Goal: Task Accomplishment & Management: Manage account settings

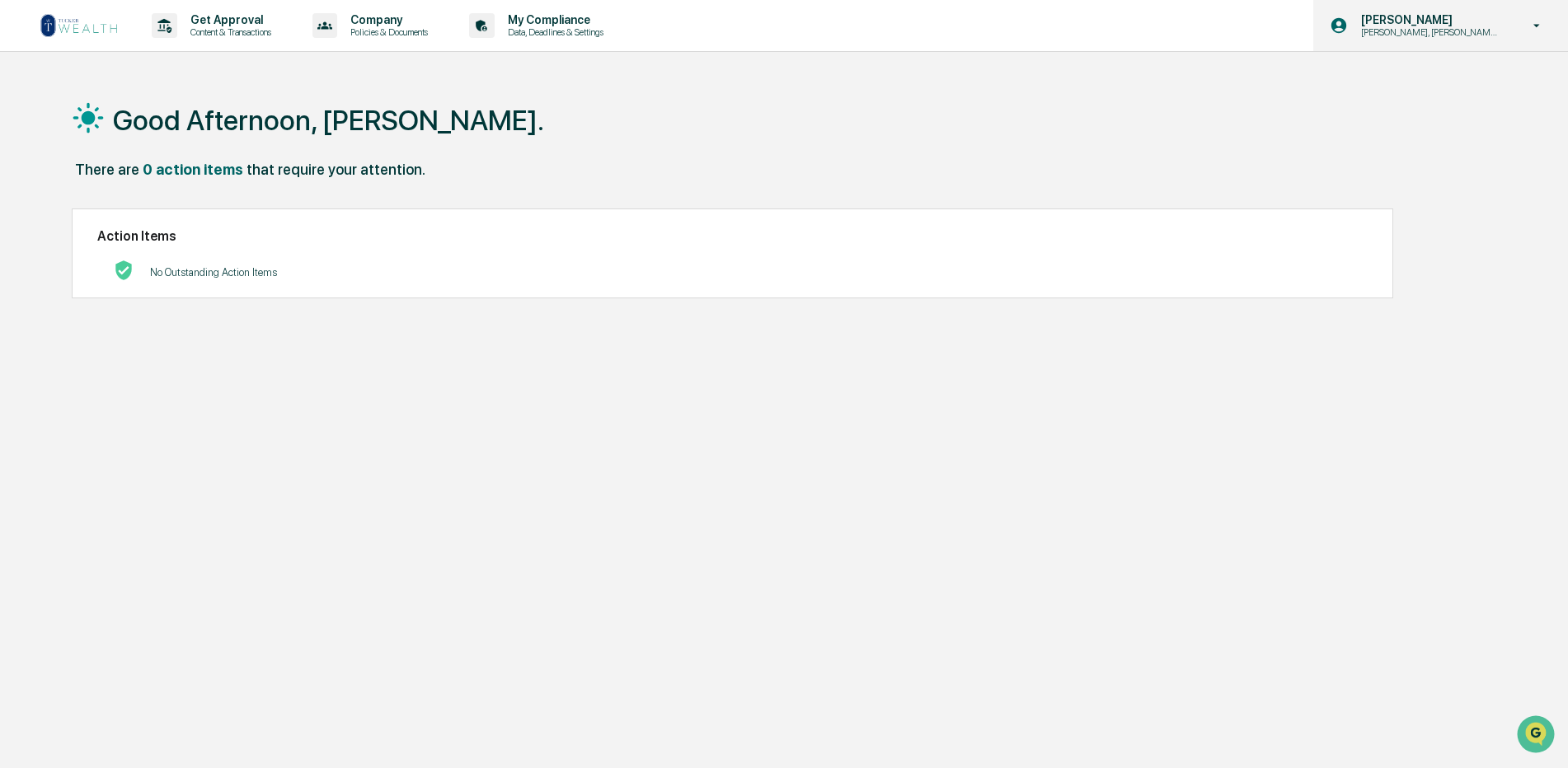
click at [1481, 40] on div "Lloyd Domingos Mike, Lloyd, Ashton Onboard" at bounding box center [1440, 25] width 255 height 51
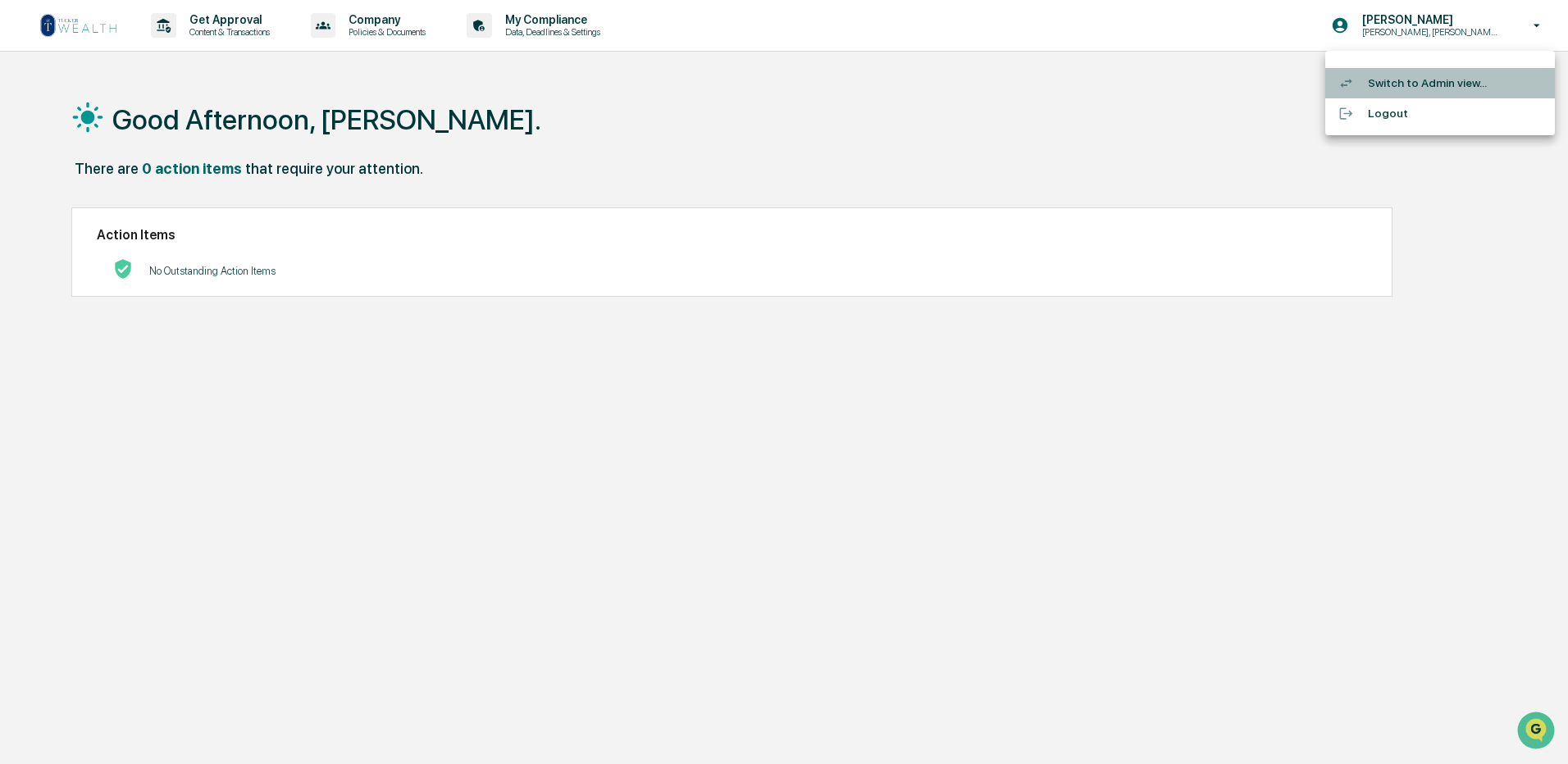
click at [1450, 80] on li "Switch to Admin view..." at bounding box center [1440, 83] width 230 height 31
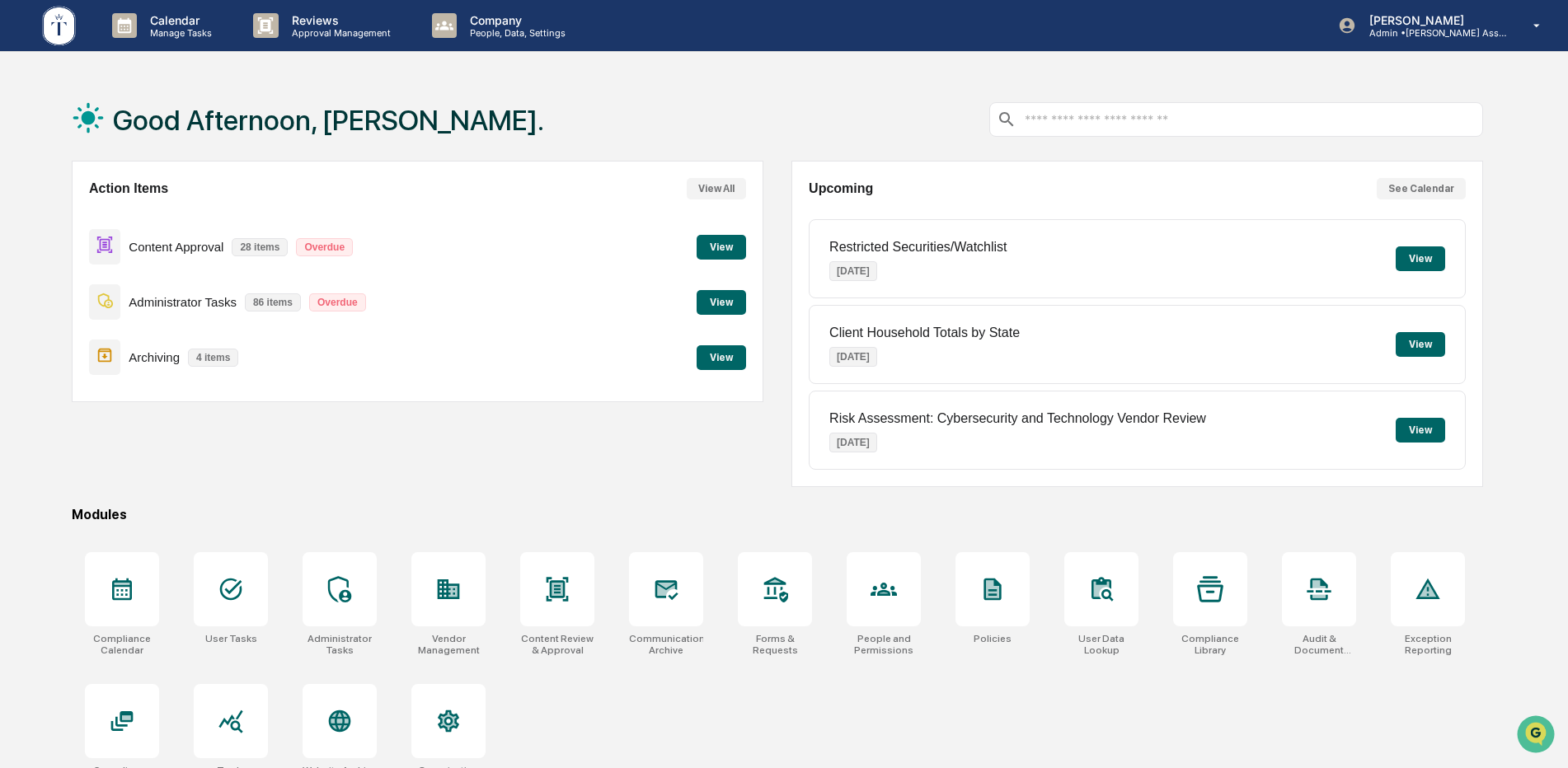
click at [737, 249] on button "View" at bounding box center [721, 247] width 50 height 25
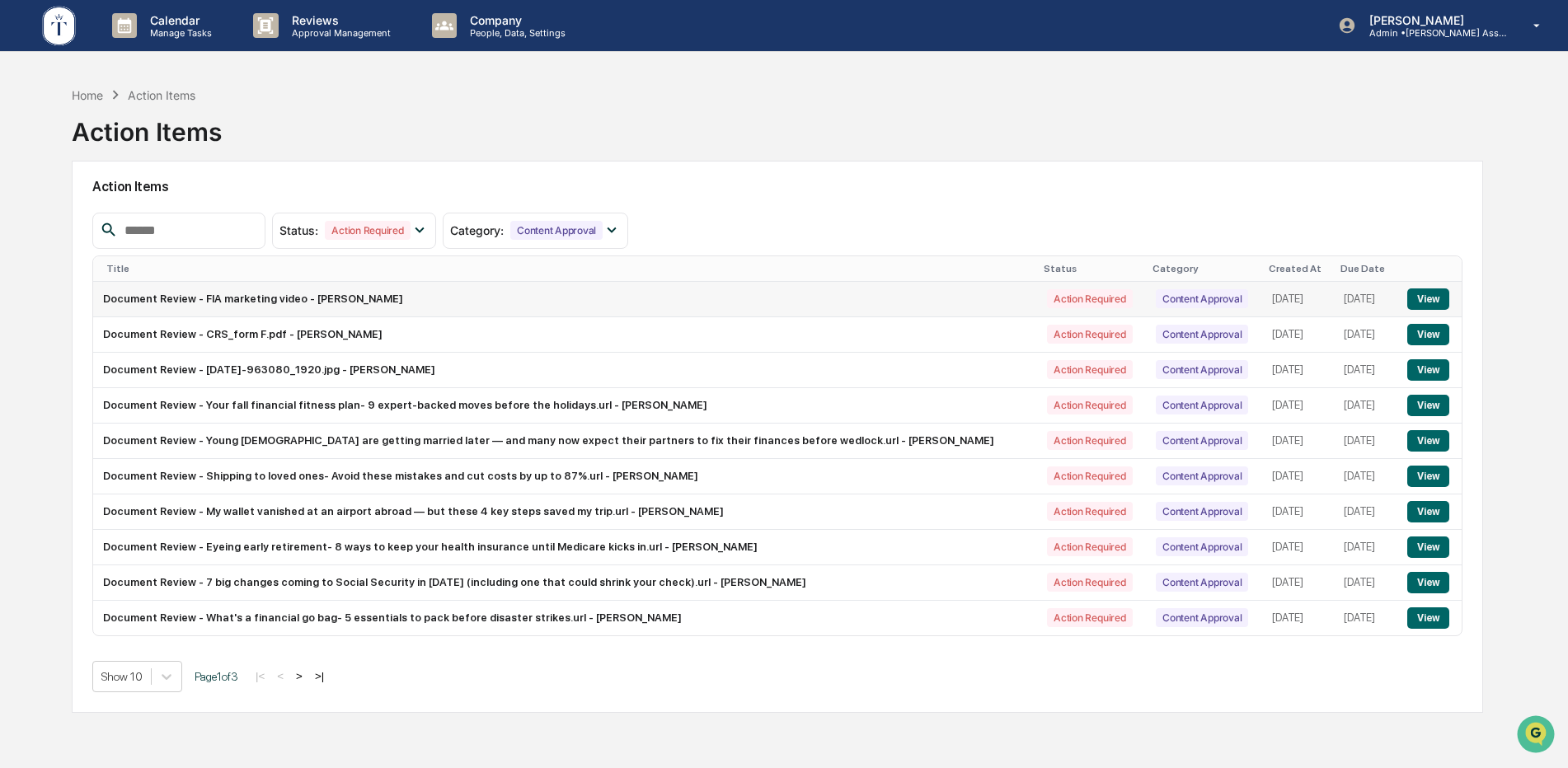
click at [1412, 294] on button "View" at bounding box center [1428, 299] width 42 height 21
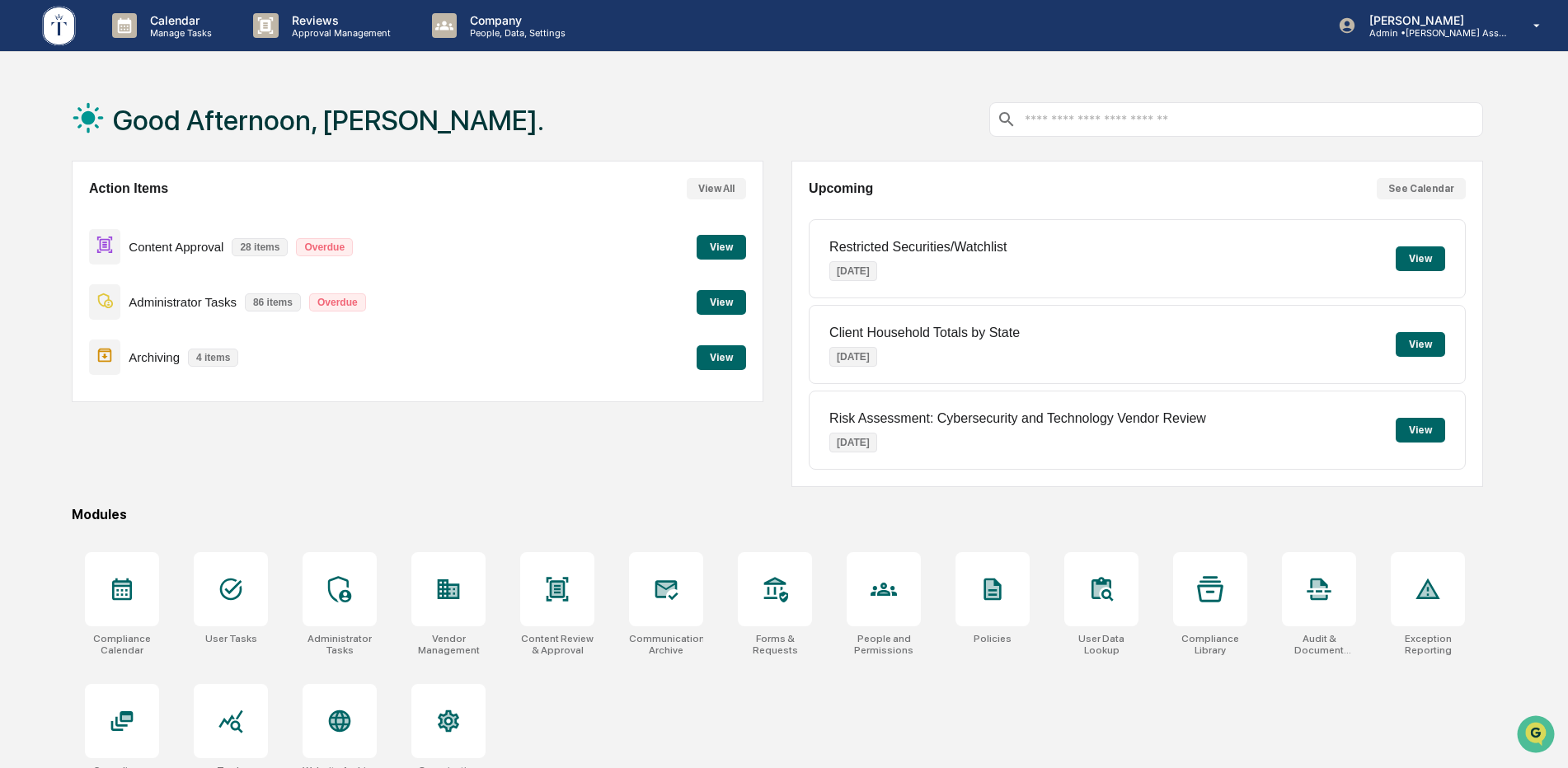
click at [712, 253] on button "View" at bounding box center [721, 247] width 50 height 25
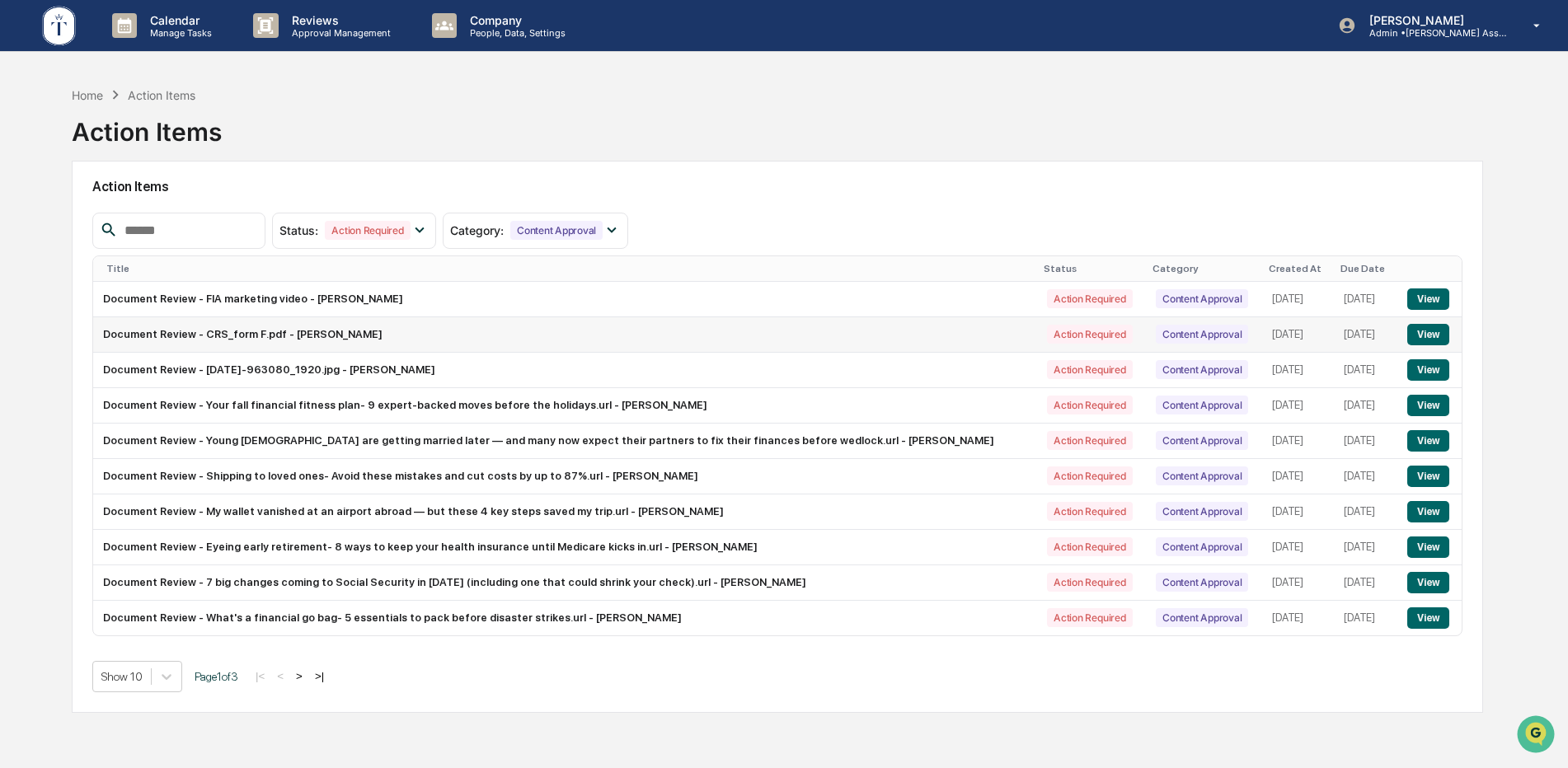
click at [1435, 338] on button "View" at bounding box center [1428, 334] width 42 height 21
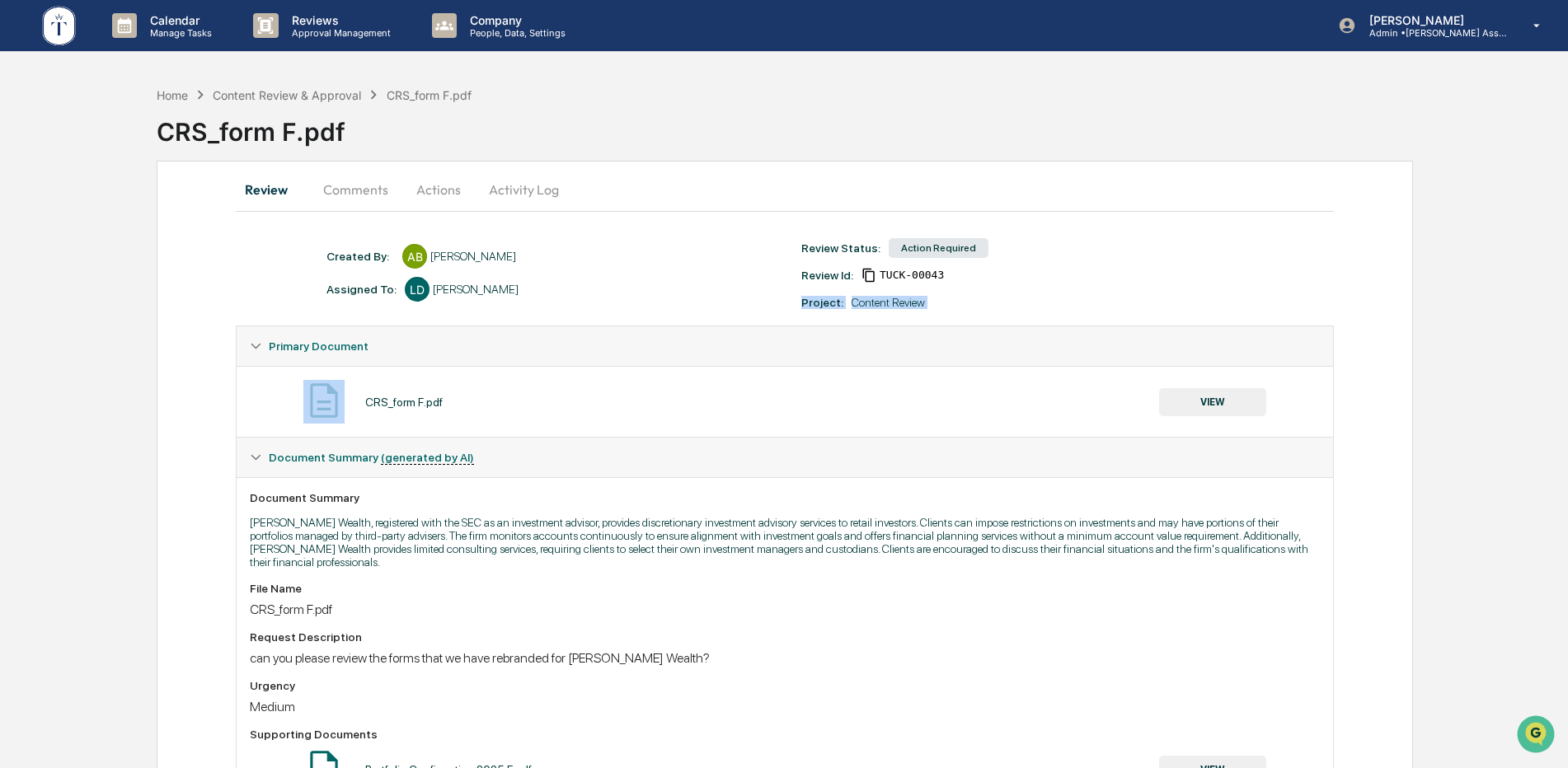
drag, startPoint x: 1567, startPoint y: 267, endPoint x: 1575, endPoint y: 327, distance: 60.5
click at [1567, 327] on html "Calendar Manage Tasks Reviews Approval Management Company People, Data, Setting…" at bounding box center [784, 384] width 1568 height 768
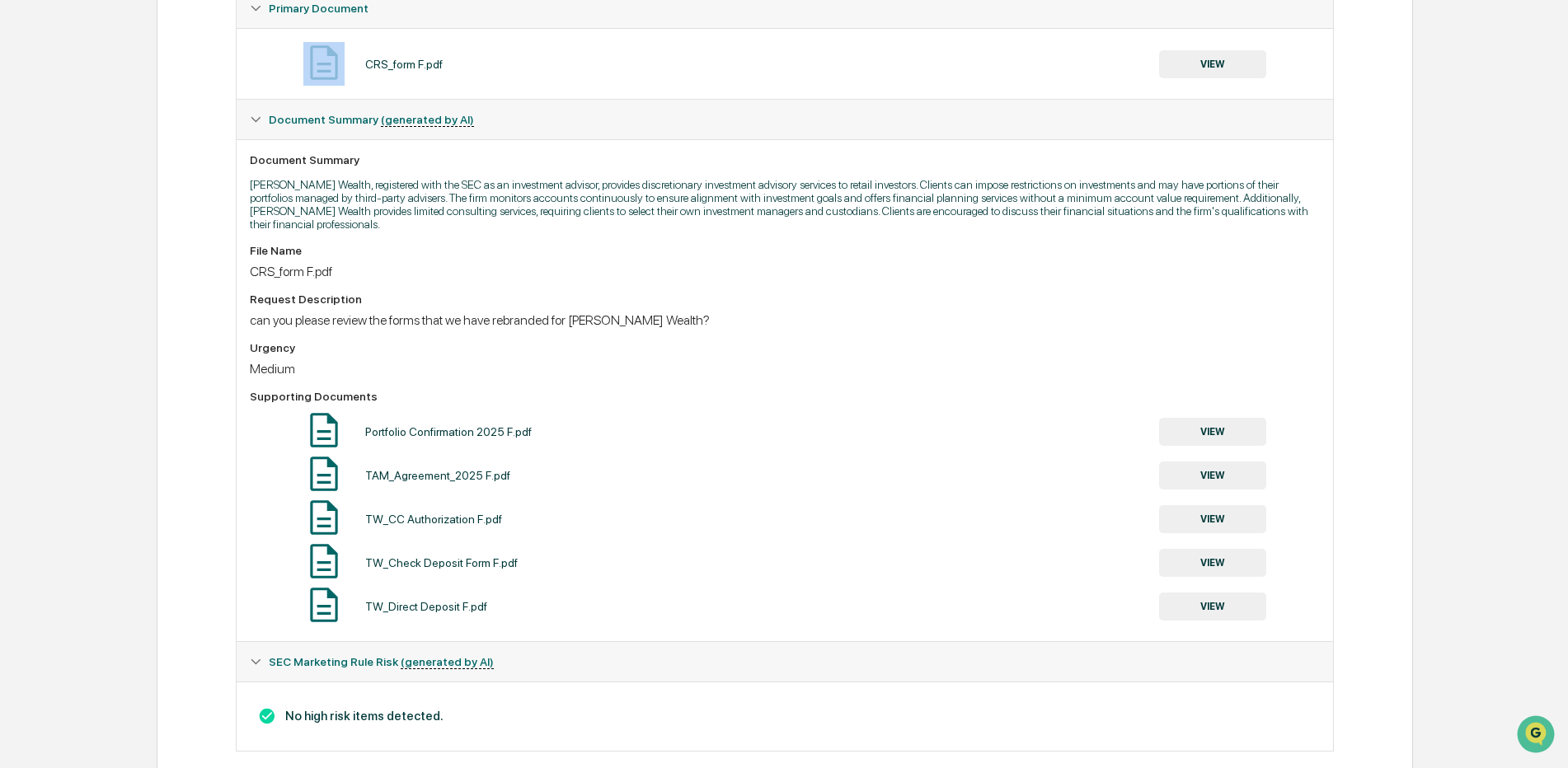
scroll to position [351, 0]
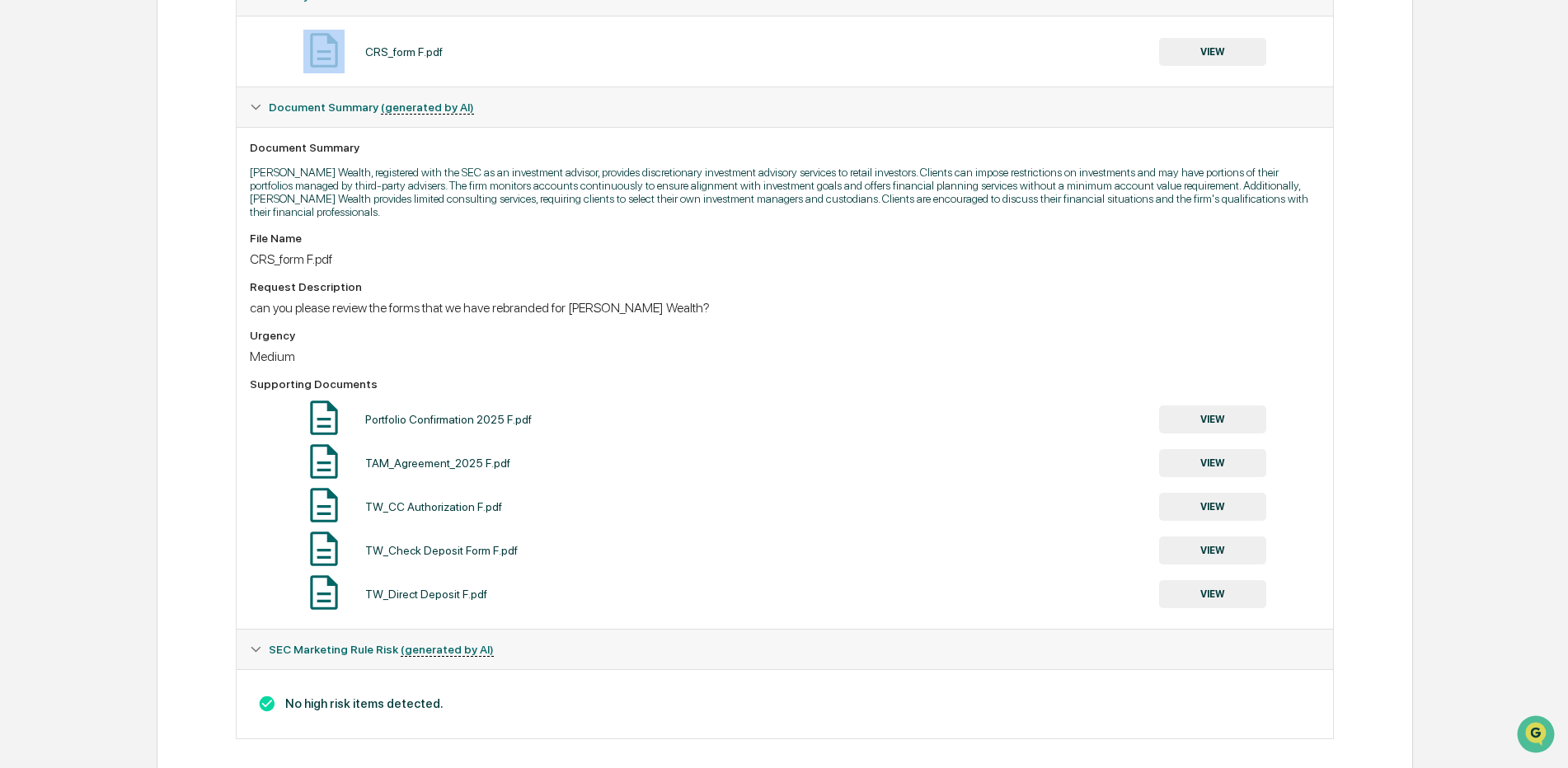
click at [1211, 408] on button "VIEW" at bounding box center [1212, 419] width 107 height 28
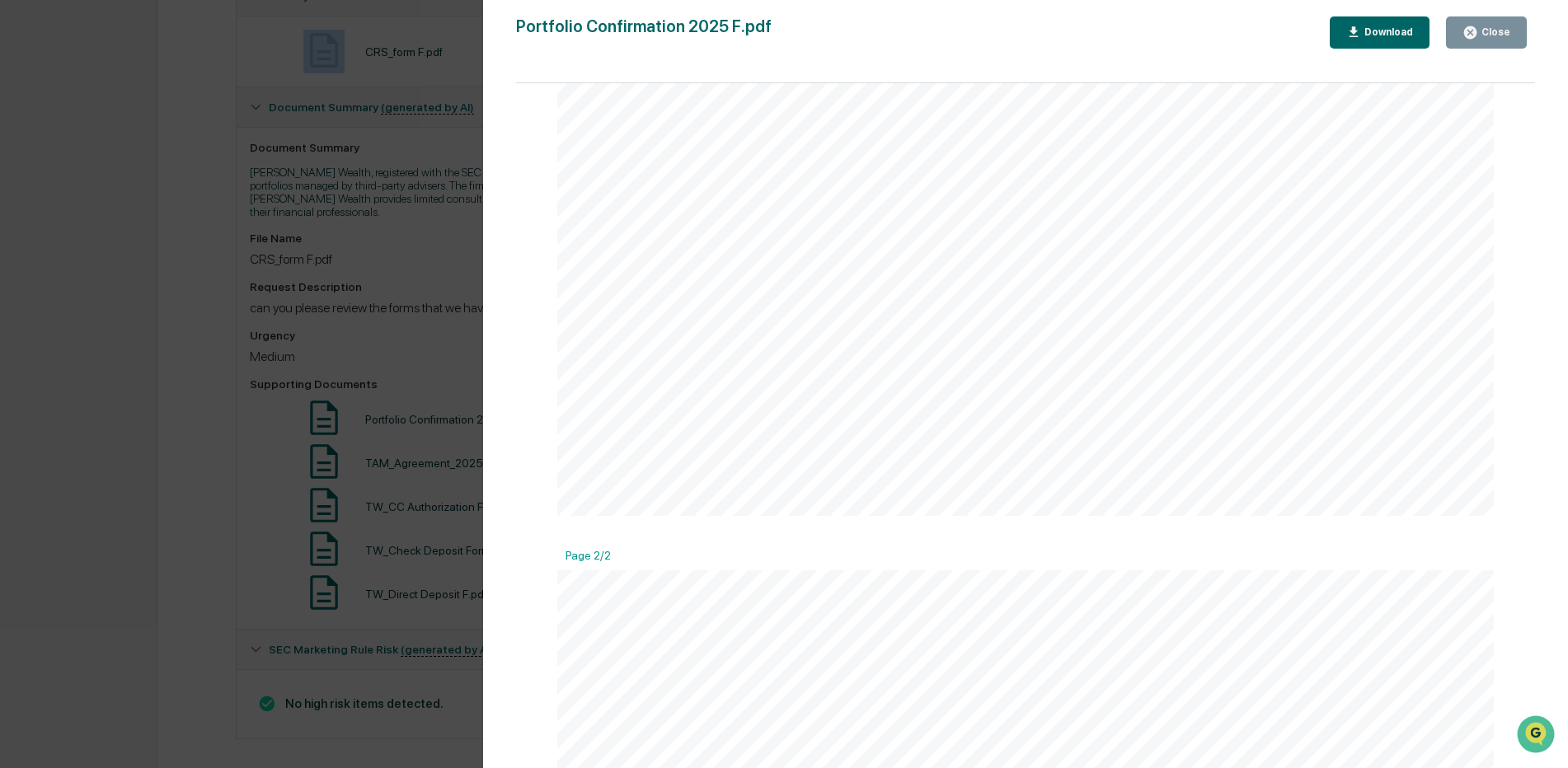
scroll to position [0, 0]
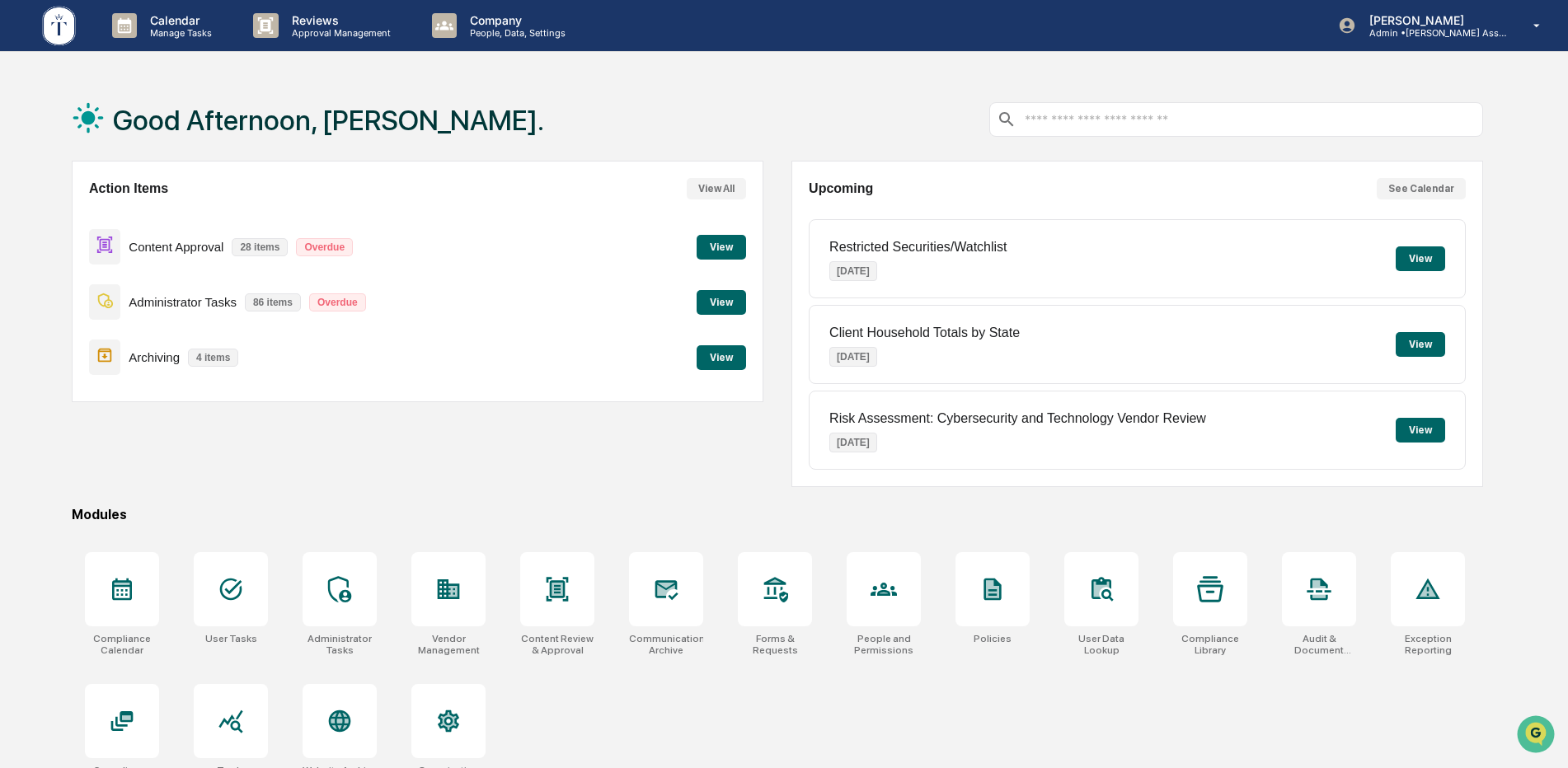
click at [717, 233] on div "Content Approval 28 items Overdue View" at bounding box center [417, 247] width 657 height 55
click at [721, 241] on button "View" at bounding box center [721, 247] width 50 height 25
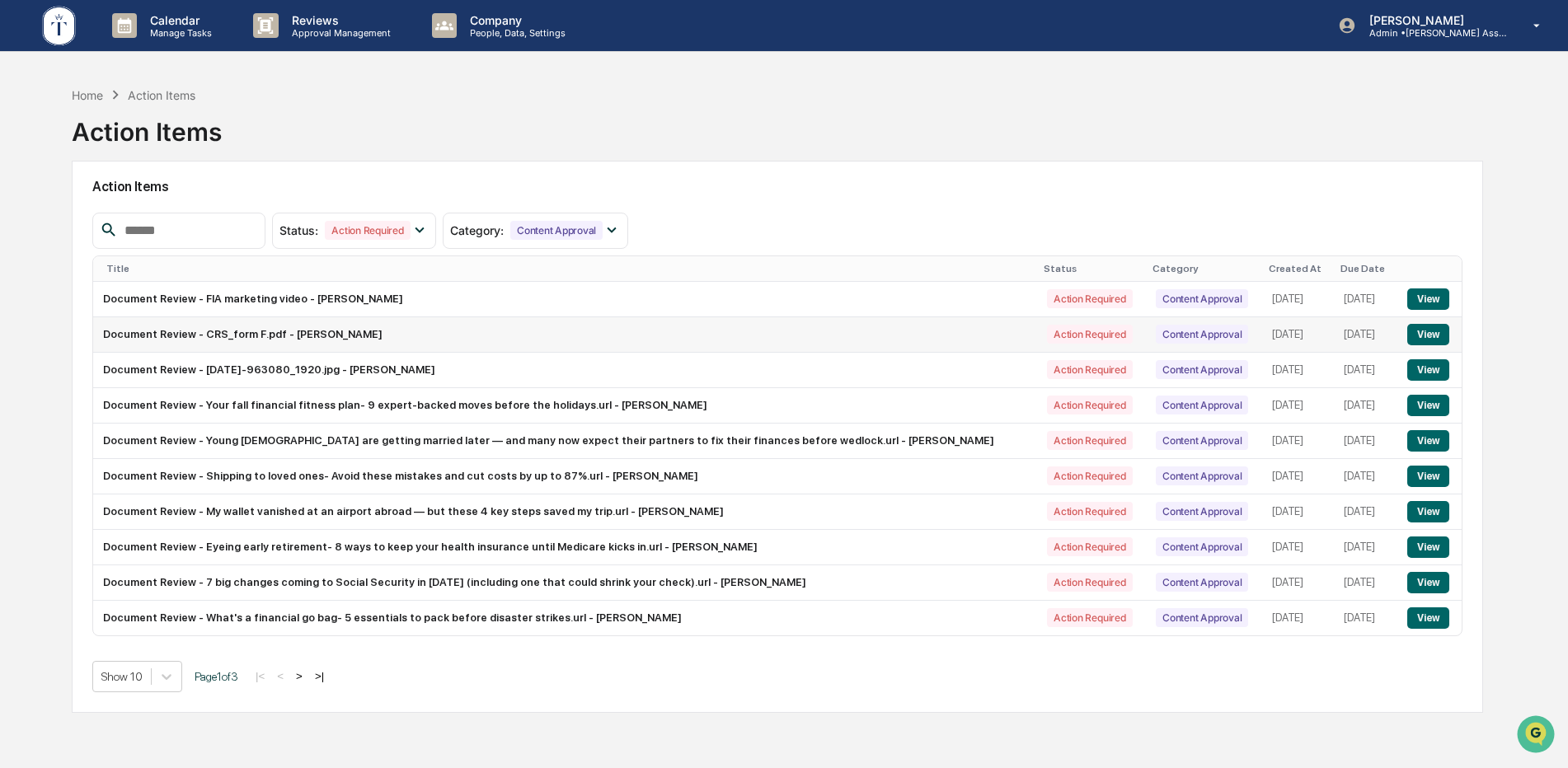
click at [1413, 339] on button "View" at bounding box center [1428, 334] width 42 height 21
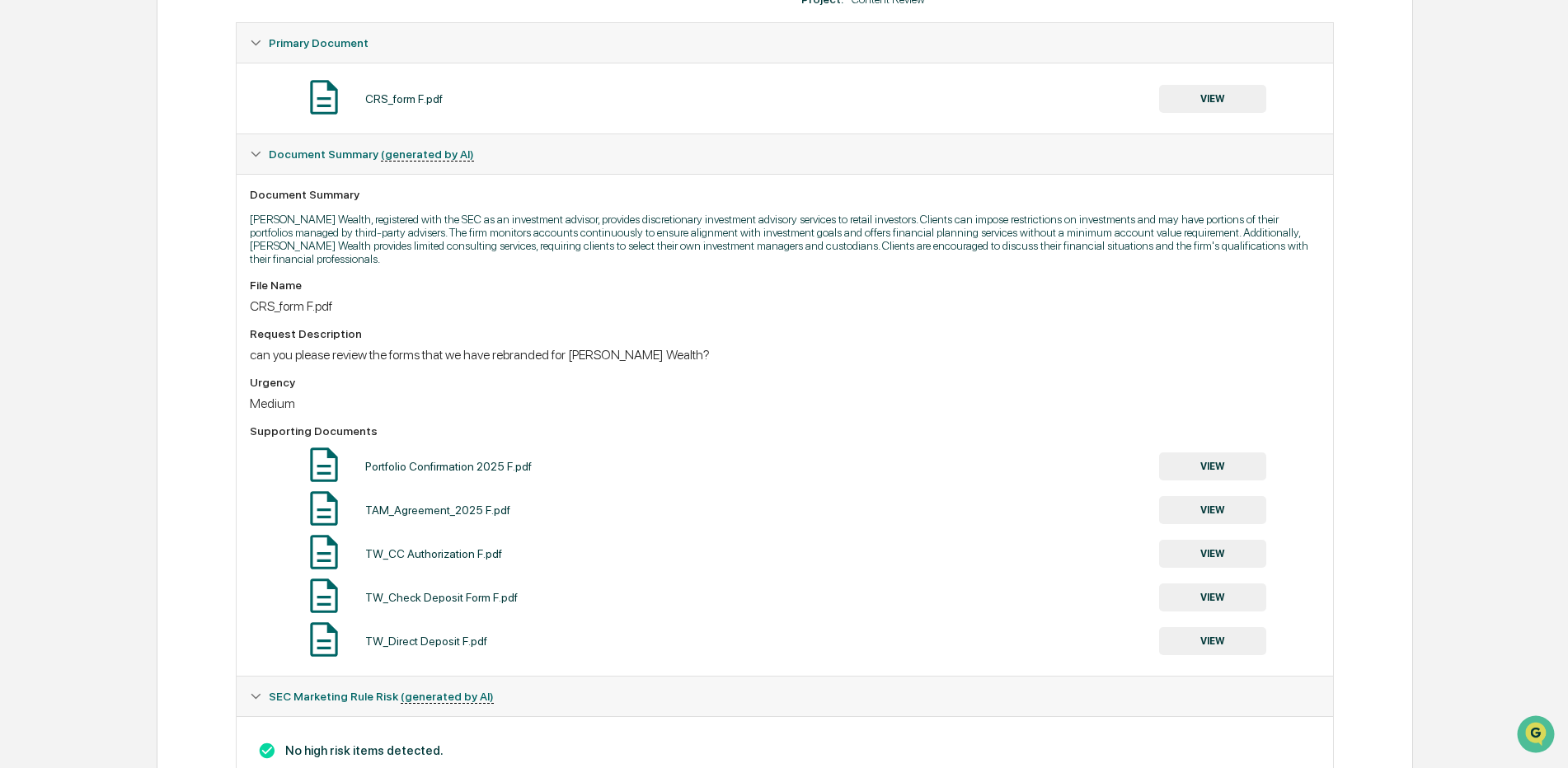
scroll to position [339, 0]
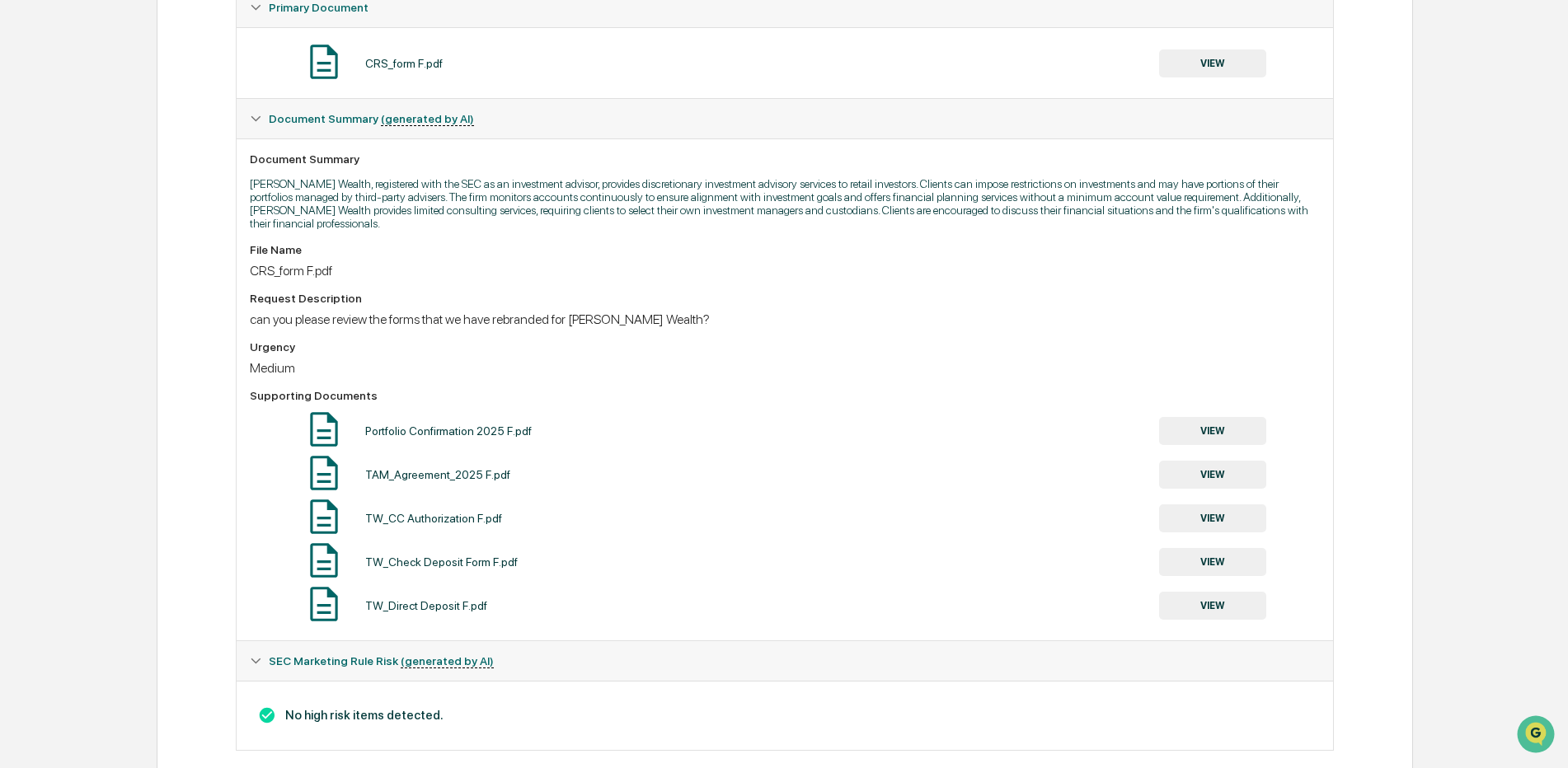
click at [1209, 469] on button "VIEW" at bounding box center [1212, 474] width 107 height 28
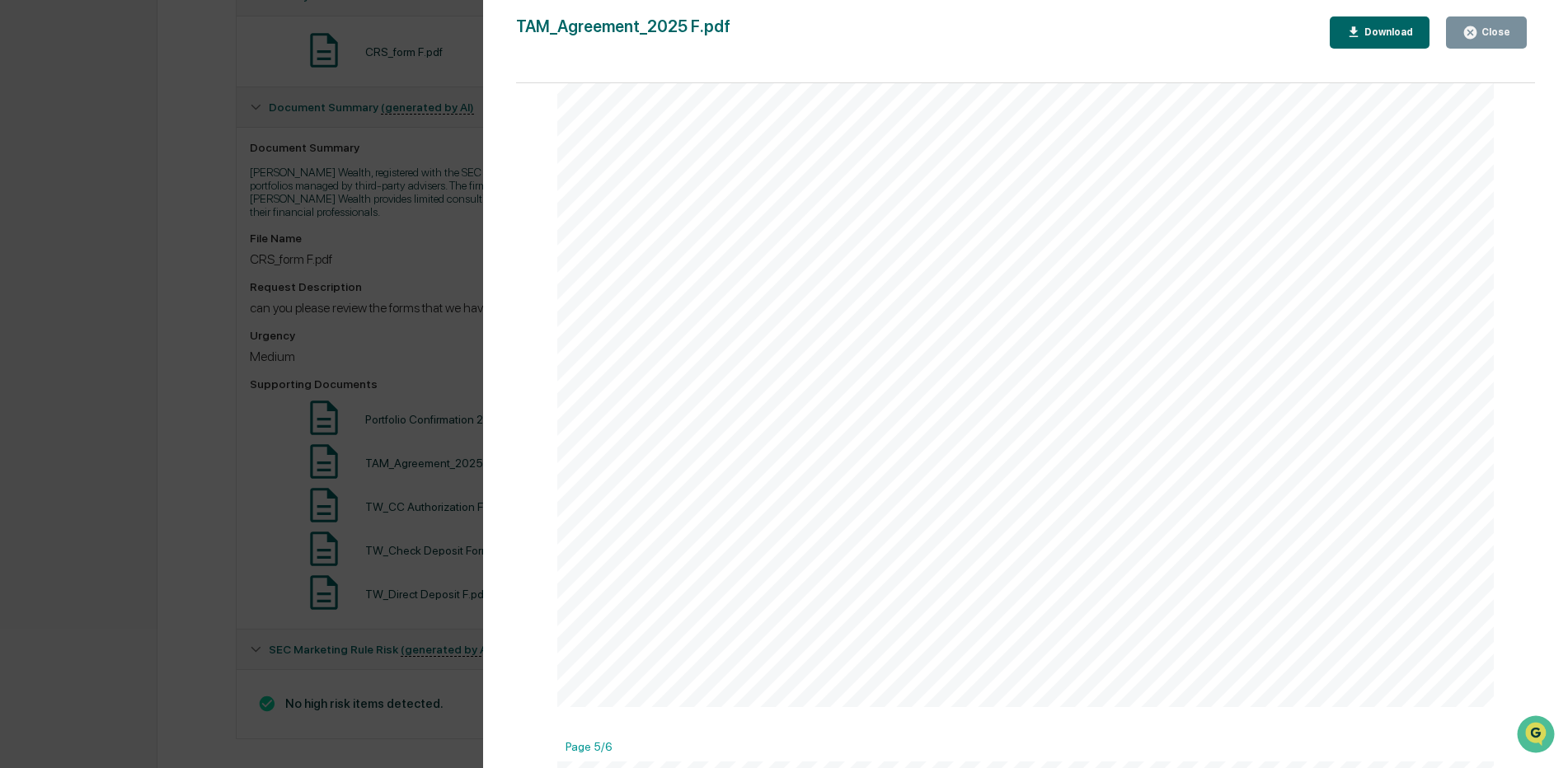
scroll to position [0, 0]
click at [1545, 759] on div "Version History 10/09/2025, 06:29 PM Anna Bateman TAM_Agreement_2025 F.pdf Clos…" at bounding box center [1026, 400] width 1085 height 801
drag, startPoint x: 1538, startPoint y: 639, endPoint x: 1531, endPoint y: 554, distance: 85.3
click at [1531, 554] on div "Version History 10/09/2025, 06:29 PM Anna Bateman TAM_Agreement_2025 F.pdf Clos…" at bounding box center [1026, 400] width 1085 height 801
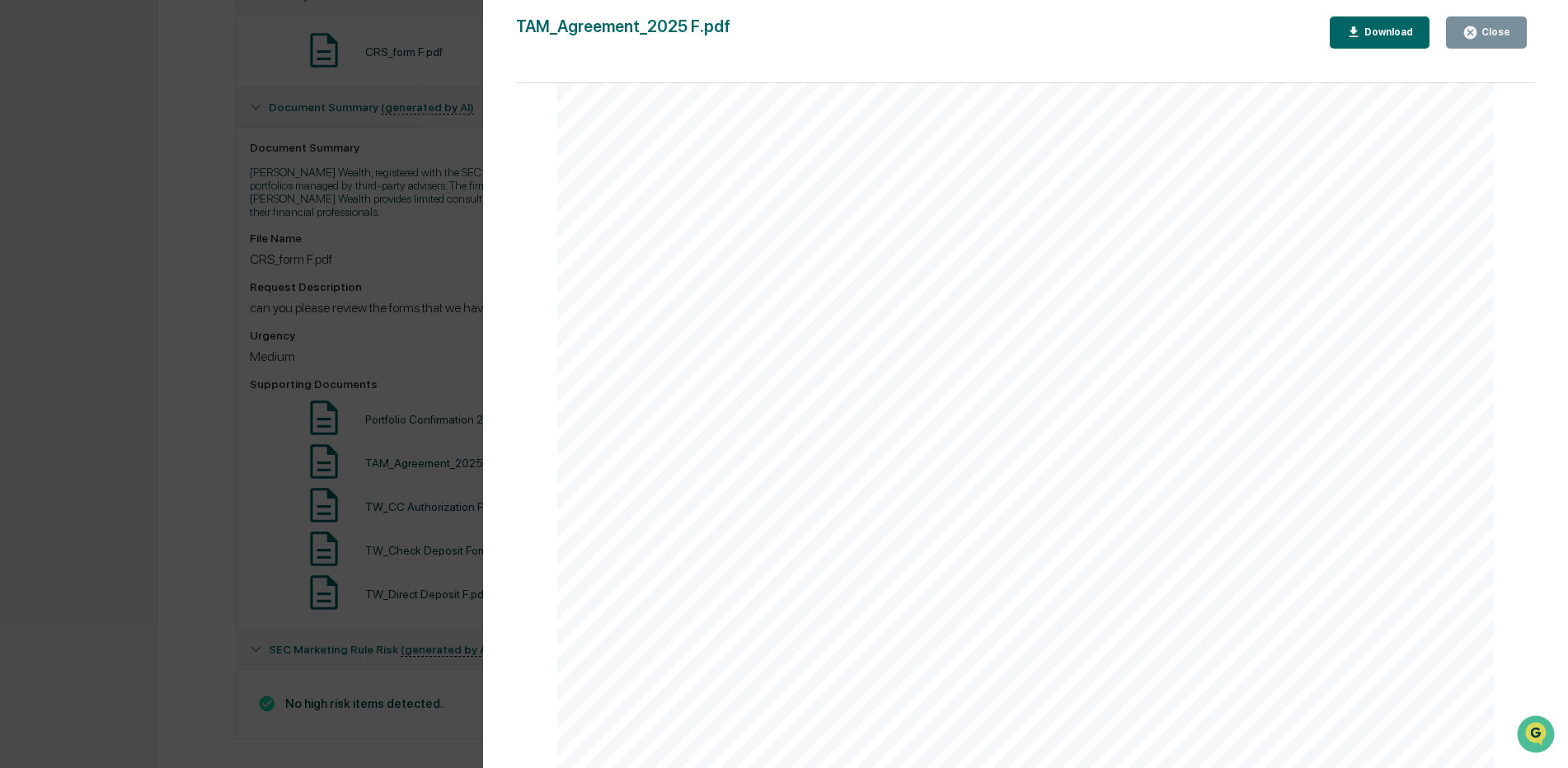
click at [1438, 512] on div "21. Terms of Agreement and Termination. By entering into this Agreement you agr…" at bounding box center [1026, 313] width 937 height 1212
click at [1135, 495] on span "0.70%" at bounding box center [1137, 498] width 59 height 21
click at [1504, 36] on div "Close" at bounding box center [1494, 32] width 32 height 12
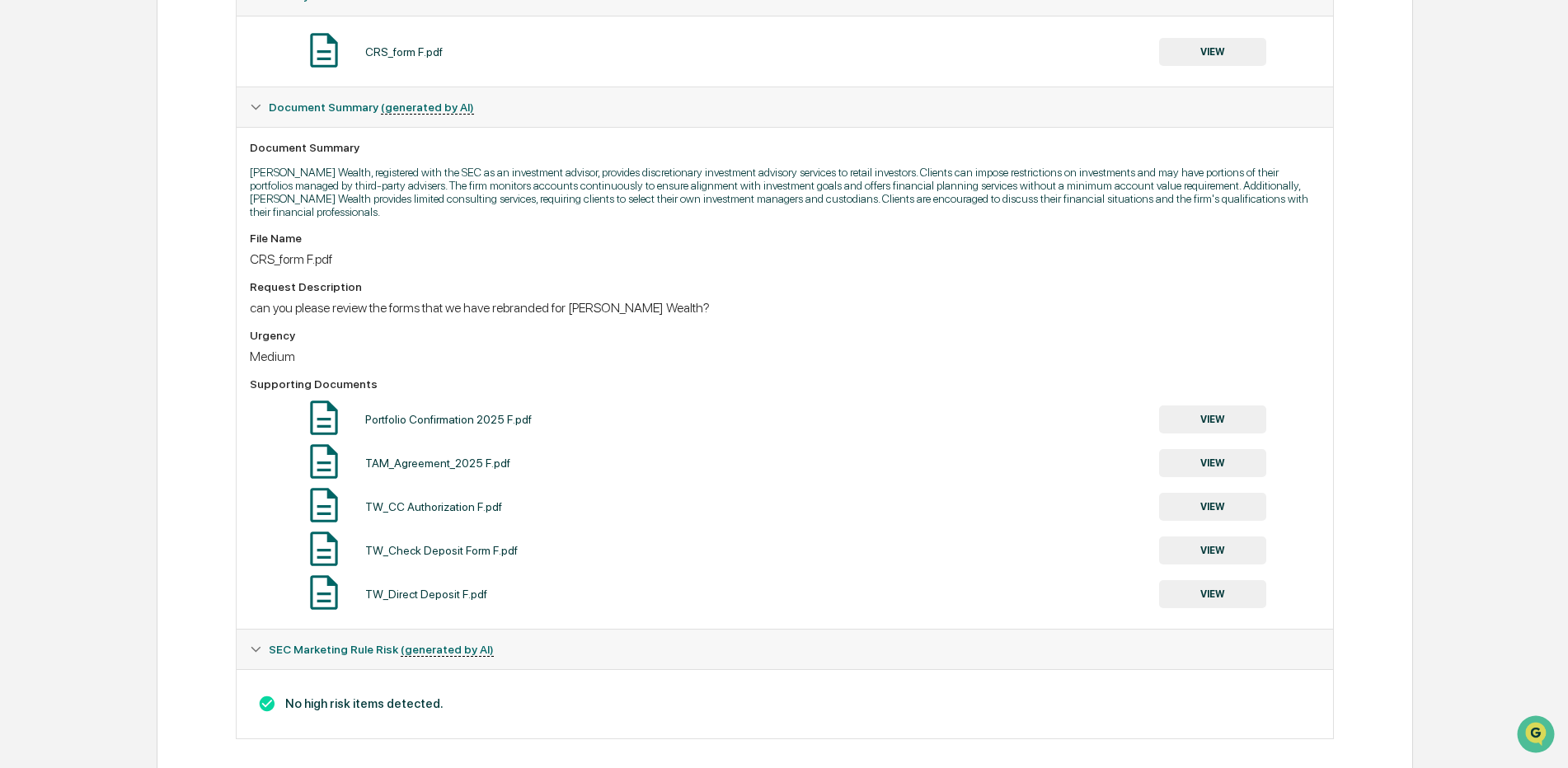
click at [1230, 494] on button "VIEW" at bounding box center [1212, 507] width 107 height 28
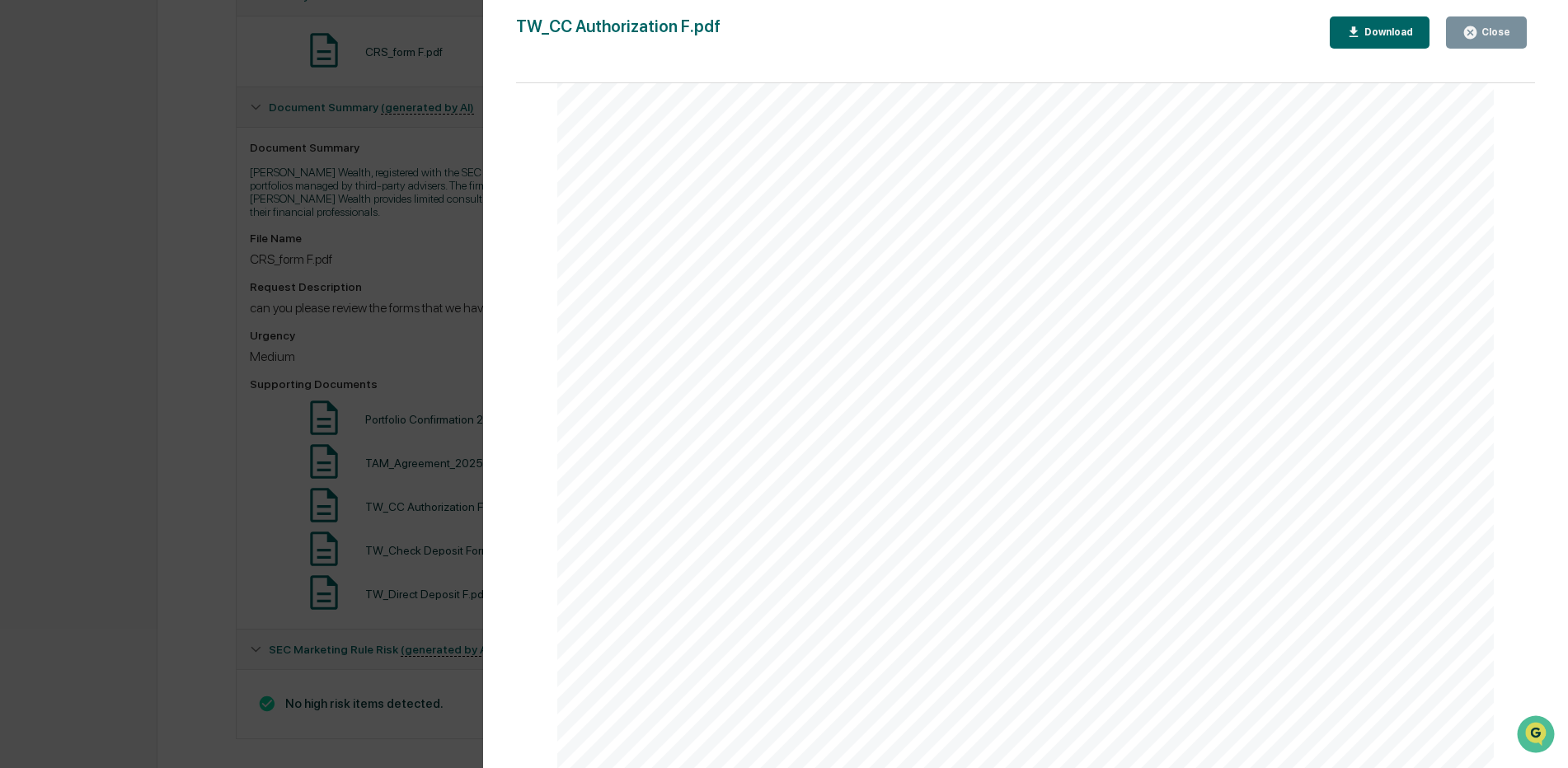
scroll to position [0, 0]
click at [1466, 40] on icon "button" at bounding box center [1470, 33] width 16 height 16
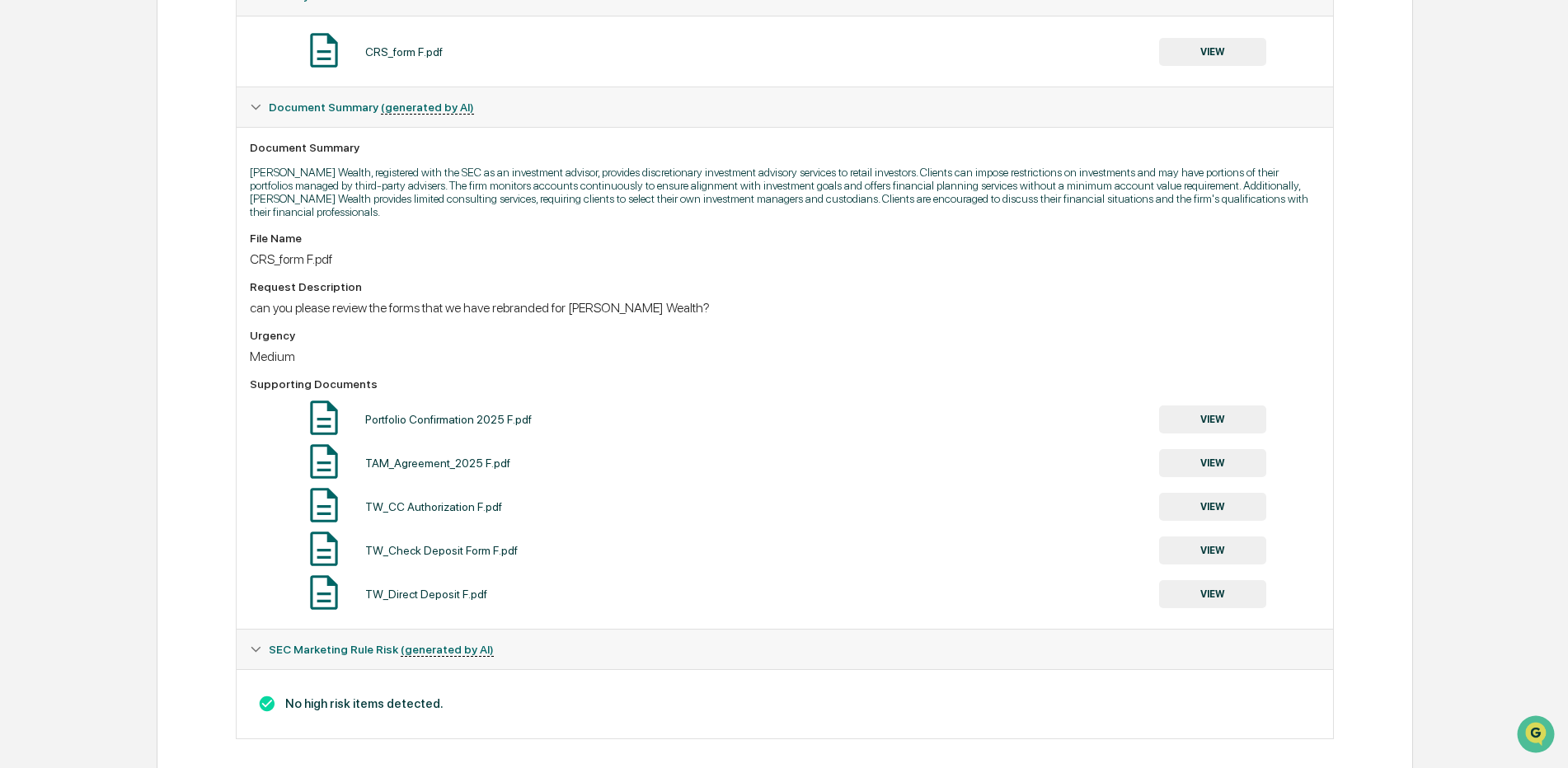
click at [1225, 537] on button "VIEW" at bounding box center [1212, 550] width 107 height 28
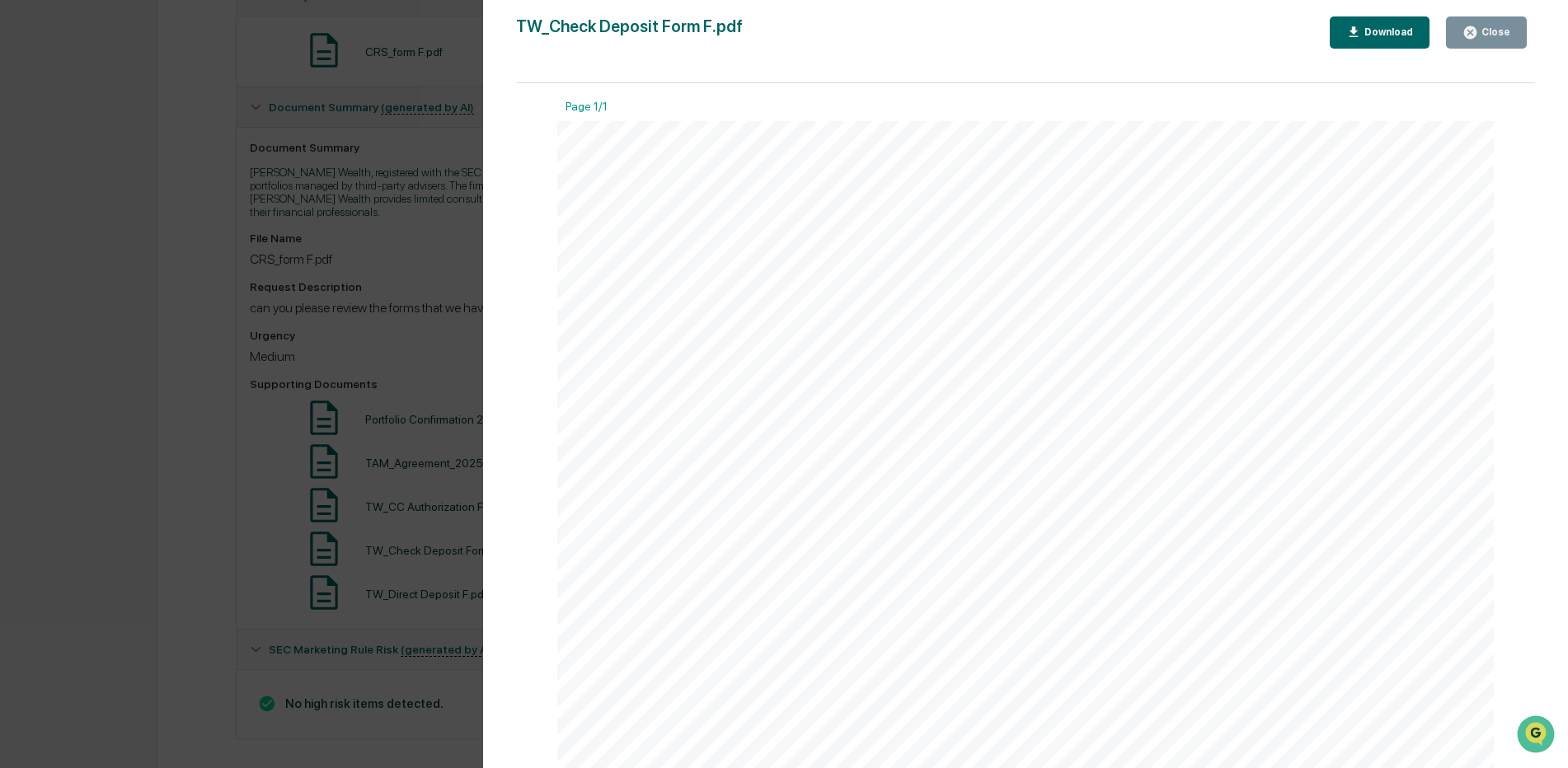
click at [1471, 30] on icon "button" at bounding box center [1470, 32] width 12 height 12
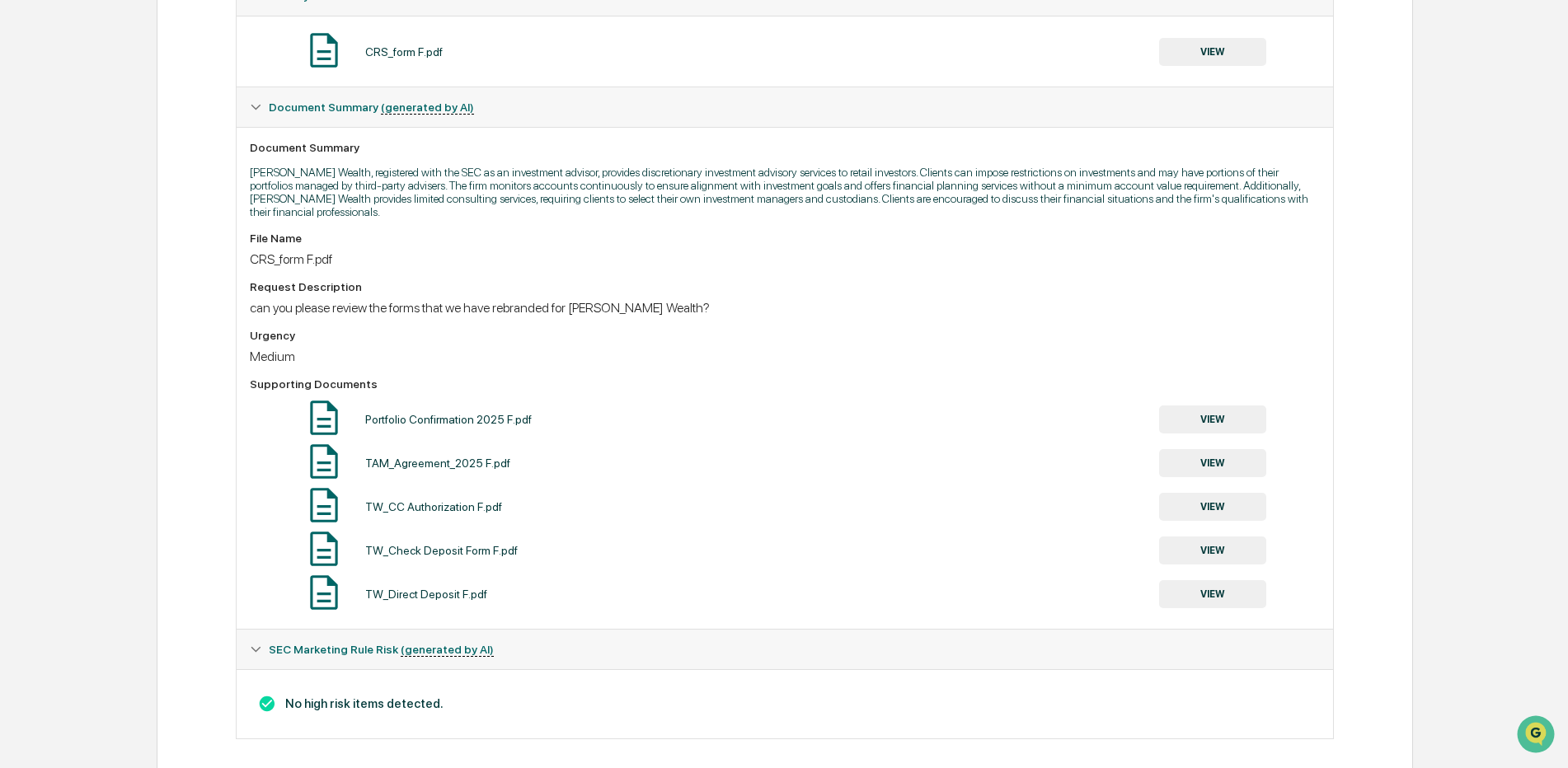
click at [1214, 580] on button "VIEW" at bounding box center [1212, 594] width 107 height 28
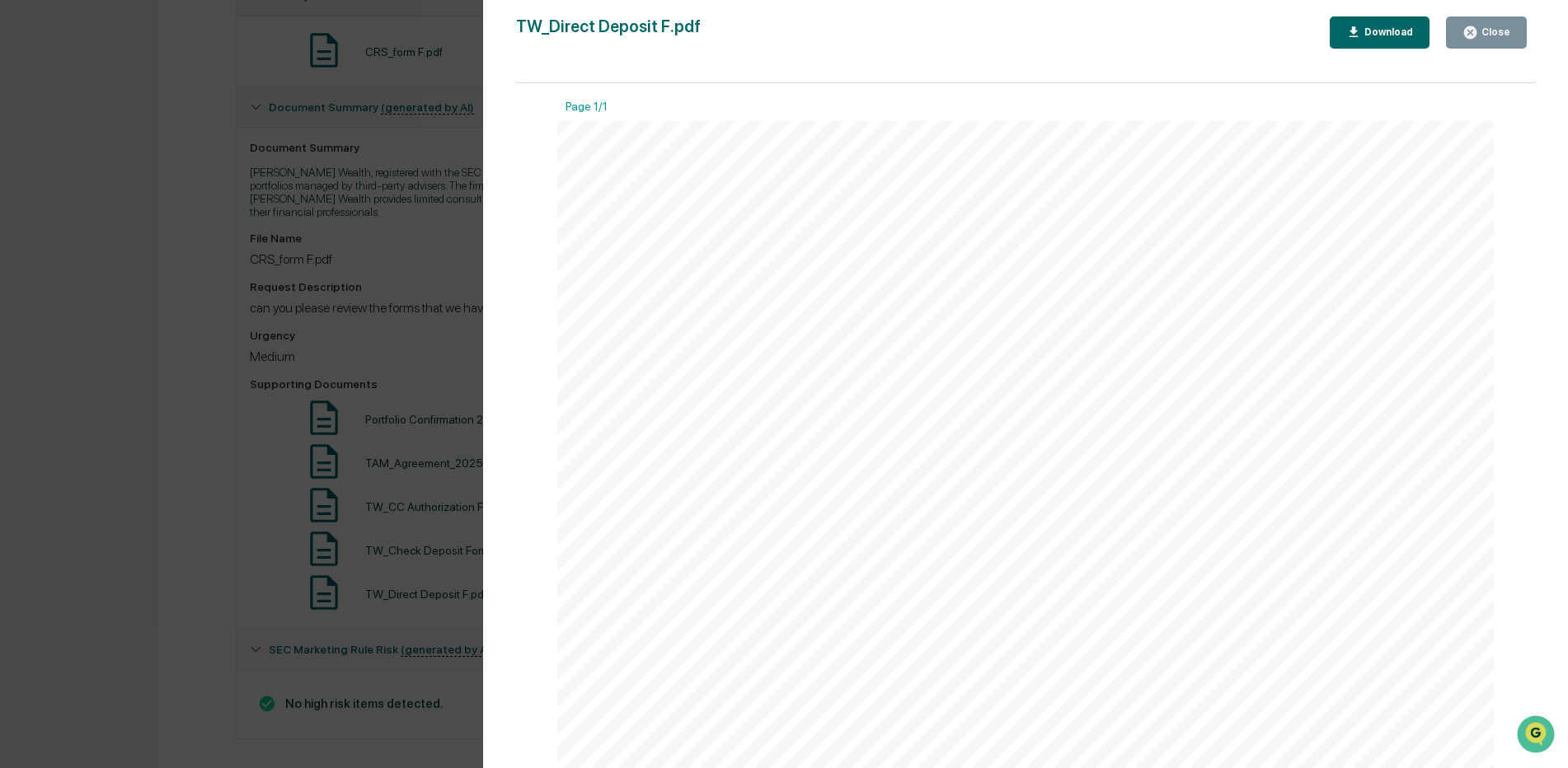
drag, startPoint x: 1535, startPoint y: 192, endPoint x: 1537, endPoint y: 253, distance: 61.0
click at [1537, 253] on div "Version History 10/09/2025, 06:29 PM Anna Bateman TW_Direct Deposit F.pdf Close…" at bounding box center [1026, 400] width 1085 height 801
click at [1489, 40] on button "Close" at bounding box center [1486, 33] width 81 height 32
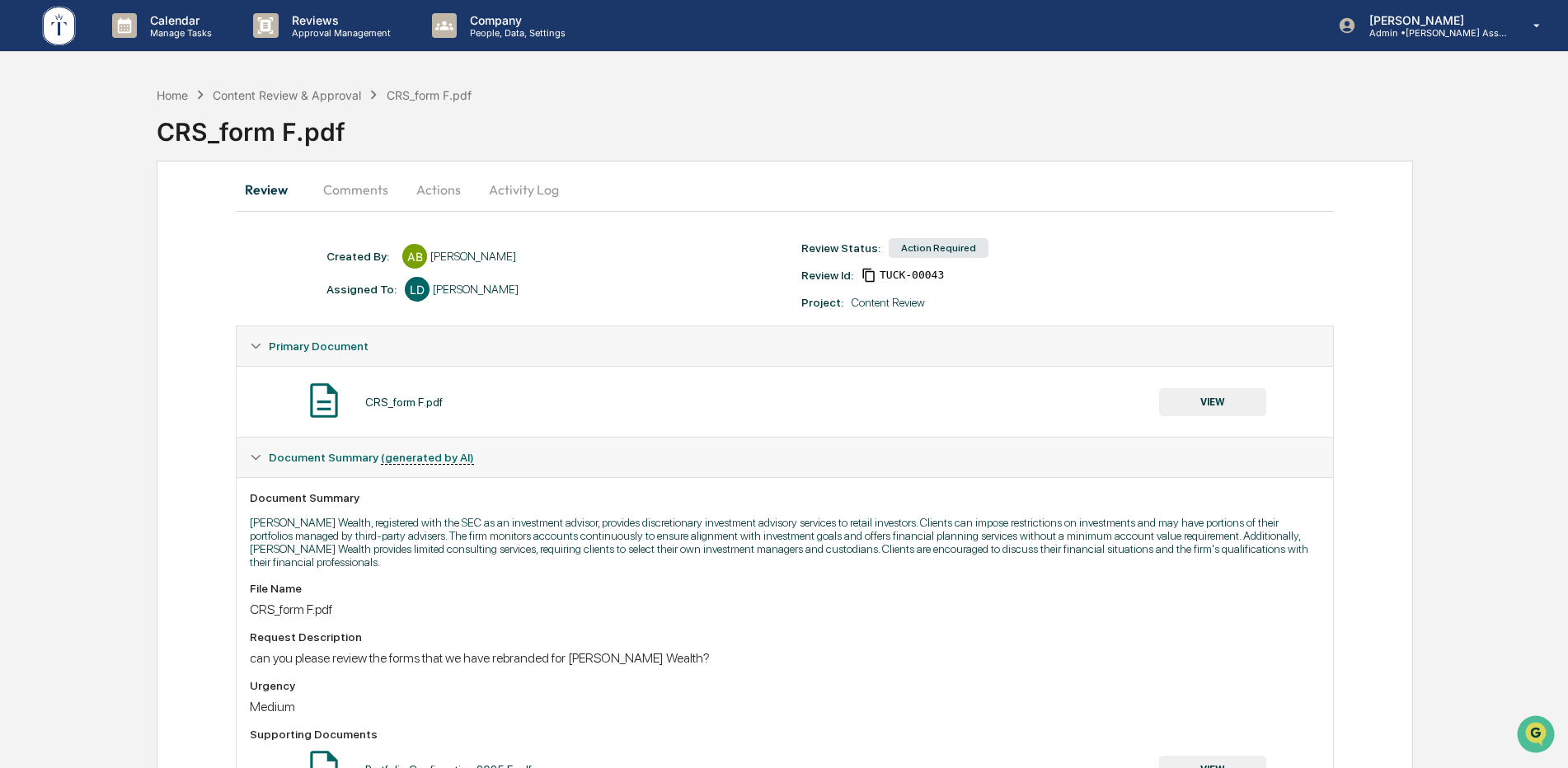
click at [913, 247] on div "Action Required" at bounding box center [939, 249] width 100 height 20
click at [942, 252] on div "Action Required" at bounding box center [939, 249] width 100 height 20
click at [941, 248] on div "Action Required" at bounding box center [939, 249] width 100 height 20
click at [911, 247] on div "Action Required" at bounding box center [939, 249] width 100 height 20
click at [450, 192] on button "Actions" at bounding box center [438, 190] width 74 height 40
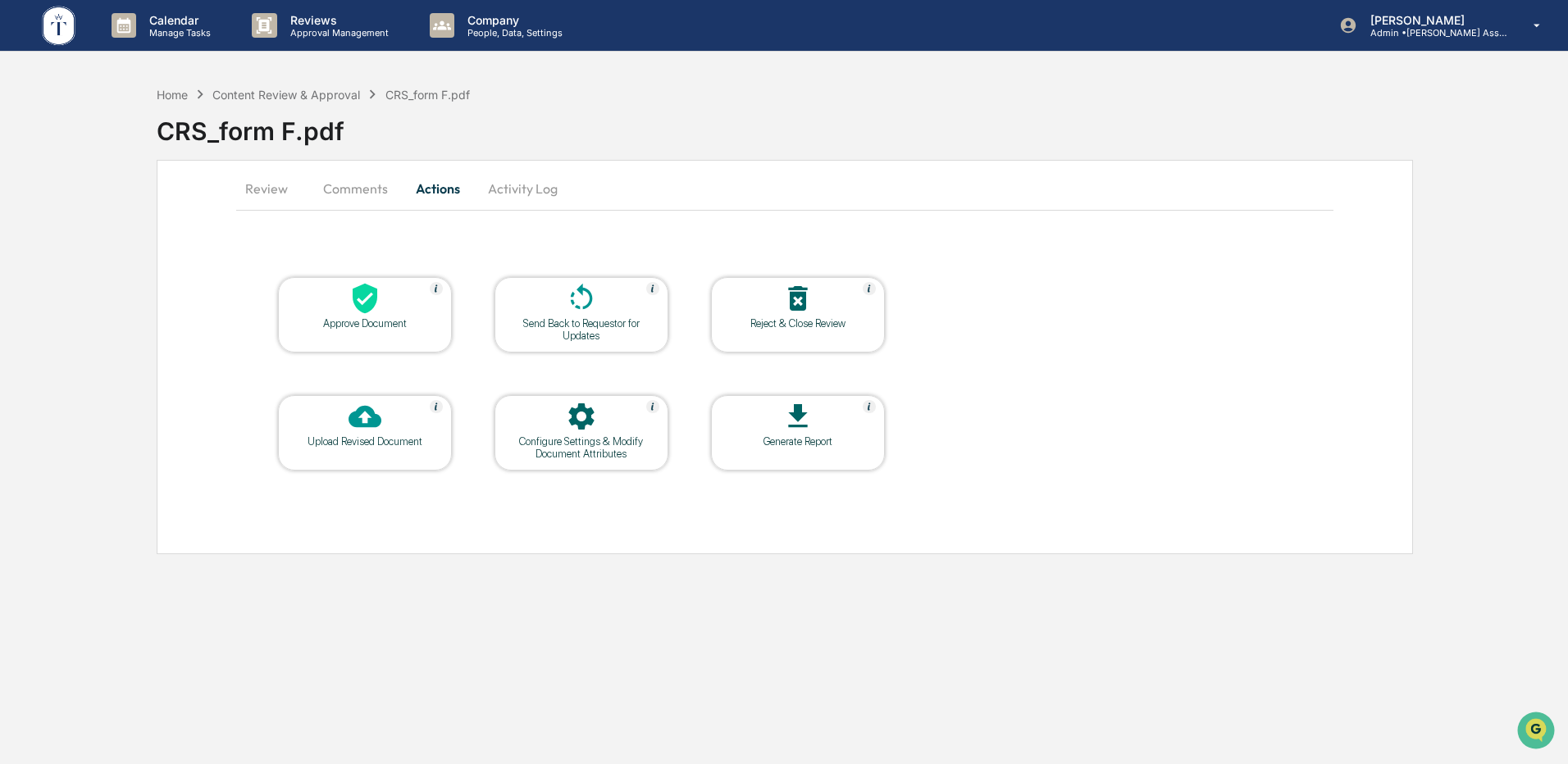
click at [387, 302] on div at bounding box center [365, 299] width 164 height 35
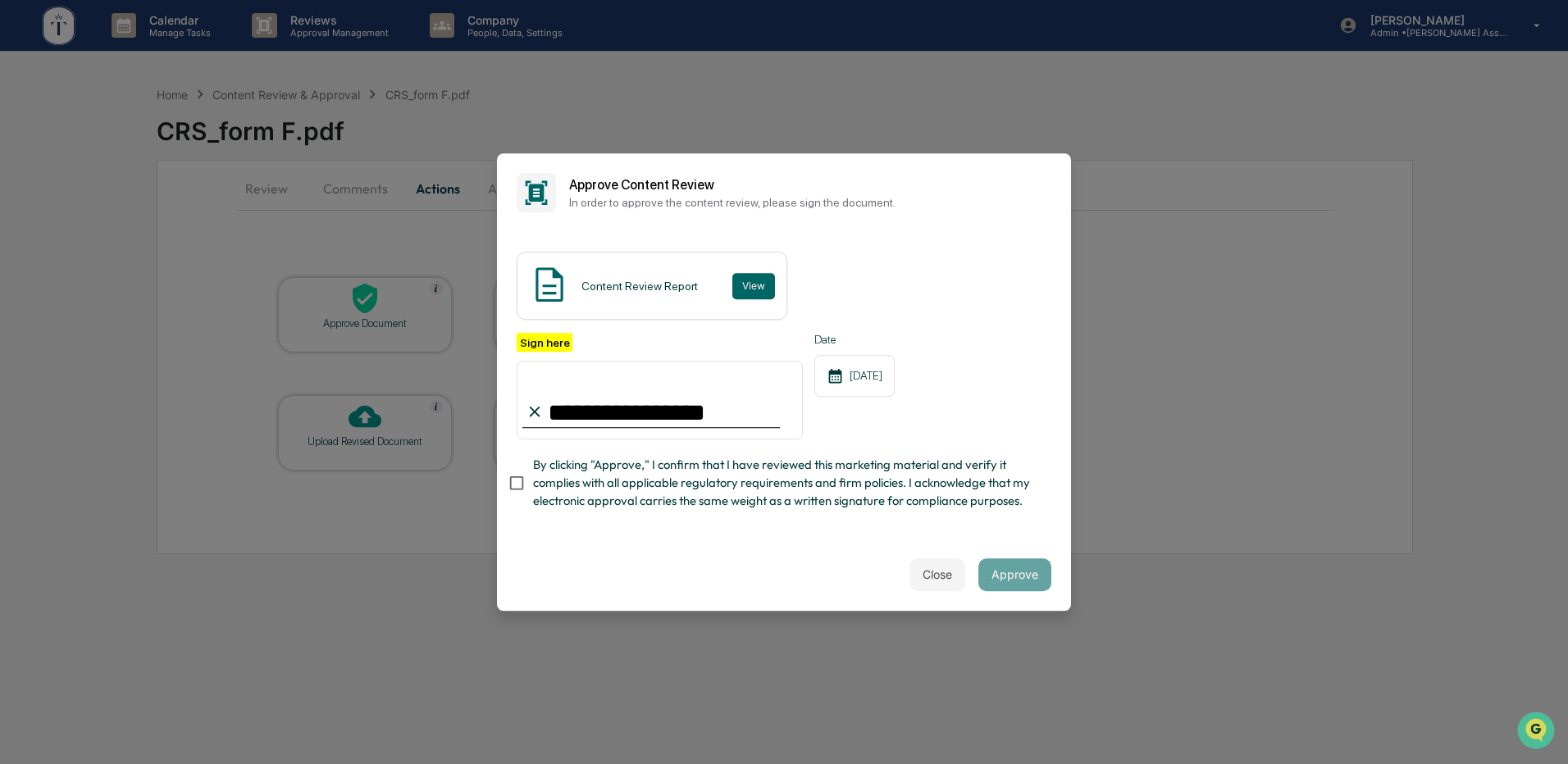
type input "**********"
click at [999, 578] on button "Approve" at bounding box center [1015, 574] width 73 height 33
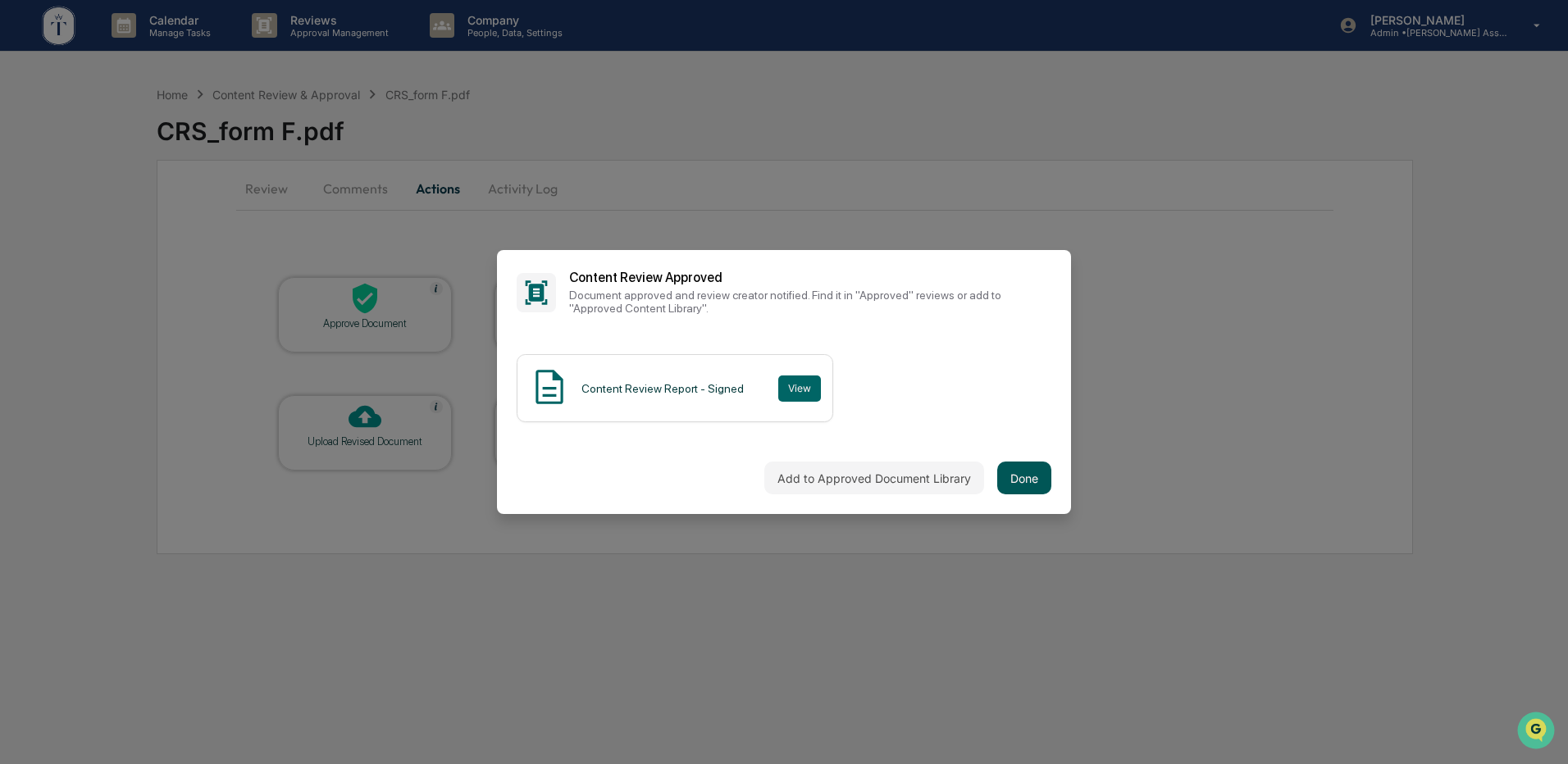
click at [1028, 473] on button "Done" at bounding box center [1024, 478] width 54 height 33
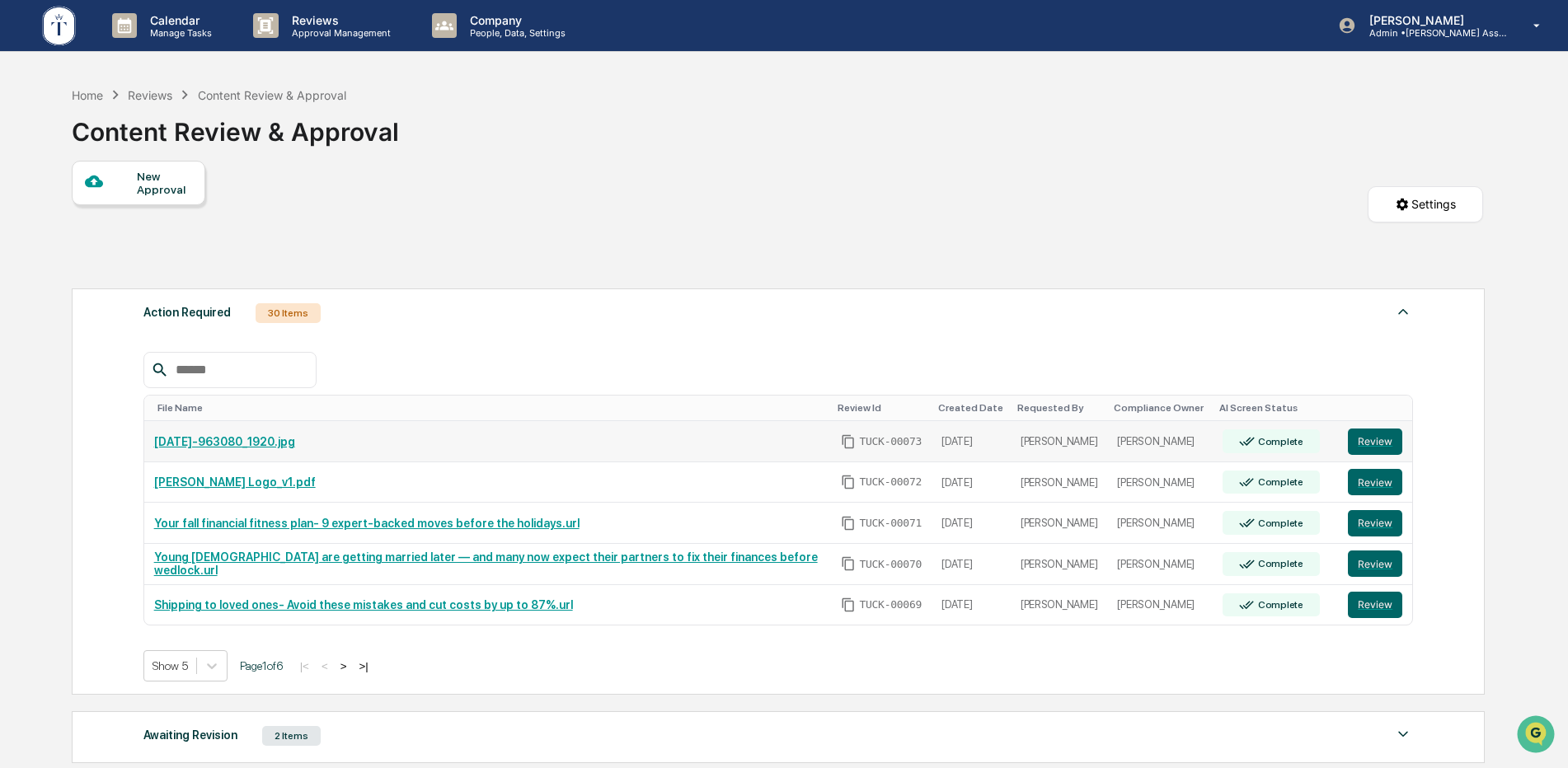
click at [248, 438] on link "[DATE]-963080_1920.jpg" at bounding box center [224, 441] width 141 height 13
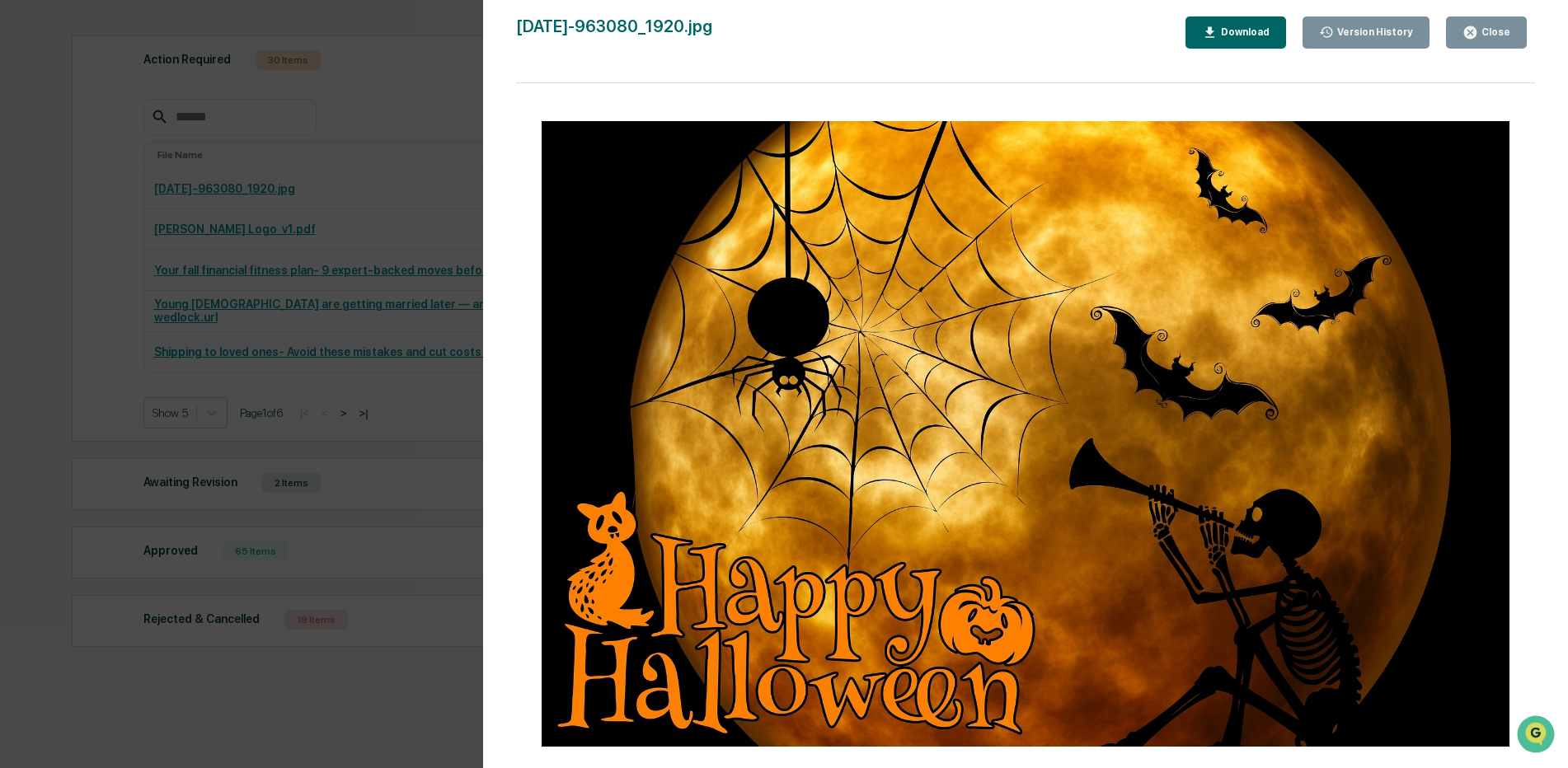
scroll to position [281, 0]
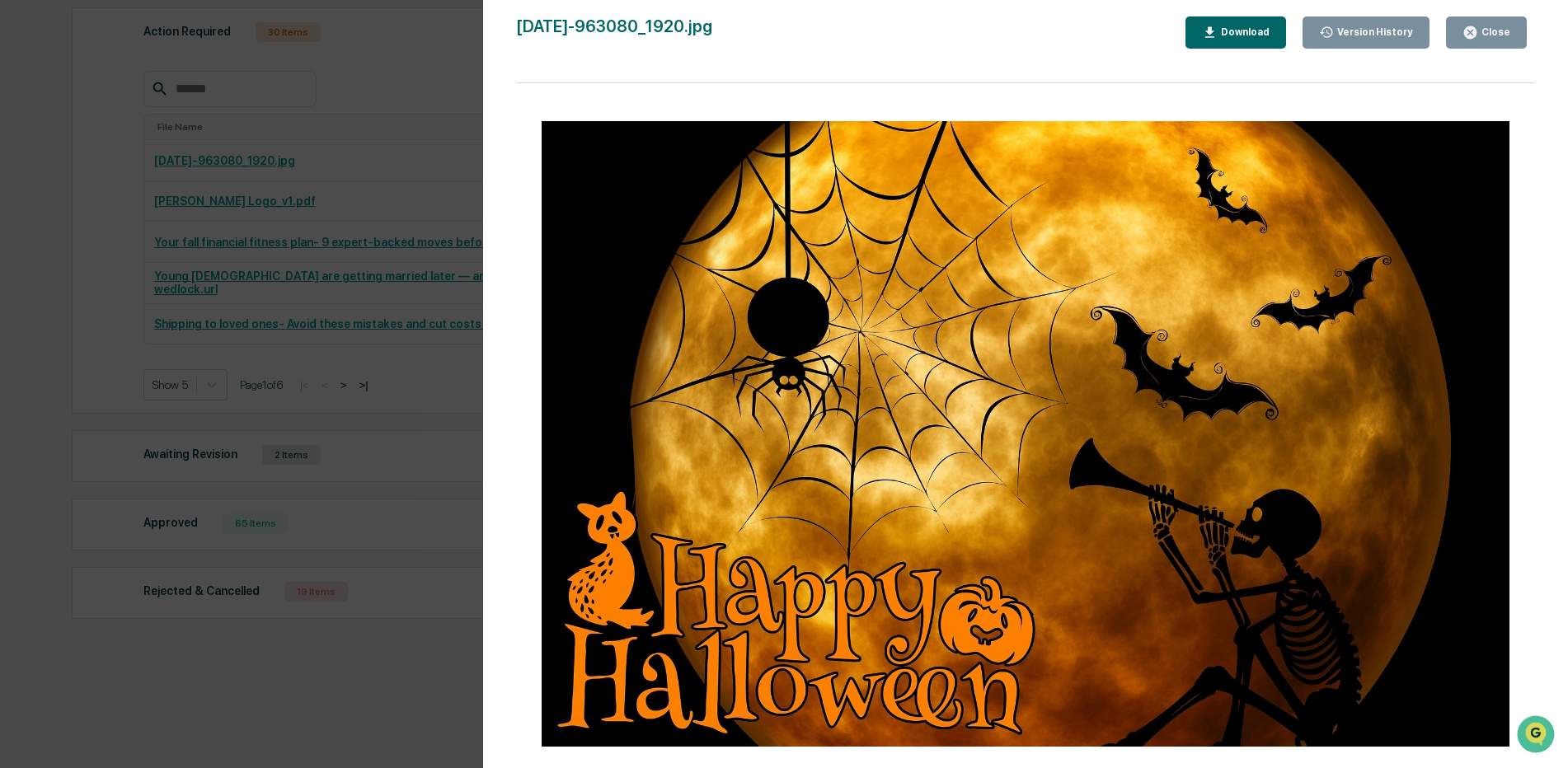
click at [1488, 35] on div "Close" at bounding box center [1494, 32] width 32 height 12
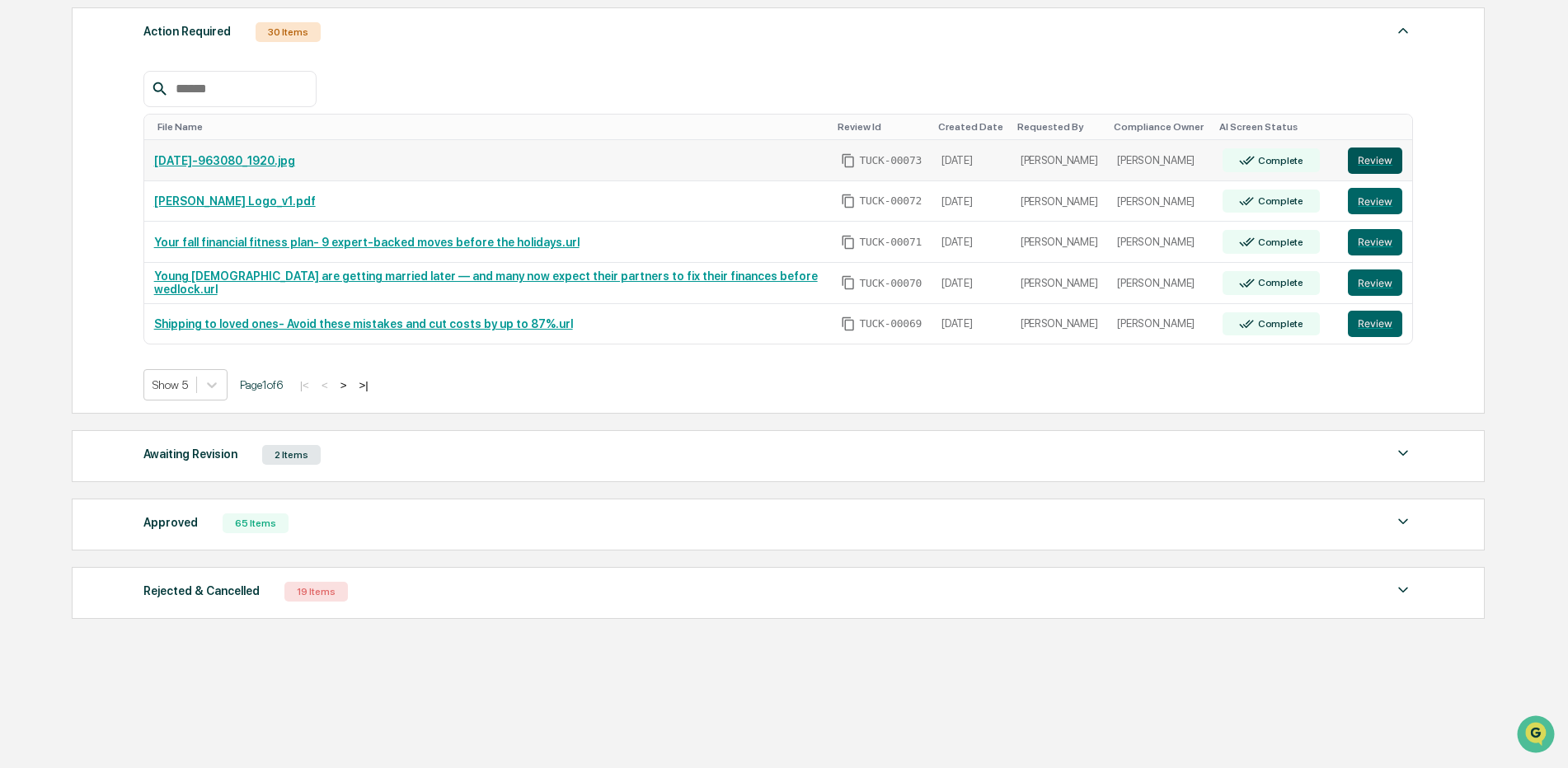
click at [1370, 165] on button "Review" at bounding box center [1375, 161] width 54 height 26
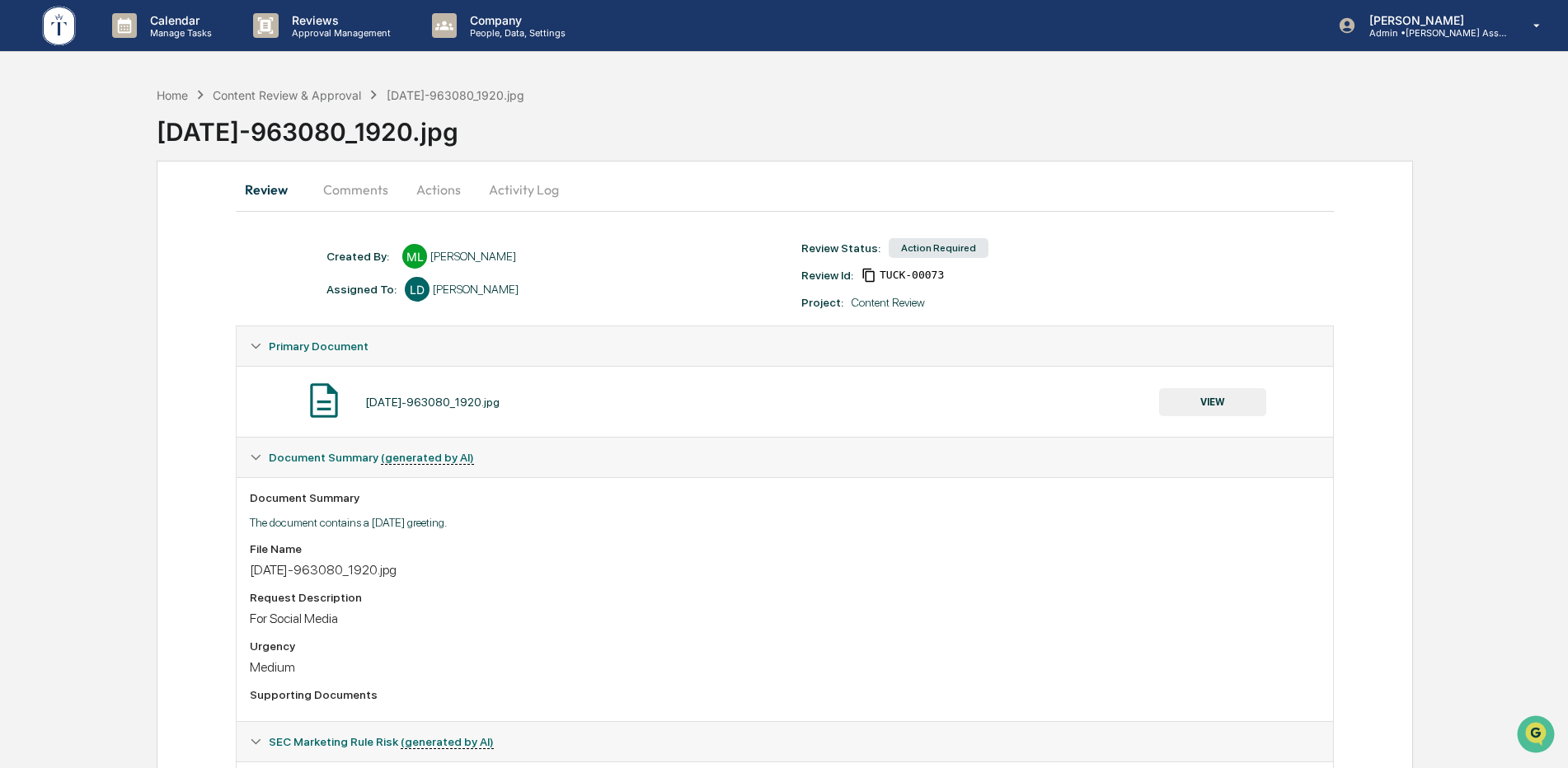
click at [436, 192] on button "Actions" at bounding box center [438, 190] width 74 height 40
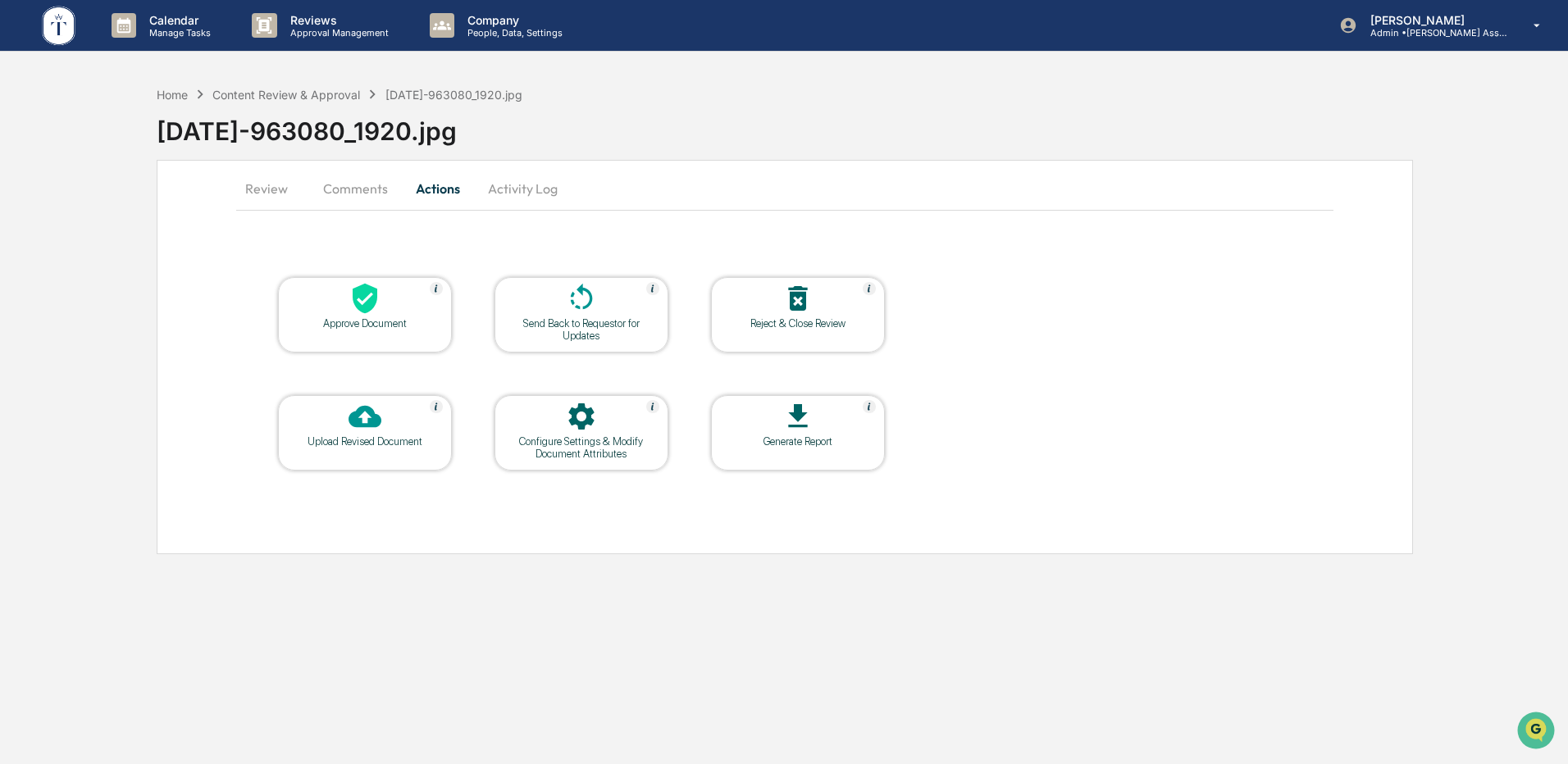
click at [353, 313] on icon at bounding box center [365, 298] width 33 height 33
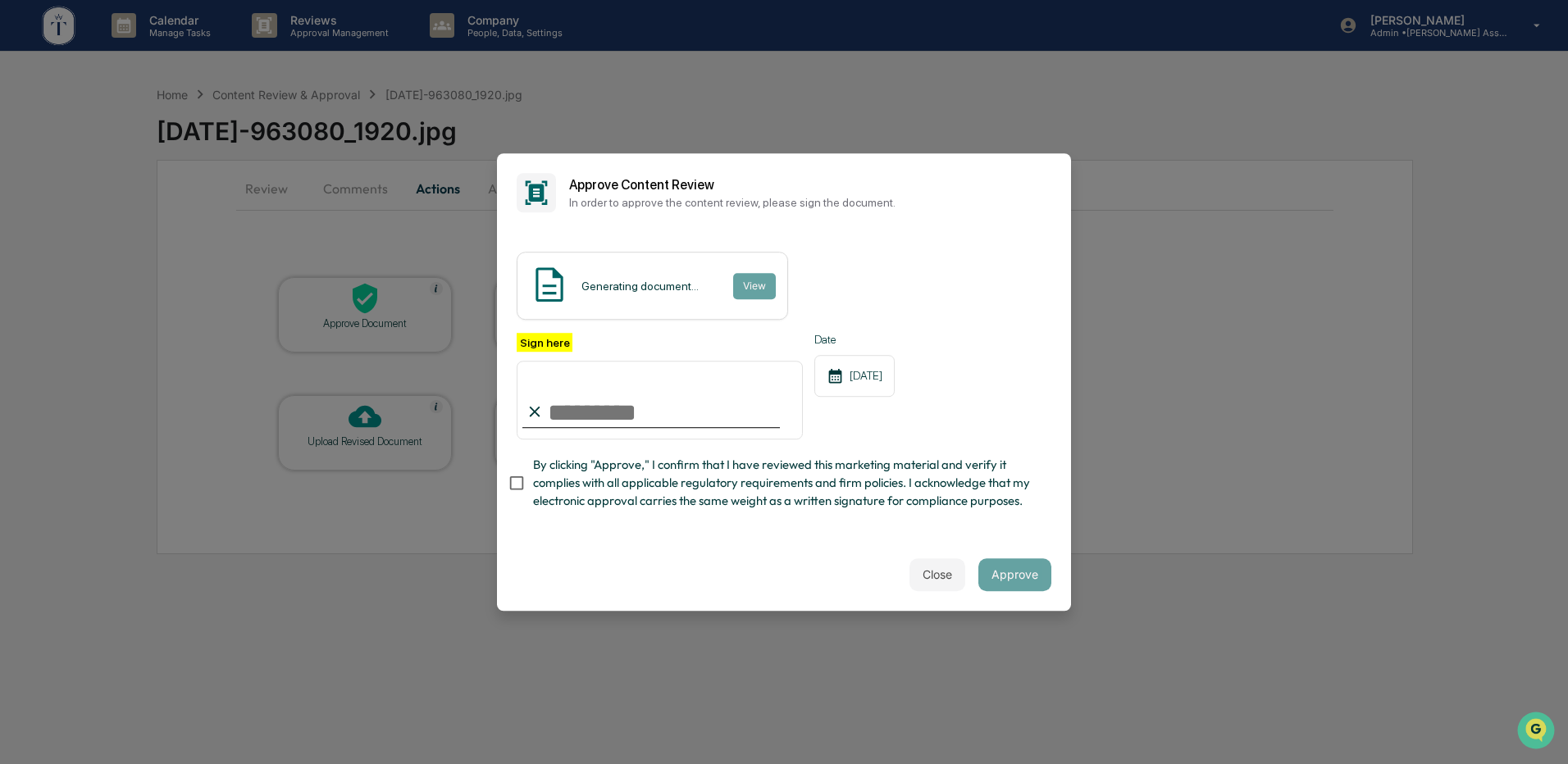
click at [606, 403] on input "Sign here" at bounding box center [660, 399] width 286 height 78
type input "**********"
click at [969, 153] on div "Approve Content Review In order to approve the content review, please sign the …" at bounding box center [784, 192] width 574 height 78
click at [703, 401] on input "**********" at bounding box center [660, 399] width 286 height 78
click at [1004, 580] on button "Approve" at bounding box center [1015, 574] width 73 height 33
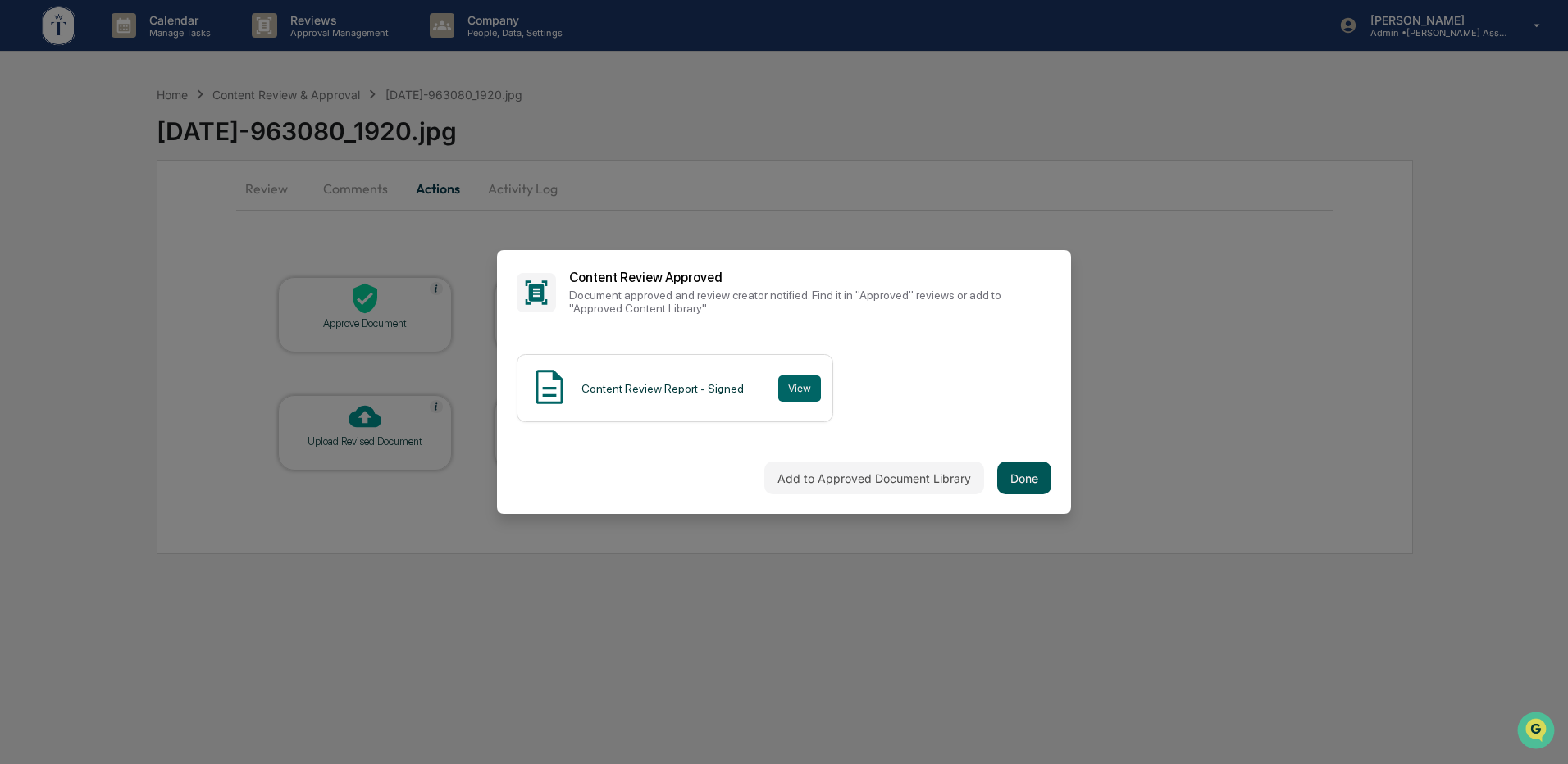
click at [998, 472] on button "Done" at bounding box center [1024, 478] width 54 height 33
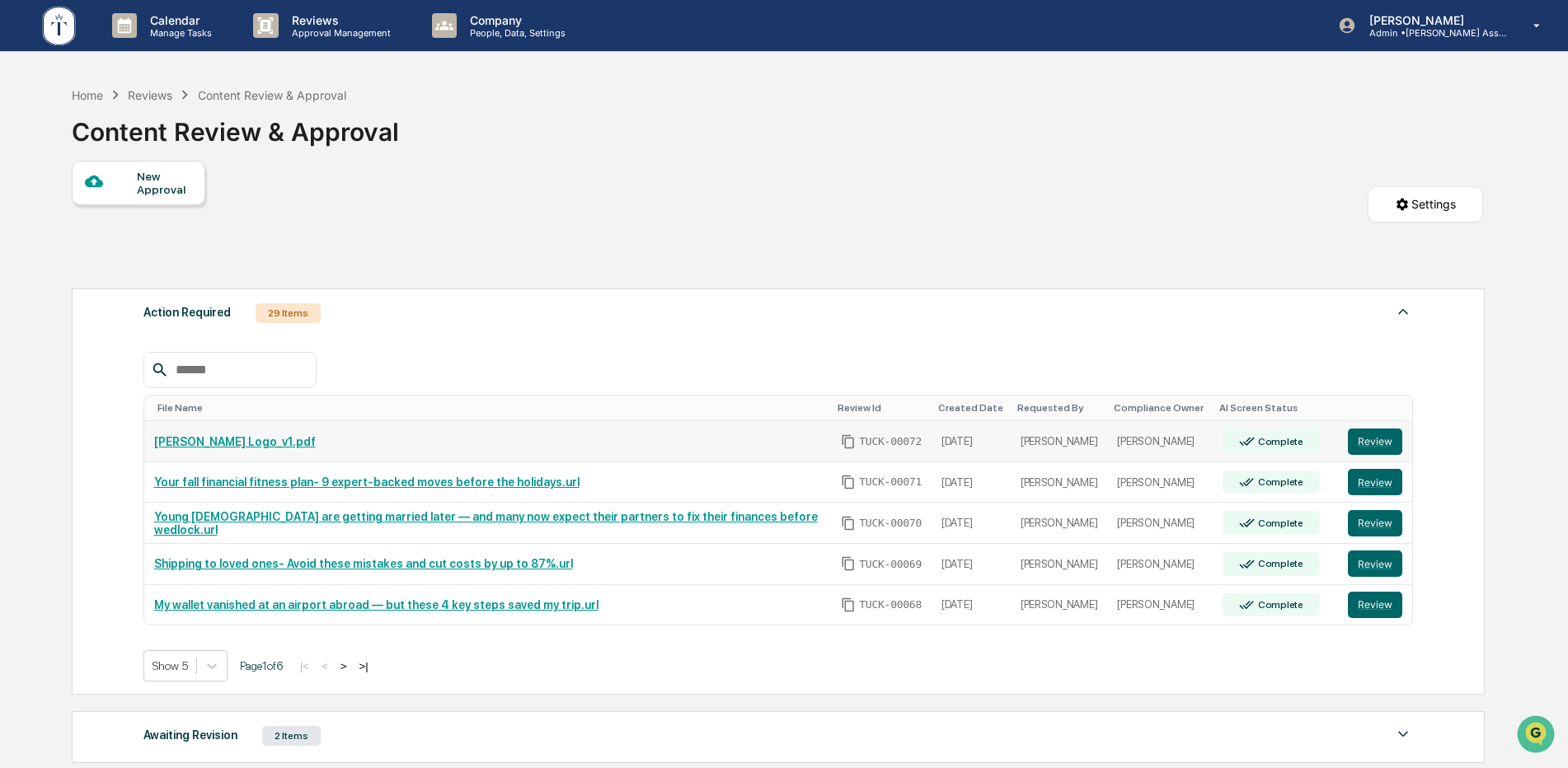
click at [215, 440] on link "[PERSON_NAME] Logo_v1.pdf" at bounding box center [235, 441] width 162 height 13
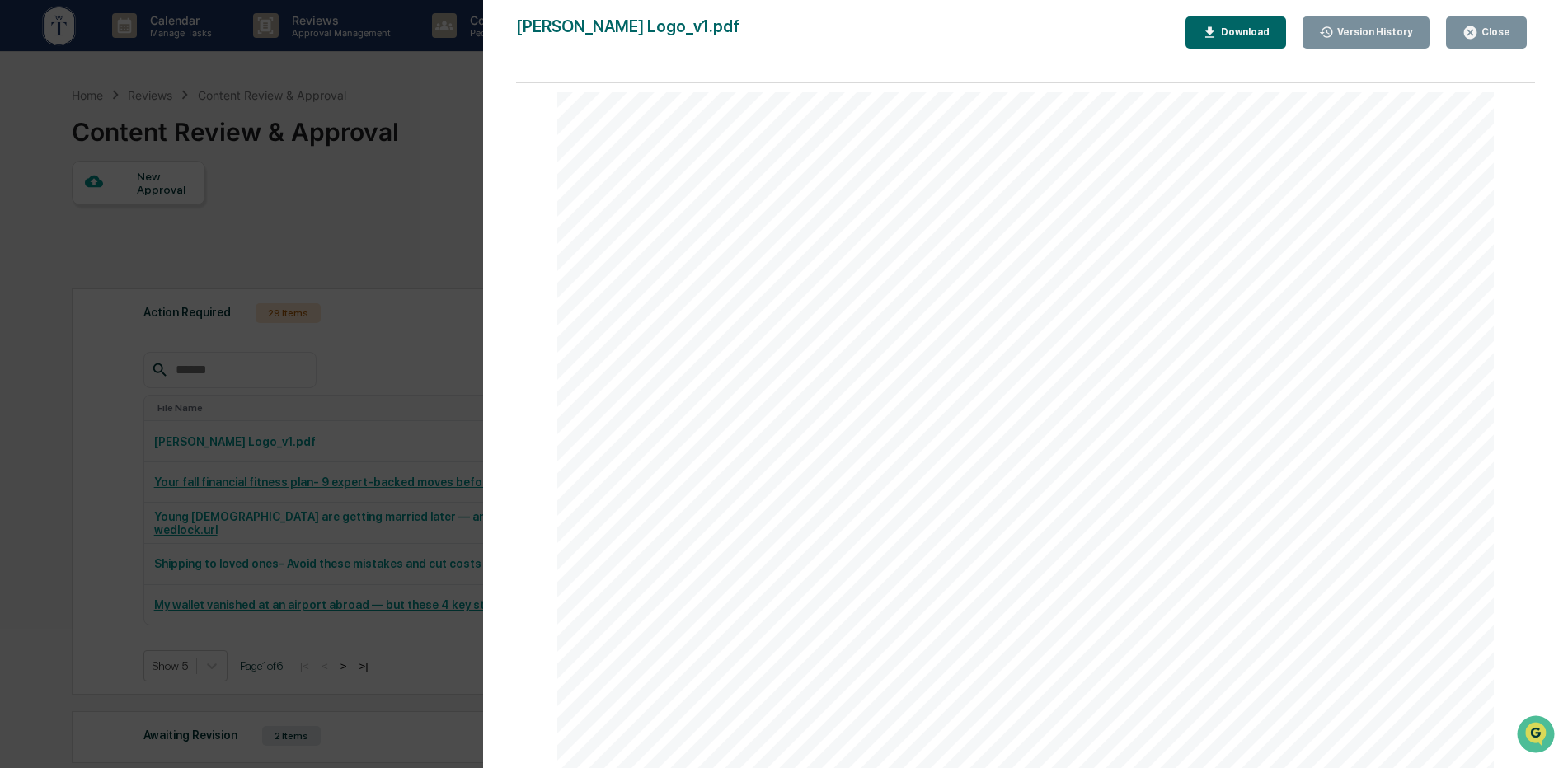
scroll to position [5, 0]
click at [1482, 22] on button "Close" at bounding box center [1486, 33] width 81 height 32
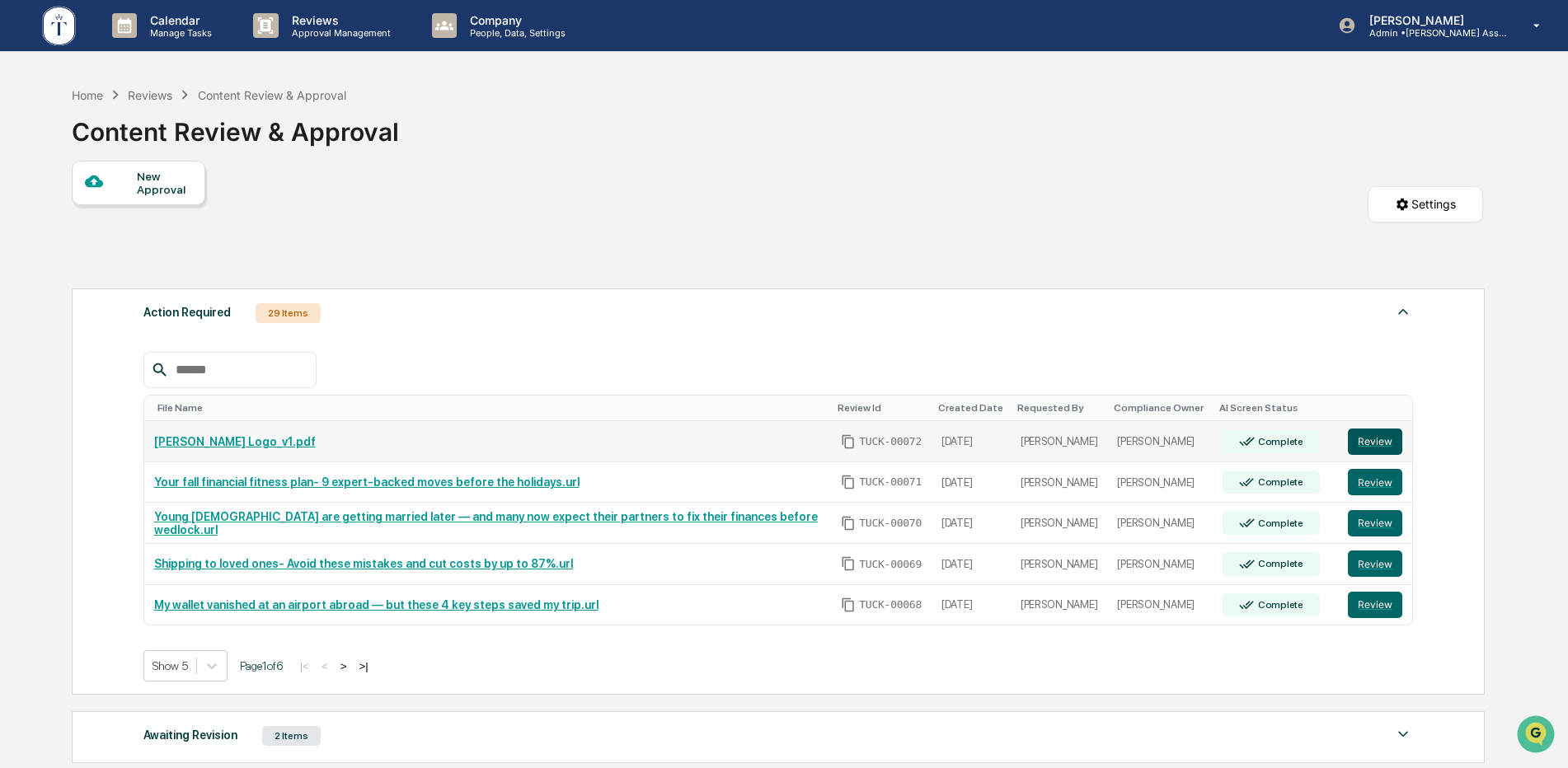
click at [1371, 434] on button "Review" at bounding box center [1375, 441] width 54 height 26
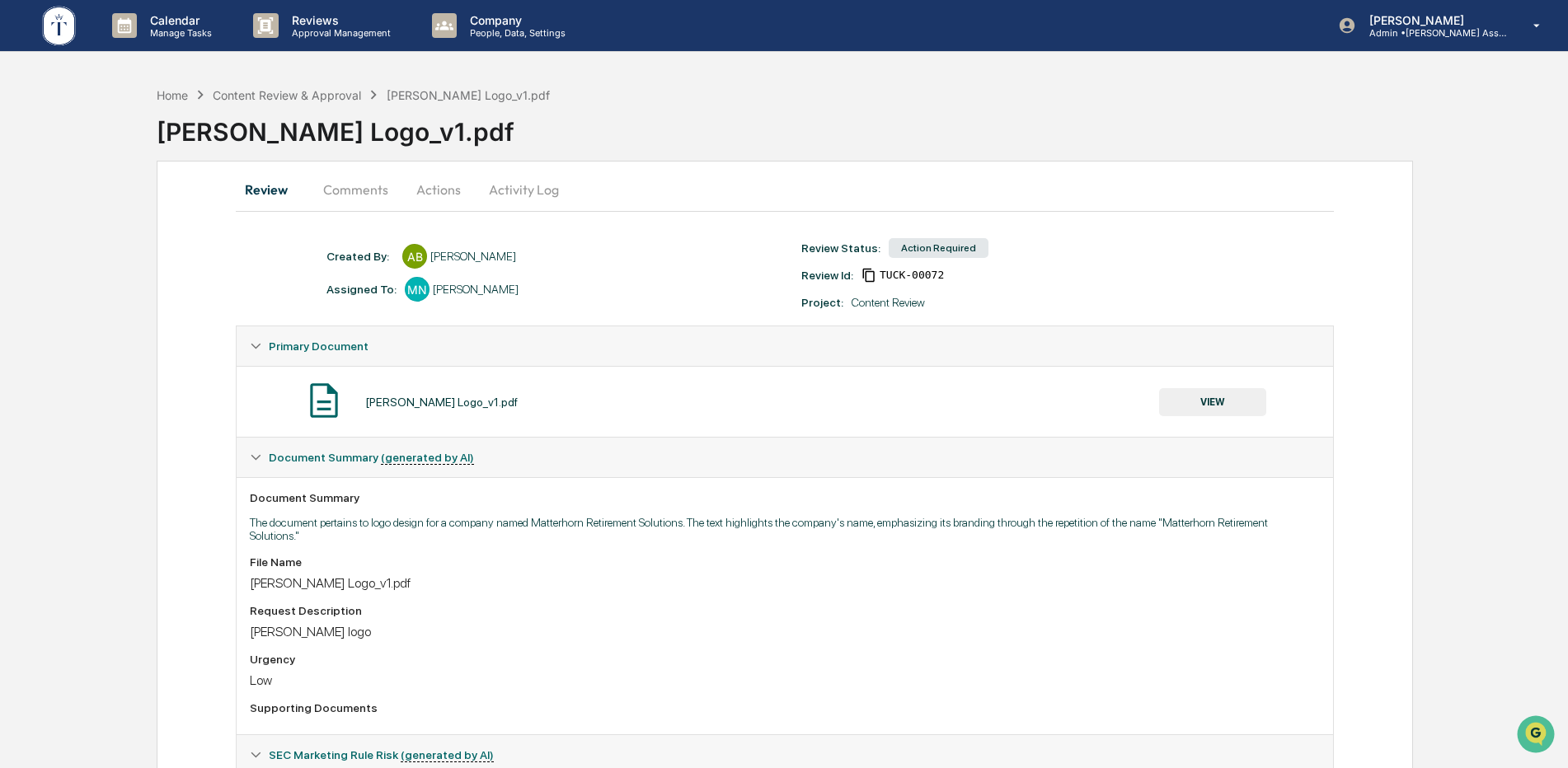
click at [427, 187] on button "Actions" at bounding box center [438, 190] width 74 height 40
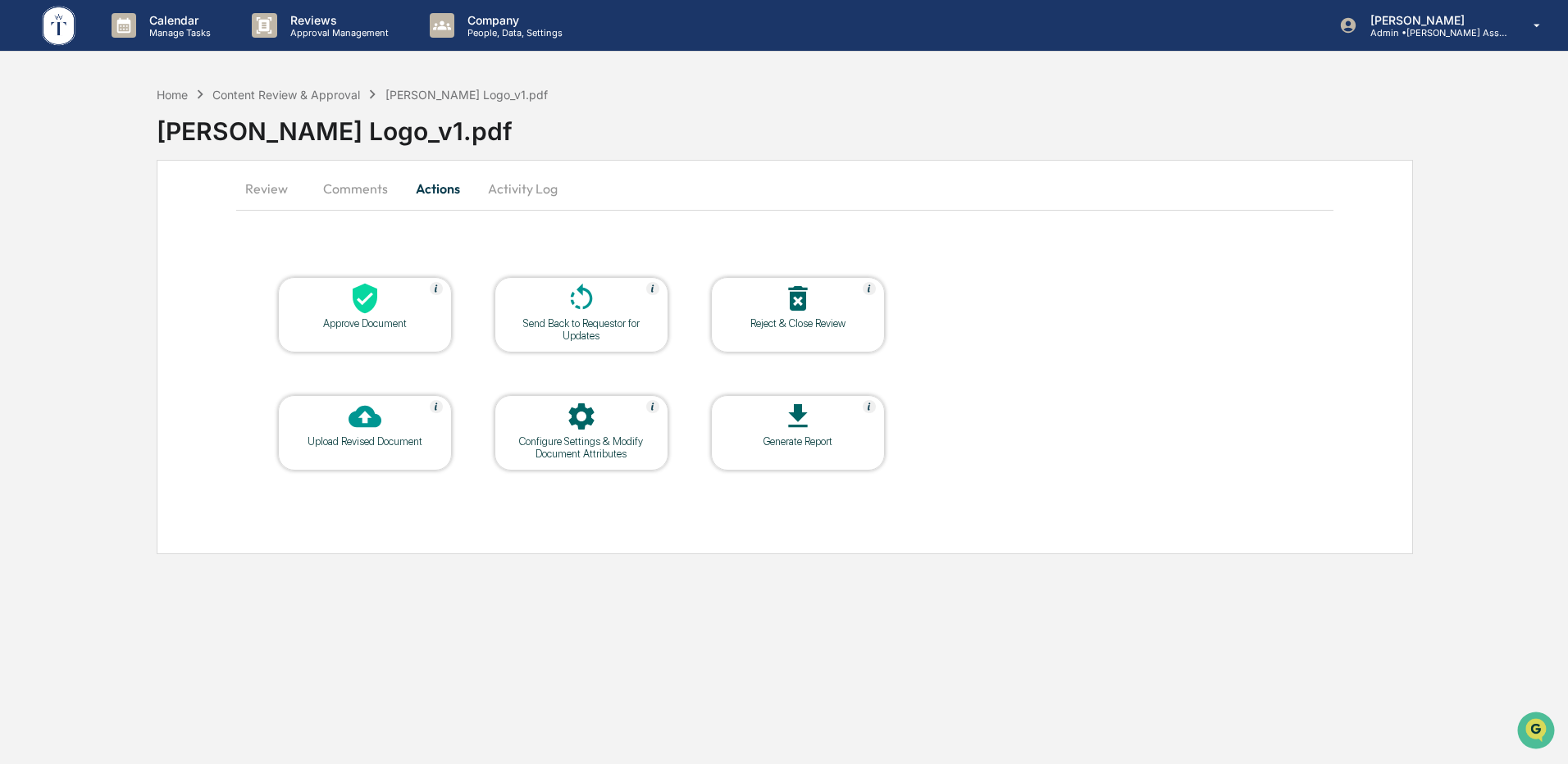
click at [380, 325] on div "Approve Document" at bounding box center [365, 323] width 148 height 12
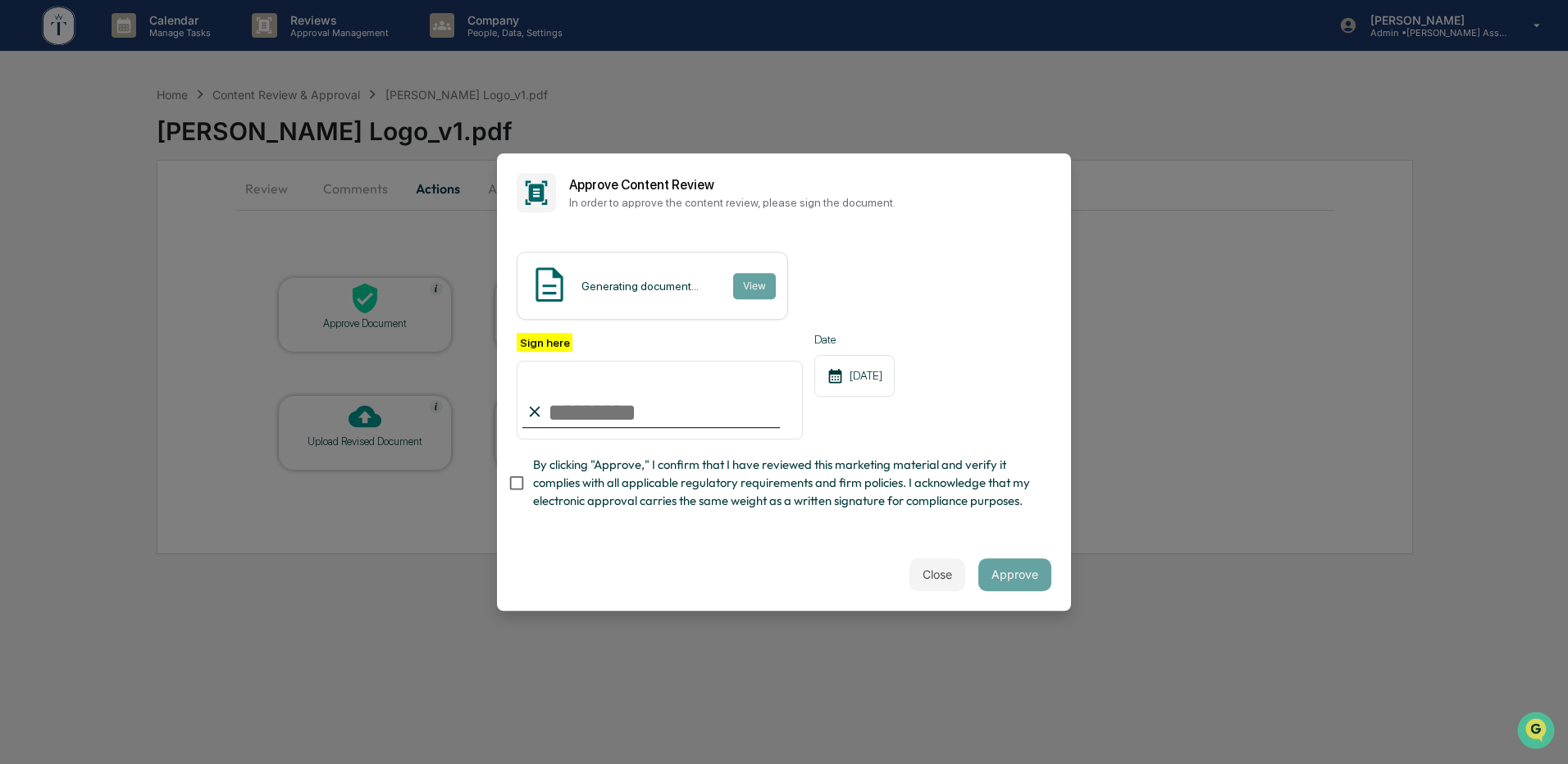
click at [583, 382] on input "Sign here" at bounding box center [660, 399] width 286 height 78
type input "**********"
click at [590, 531] on div "**********" at bounding box center [784, 385] width 574 height 307
click at [989, 573] on button "Approve" at bounding box center [1015, 574] width 73 height 33
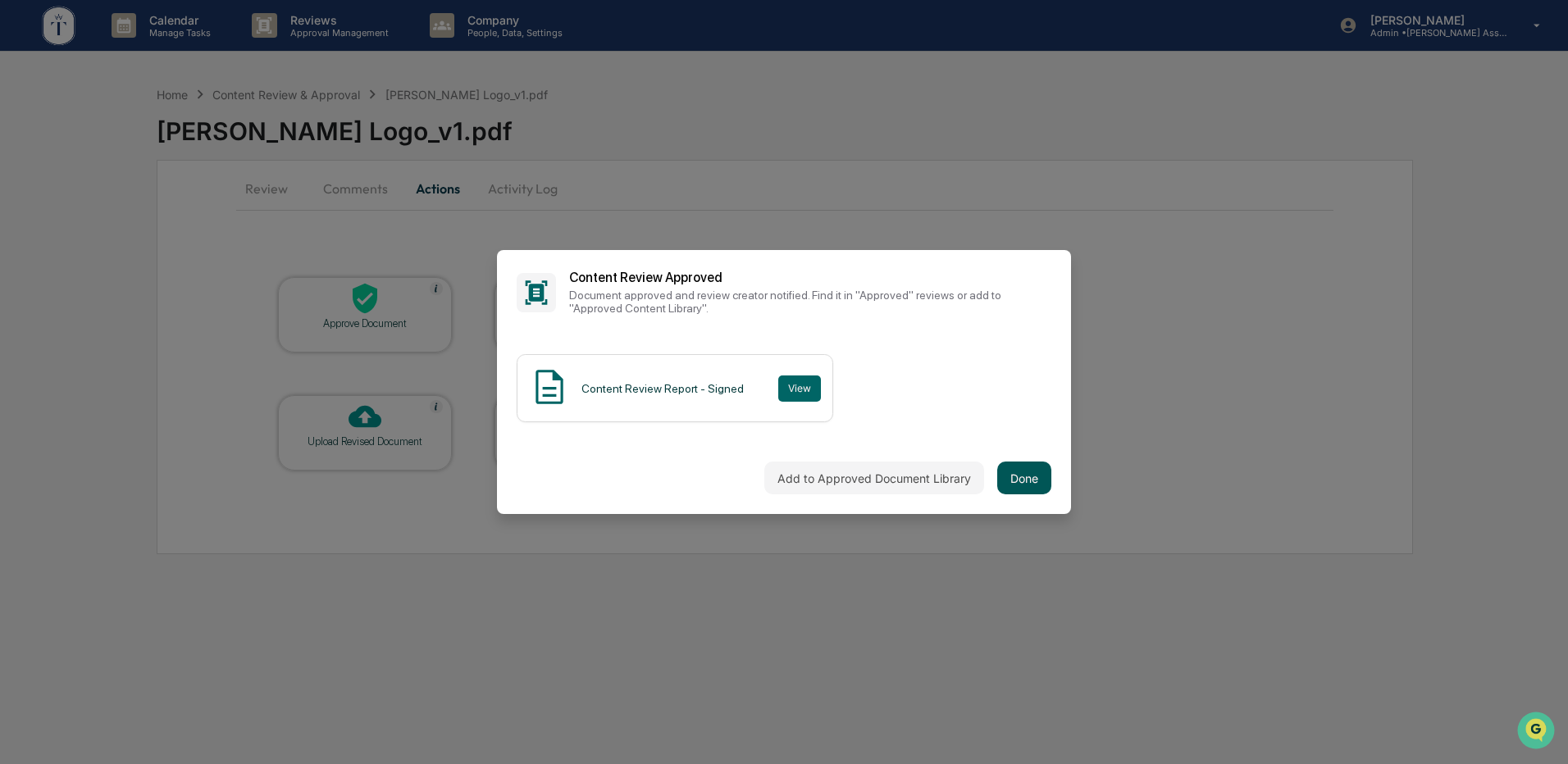
click at [1020, 471] on button "Done" at bounding box center [1024, 478] width 54 height 33
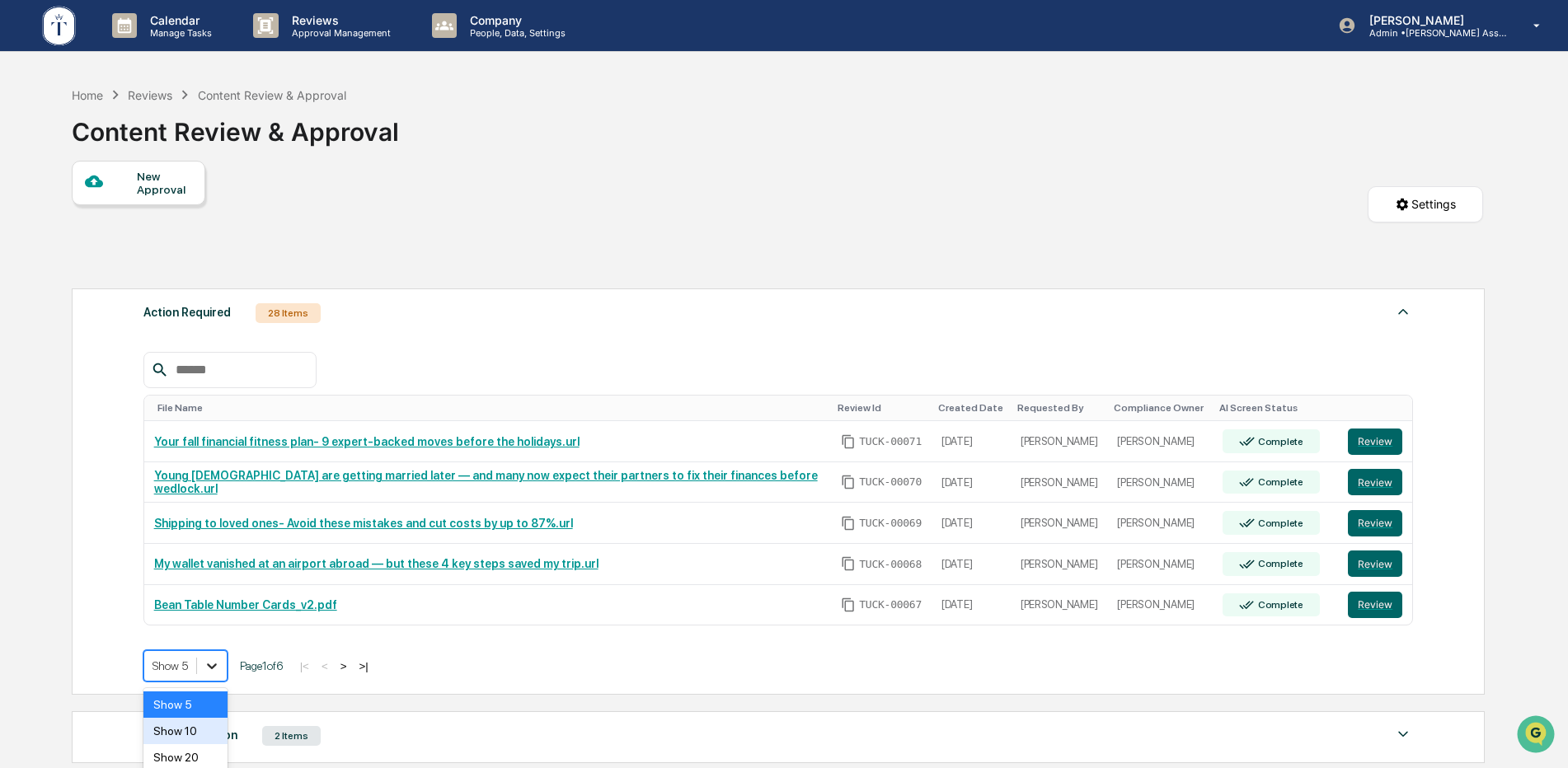
scroll to position [65, 0]
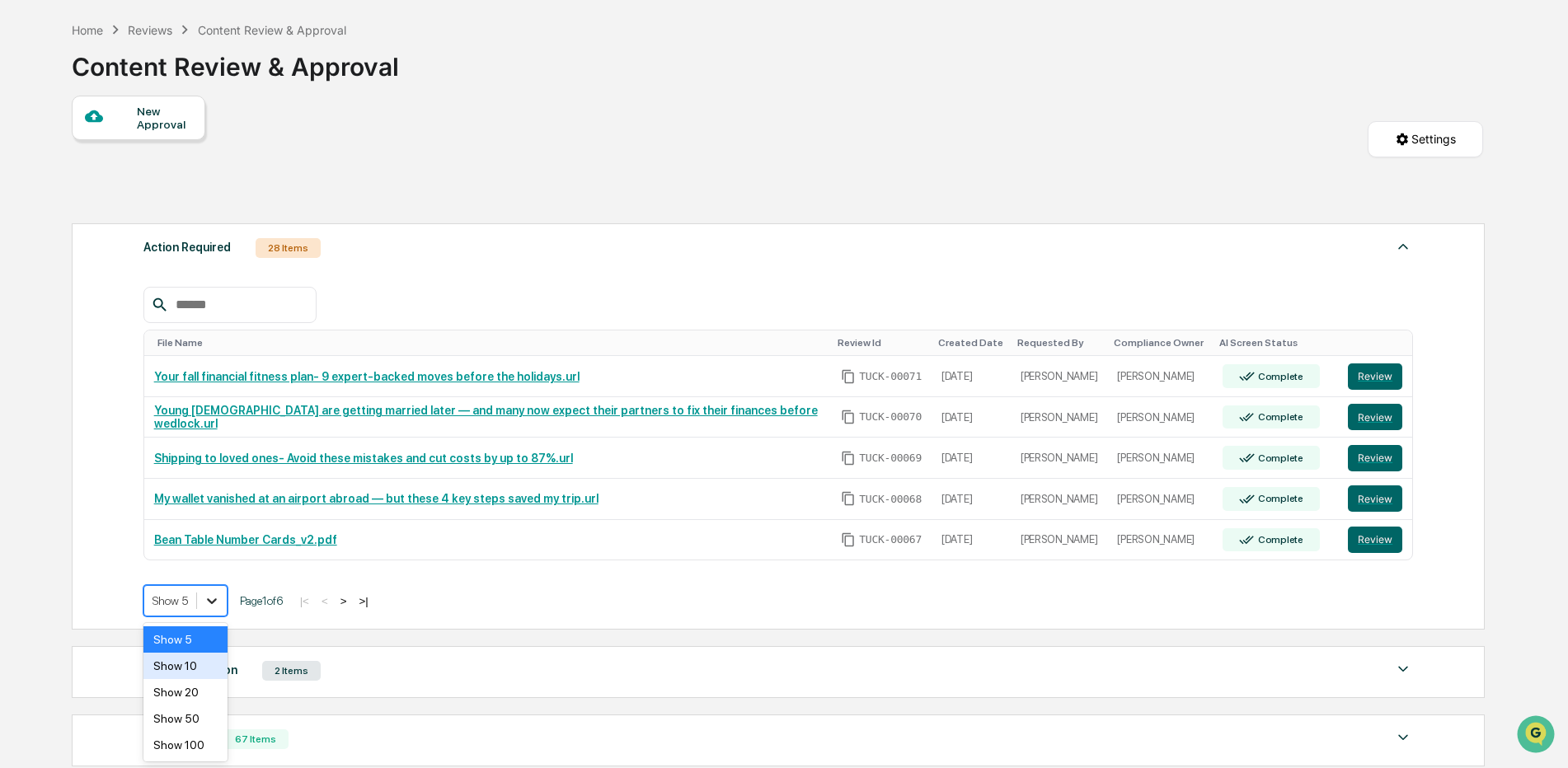
click at [210, 665] on body "Calendar Manage Tasks Reviews Approval Management Company People, Data, Setting…" at bounding box center [784, 459] width 1568 height 1050
click at [186, 720] on div "Show 50" at bounding box center [186, 719] width 85 height 26
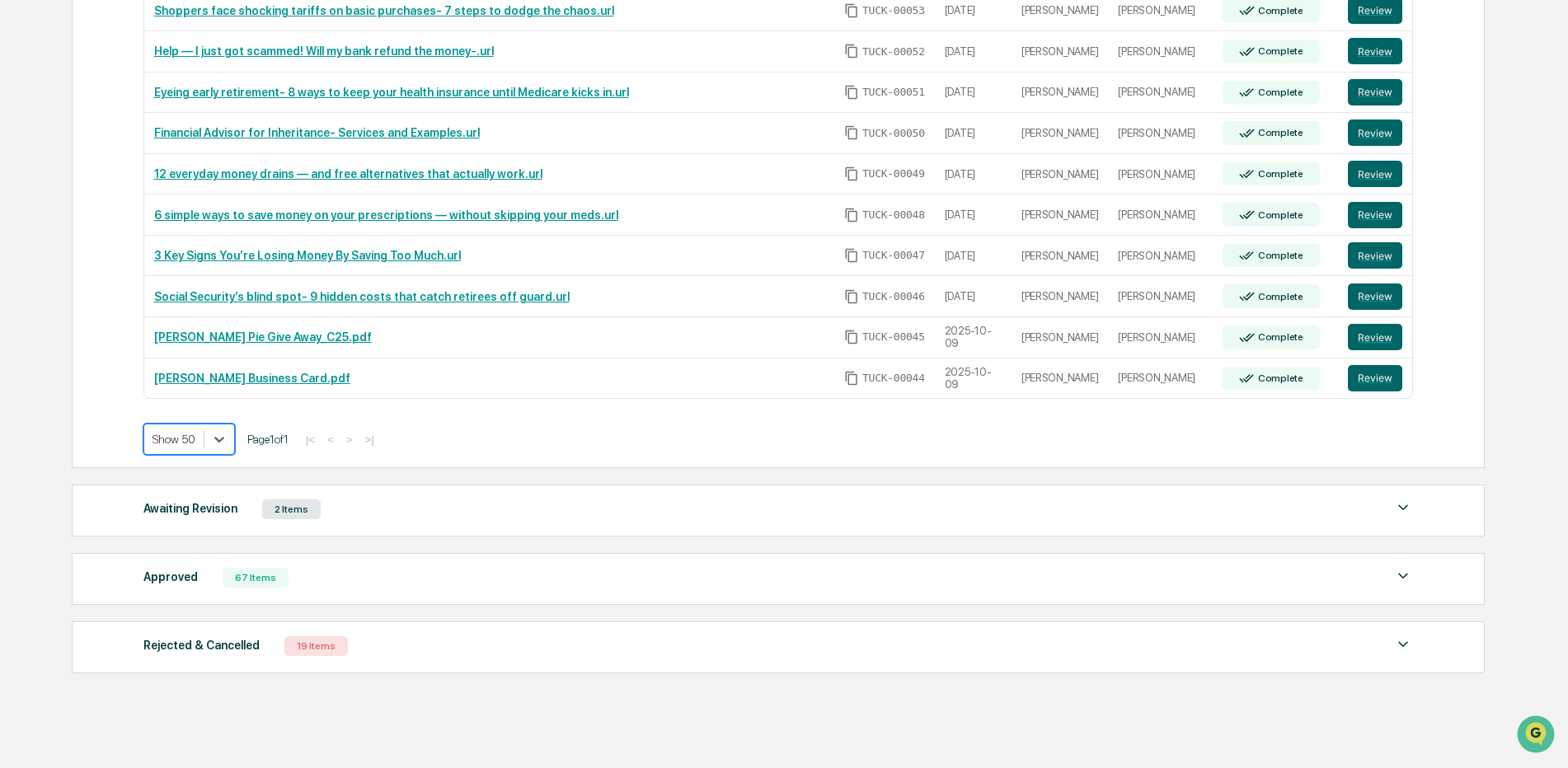
scroll to position [1195, 0]
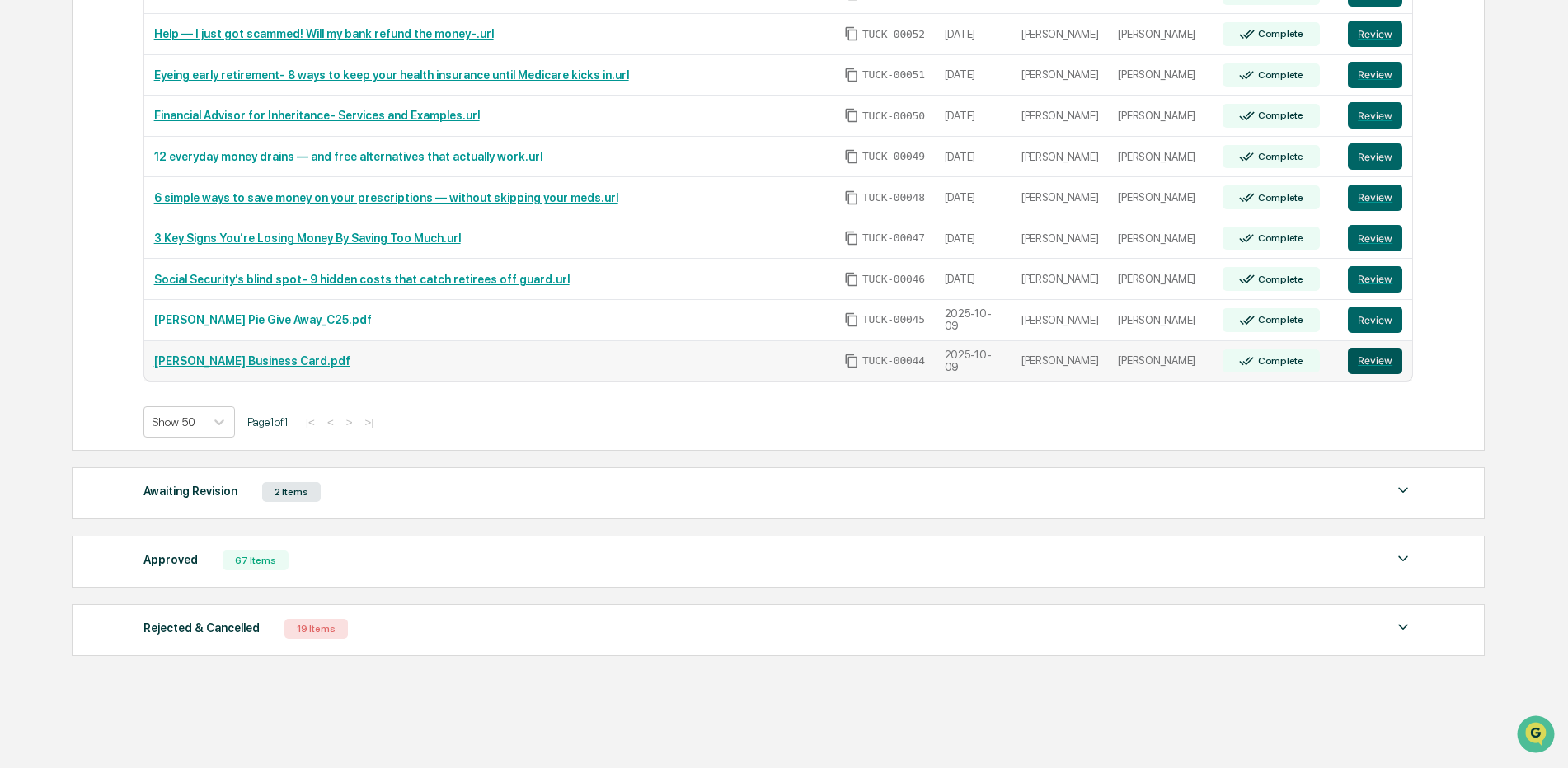
click at [1368, 352] on button "Review" at bounding box center [1375, 361] width 54 height 26
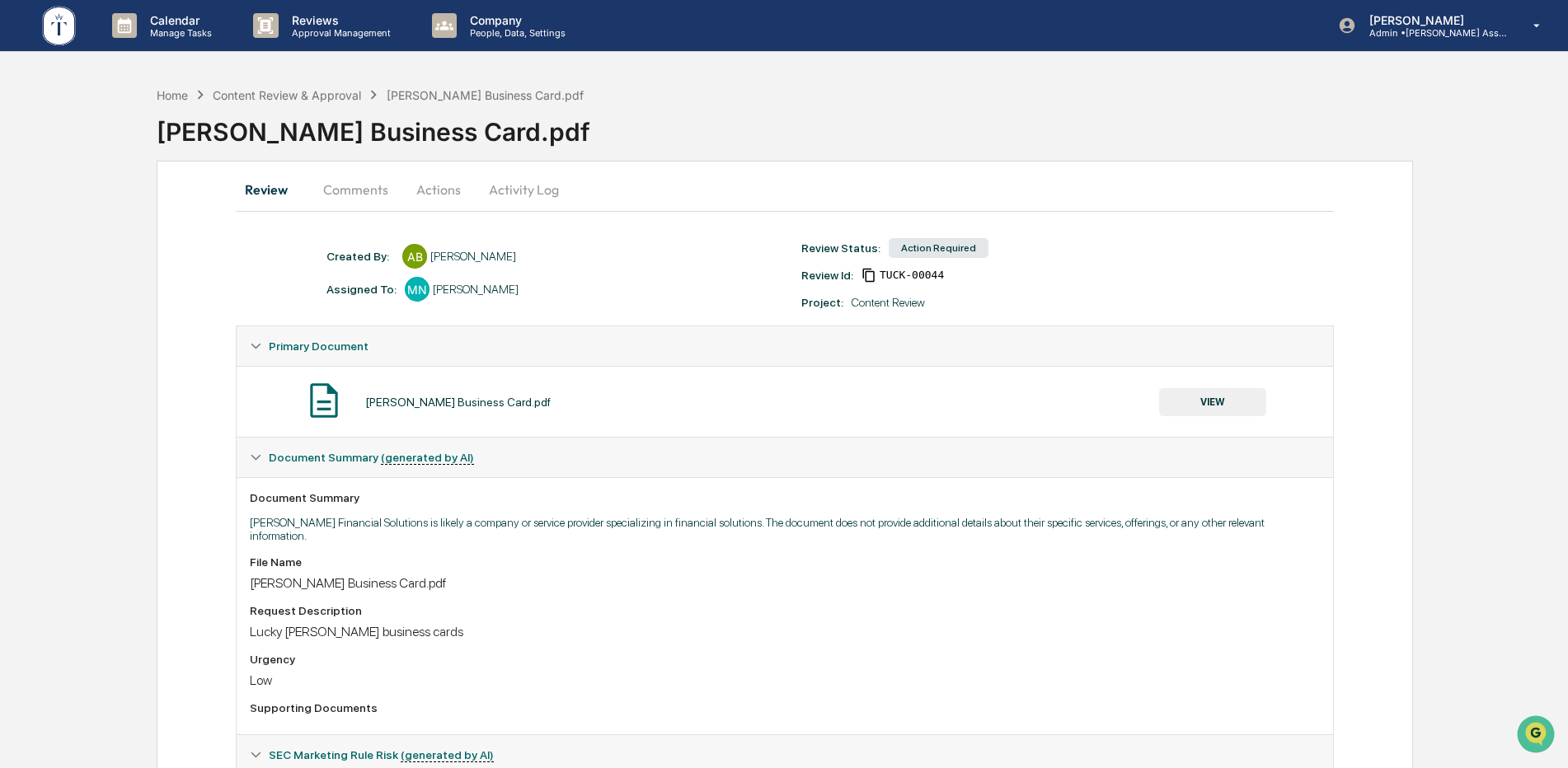
click at [1212, 385] on div "Langston Business Card.pdf VIEW" at bounding box center [784, 402] width 1070 height 44
click at [1218, 406] on button "VIEW" at bounding box center [1212, 402] width 107 height 28
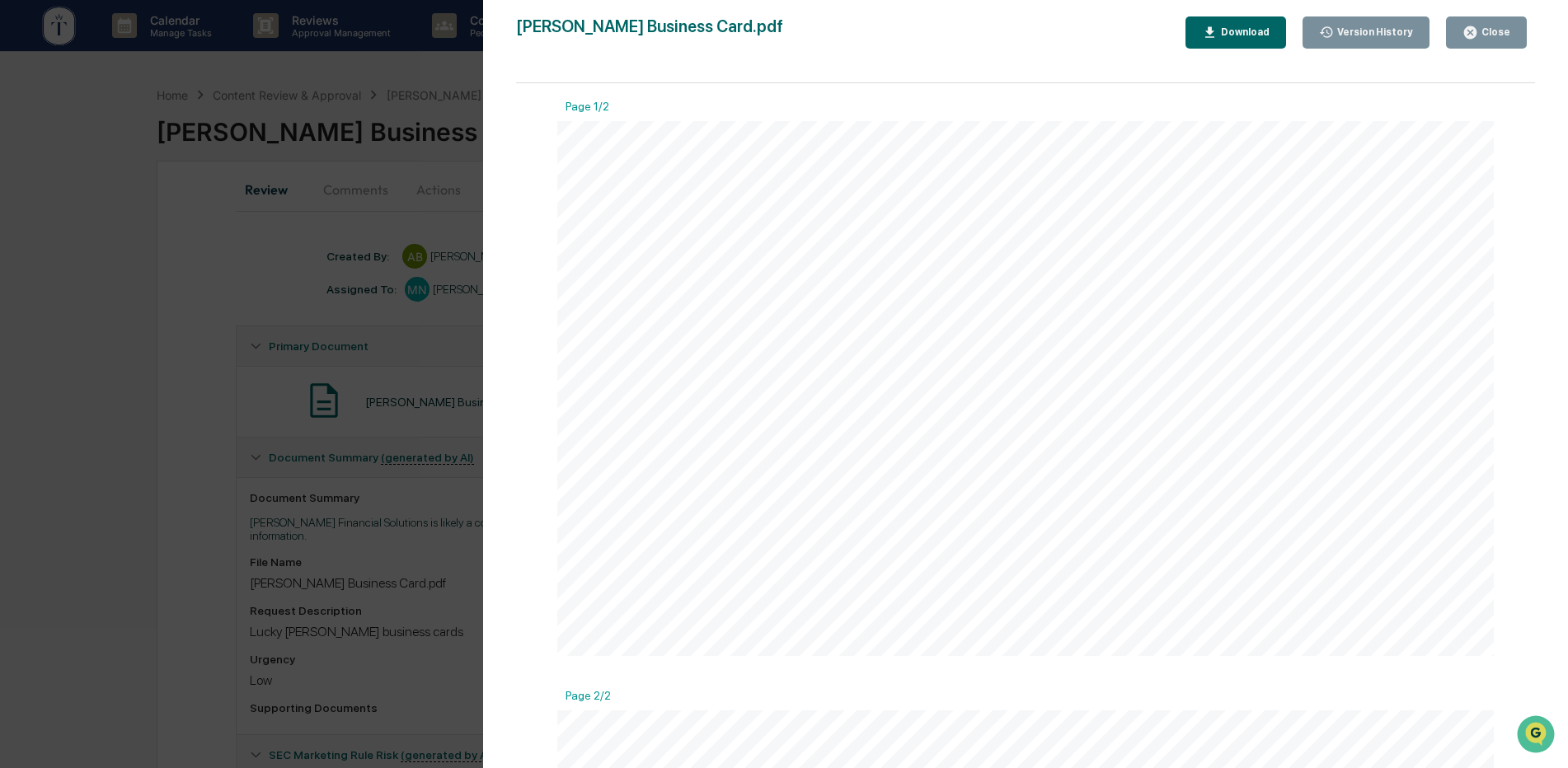
click at [1459, 24] on button "Close" at bounding box center [1486, 33] width 81 height 32
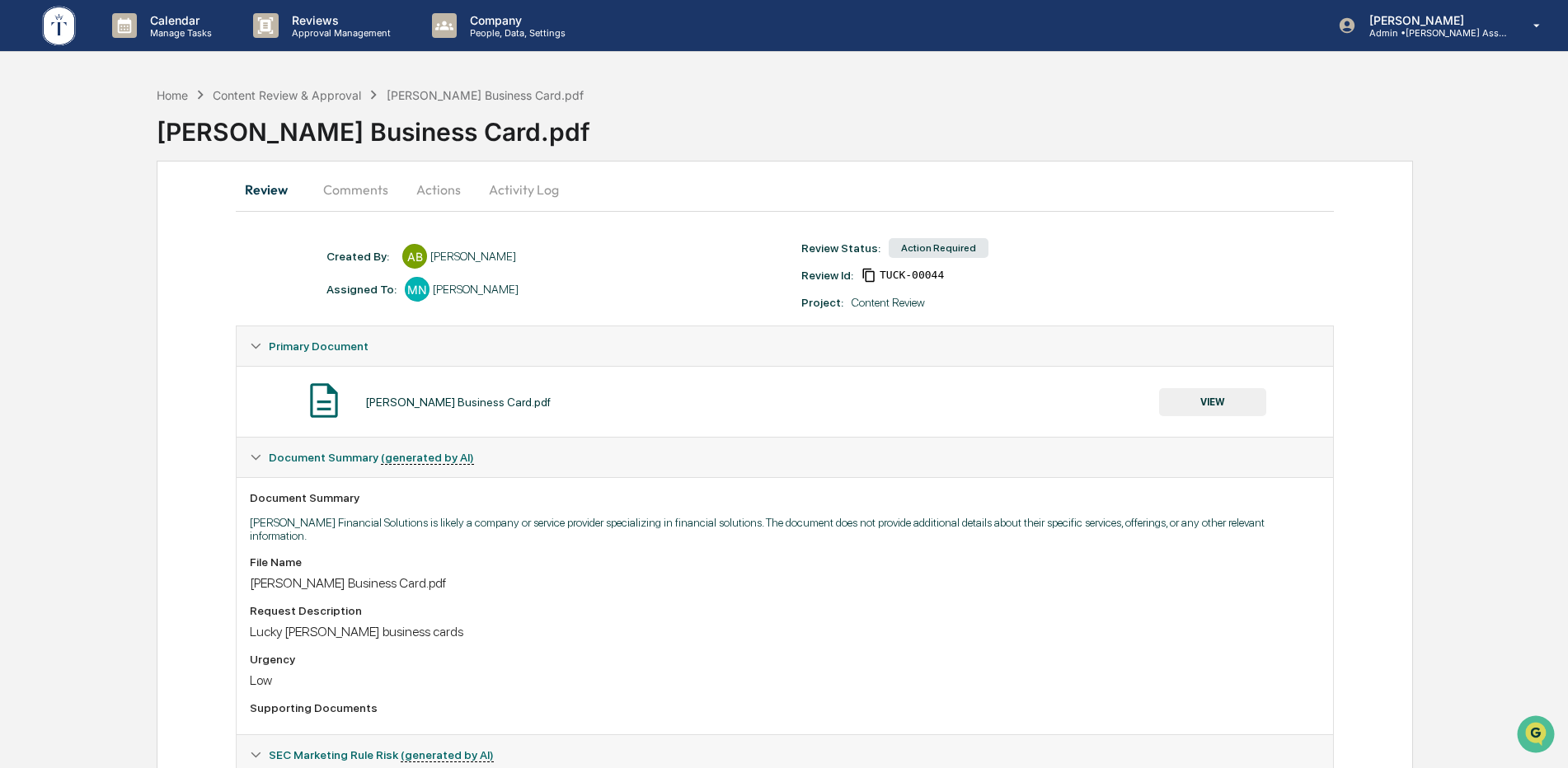
click at [428, 192] on button "Actions" at bounding box center [438, 190] width 74 height 40
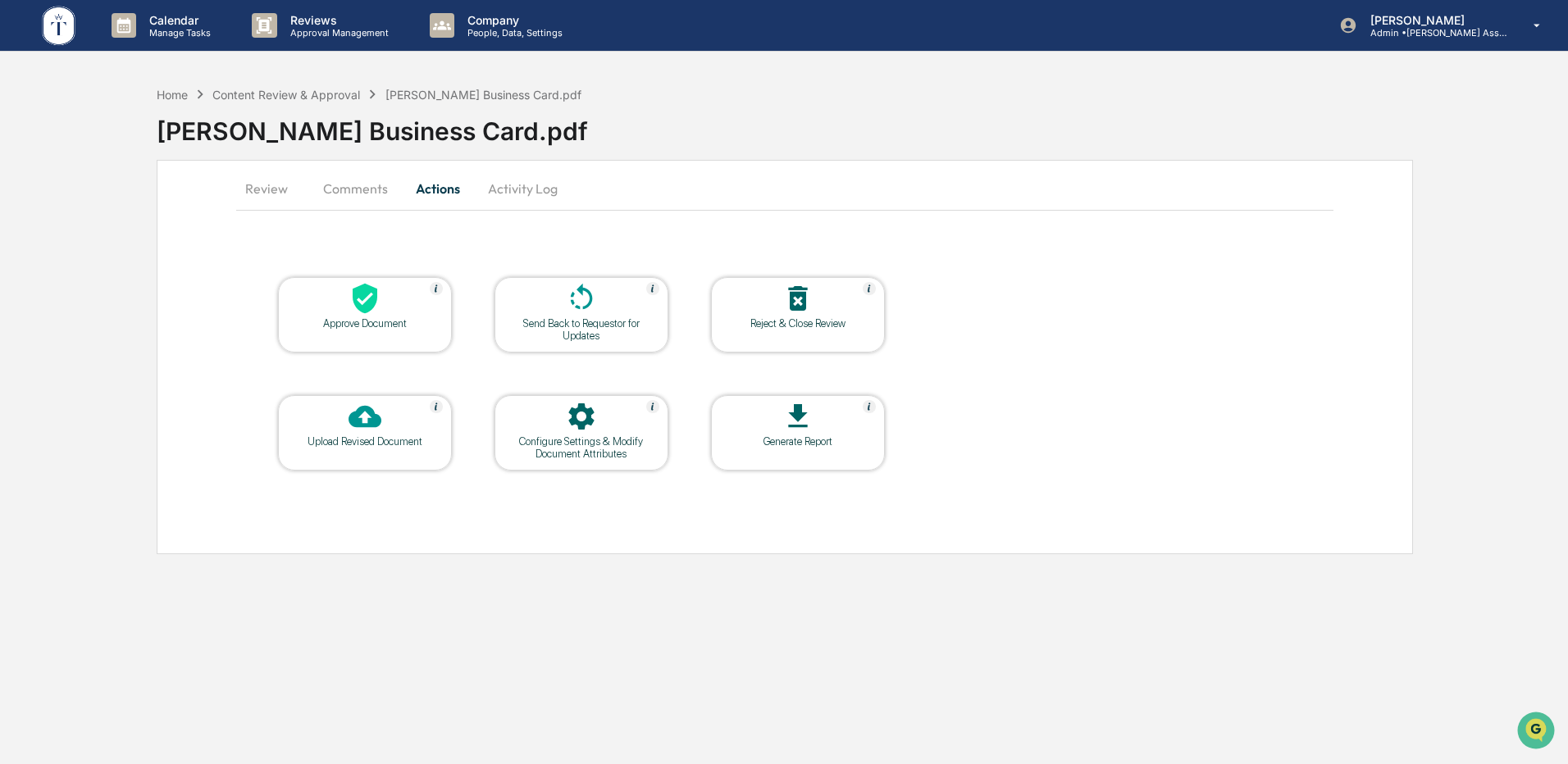
click at [332, 295] on div at bounding box center [365, 299] width 164 height 35
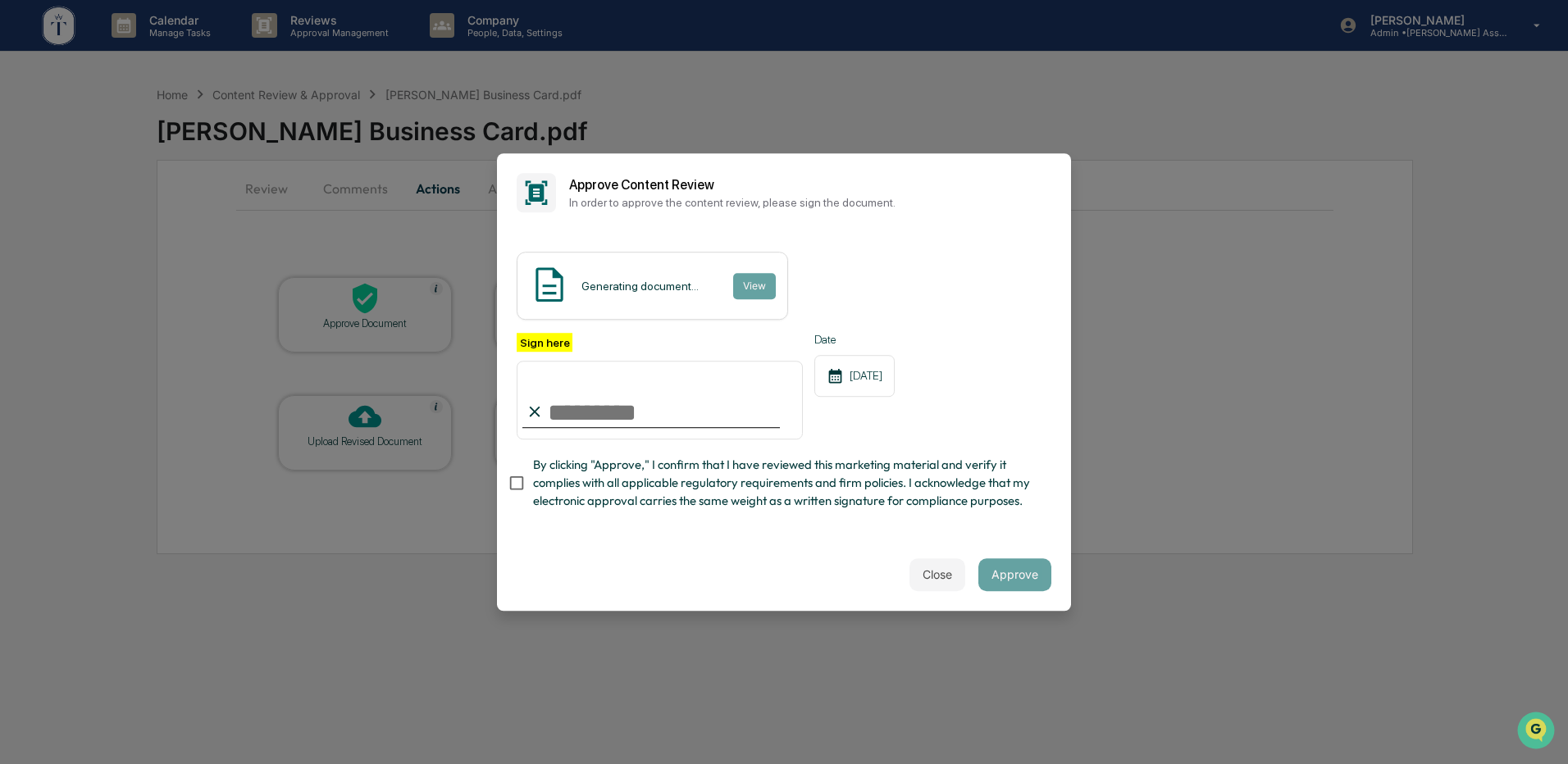
click at [556, 399] on input "Sign here" at bounding box center [660, 399] width 286 height 78
type input "**********"
click at [850, 569] on div "Close Approve" at bounding box center [784, 574] width 574 height 73
click at [1021, 584] on button "Approve" at bounding box center [1015, 574] width 73 height 33
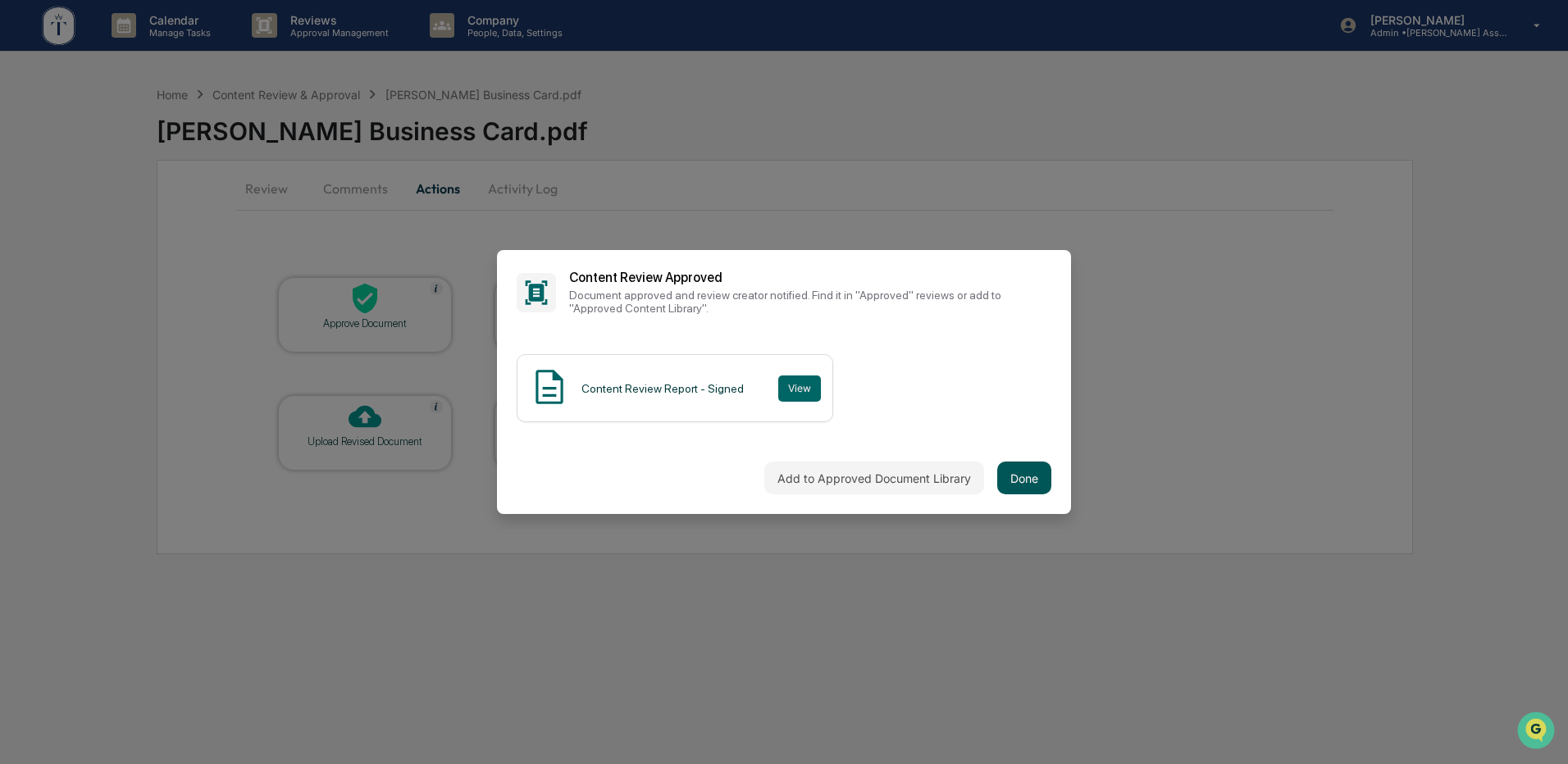
click at [1008, 472] on button "Done" at bounding box center [1024, 478] width 54 height 33
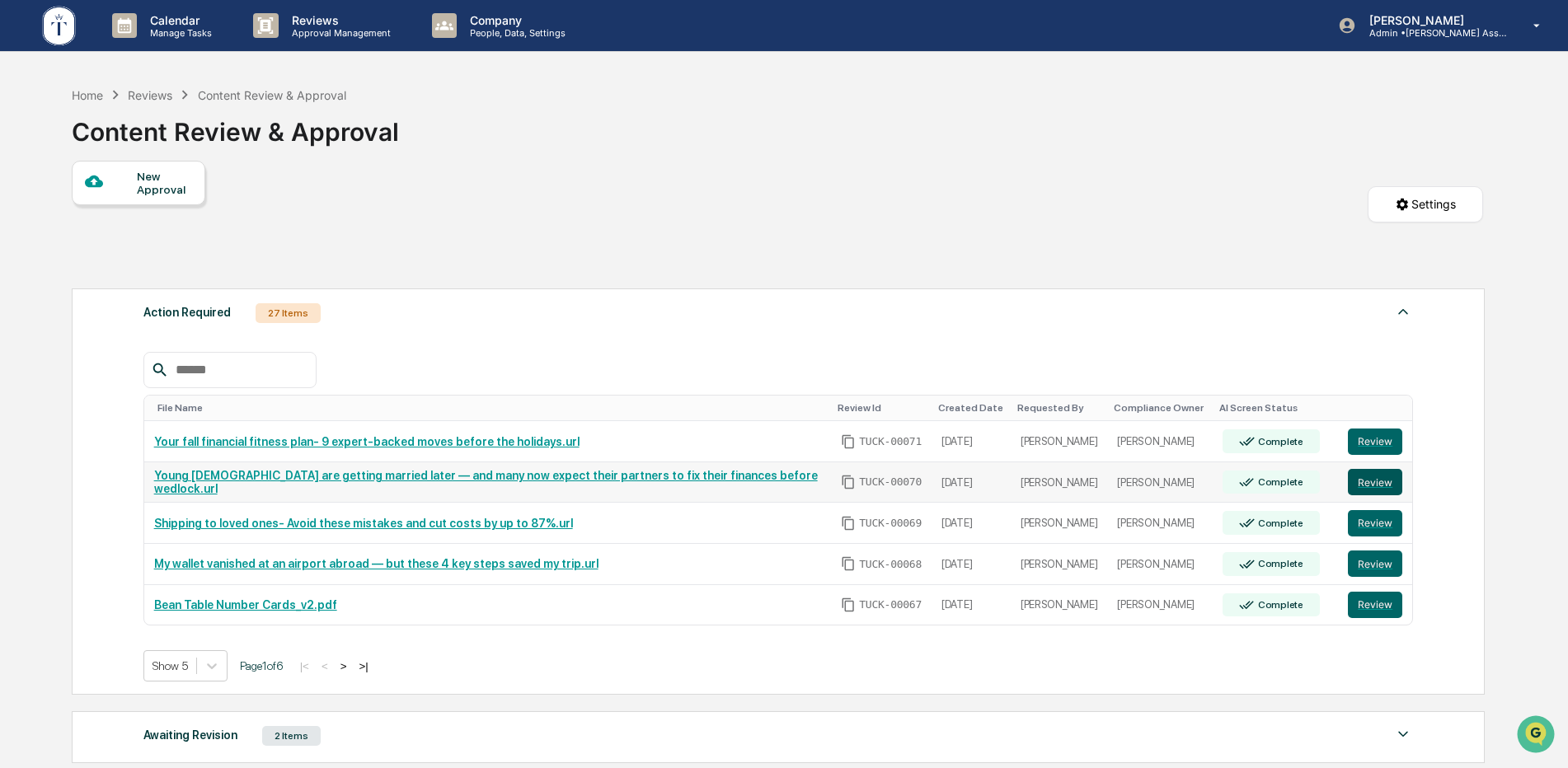
click at [1367, 478] on button "Review" at bounding box center [1375, 482] width 54 height 26
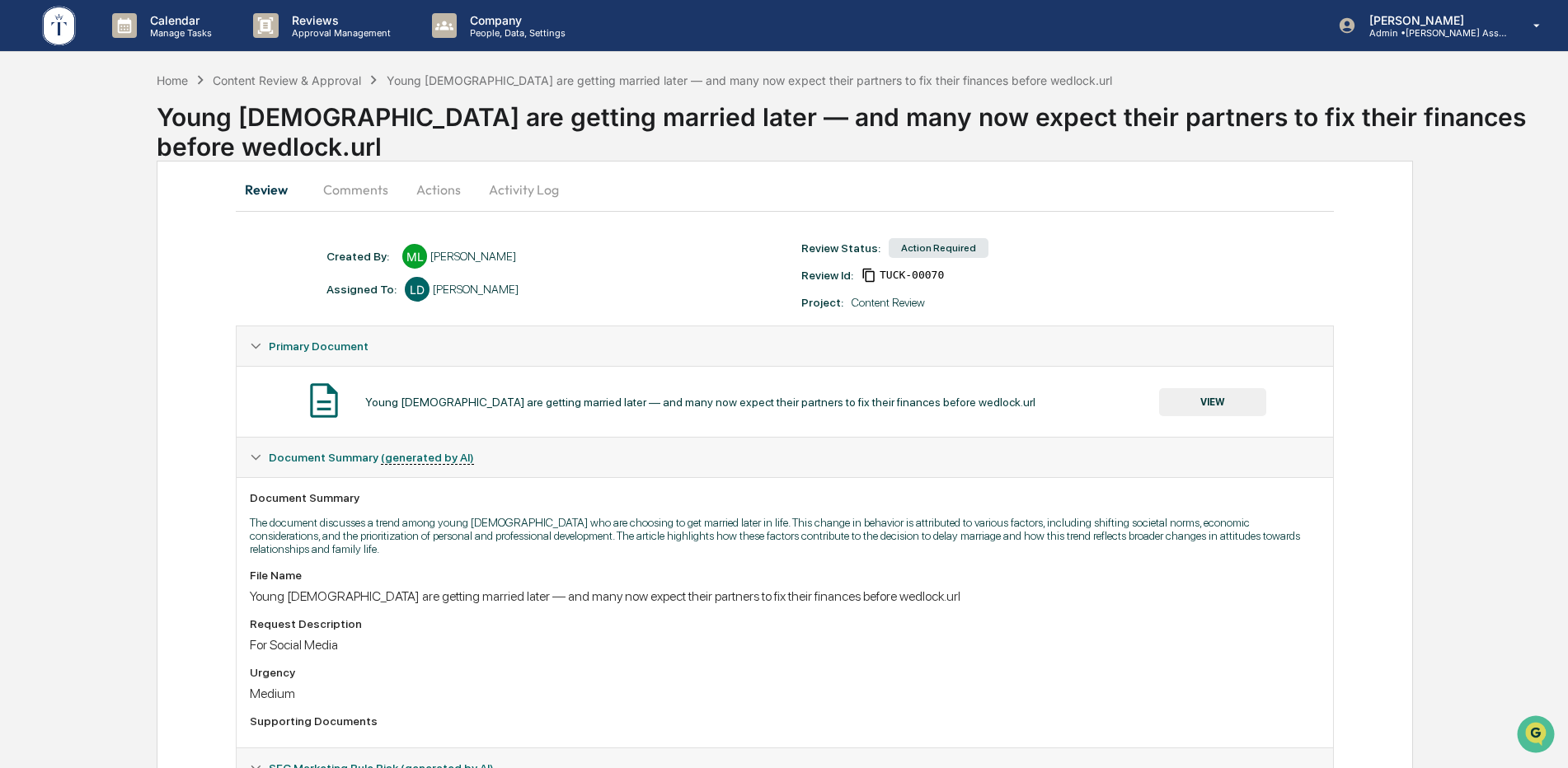
click at [946, 249] on div "Action Required" at bounding box center [939, 249] width 100 height 20
click at [441, 189] on button "Actions" at bounding box center [438, 190] width 74 height 40
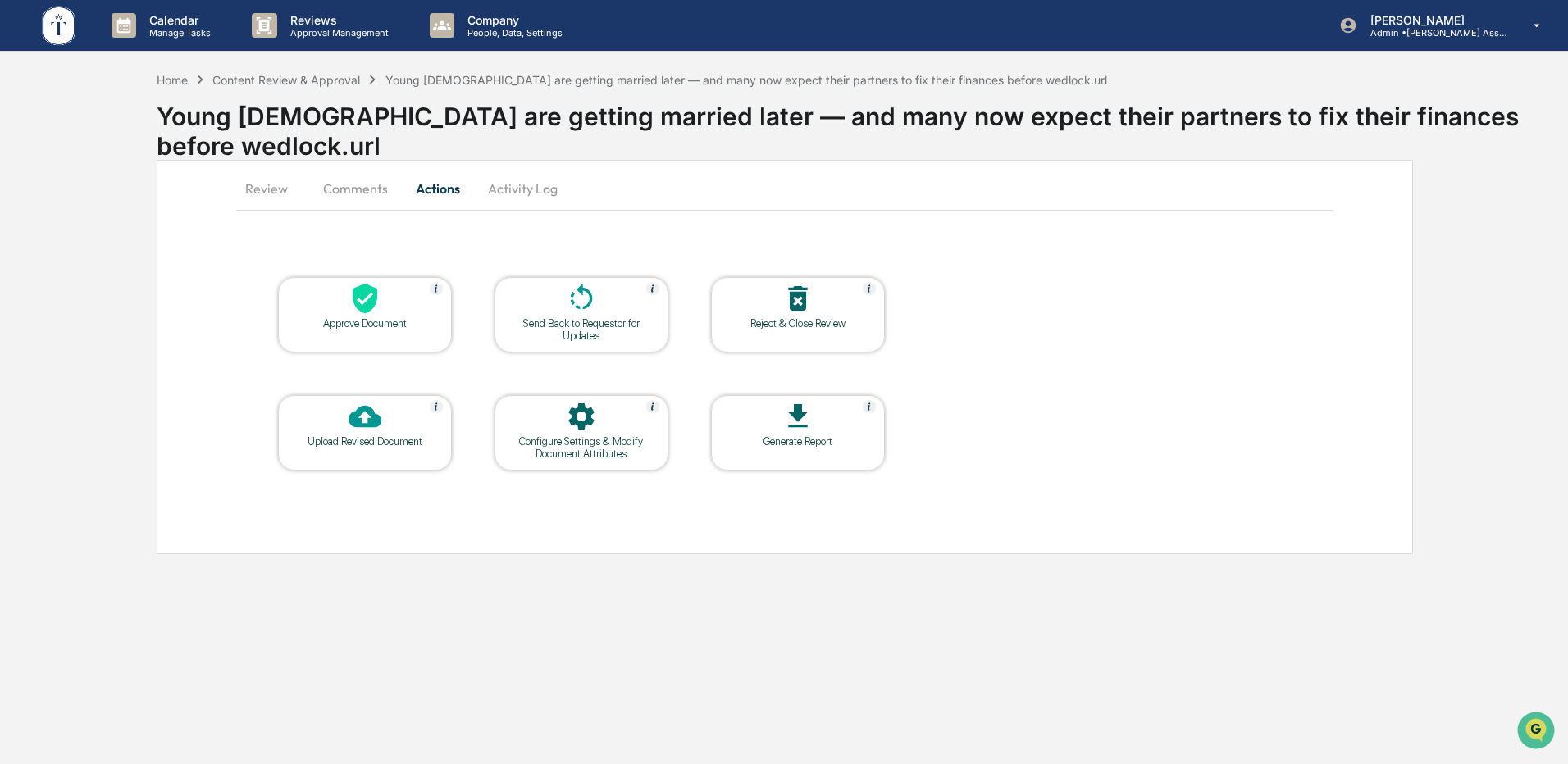
click at [374, 302] on icon at bounding box center [365, 299] width 25 height 31
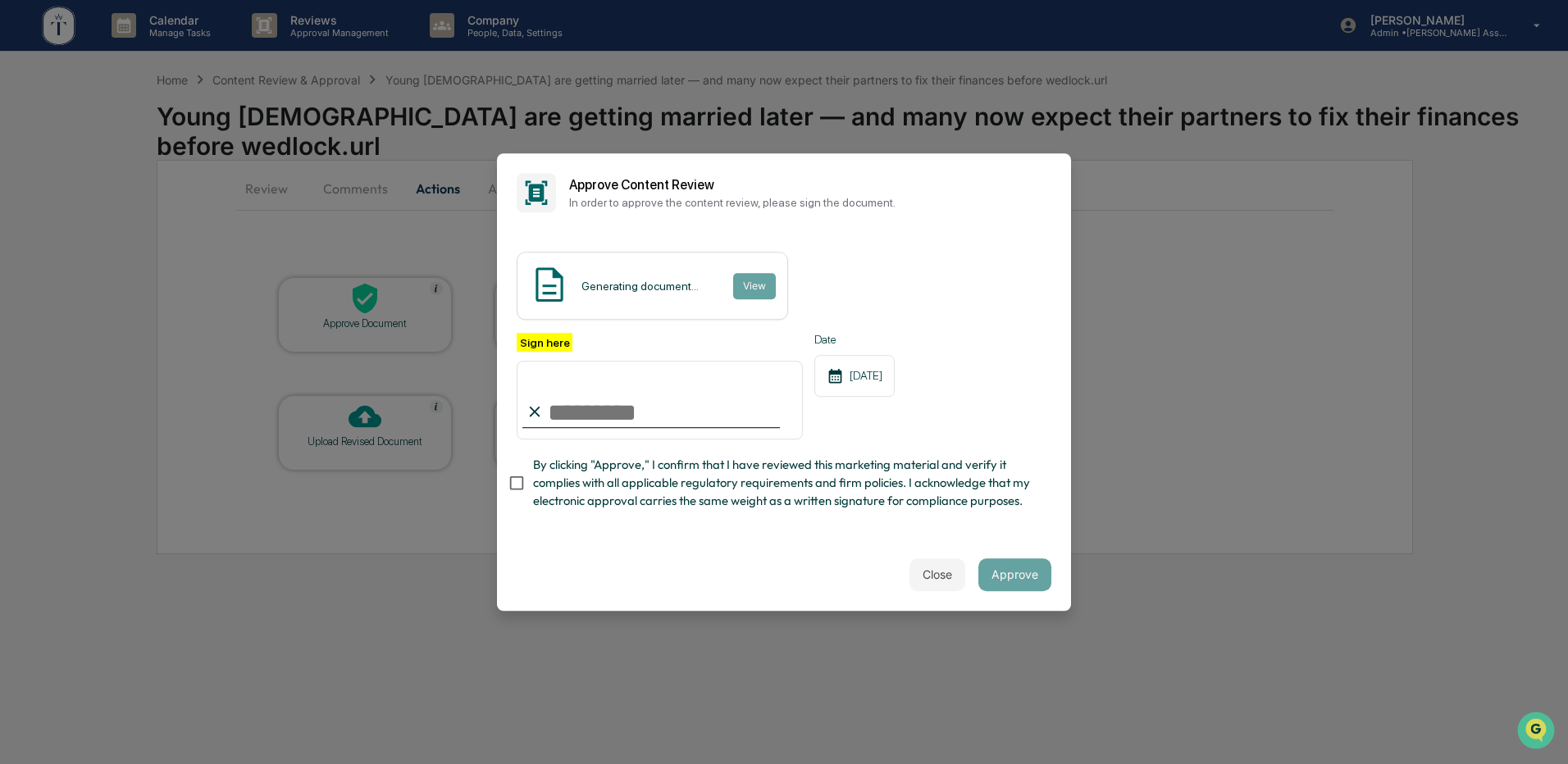
click at [555, 399] on input "Sign here" at bounding box center [660, 399] width 286 height 78
type input "**********"
click at [1008, 587] on button "Approve" at bounding box center [1015, 574] width 73 height 33
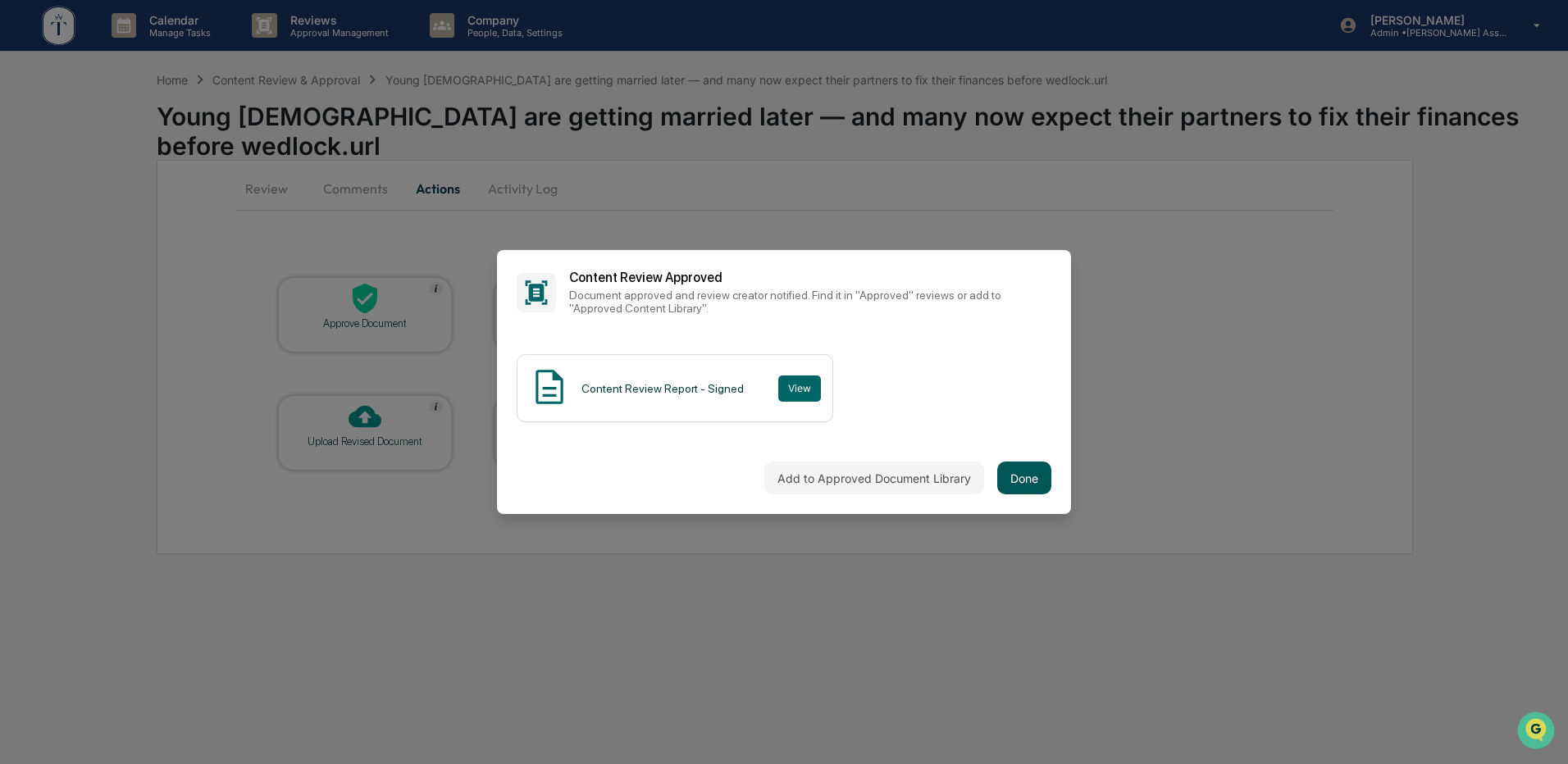
click at [1013, 479] on button "Done" at bounding box center [1024, 478] width 54 height 33
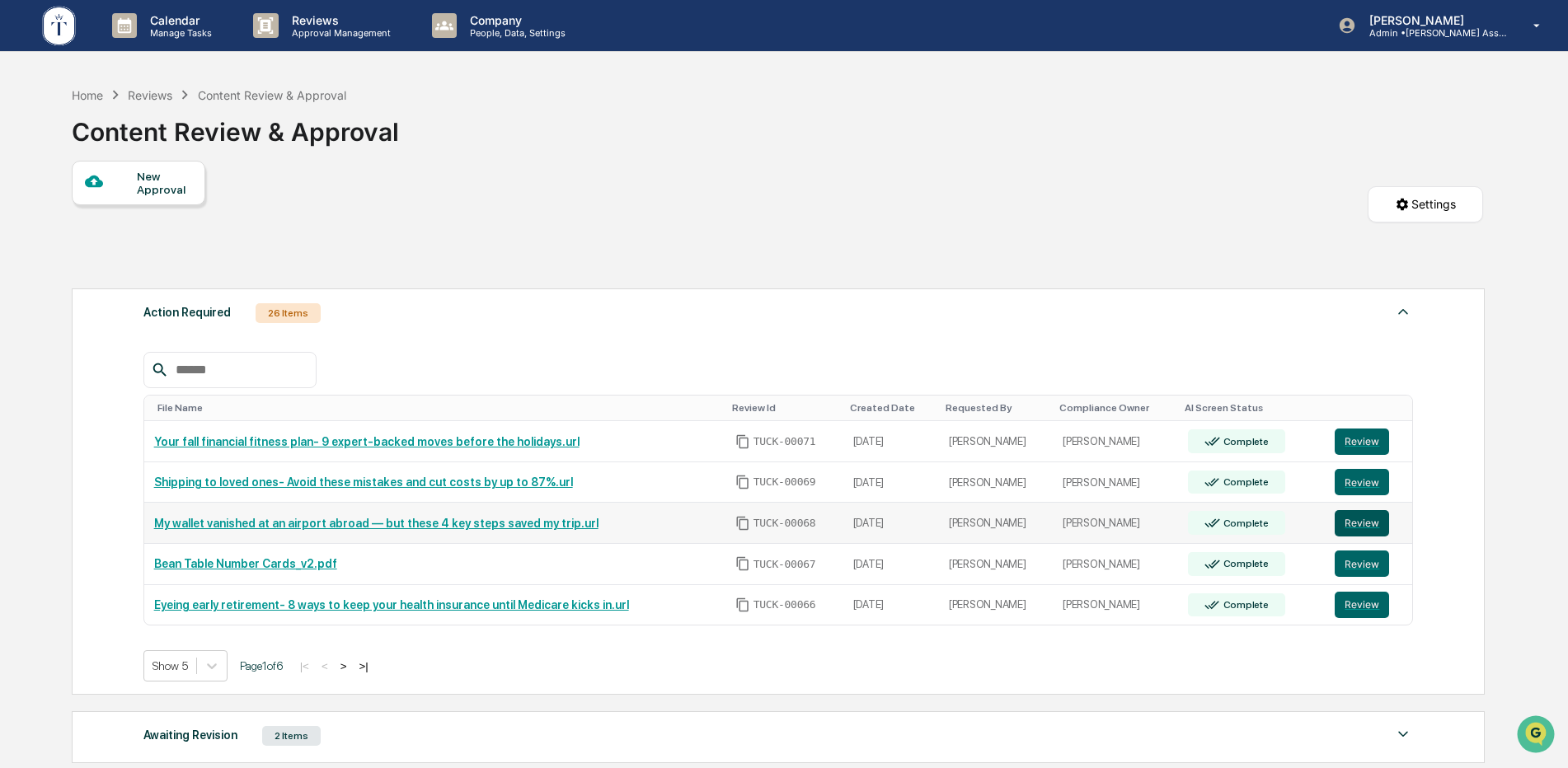
click at [1343, 531] on button "Review" at bounding box center [1361, 523] width 54 height 26
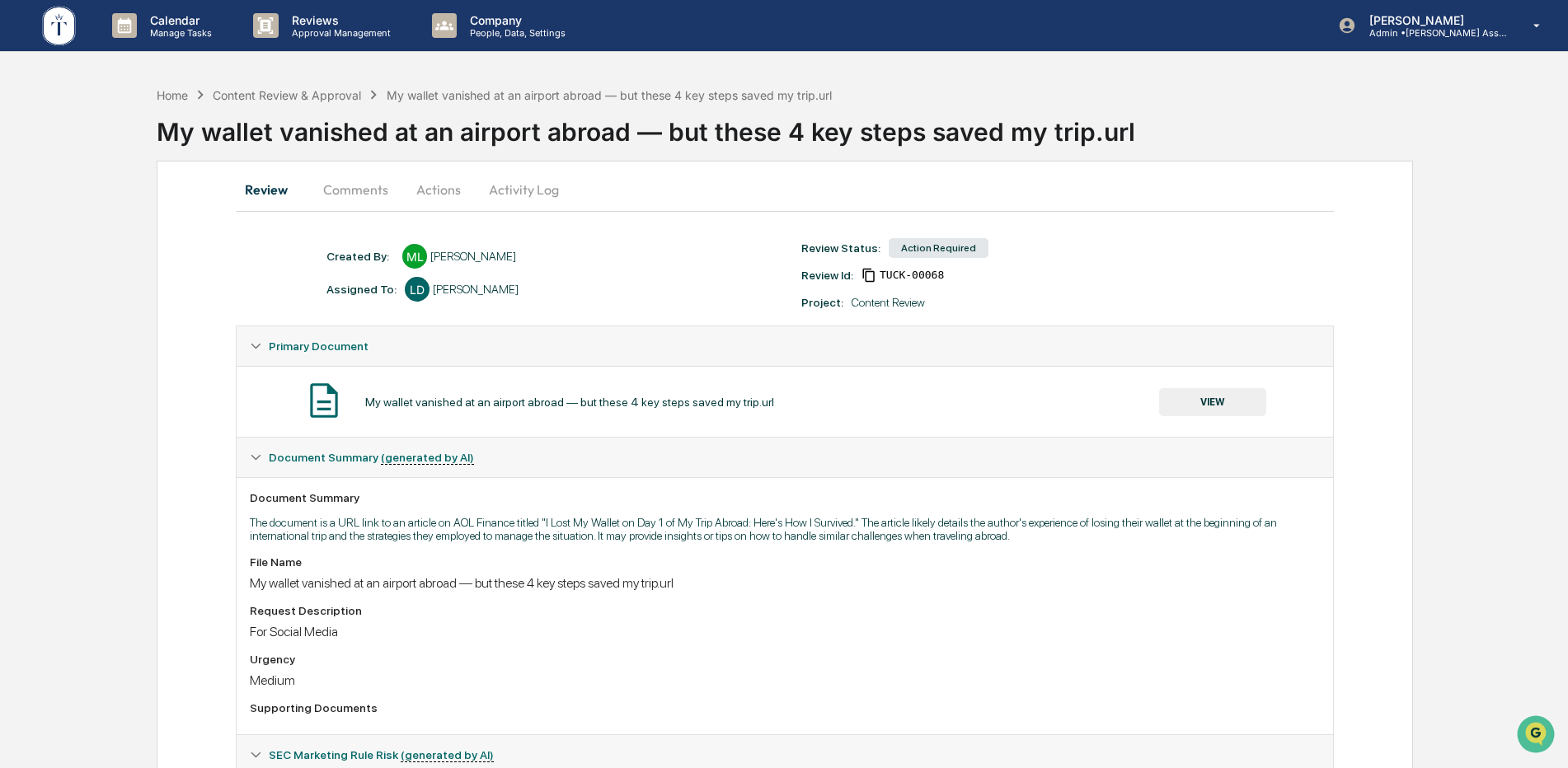
click at [423, 195] on button "Actions" at bounding box center [438, 190] width 74 height 40
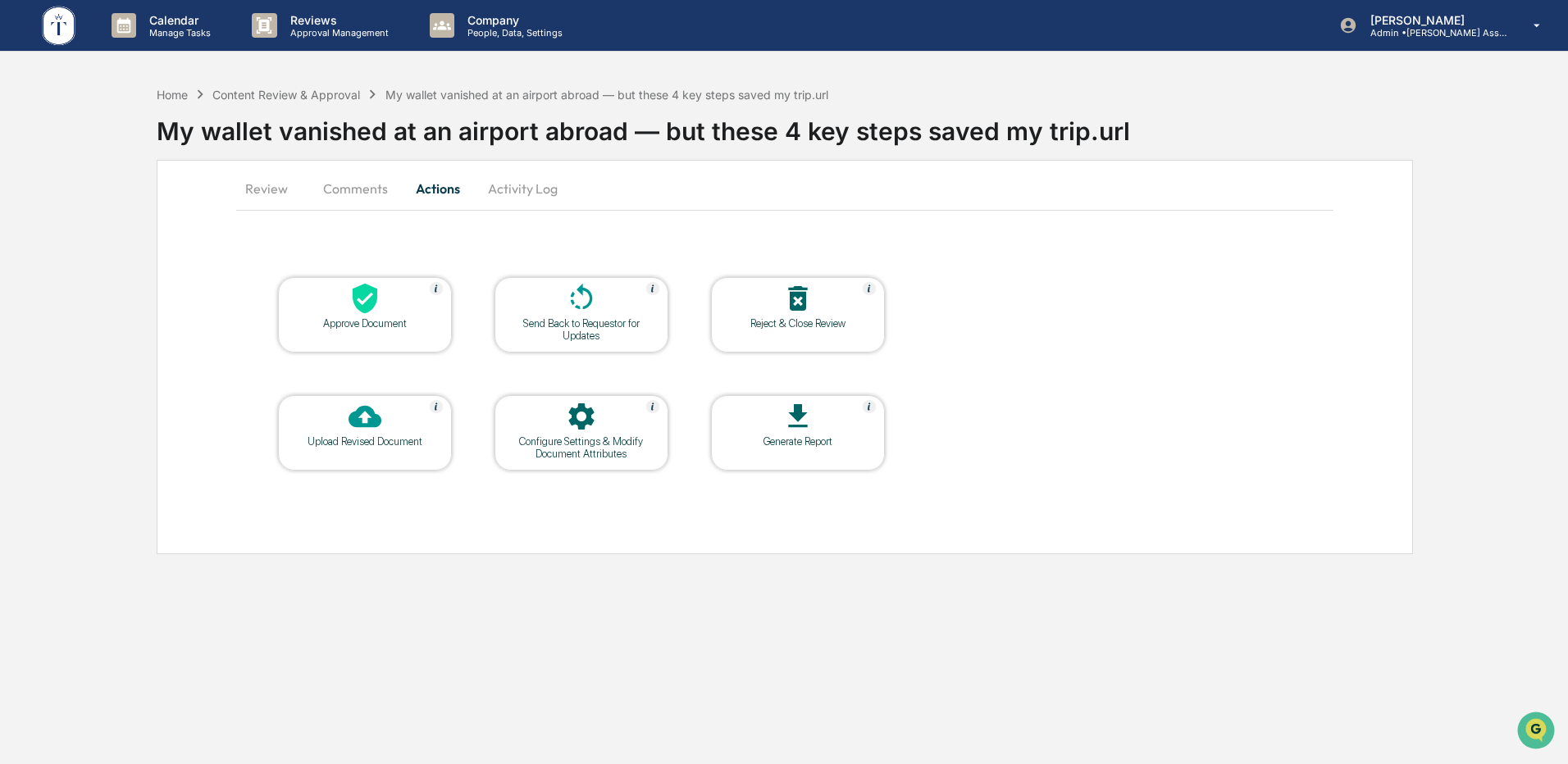
click at [404, 317] on div "Approve Document" at bounding box center [365, 323] width 148 height 12
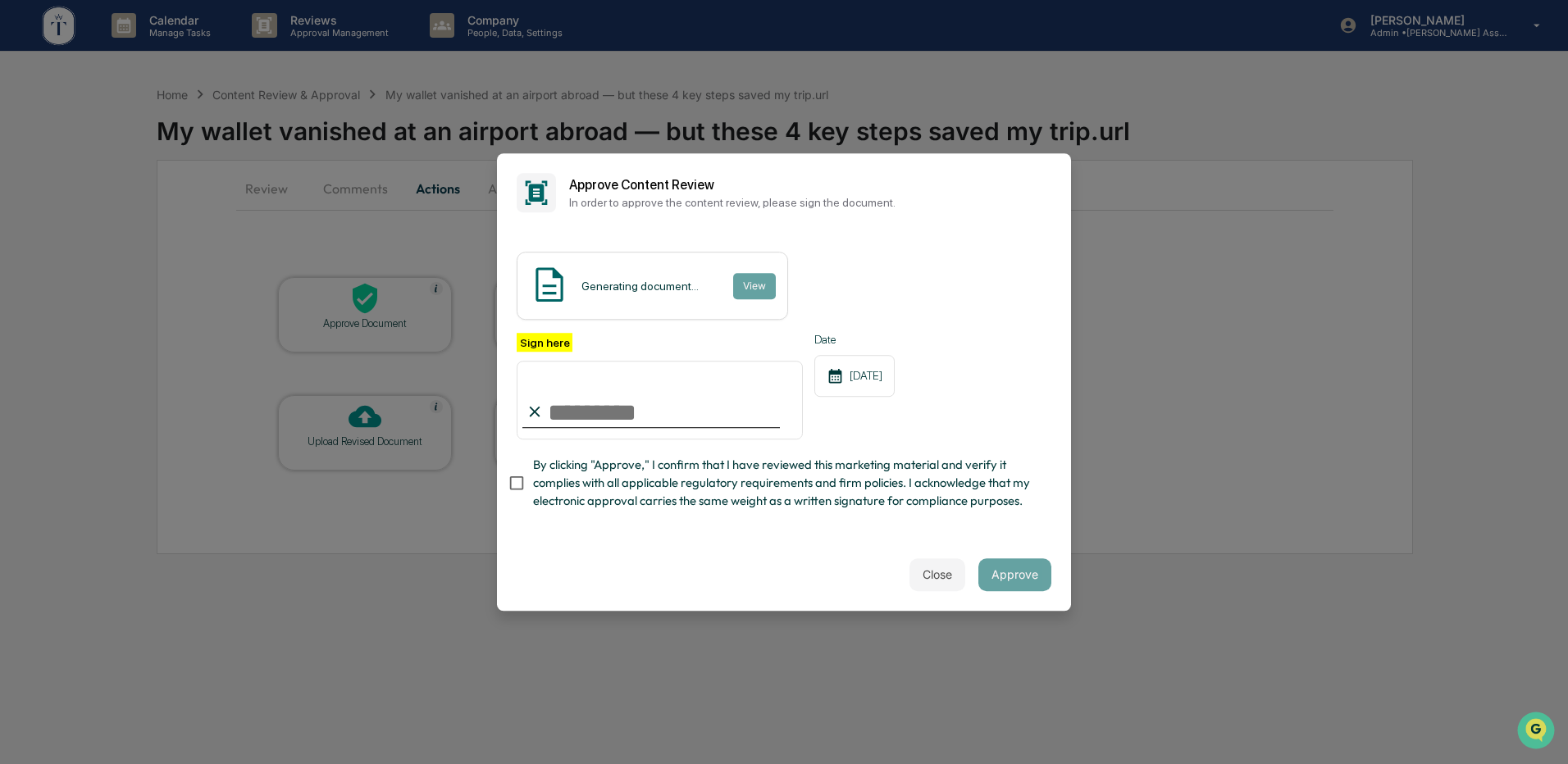
click at [558, 389] on input "Sign here" at bounding box center [660, 399] width 286 height 78
type input "**********"
click at [1038, 586] on button "Approve" at bounding box center [1015, 574] width 73 height 33
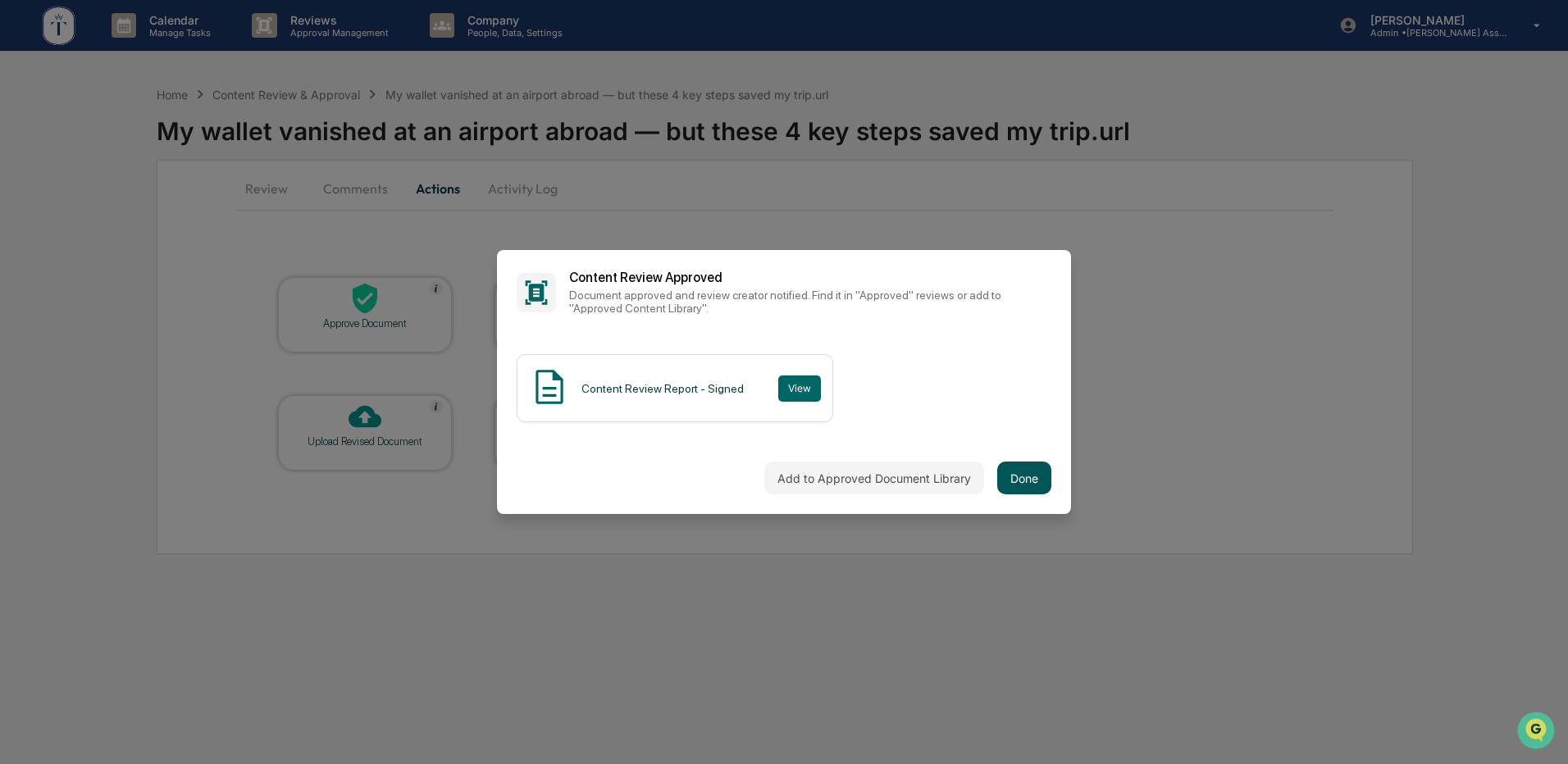
click at [1019, 472] on button "Done" at bounding box center [1024, 478] width 54 height 33
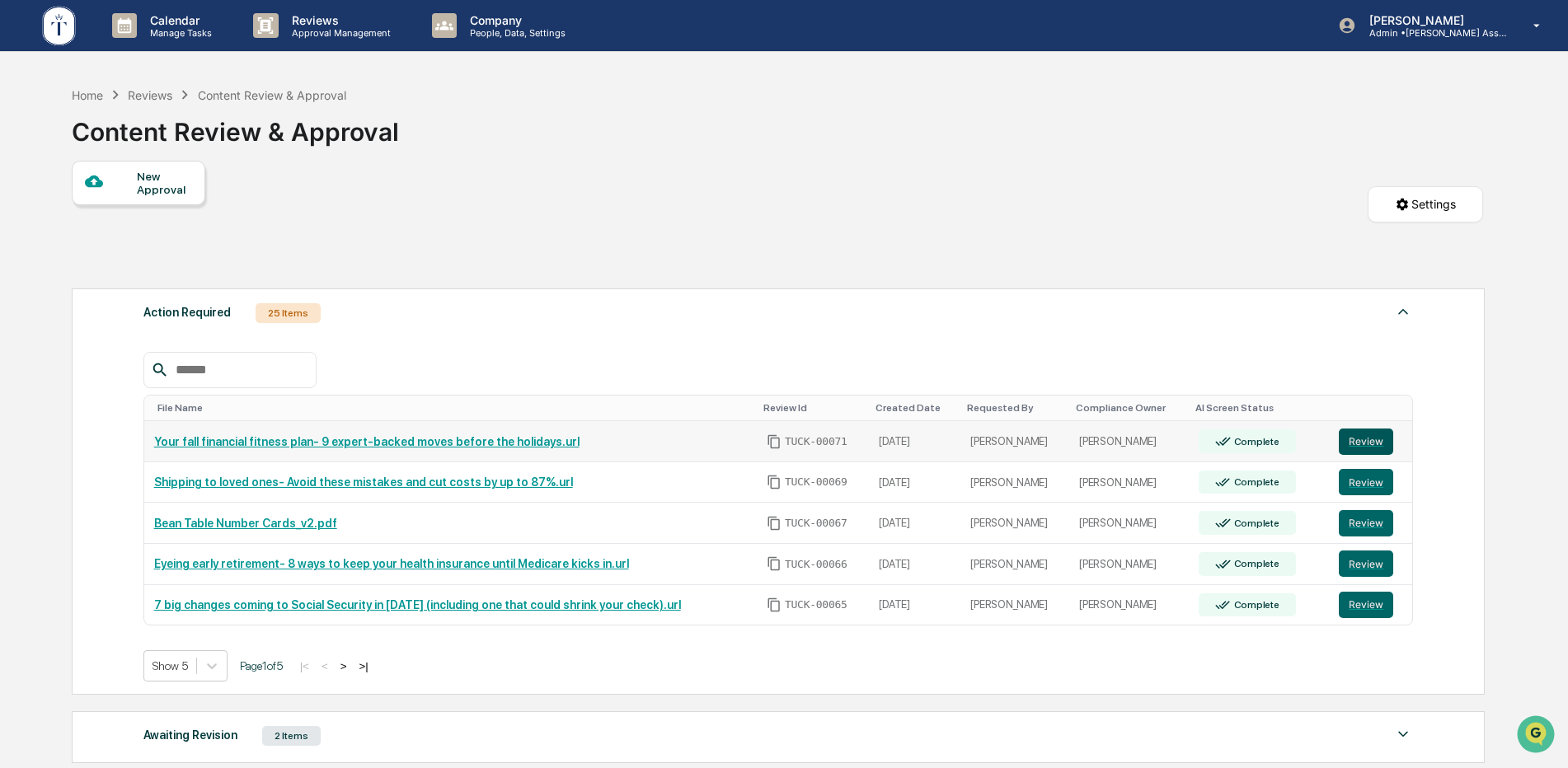
click at [1373, 445] on button "Review" at bounding box center [1366, 441] width 54 height 26
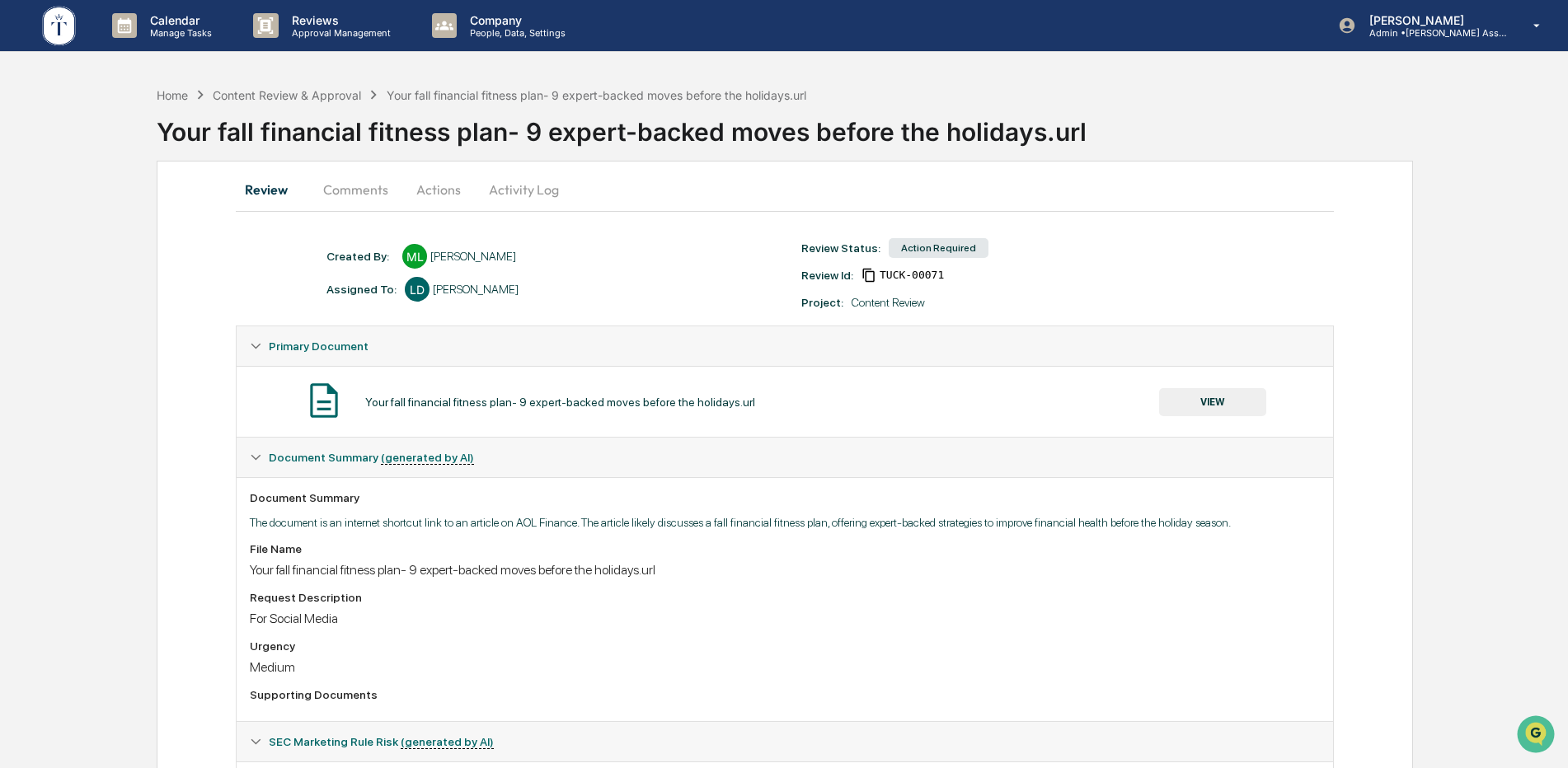
click at [1198, 404] on button "VIEW" at bounding box center [1212, 402] width 107 height 28
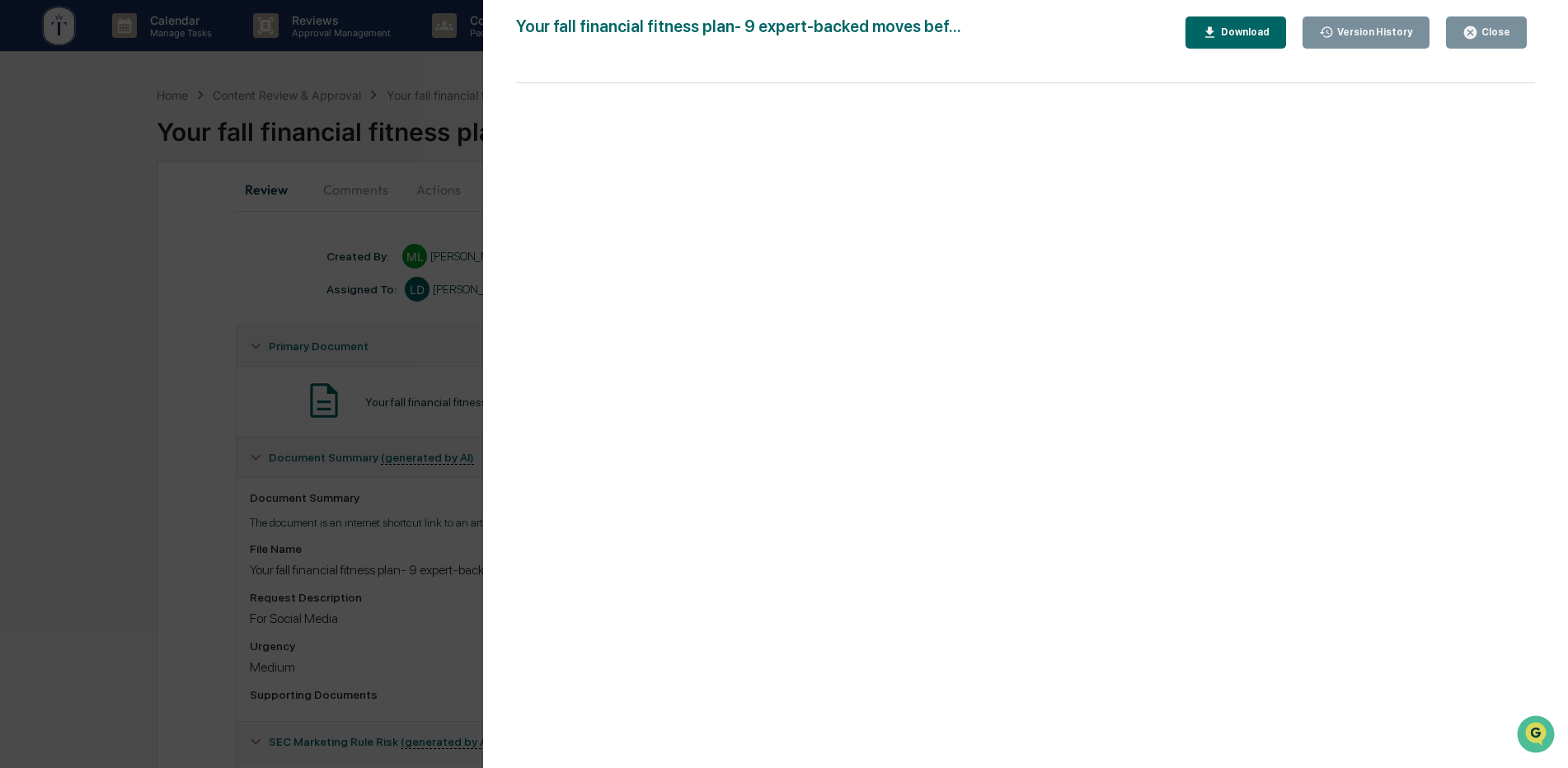
click at [1244, 26] on div "Download" at bounding box center [1243, 32] width 52 height 12
click at [1478, 39] on icon "button" at bounding box center [1470, 33] width 16 height 16
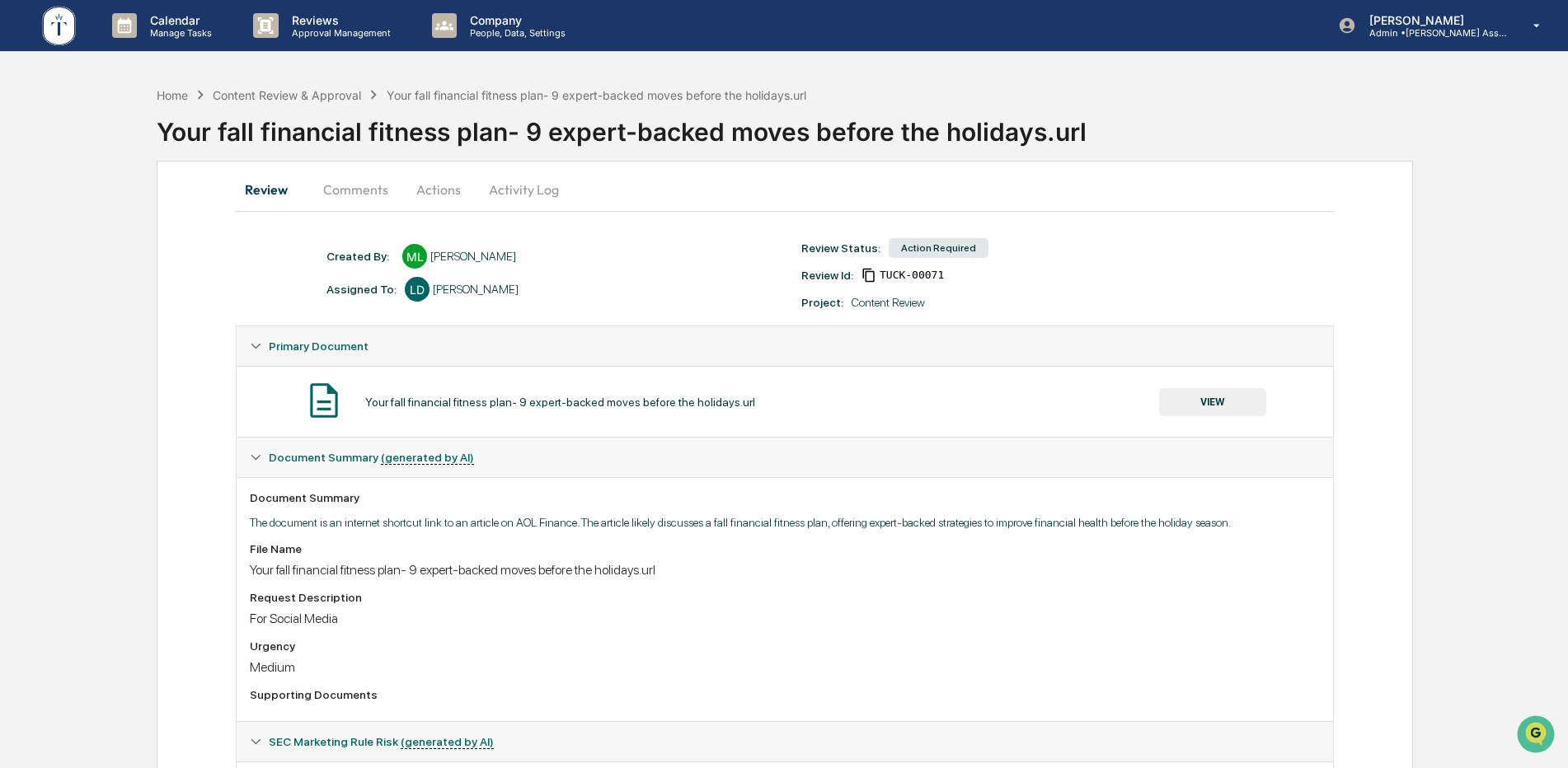
click at [446, 185] on button "Actions" at bounding box center [438, 190] width 74 height 40
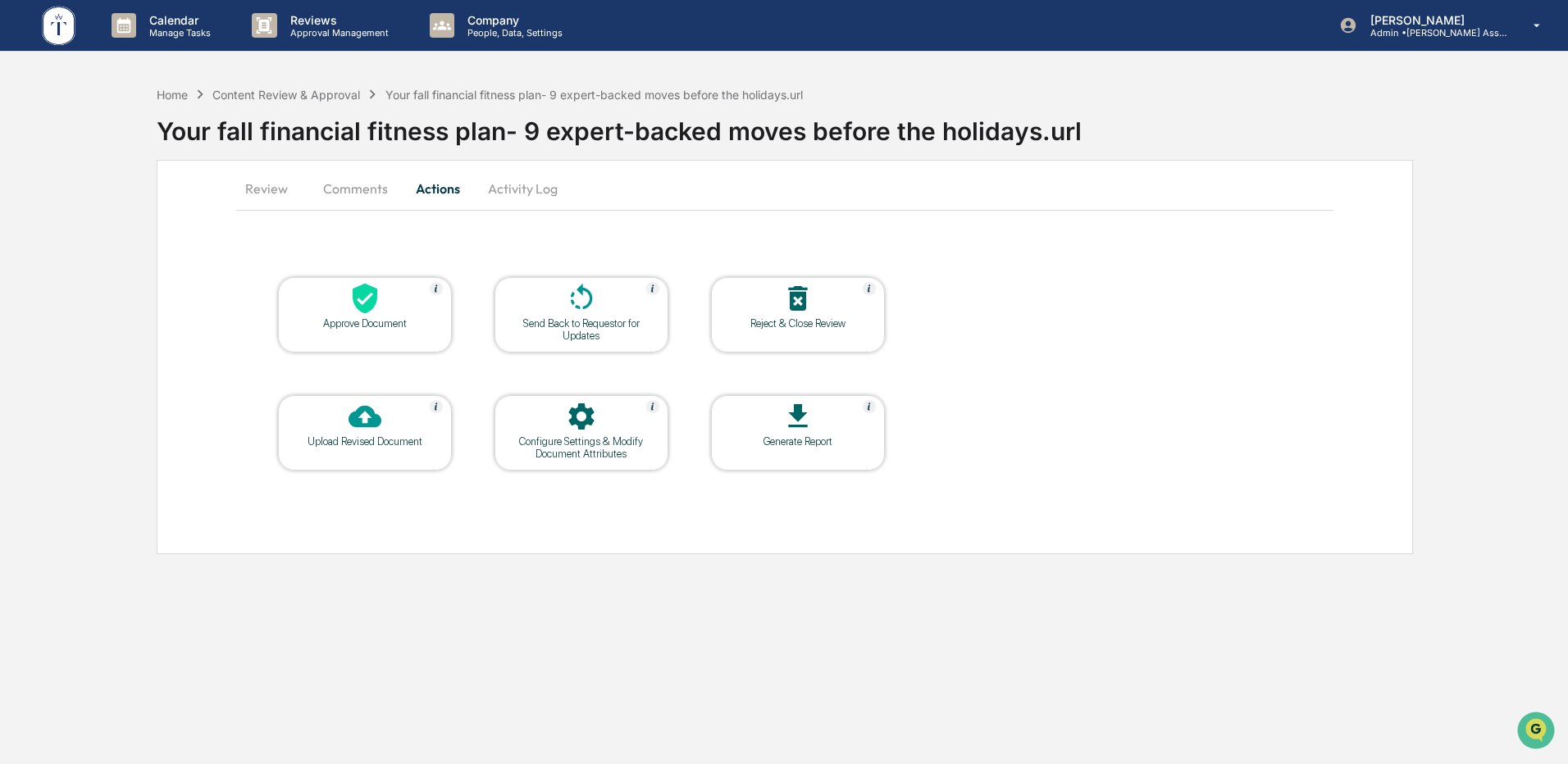
click at [392, 312] on div at bounding box center [365, 299] width 164 height 35
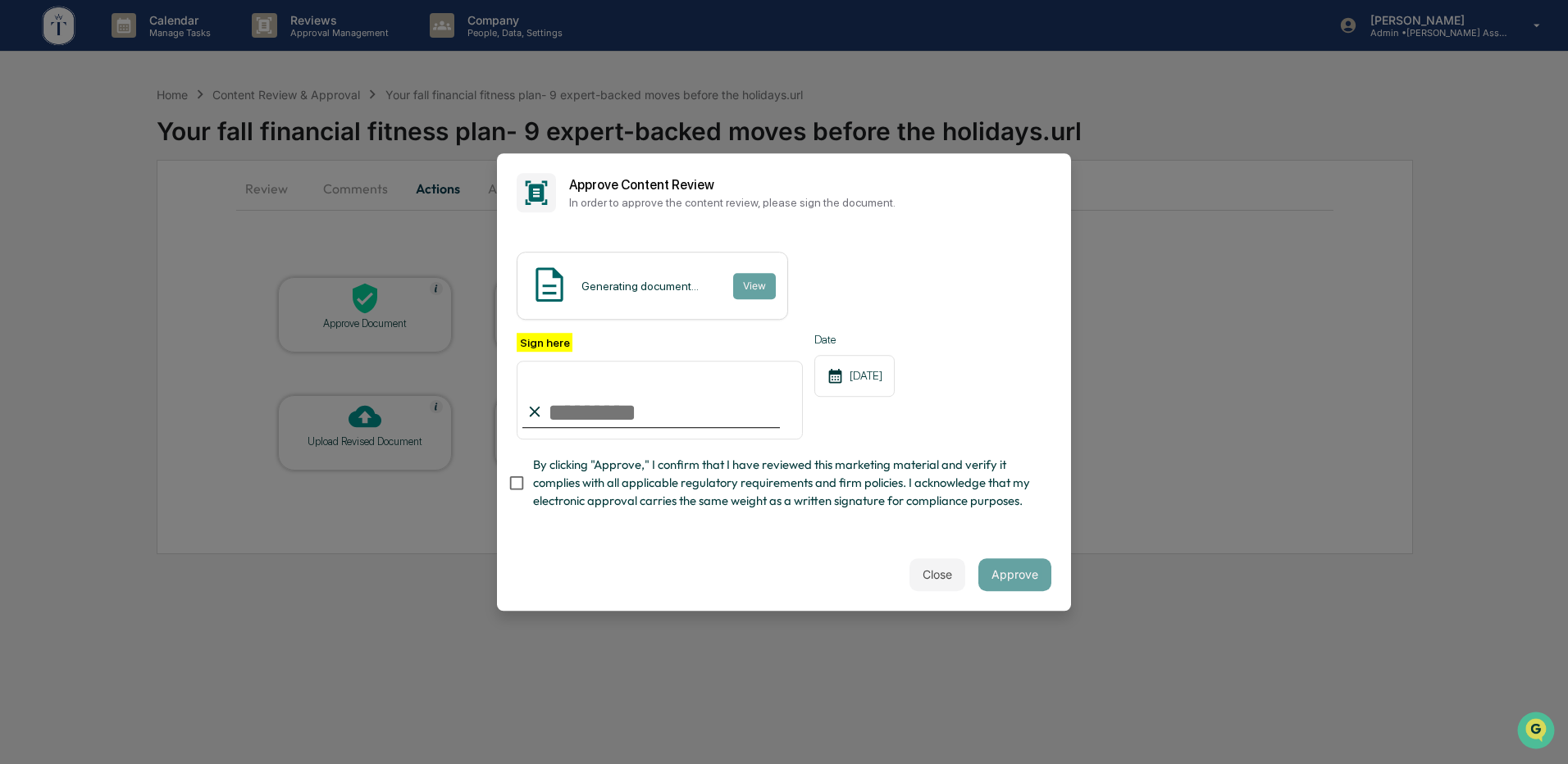
click at [559, 402] on input "Sign here" at bounding box center [660, 399] width 286 height 78
type input "**********"
click at [831, 577] on div "Close Approve" at bounding box center [784, 574] width 574 height 73
click at [1015, 580] on button "Approve" at bounding box center [1015, 574] width 73 height 33
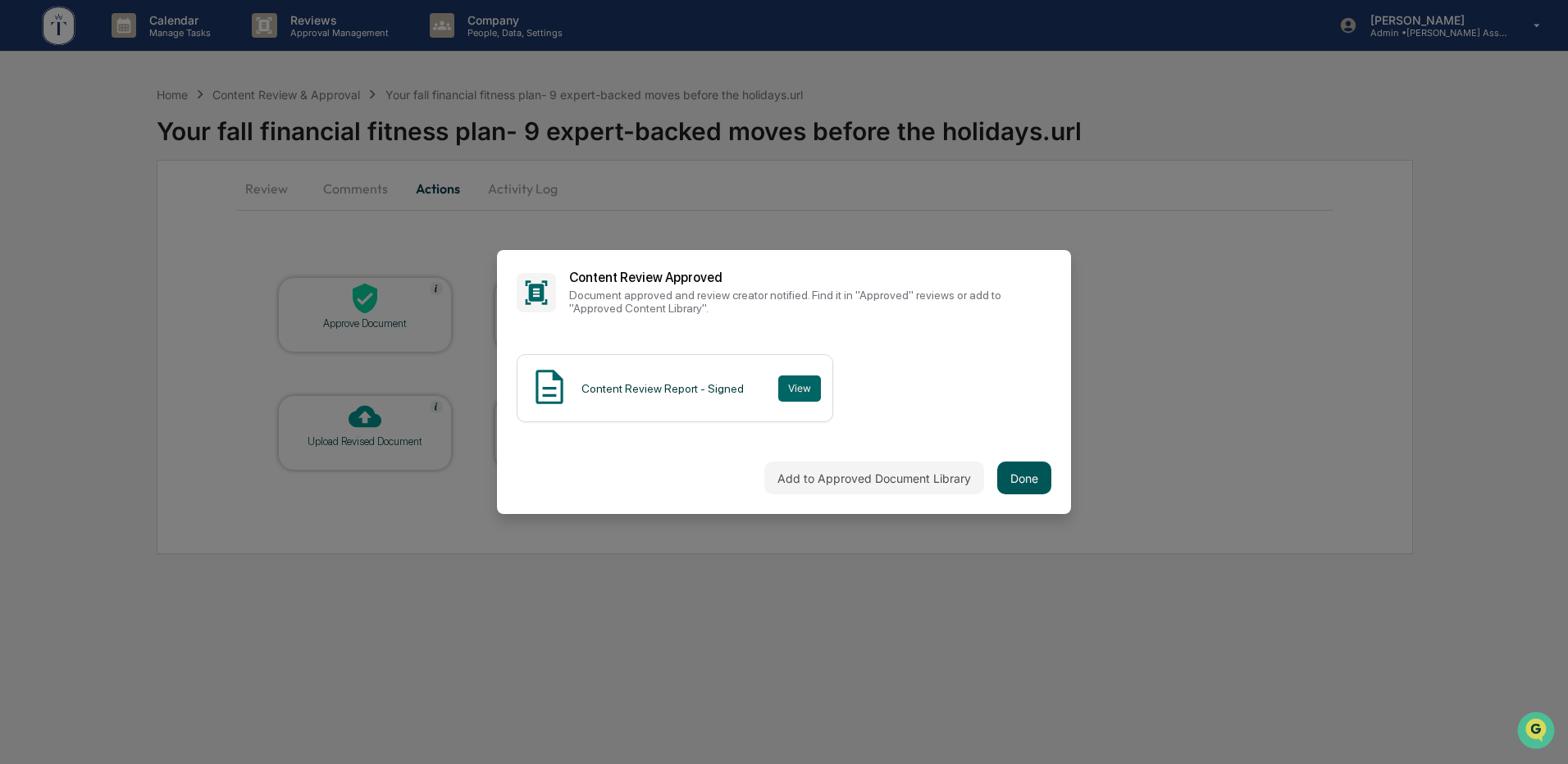
click at [1008, 480] on button "Done" at bounding box center [1024, 478] width 54 height 33
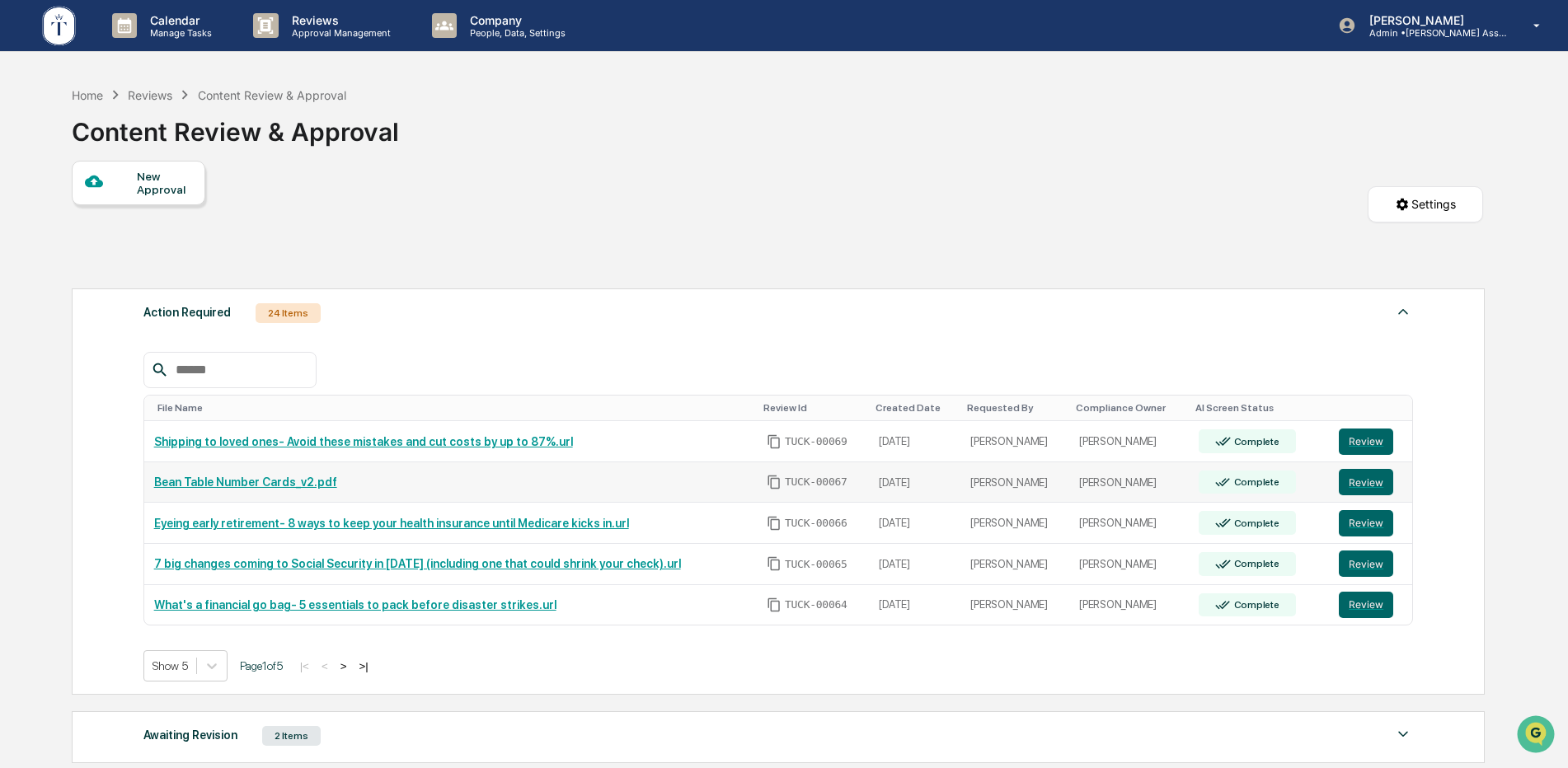
click at [261, 486] on link "Bean Table Number Cards_v2.pdf" at bounding box center [245, 481] width 183 height 13
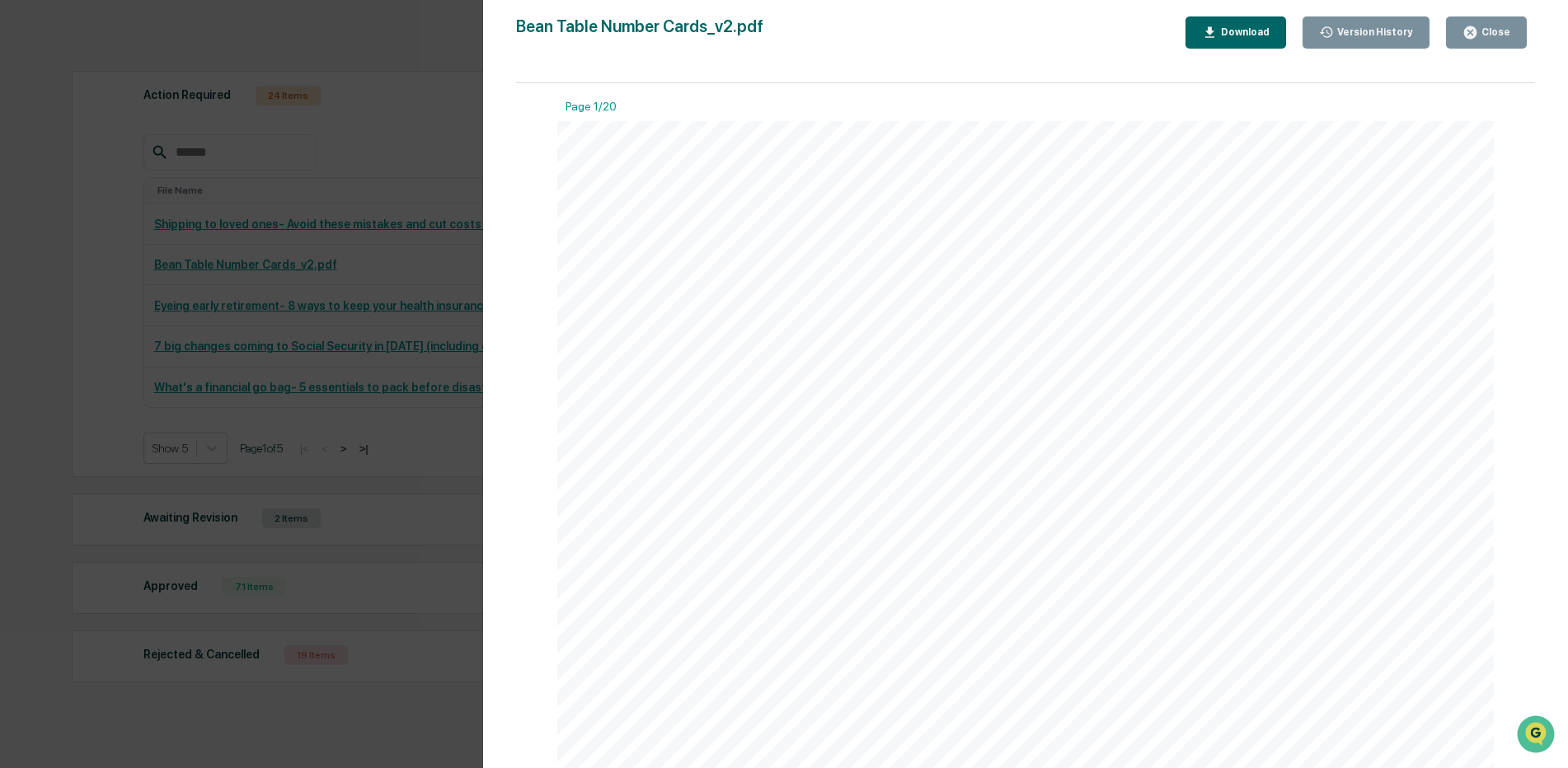
scroll to position [281, 0]
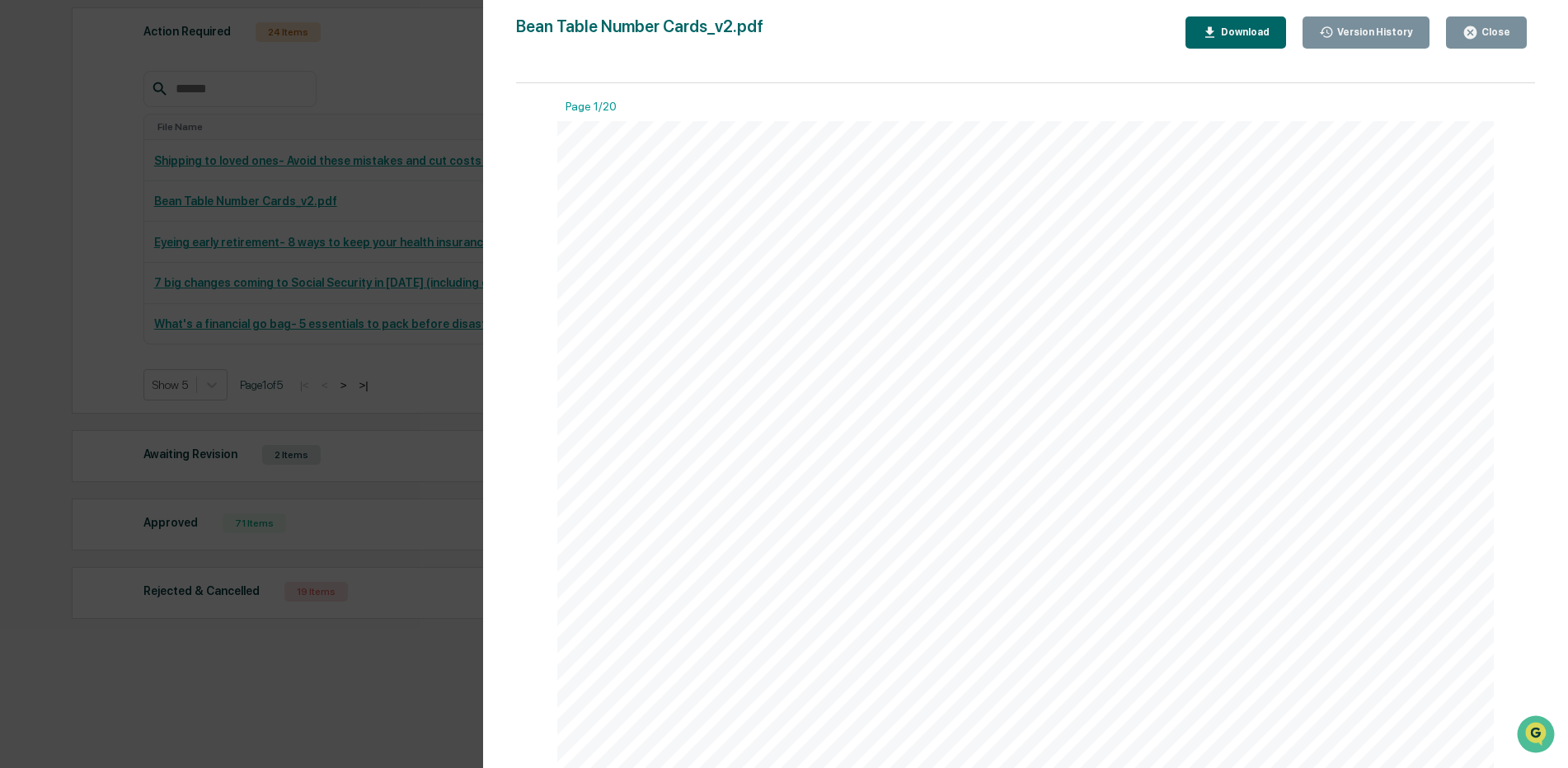
drag, startPoint x: 1571, startPoint y: 526, endPoint x: 42, endPoint y: 28, distance: 1608.1
click at [1499, 650] on div "Page 1/20 T A B L E N U M B E R  E S T I G O A D V I S O R G R O U P Investmen…" at bounding box center [1026, 433] width 1019 height 701
click at [1525, 519] on div "Page 1/20 T A B L E N U M B E R  E S T I G O A D V I S O R G R O U P Investmen…" at bounding box center [1026, 433] width 1019 height 701
click at [1499, 38] on div "Close" at bounding box center [1494, 32] width 32 height 12
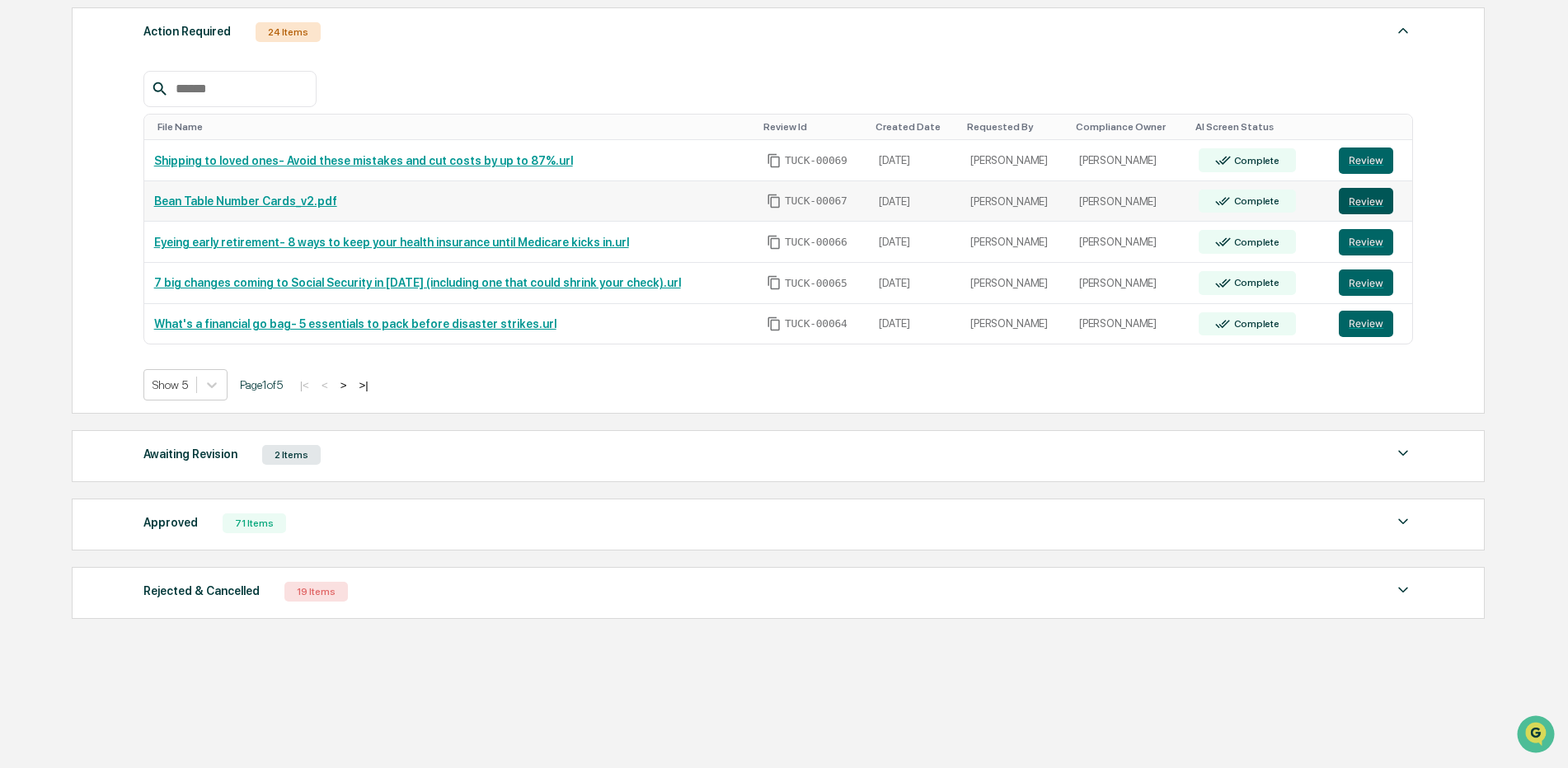
click at [1359, 206] on button "Review" at bounding box center [1366, 201] width 54 height 26
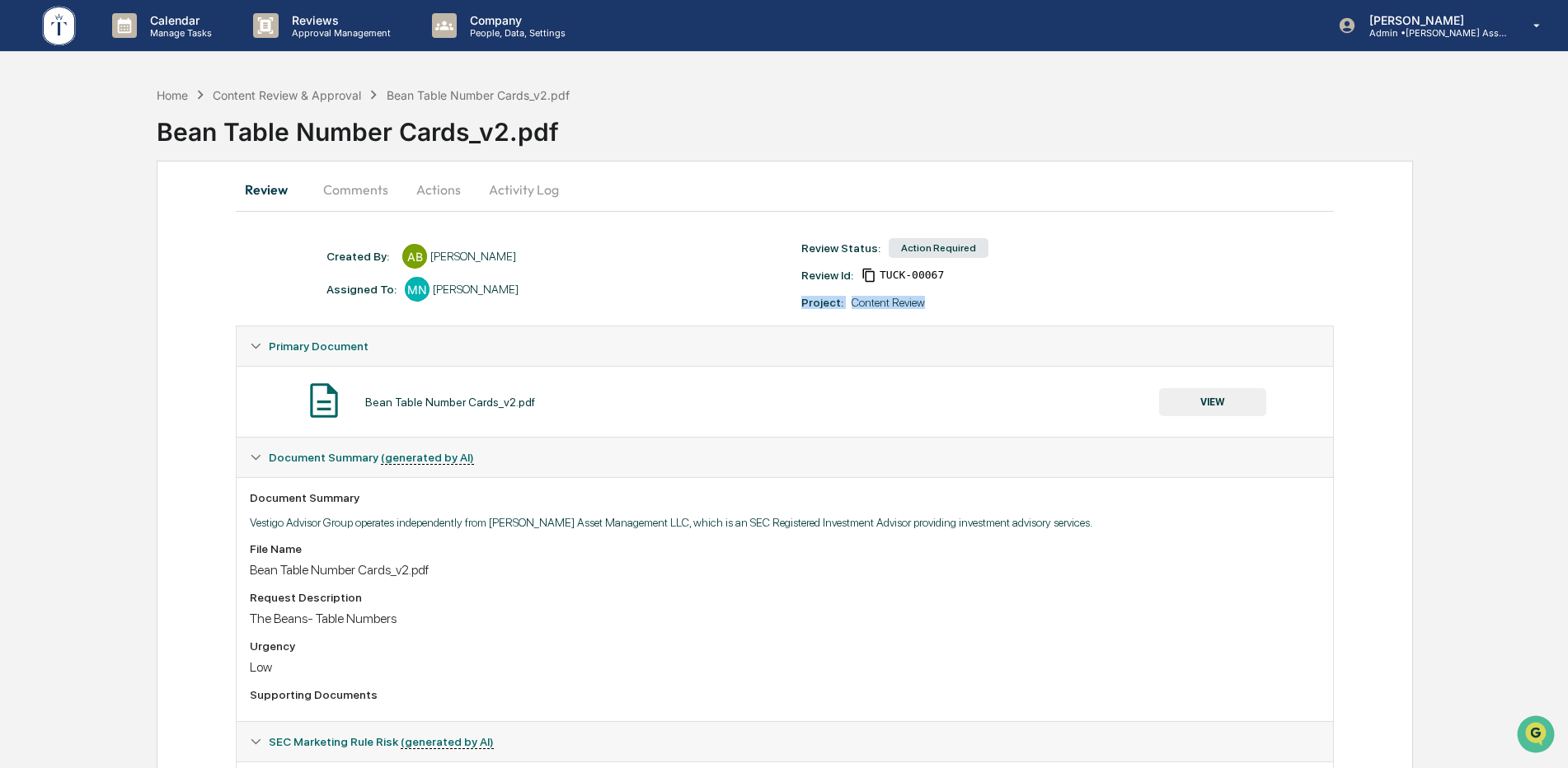
drag, startPoint x: 1562, startPoint y: 262, endPoint x: 1557, endPoint y: 323, distance: 61.2
click at [1557, 323] on div "Home Content Review & Approval Bean Table Number Cards_v2.pdf Bean Table Number…" at bounding box center [784, 475] width 1568 height 796
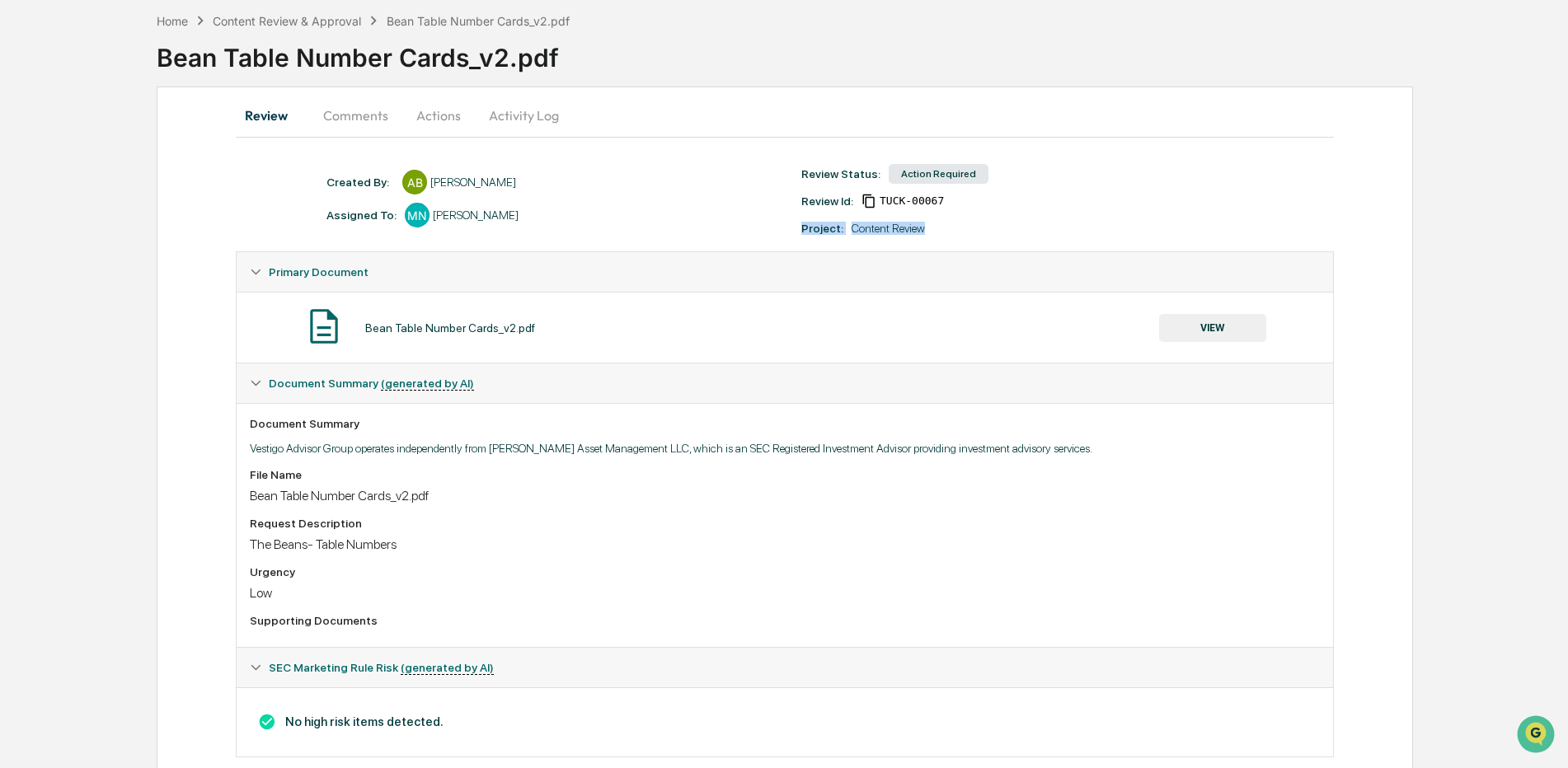
scroll to position [106, 0]
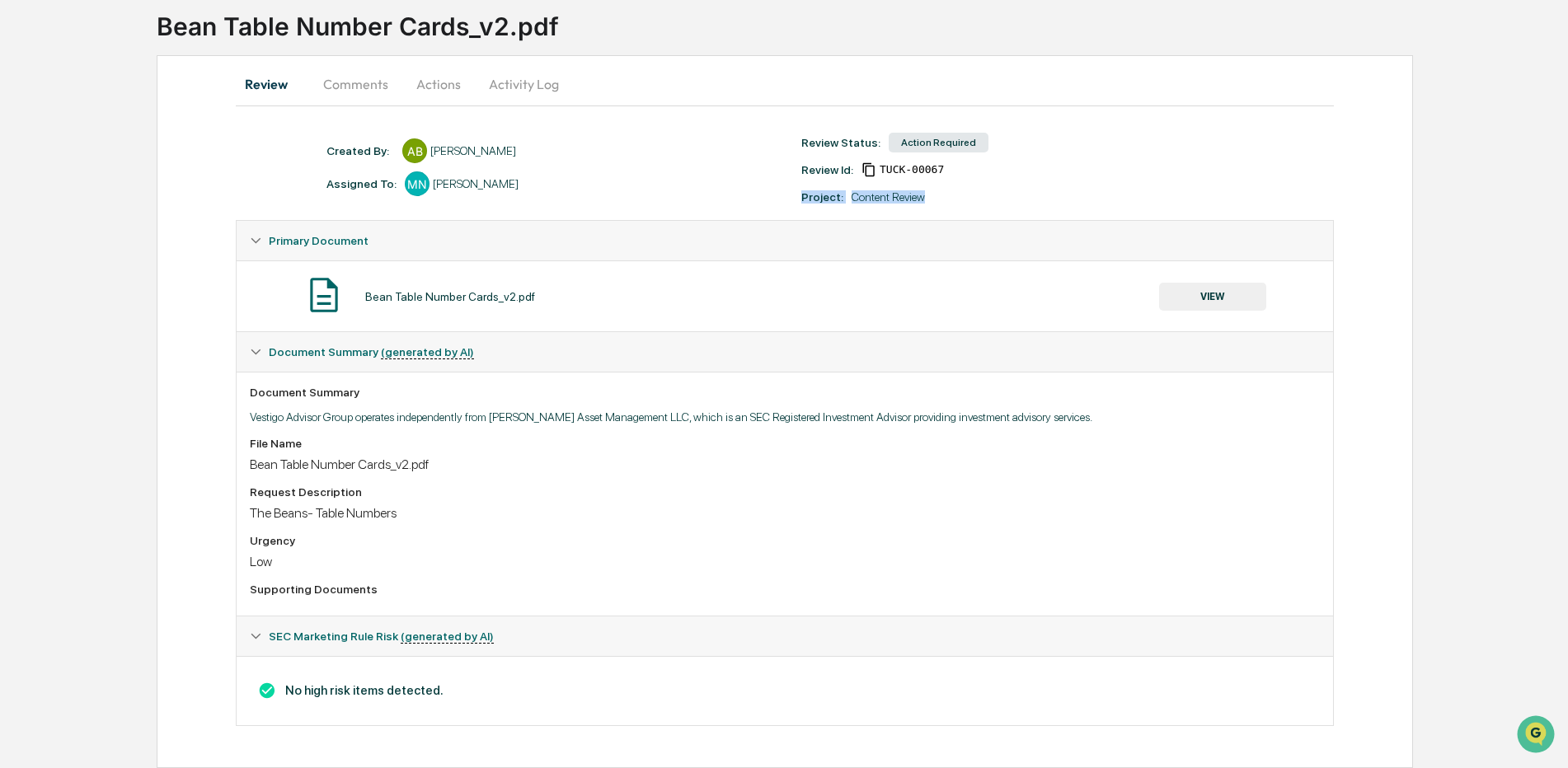
click at [417, 83] on button "Actions" at bounding box center [438, 84] width 74 height 40
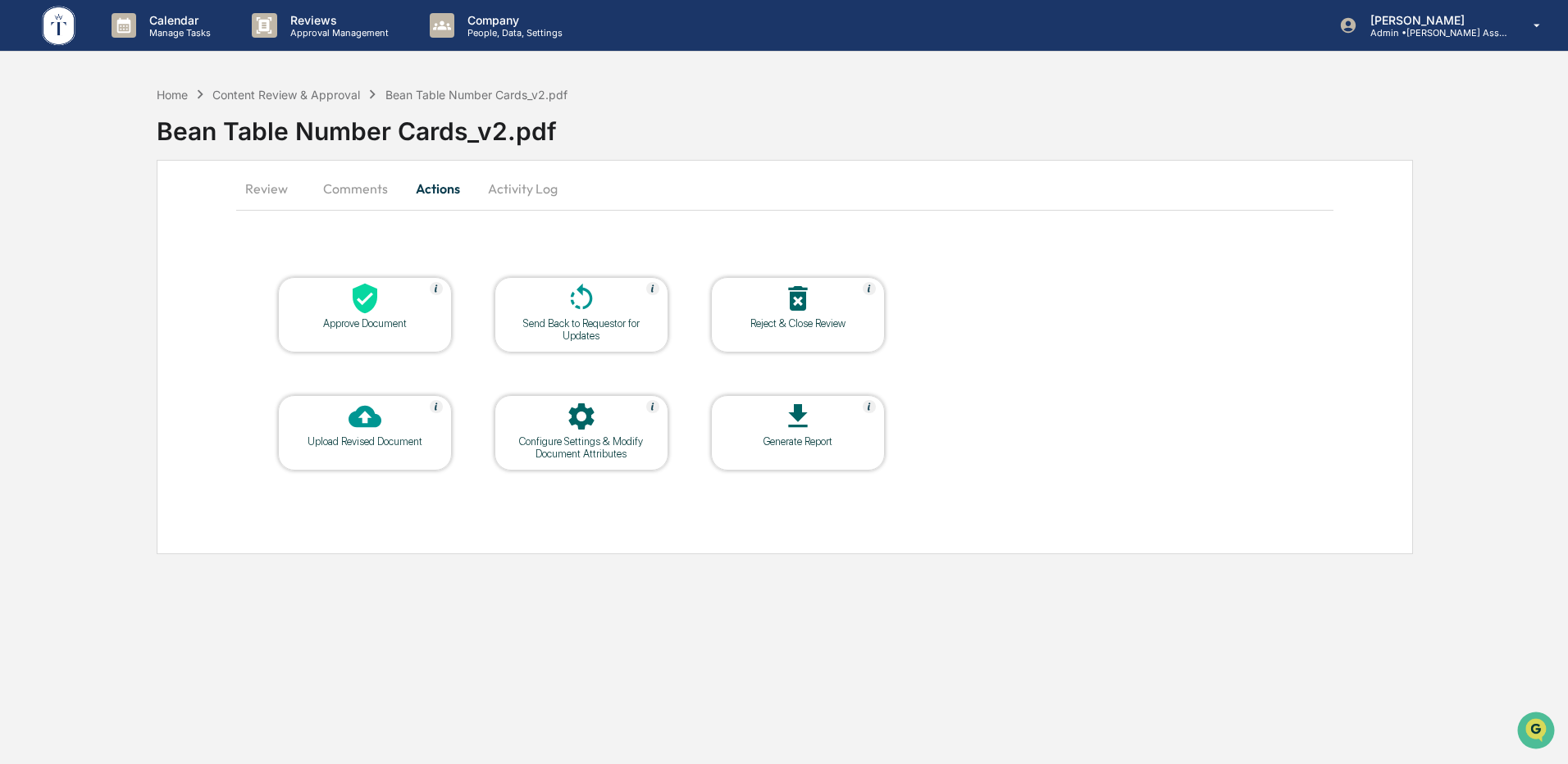
click at [347, 293] on div at bounding box center [365, 299] width 164 height 35
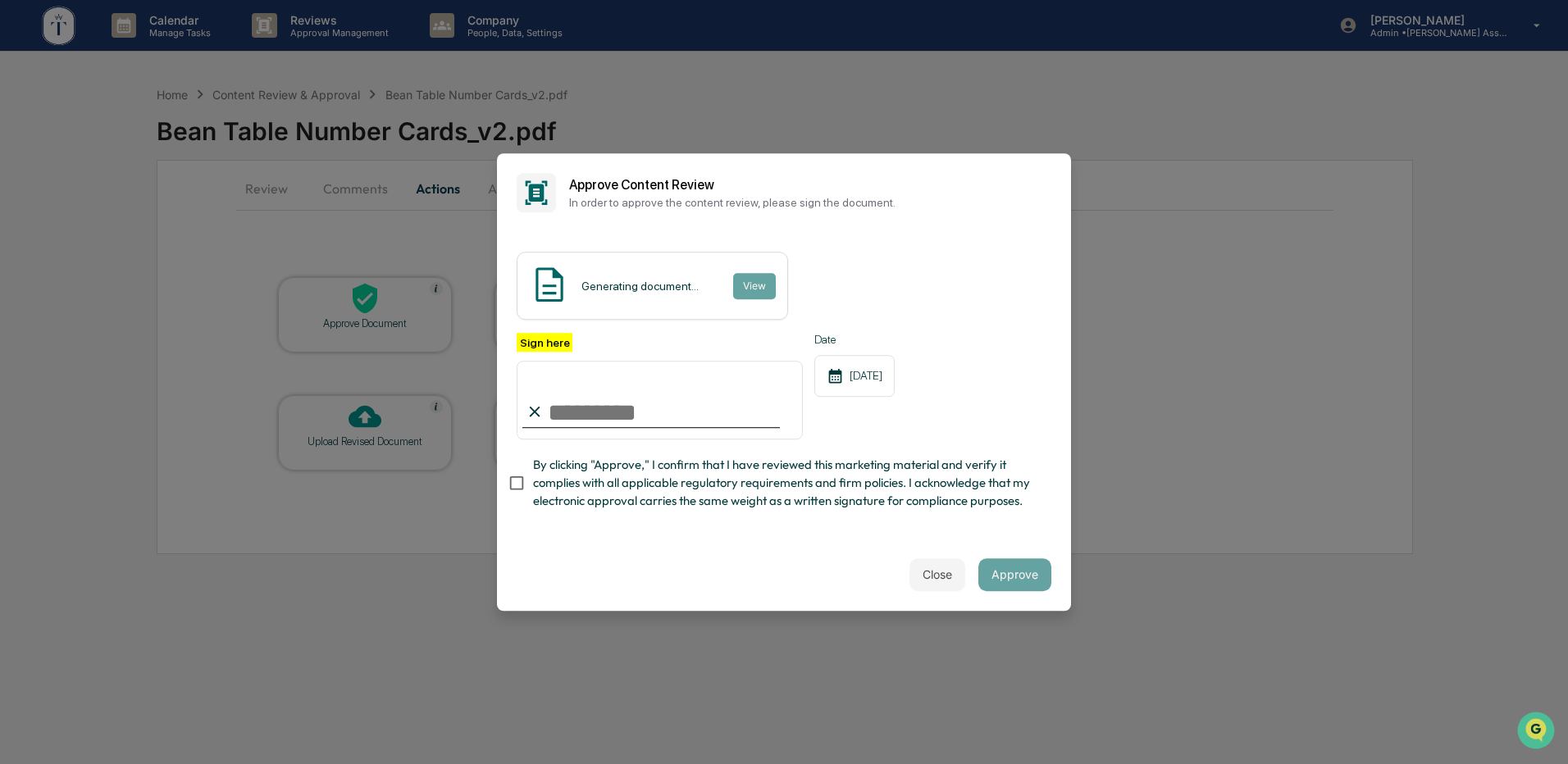
click at [568, 386] on input "Sign here" at bounding box center [660, 399] width 286 height 78
type input "**********"
click at [783, 552] on div "Close Approve" at bounding box center [784, 574] width 574 height 73
click at [1009, 582] on button "Approve" at bounding box center [1015, 574] width 73 height 33
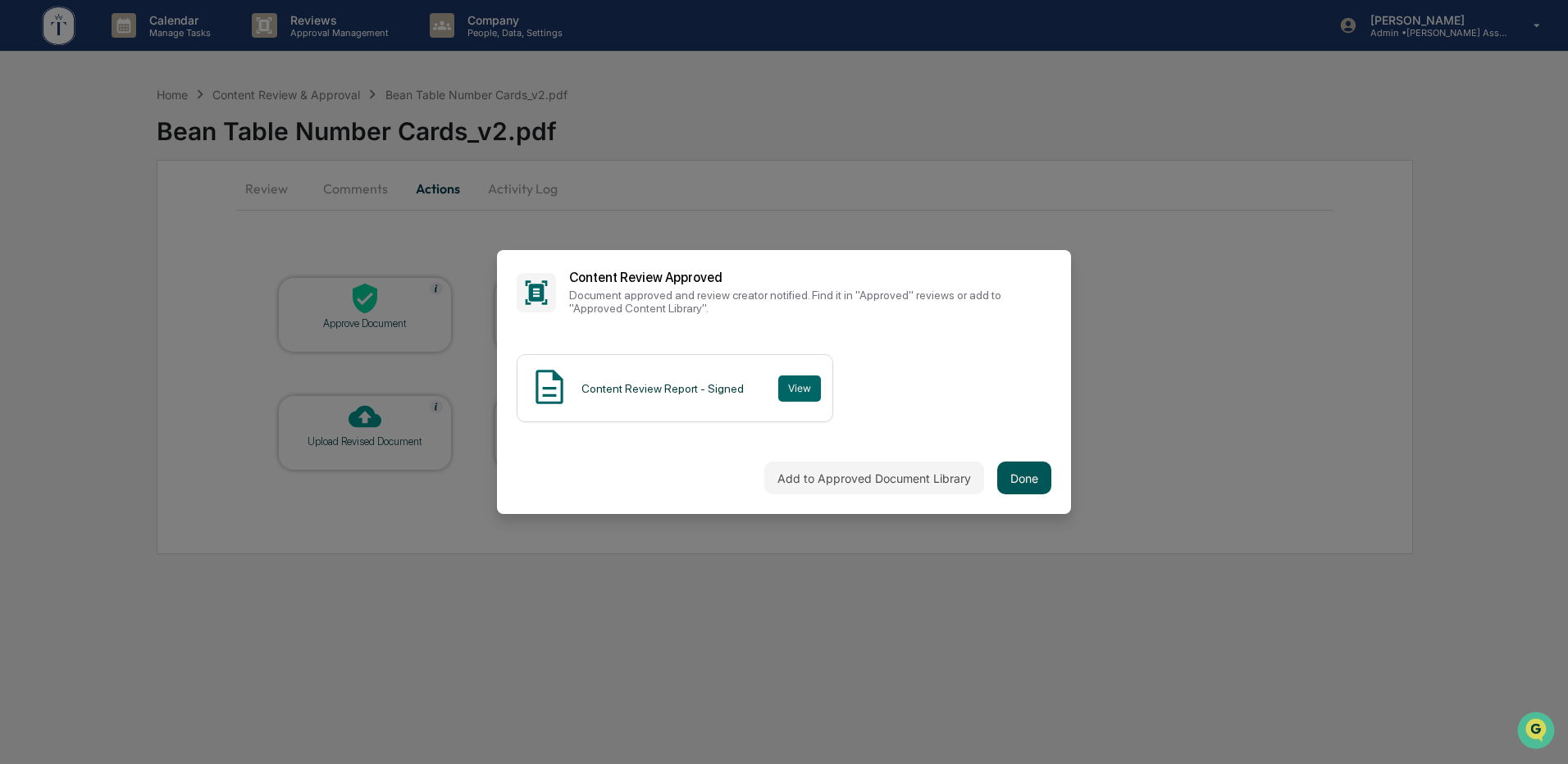
click at [1012, 469] on button "Done" at bounding box center [1024, 478] width 54 height 33
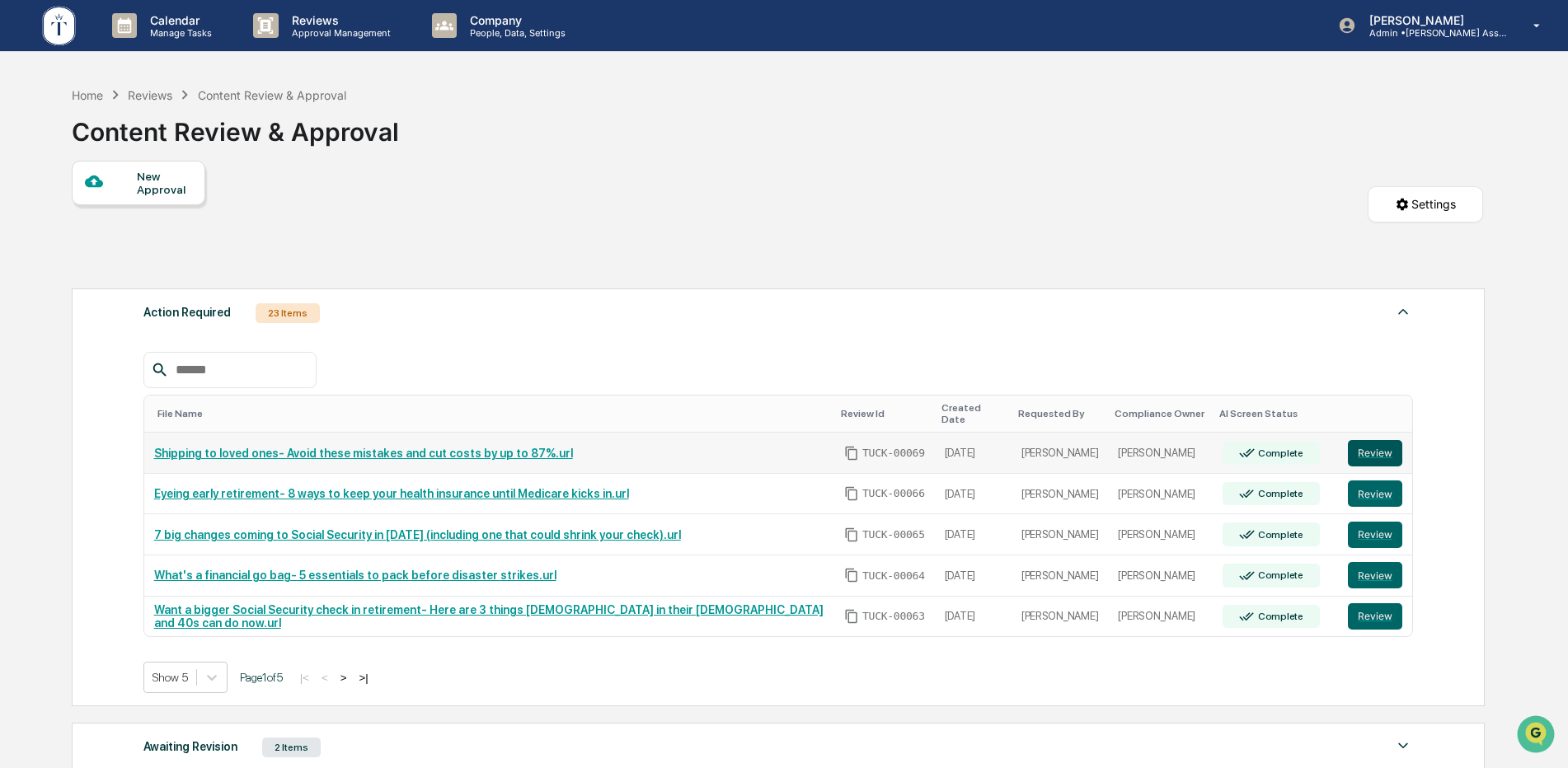
click at [1368, 446] on button "Review" at bounding box center [1375, 453] width 54 height 26
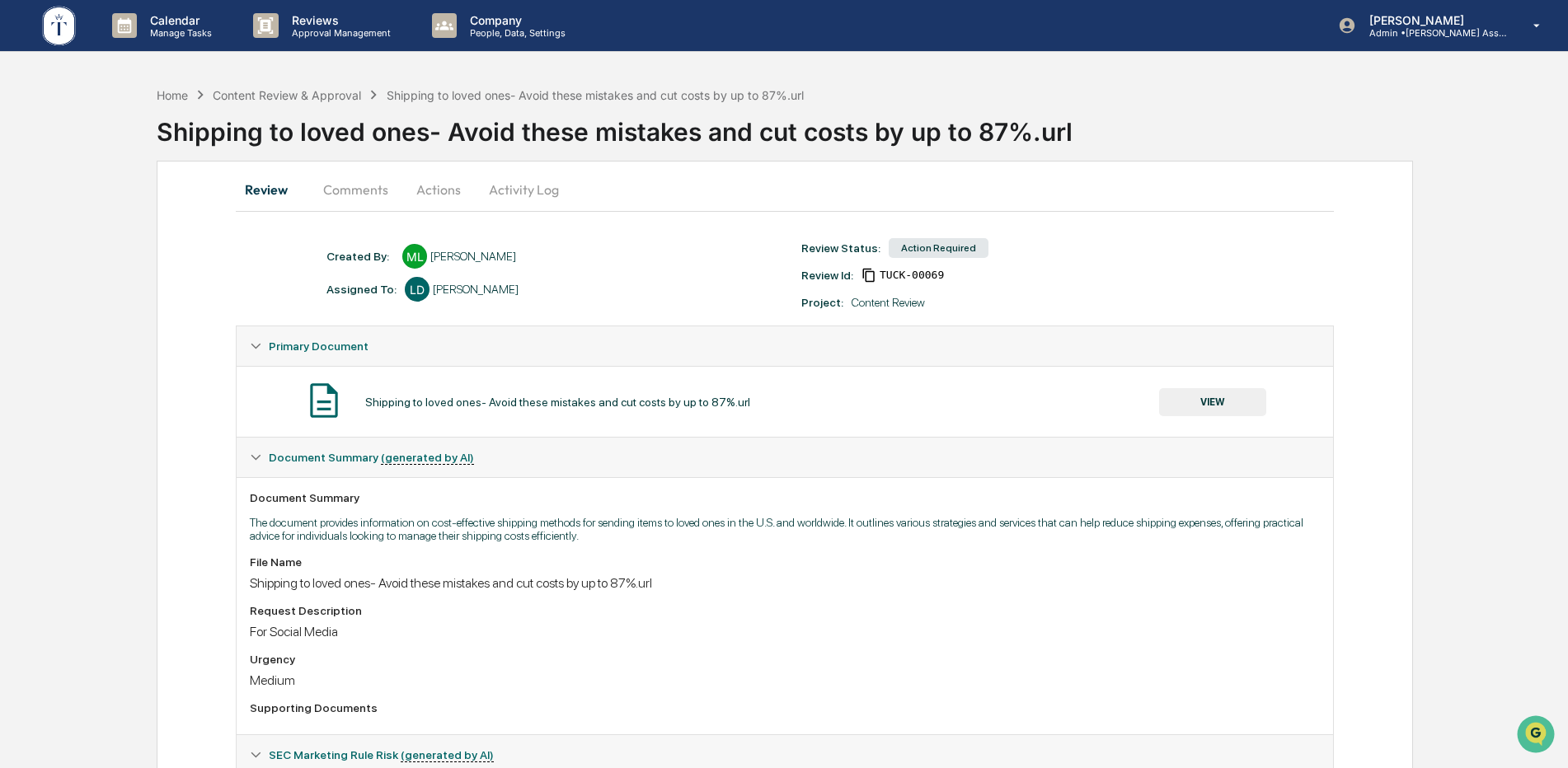
click at [447, 185] on button "Actions" at bounding box center [438, 190] width 74 height 40
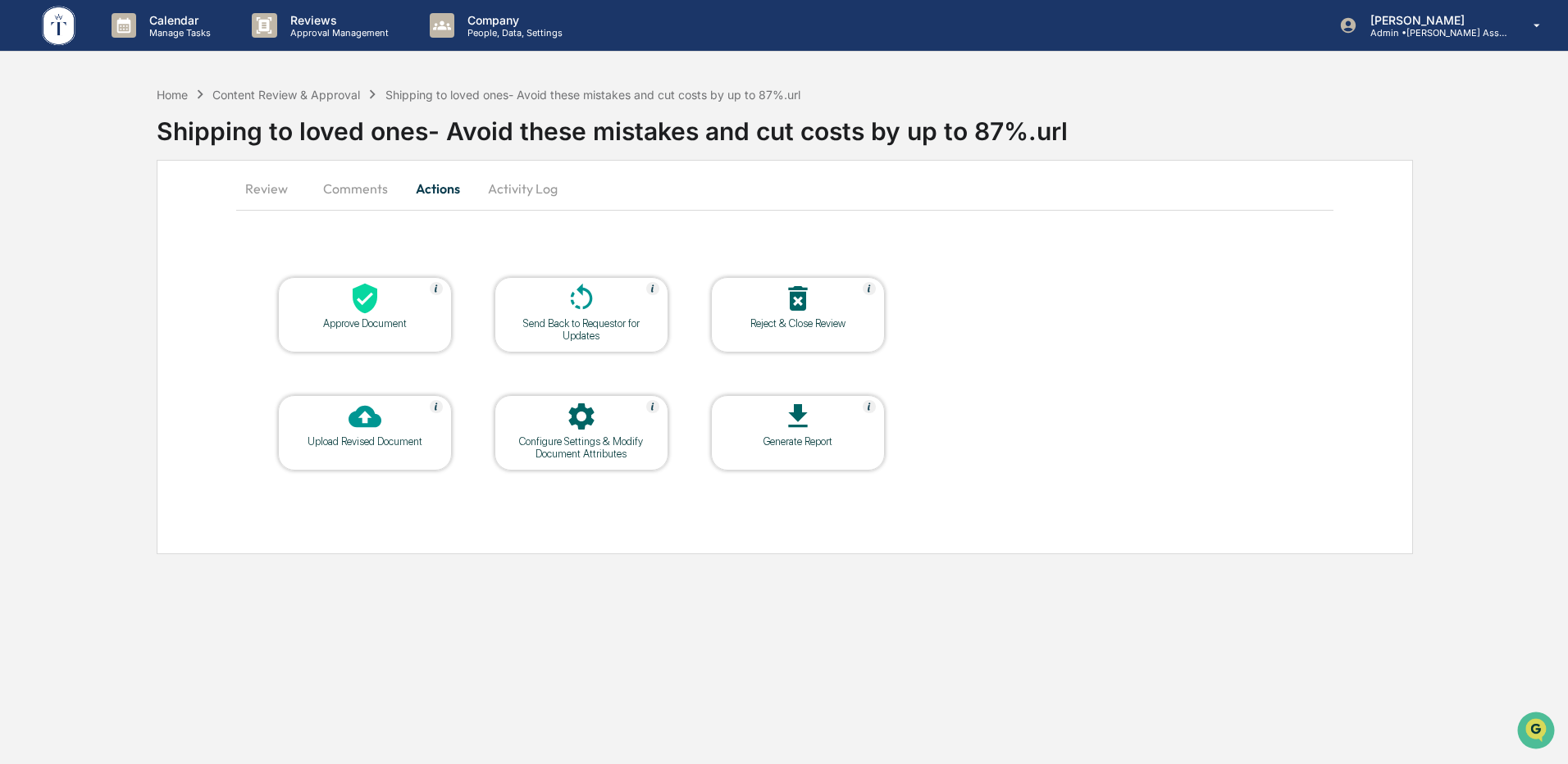
click at [399, 304] on div at bounding box center [365, 299] width 164 height 35
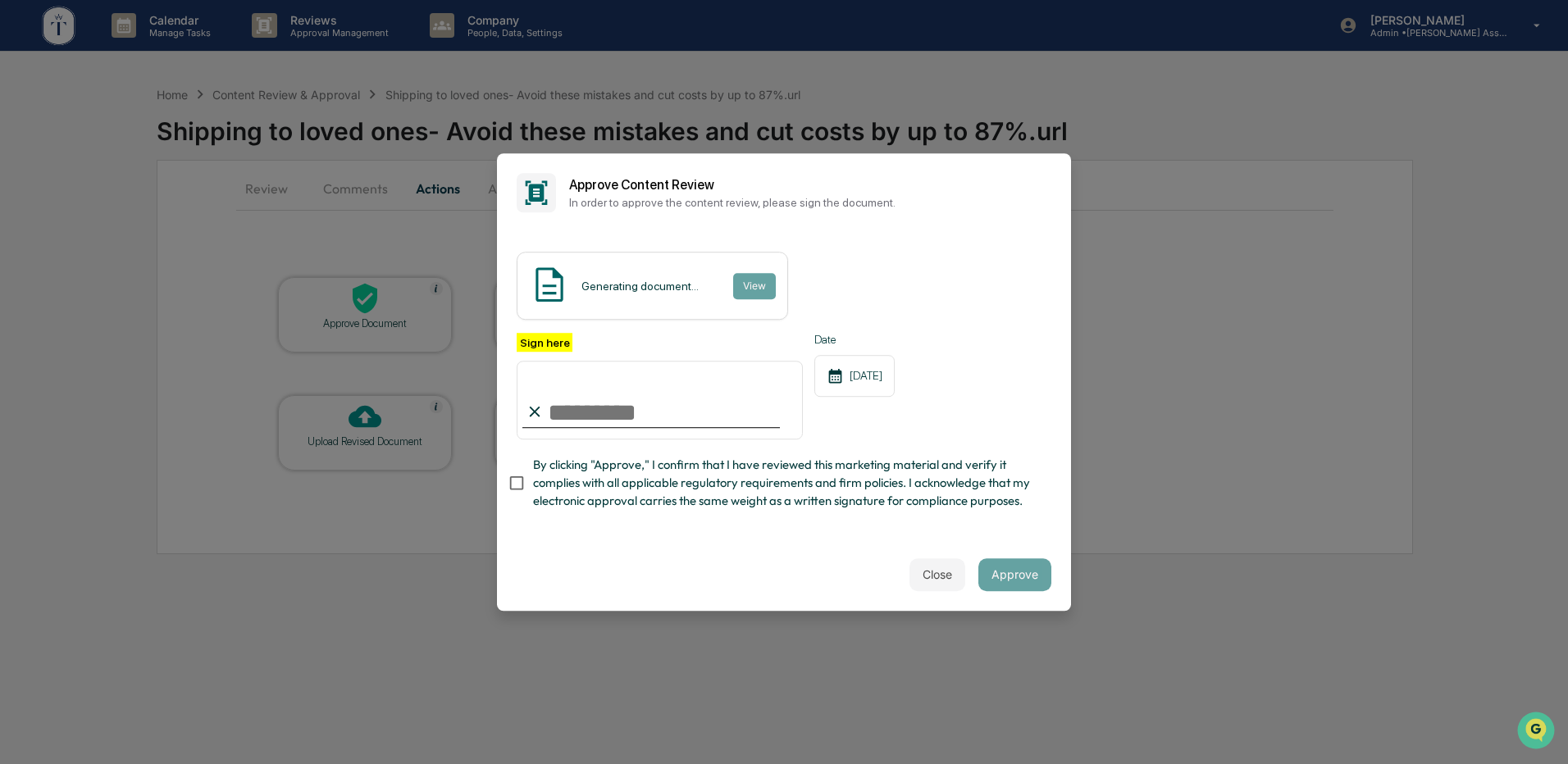
click at [656, 406] on input "Sign here" at bounding box center [660, 399] width 286 height 78
type input "**********"
click at [801, 566] on div "Close Approve" at bounding box center [784, 574] width 574 height 73
click at [1004, 581] on button "Approve" at bounding box center [1015, 574] width 73 height 33
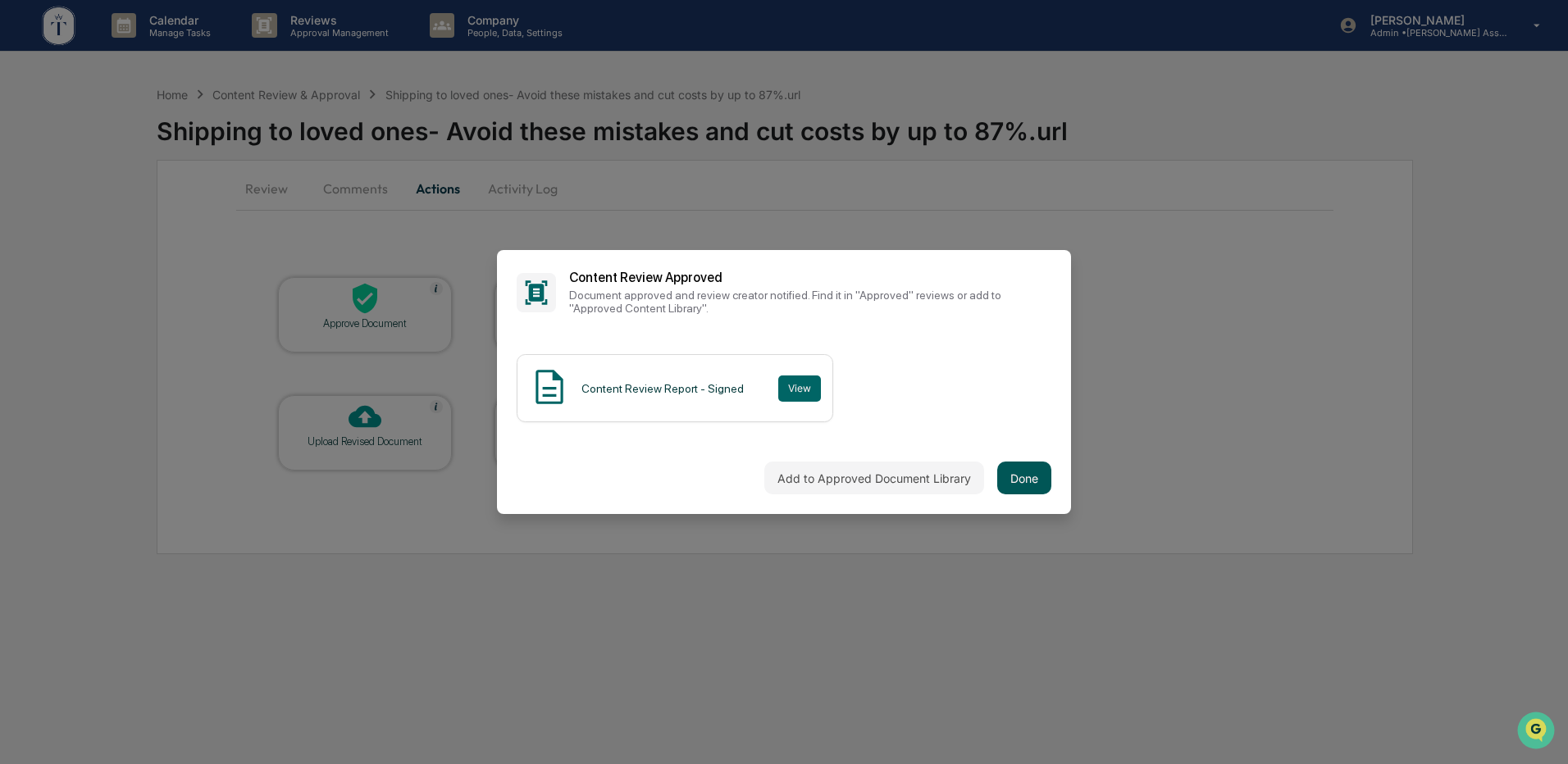
click at [1025, 467] on button "Done" at bounding box center [1024, 478] width 54 height 33
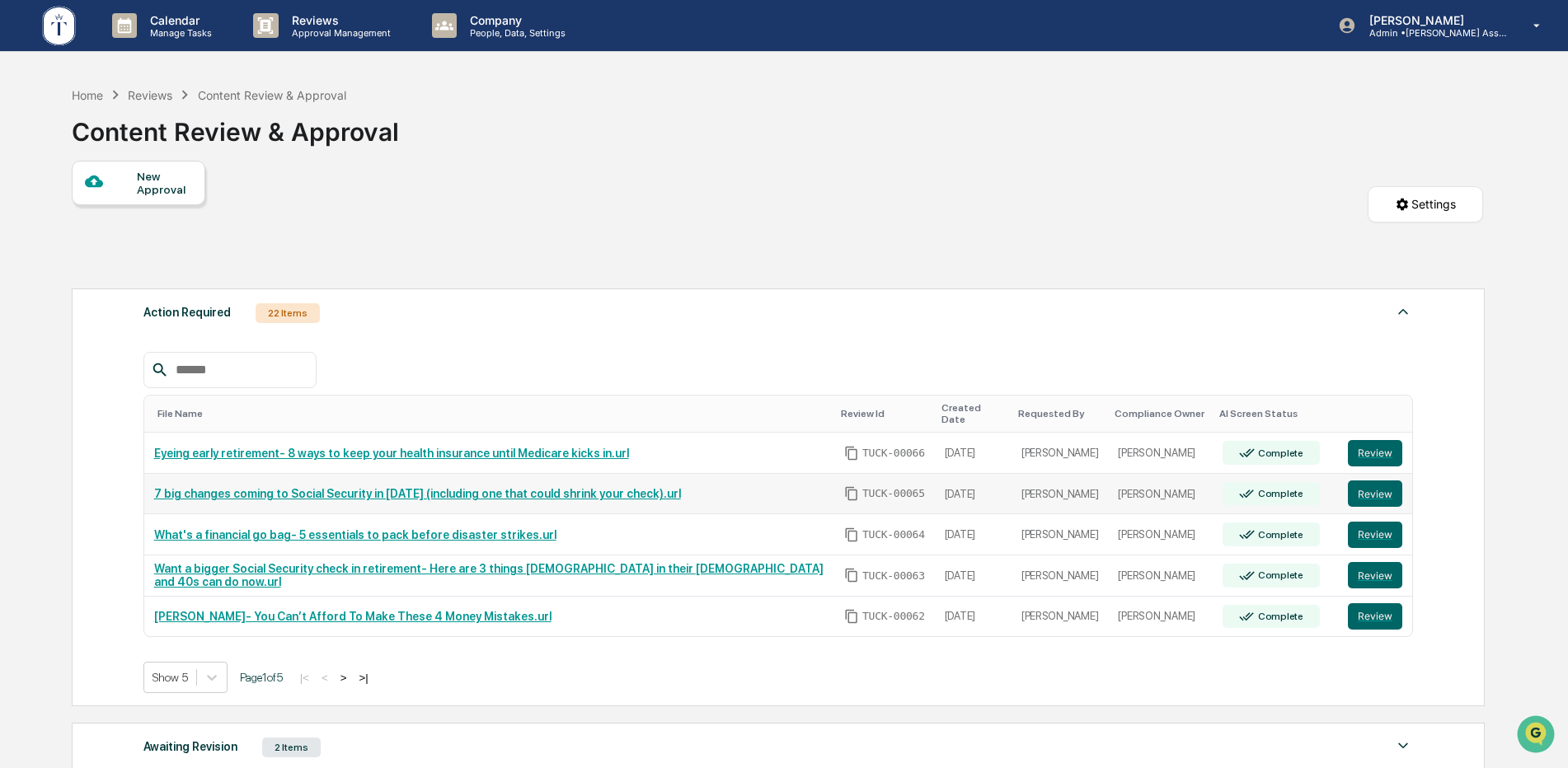
click at [340, 487] on link "7 big changes coming to Social Security in 20[DATE]including one that could shr…" at bounding box center [416, 493] width 526 height 13
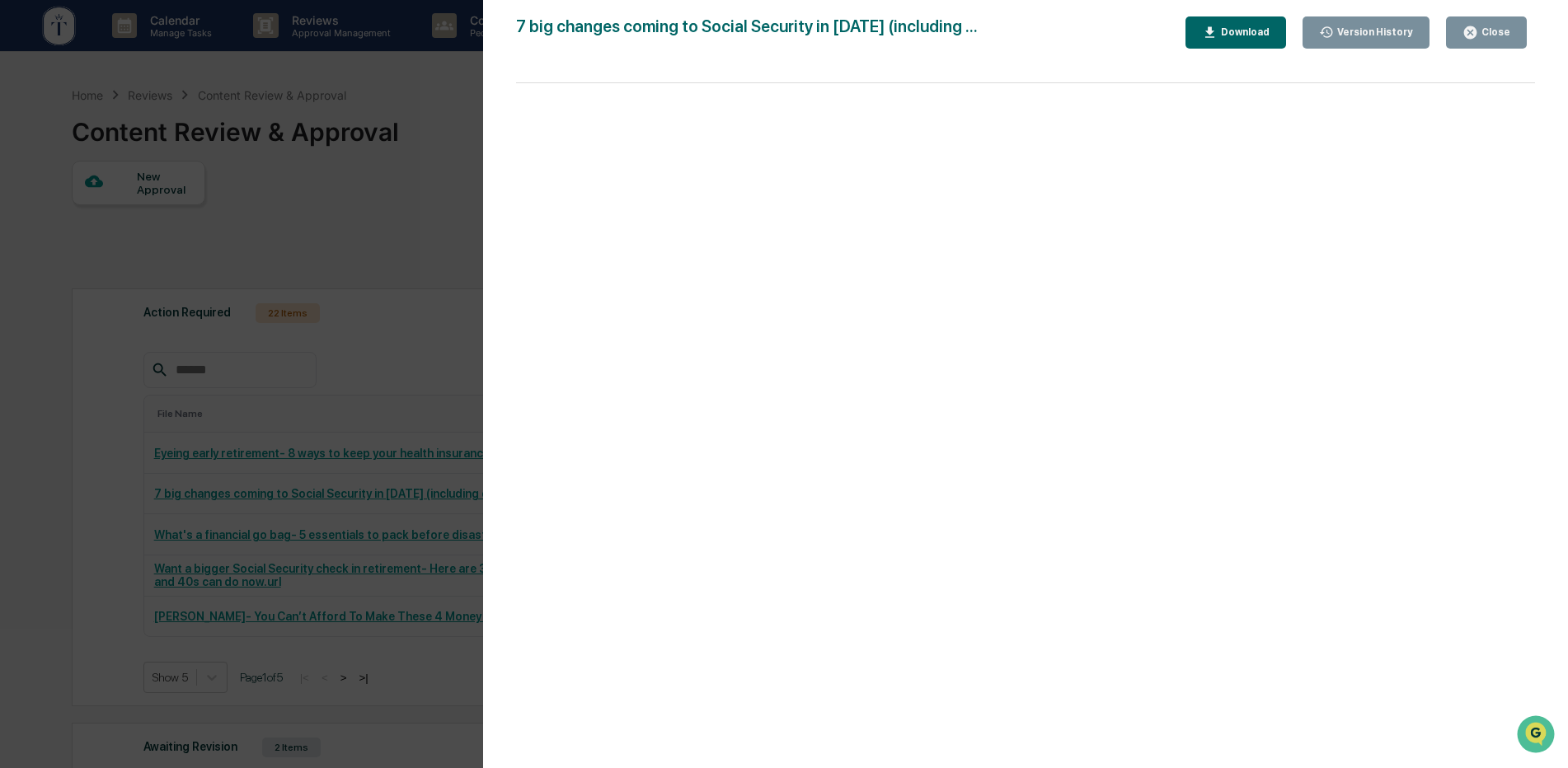
click at [1467, 26] on icon "button" at bounding box center [1470, 33] width 16 height 16
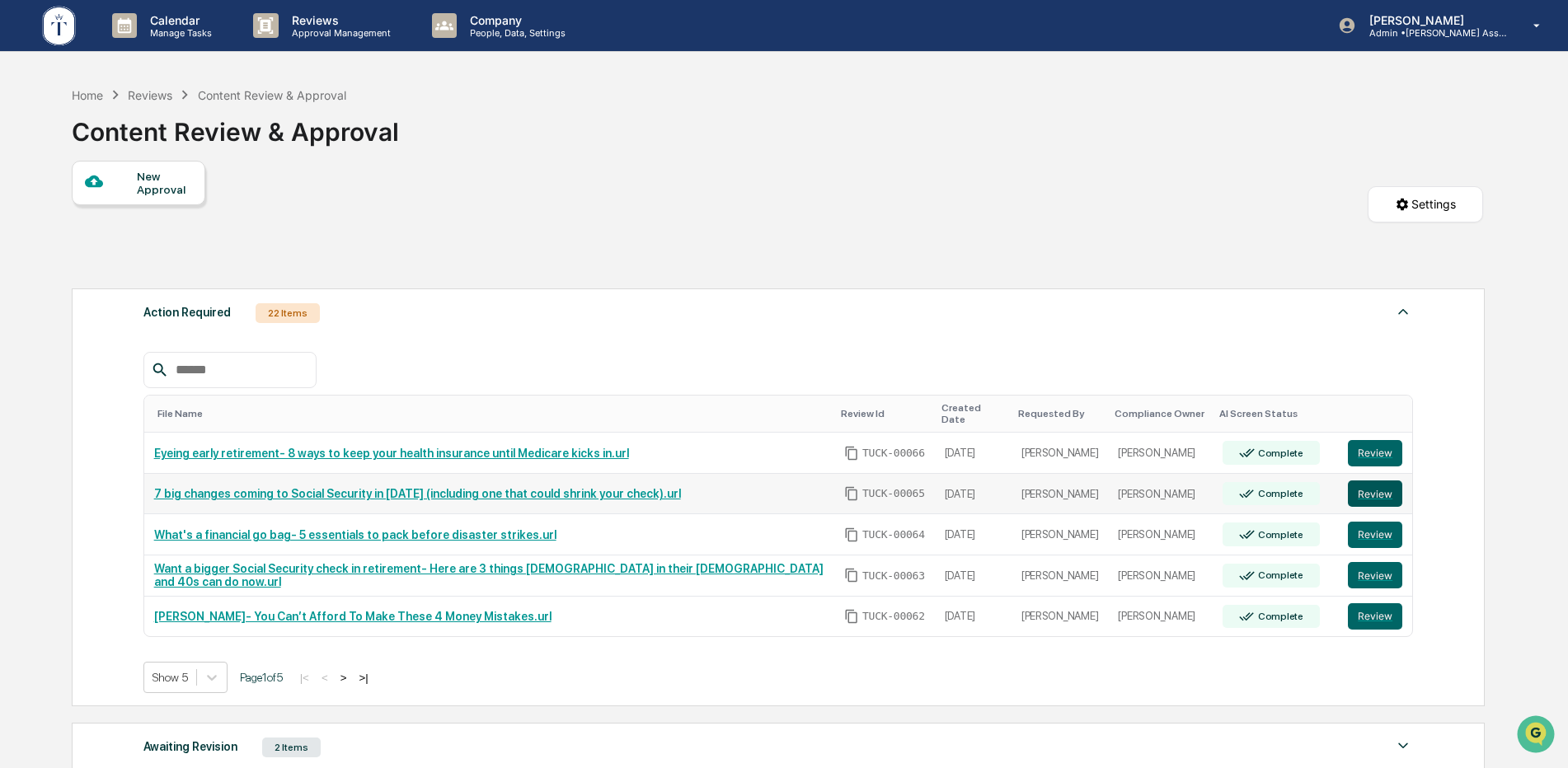
click at [1362, 484] on button "Review" at bounding box center [1375, 493] width 54 height 26
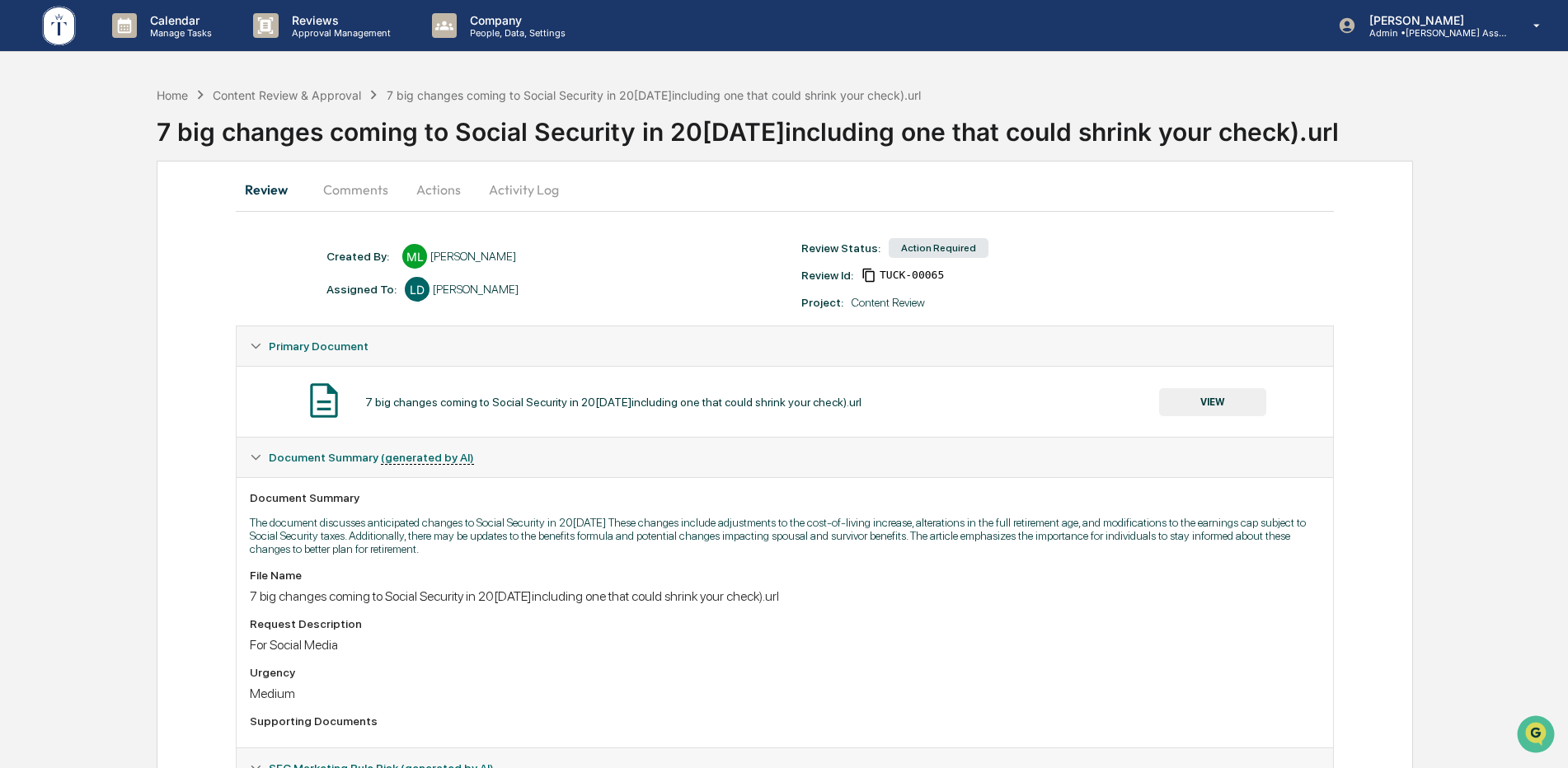
click at [444, 188] on button "Actions" at bounding box center [438, 190] width 74 height 40
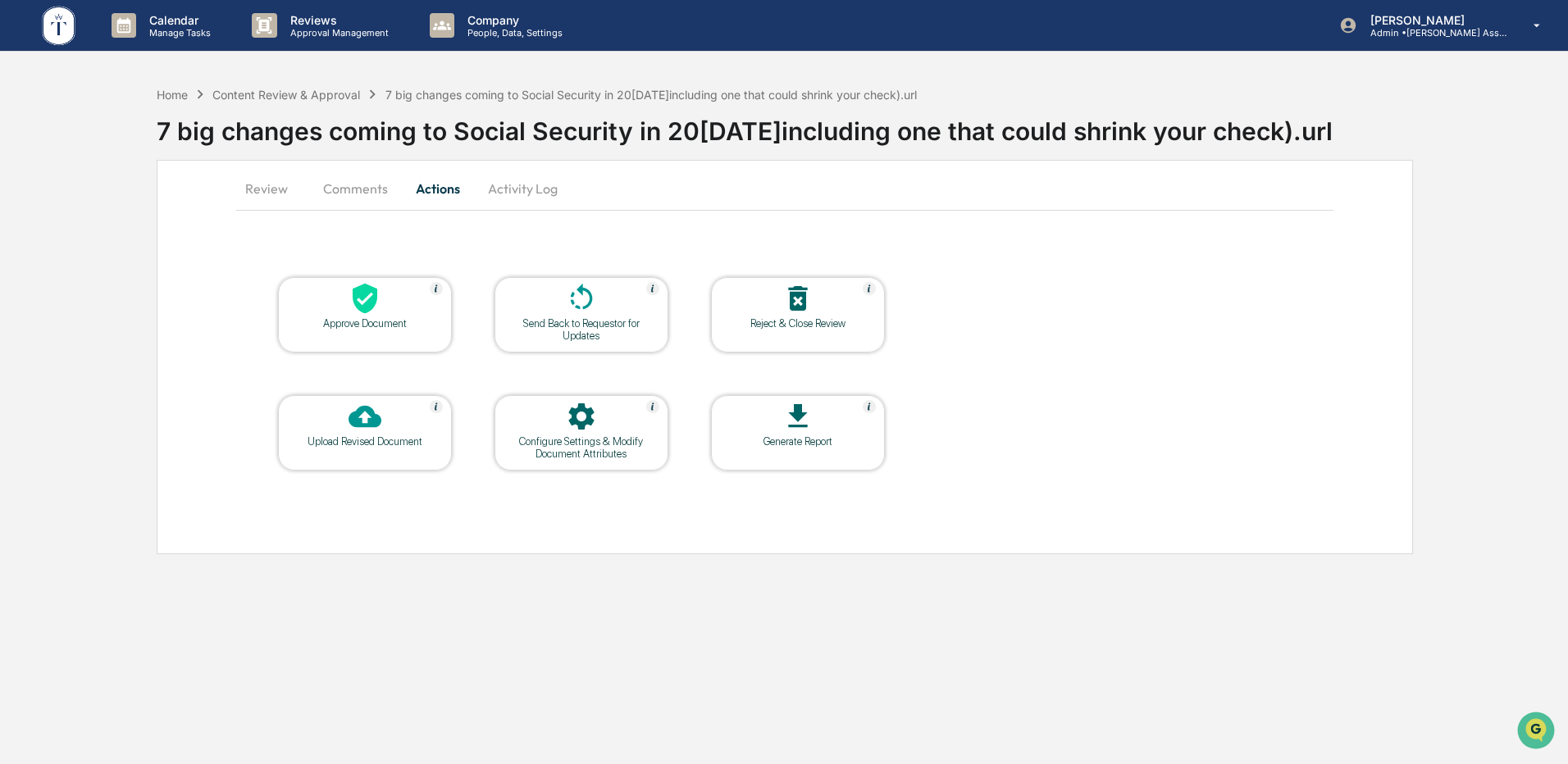
click at [392, 324] on div "Approve Document" at bounding box center [365, 323] width 148 height 12
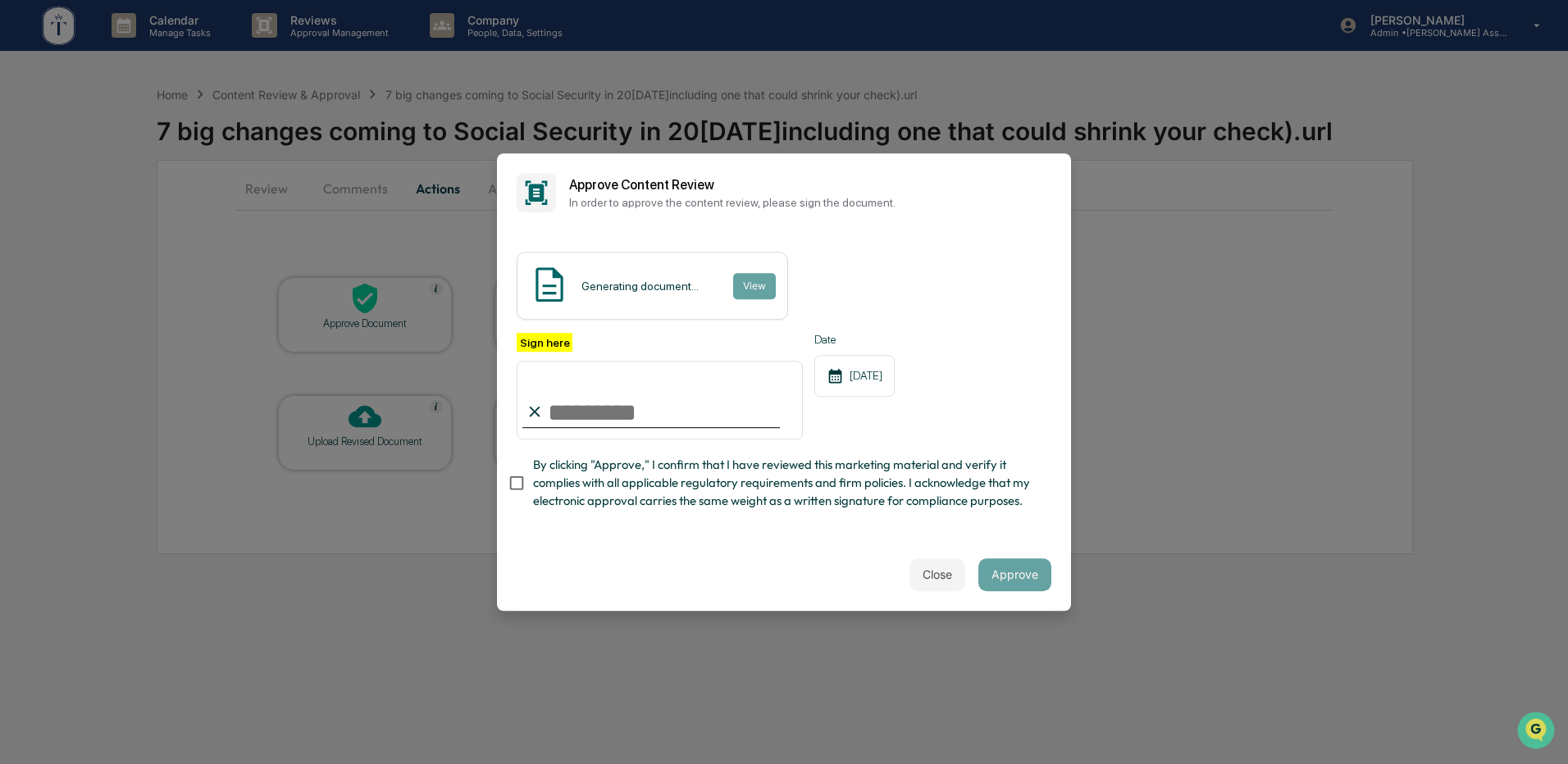
click at [588, 397] on input "Sign here" at bounding box center [660, 399] width 286 height 78
type input "**********"
click at [579, 551] on div "Close Approve" at bounding box center [784, 574] width 574 height 73
click at [1008, 576] on button "Approve" at bounding box center [1015, 574] width 73 height 33
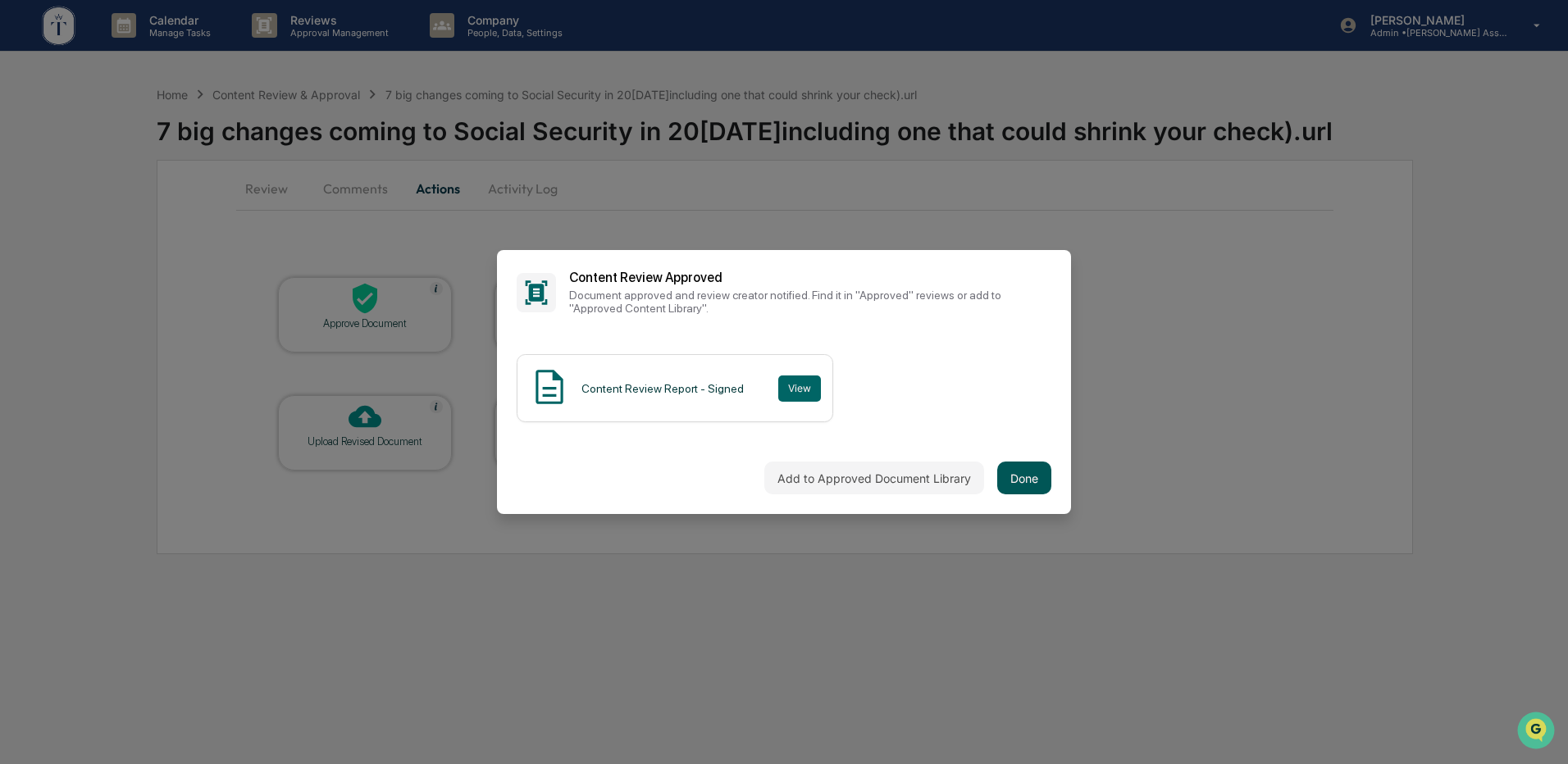
click at [1032, 477] on button "Done" at bounding box center [1024, 478] width 54 height 33
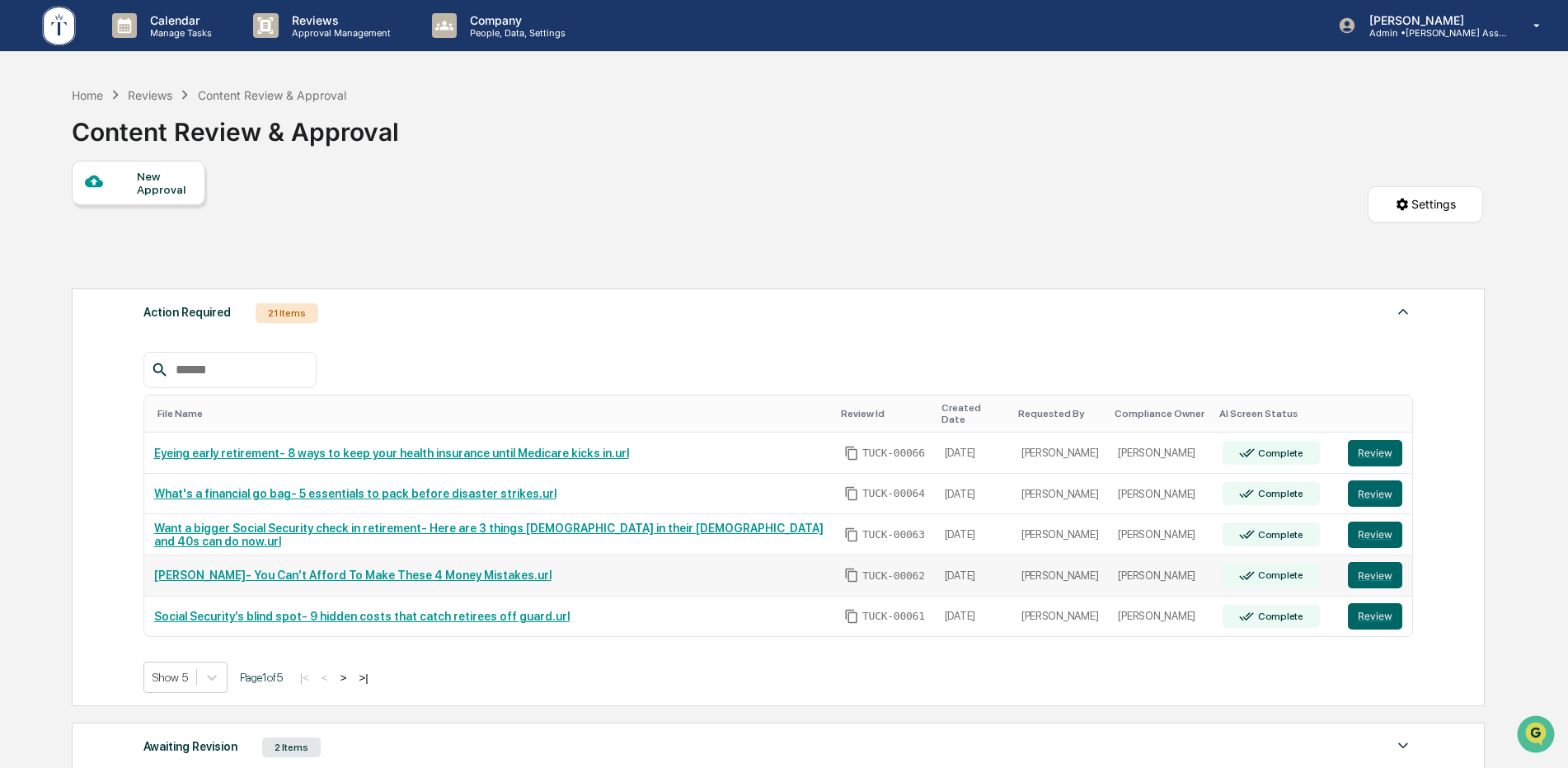
click at [353, 569] on link "Suze Orman- You Can’t Afford To Make These 4 Money Mistakes.url" at bounding box center [353, 575] width 397 height 13
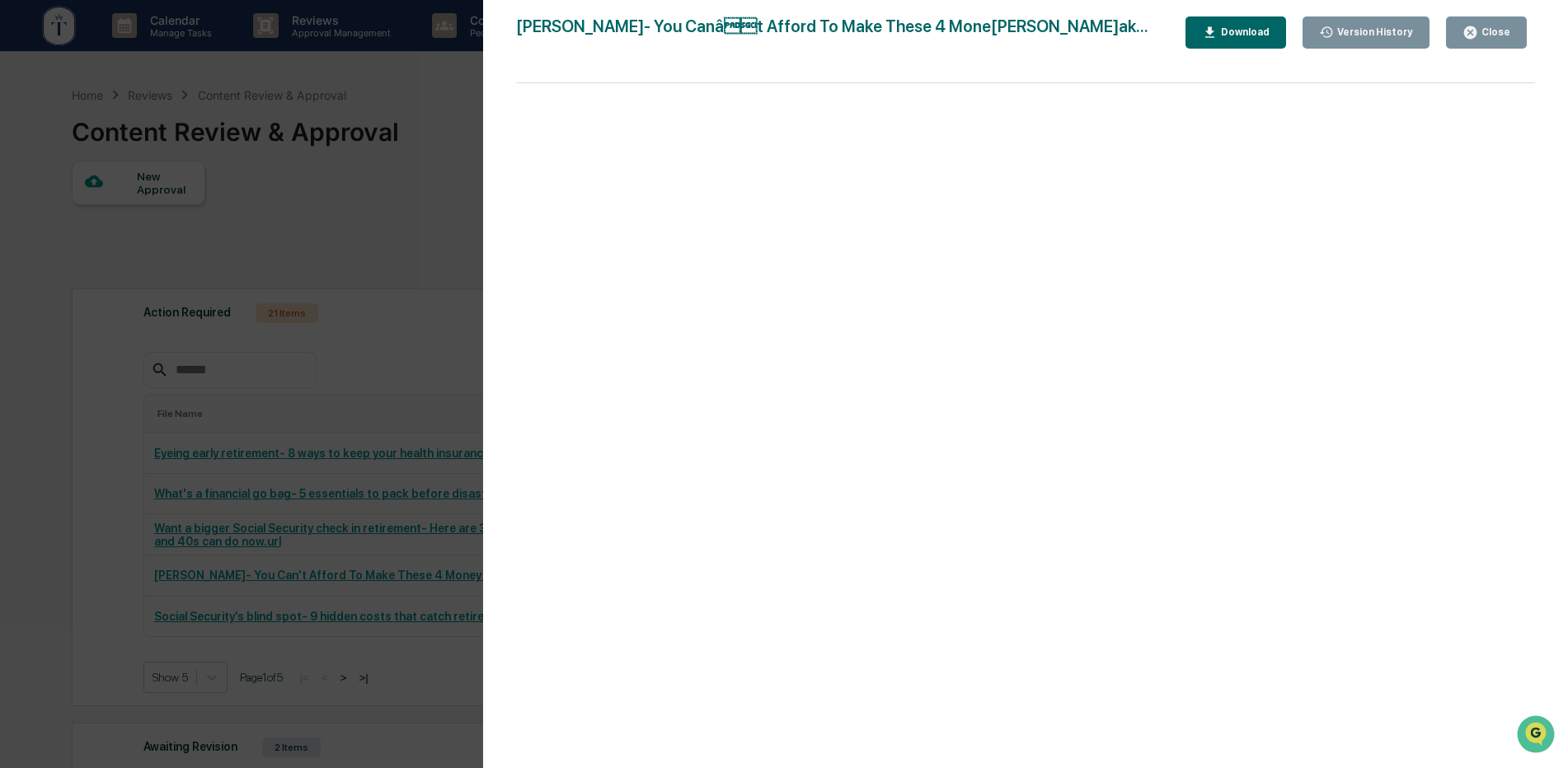
click at [1263, 35] on div "Download" at bounding box center [1243, 32] width 52 height 12
click at [1544, 64] on div "Version History 10/13/2025, 02:12 PM Michael Lewin Suze Orman- You Canât Affo…" at bounding box center [1026, 400] width 1085 height 801
click at [1385, 31] on div "Version History" at bounding box center [1373, 32] width 79 height 12
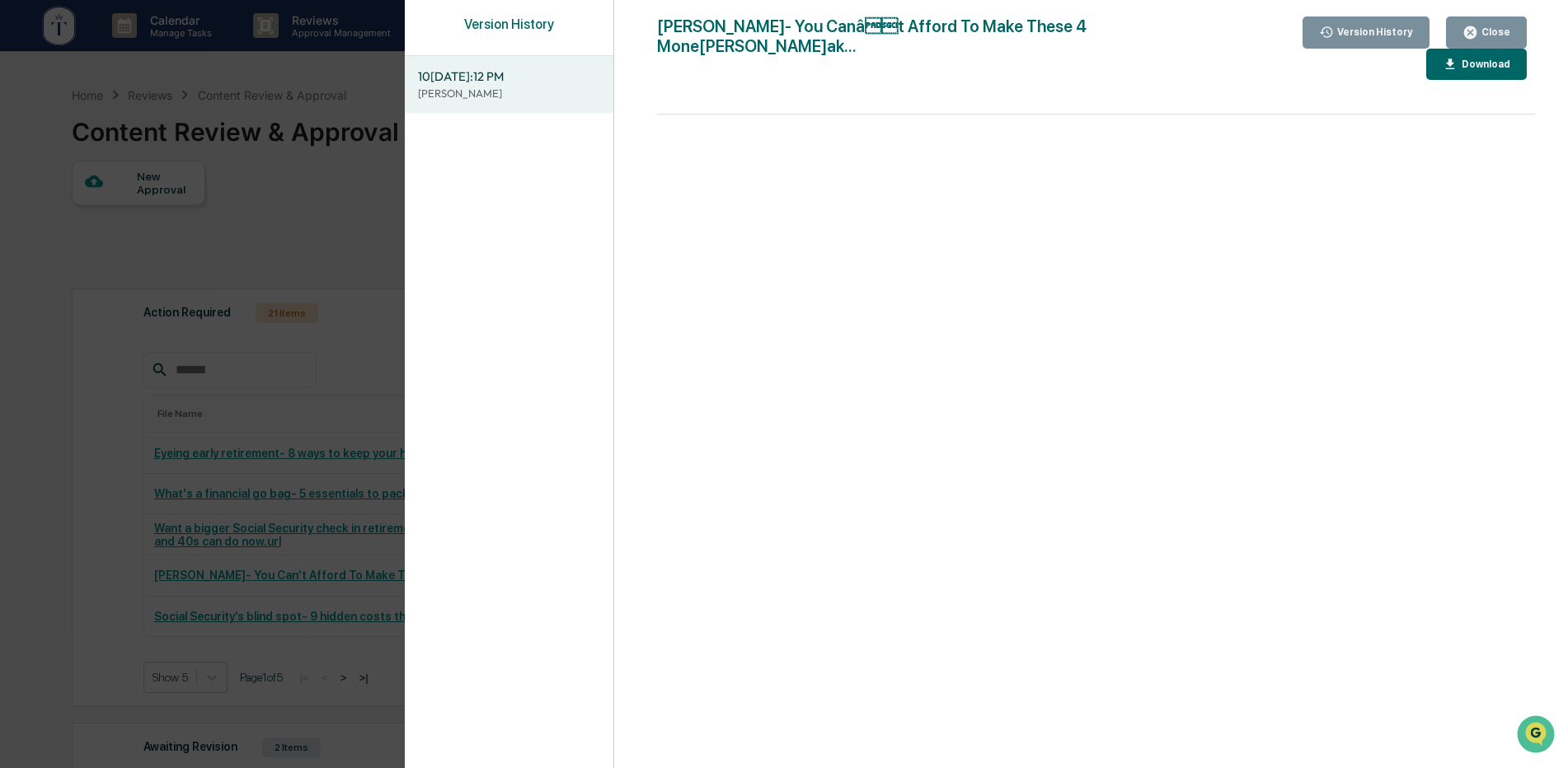
click at [1385, 35] on div "Version History" at bounding box center [1373, 32] width 79 height 12
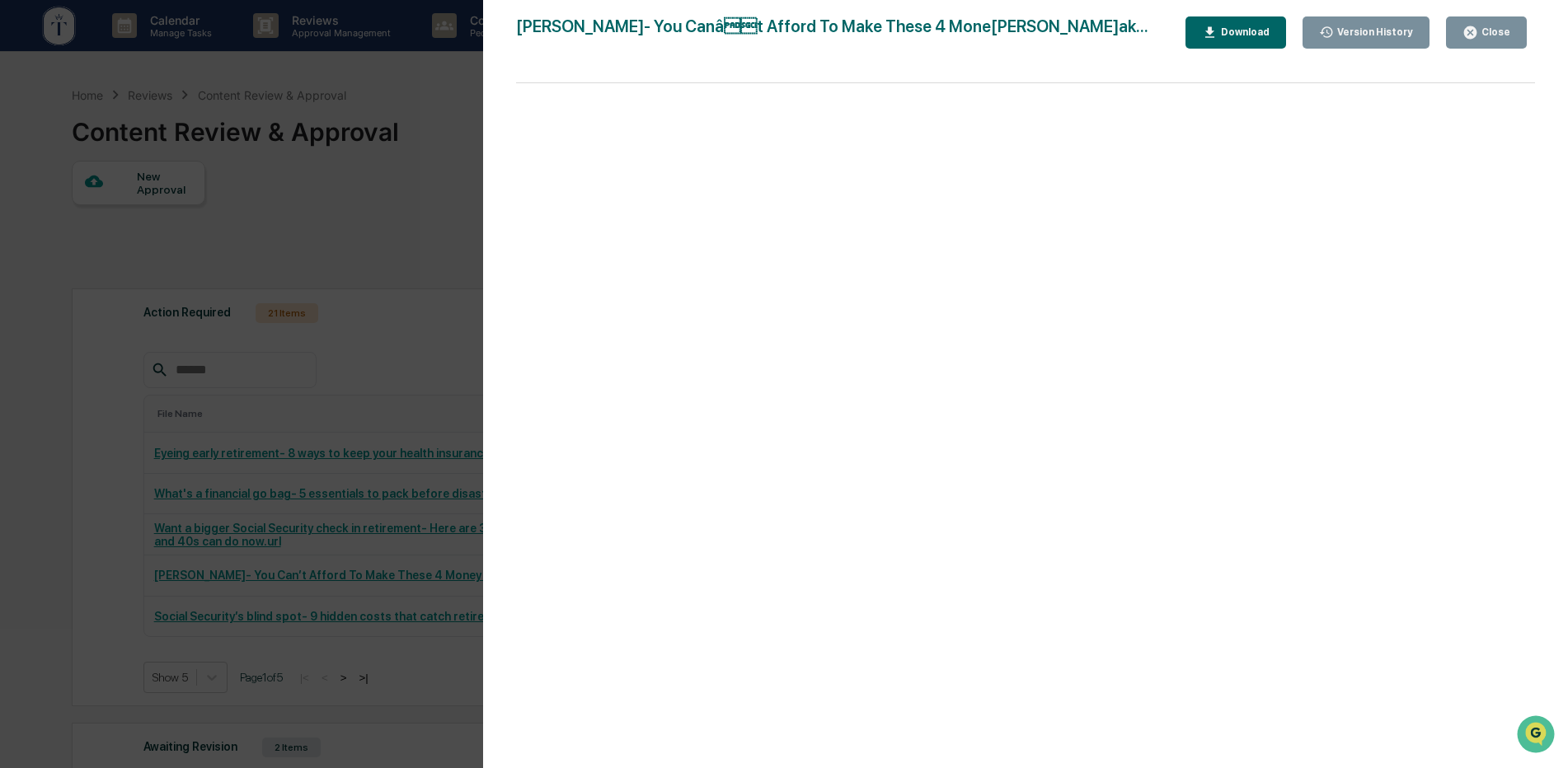
click at [1510, 27] on button "Close" at bounding box center [1486, 33] width 81 height 32
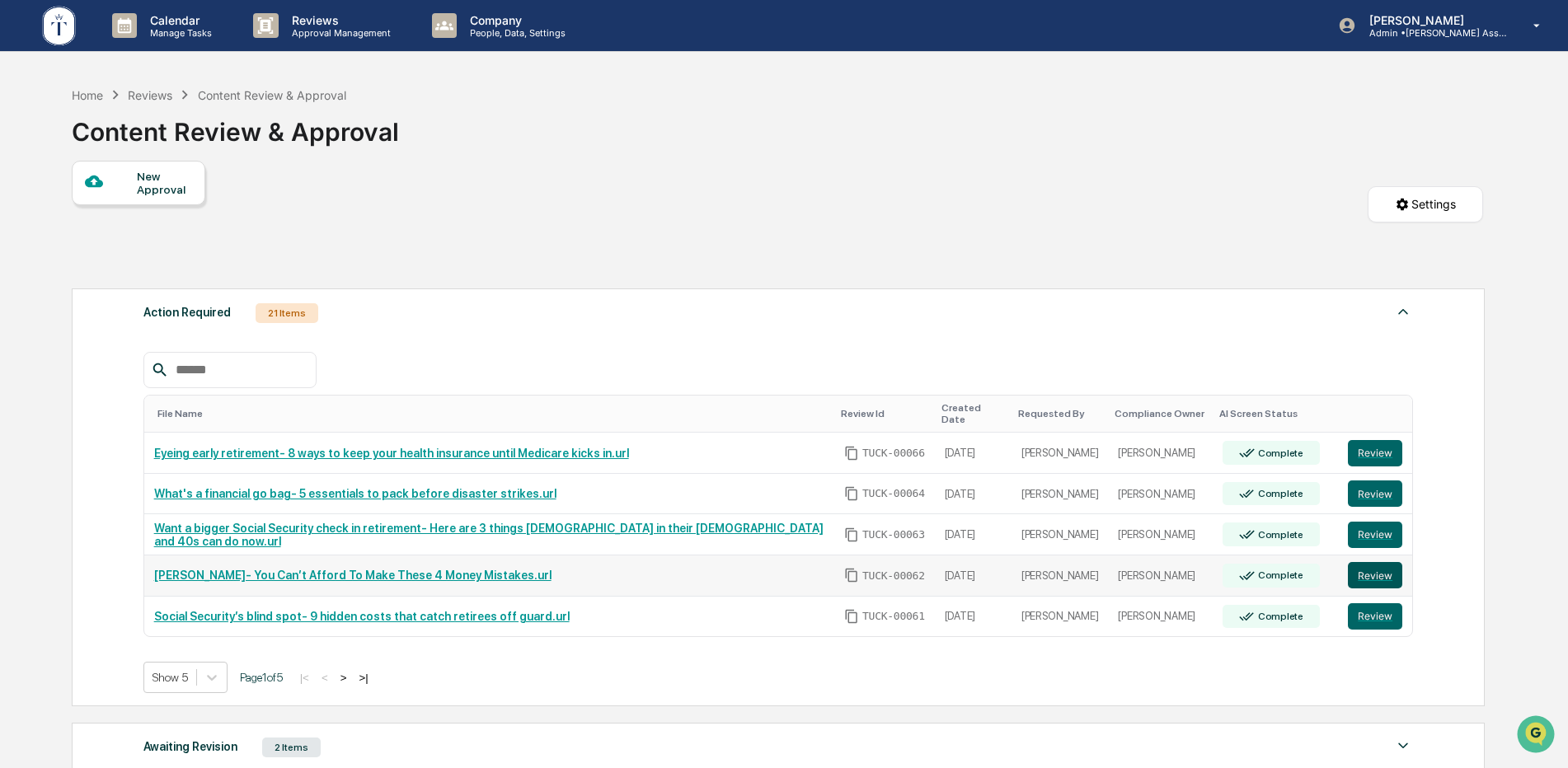
click at [1367, 564] on button "Review" at bounding box center [1375, 575] width 54 height 26
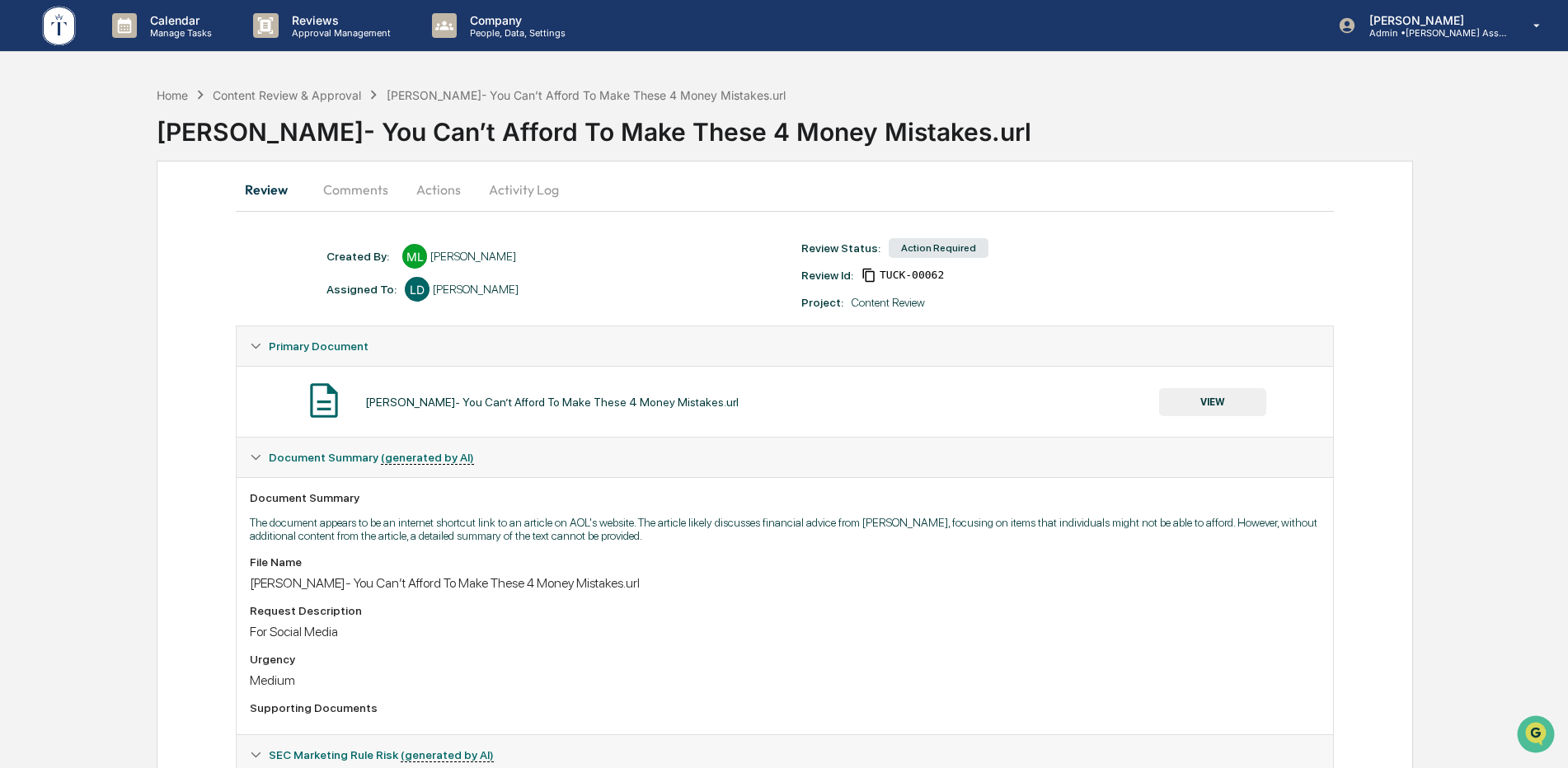
click at [415, 192] on button "Actions" at bounding box center [438, 190] width 74 height 40
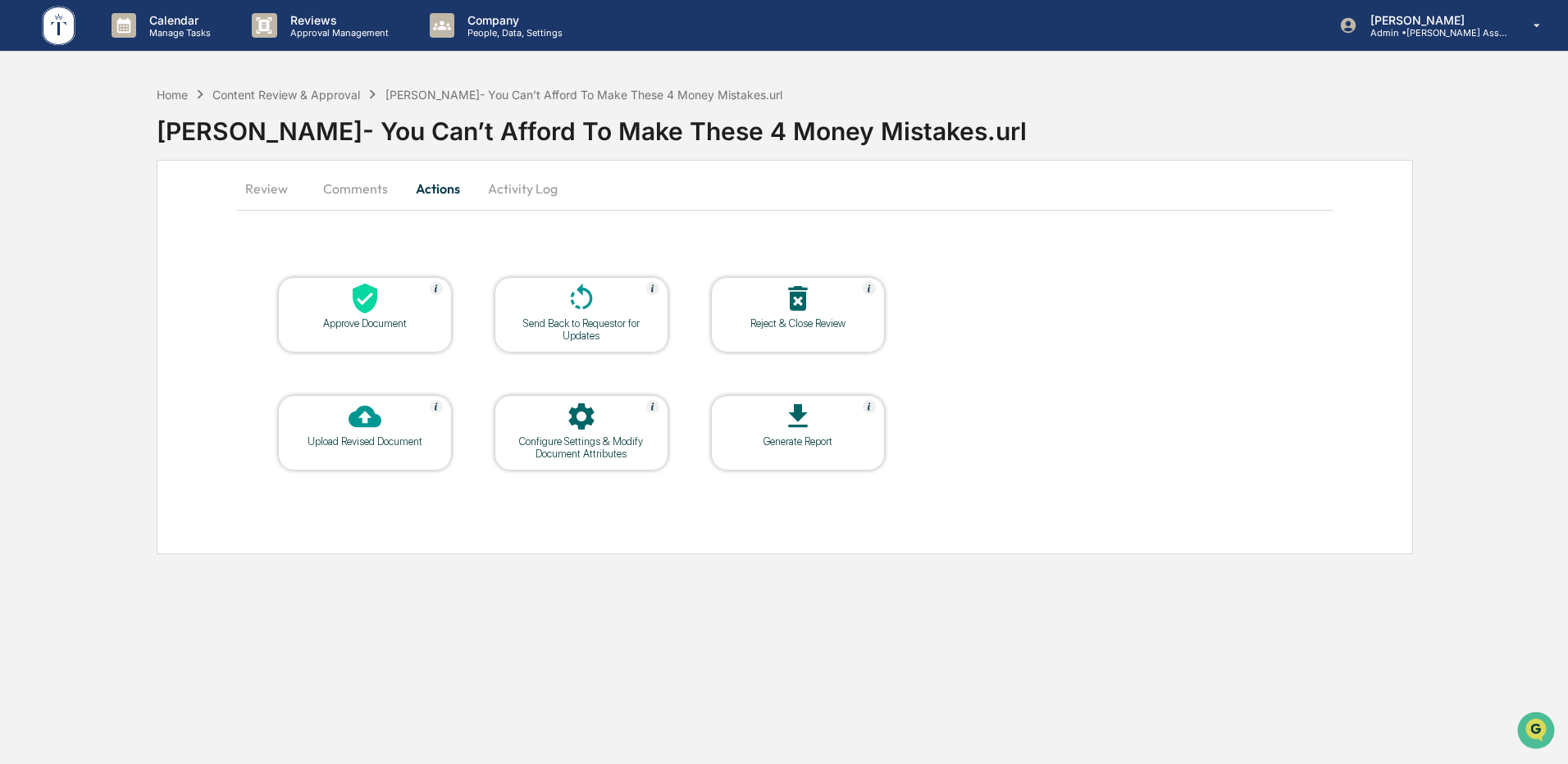
click at [366, 317] on div "Approve Document" at bounding box center [365, 323] width 148 height 12
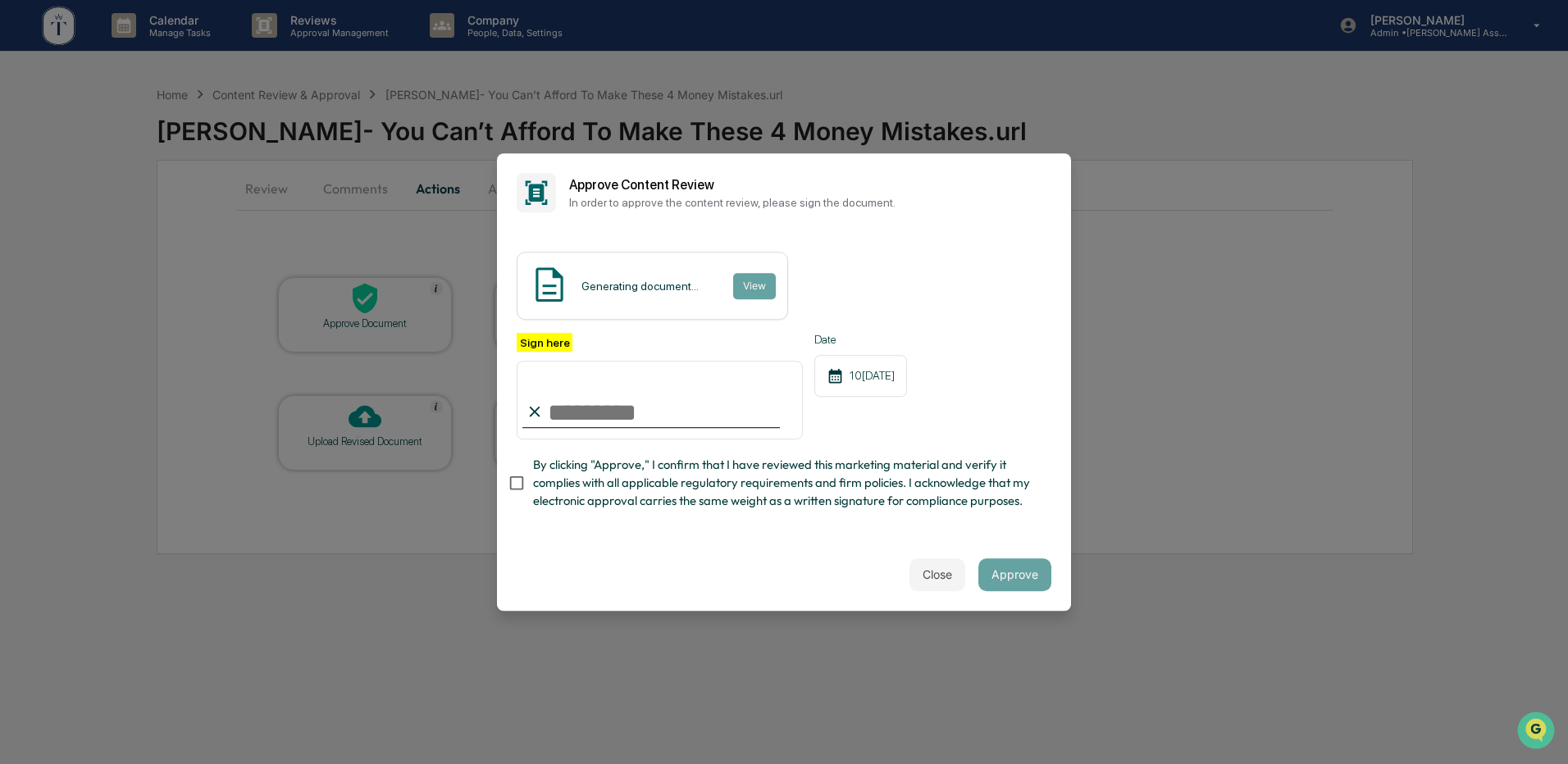
click at [552, 392] on input "Sign here" at bounding box center [660, 399] width 286 height 78
type input "**********"
click at [569, 555] on div "Close Approve" at bounding box center [784, 574] width 574 height 73
click at [1017, 579] on button "Approve" at bounding box center [1015, 574] width 73 height 33
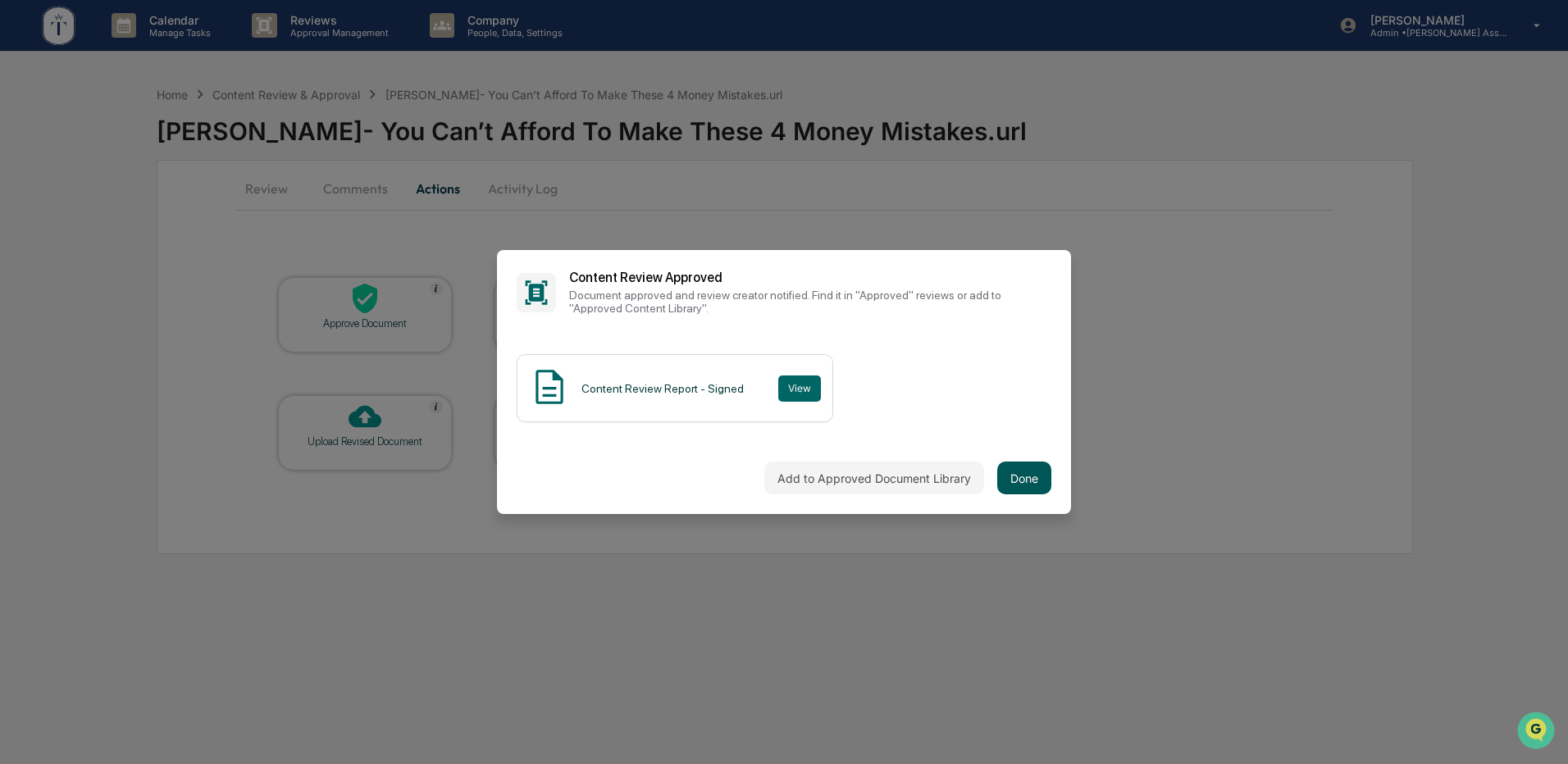
click at [1026, 477] on button "Done" at bounding box center [1024, 478] width 54 height 33
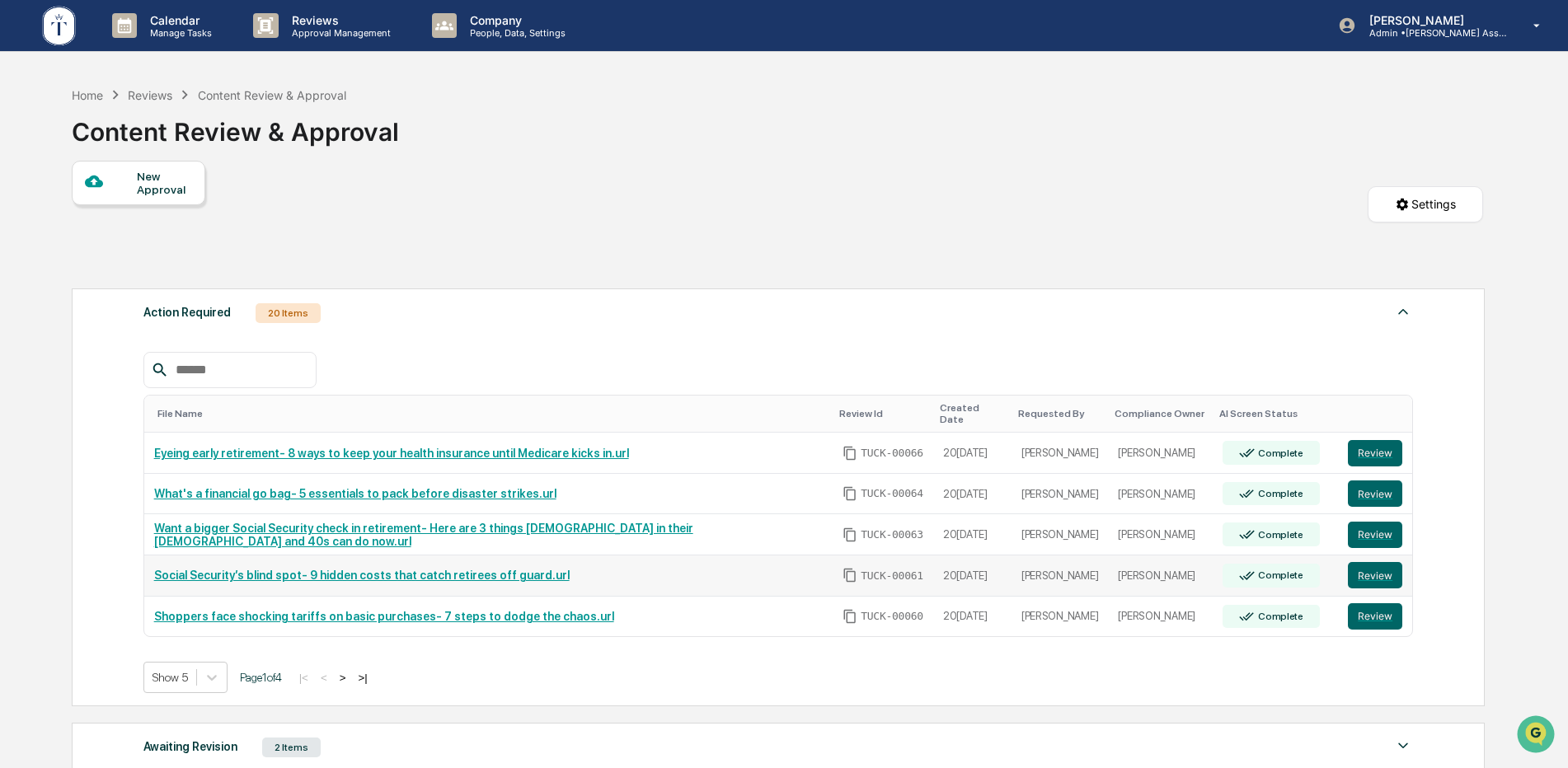
click at [368, 570] on link "Social Security’s blind spot- 9 hidden costs that catch retirees off guard.url" at bounding box center [362, 575] width 415 height 13
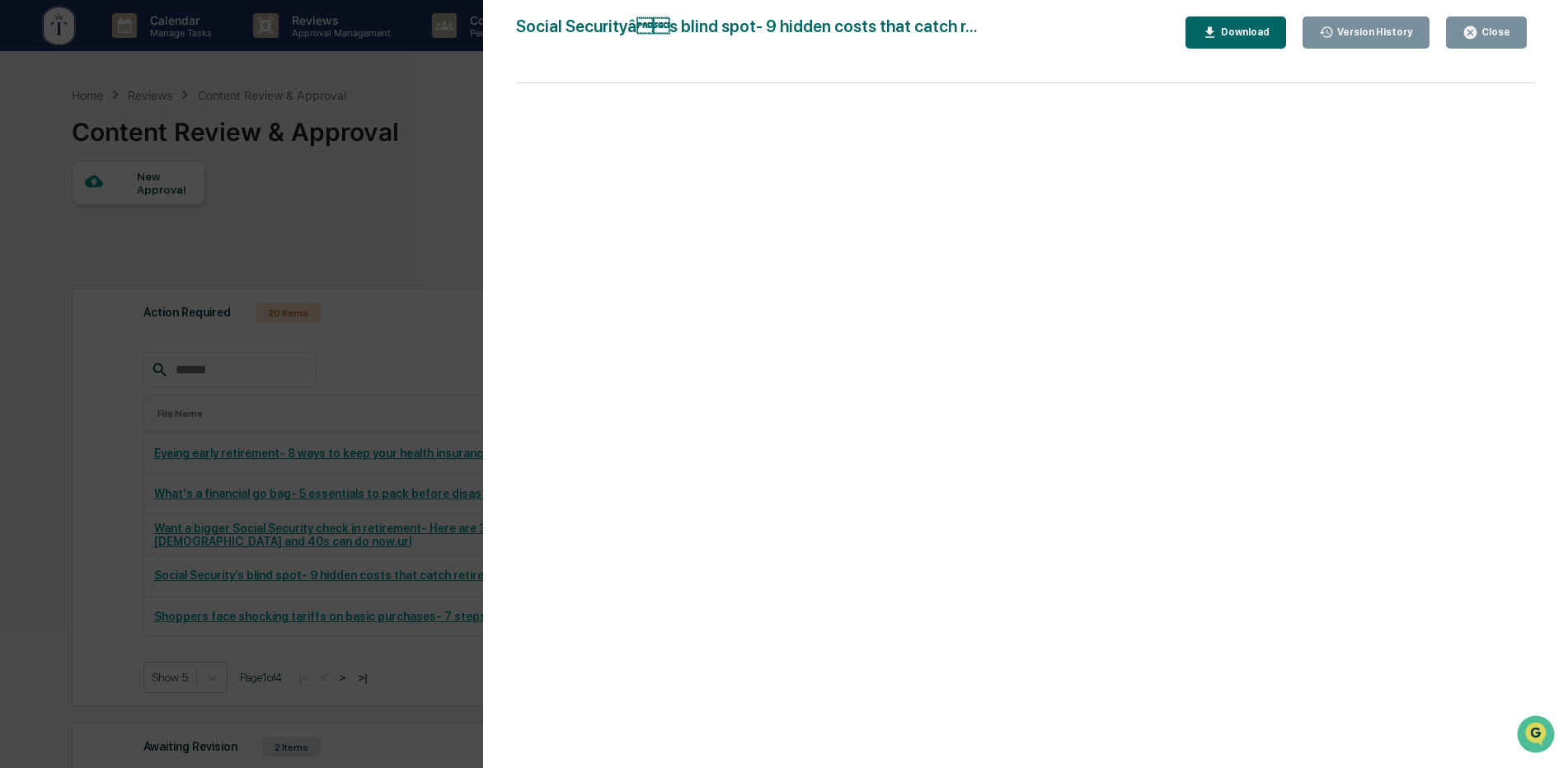
click at [1468, 36] on icon "button" at bounding box center [1470, 33] width 16 height 16
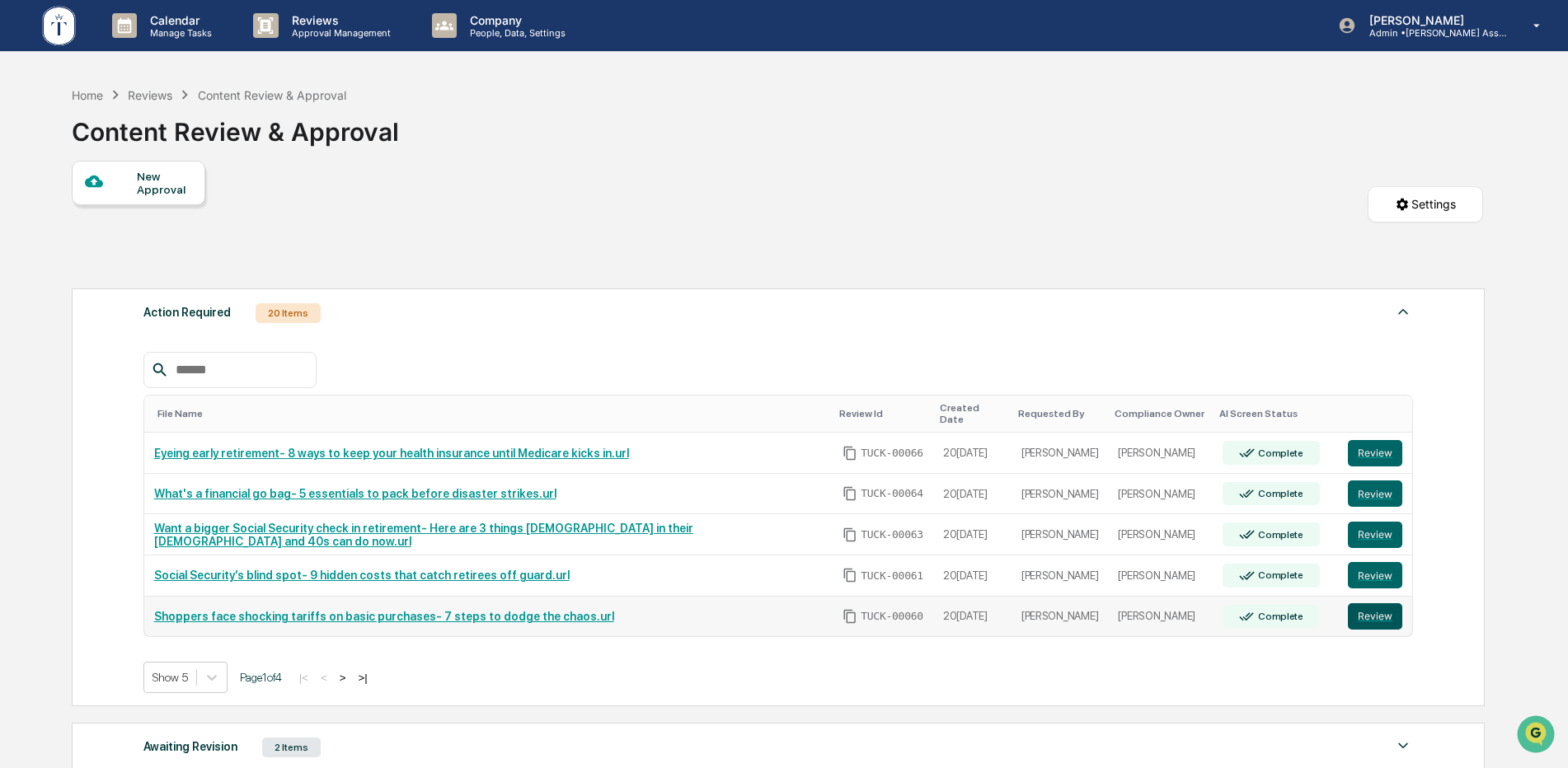
click at [1355, 607] on button "Review" at bounding box center [1375, 616] width 54 height 26
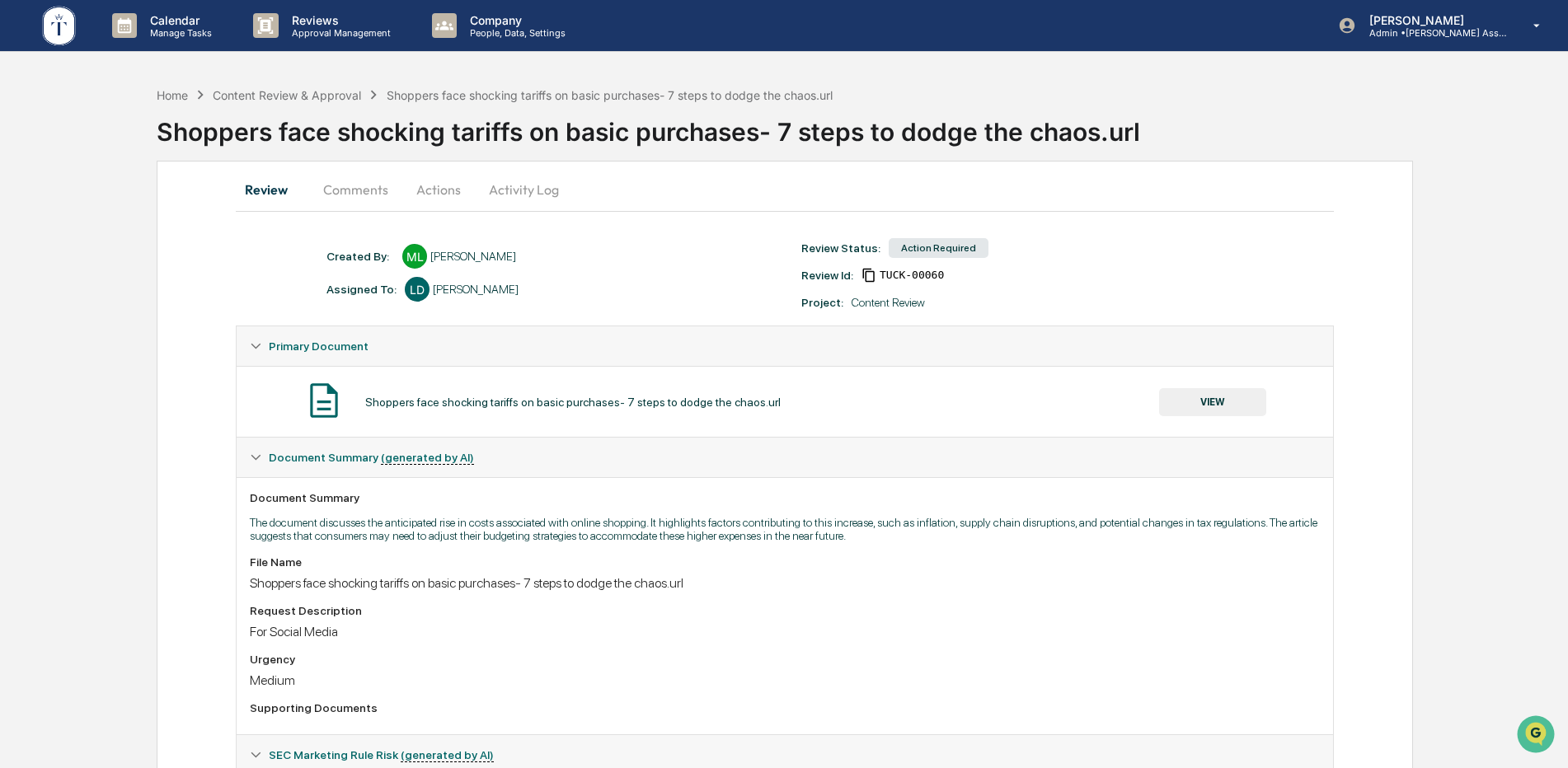
click at [436, 190] on button "Actions" at bounding box center [438, 190] width 74 height 40
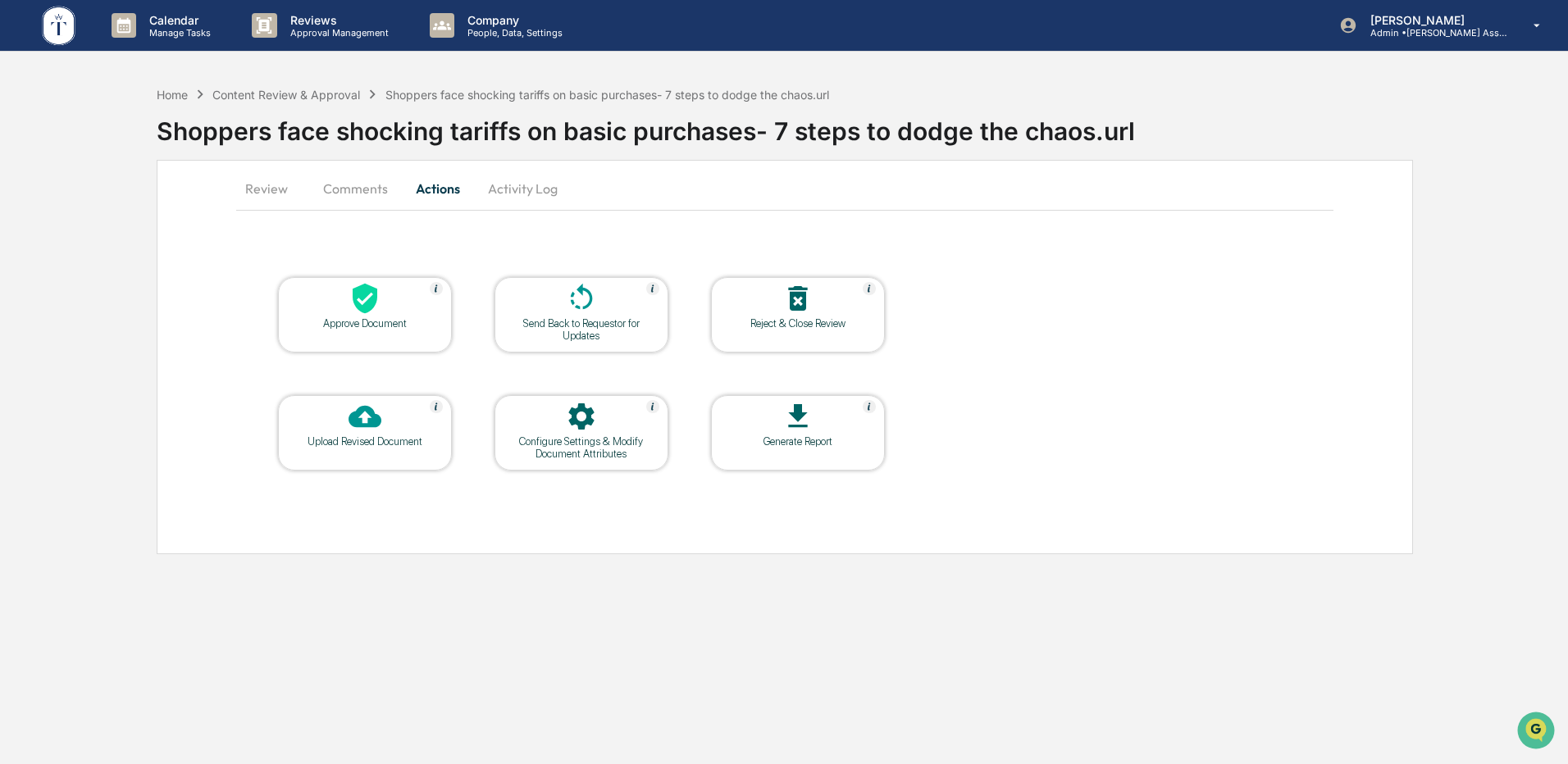
click at [420, 321] on div "Approve Document" at bounding box center [365, 323] width 148 height 12
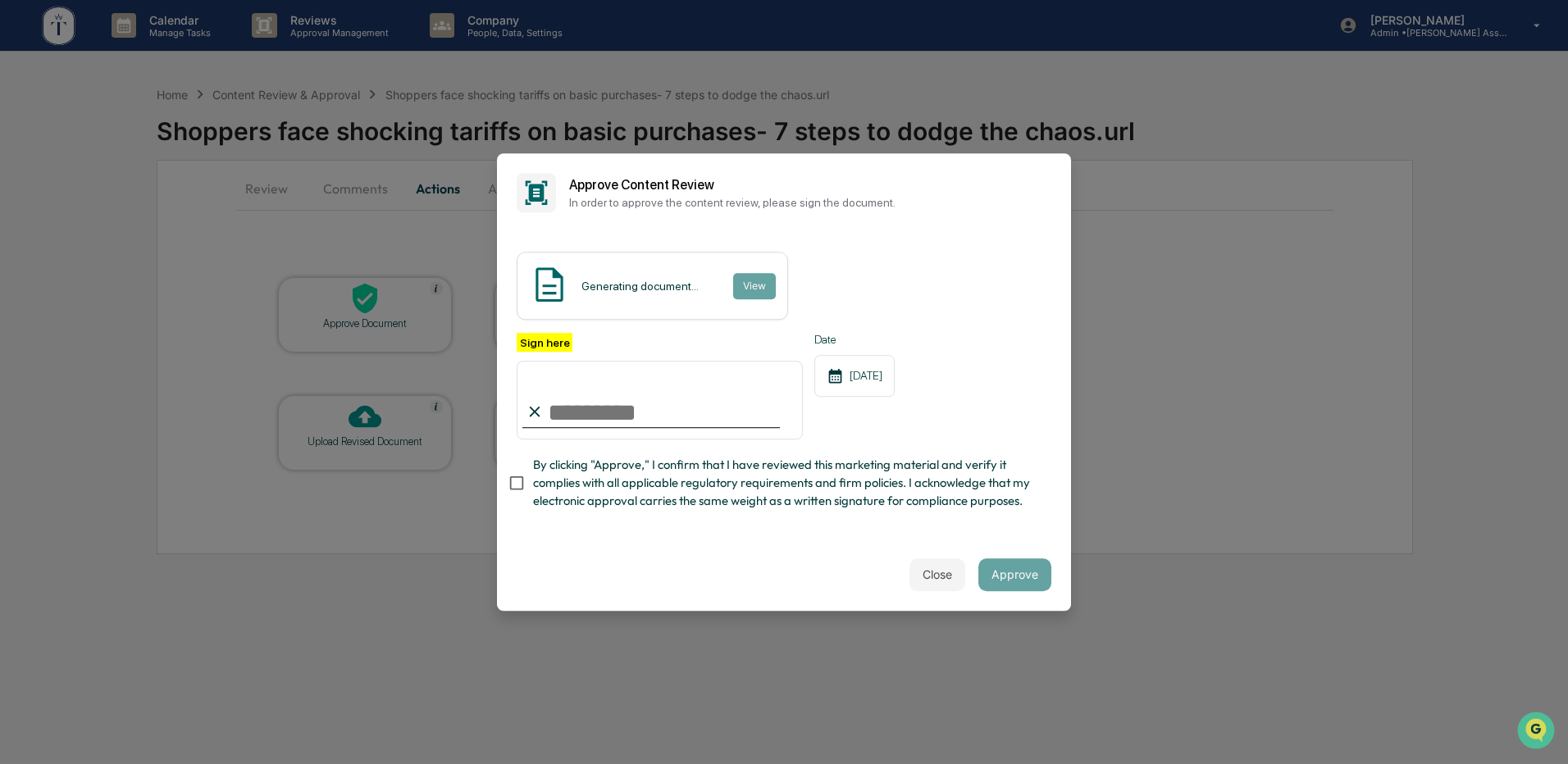
click at [653, 400] on input "Sign here" at bounding box center [660, 399] width 286 height 78
type input "**********"
click at [838, 566] on div "Close Approve" at bounding box center [784, 574] width 574 height 73
click at [995, 582] on button "Approve" at bounding box center [1015, 574] width 73 height 33
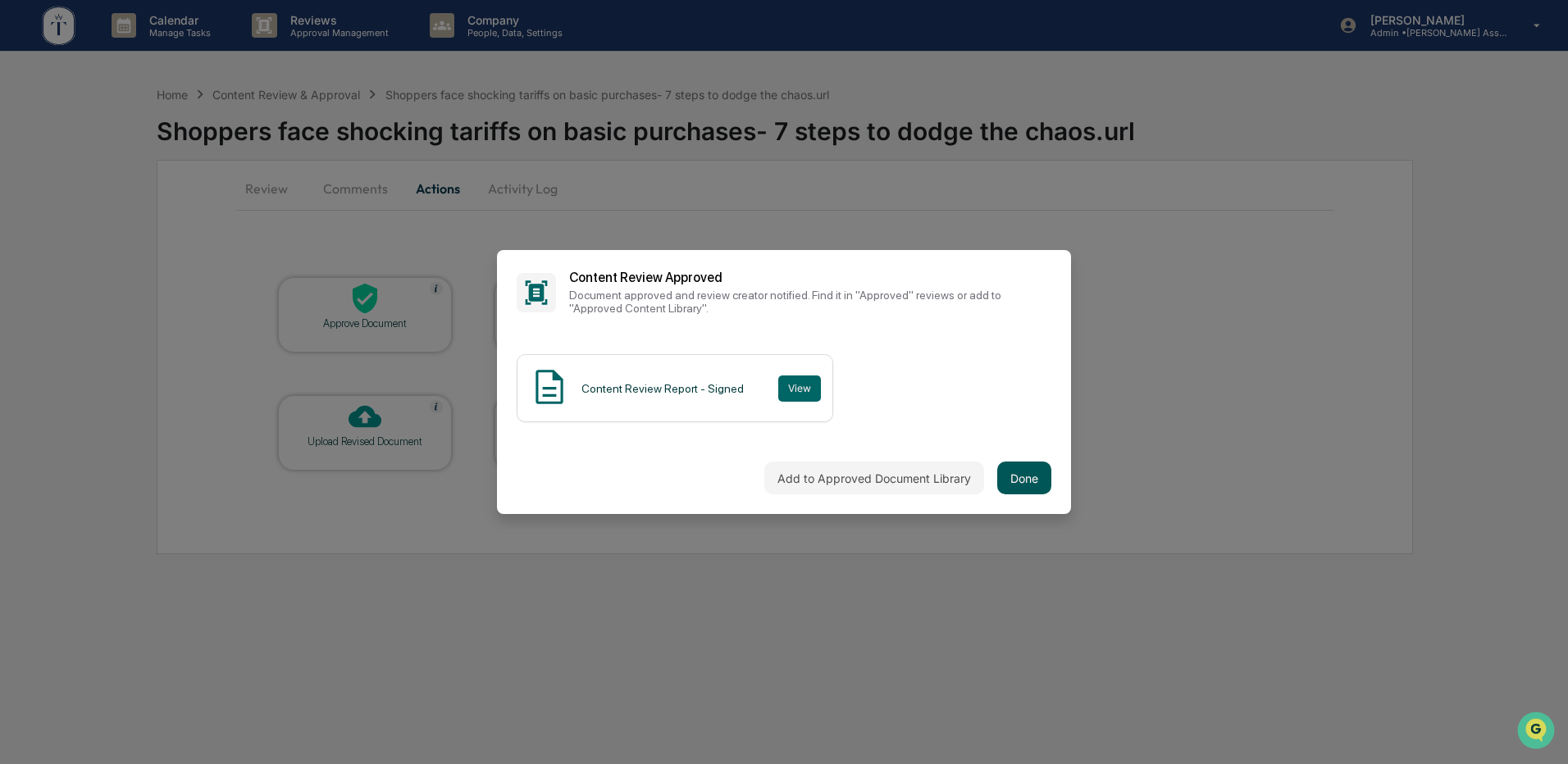
click at [1018, 479] on button "Done" at bounding box center [1024, 478] width 54 height 33
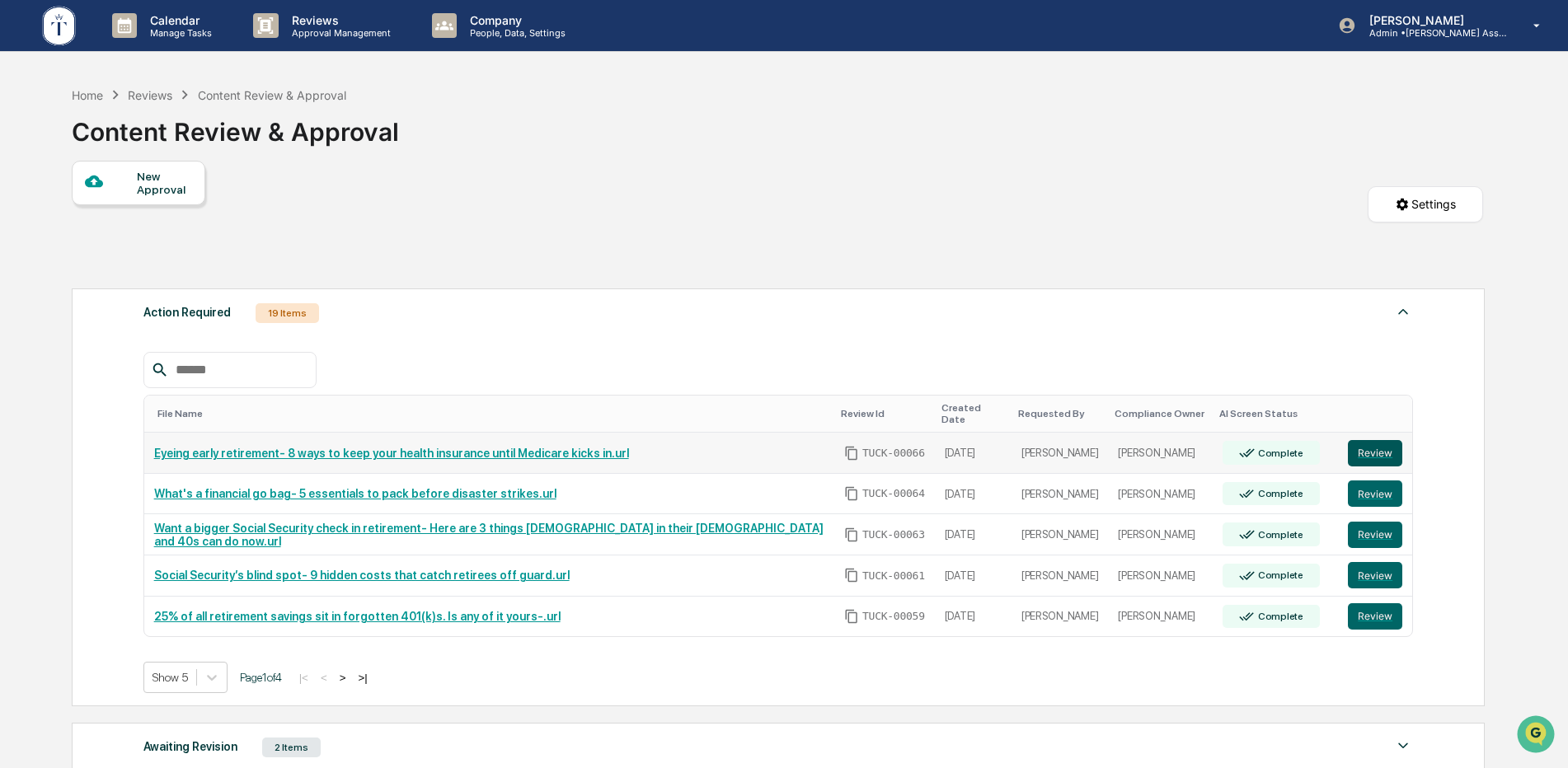
click at [1362, 443] on button "Review" at bounding box center [1375, 453] width 54 height 26
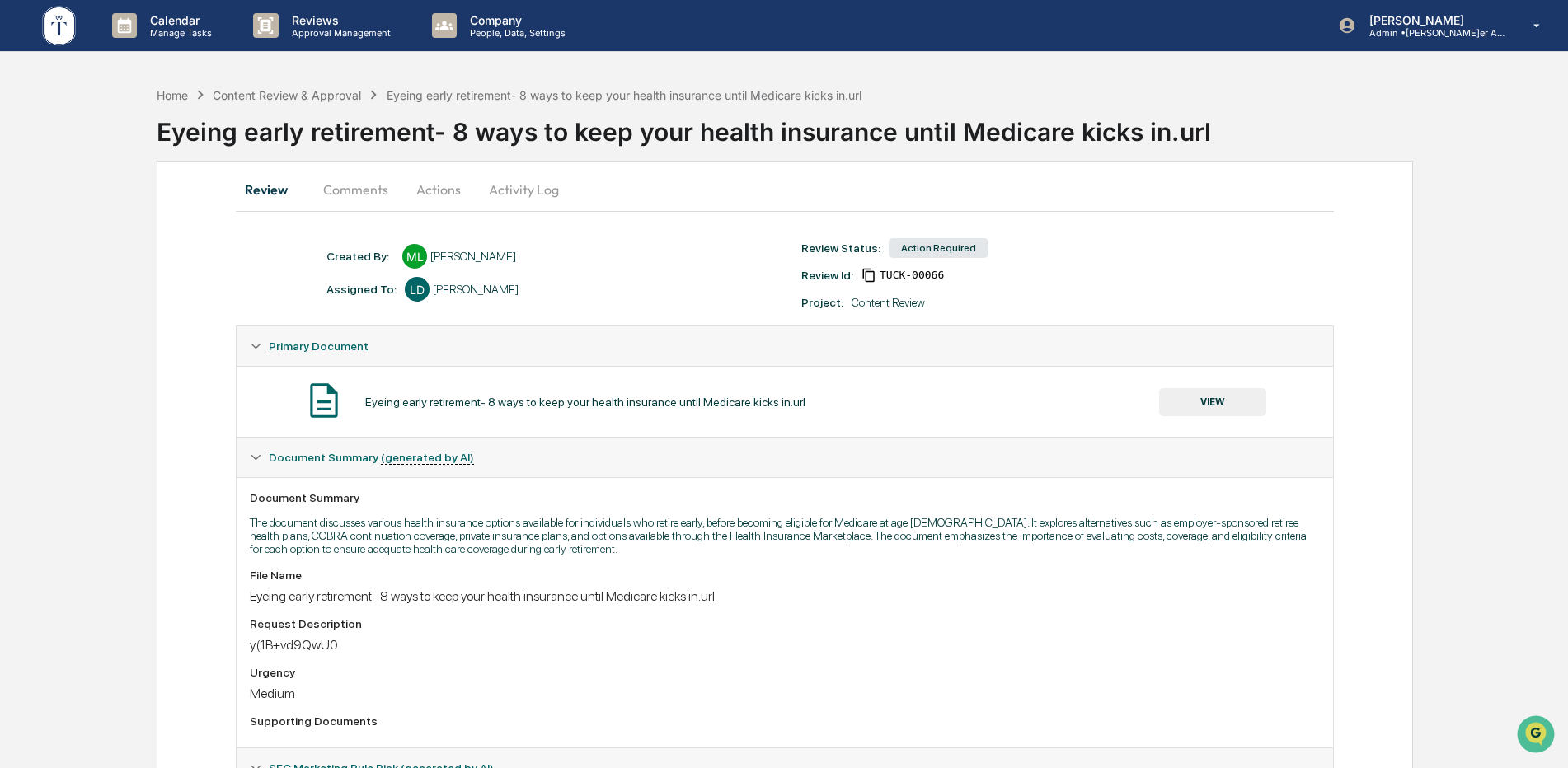
click at [426, 200] on button "Actions" at bounding box center [438, 190] width 74 height 40
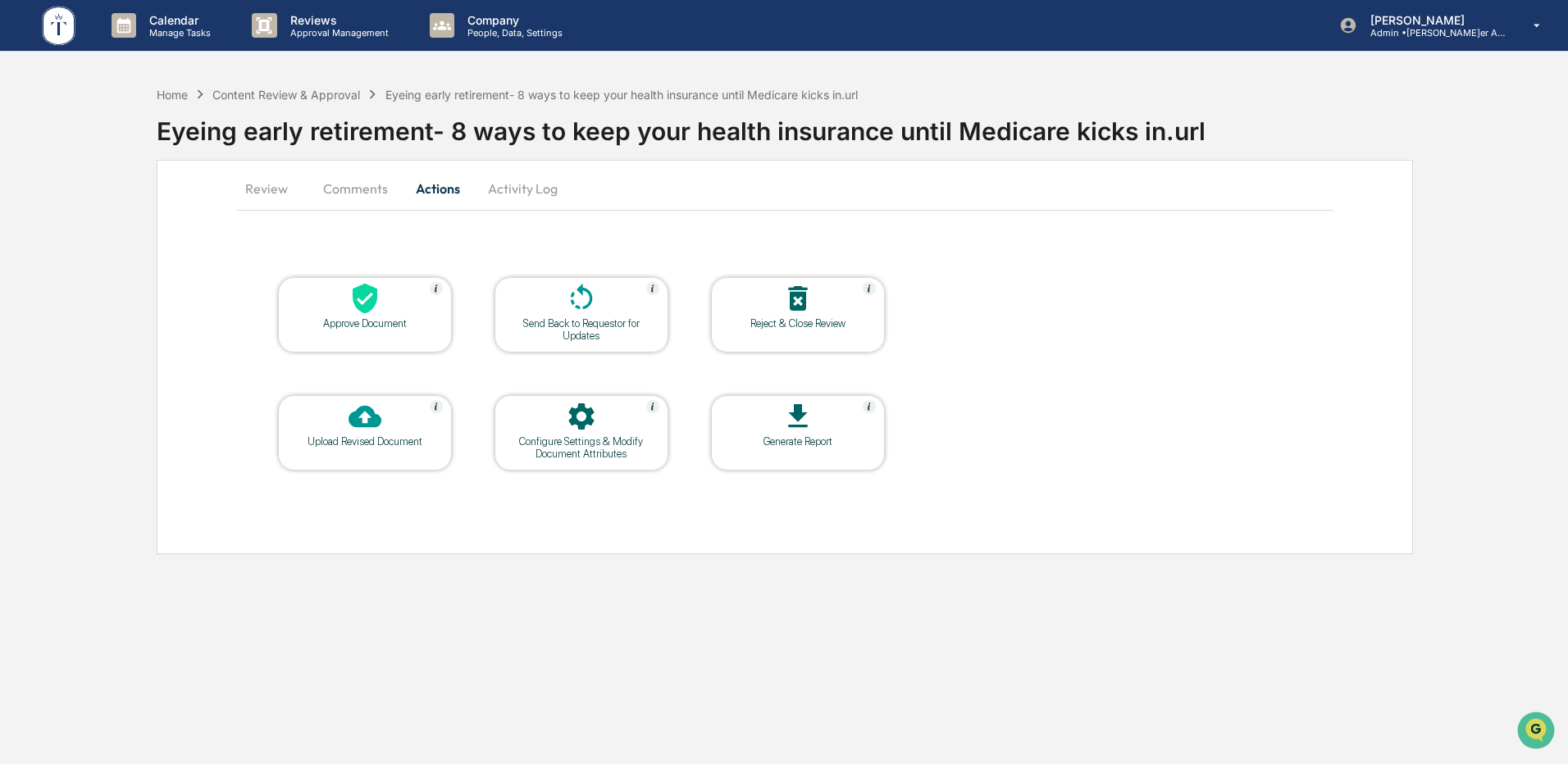
click at [373, 316] on div at bounding box center [365, 299] width 164 height 35
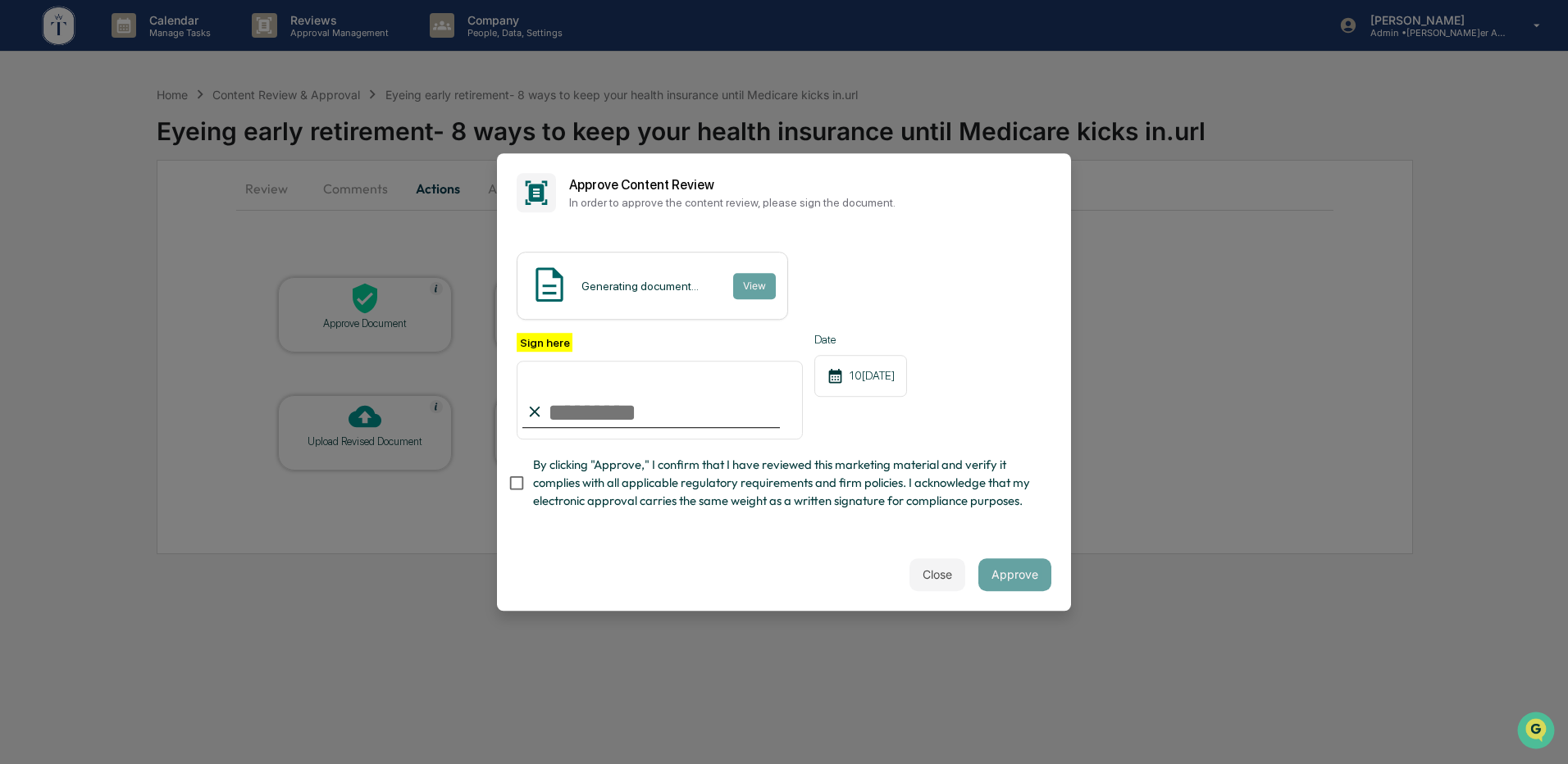
click at [562, 403] on input "Sign here" at bounding box center [660, 399] width 286 height 78
type input "**********"
drag, startPoint x: 673, startPoint y: 594, endPoint x: 824, endPoint y: 566, distance: 153.6
click at [675, 590] on div "Close Approve" at bounding box center [784, 574] width 574 height 73
click at [1009, 581] on button "Approve" at bounding box center [1015, 574] width 73 height 33
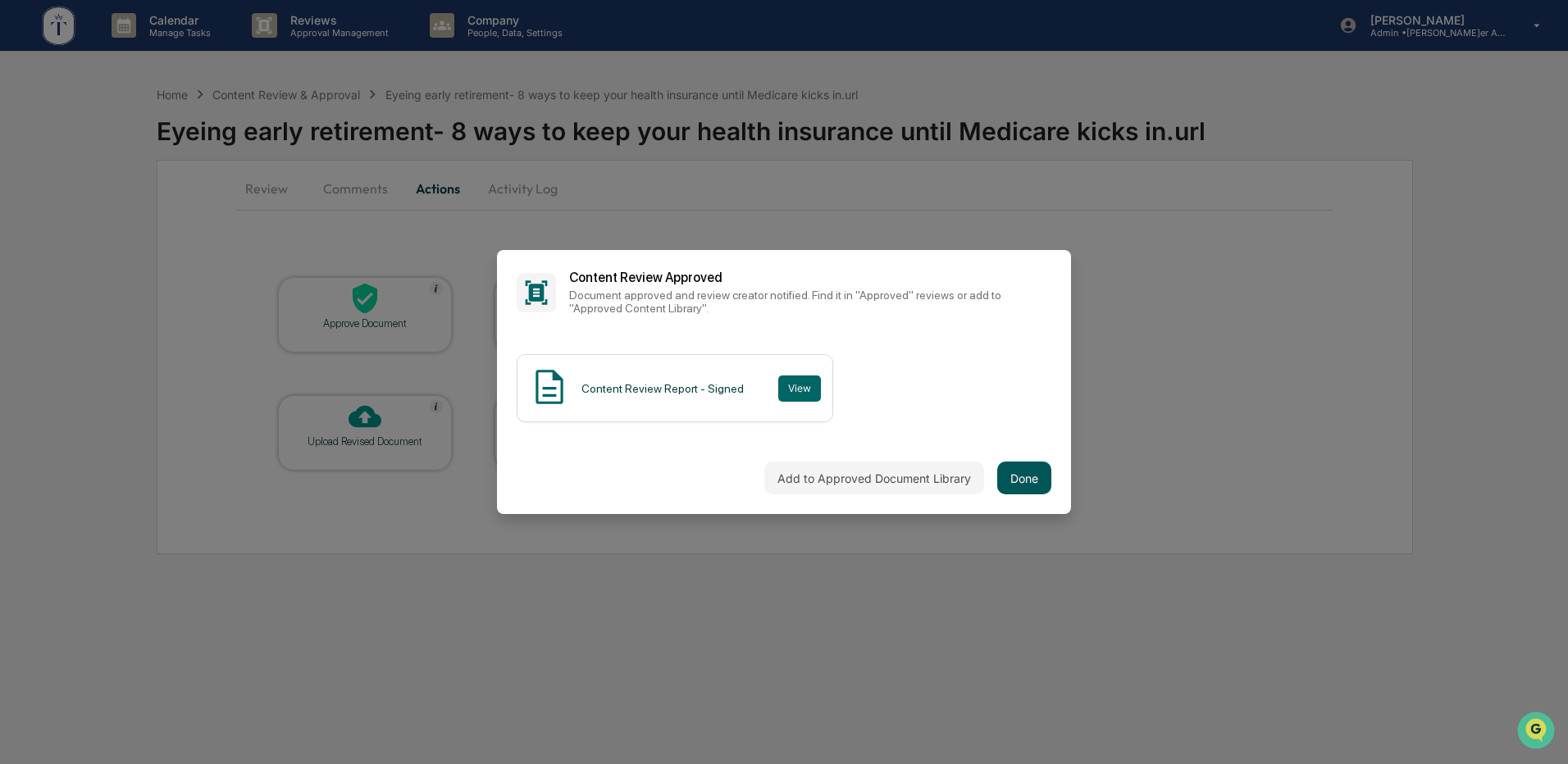
click at [1021, 479] on button "Done" at bounding box center [1024, 478] width 54 height 33
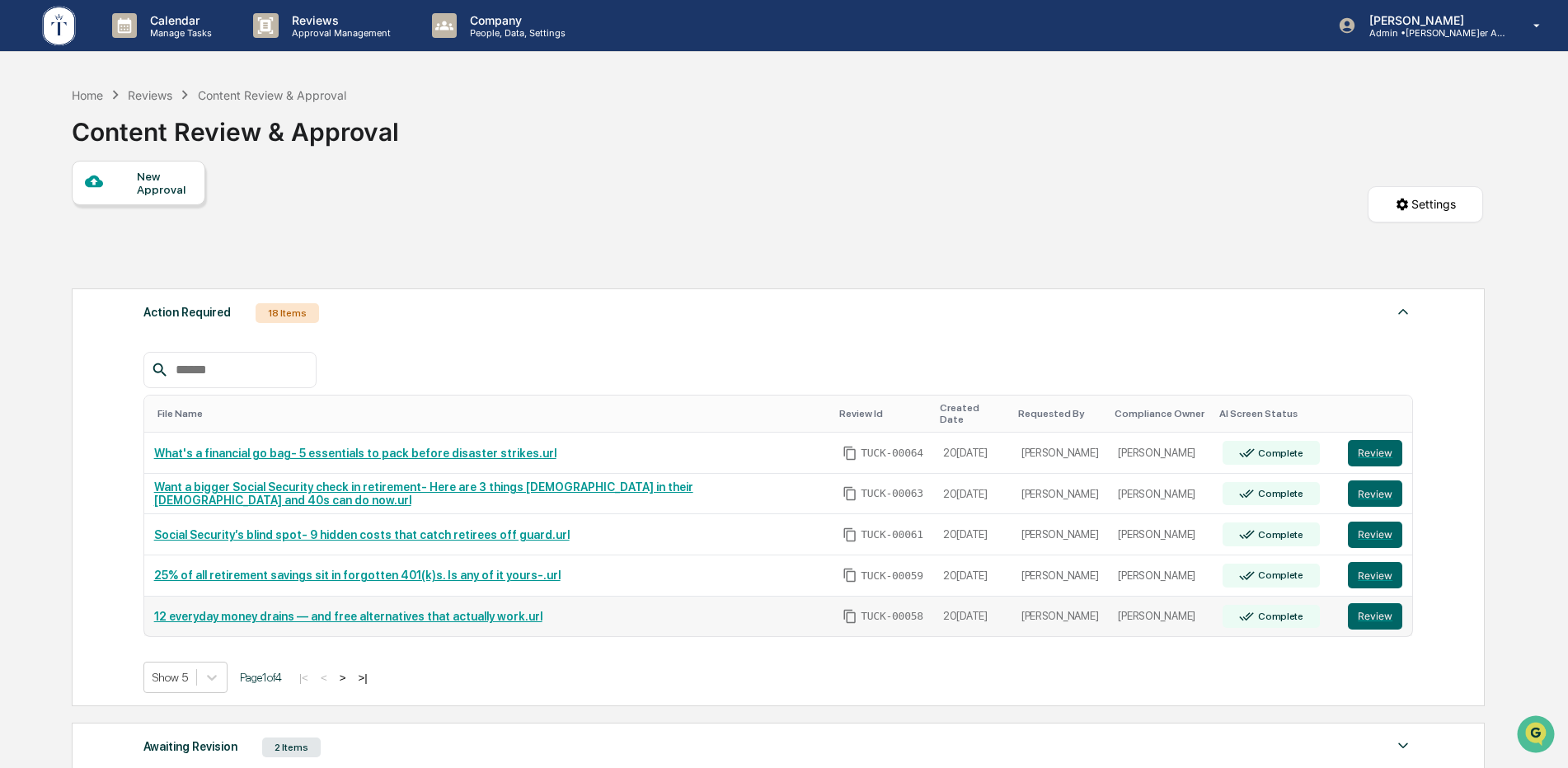
click at [367, 610] on link "12 everyday money drains — and free alternatives that actually work.url" at bounding box center [348, 616] width 389 height 13
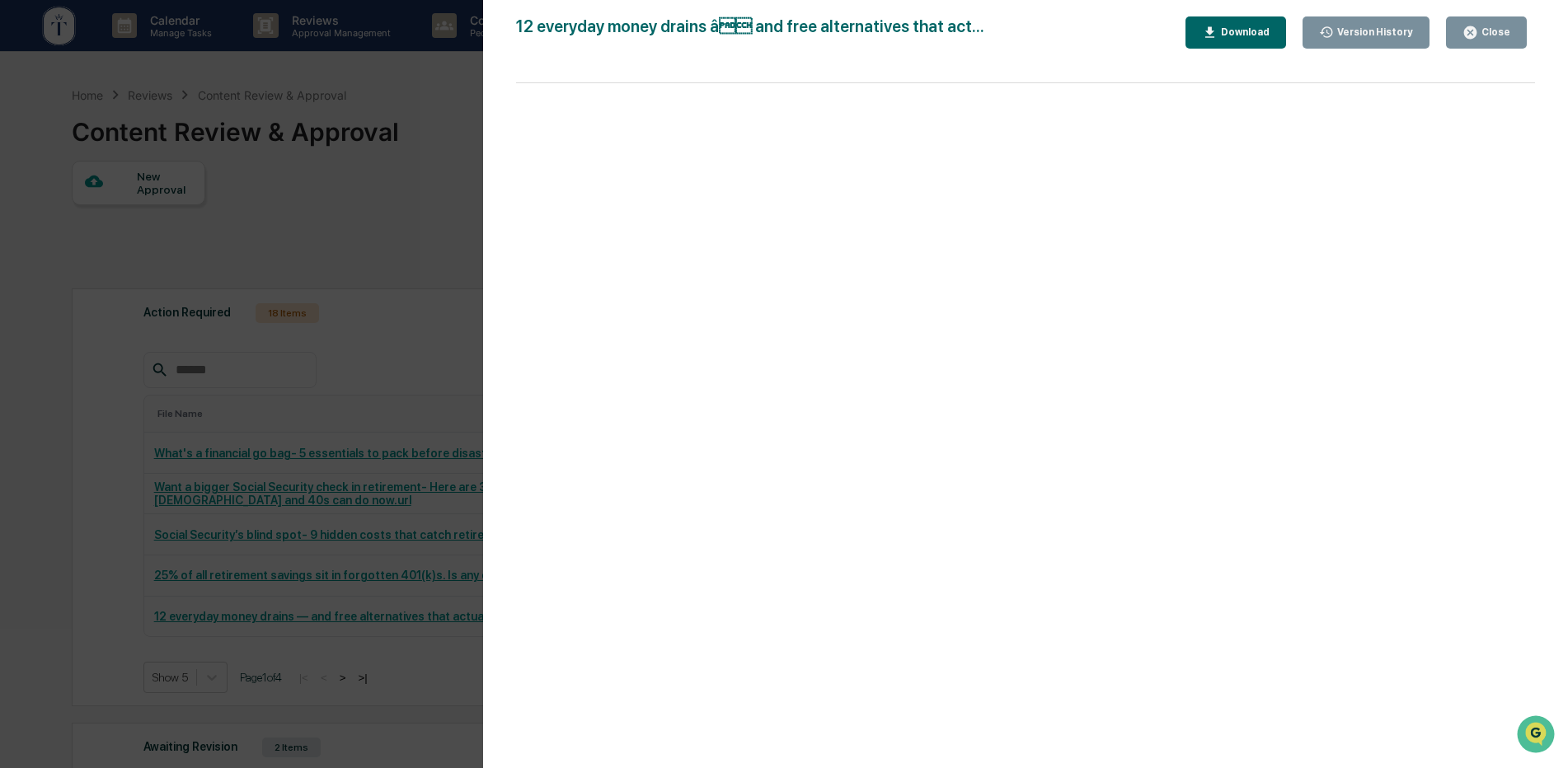
click at [1506, 23] on button "Close" at bounding box center [1486, 33] width 81 height 32
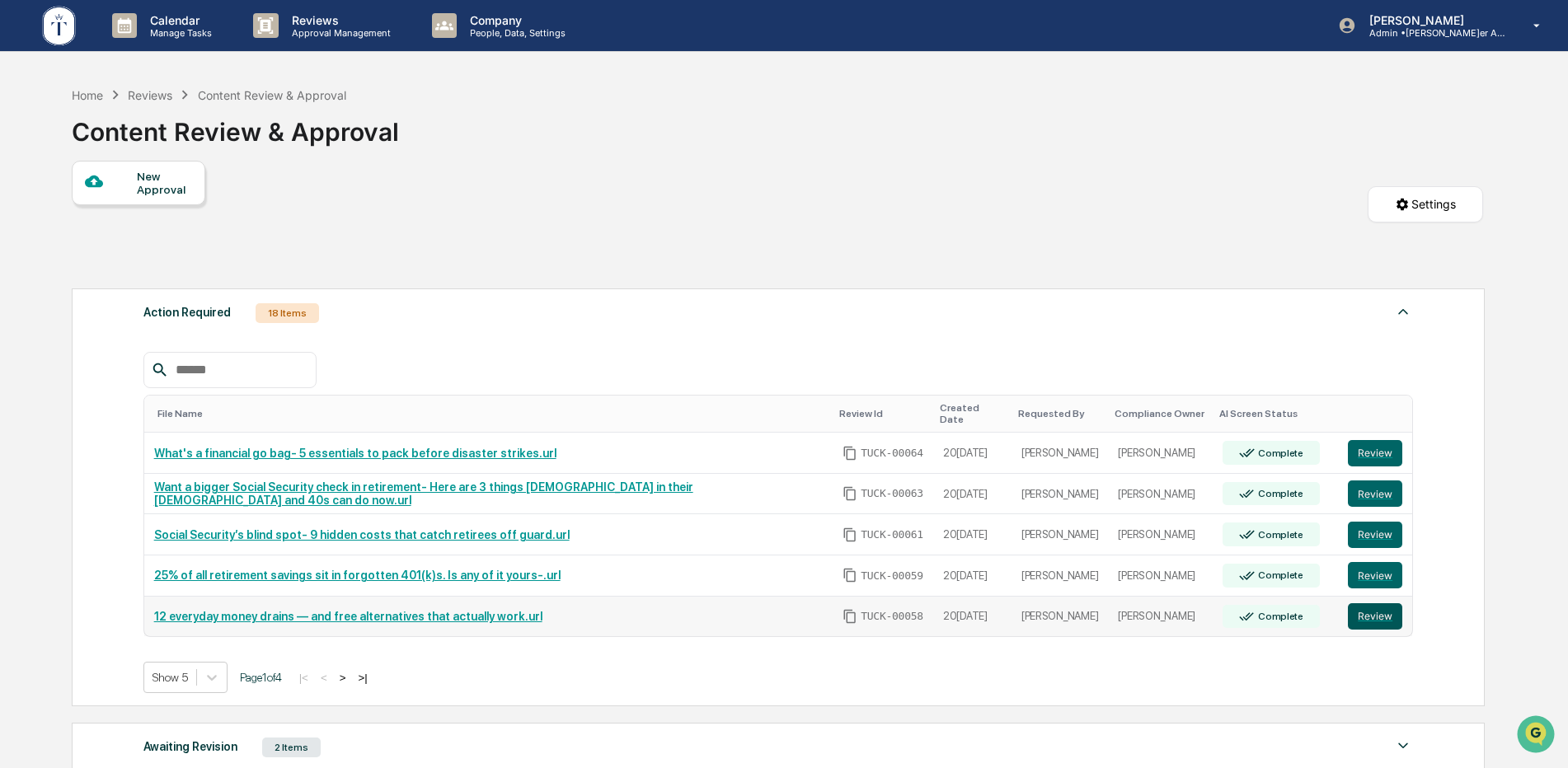
click at [1362, 604] on button "Review" at bounding box center [1375, 616] width 54 height 26
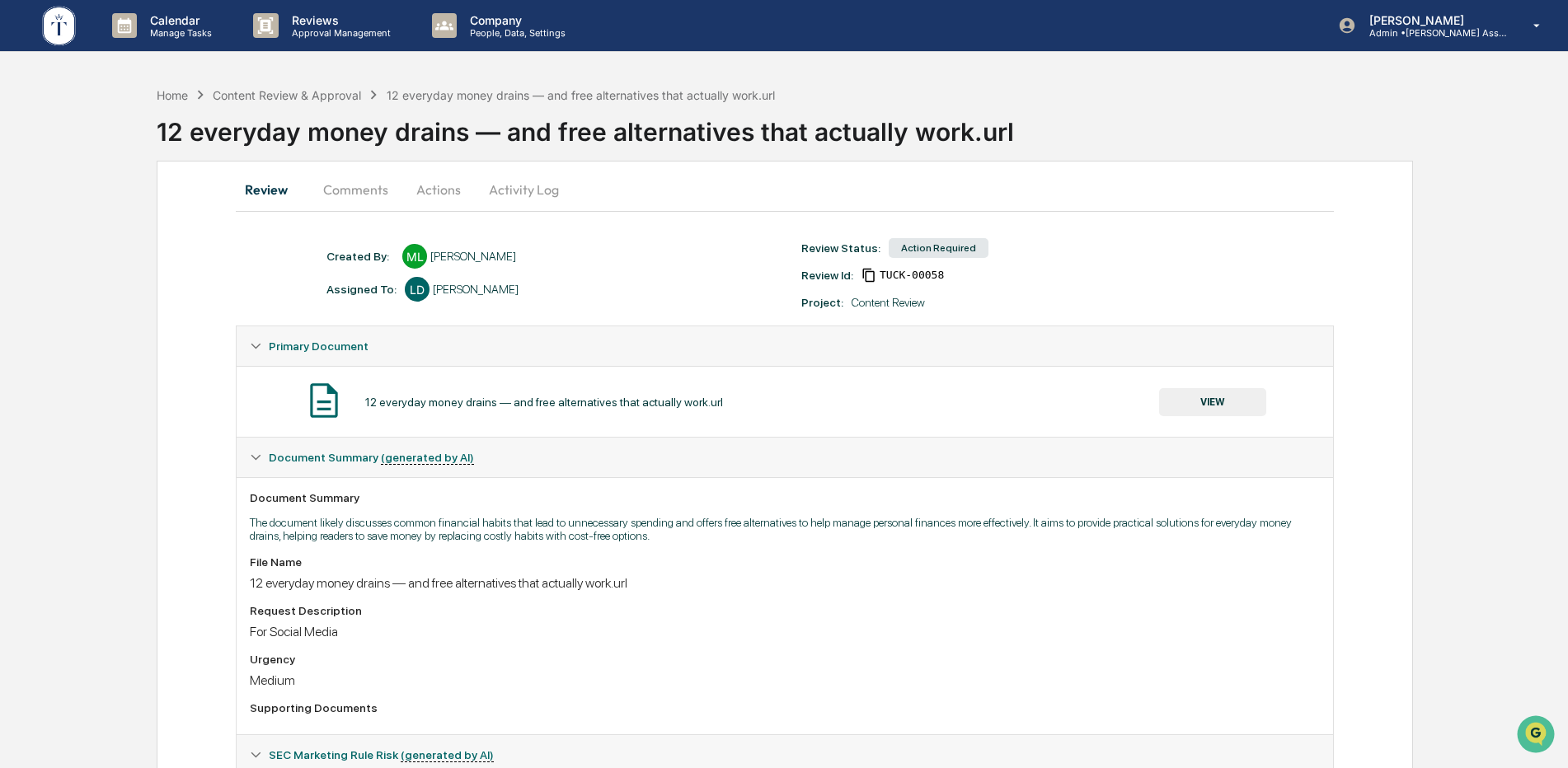
click at [349, 188] on button "Comments" at bounding box center [356, 190] width 92 height 40
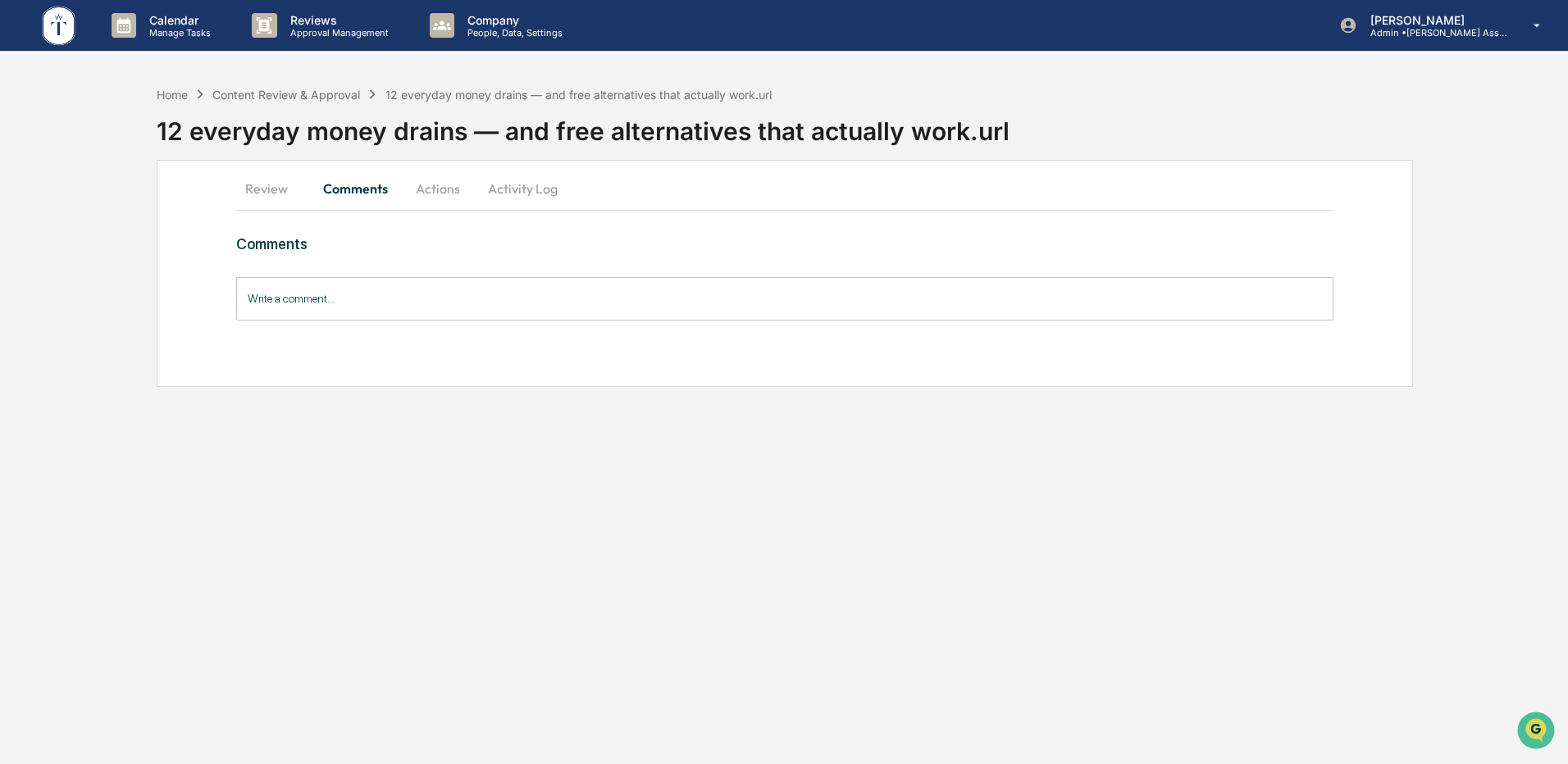
click at [427, 188] on button "Actions" at bounding box center [438, 189] width 74 height 40
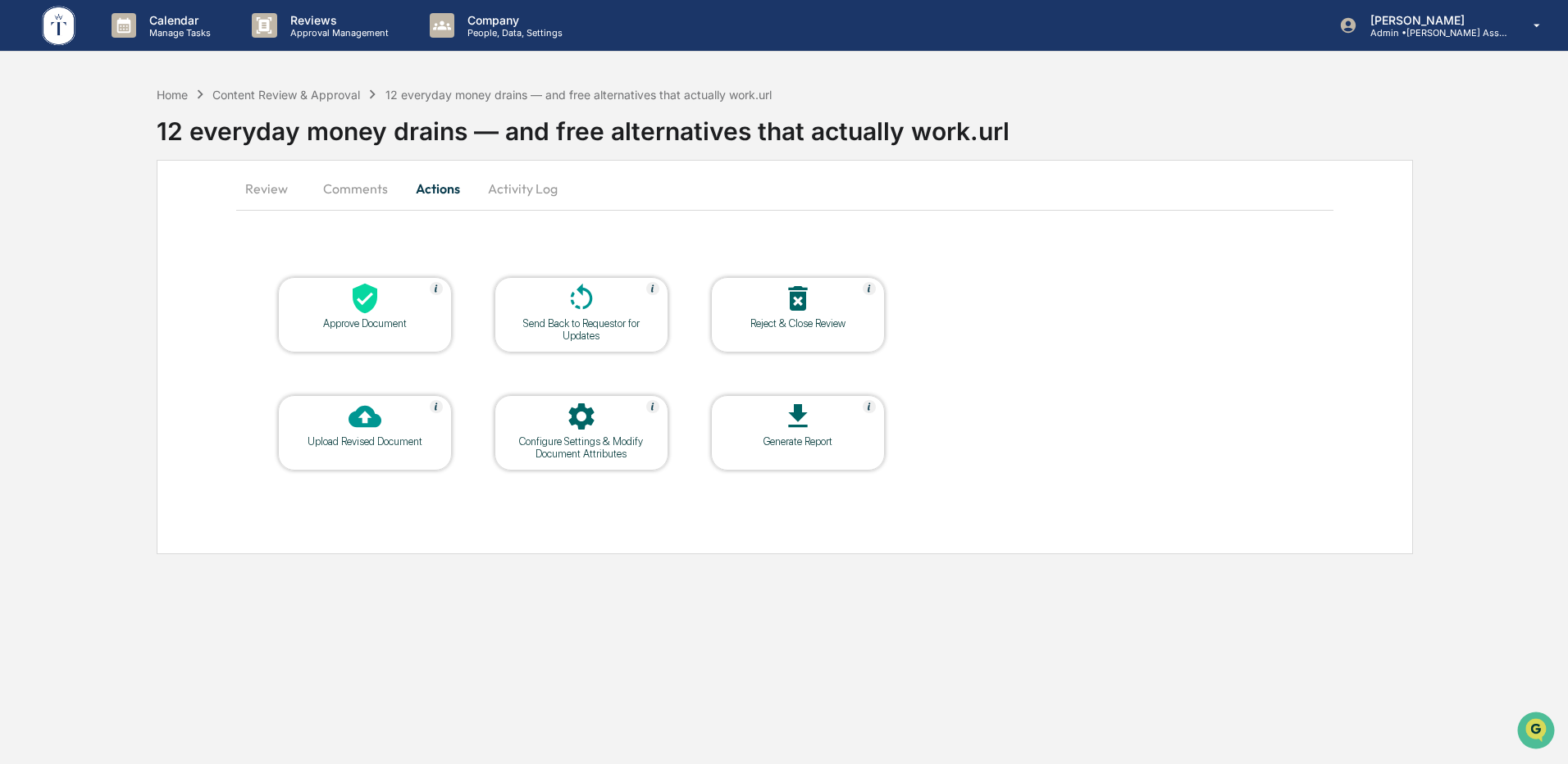
click at [377, 315] on div at bounding box center [365, 299] width 164 height 35
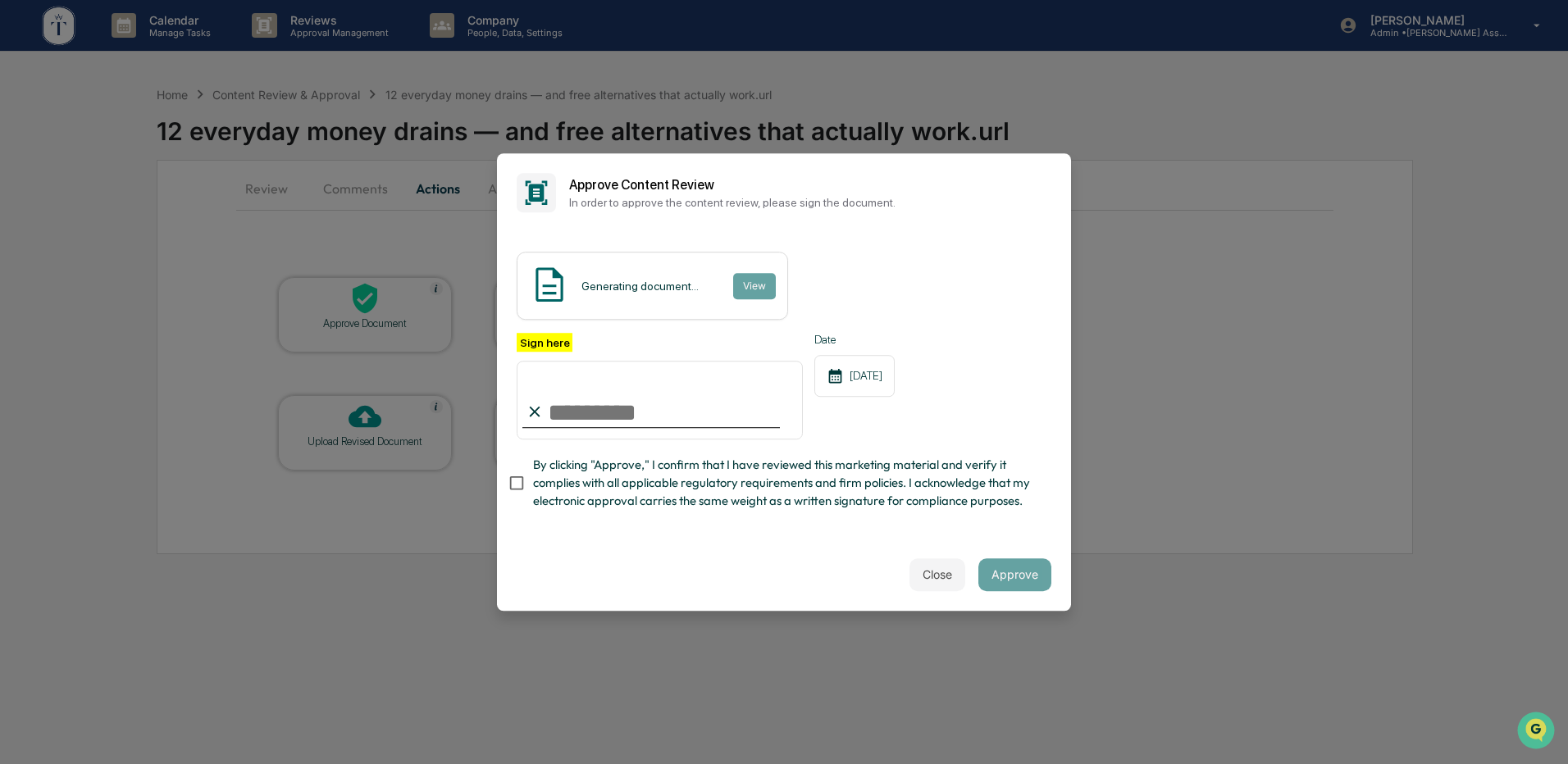
click at [575, 387] on input "Sign here" at bounding box center [660, 399] width 286 height 78
type input "**********"
click at [1003, 580] on button "Approve" at bounding box center [1015, 574] width 73 height 33
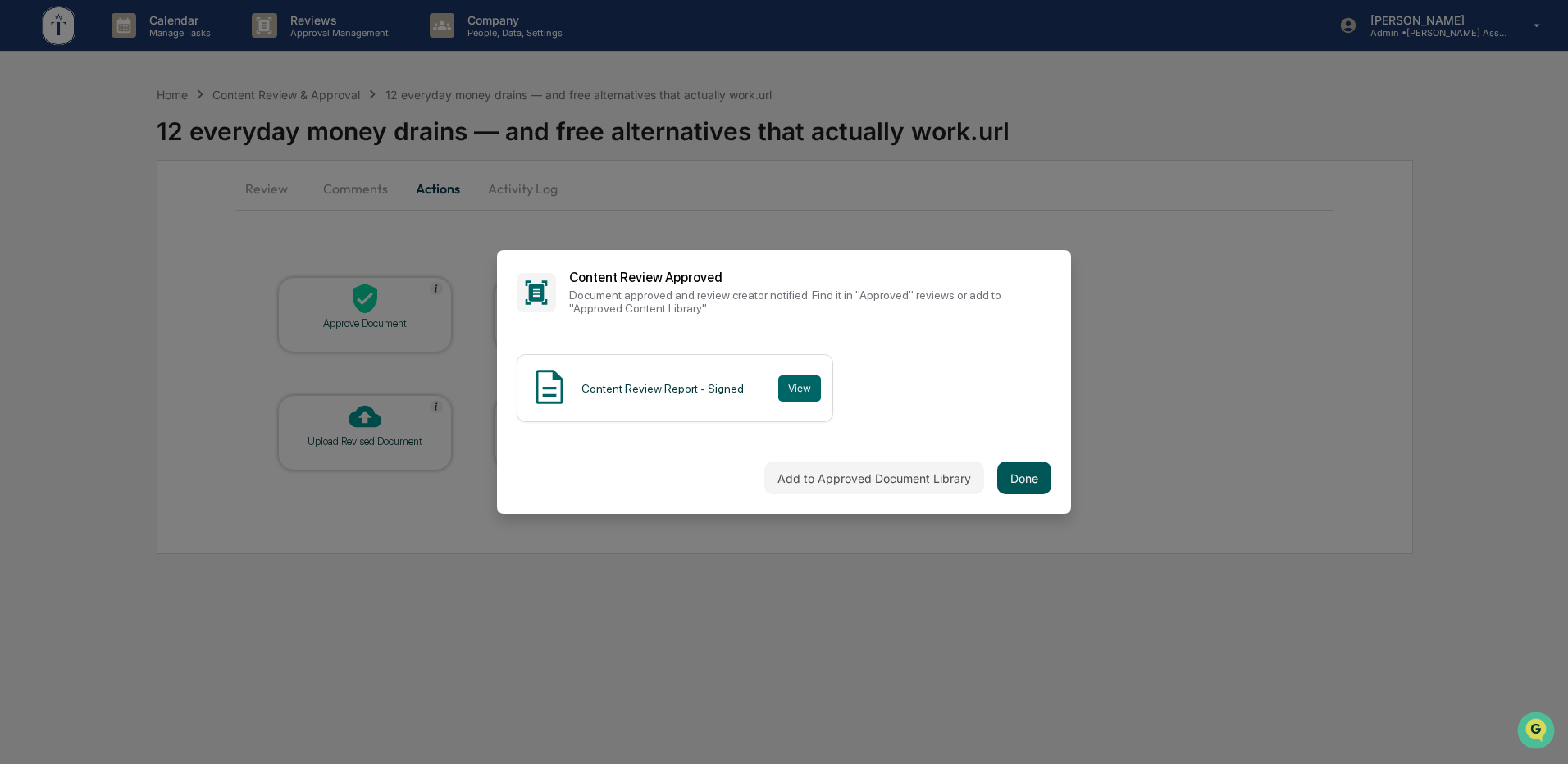
click at [1024, 477] on button "Done" at bounding box center [1024, 478] width 54 height 33
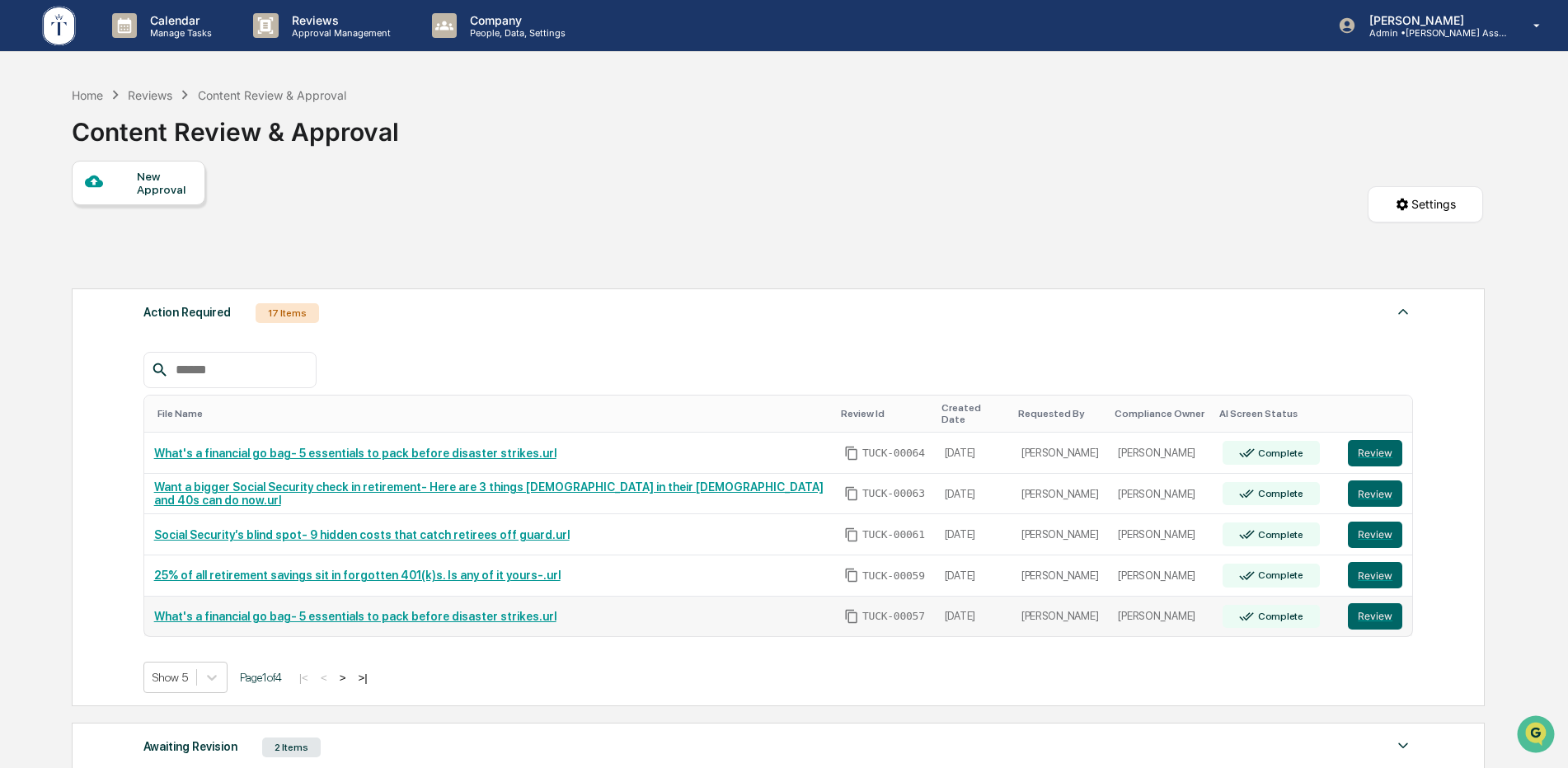
click at [381, 610] on link "What's a financial go bag- 5 essentials to pack before disaster strikes.url" at bounding box center [355, 616] width 402 height 13
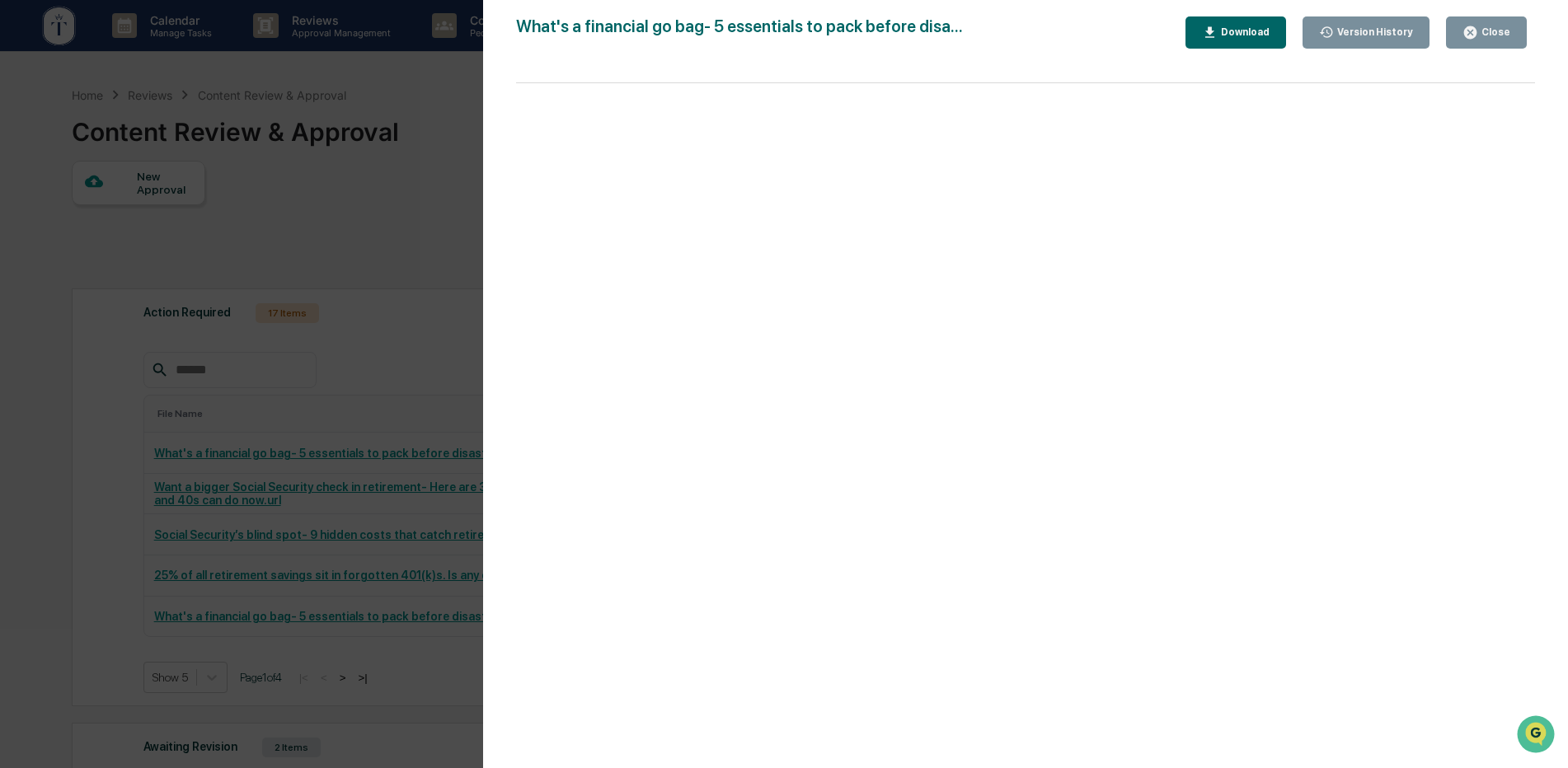
click at [1485, 42] on button "Close" at bounding box center [1486, 33] width 81 height 32
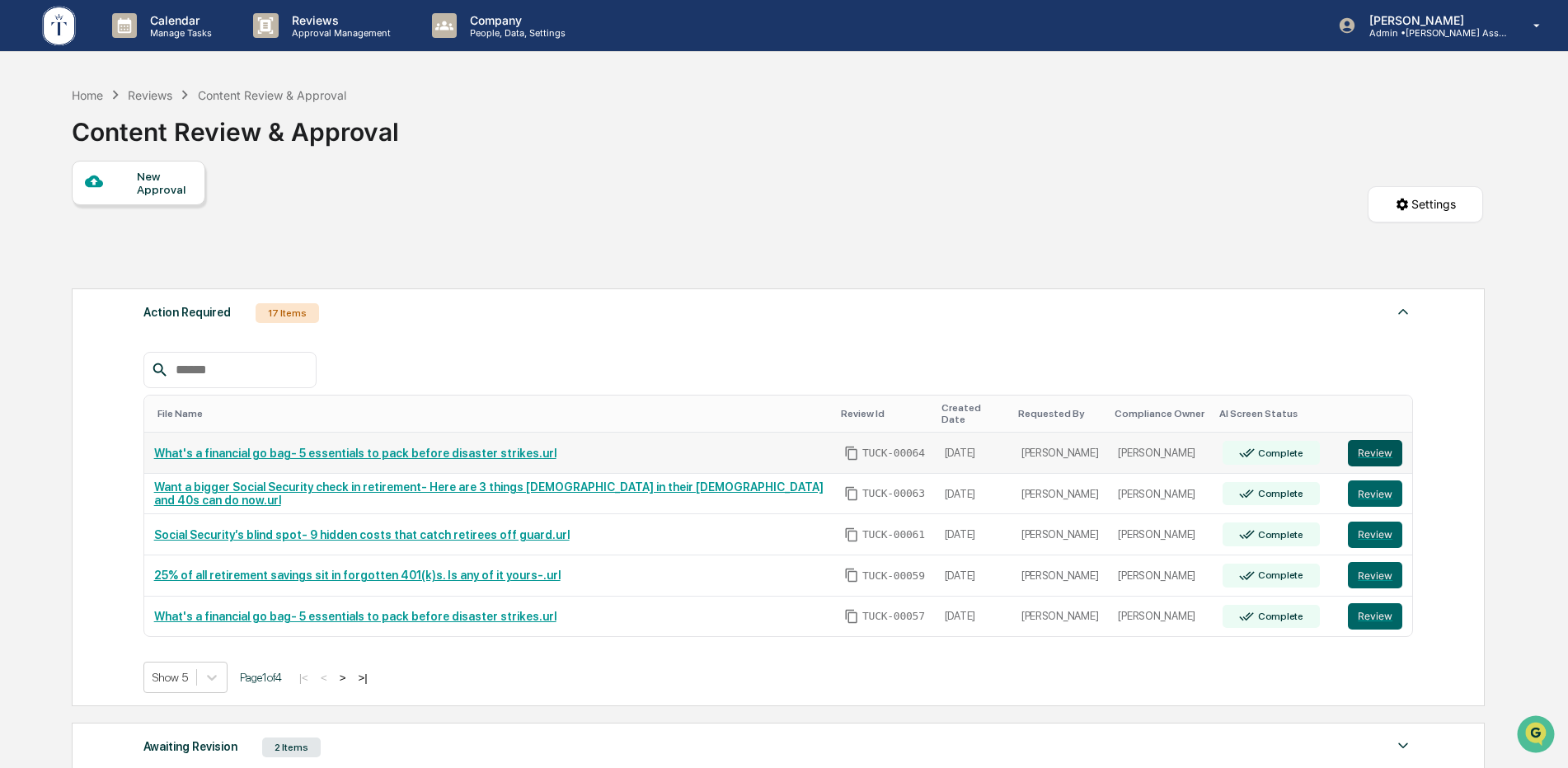
click at [1362, 445] on button "Review" at bounding box center [1375, 453] width 54 height 26
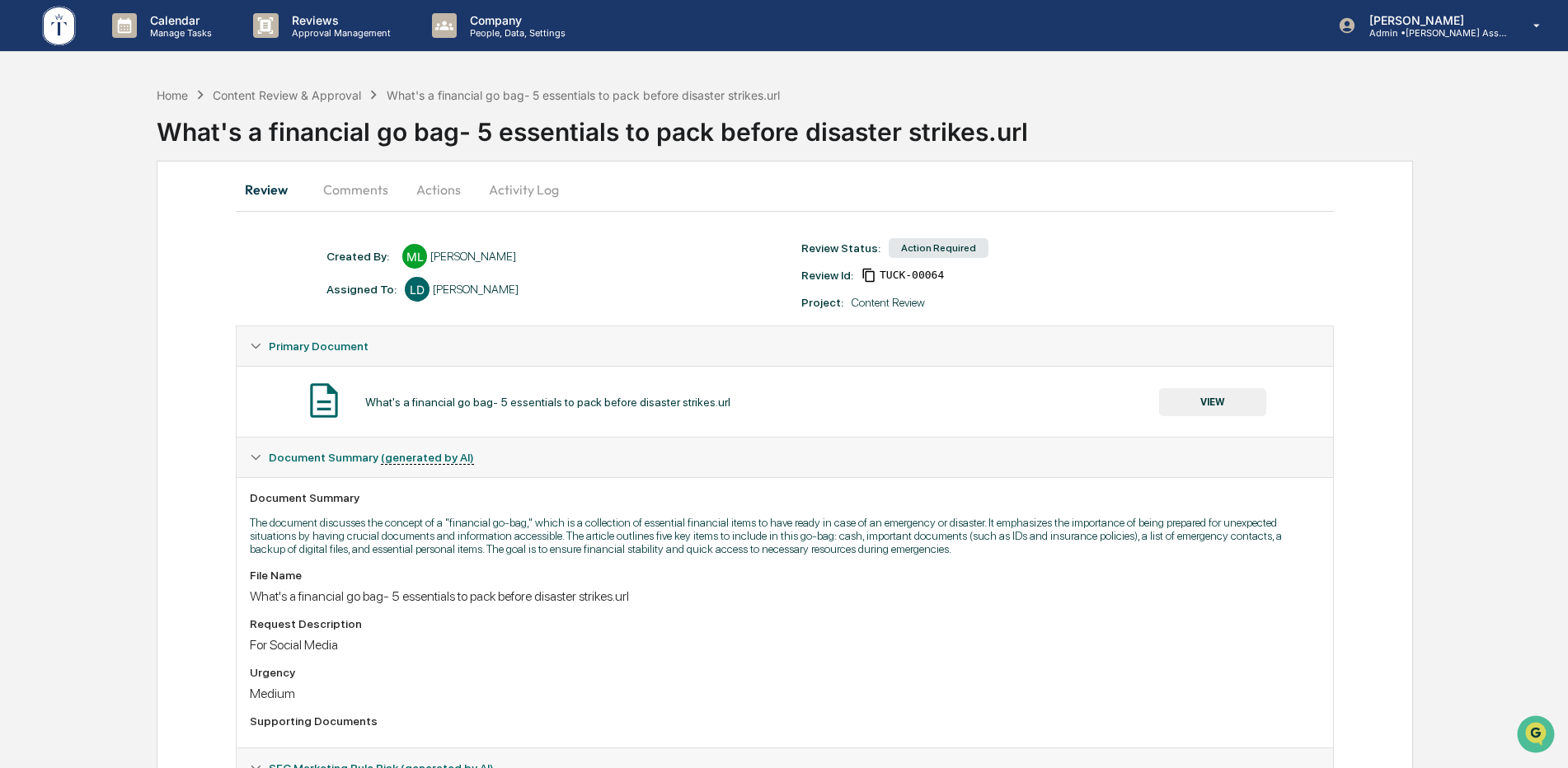
click at [444, 190] on button "Actions" at bounding box center [438, 190] width 74 height 40
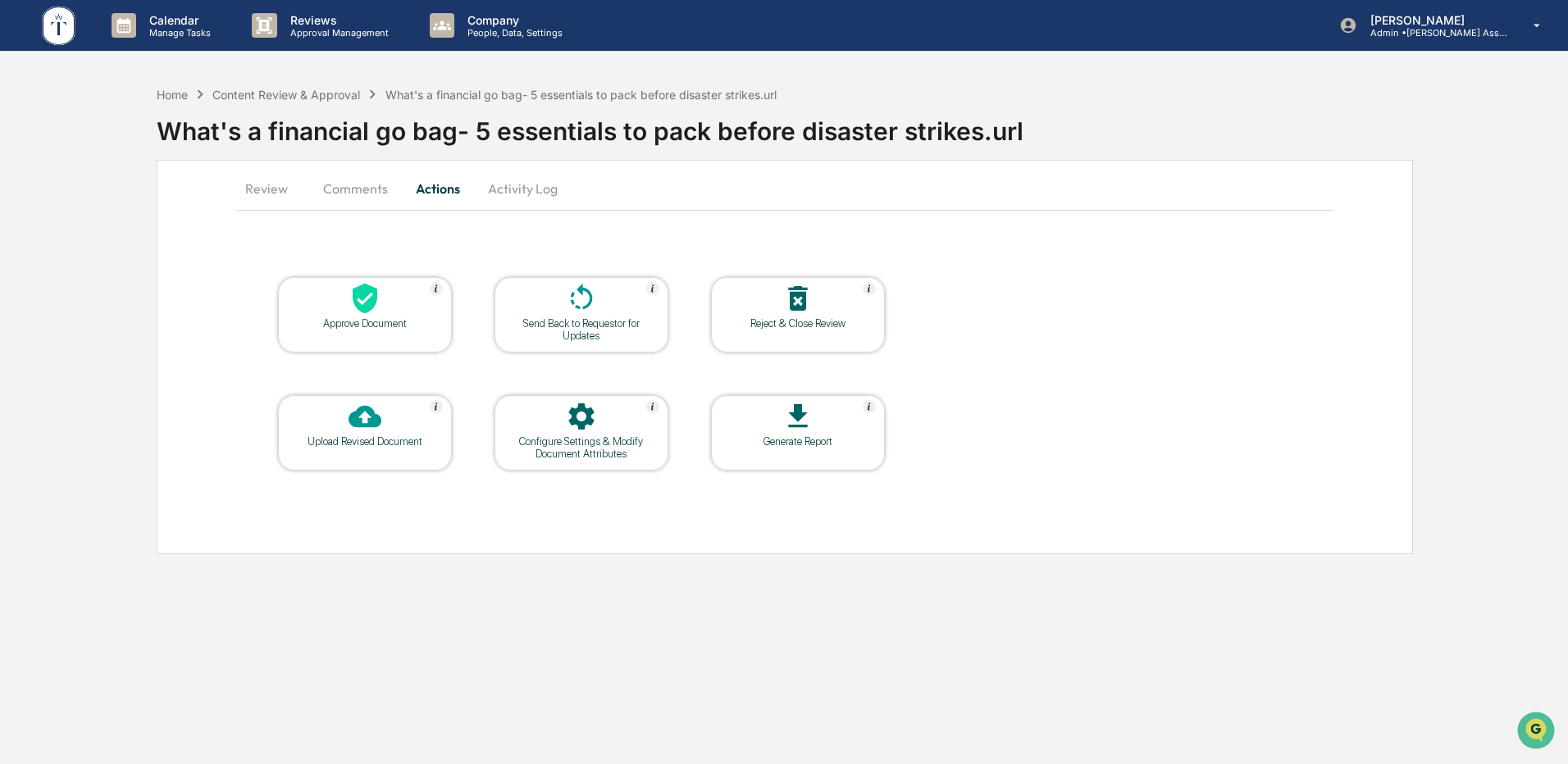
click at [379, 318] on div "Approve Document" at bounding box center [365, 323] width 148 height 12
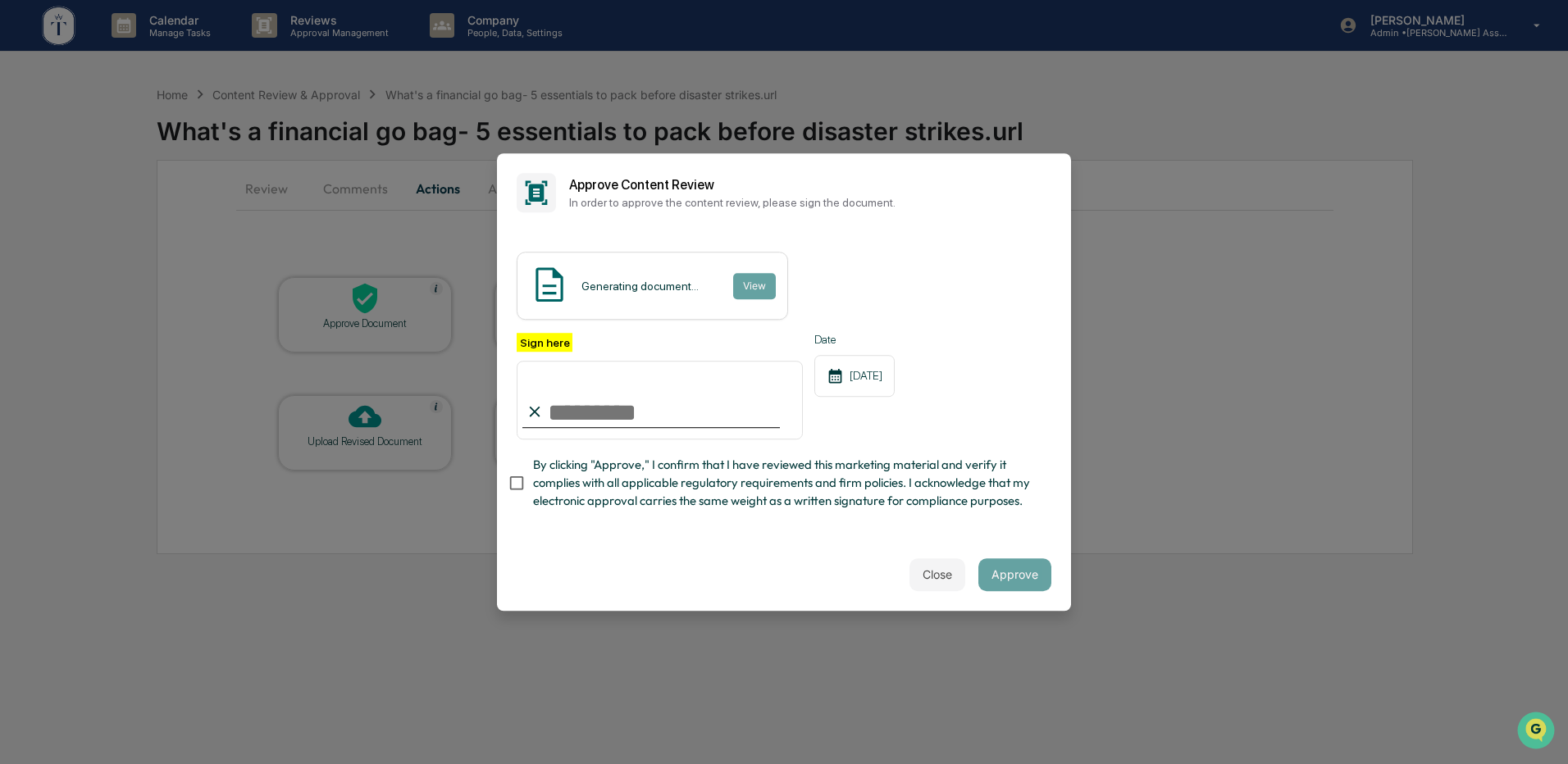
click at [547, 397] on input "Sign here" at bounding box center [660, 399] width 286 height 78
type input "**********"
click at [525, 566] on div "Close Approve" at bounding box center [784, 574] width 574 height 73
click at [1027, 587] on button "Approve" at bounding box center [1015, 574] width 73 height 33
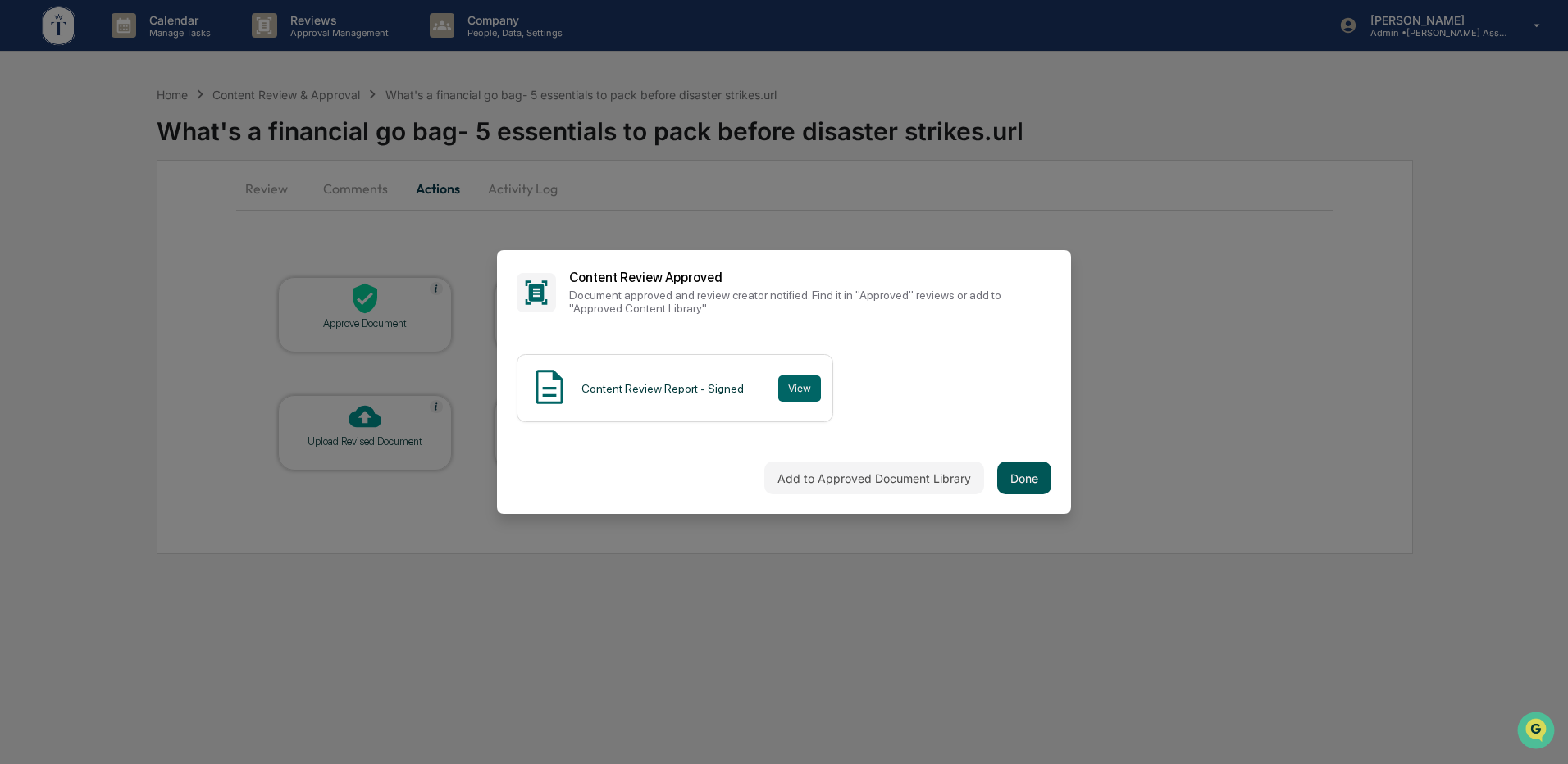
click at [1005, 467] on button "Done" at bounding box center [1024, 478] width 54 height 33
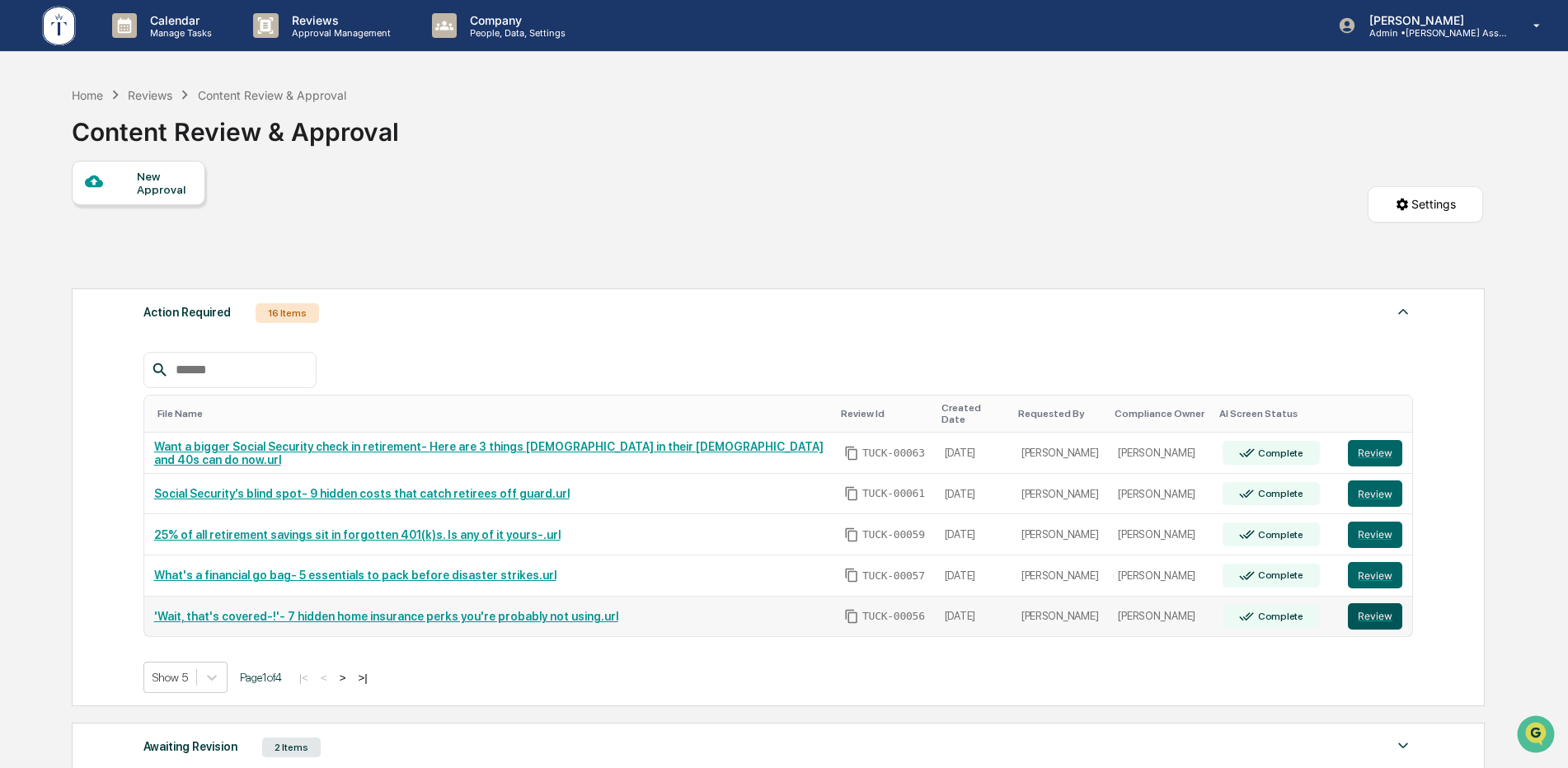
click at [1356, 603] on button "Review" at bounding box center [1375, 616] width 54 height 26
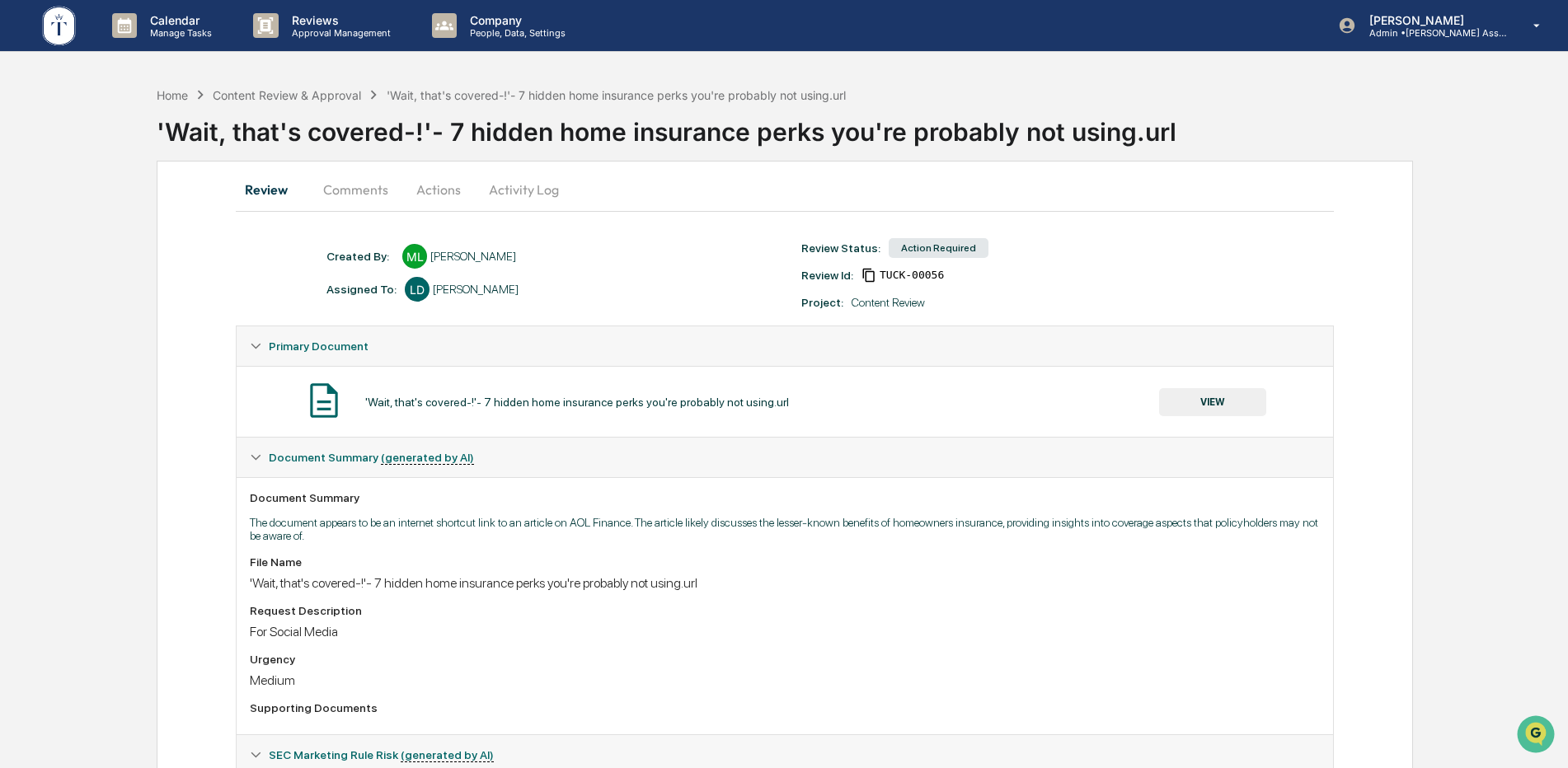
click at [443, 188] on button "Actions" at bounding box center [438, 190] width 74 height 40
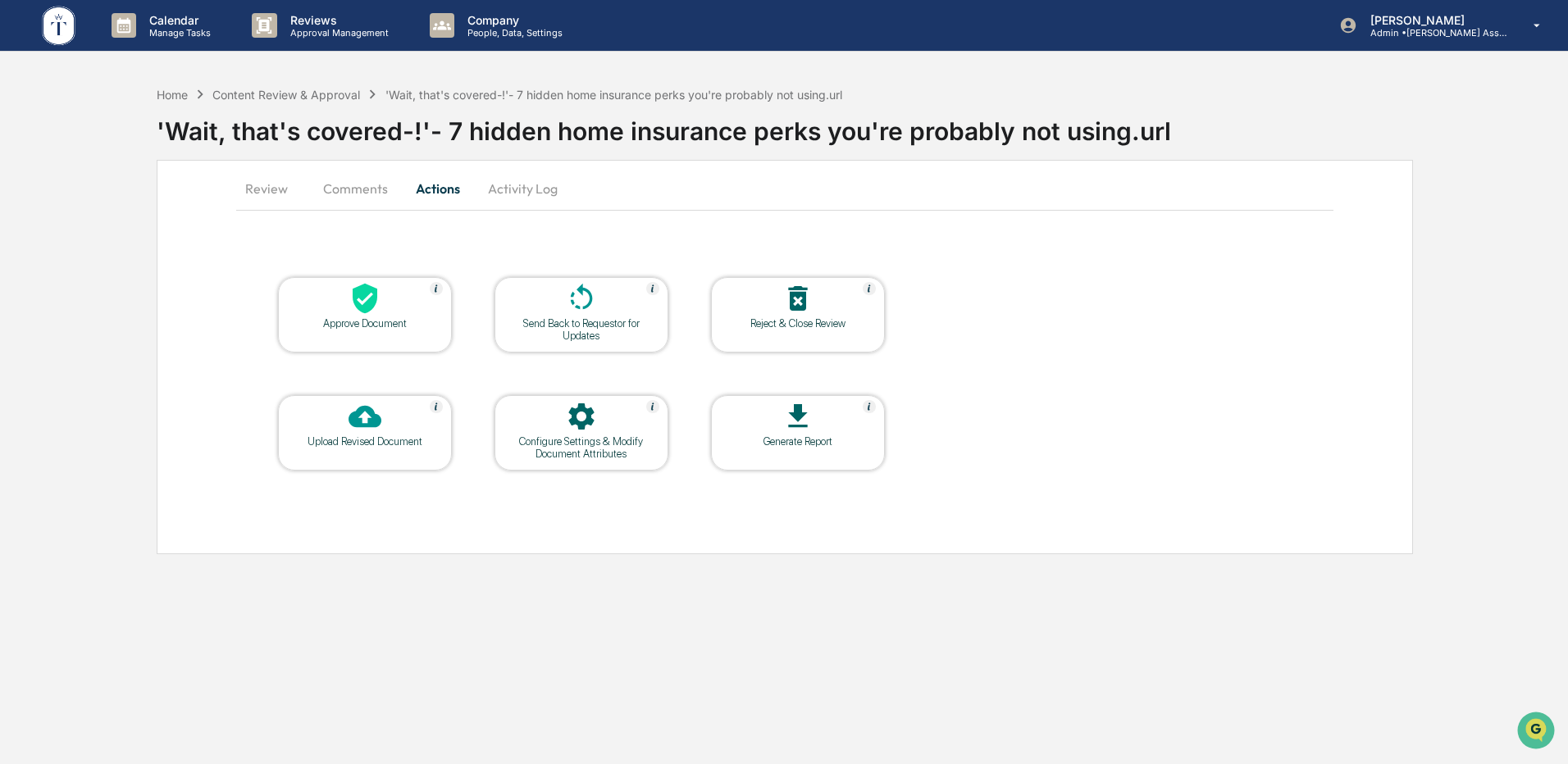
click at [398, 339] on div "Approve Document" at bounding box center [365, 315] width 174 height 76
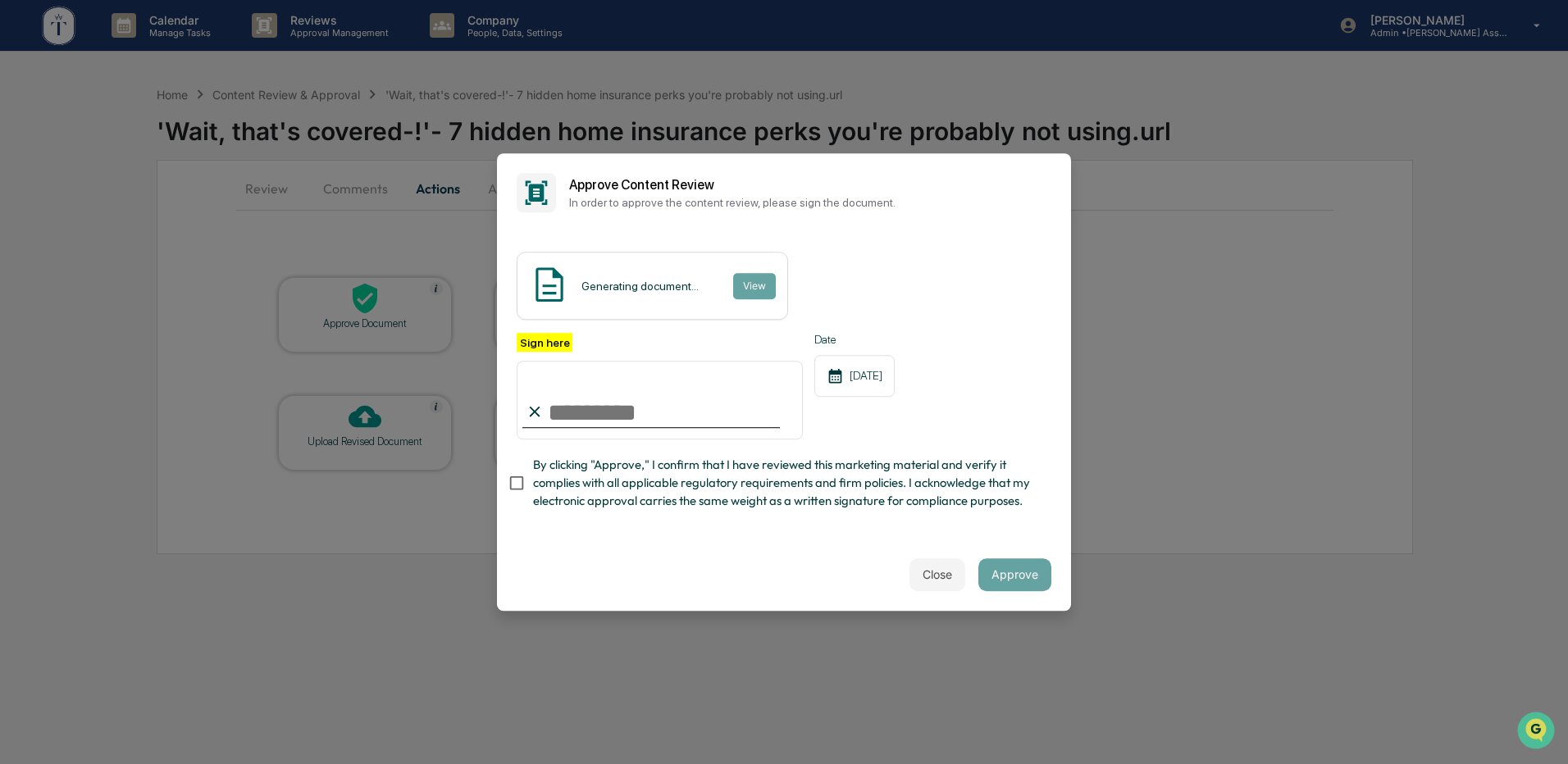
click at [660, 400] on input "Sign here" at bounding box center [660, 399] width 286 height 78
type input "**********"
click at [887, 592] on div "Close Approve" at bounding box center [784, 574] width 574 height 73
click at [993, 585] on button "Approve" at bounding box center [1015, 574] width 73 height 33
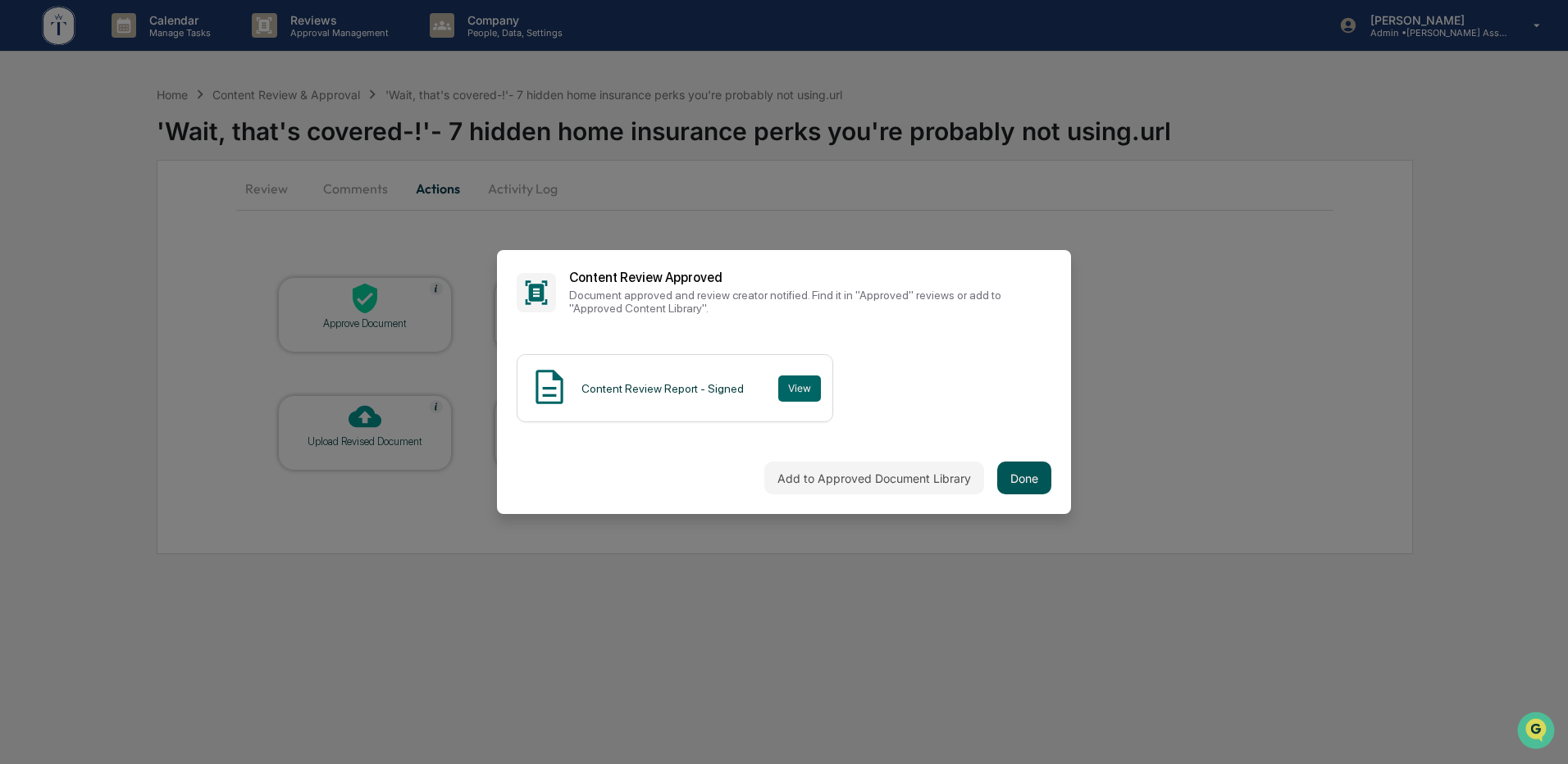
click at [1025, 476] on button "Done" at bounding box center [1024, 478] width 54 height 33
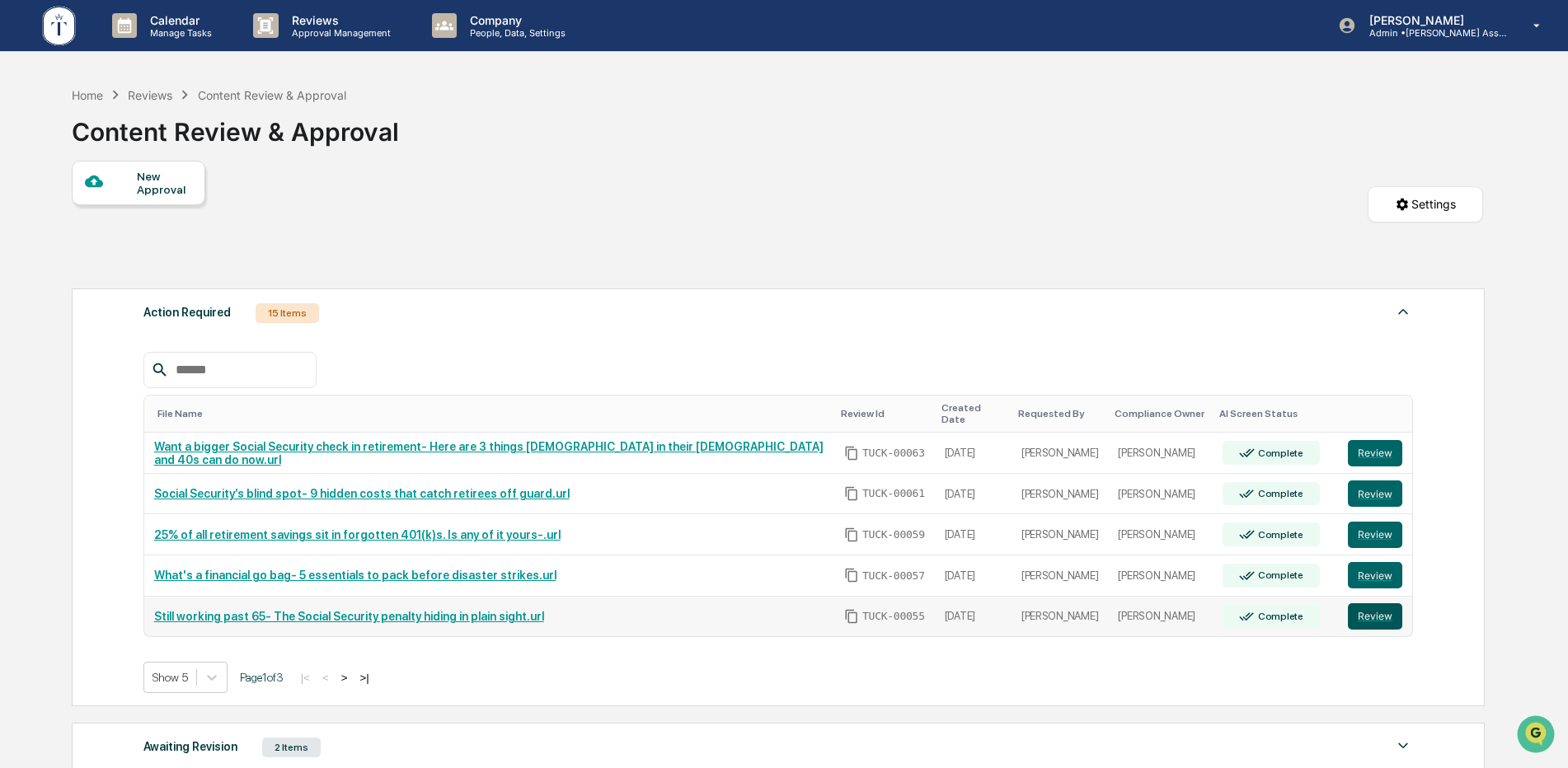
click at [1363, 615] on button "Review" at bounding box center [1375, 616] width 54 height 26
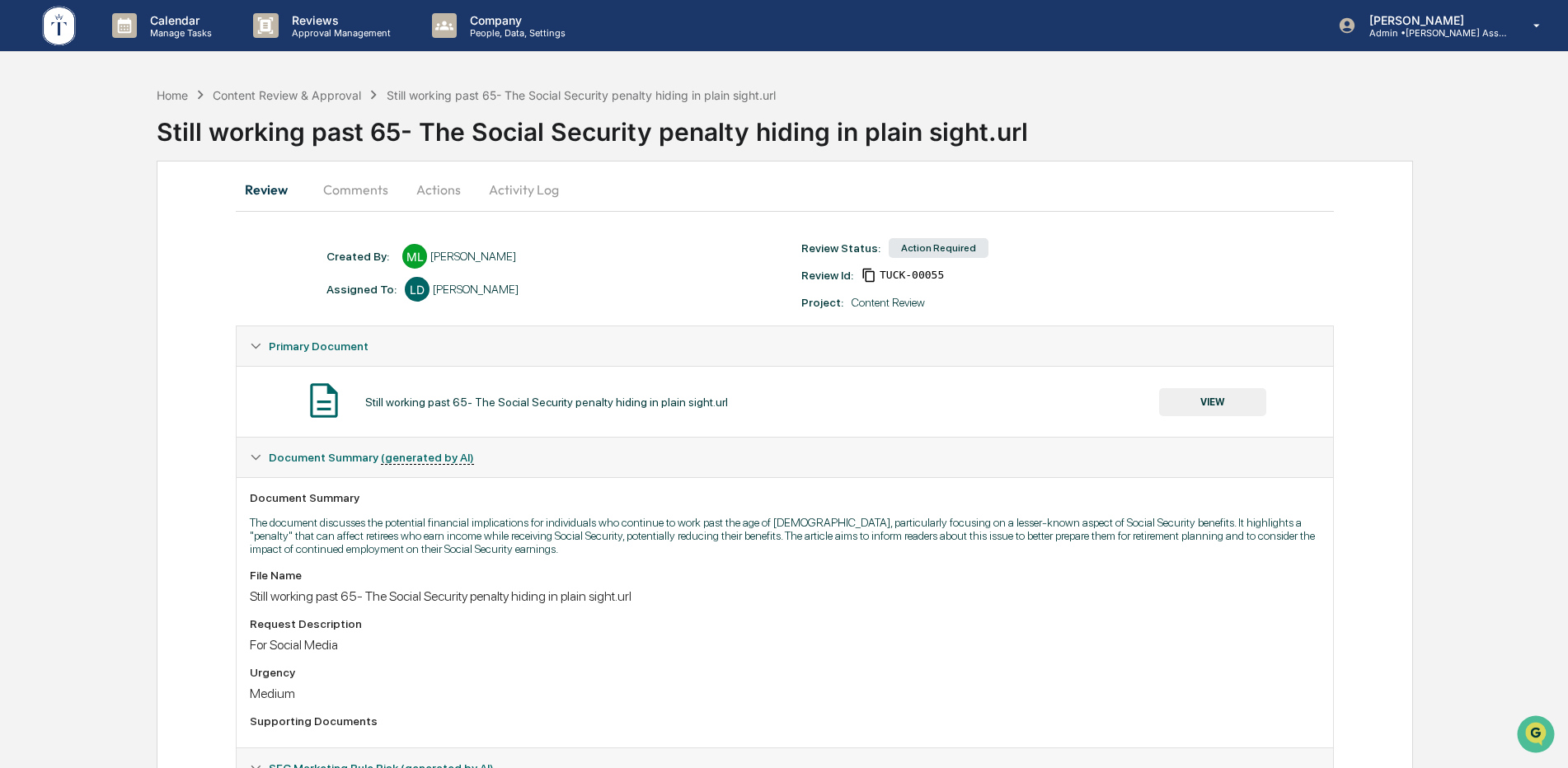
click at [436, 188] on button "Actions" at bounding box center [438, 190] width 74 height 40
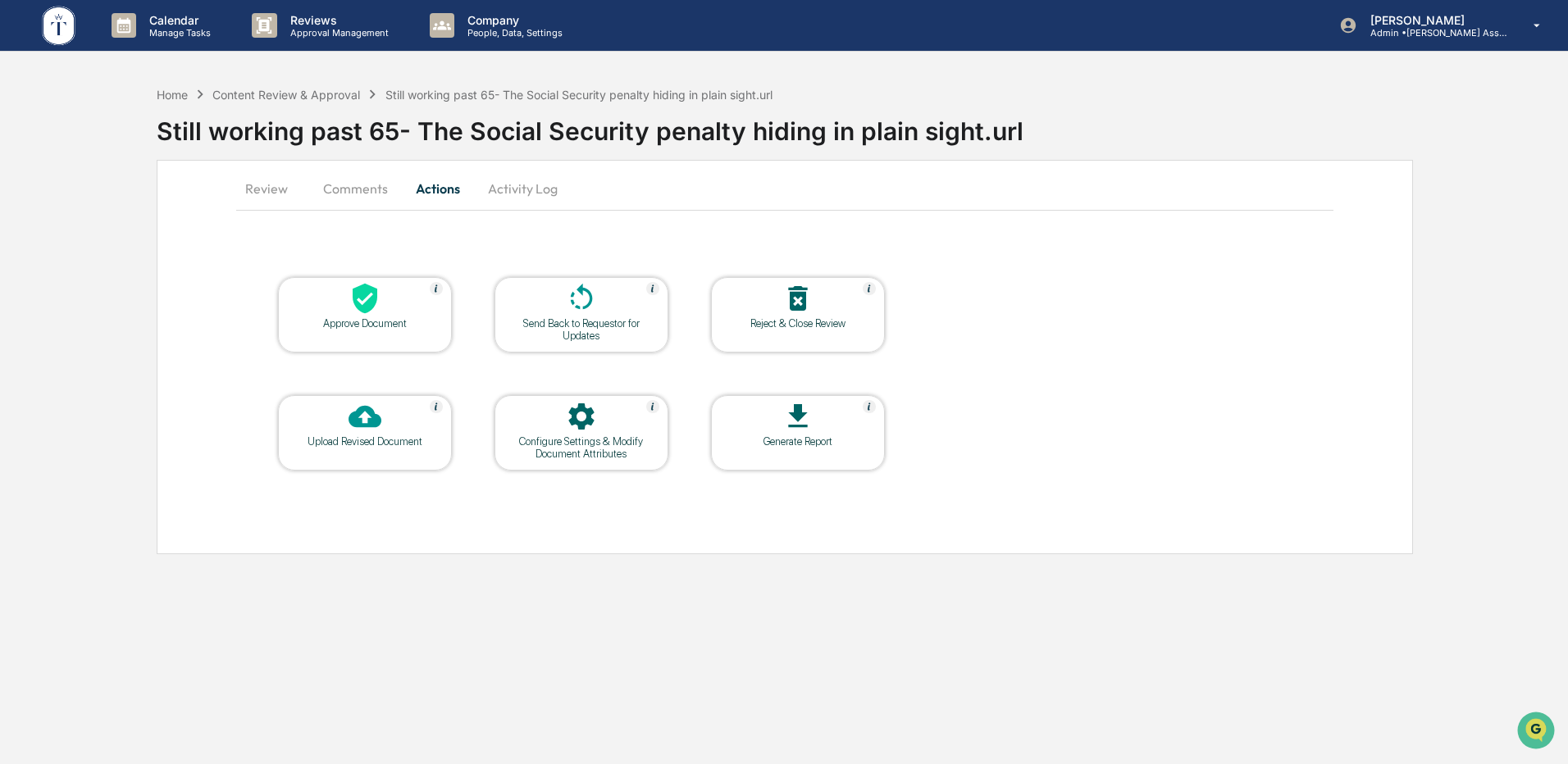
click at [378, 313] on icon at bounding box center [365, 298] width 33 height 33
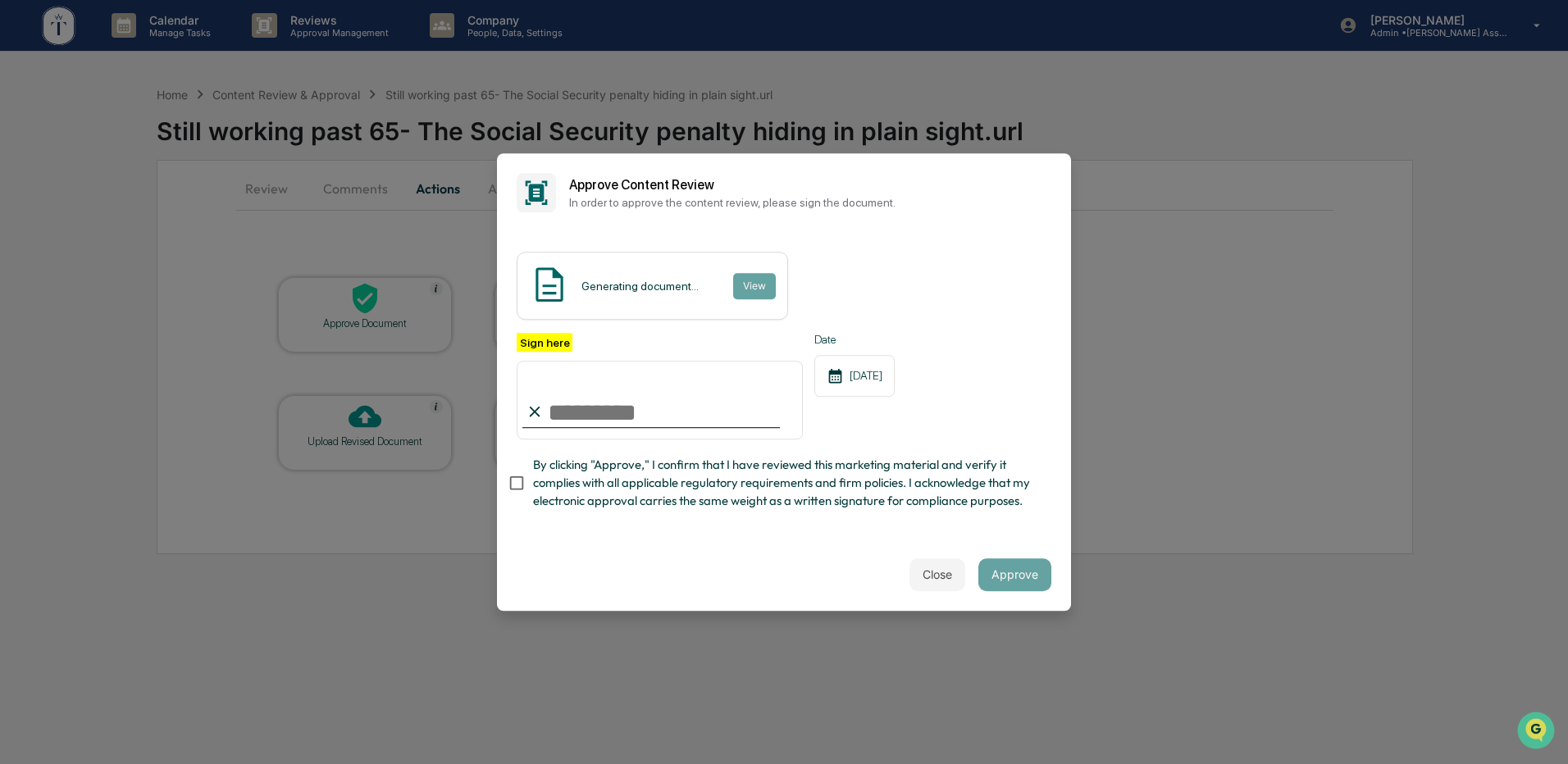
click at [549, 392] on input "Sign here" at bounding box center [660, 399] width 286 height 78
type input "**********"
click at [995, 589] on button "Approve" at bounding box center [1015, 574] width 73 height 33
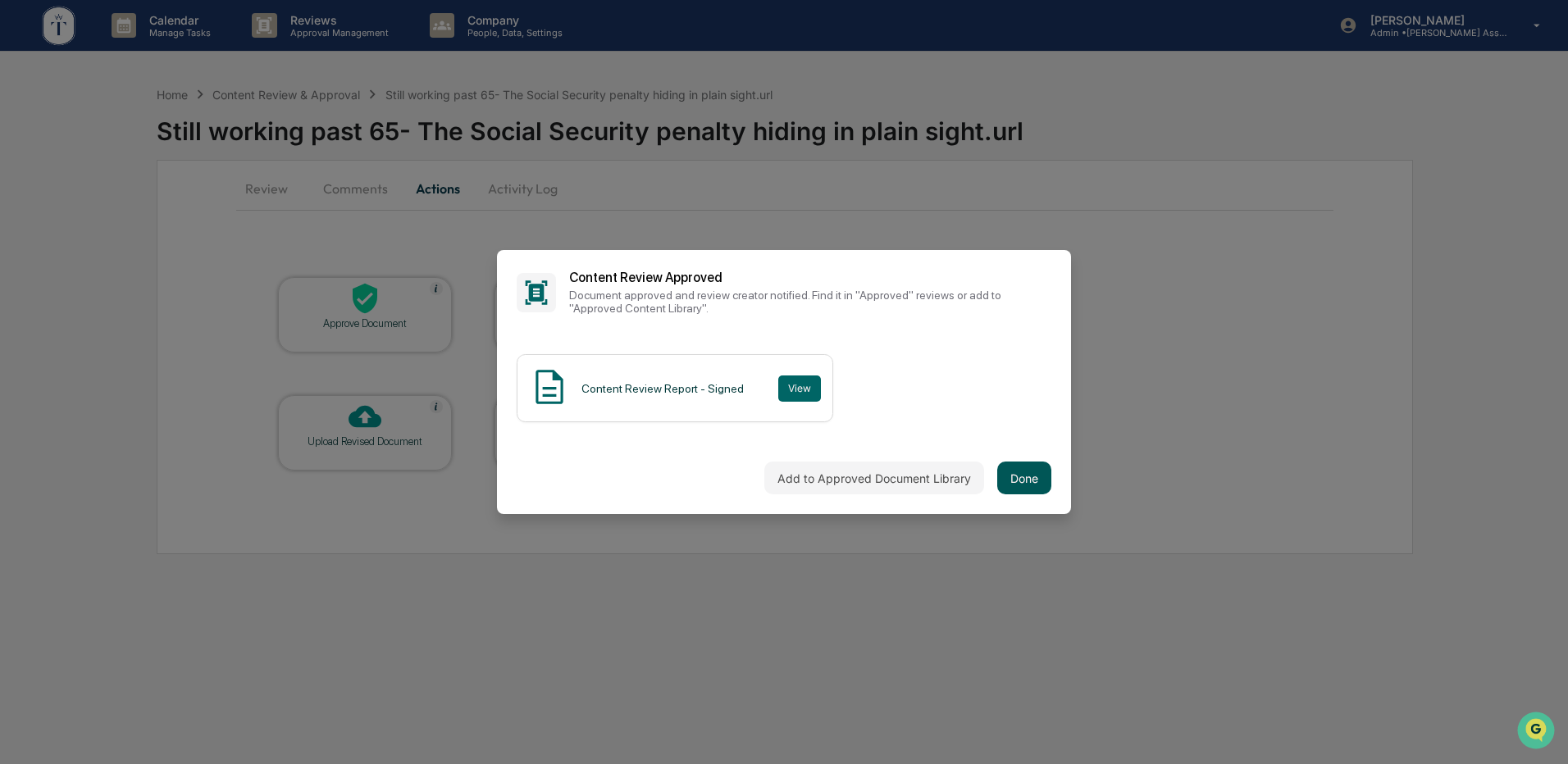
click at [1034, 482] on button "Done" at bounding box center [1024, 478] width 54 height 33
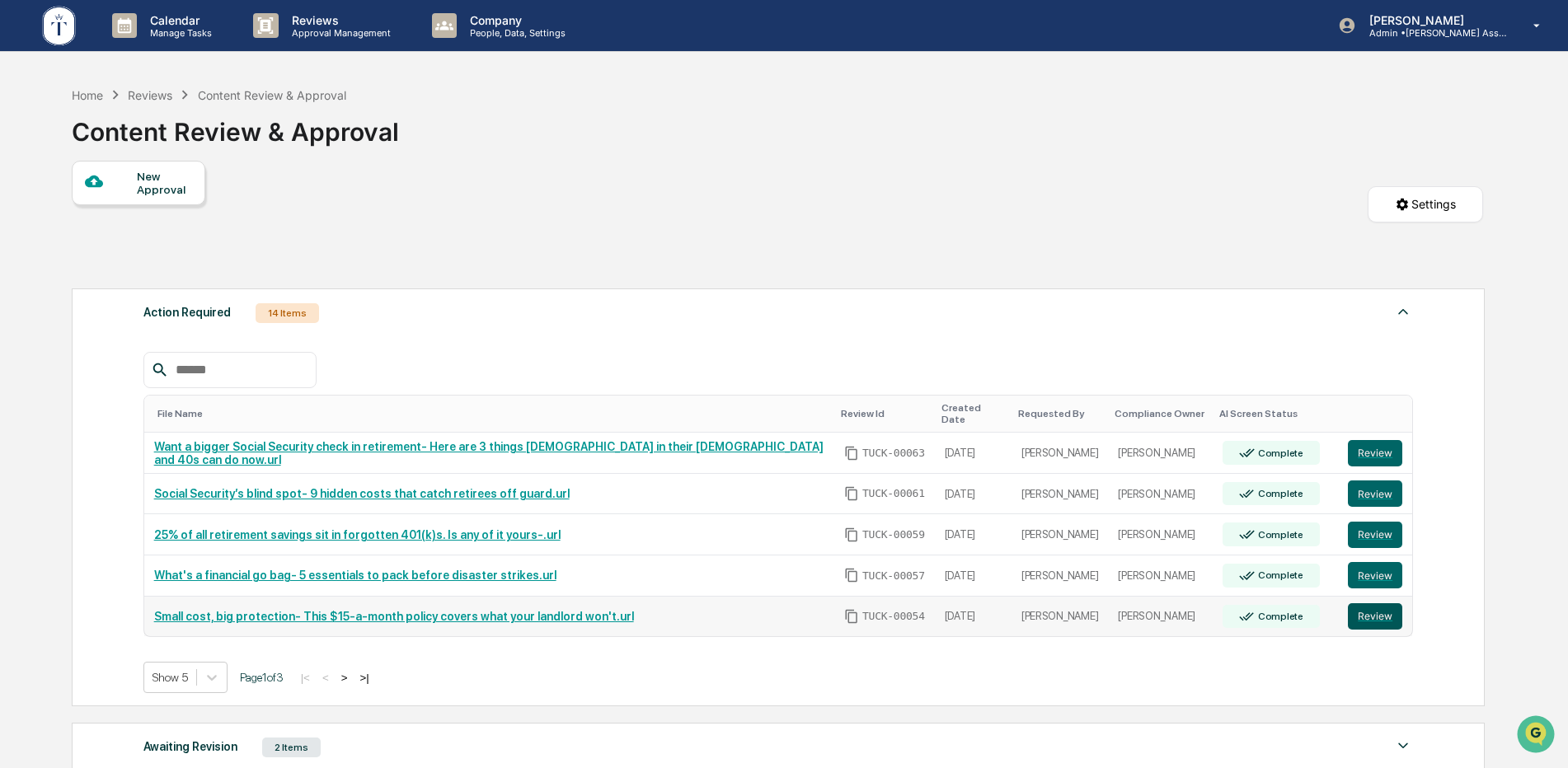
click at [1381, 608] on button "Review" at bounding box center [1375, 616] width 54 height 26
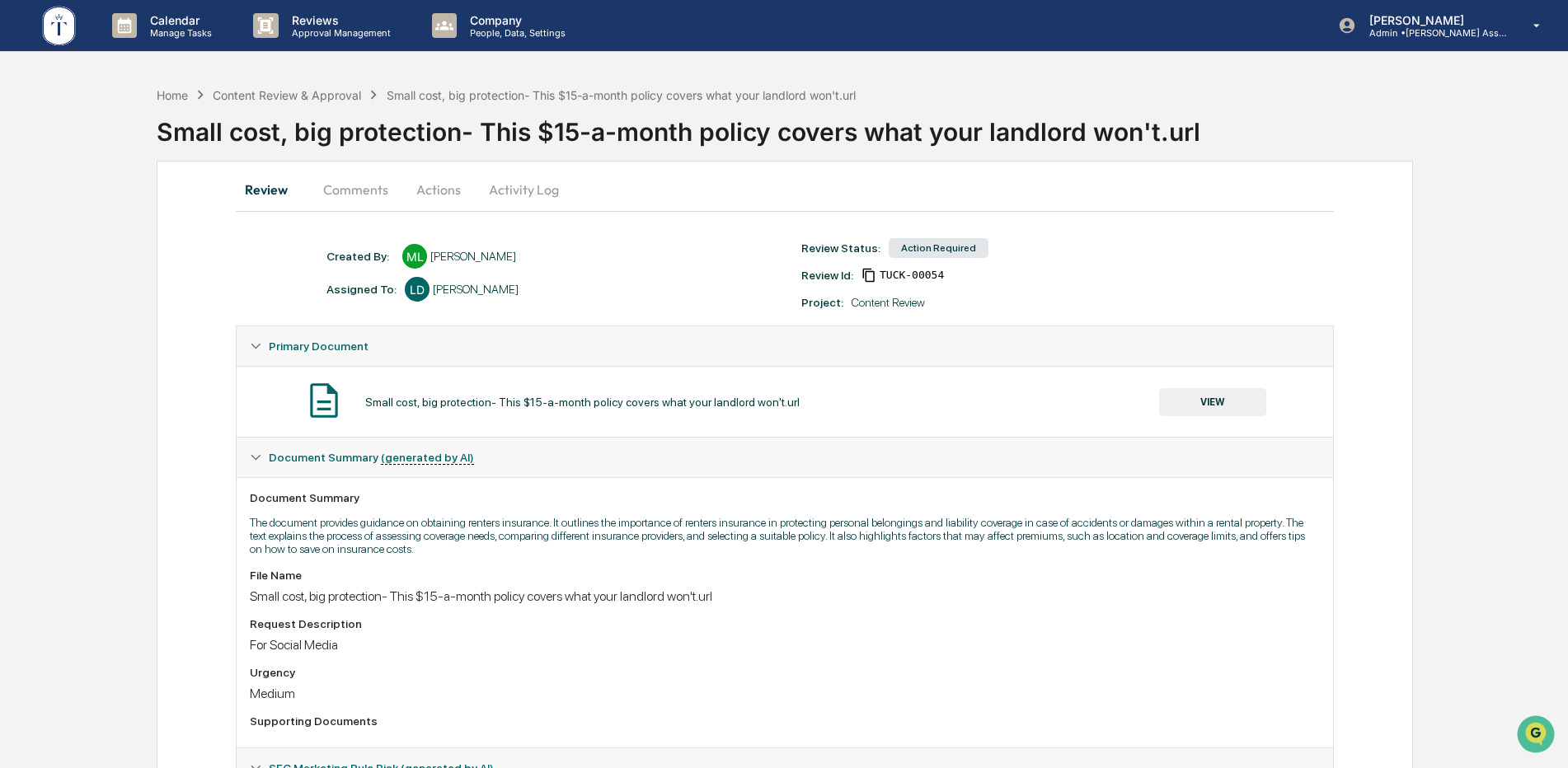
click at [431, 187] on button "Actions" at bounding box center [438, 190] width 74 height 40
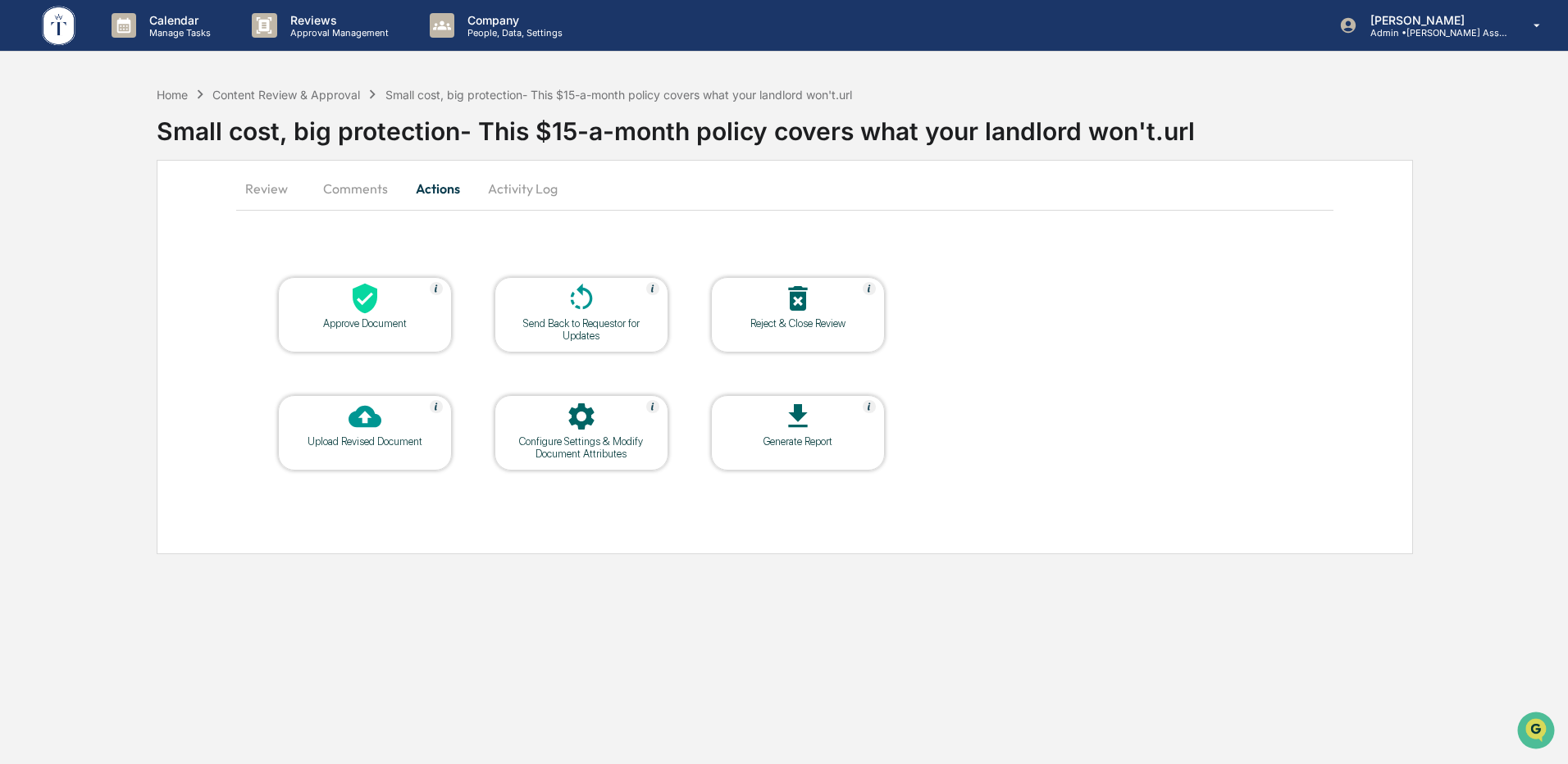
click at [363, 323] on div "Approve Document" at bounding box center [365, 323] width 148 height 12
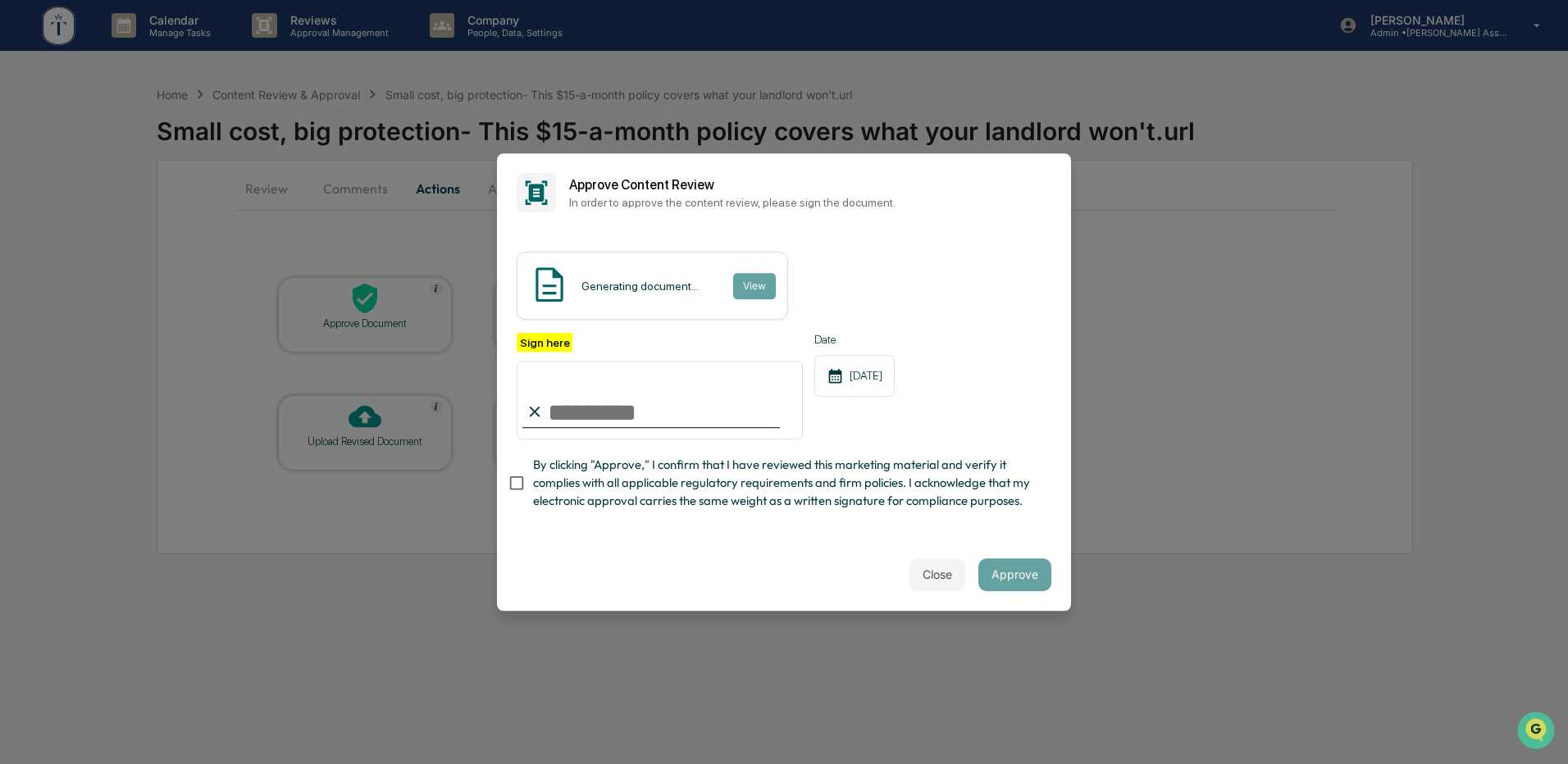
click at [655, 399] on input "Sign here" at bounding box center [660, 399] width 286 height 78
type input "**********"
click at [1005, 586] on button "Approve" at bounding box center [1015, 574] width 73 height 33
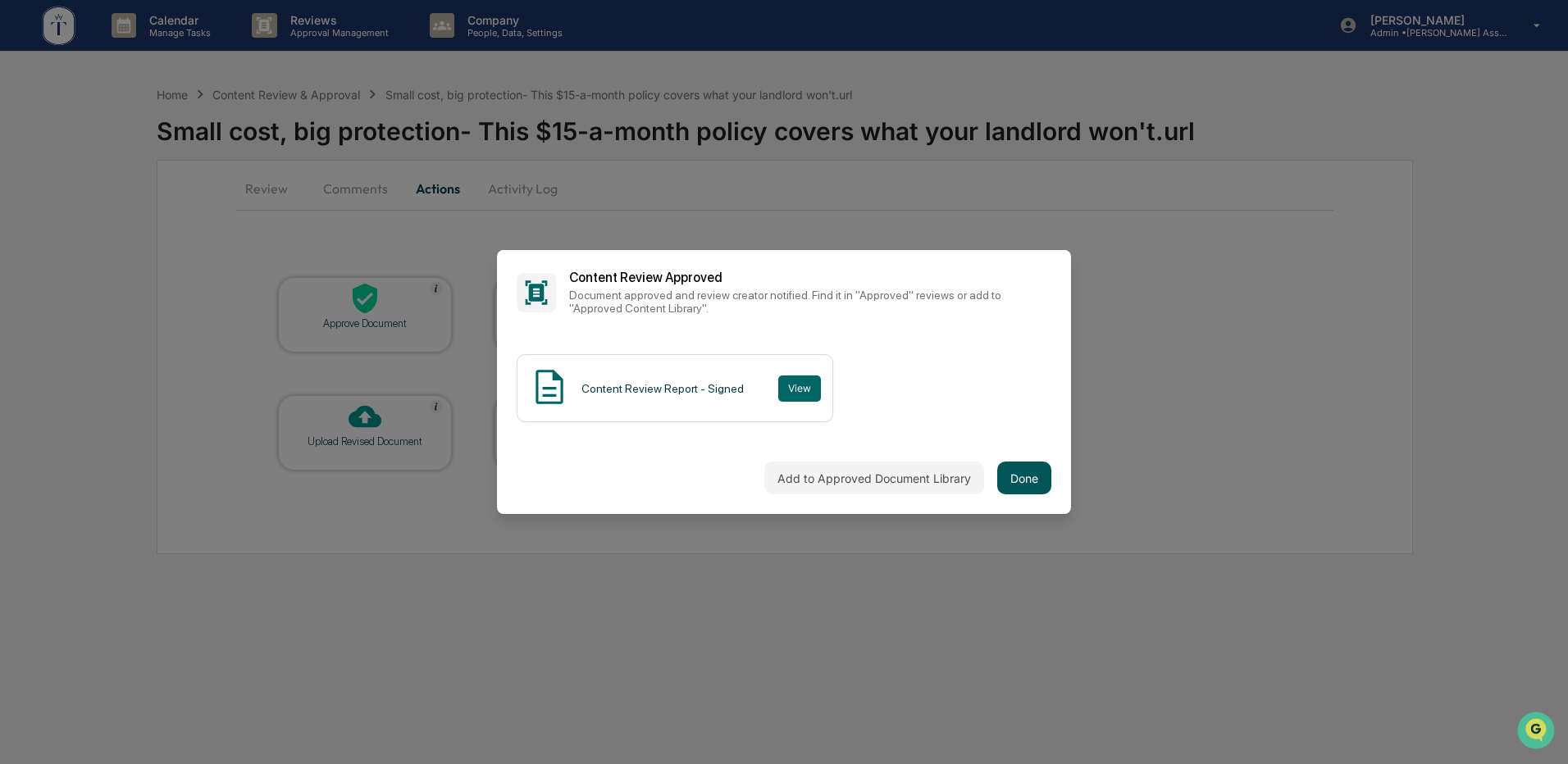
click at [1029, 482] on button "Done" at bounding box center [1024, 478] width 54 height 33
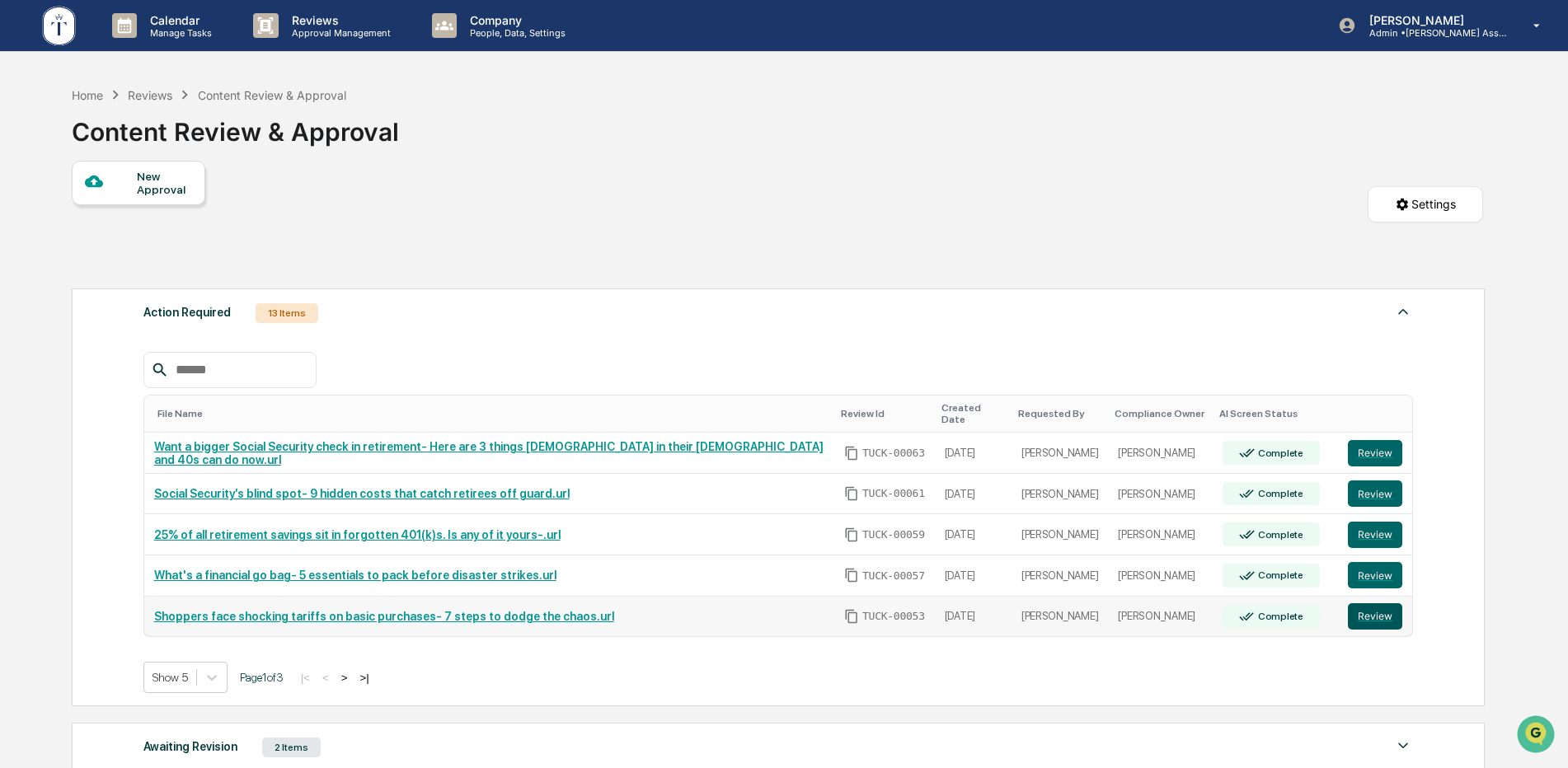
click at [1375, 603] on button "Review" at bounding box center [1375, 616] width 54 height 26
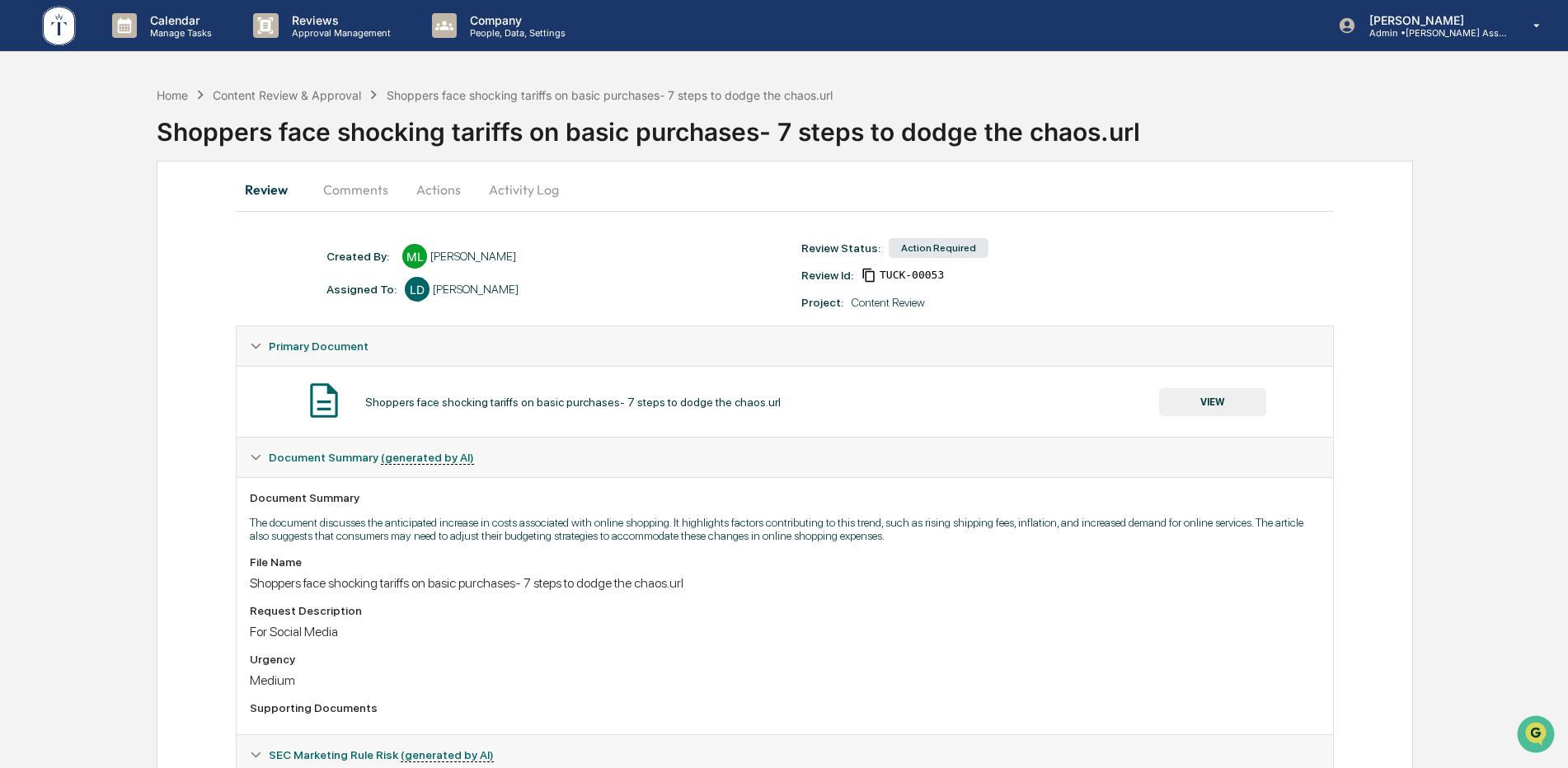
click at [432, 192] on button "Actions" at bounding box center [438, 190] width 74 height 40
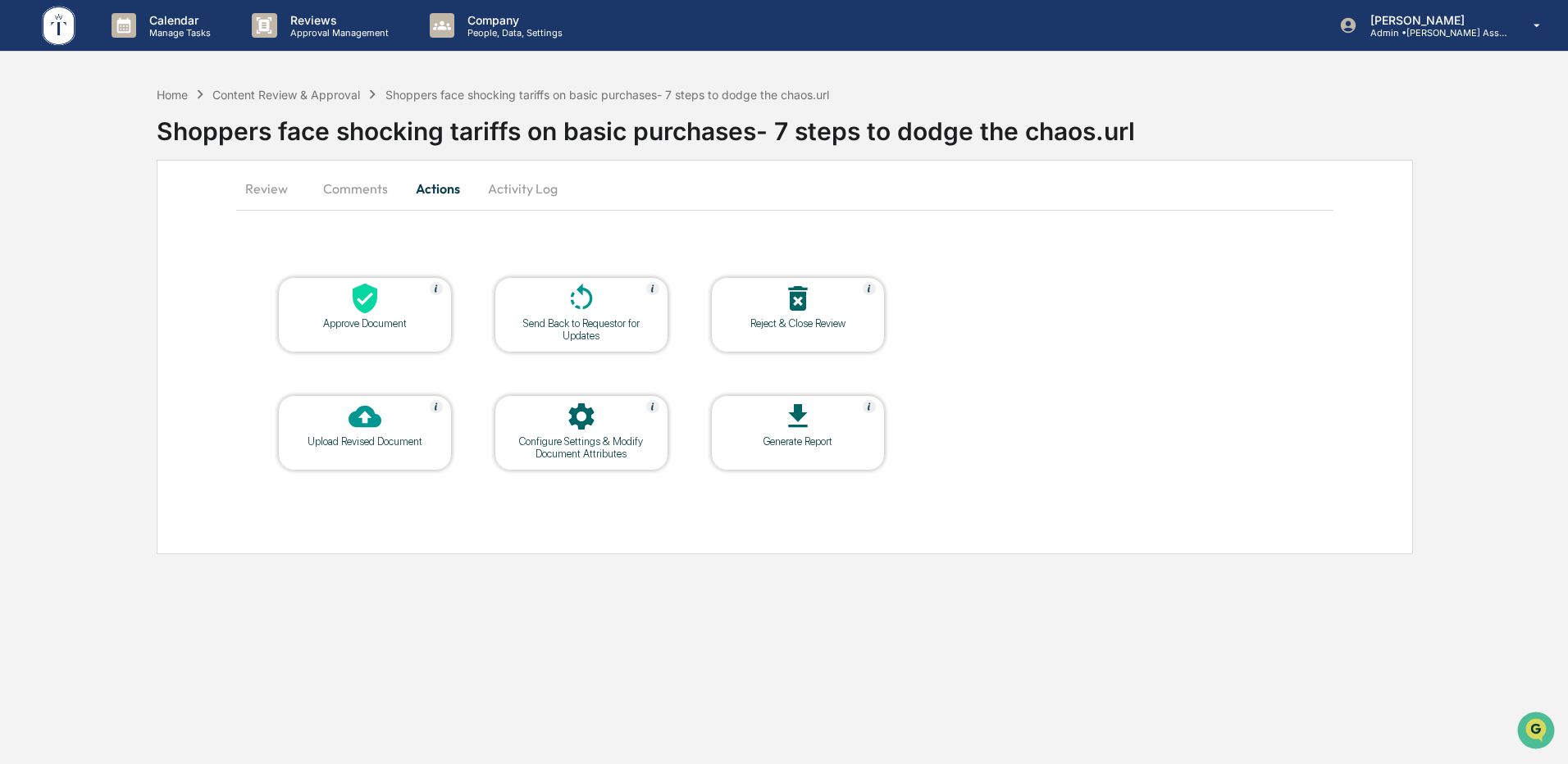
click at [400, 301] on div at bounding box center [365, 299] width 164 height 35
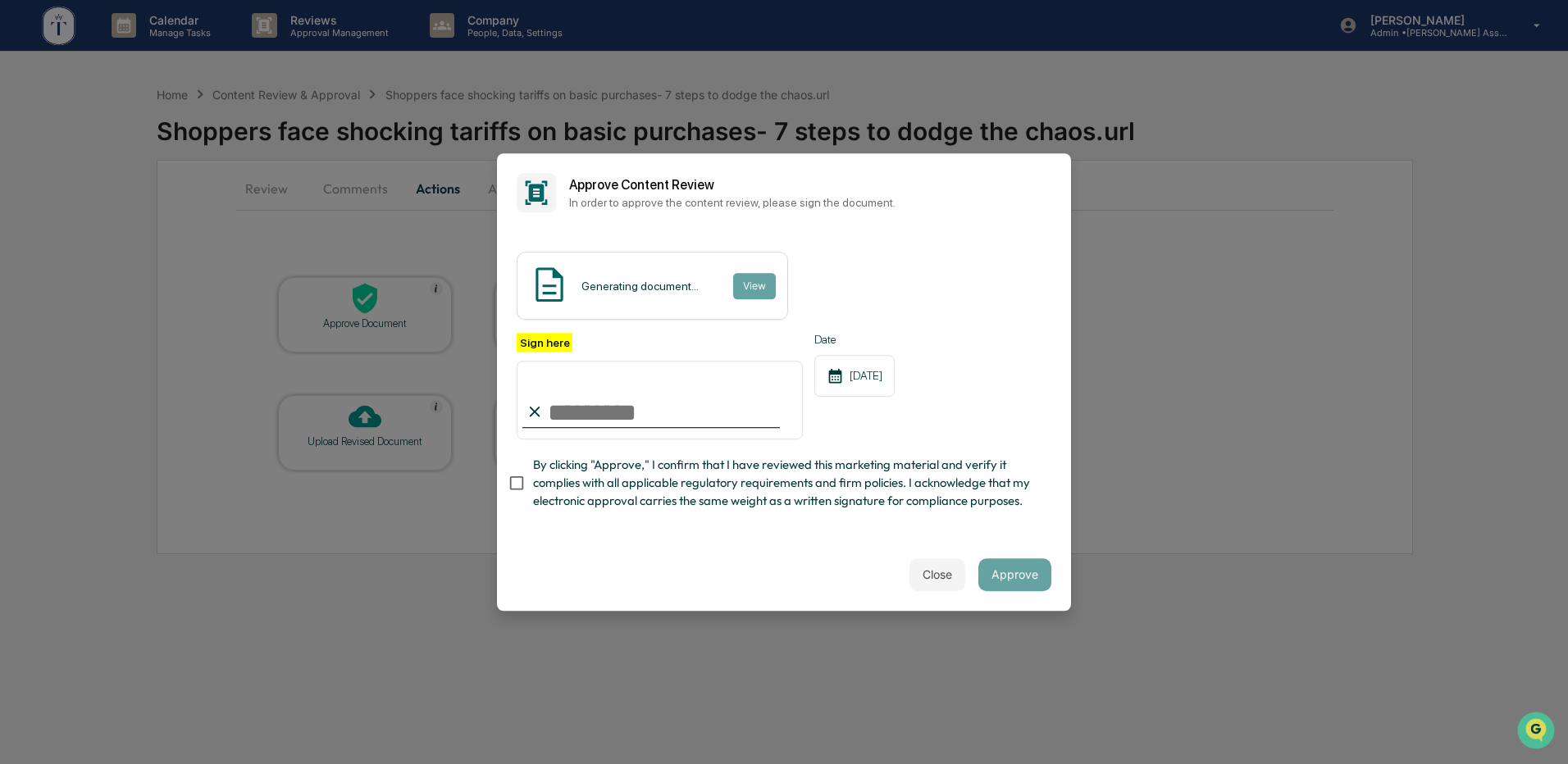
click at [630, 387] on input "Sign here" at bounding box center [660, 399] width 286 height 78
type input "**********"
click at [847, 583] on div "Close Approve" at bounding box center [784, 574] width 574 height 73
click at [1028, 577] on button "Approve" at bounding box center [1015, 574] width 73 height 33
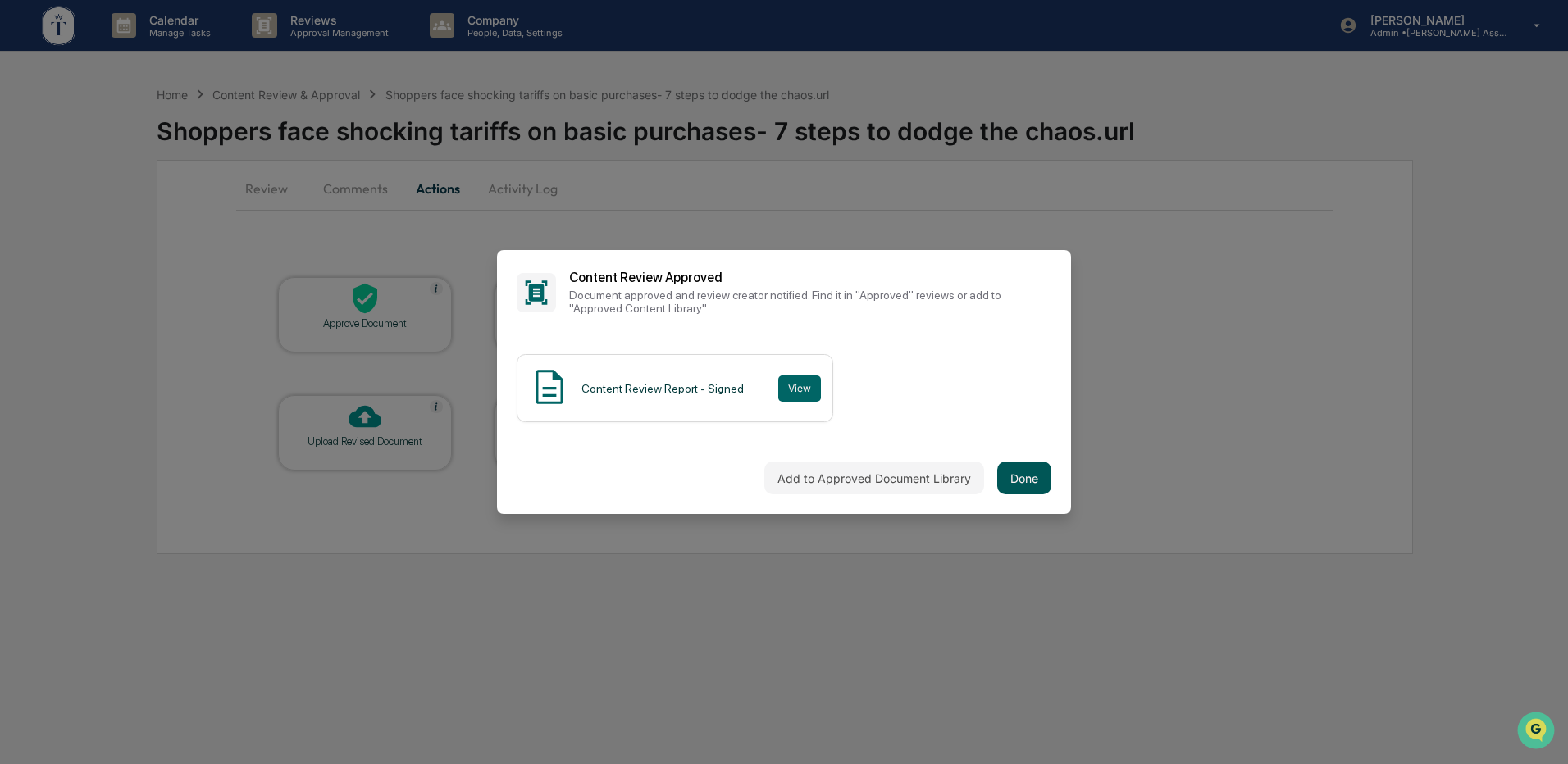
click at [1026, 477] on button "Done" at bounding box center [1024, 478] width 54 height 33
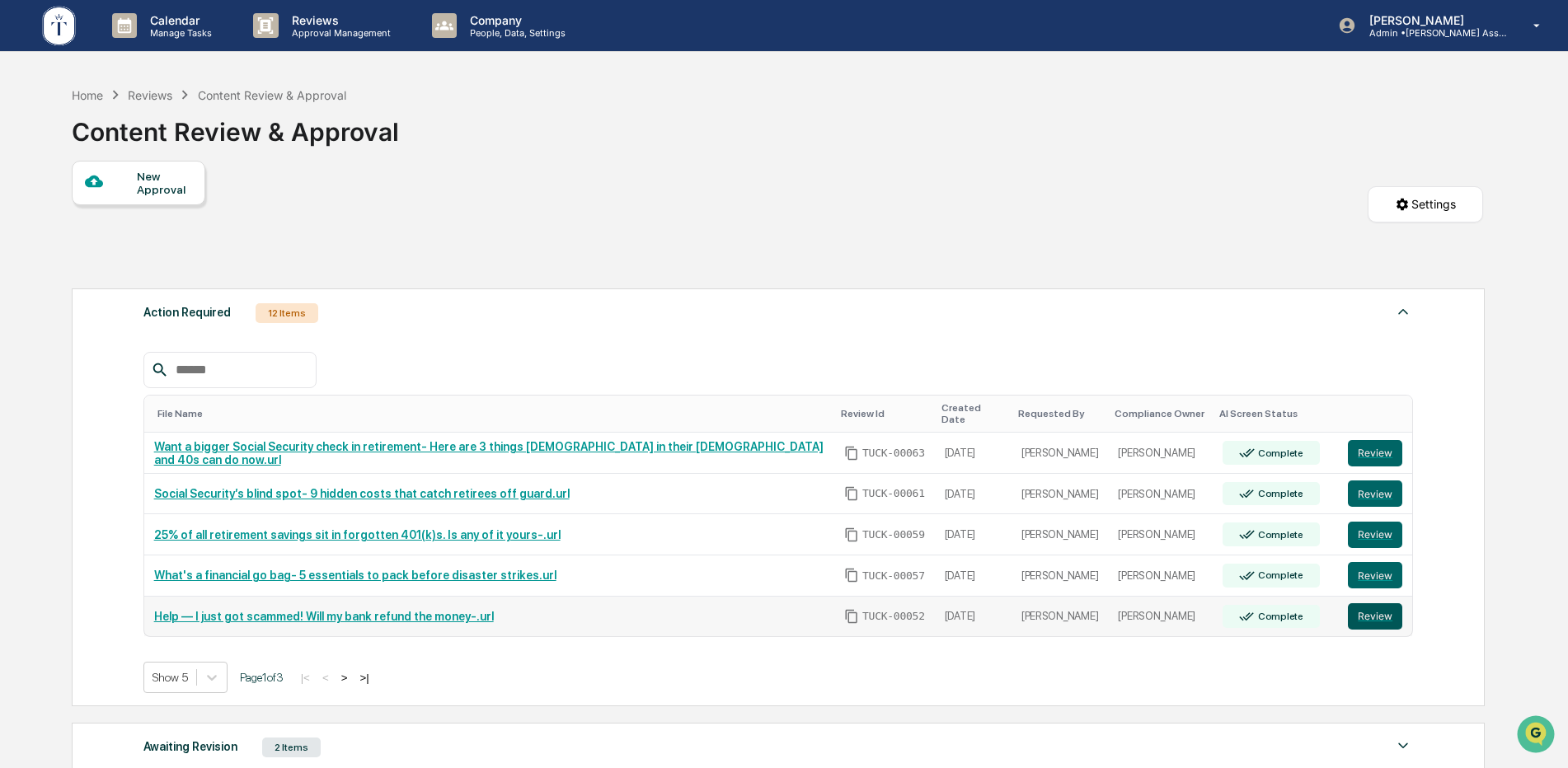
click at [1362, 605] on button "Review" at bounding box center [1375, 616] width 54 height 26
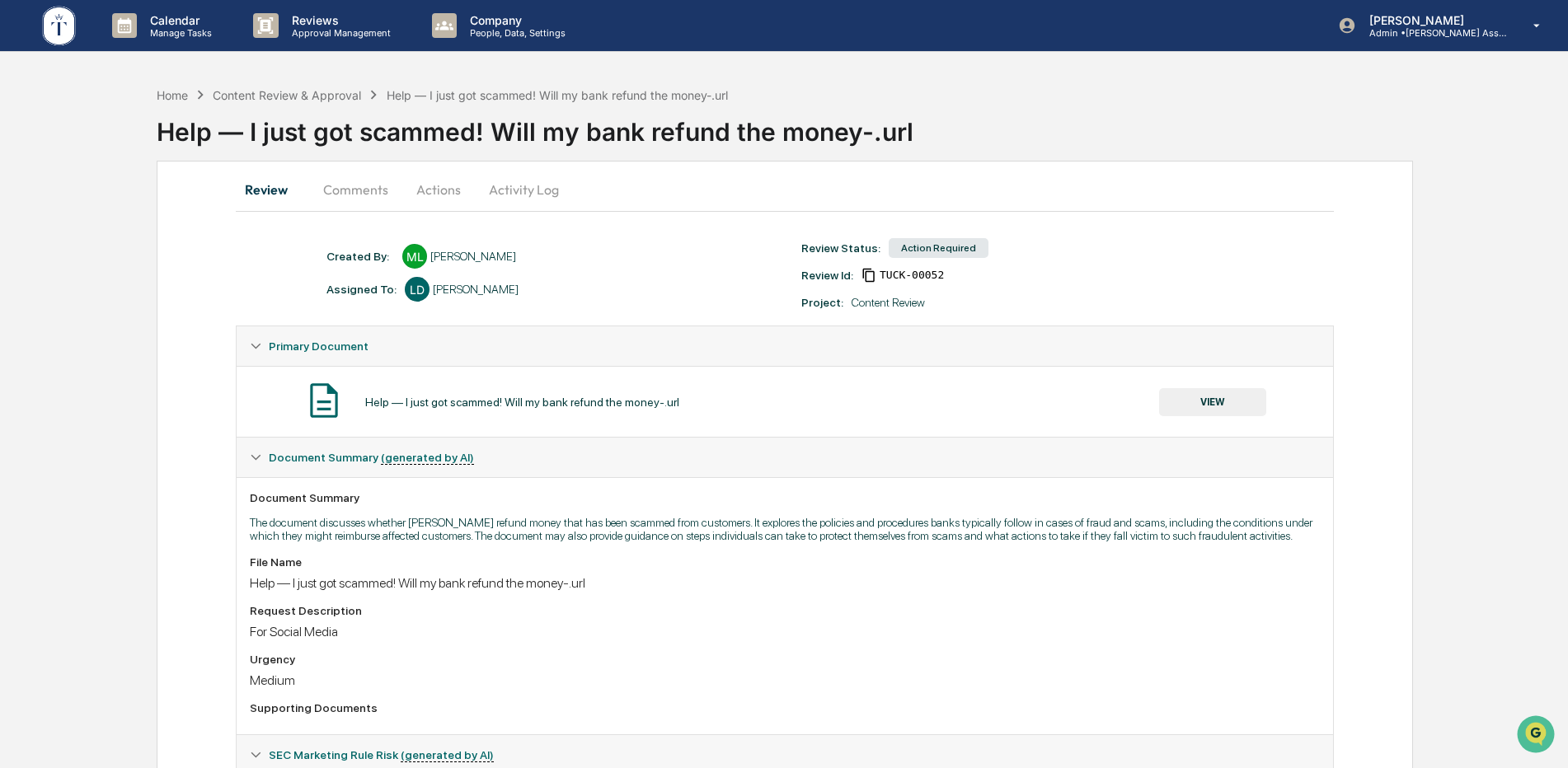
click at [427, 195] on button "Actions" at bounding box center [438, 190] width 74 height 40
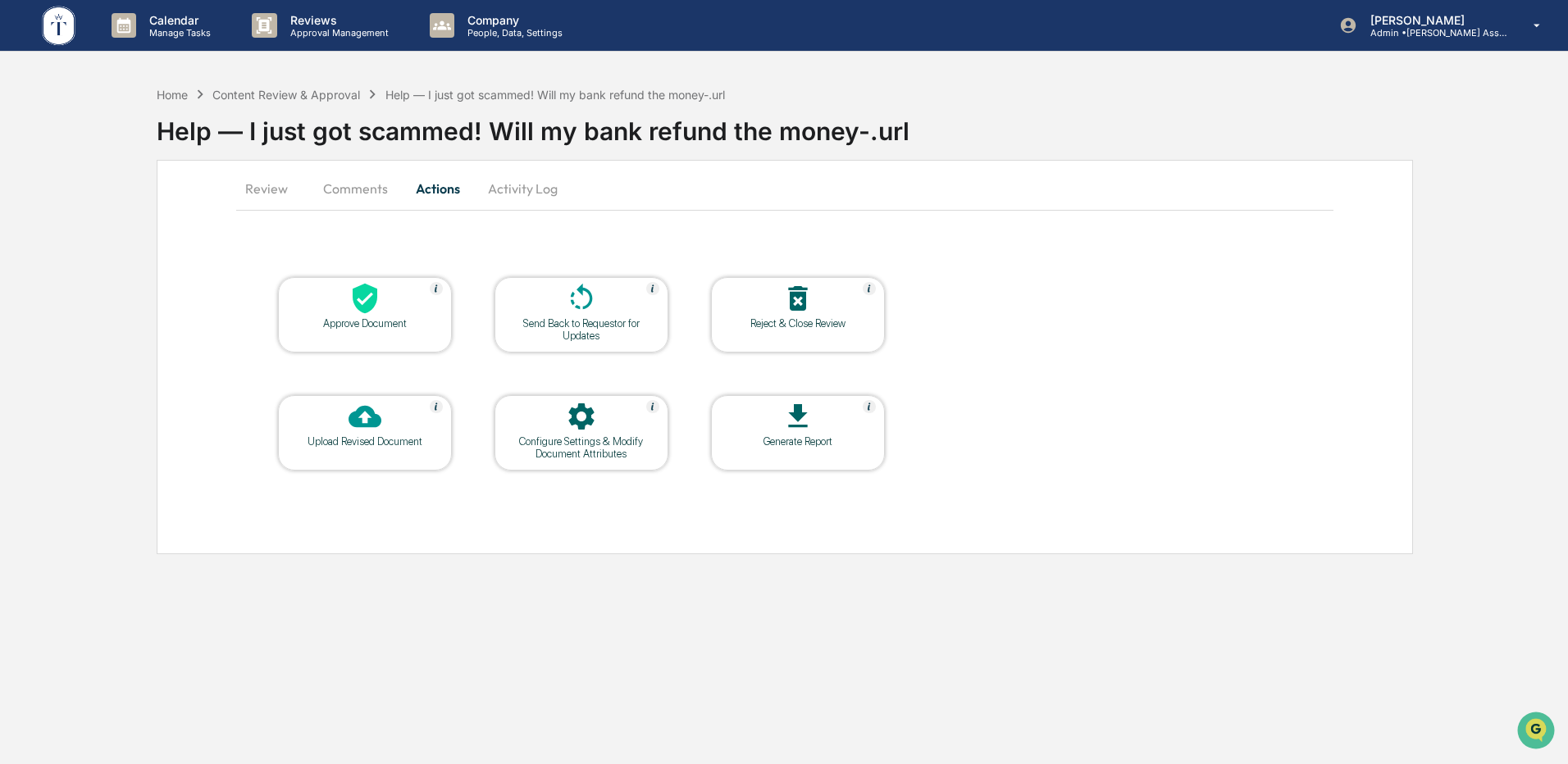
click at [341, 310] on div at bounding box center [365, 299] width 164 height 35
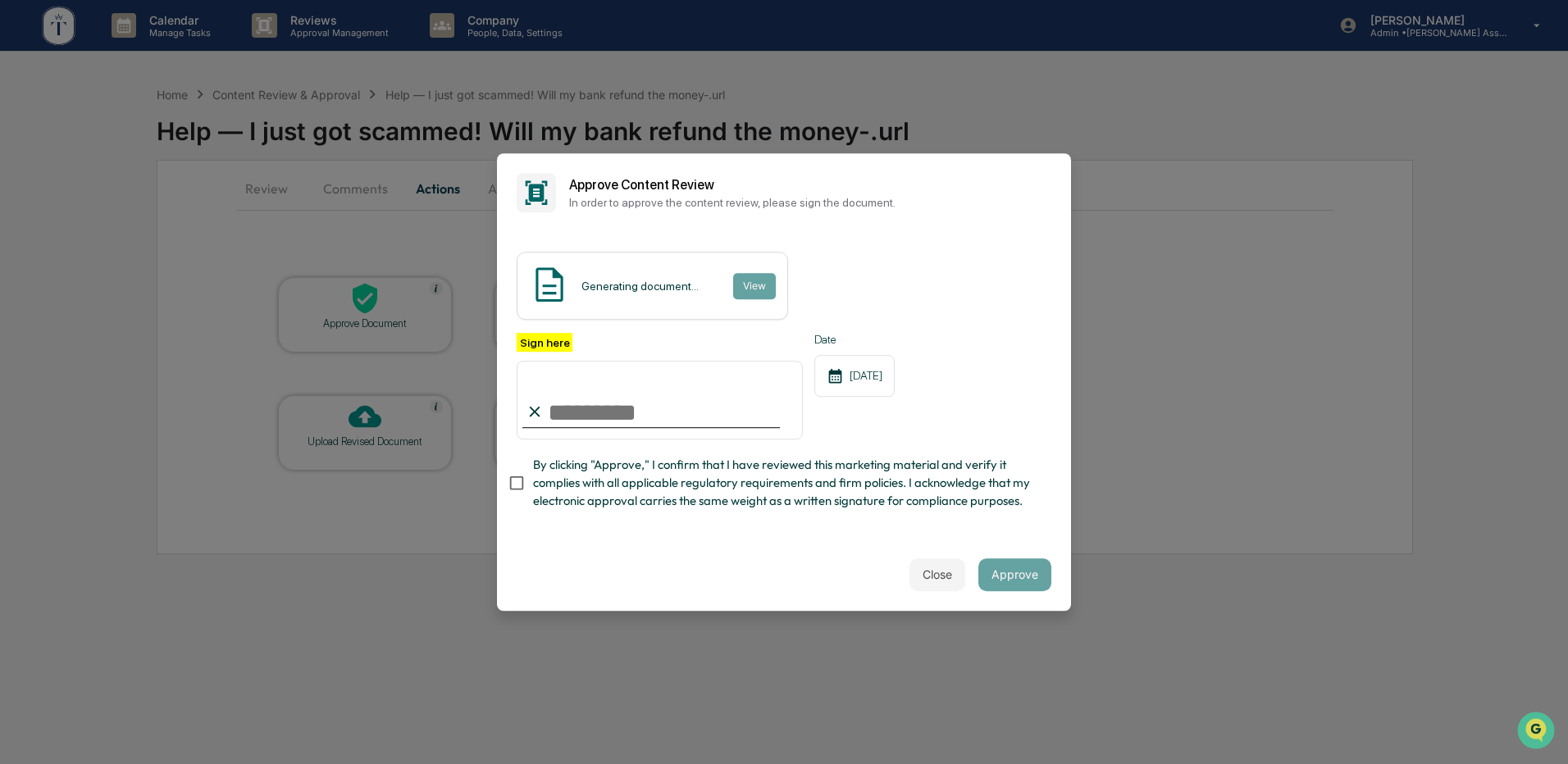
click at [700, 398] on input "Sign here" at bounding box center [660, 399] width 286 height 78
type input "**********"
click at [665, 537] on div "**********" at bounding box center [784, 385] width 574 height 307
click at [996, 580] on button "Approve" at bounding box center [1015, 574] width 73 height 33
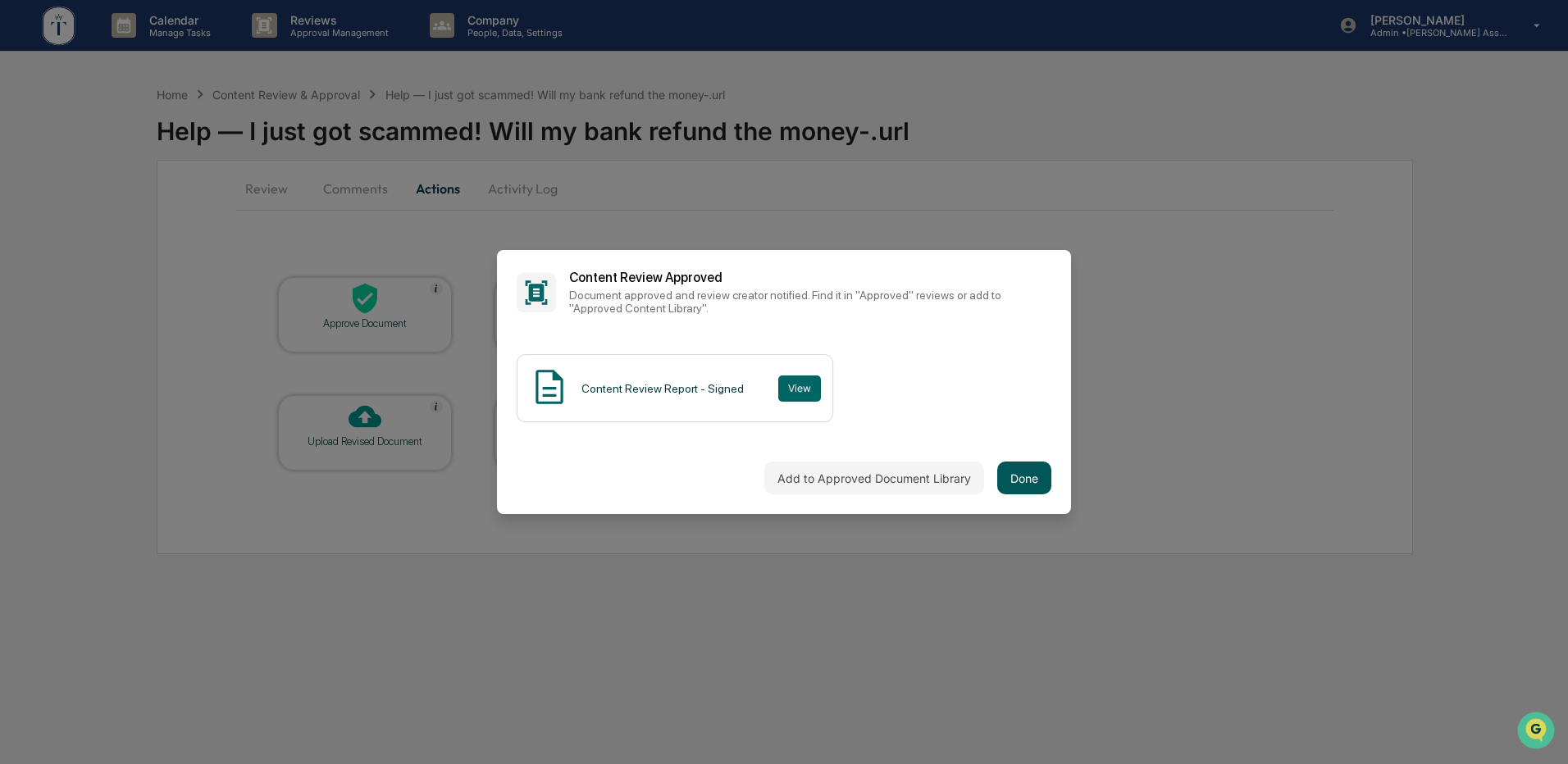
click at [1012, 477] on button "Done" at bounding box center [1024, 478] width 54 height 33
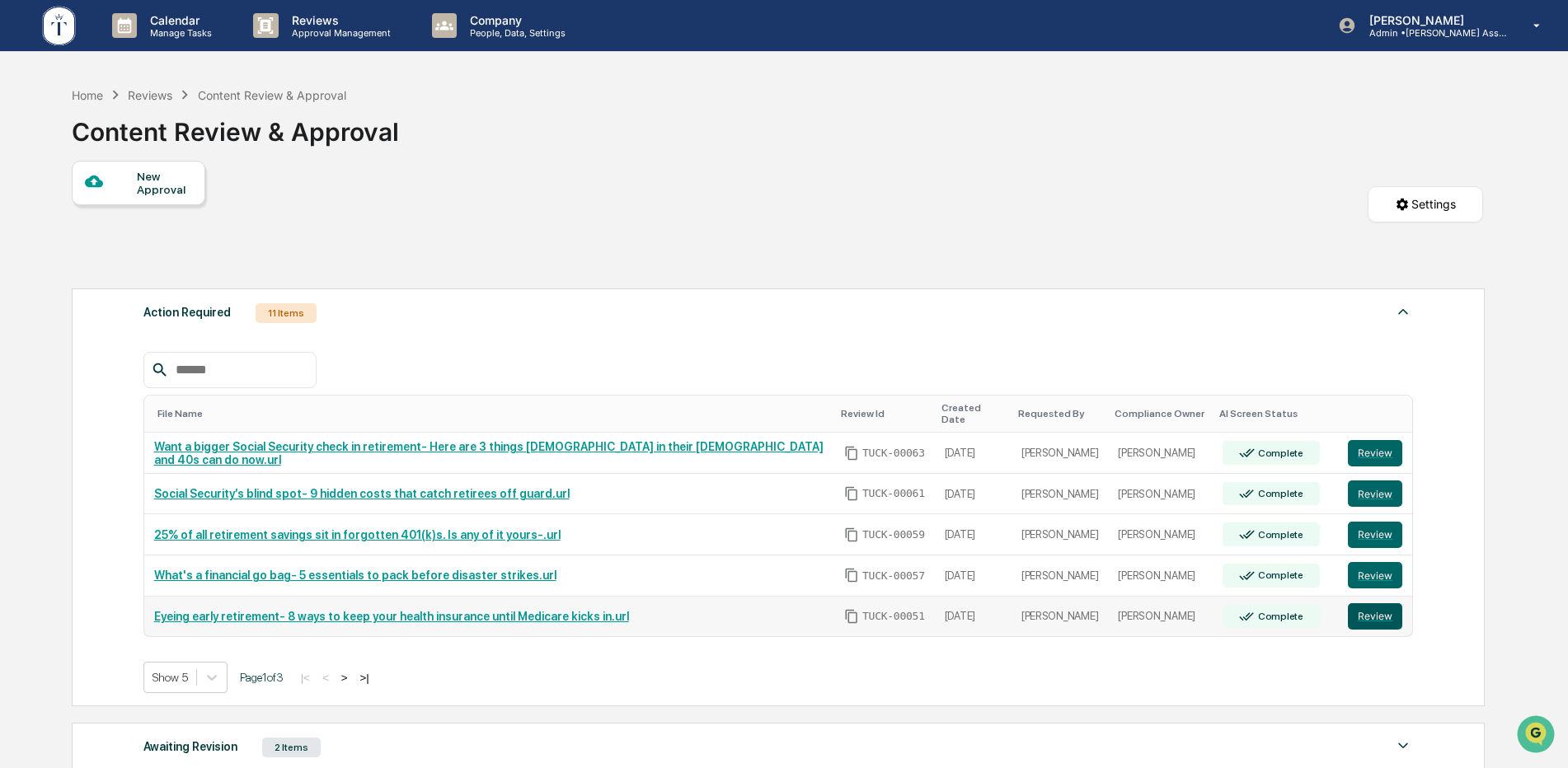
click at [1362, 606] on button "Review" at bounding box center [1375, 616] width 54 height 26
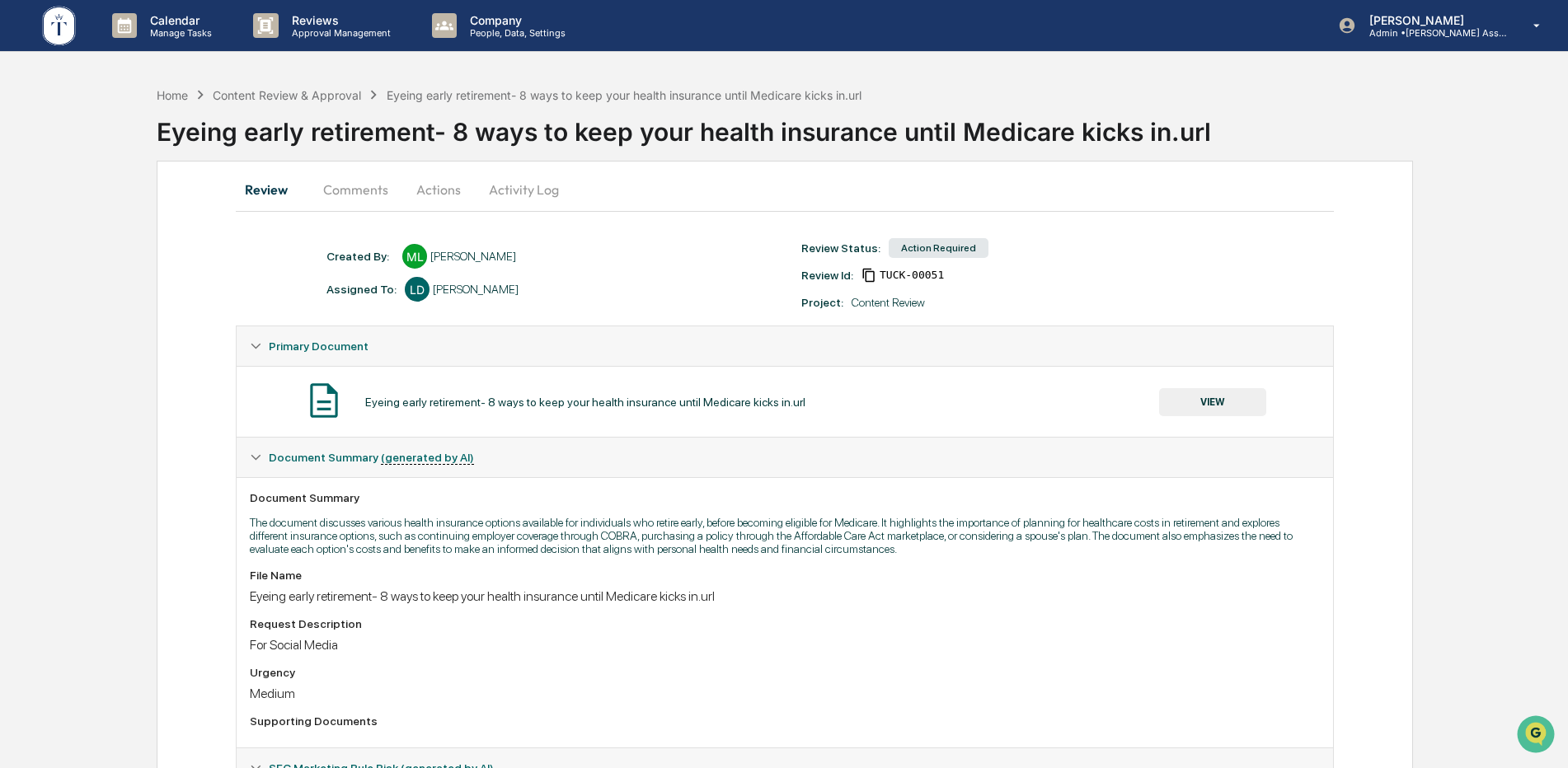
click at [1200, 393] on button "VIEW" at bounding box center [1212, 402] width 107 height 28
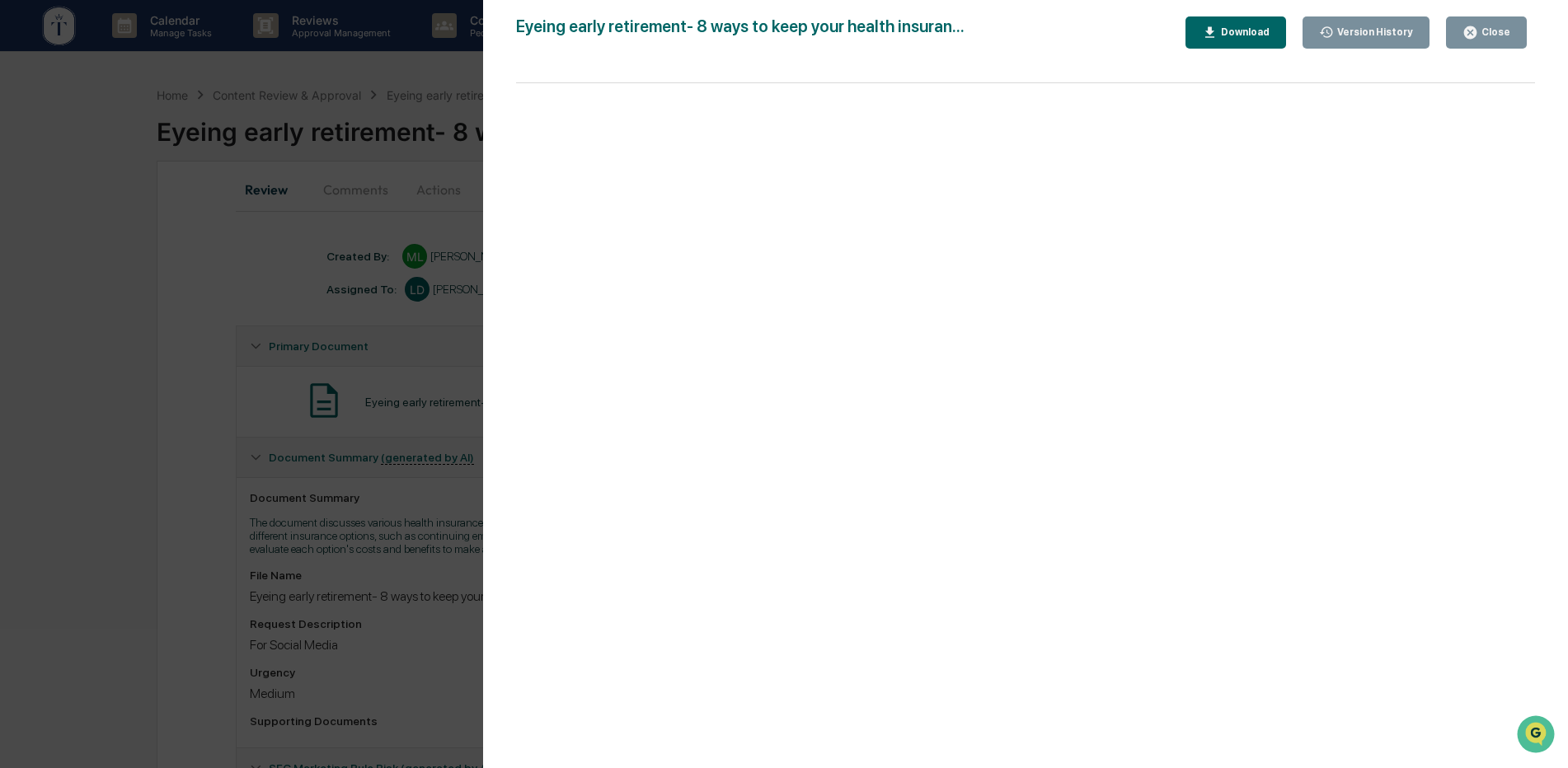
click at [1518, 27] on button "Close" at bounding box center [1486, 33] width 81 height 32
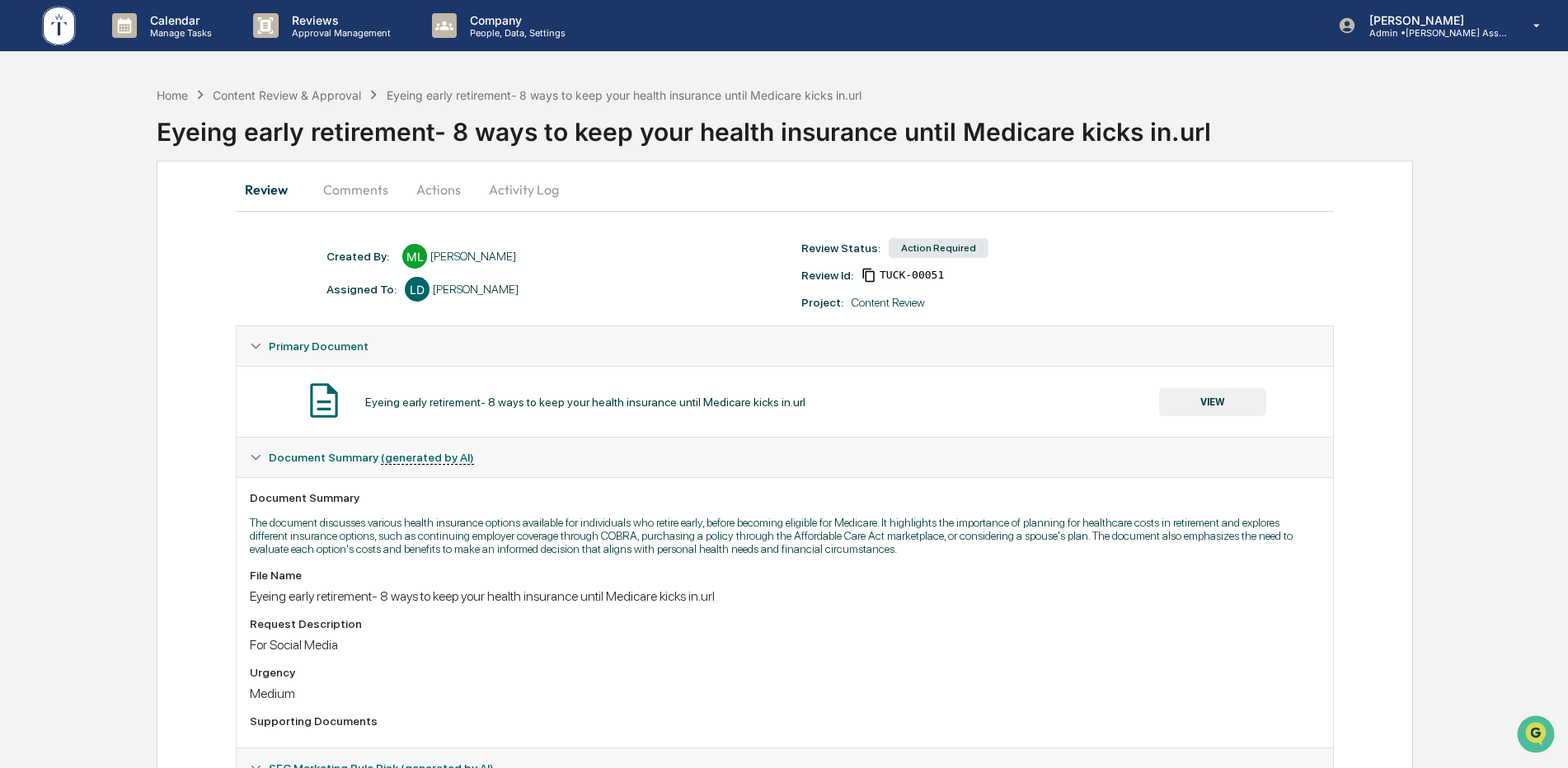
click at [418, 191] on button "Actions" at bounding box center [438, 190] width 74 height 40
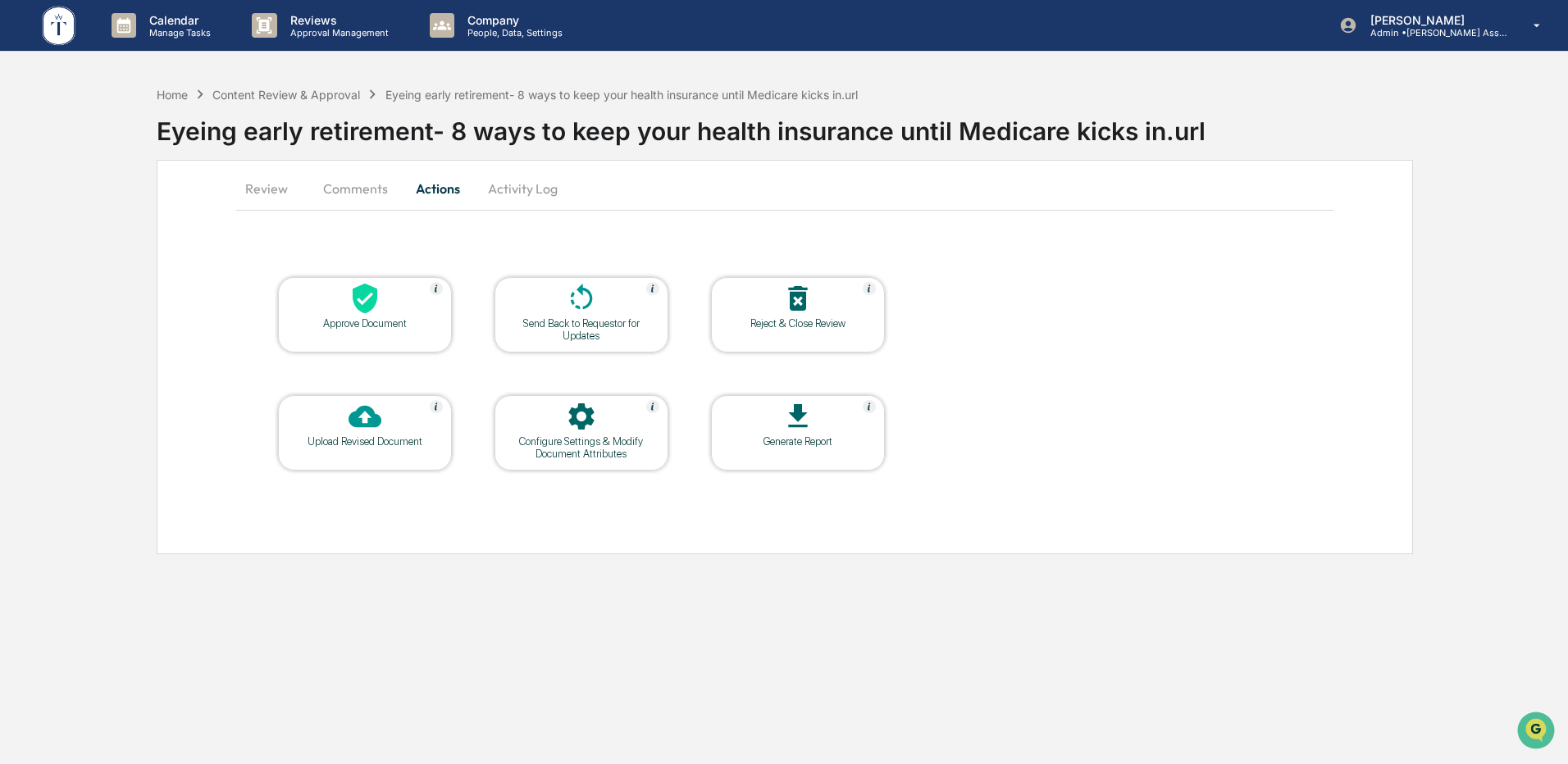
click at [408, 315] on div at bounding box center [365, 299] width 164 height 35
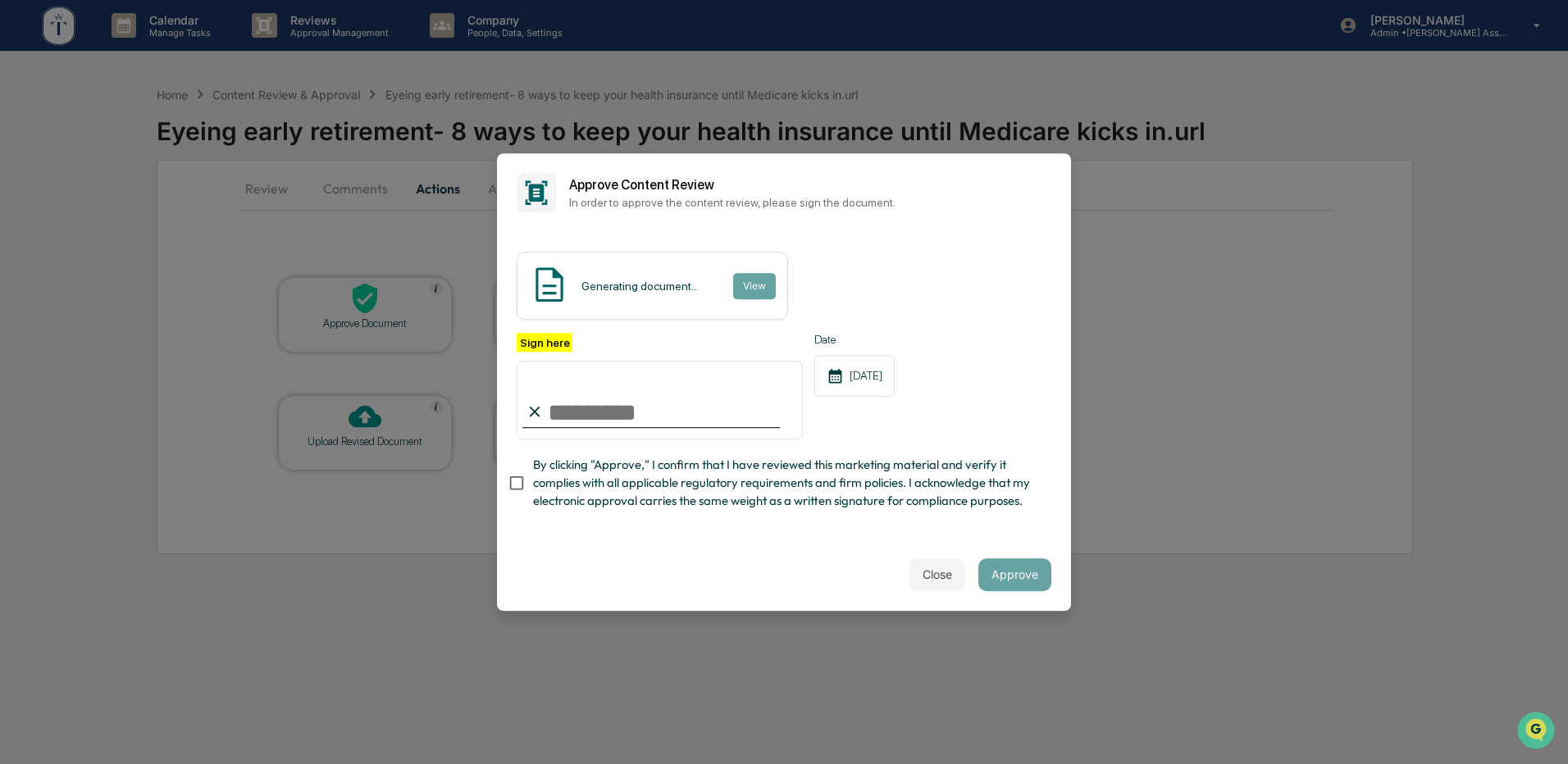
click at [632, 406] on input "Sign here" at bounding box center [660, 399] width 286 height 78
type input "**********"
click at [546, 527] on div "**********" at bounding box center [784, 385] width 574 height 307
click at [1019, 575] on button "Approve" at bounding box center [1015, 574] width 73 height 33
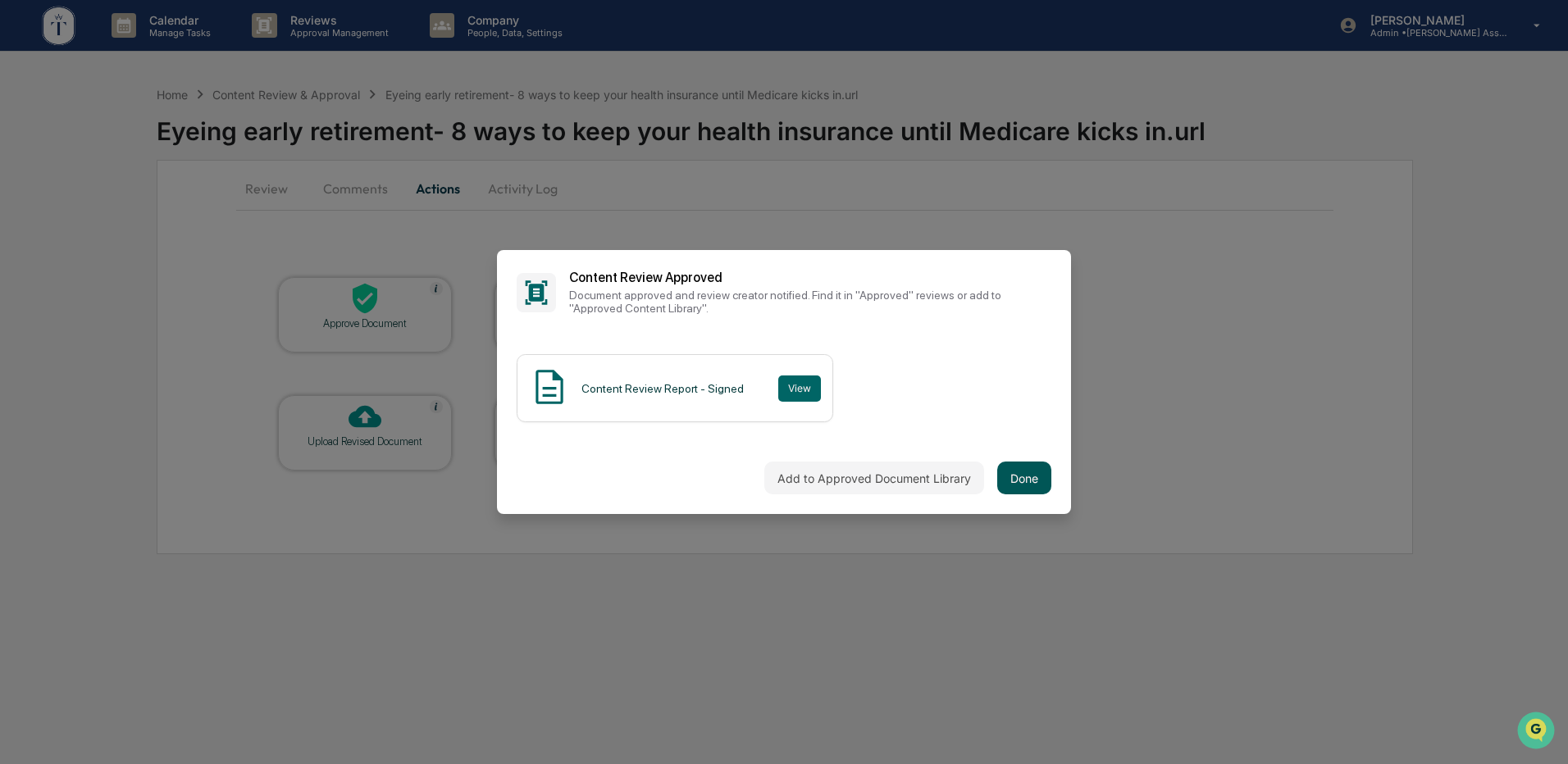
click at [1008, 475] on button "Done" at bounding box center [1024, 478] width 54 height 33
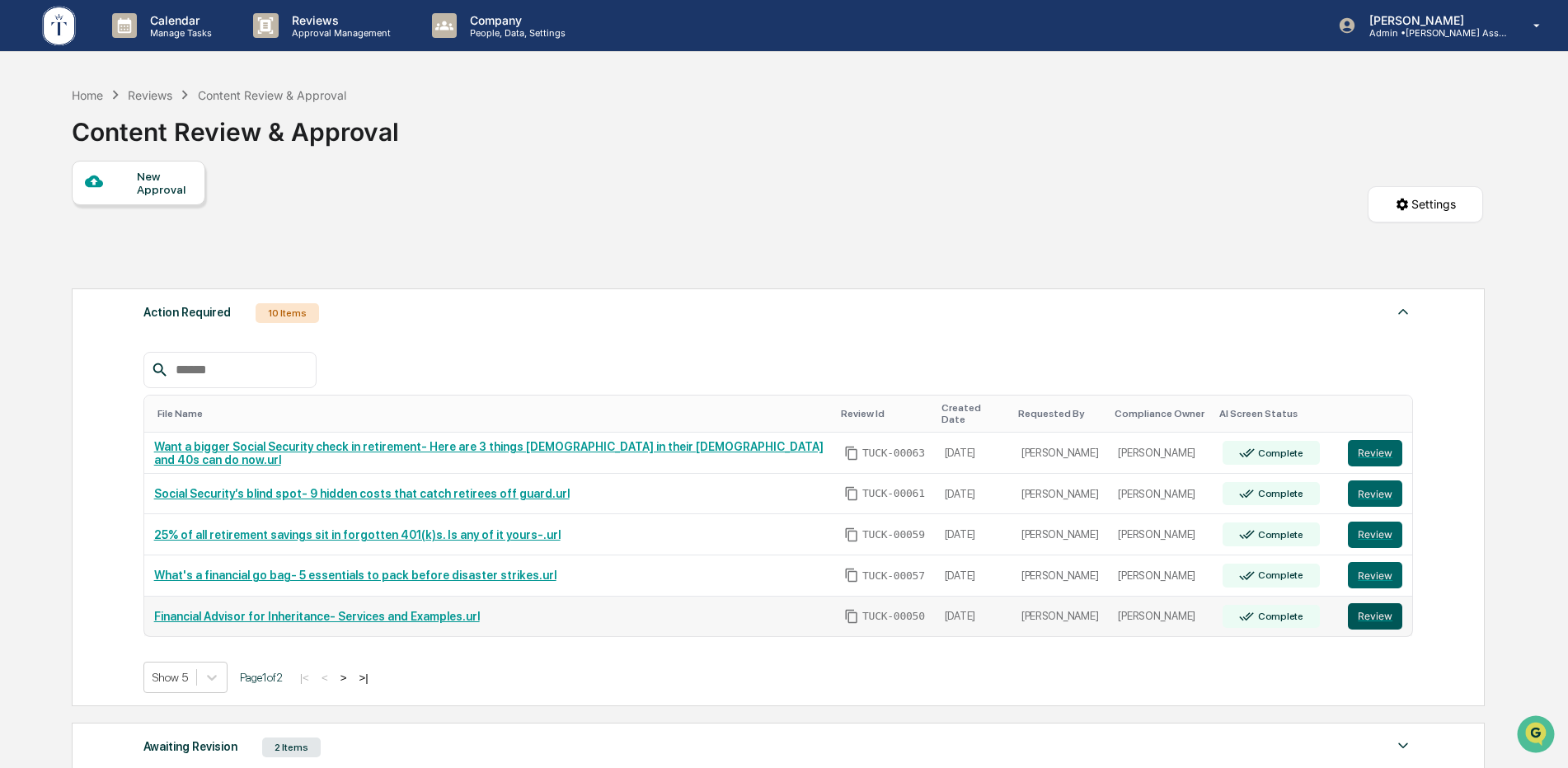
click at [1376, 613] on button "Review" at bounding box center [1375, 616] width 54 height 26
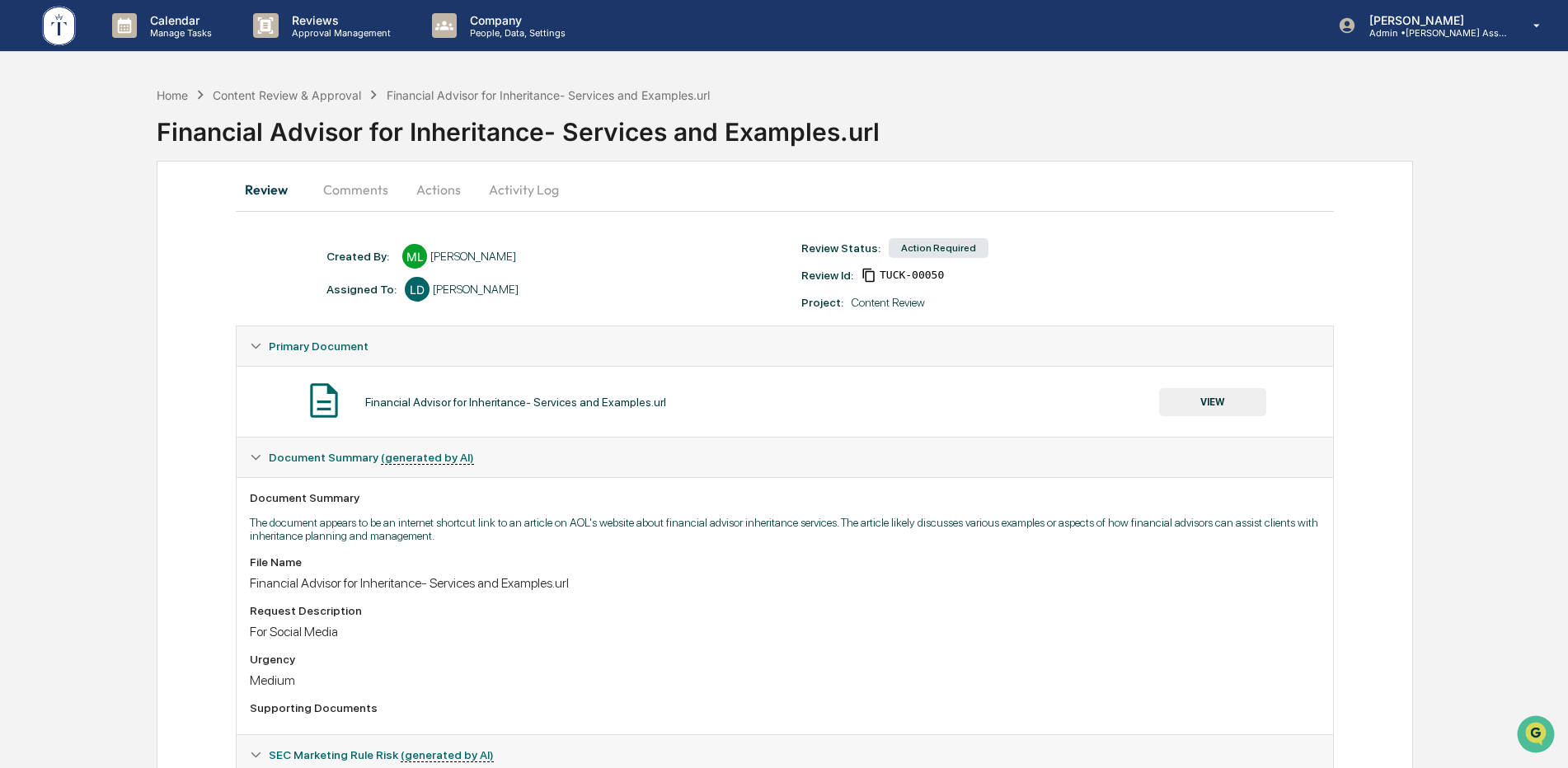
click at [427, 193] on button "Actions" at bounding box center [438, 190] width 74 height 40
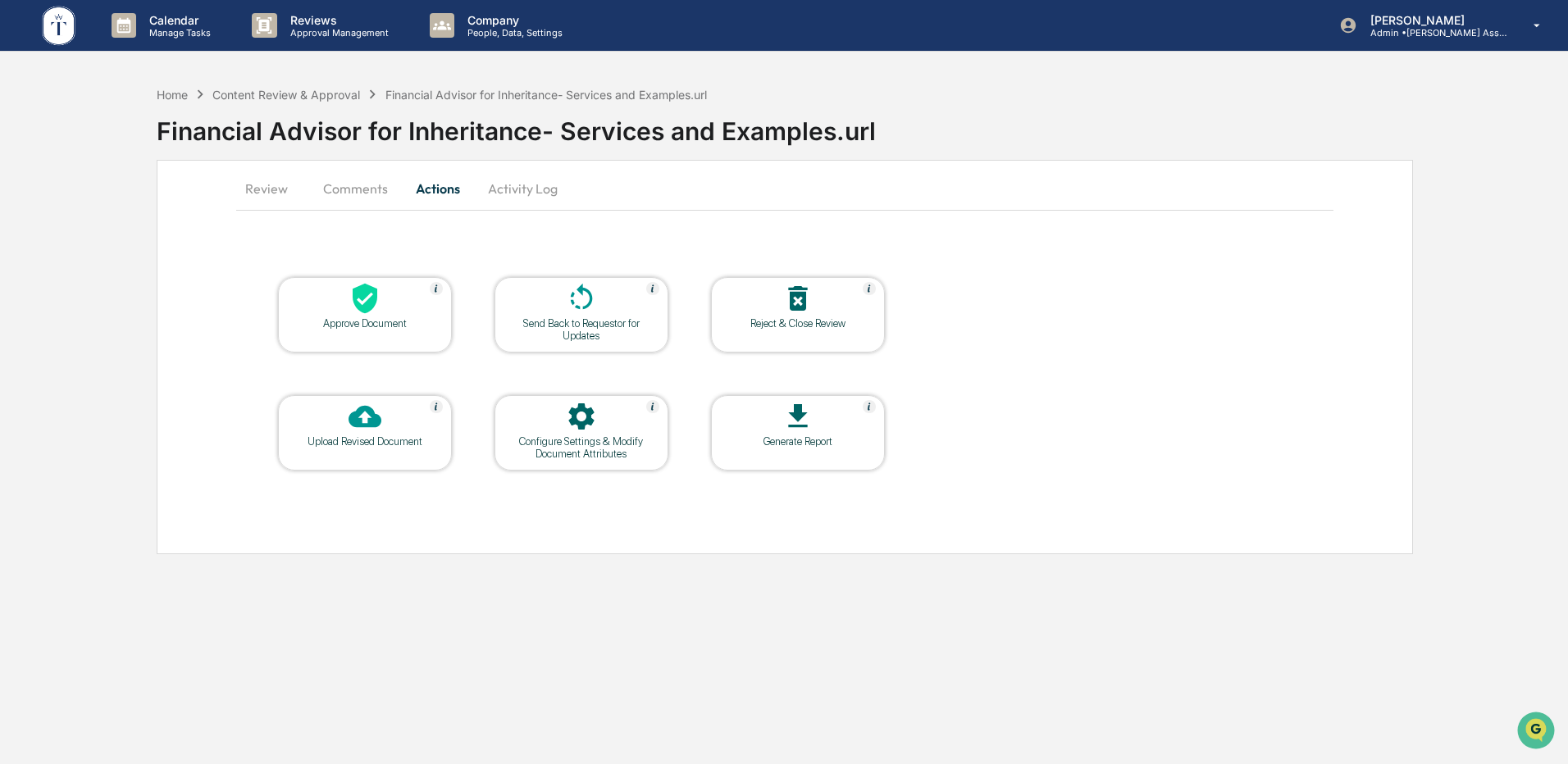
click at [425, 291] on div at bounding box center [365, 299] width 164 height 35
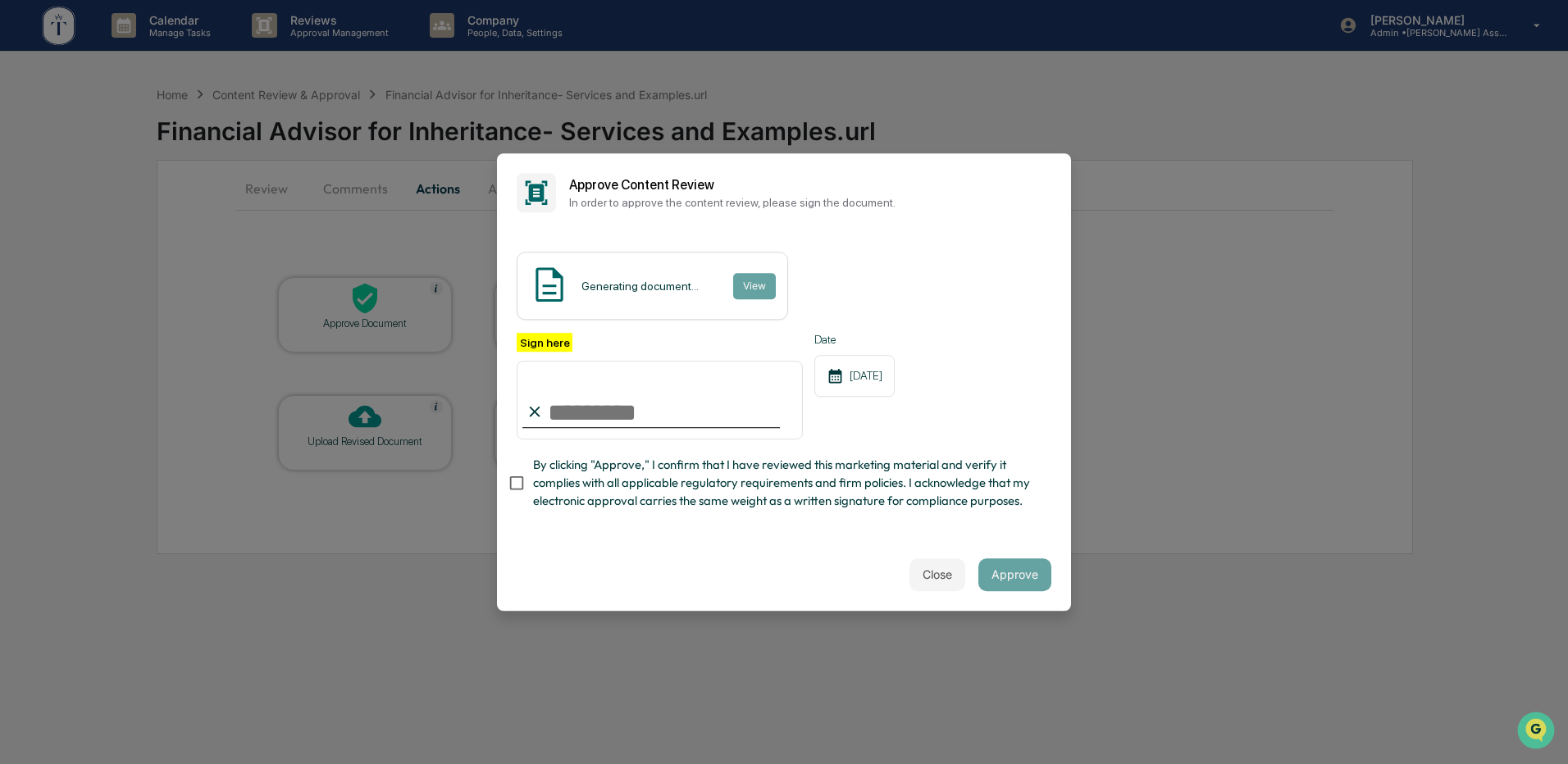
click at [692, 395] on input "Sign here" at bounding box center [660, 399] width 286 height 78
type input "**********"
click at [830, 537] on div "**********" at bounding box center [784, 385] width 574 height 307
click at [1019, 587] on button "Approve" at bounding box center [1015, 574] width 73 height 33
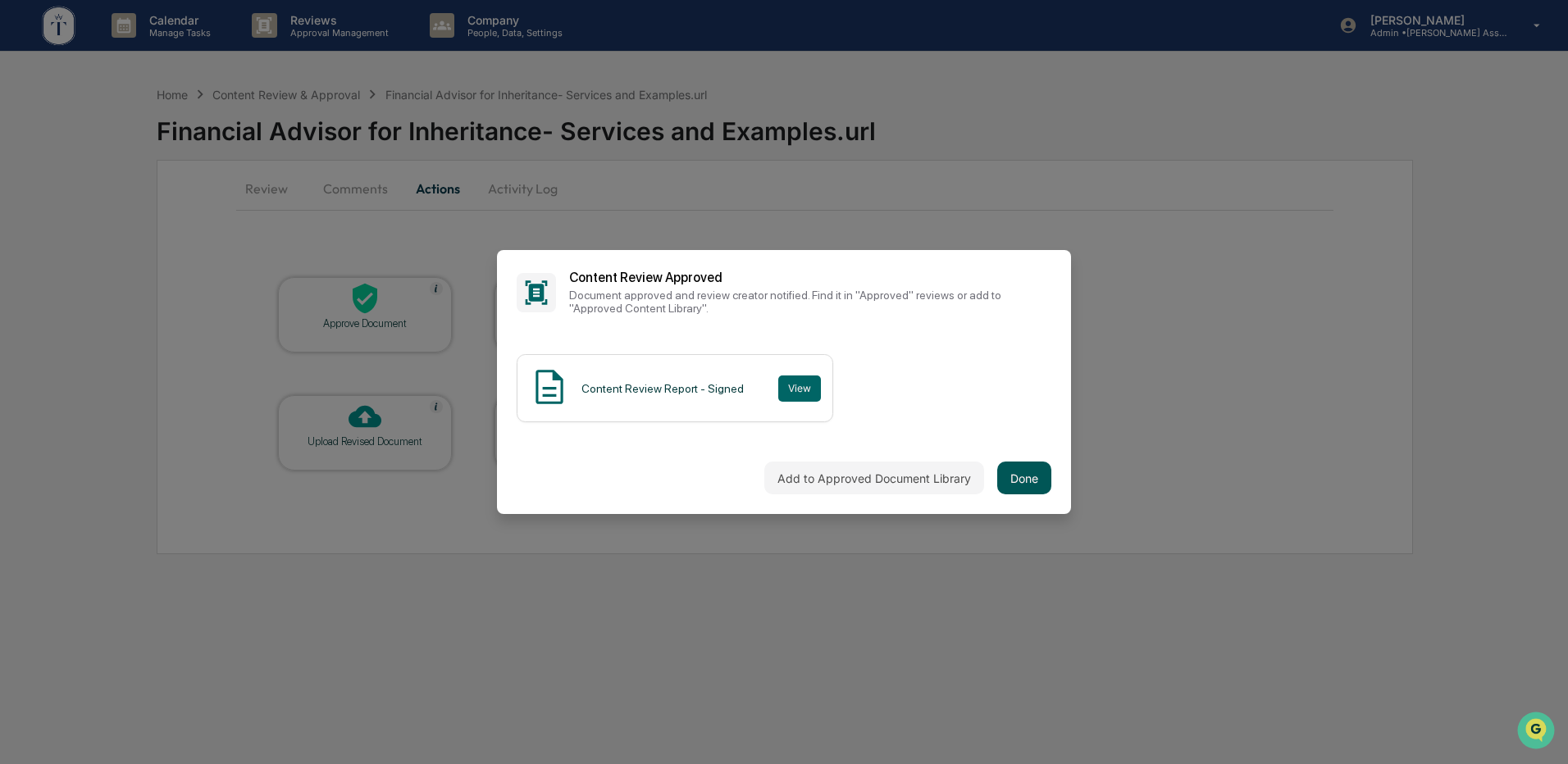
click at [1014, 477] on button "Done" at bounding box center [1024, 478] width 54 height 33
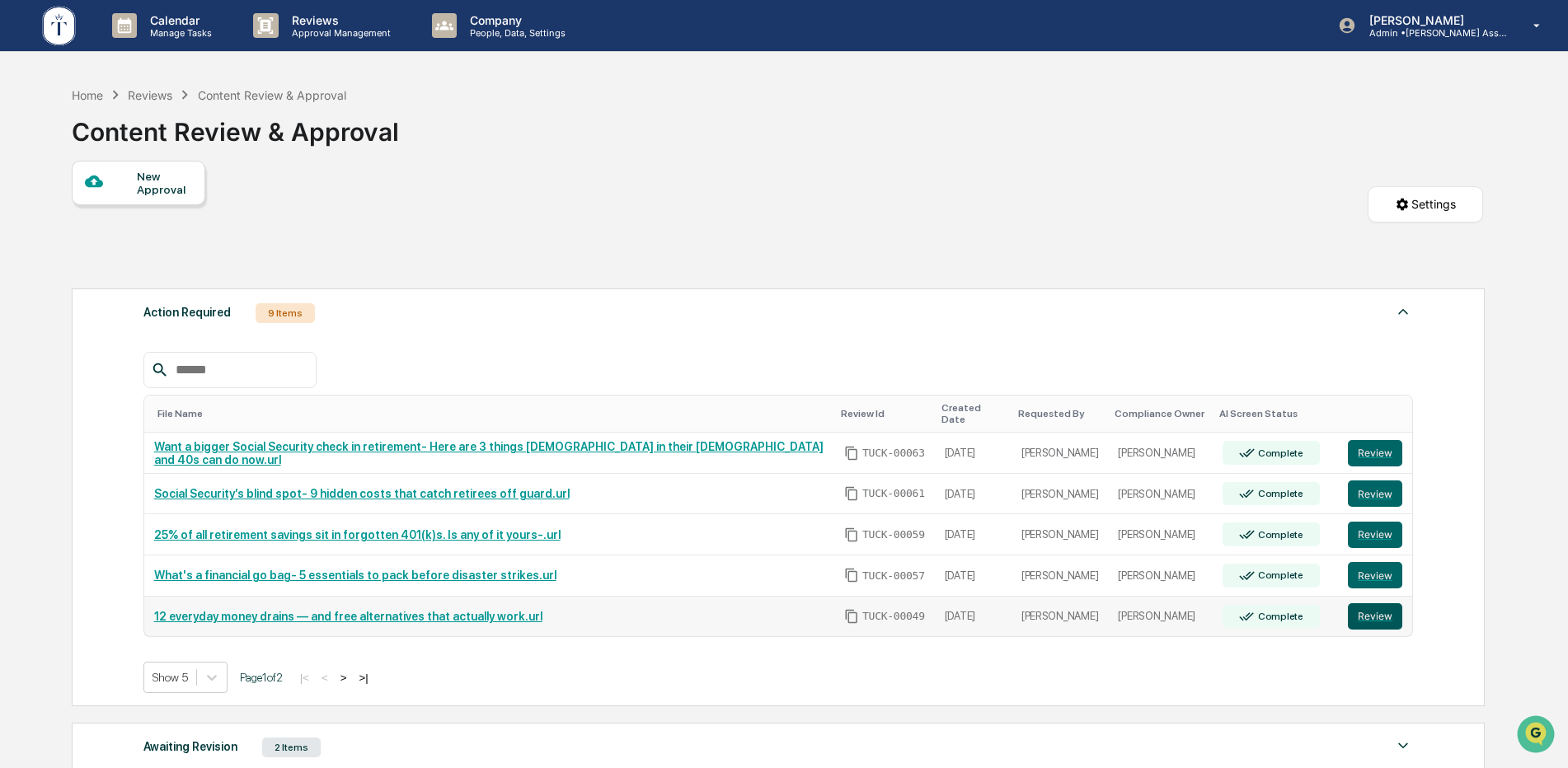
click at [1362, 603] on button "Review" at bounding box center [1375, 616] width 54 height 26
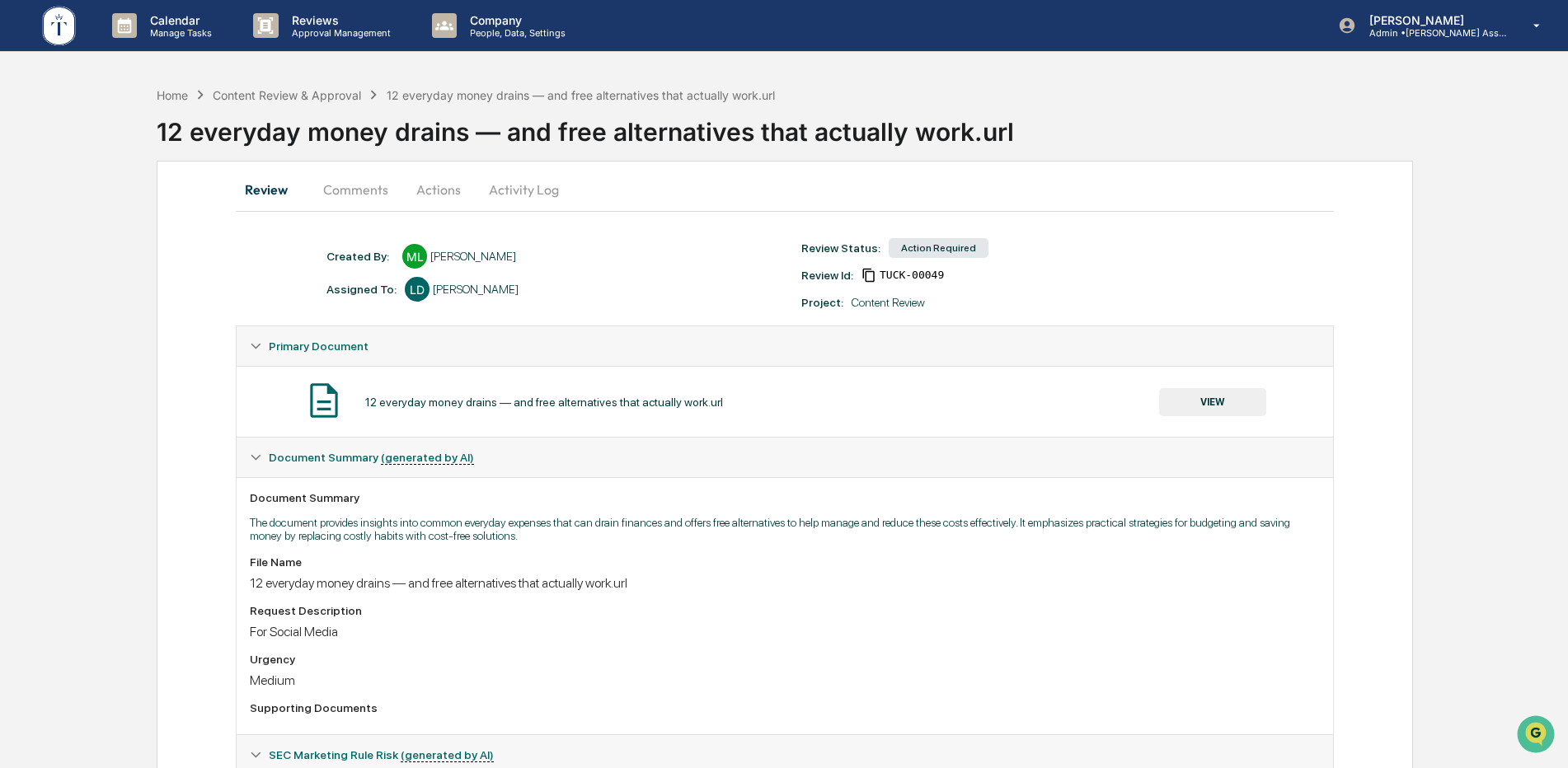
click at [427, 192] on button "Actions" at bounding box center [438, 190] width 74 height 40
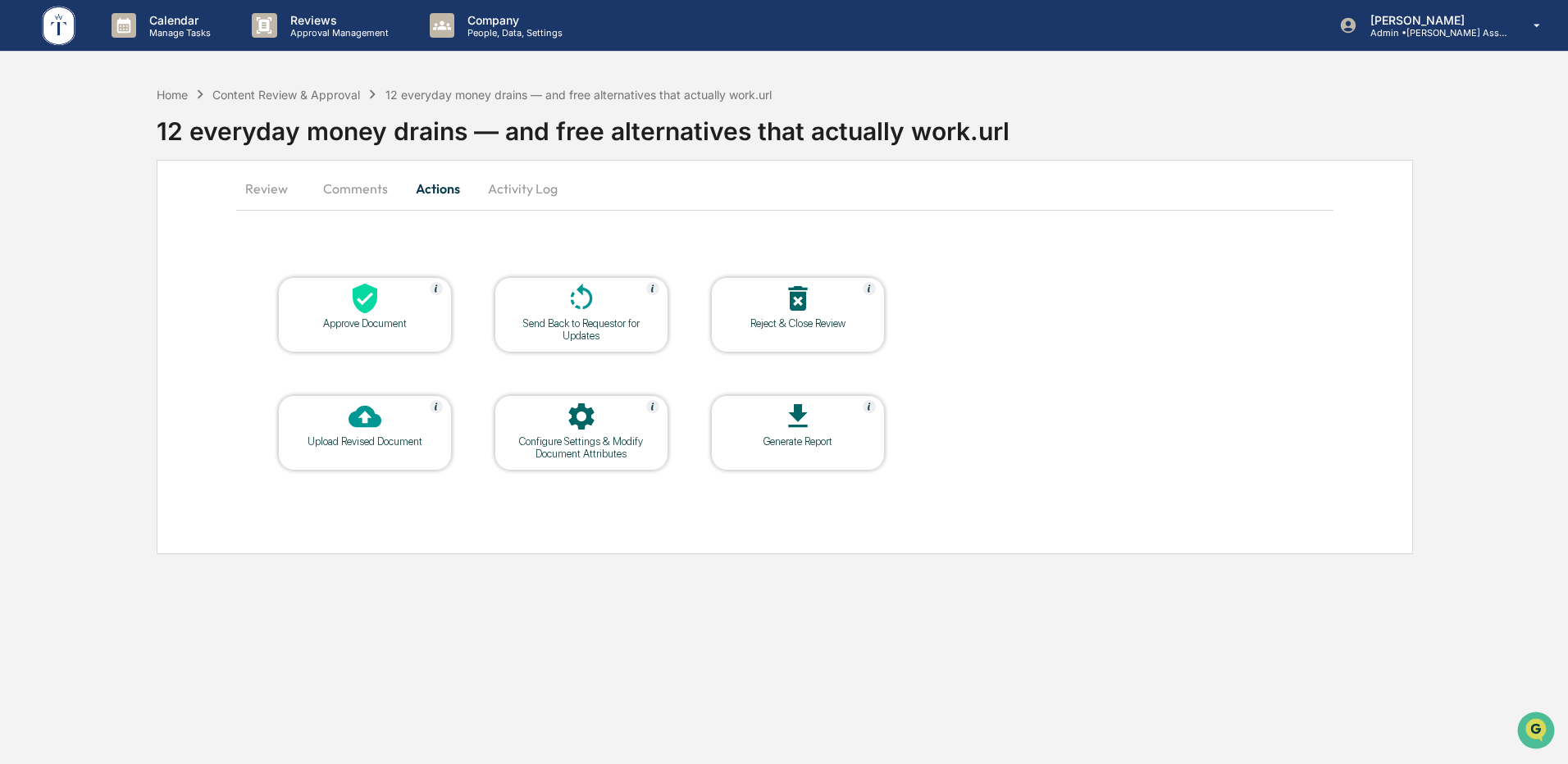
click at [374, 309] on icon at bounding box center [365, 298] width 33 height 33
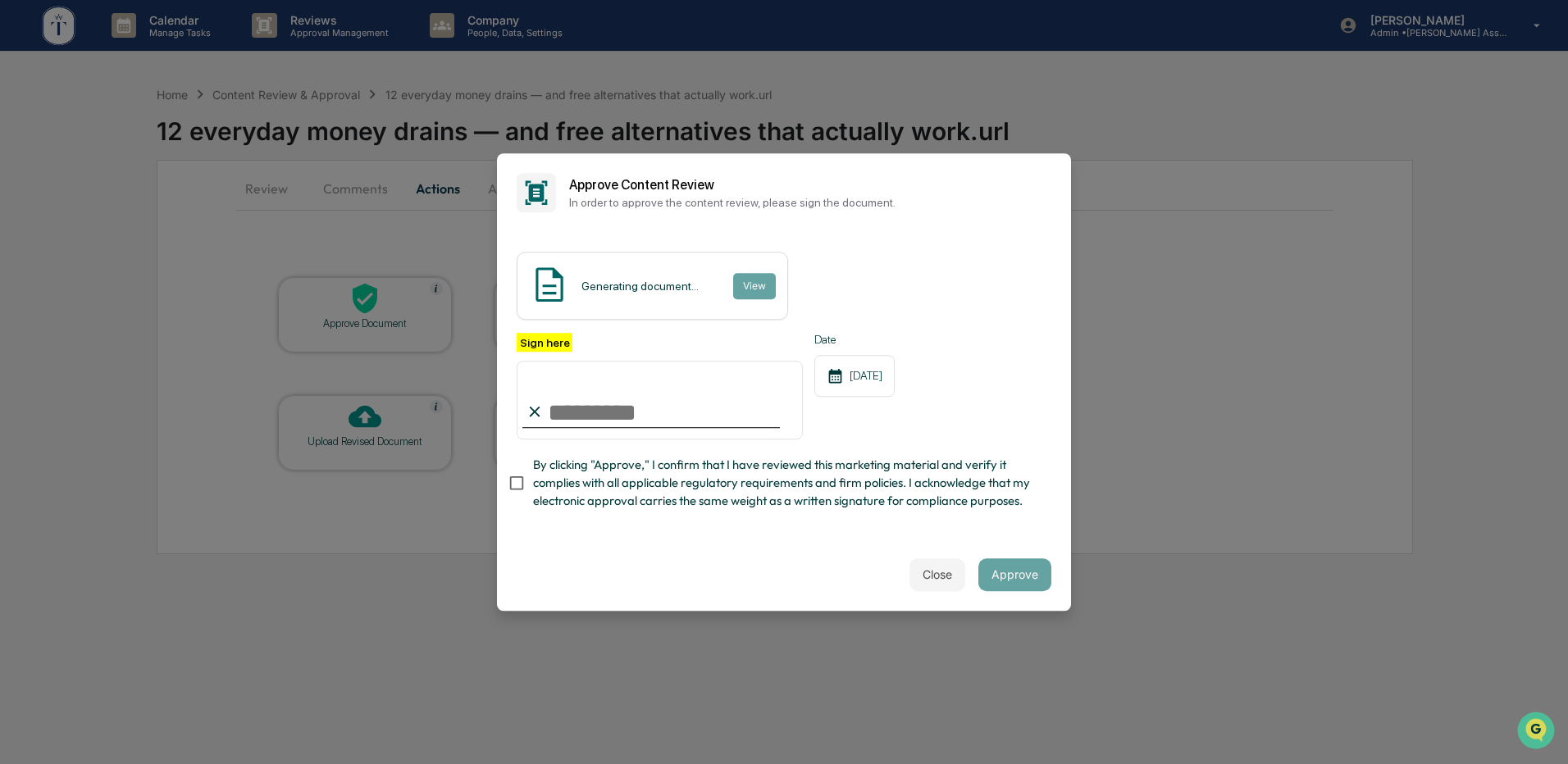
click at [549, 398] on input "Sign here" at bounding box center [660, 399] width 286 height 78
type input "**********"
click at [991, 576] on button "Approve" at bounding box center [1015, 574] width 73 height 33
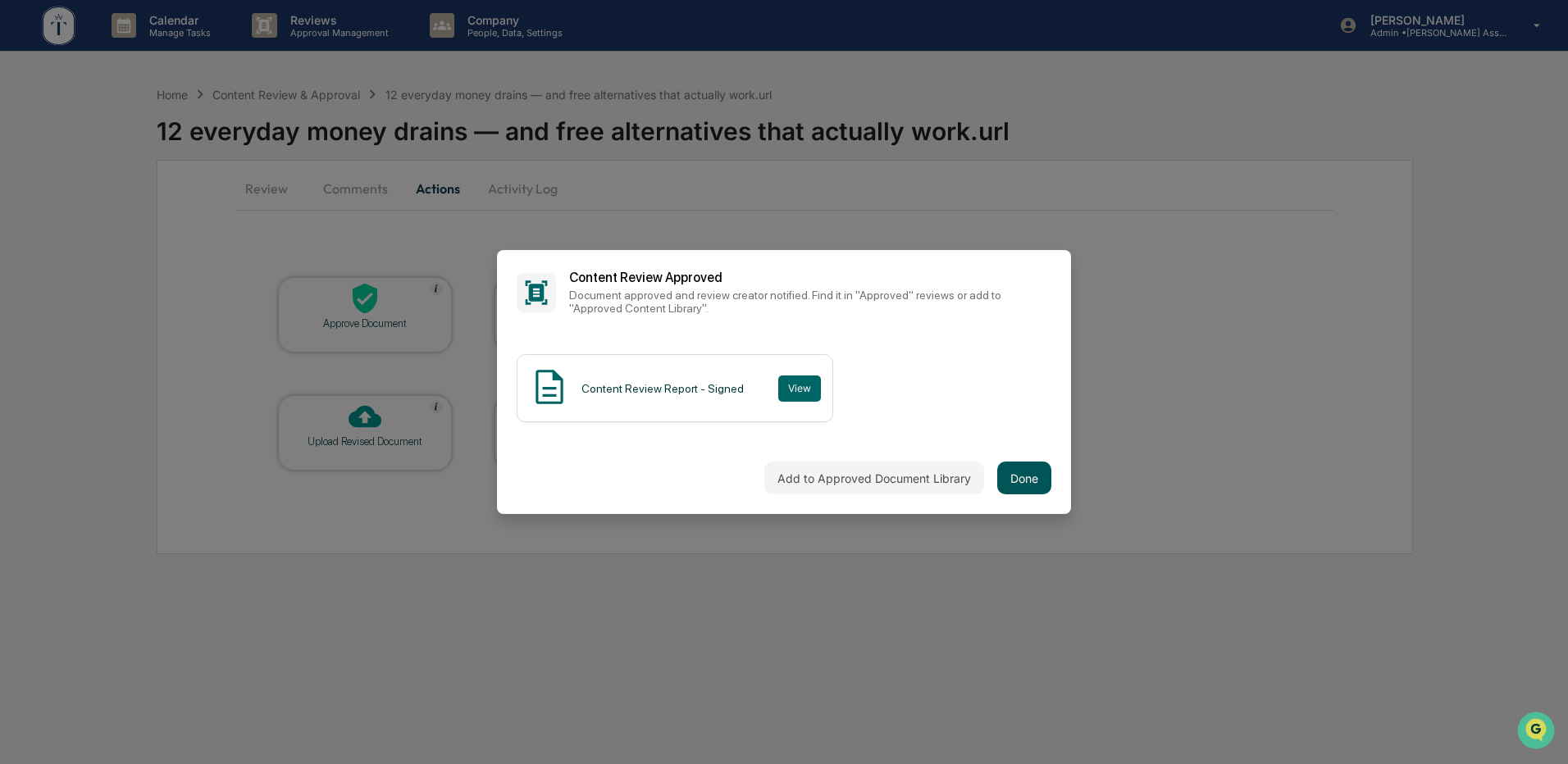
click at [1015, 470] on button "Done" at bounding box center [1024, 478] width 54 height 33
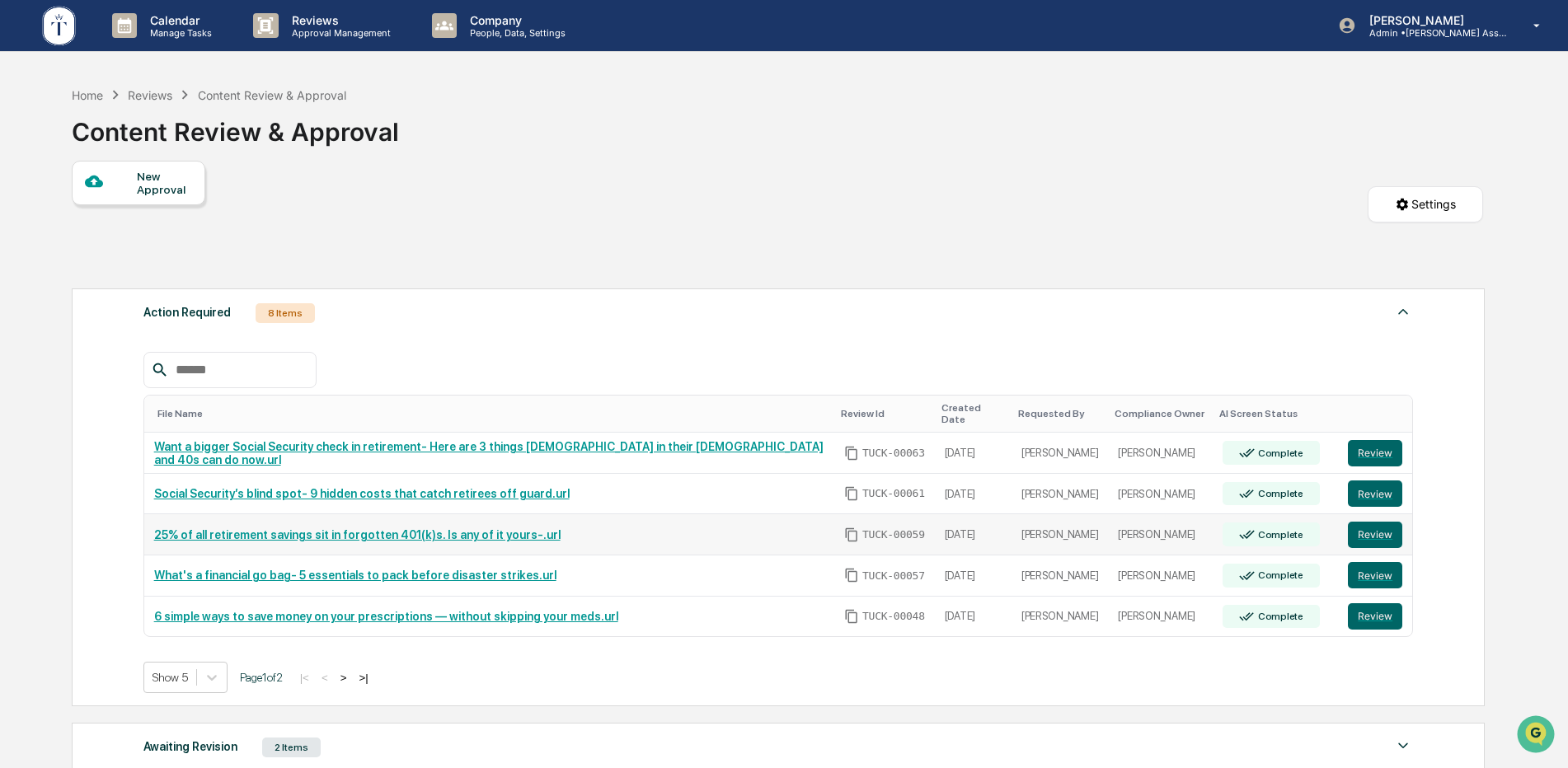
click at [390, 528] on link "25% of all retirement savings sit in forgotten 401(k)s. Is any of it yours-.url" at bounding box center [357, 534] width 406 height 13
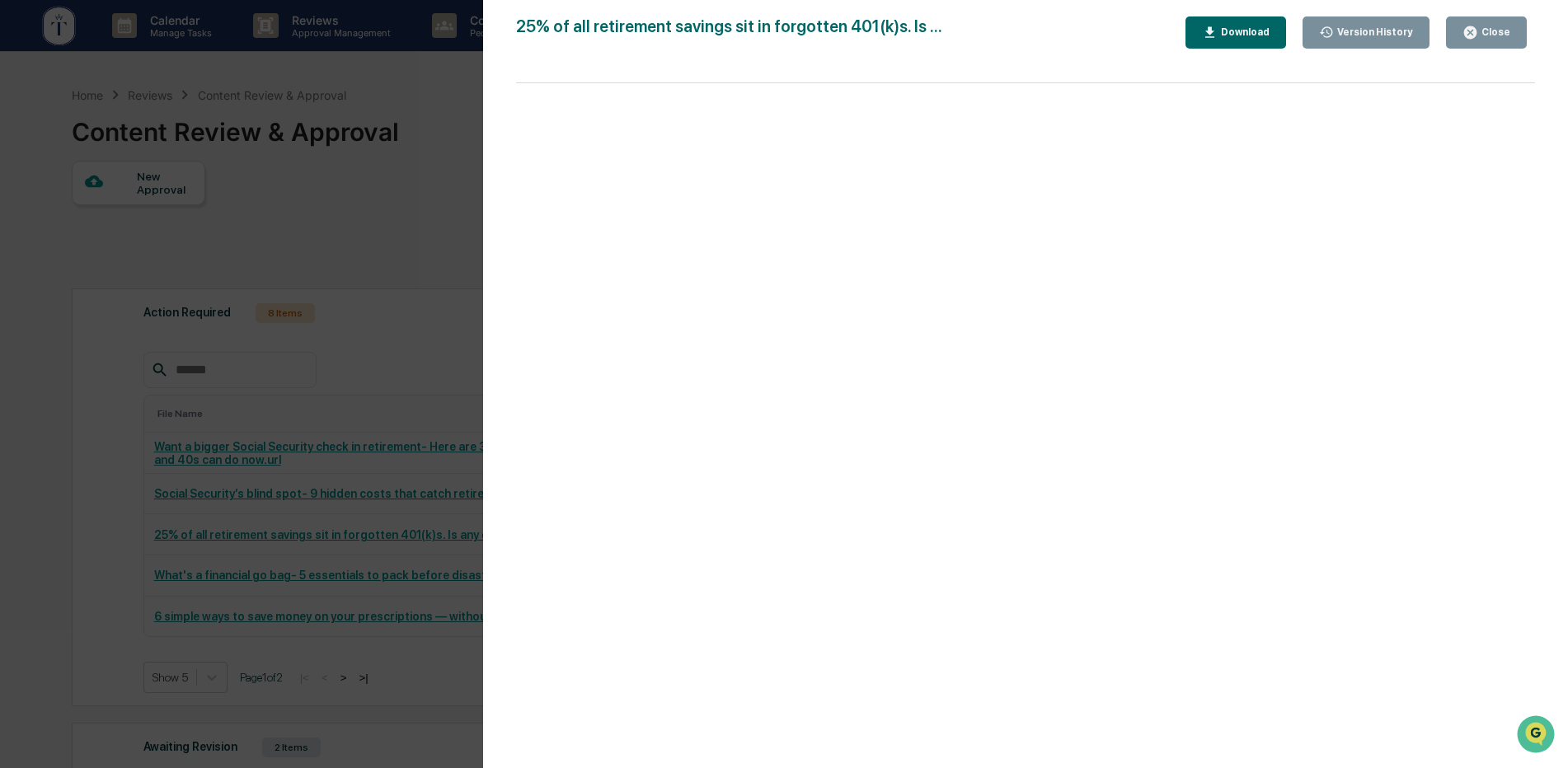
click at [1467, 33] on icon "button" at bounding box center [1470, 32] width 12 height 12
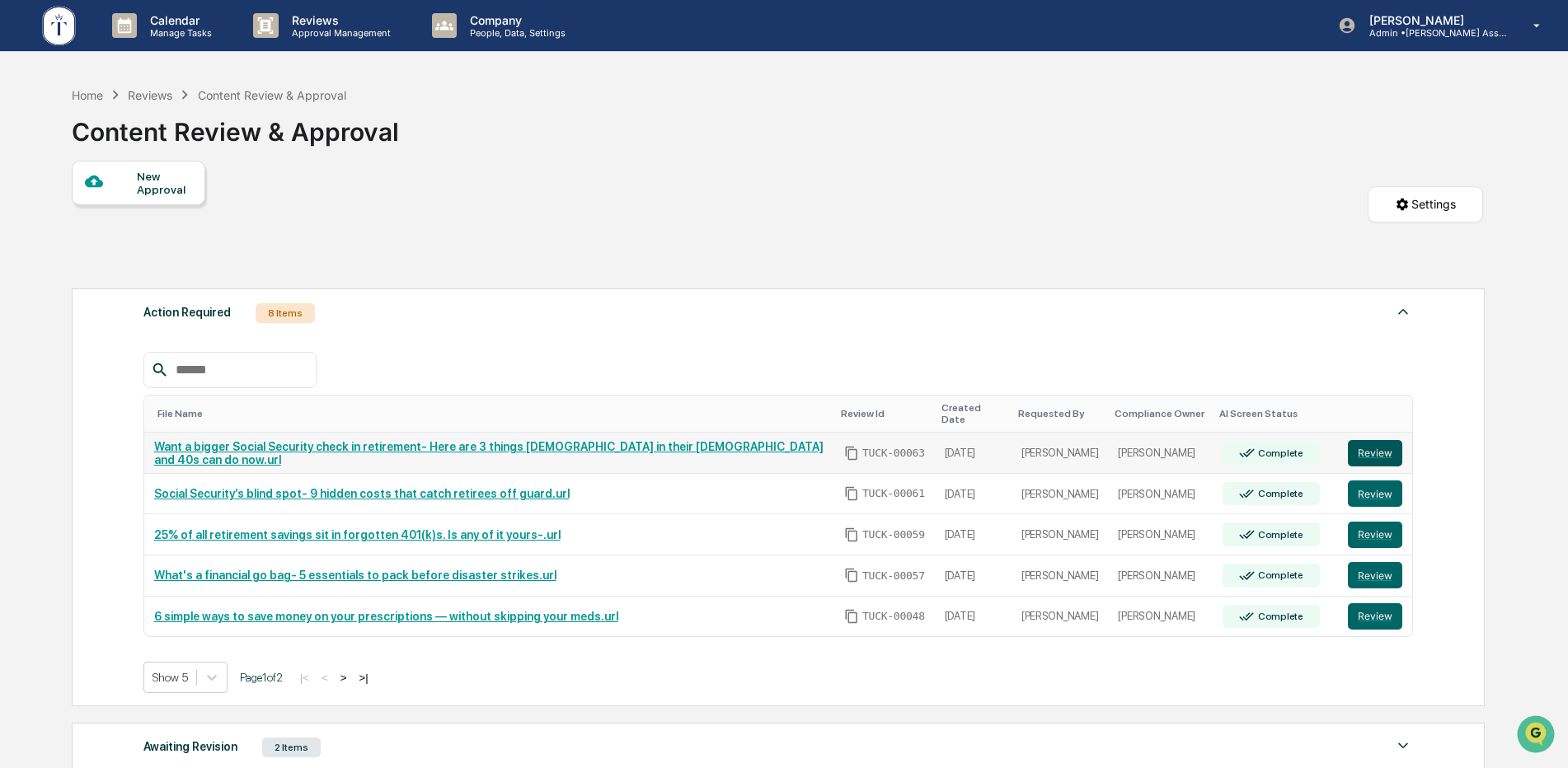
click at [1360, 445] on button "Review" at bounding box center [1375, 453] width 54 height 26
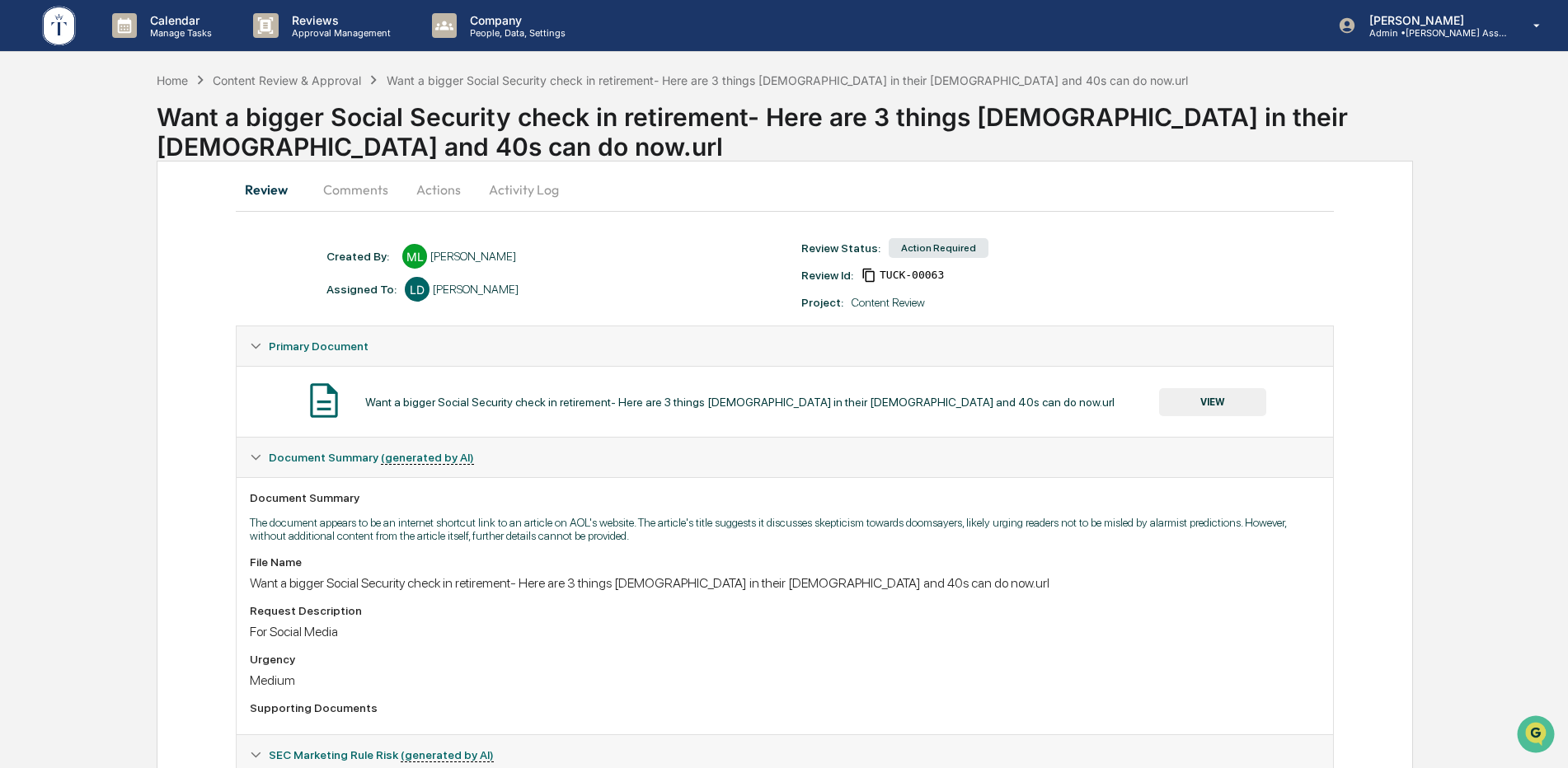
click at [433, 188] on button "Actions" at bounding box center [438, 190] width 74 height 40
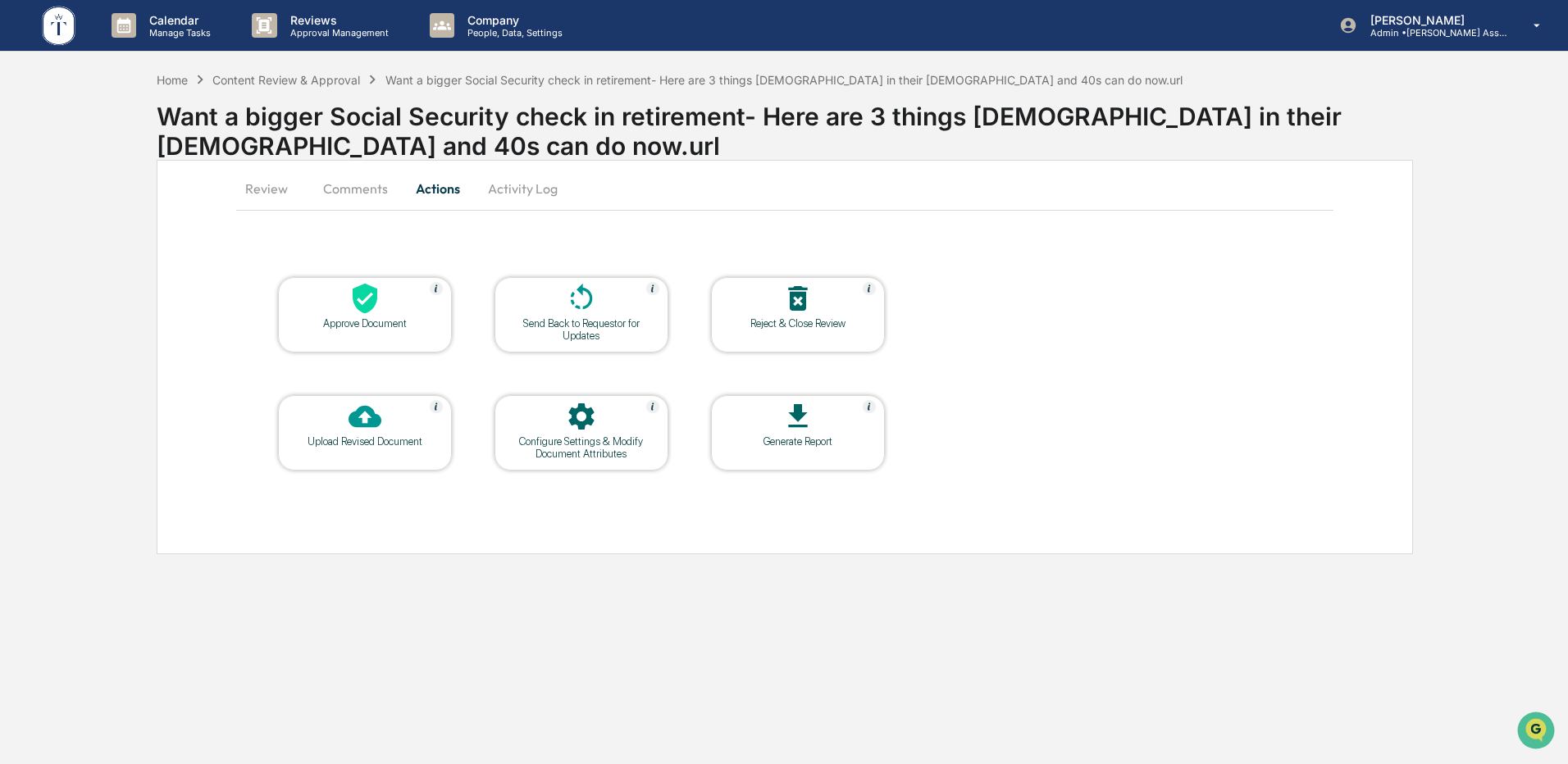
click at [390, 309] on div at bounding box center [365, 299] width 164 height 35
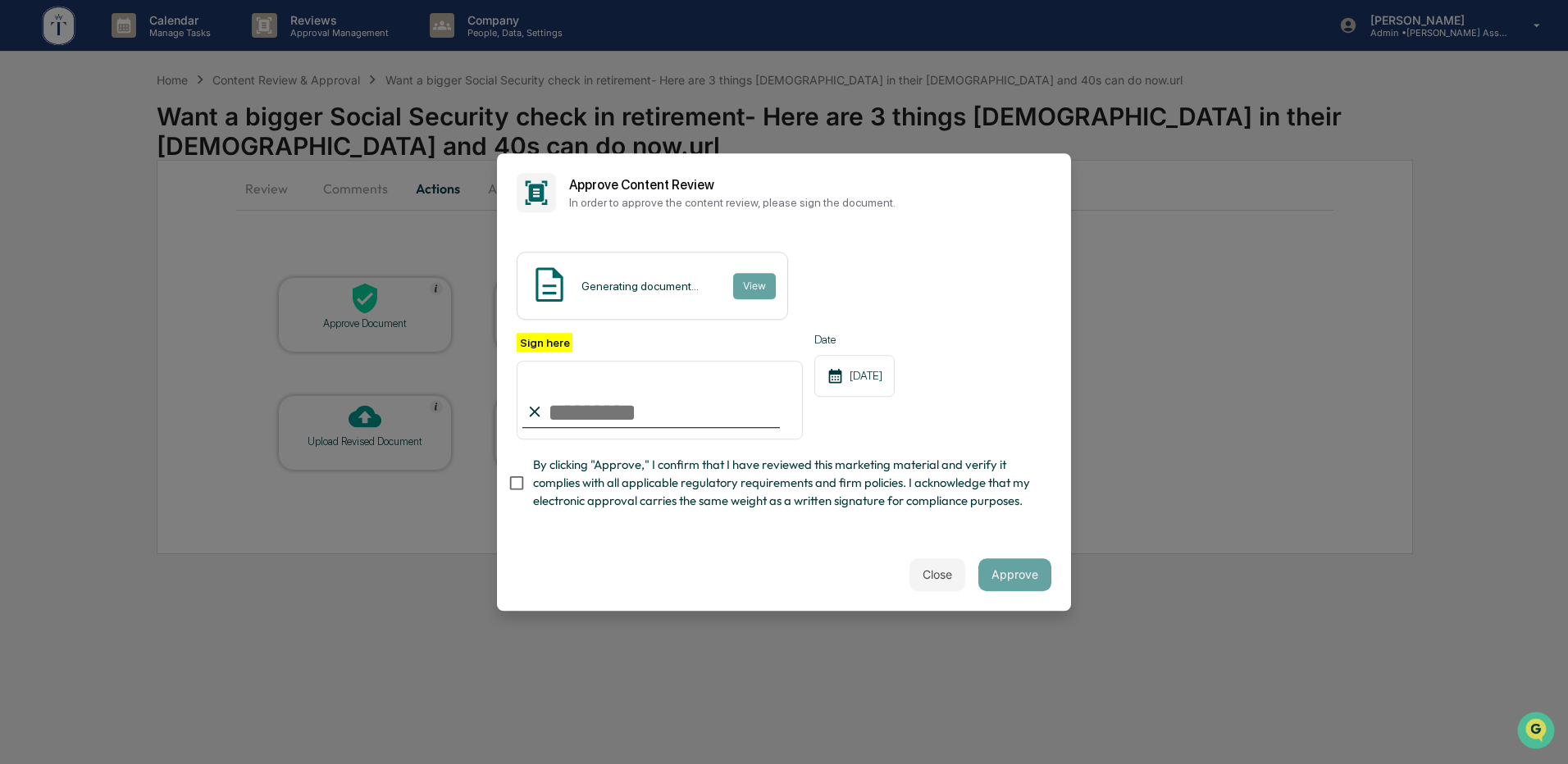
click at [600, 396] on input "Sign here" at bounding box center [660, 399] width 286 height 78
type input "**********"
click at [848, 554] on div "Close Approve" at bounding box center [784, 574] width 574 height 73
click at [997, 582] on button "Approve" at bounding box center [1015, 574] width 73 height 33
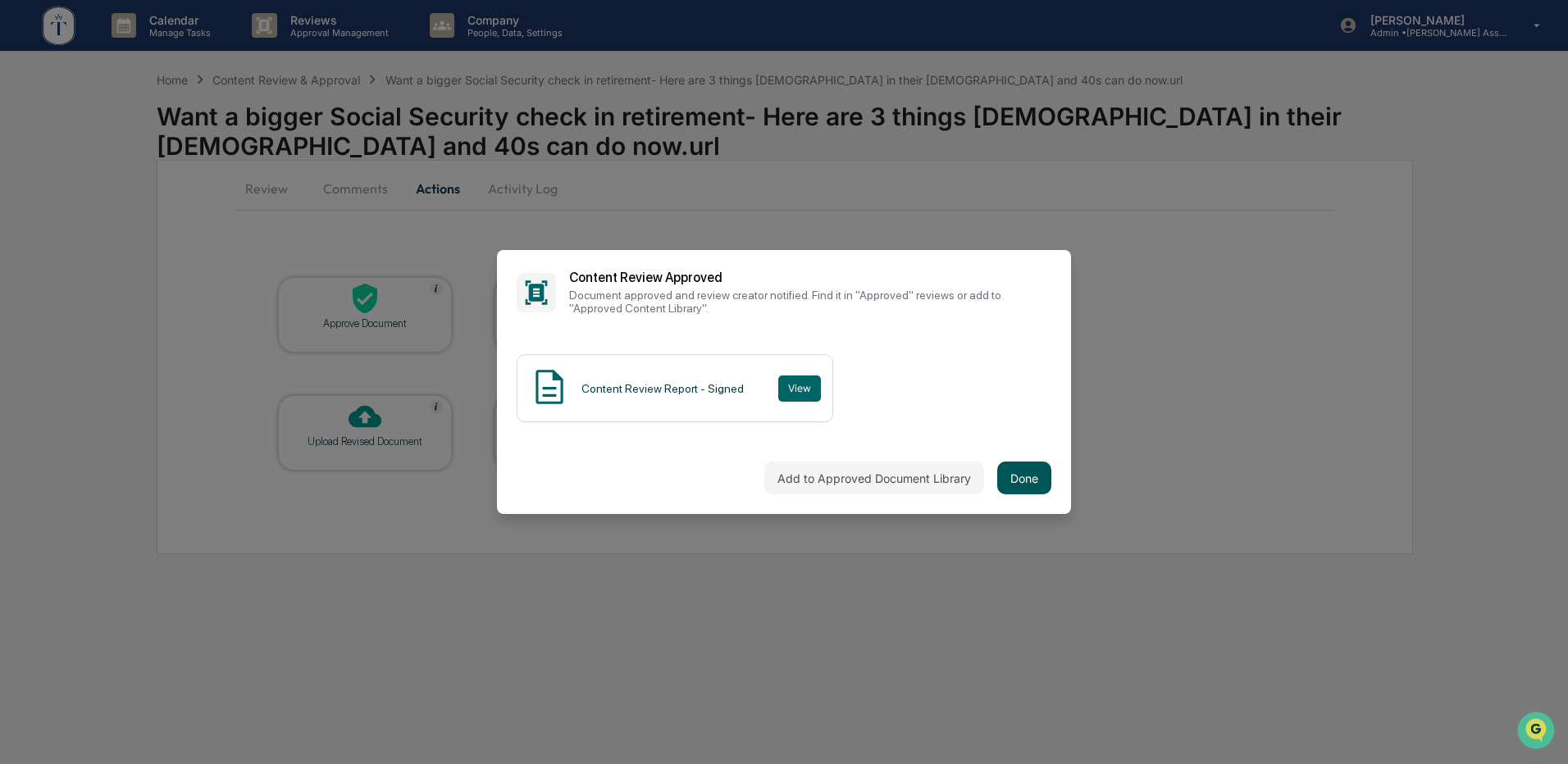
click at [1007, 468] on button "Done" at bounding box center [1024, 478] width 54 height 33
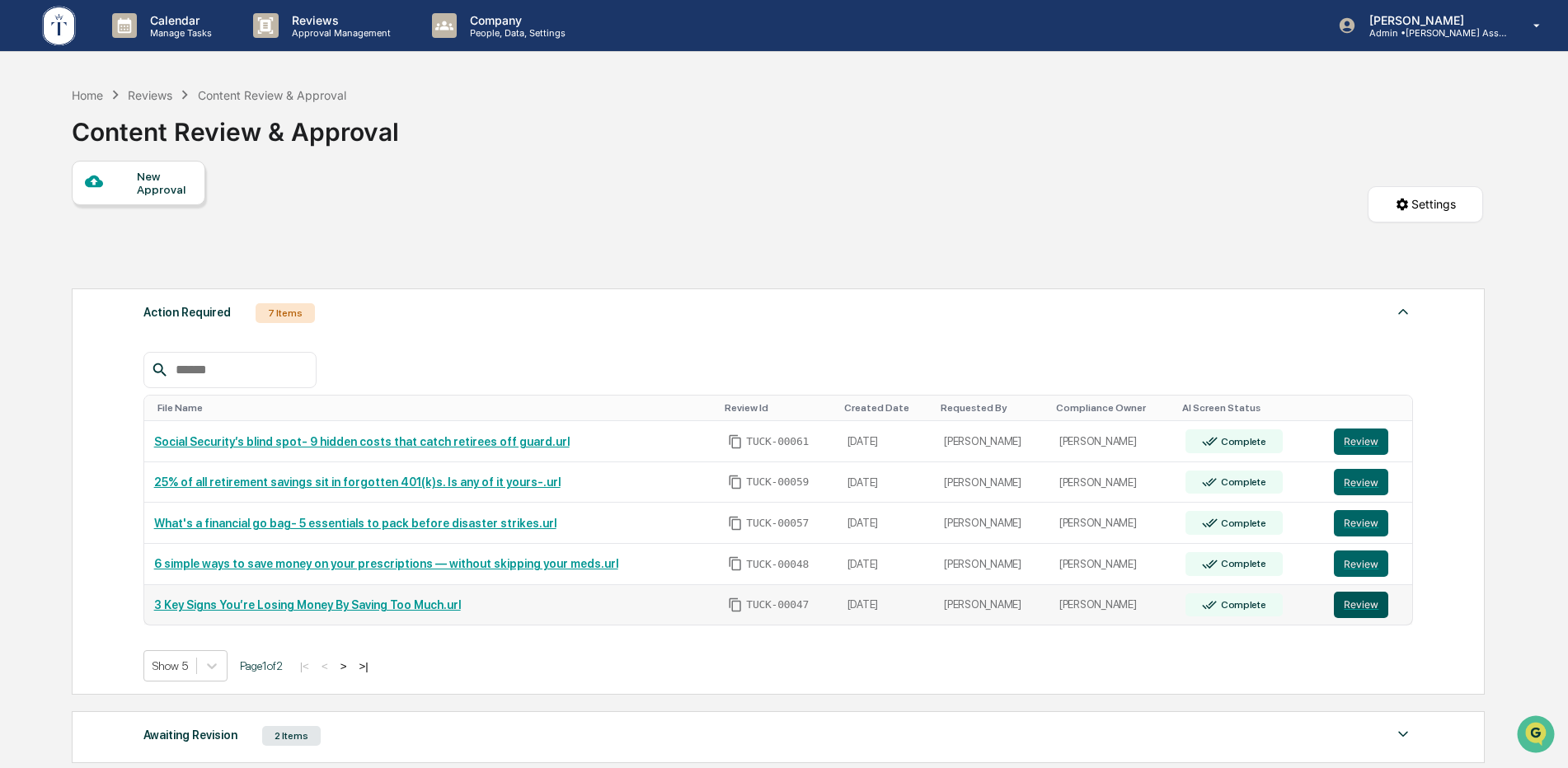
click at [1372, 610] on button "Review" at bounding box center [1361, 605] width 54 height 26
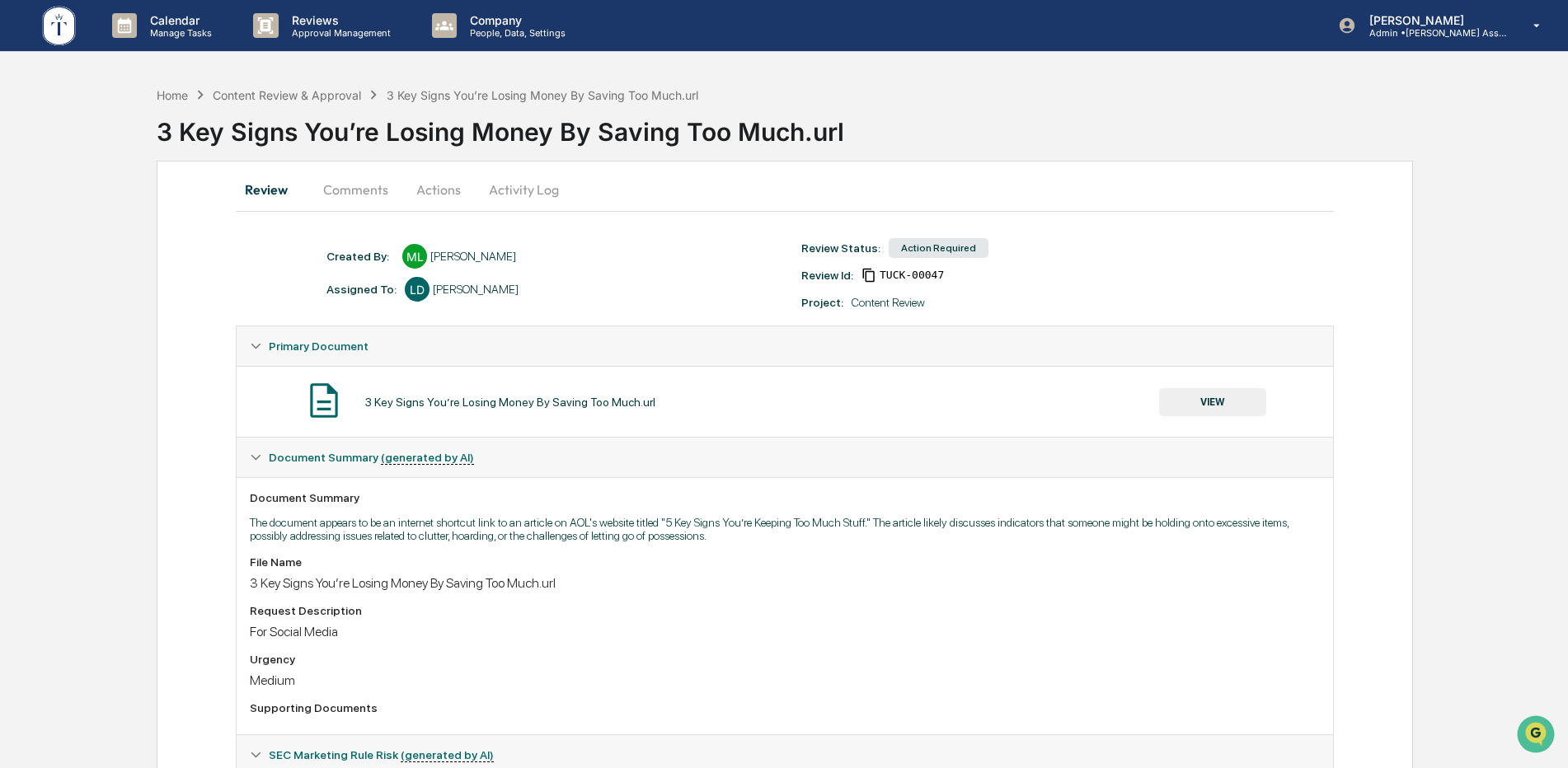
click at [428, 190] on button "Actions" at bounding box center [438, 190] width 74 height 40
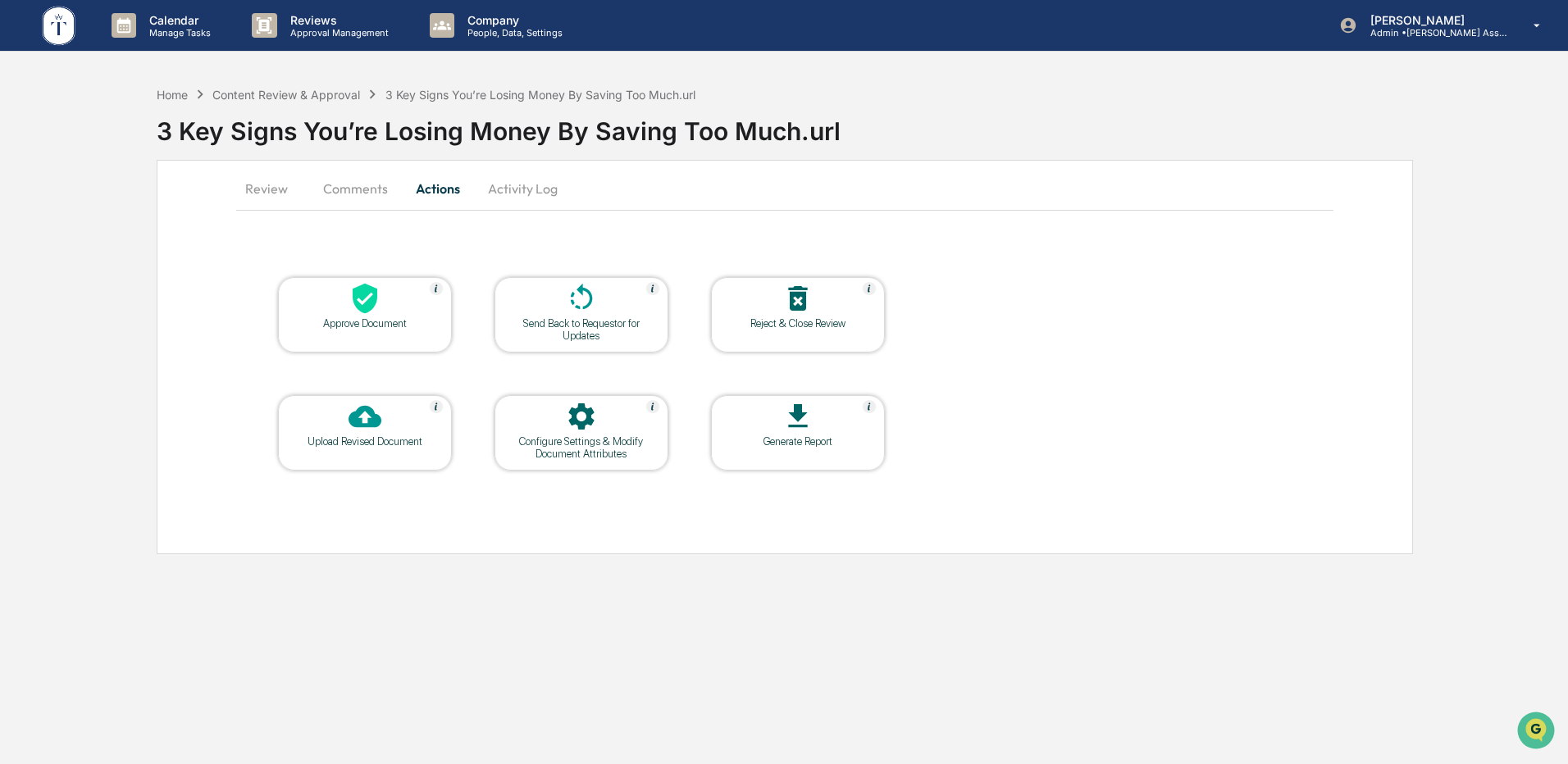
click at [396, 289] on div at bounding box center [365, 299] width 164 height 35
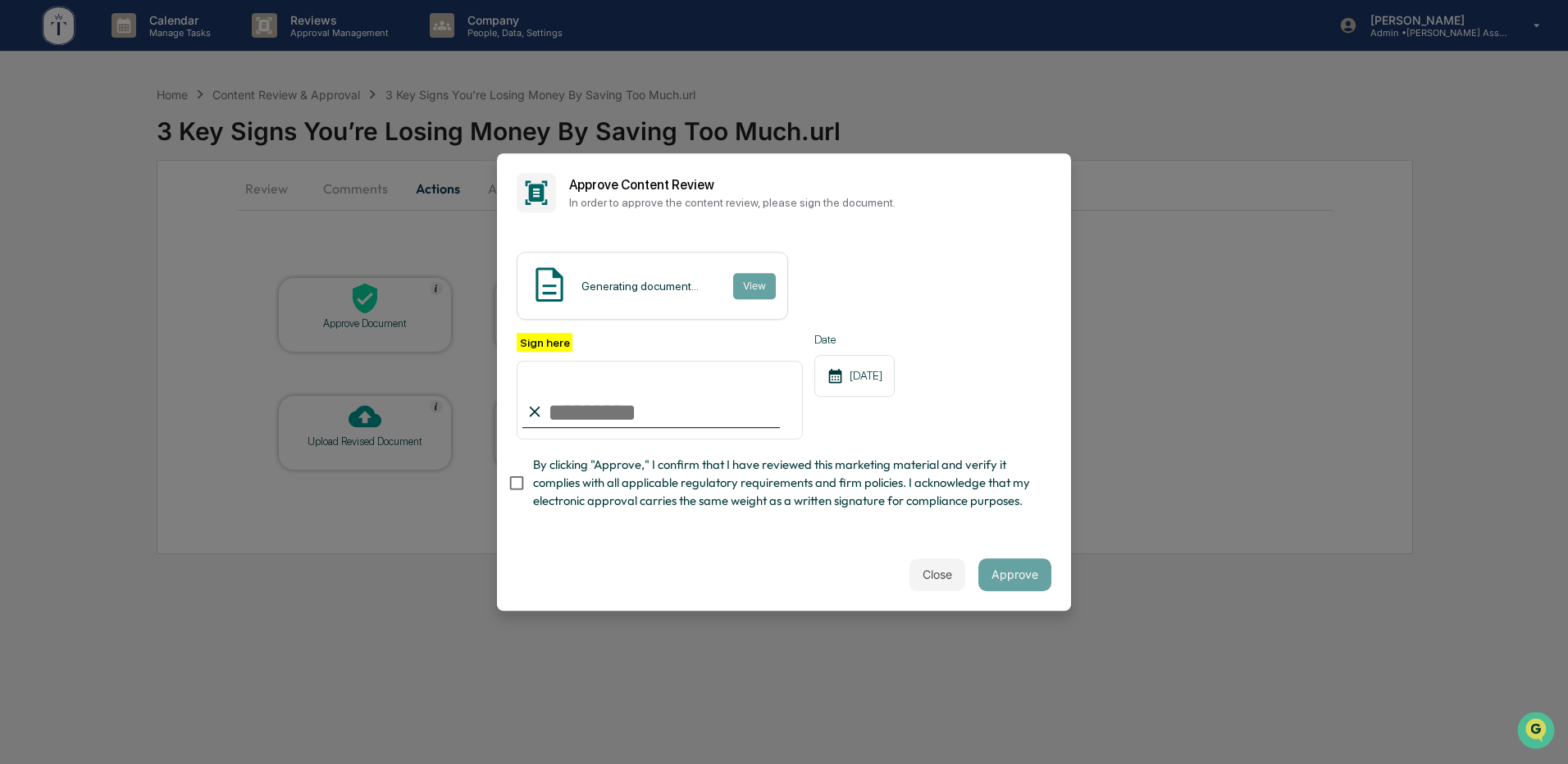
click at [568, 376] on input "Sign here" at bounding box center [660, 399] width 286 height 78
type input "**********"
click at [1004, 573] on button "Approve" at bounding box center [1015, 574] width 73 height 33
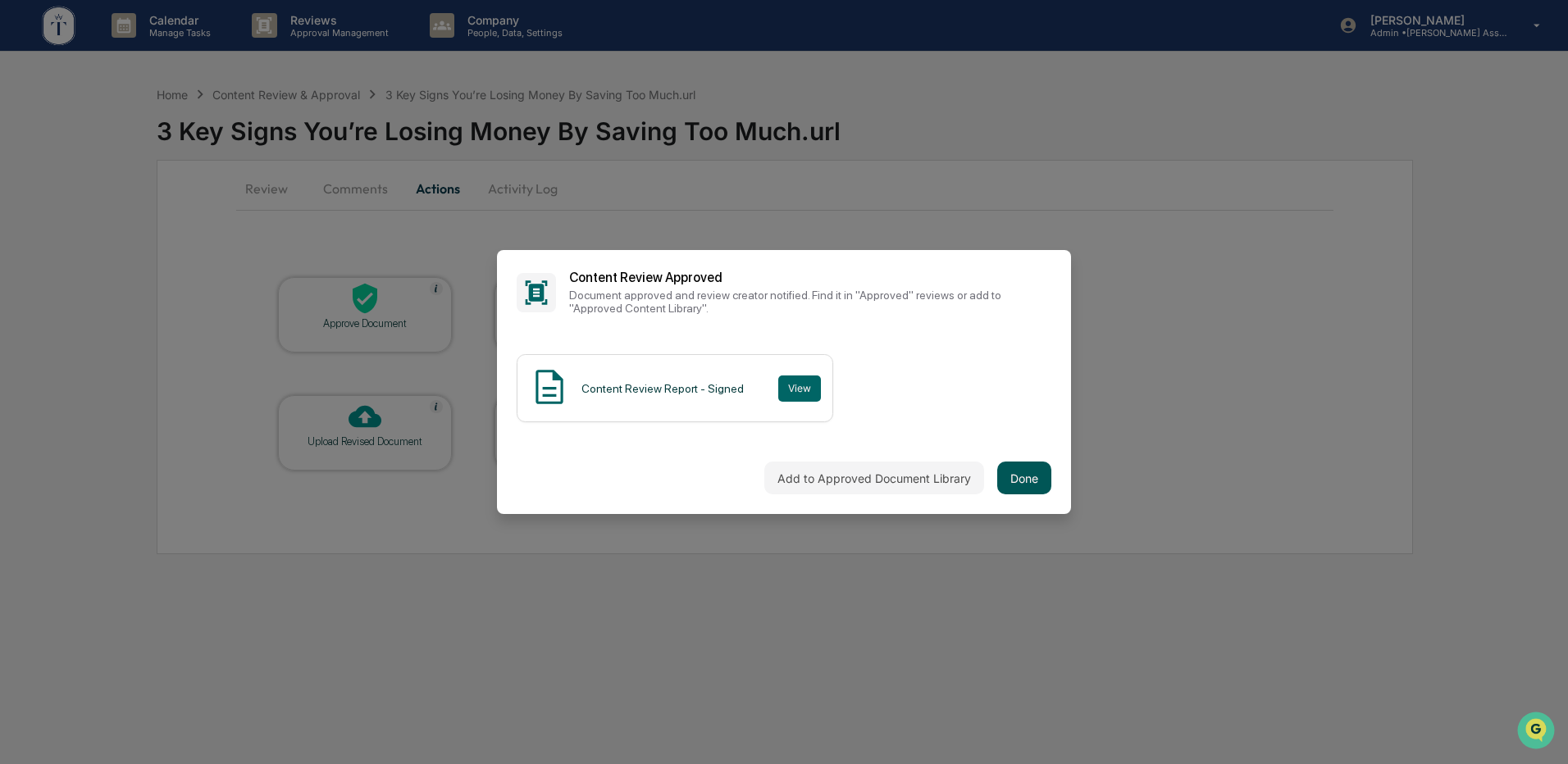
click at [1001, 471] on button "Done" at bounding box center [1024, 478] width 54 height 33
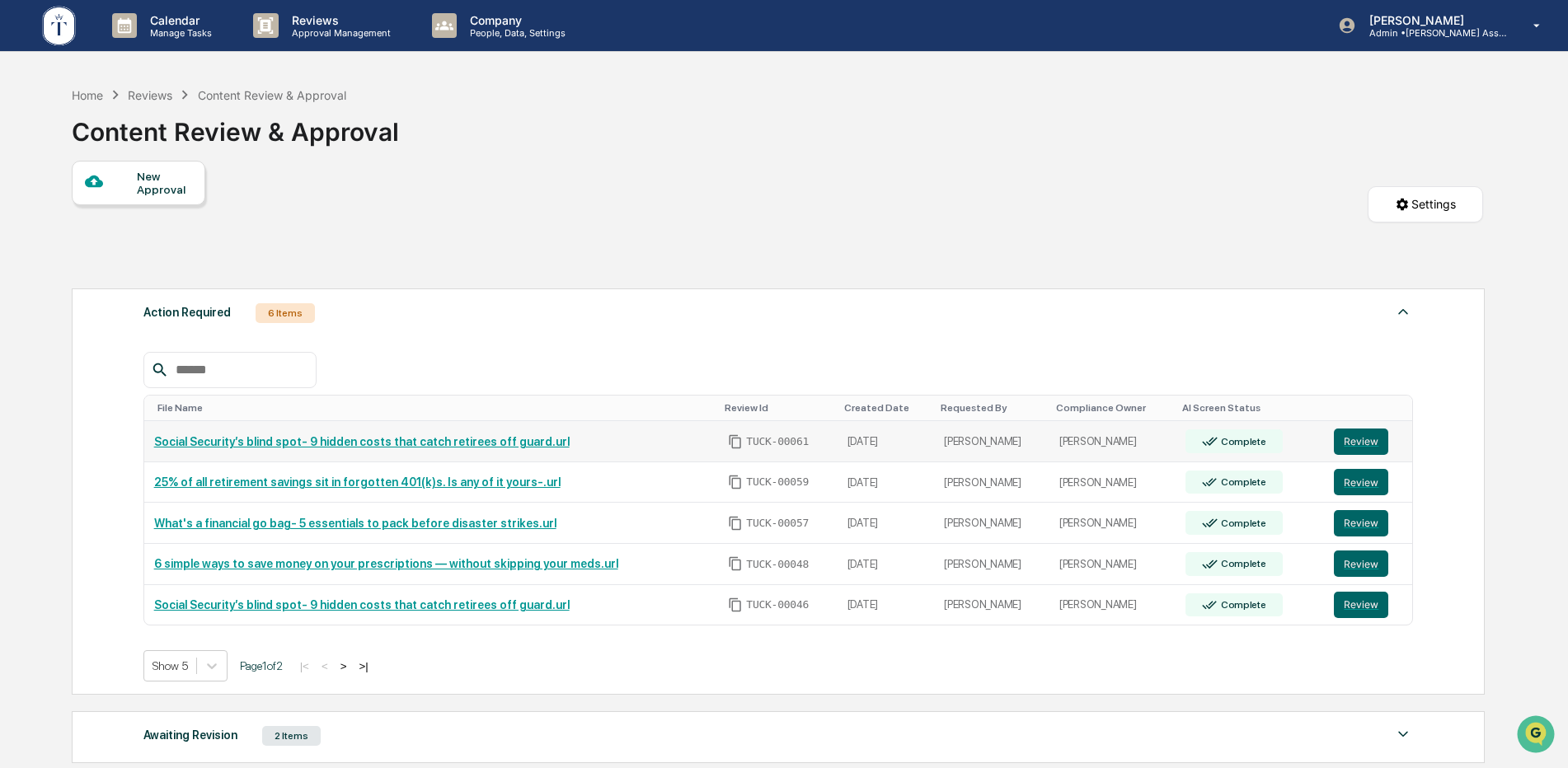
click at [446, 441] on link "Social Security’s blind spot- 9 hidden costs that catch retirees off guard.url" at bounding box center [362, 441] width 415 height 13
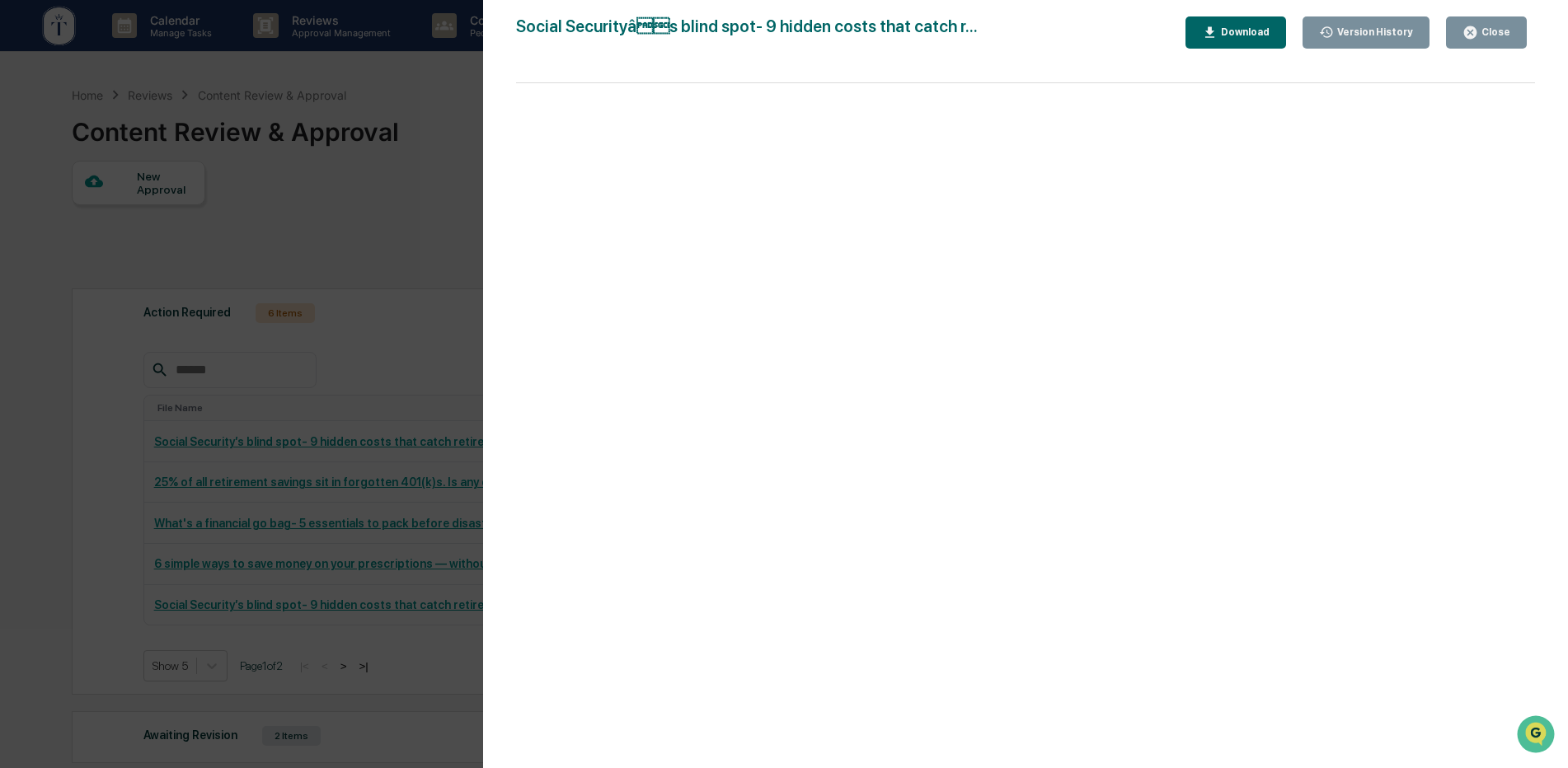
click at [1459, 29] on button "Close" at bounding box center [1486, 33] width 81 height 32
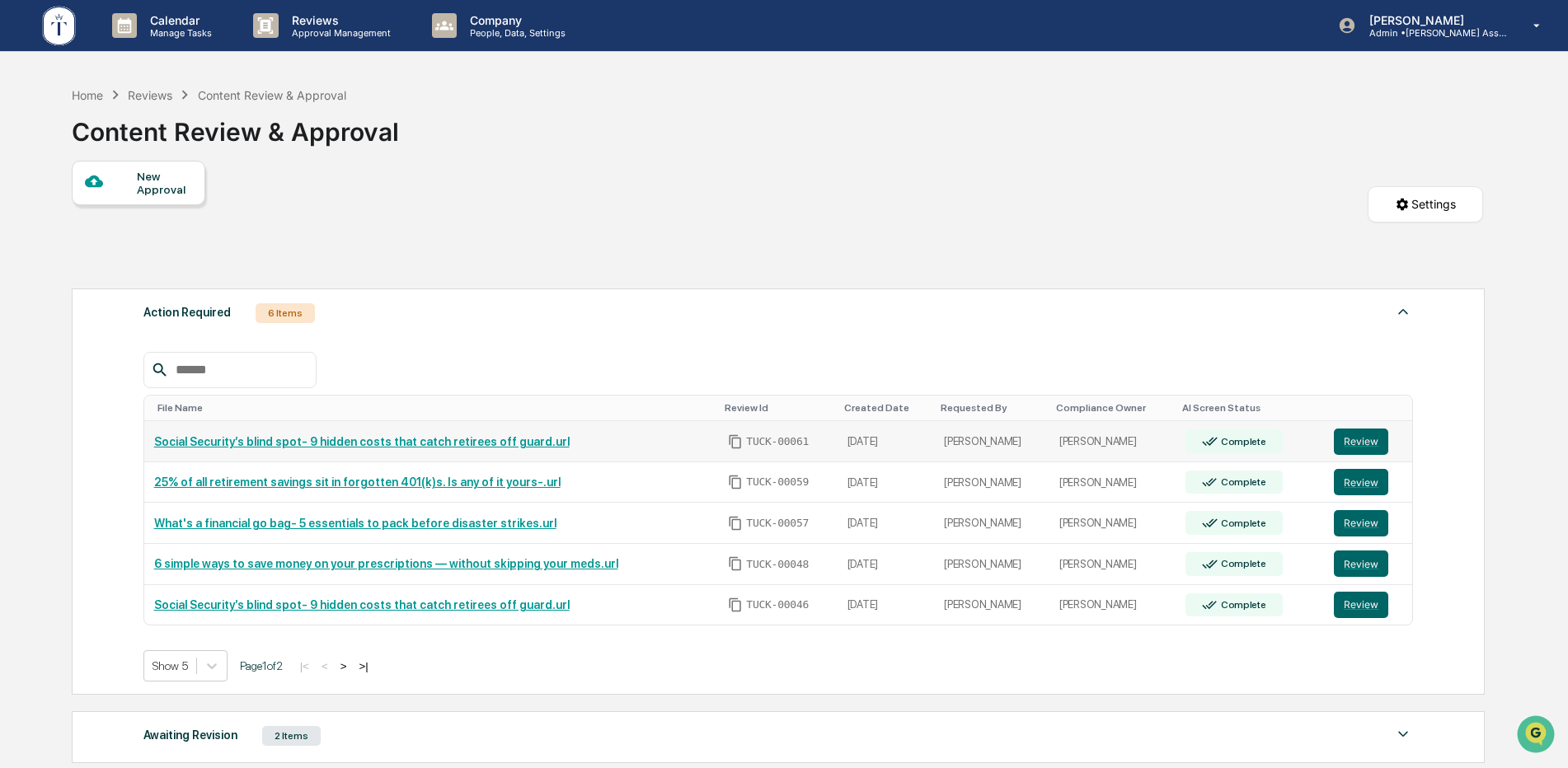
click at [1328, 446] on td "Review" at bounding box center [1368, 441] width 88 height 41
click at [1352, 438] on button "Review" at bounding box center [1361, 441] width 54 height 26
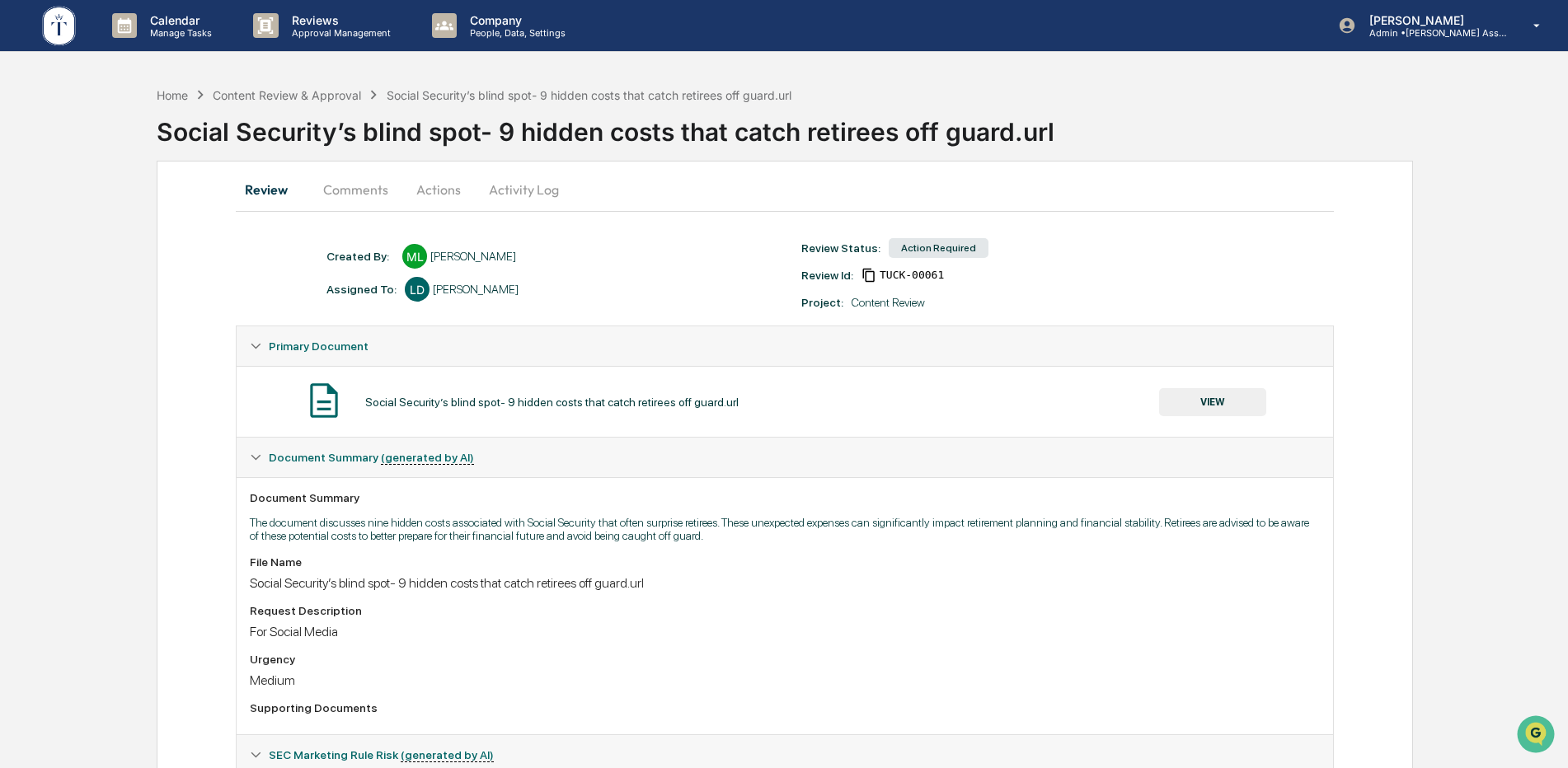
click at [446, 190] on button "Actions" at bounding box center [438, 190] width 74 height 40
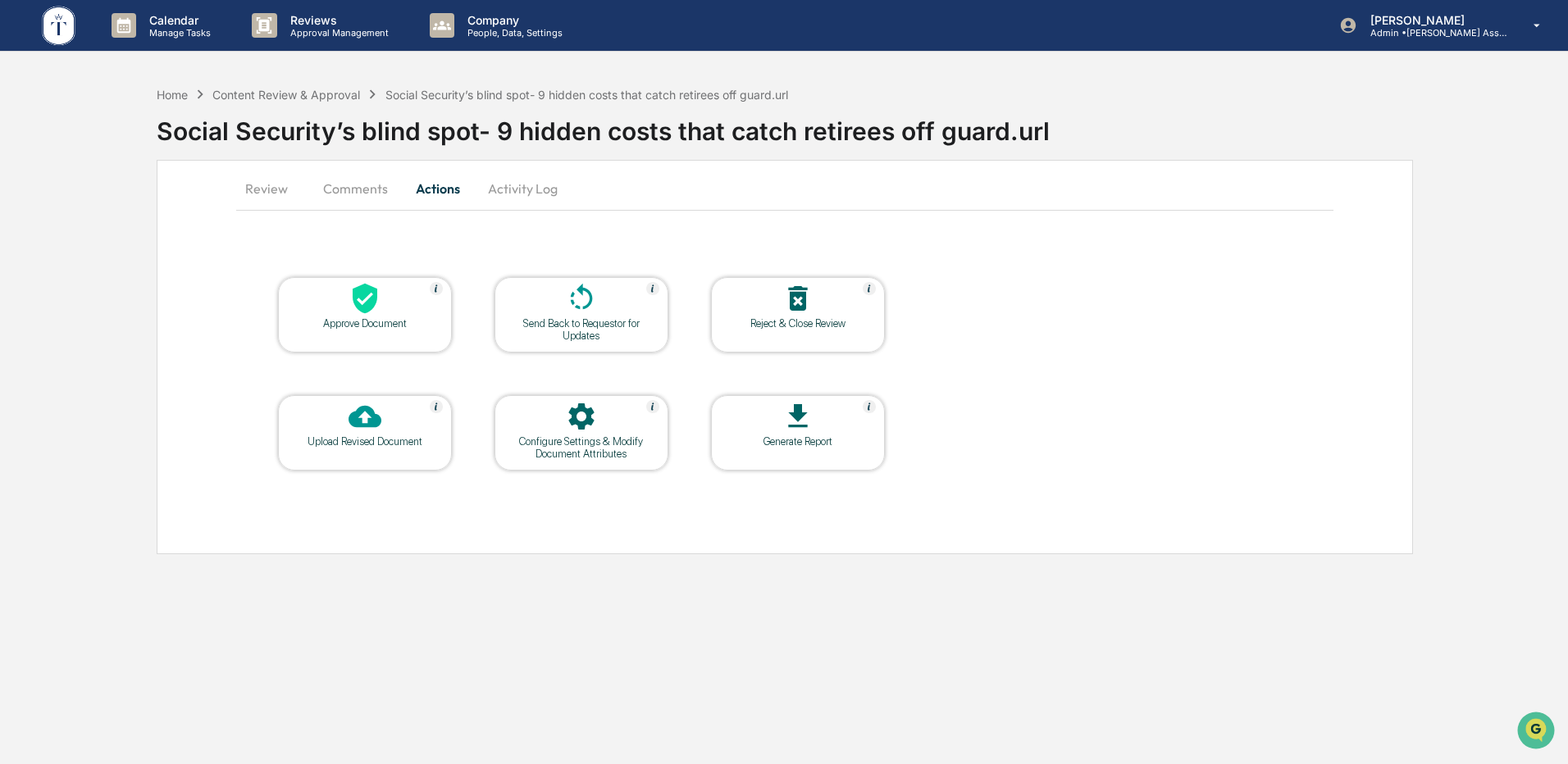
click at [417, 314] on div at bounding box center [365, 299] width 164 height 35
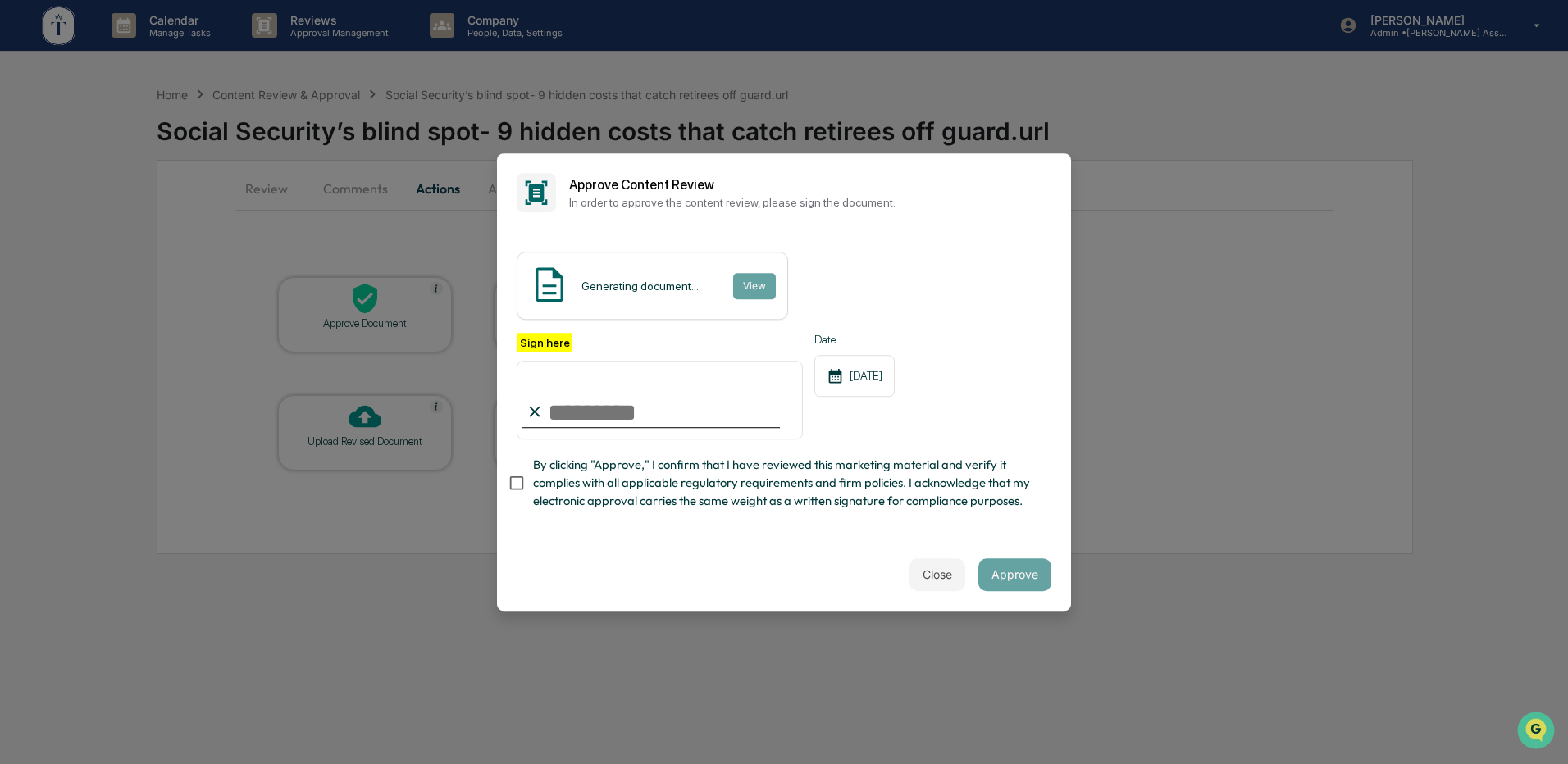
click at [611, 408] on input "Sign here" at bounding box center [660, 399] width 286 height 78
type input "**********"
drag, startPoint x: 903, startPoint y: 556, endPoint x: 914, endPoint y: 556, distance: 11.0
click at [907, 556] on div "Close Approve" at bounding box center [784, 574] width 574 height 73
click at [1005, 572] on button "Approve" at bounding box center [1015, 574] width 73 height 33
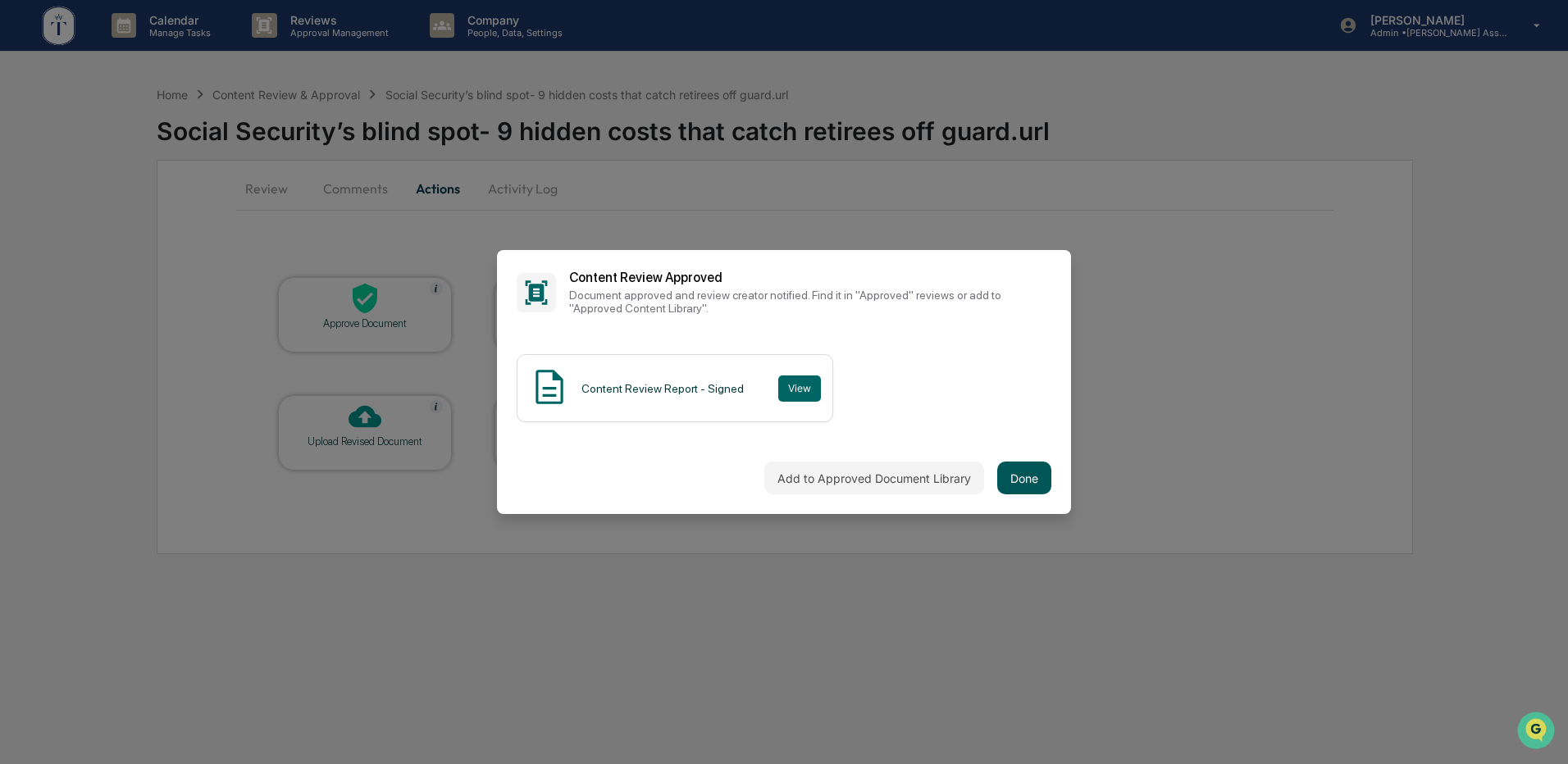
click at [1010, 478] on button "Done" at bounding box center [1024, 478] width 54 height 33
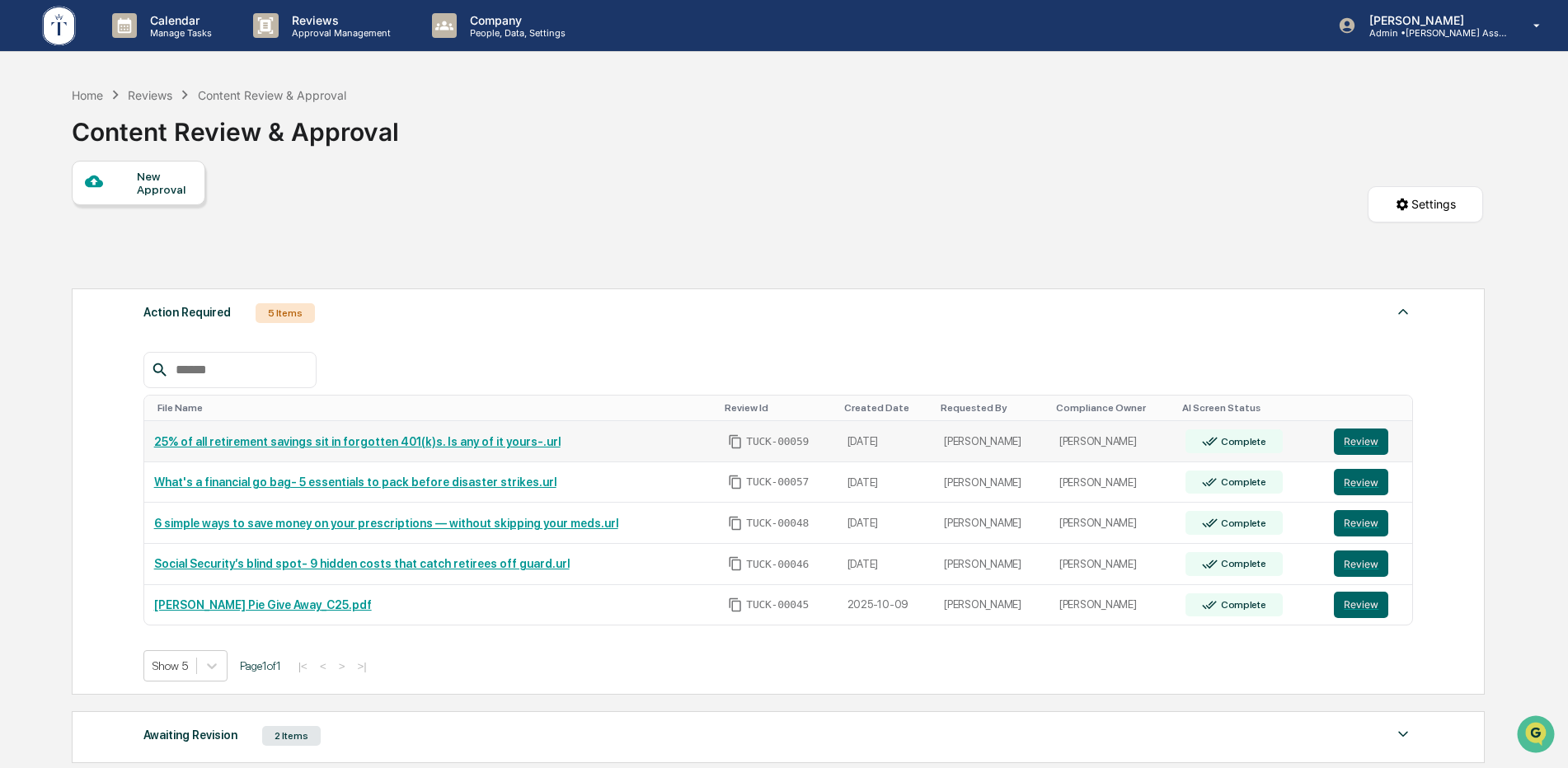
click at [314, 437] on link "25% of all retirement savings sit in forgotten 401(k)s. Is any of it yours-.url" at bounding box center [357, 441] width 406 height 13
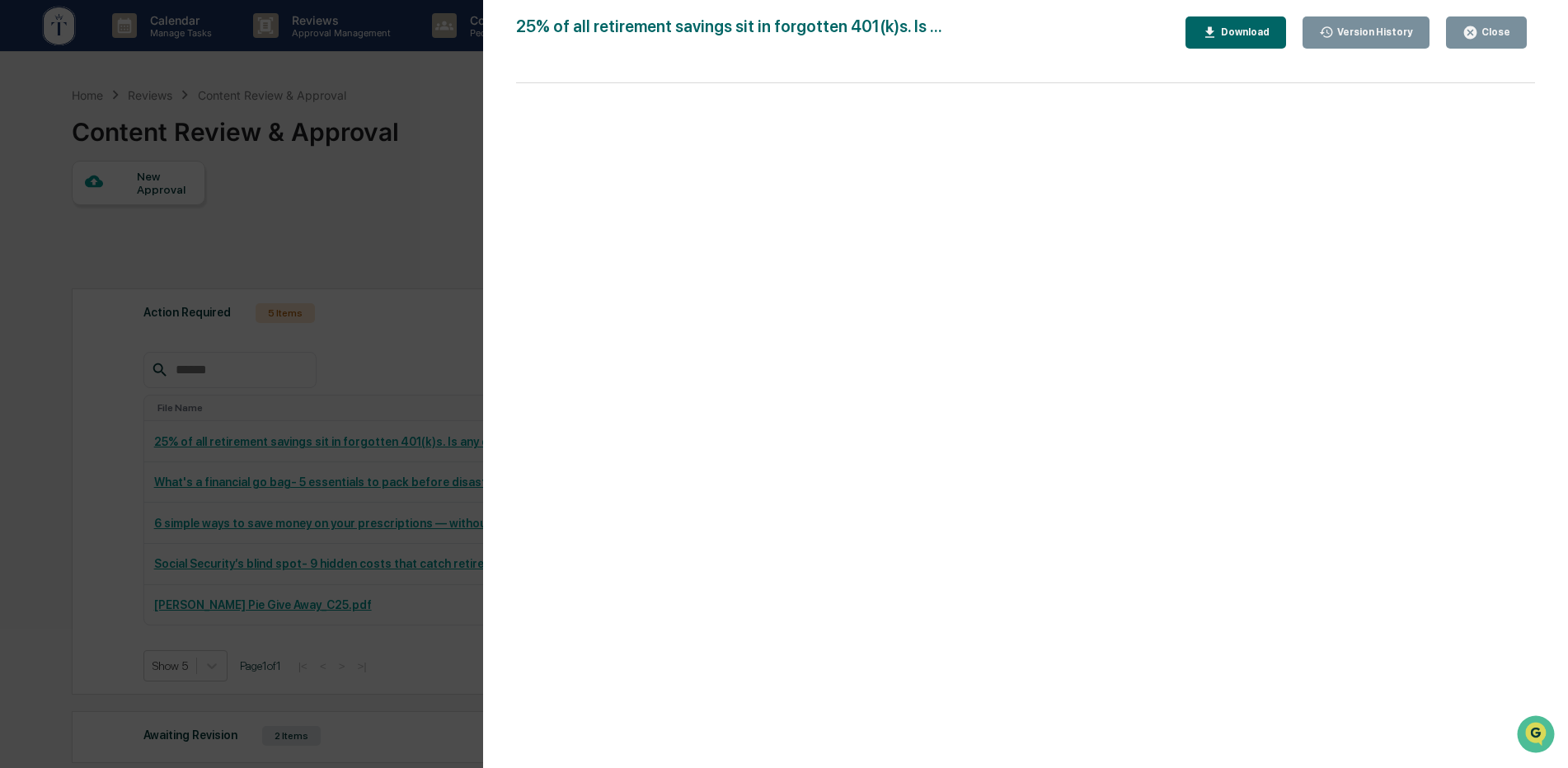
click at [1452, 40] on button "Close" at bounding box center [1486, 33] width 81 height 32
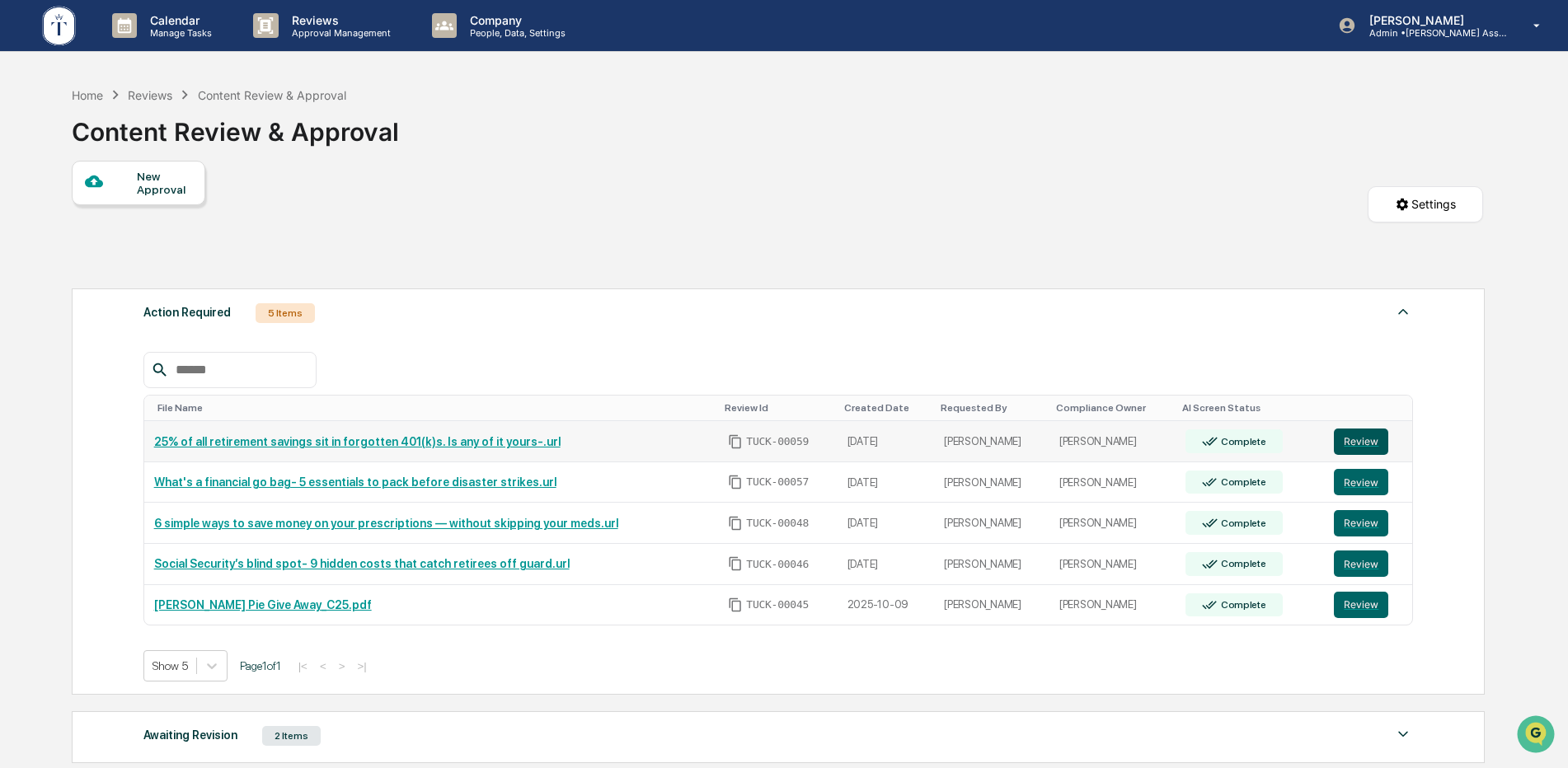
click at [1357, 435] on button "Review" at bounding box center [1361, 441] width 54 height 26
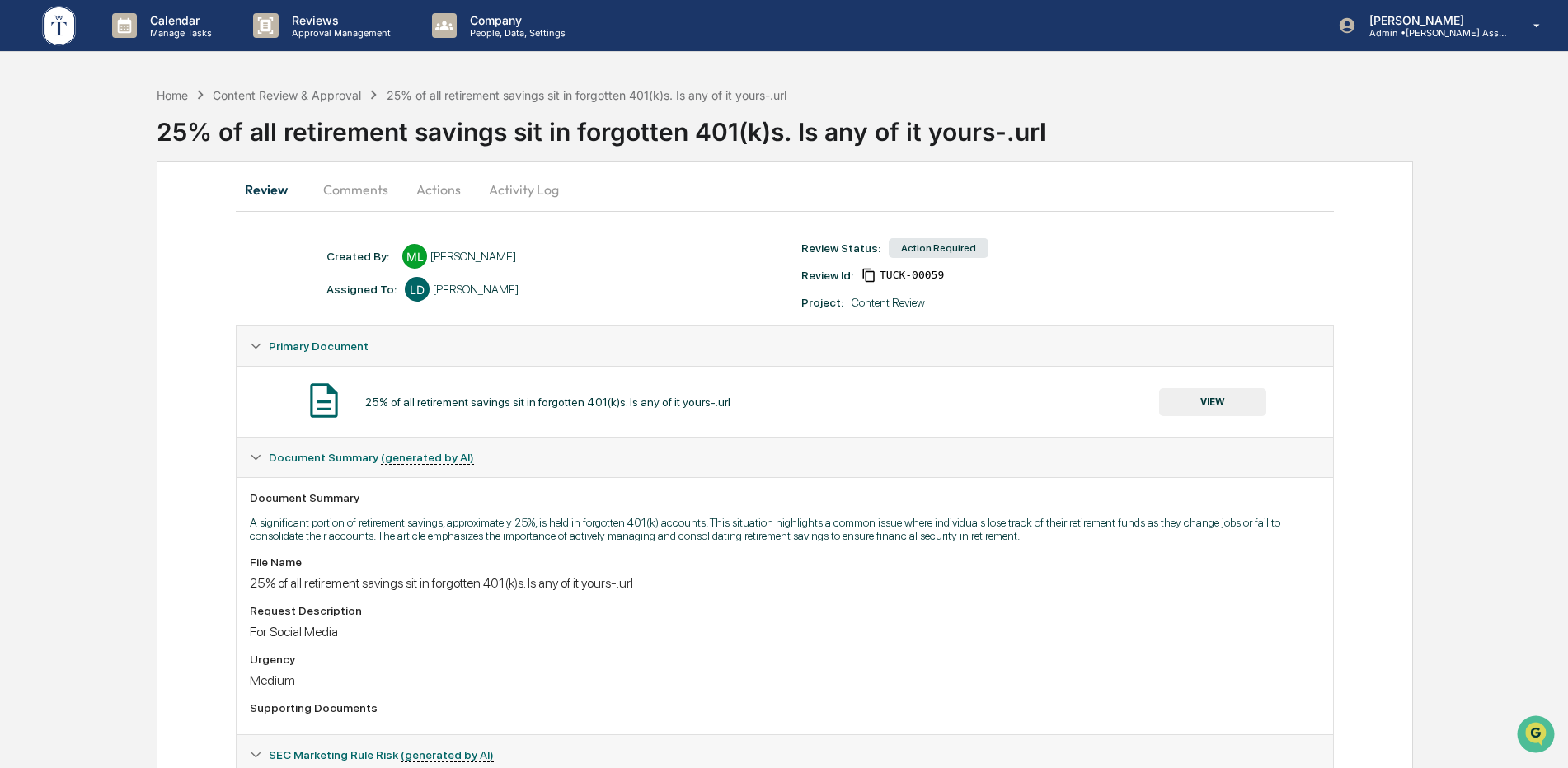
click at [456, 192] on button "Actions" at bounding box center [438, 190] width 74 height 40
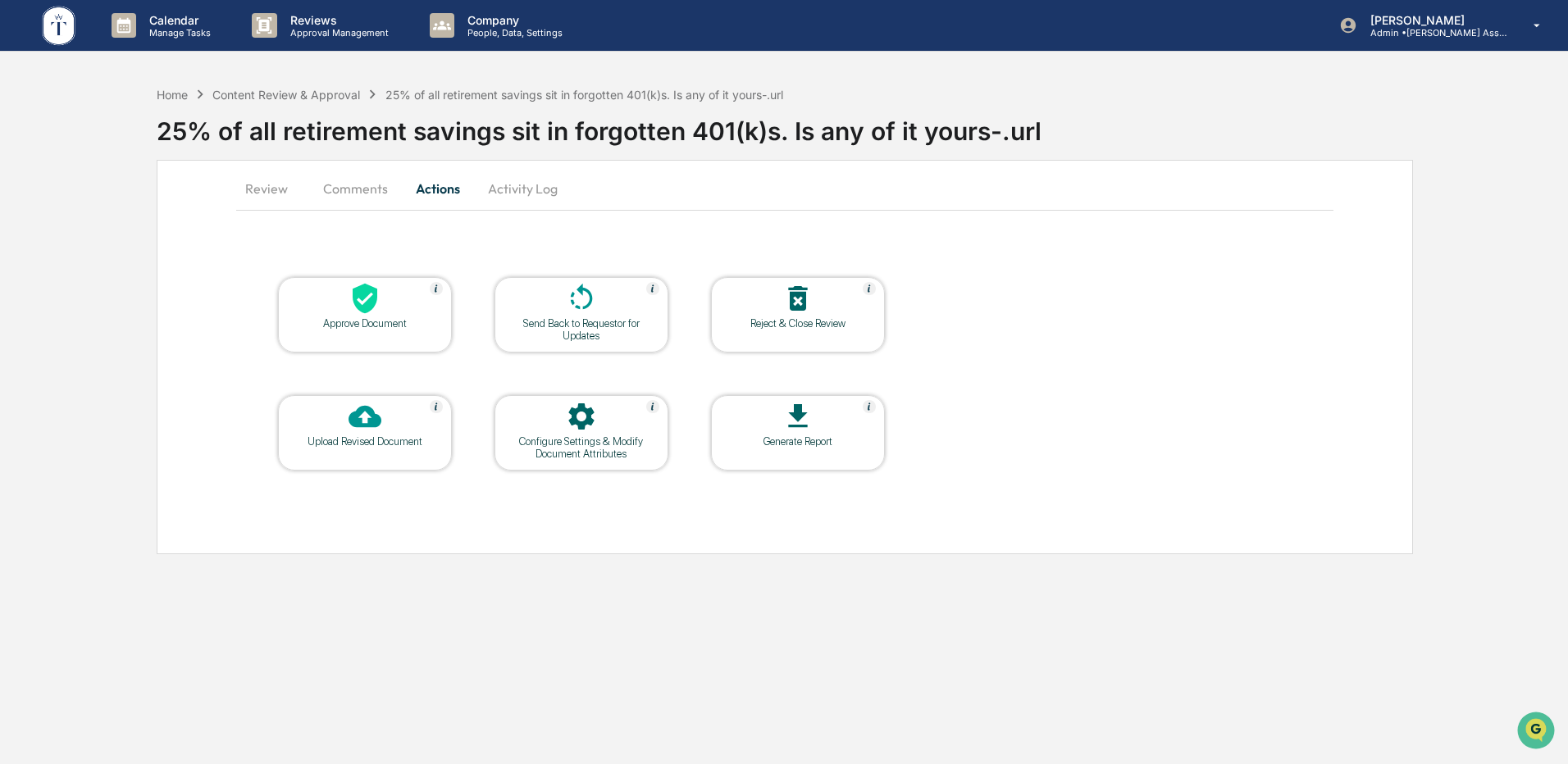
click at [382, 298] on div at bounding box center [365, 299] width 164 height 35
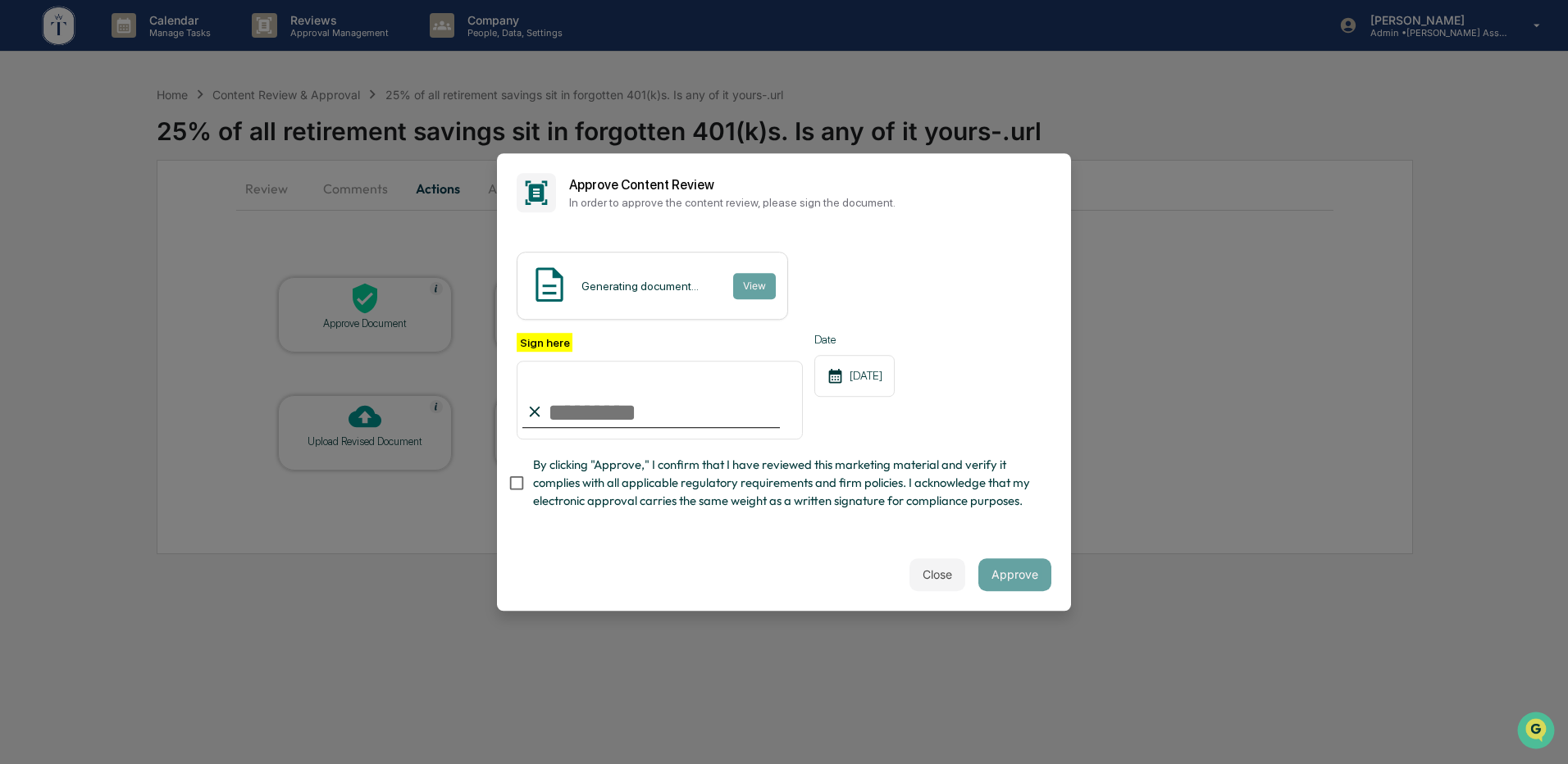
click at [690, 397] on input "Sign here" at bounding box center [660, 399] width 286 height 78
type input "**********"
drag, startPoint x: 890, startPoint y: 528, endPoint x: 955, endPoint y: 535, distance: 65.4
click at [890, 528] on div "**********" at bounding box center [784, 385] width 574 height 307
click at [980, 580] on button "Approve" at bounding box center [1015, 574] width 73 height 33
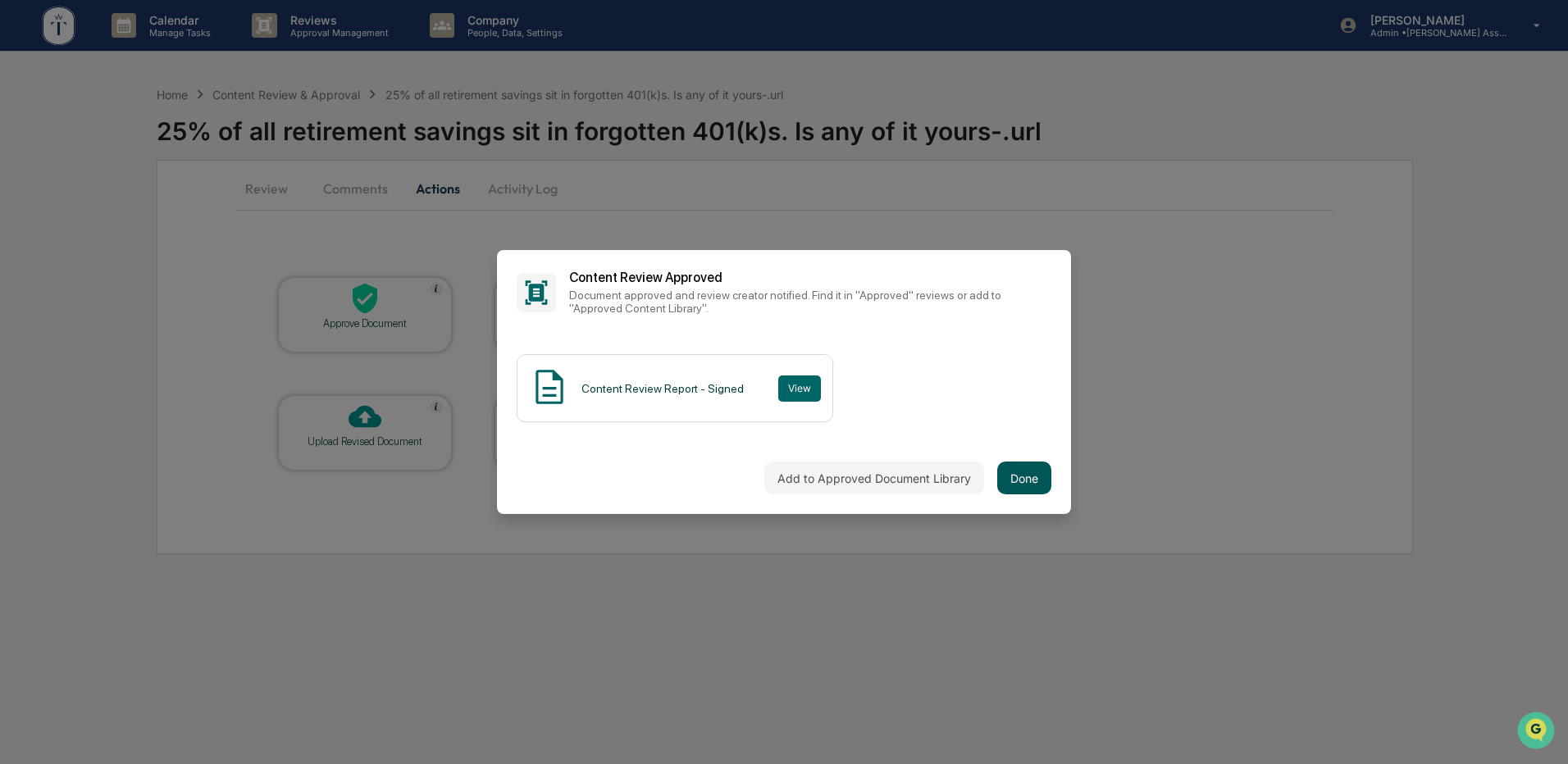
click at [1013, 462] on button "Done" at bounding box center [1024, 478] width 54 height 33
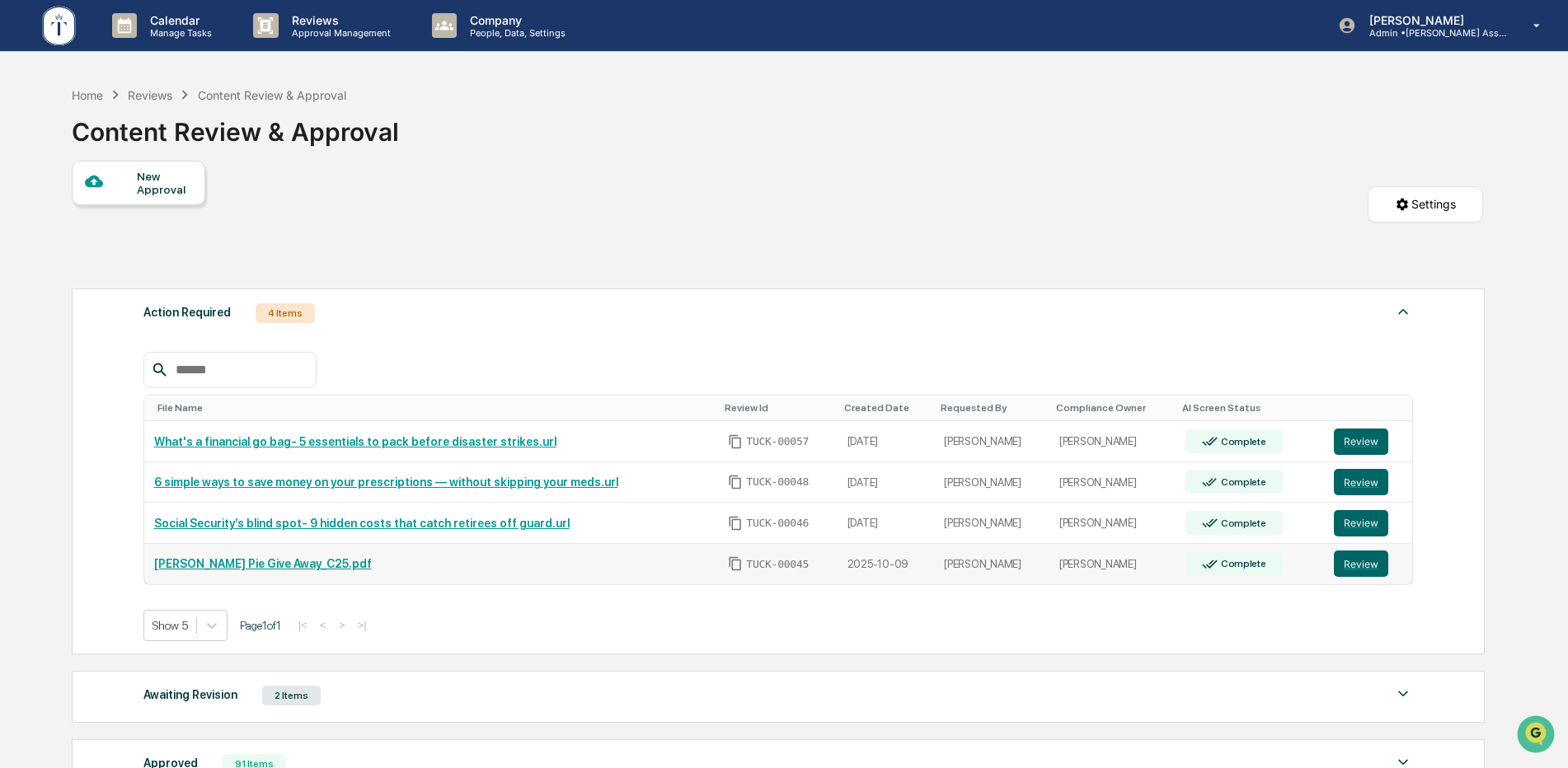
click at [266, 563] on link "[PERSON_NAME] Pie Give Away_C25.pdf" at bounding box center [263, 563] width 218 height 13
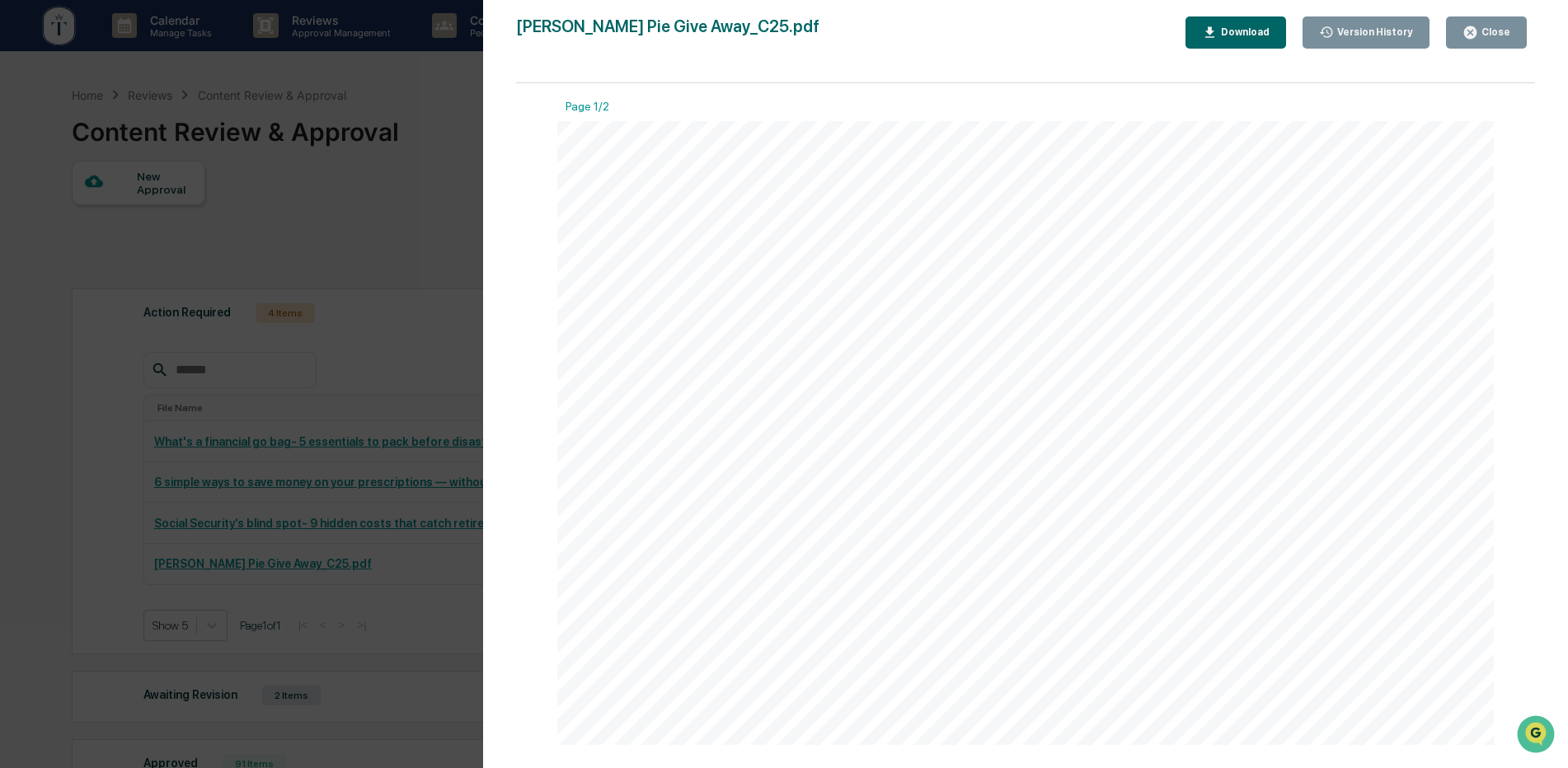
drag, startPoint x: 1466, startPoint y: 26, endPoint x: 1526, endPoint y: 72, distance: 75.6
click at [1466, 25] on icon "button" at bounding box center [1470, 33] width 16 height 16
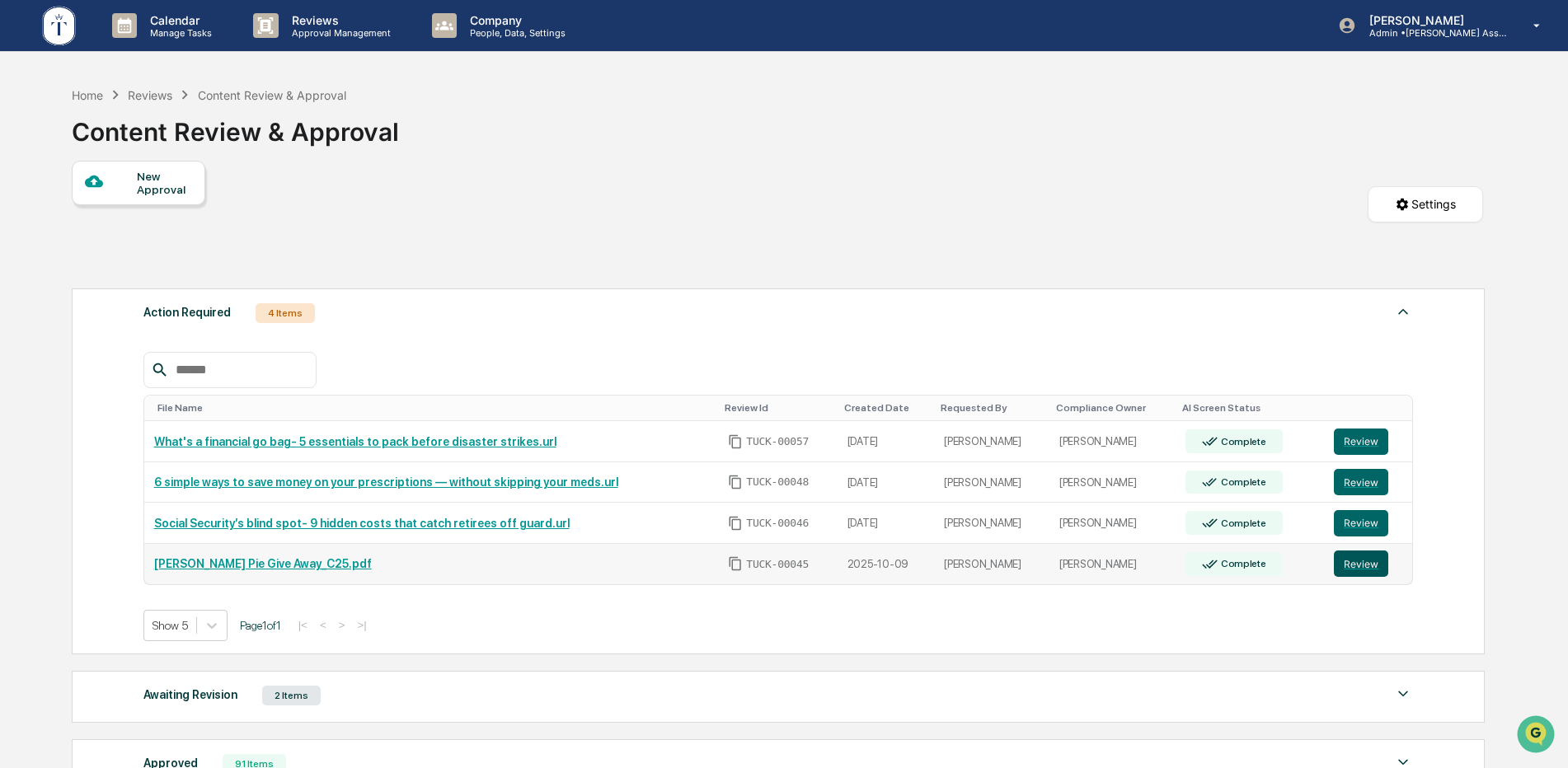
click at [1361, 572] on button "Review" at bounding box center [1361, 563] width 54 height 26
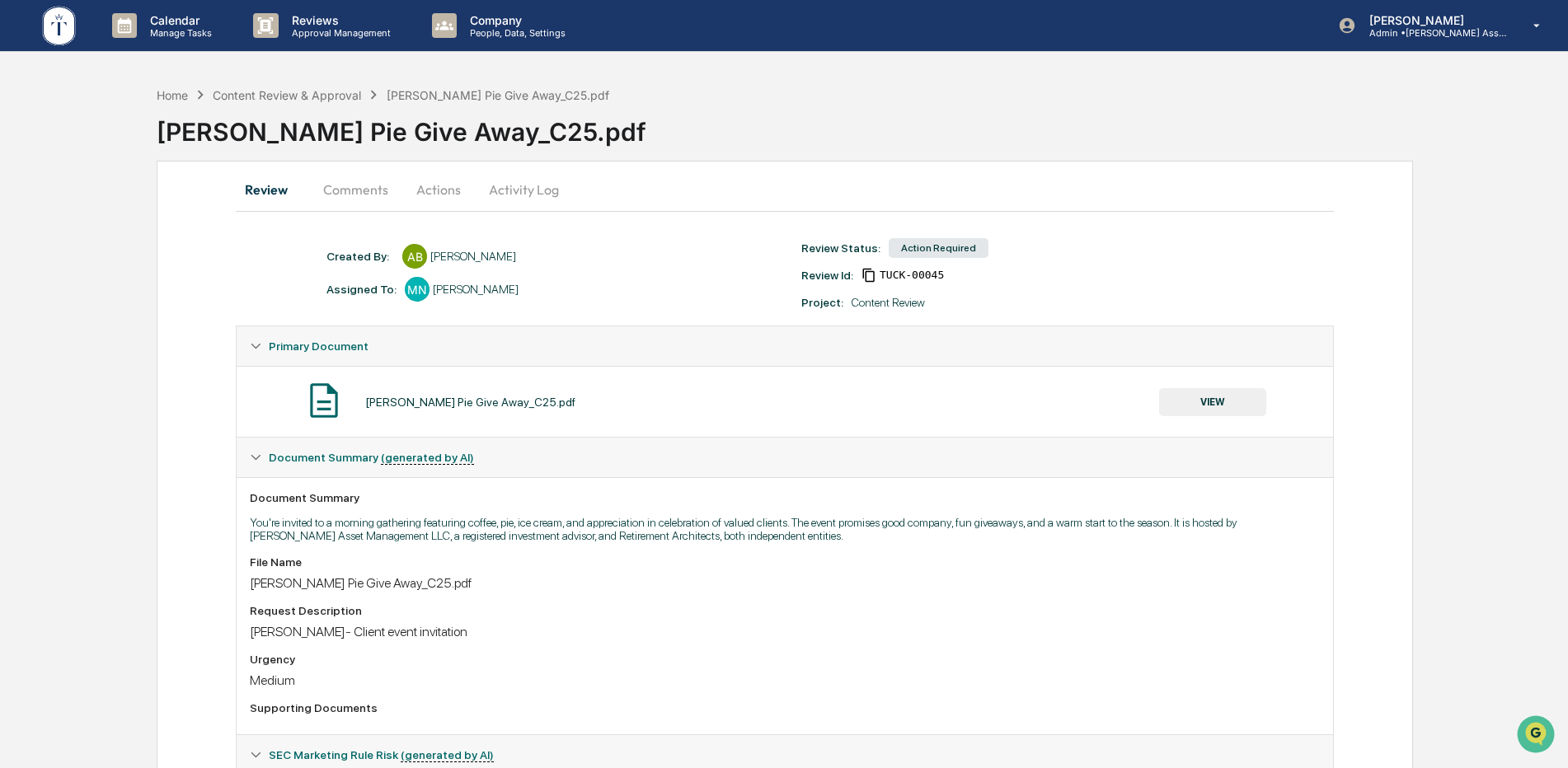
click at [447, 182] on button "Actions" at bounding box center [438, 190] width 74 height 40
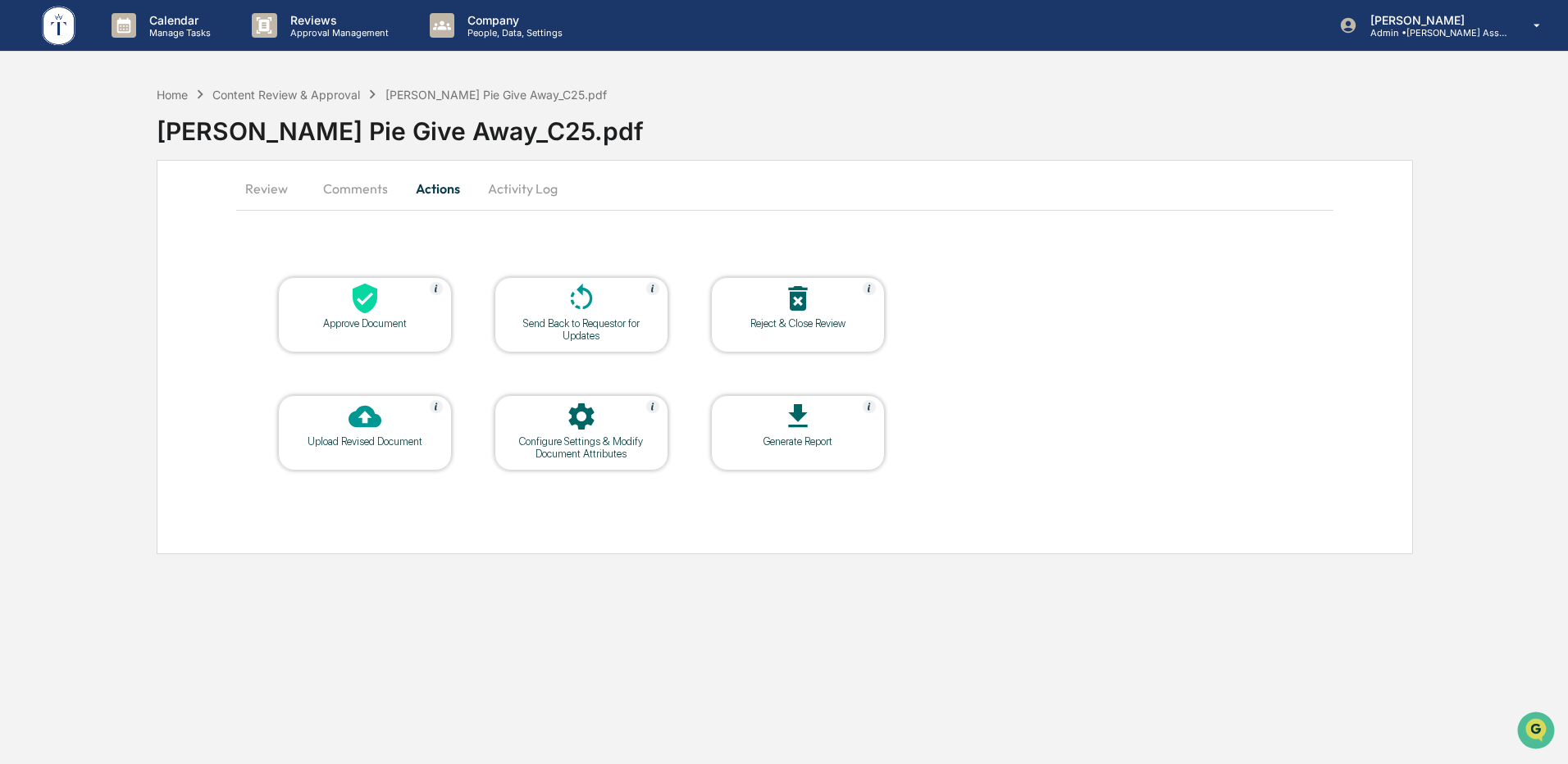
click at [338, 327] on div "Approve Document" at bounding box center [365, 323] width 148 height 12
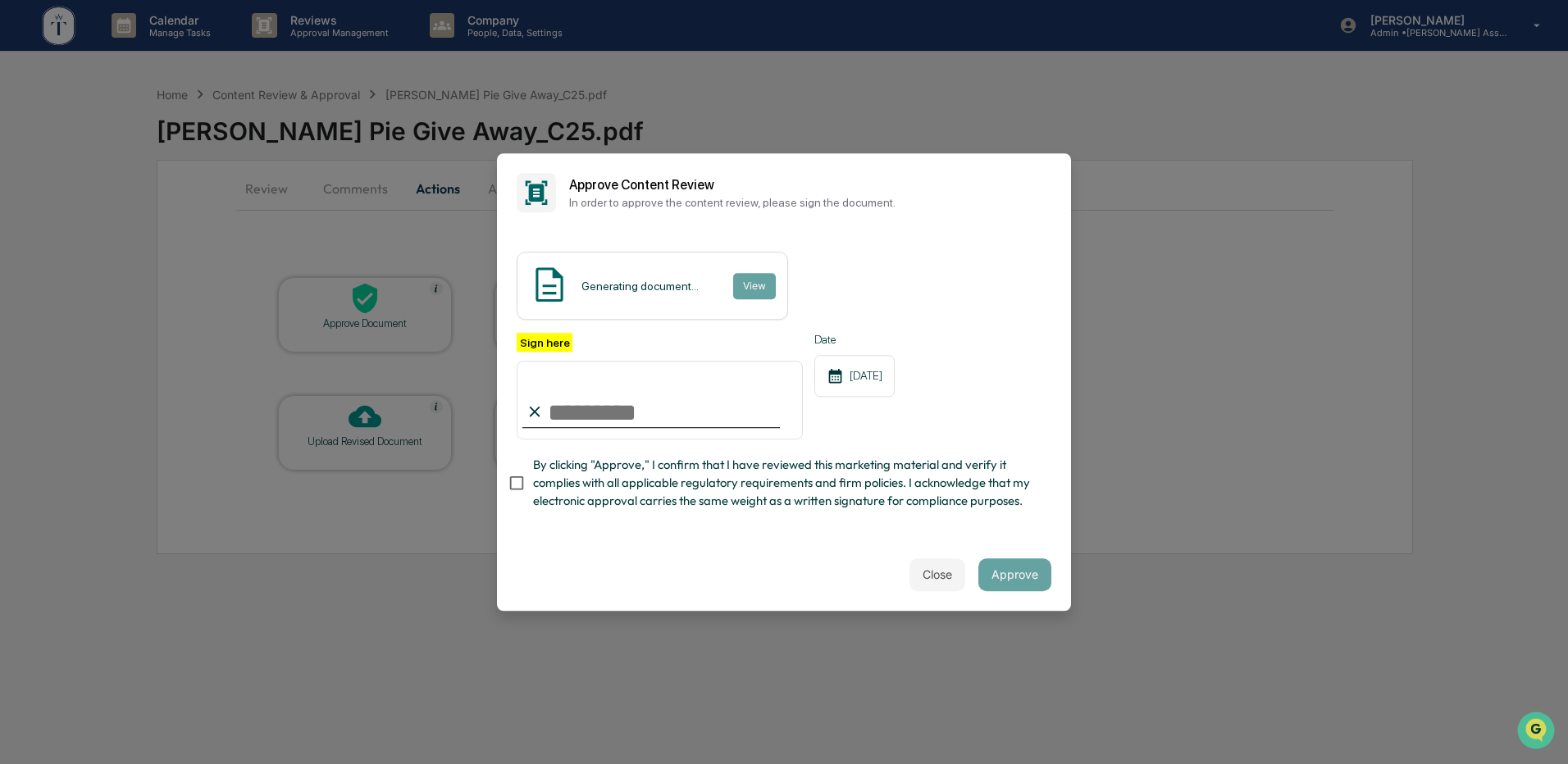
click at [624, 406] on input "Sign here" at bounding box center [660, 399] width 286 height 78
type input "**********"
click at [1009, 579] on button "Approve" at bounding box center [1015, 574] width 73 height 33
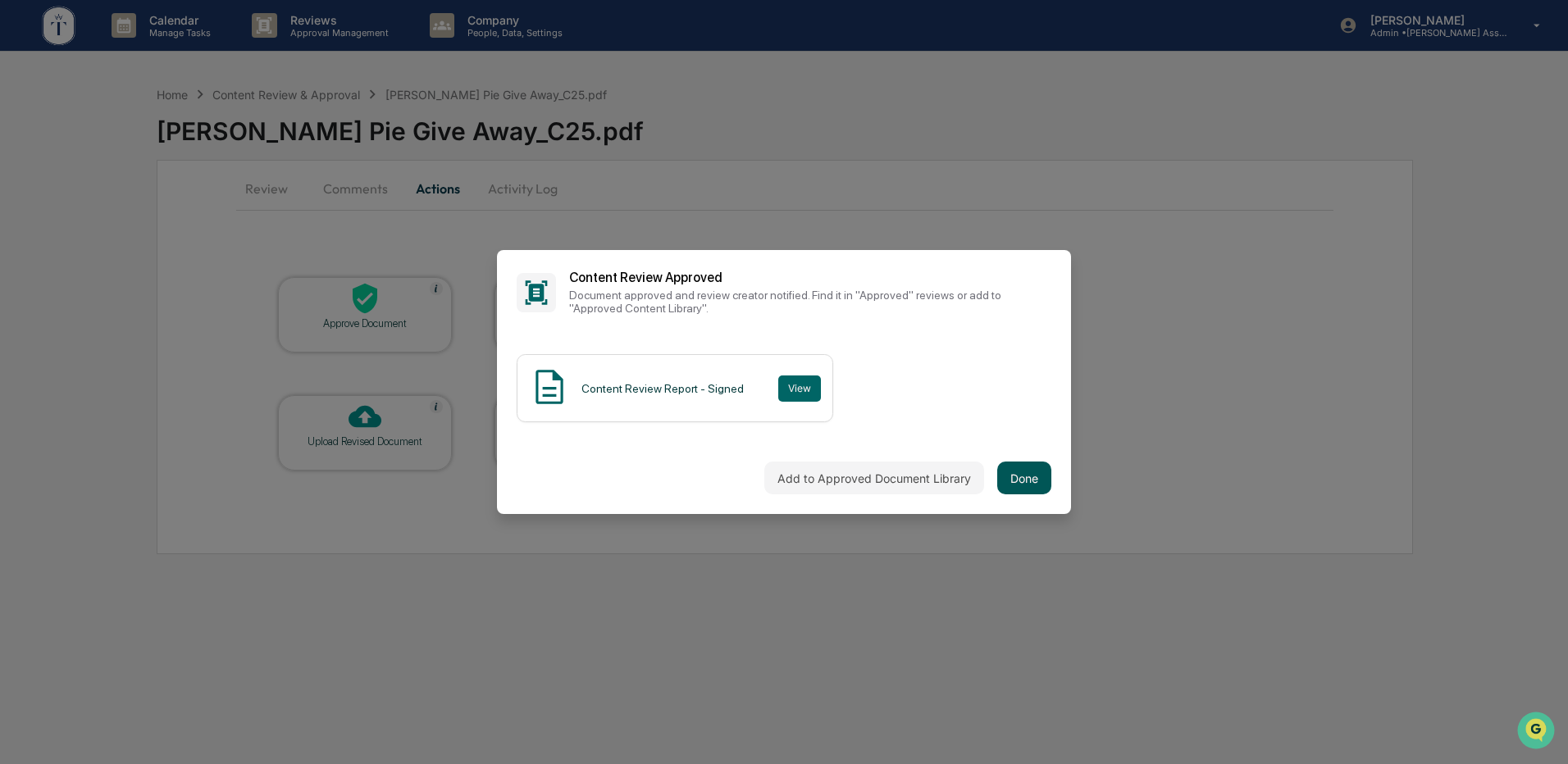
click at [1022, 476] on button "Done" at bounding box center [1024, 478] width 54 height 33
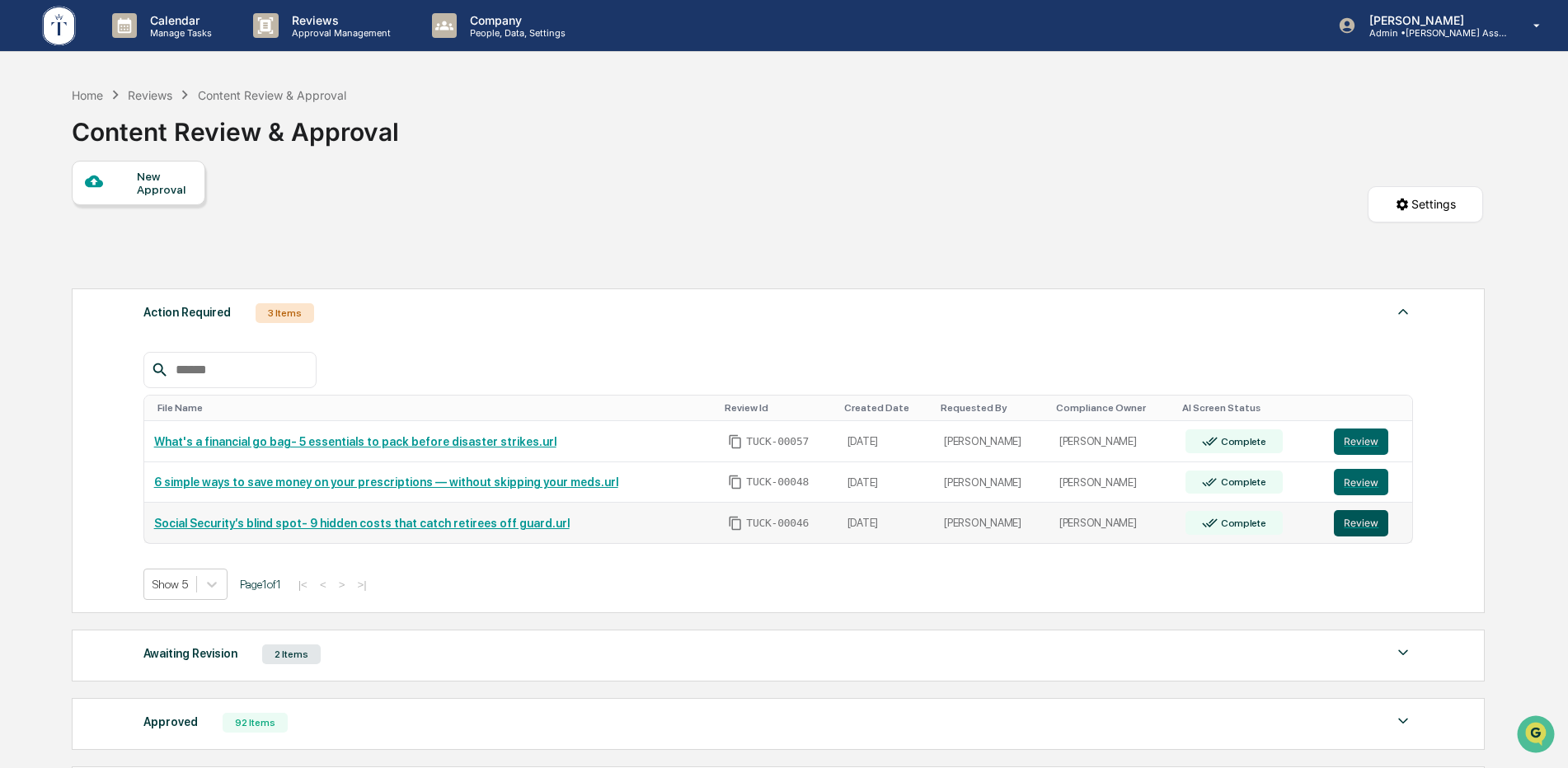
click at [1362, 528] on button "Review" at bounding box center [1361, 523] width 54 height 26
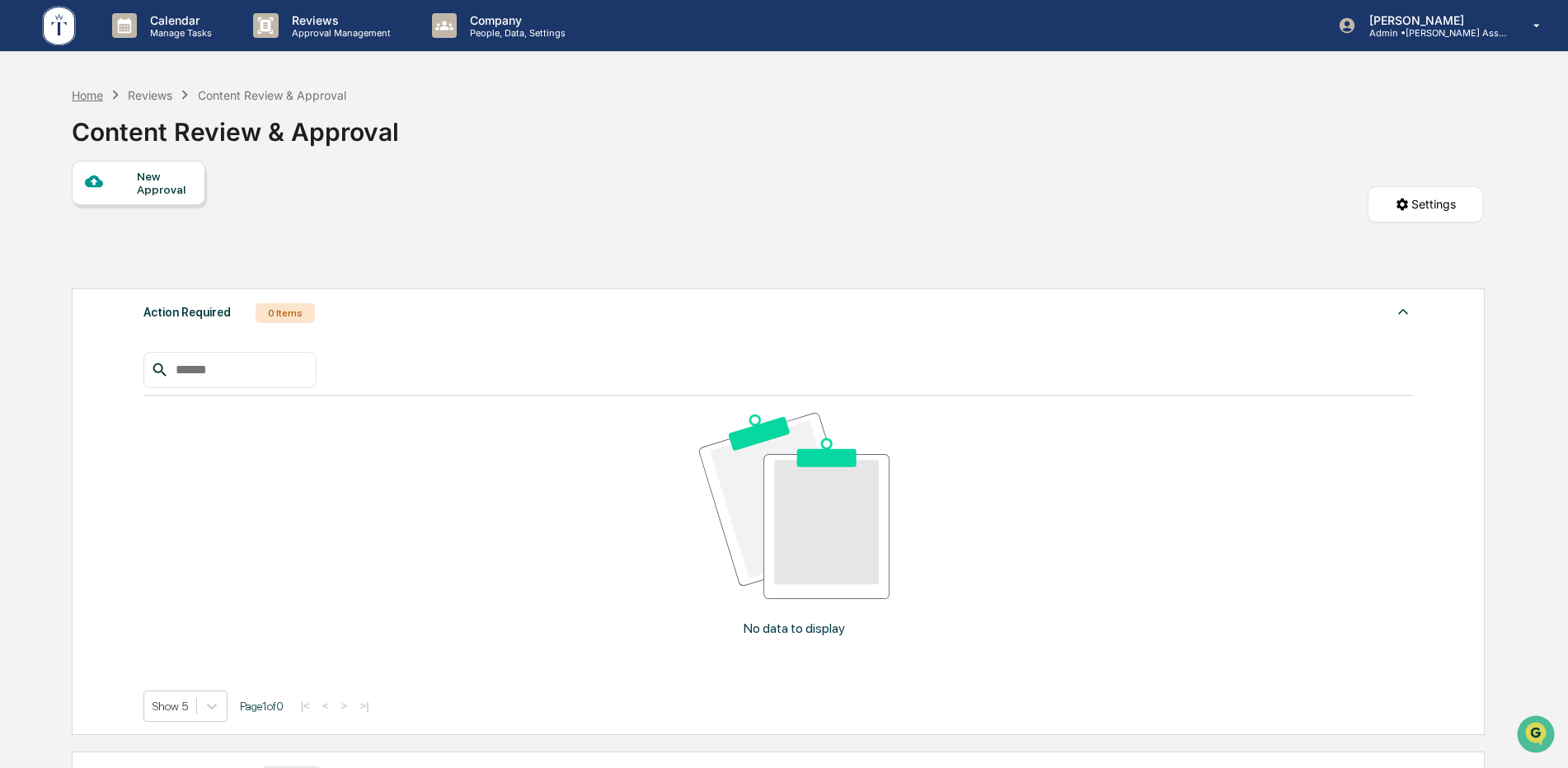
click at [83, 89] on div "Home" at bounding box center [87, 95] width 31 height 14
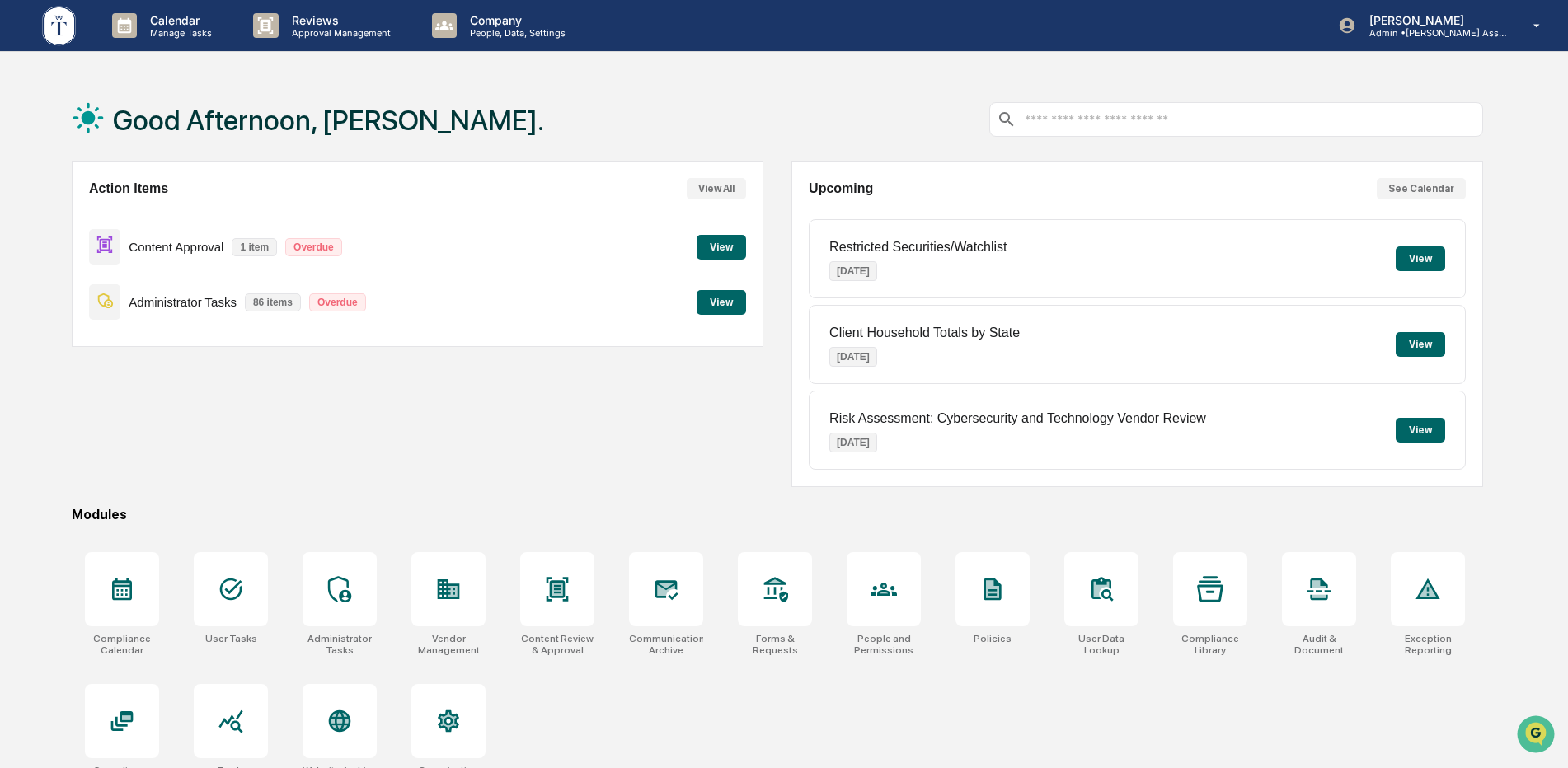
click at [723, 300] on button "View" at bounding box center [721, 303] width 50 height 25
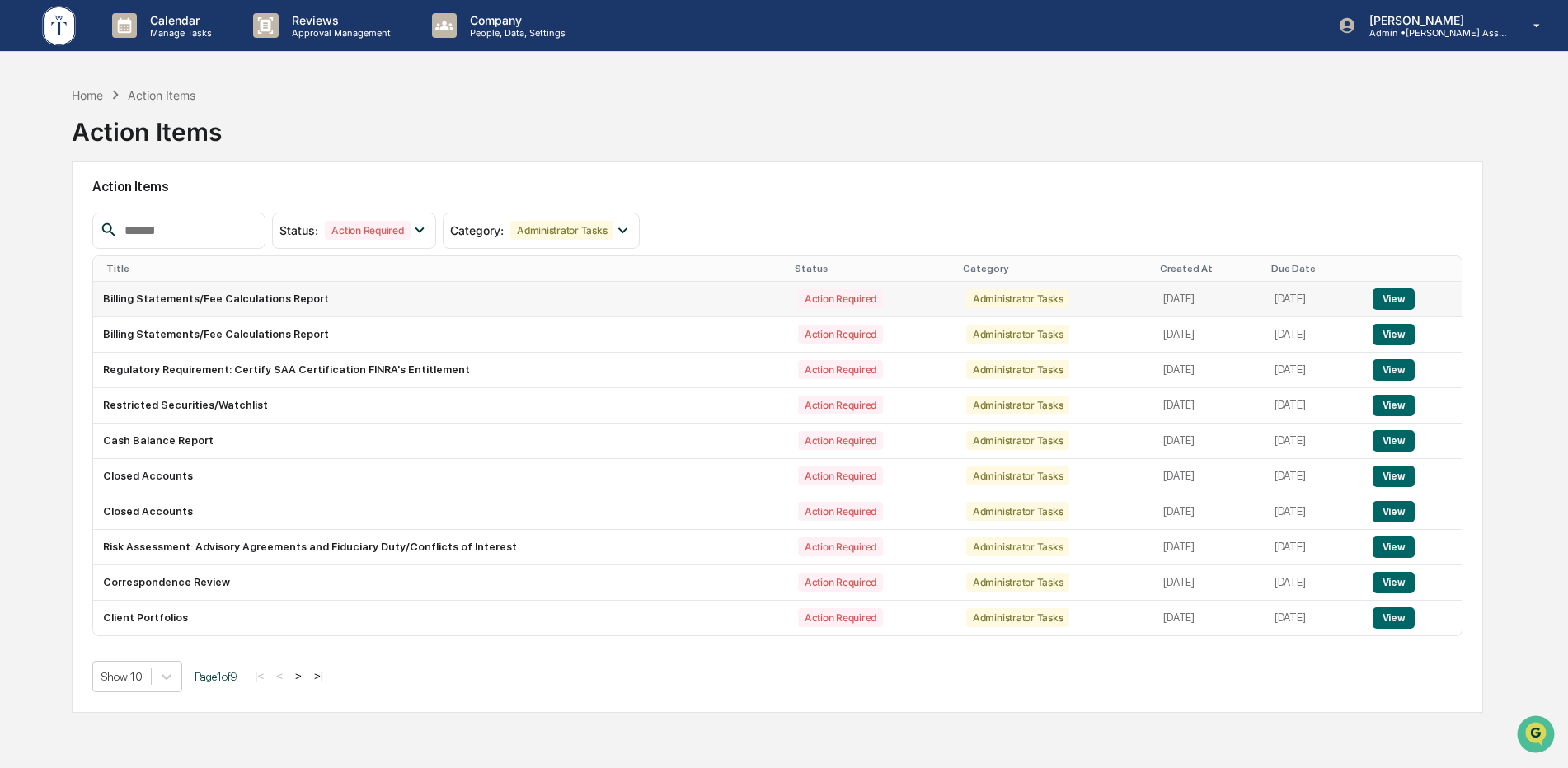
click at [1392, 301] on button "View" at bounding box center [1393, 299] width 42 height 21
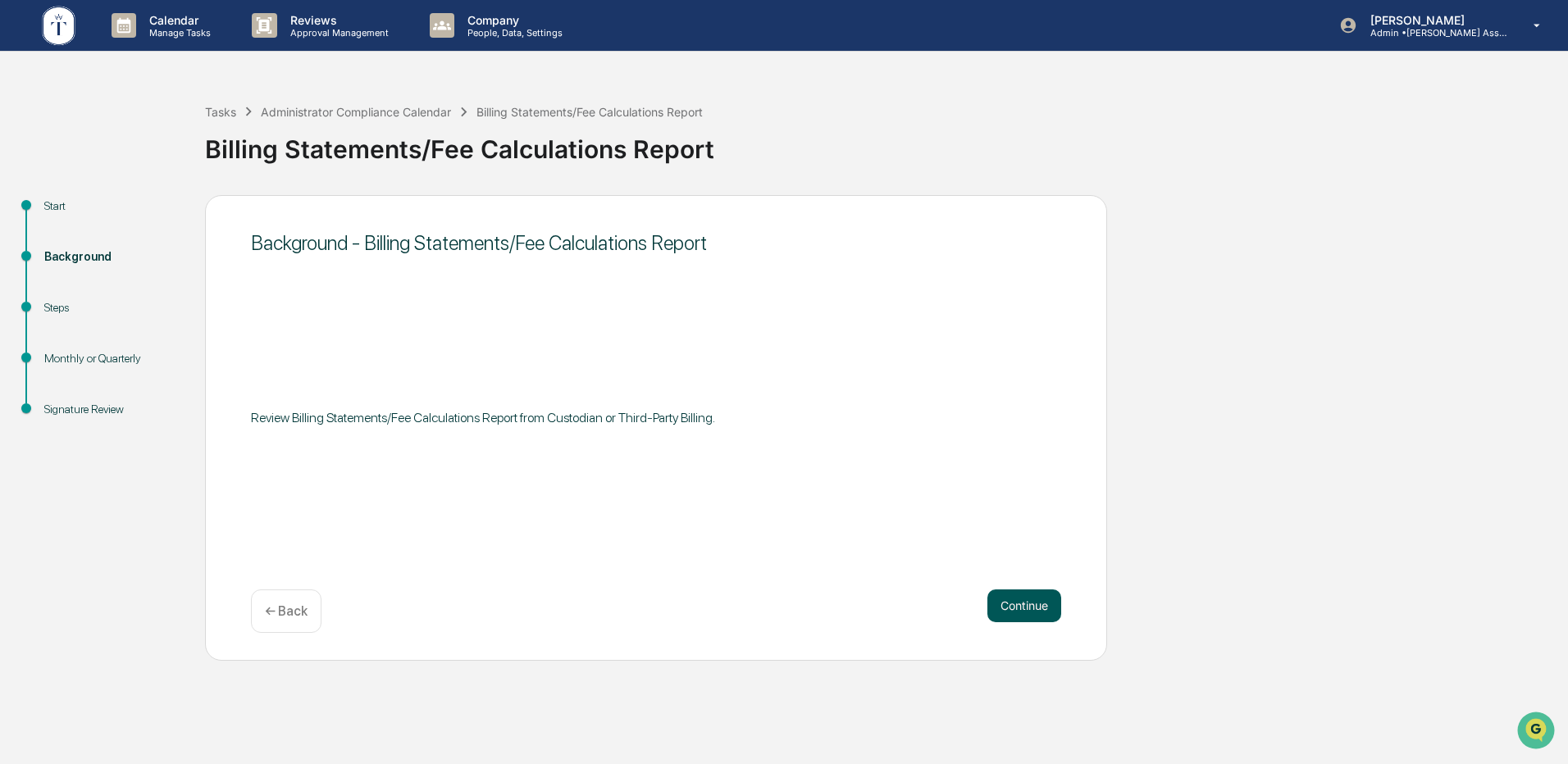
click at [1026, 614] on button "Continue" at bounding box center [1024, 605] width 74 height 33
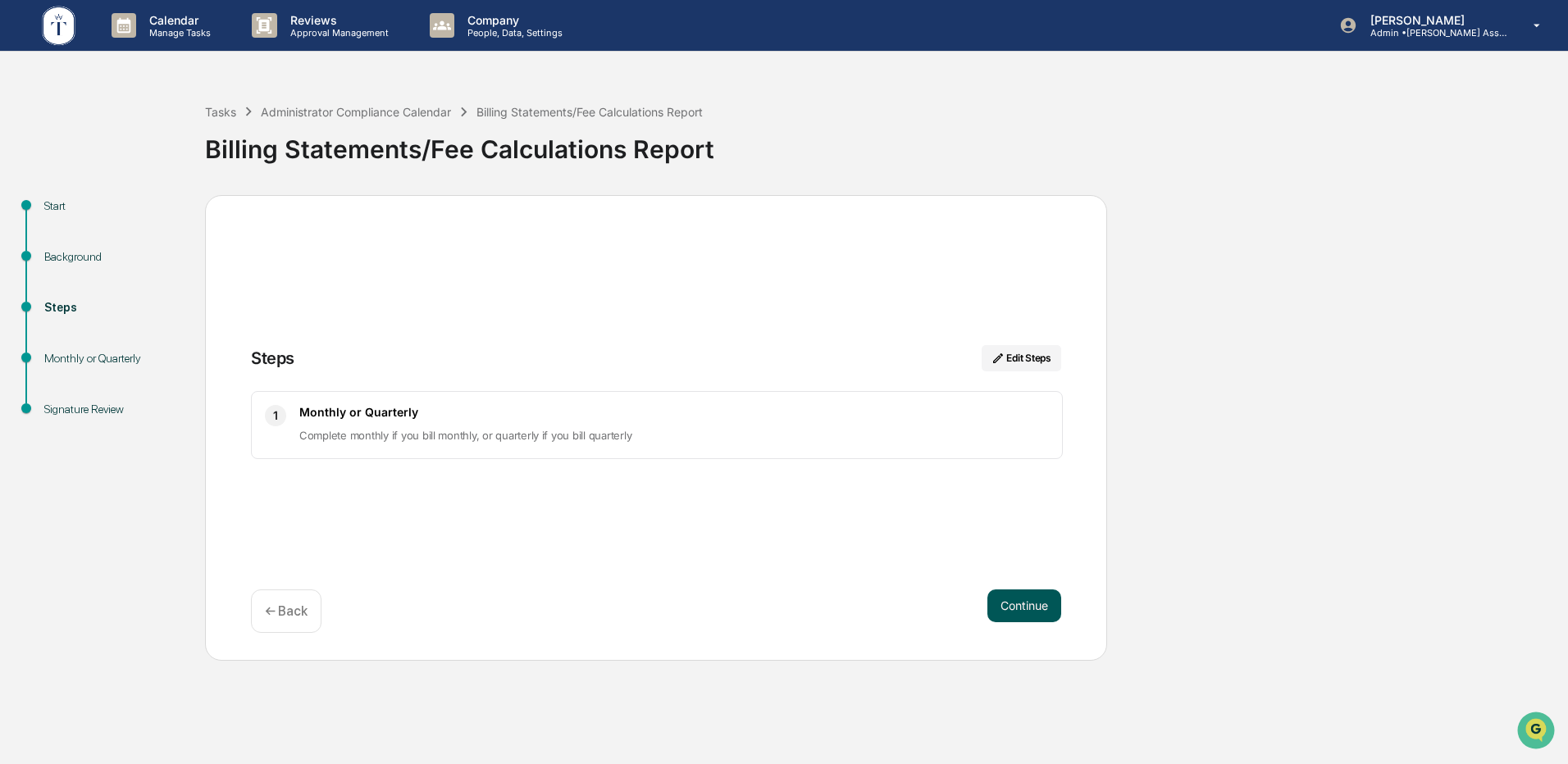
click at [1042, 617] on button "Continue" at bounding box center [1024, 605] width 74 height 33
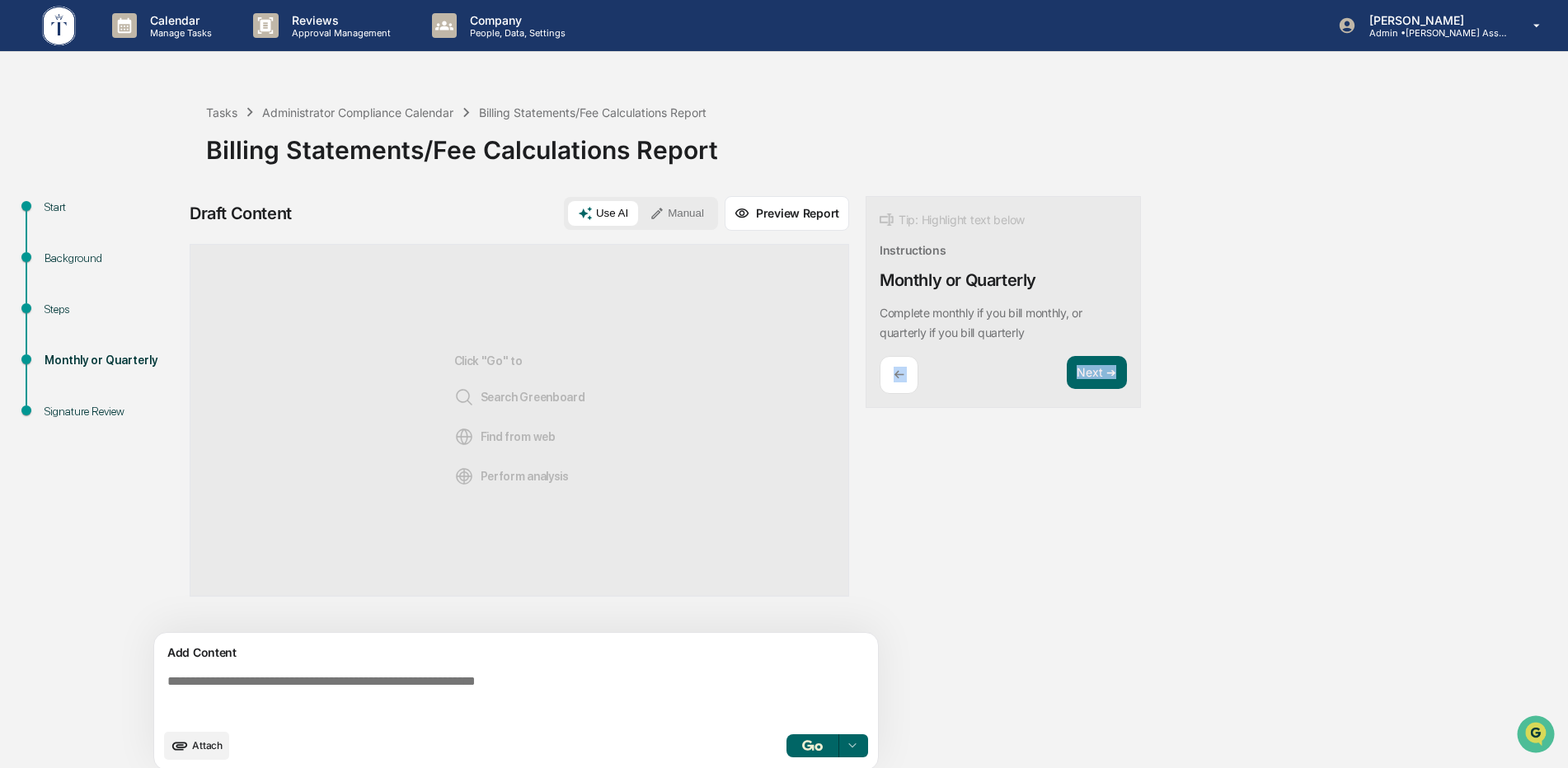
drag, startPoint x: 1567, startPoint y: 348, endPoint x: 1528, endPoint y: 451, distance: 110.1
click at [1528, 451] on div "Tasks Administrator Compliance Calendar Billing Statements/Fee Calculations Rep…" at bounding box center [784, 428] width 1568 height 702
click at [1567, 767] on div "Tasks Administrator Compliance Calendar Billing Statements/Fee Calculations Rep…" at bounding box center [784, 428] width 1568 height 702
click at [1081, 377] on button "Next ➔" at bounding box center [1097, 374] width 60 height 34
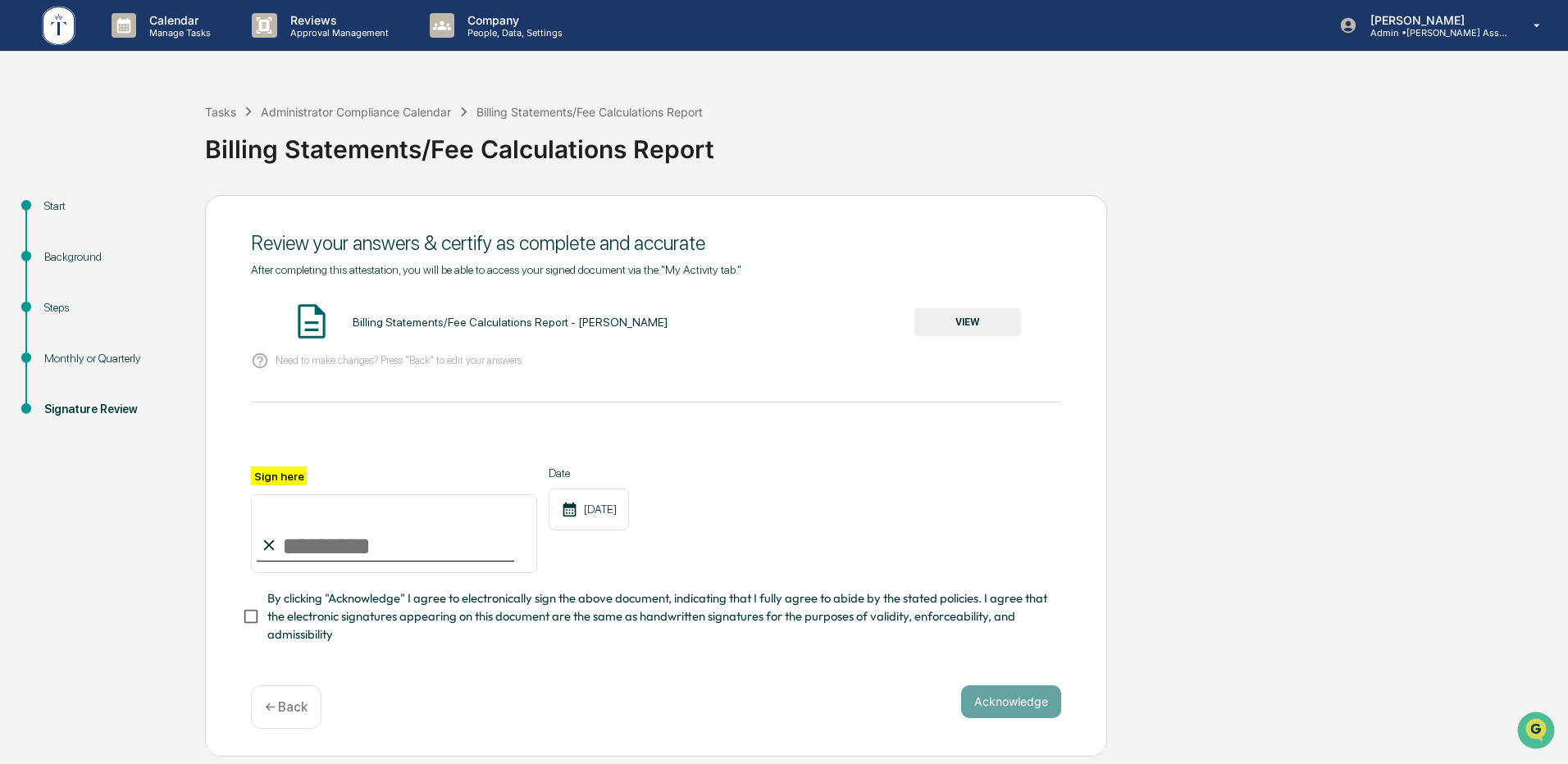
click at [357, 550] on input "Sign here" at bounding box center [394, 534] width 286 height 78
type input "**********"
click at [1013, 714] on button "Acknowledge" at bounding box center [1011, 701] width 100 height 33
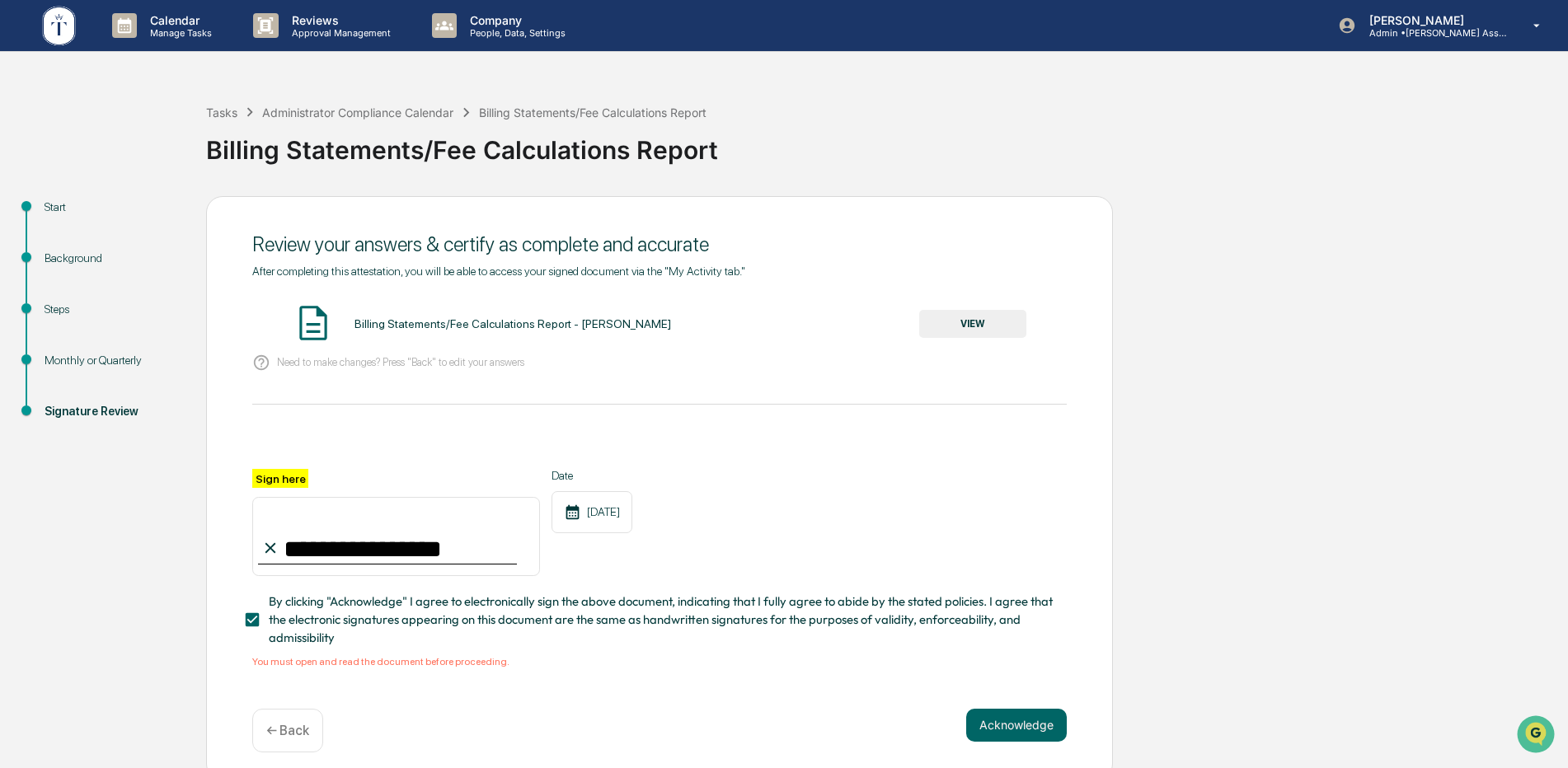
click at [978, 329] on button "VIEW" at bounding box center [972, 324] width 107 height 28
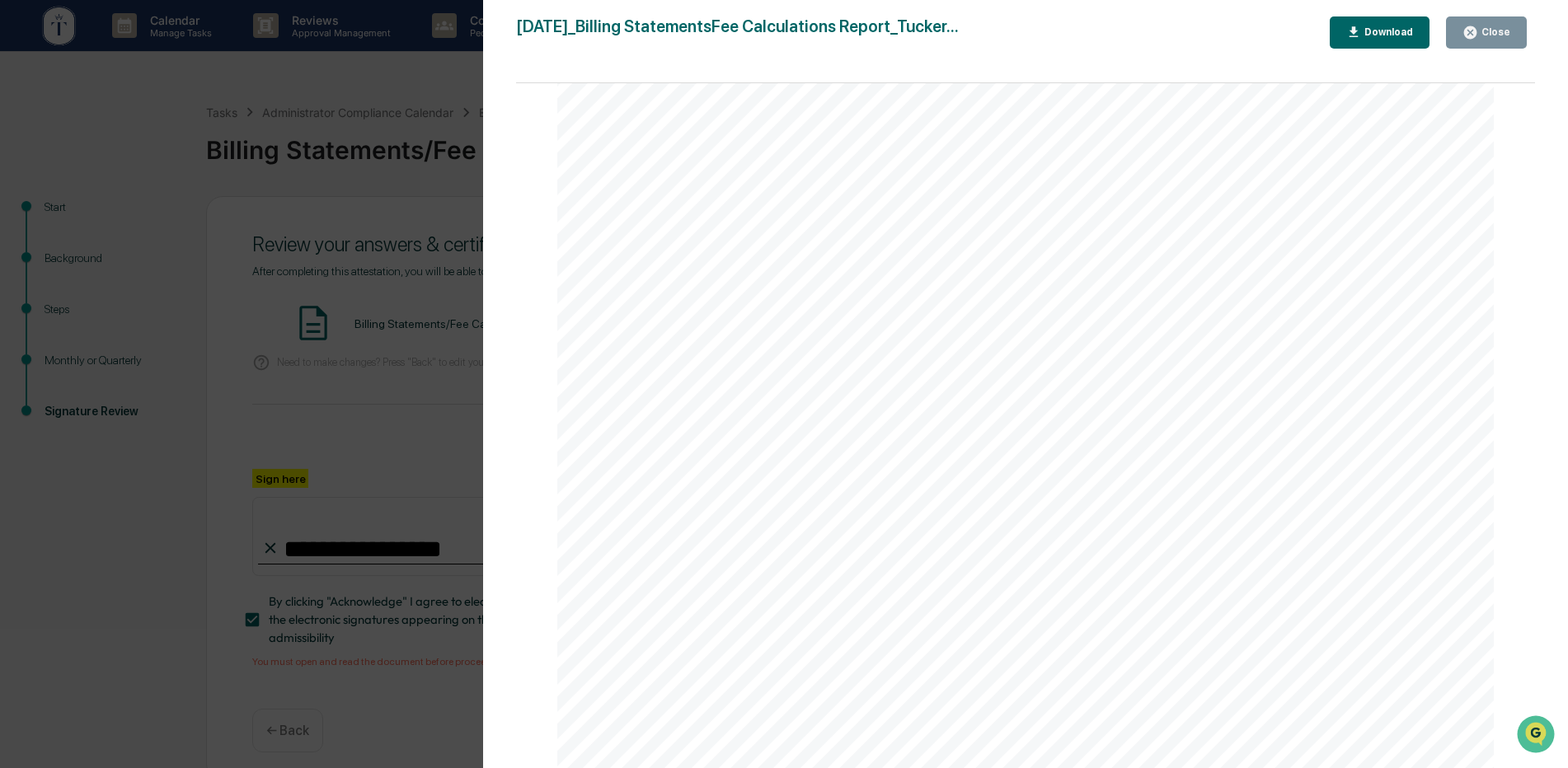
scroll to position [678, 0]
click at [1465, 44] on button "Close" at bounding box center [1486, 33] width 81 height 32
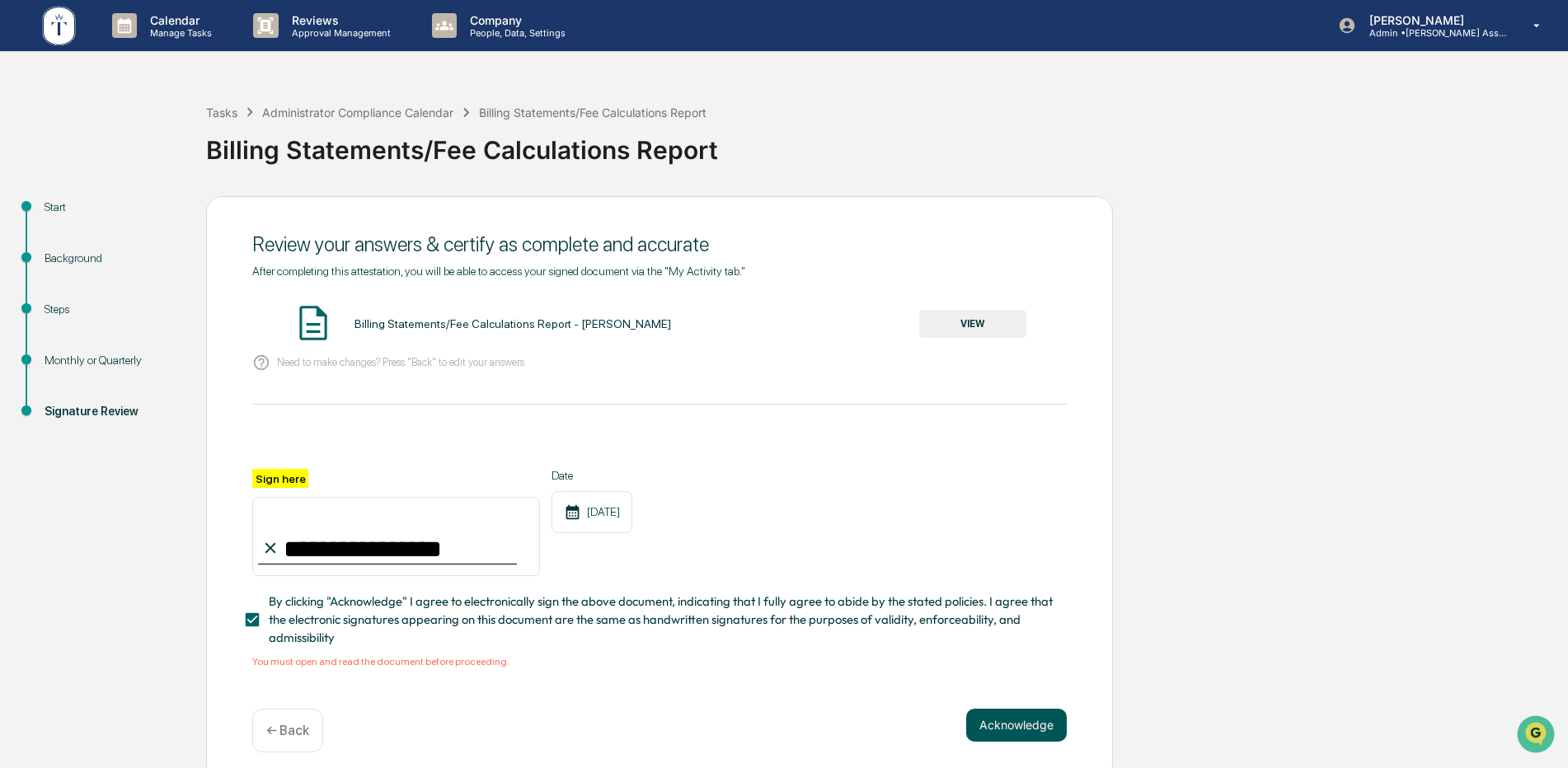
click at [1018, 726] on button "Acknowledge" at bounding box center [1016, 725] width 101 height 33
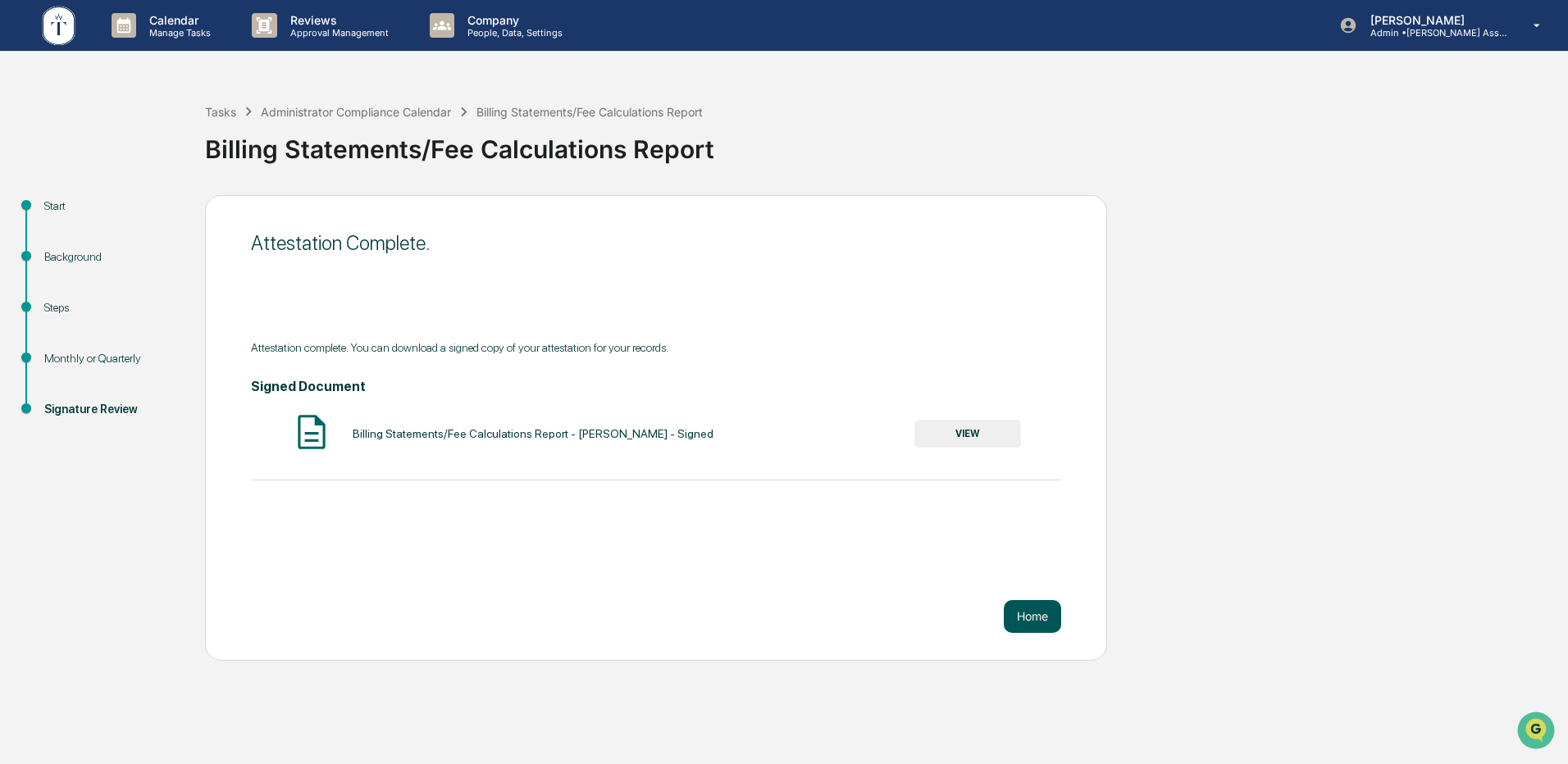
click at [1039, 619] on button "Home" at bounding box center [1032, 616] width 58 height 33
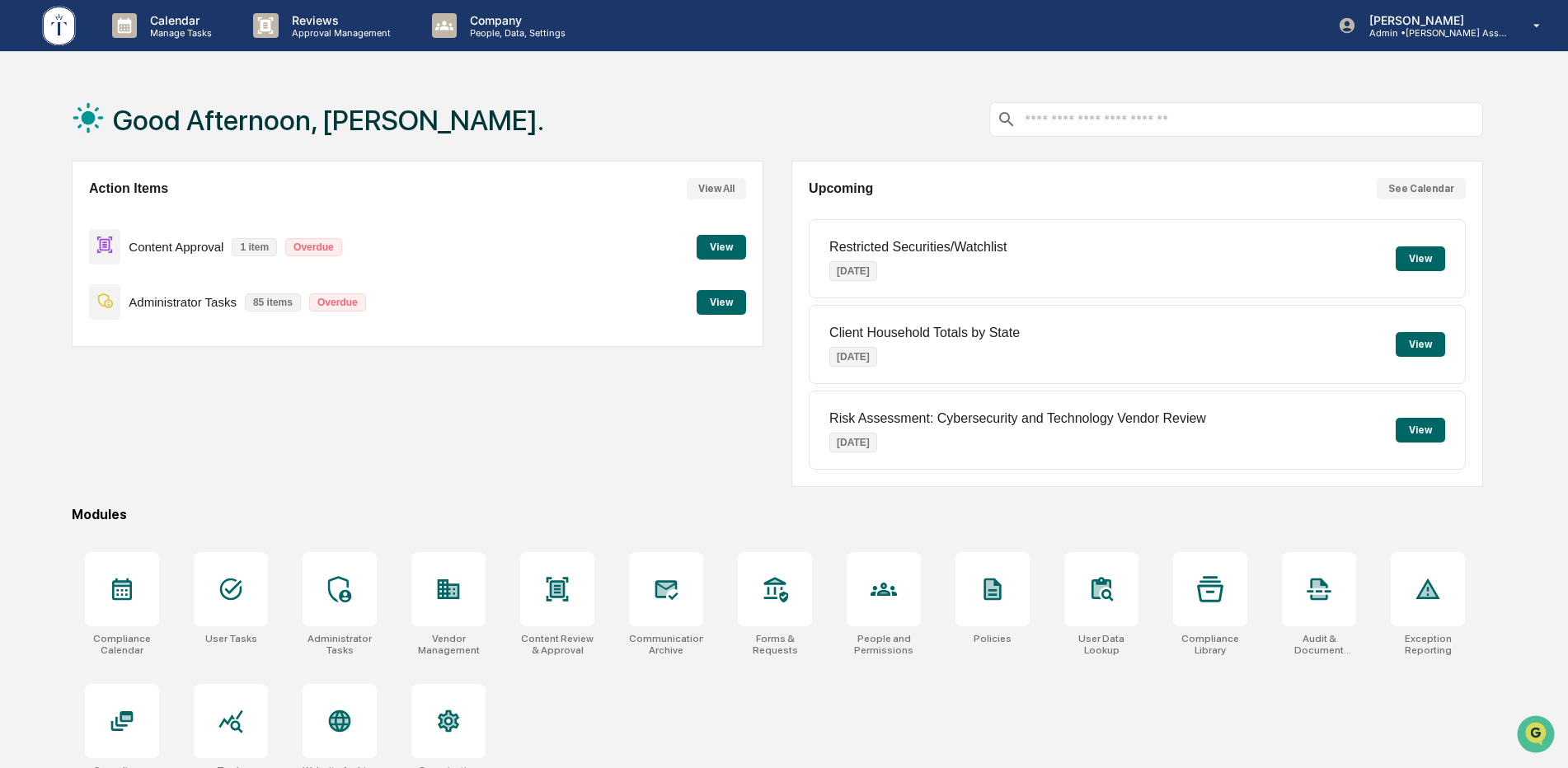
click at [713, 308] on button "View" at bounding box center [721, 303] width 50 height 25
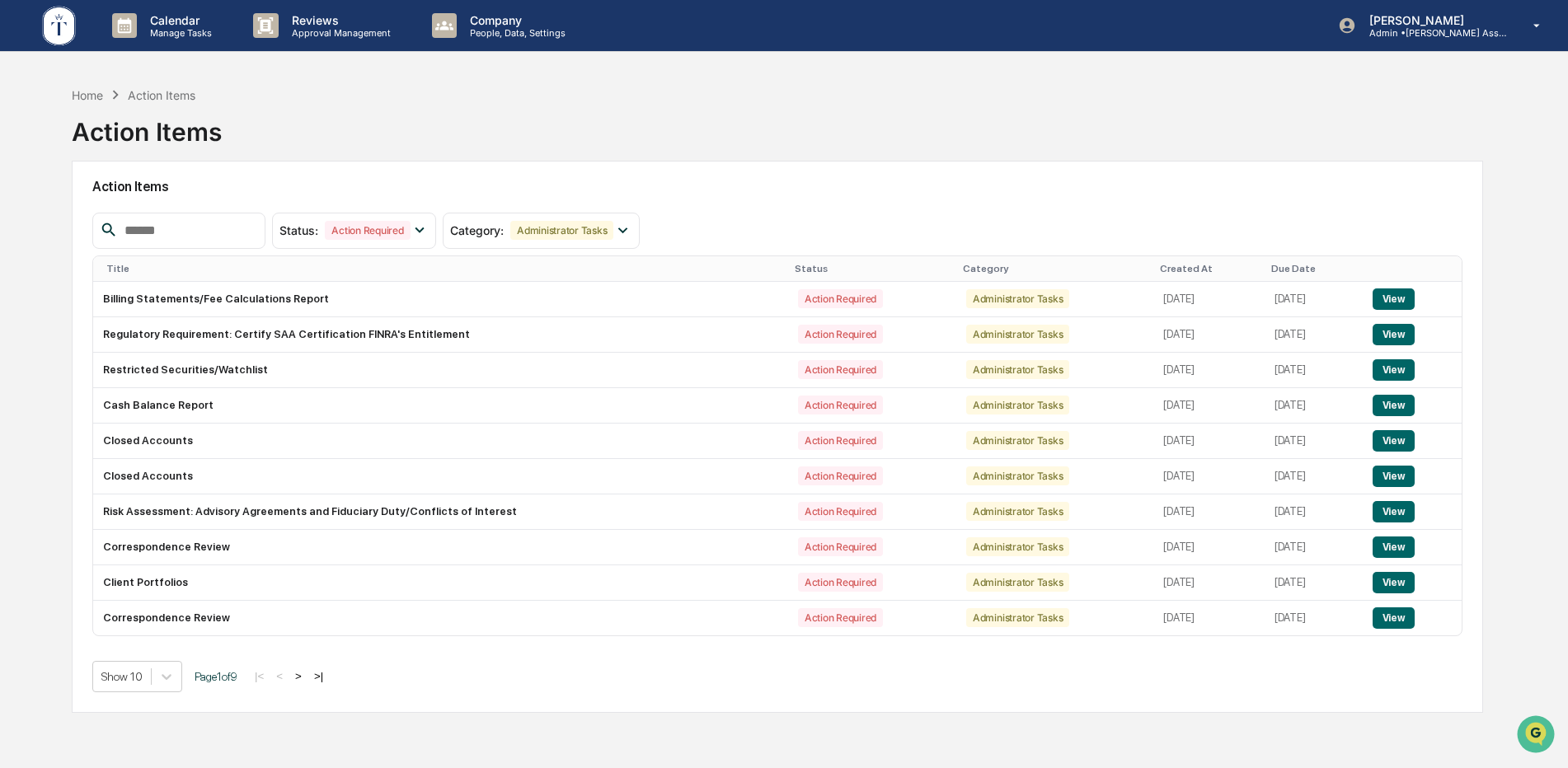
click at [304, 672] on button ">" at bounding box center [299, 676] width 17 height 14
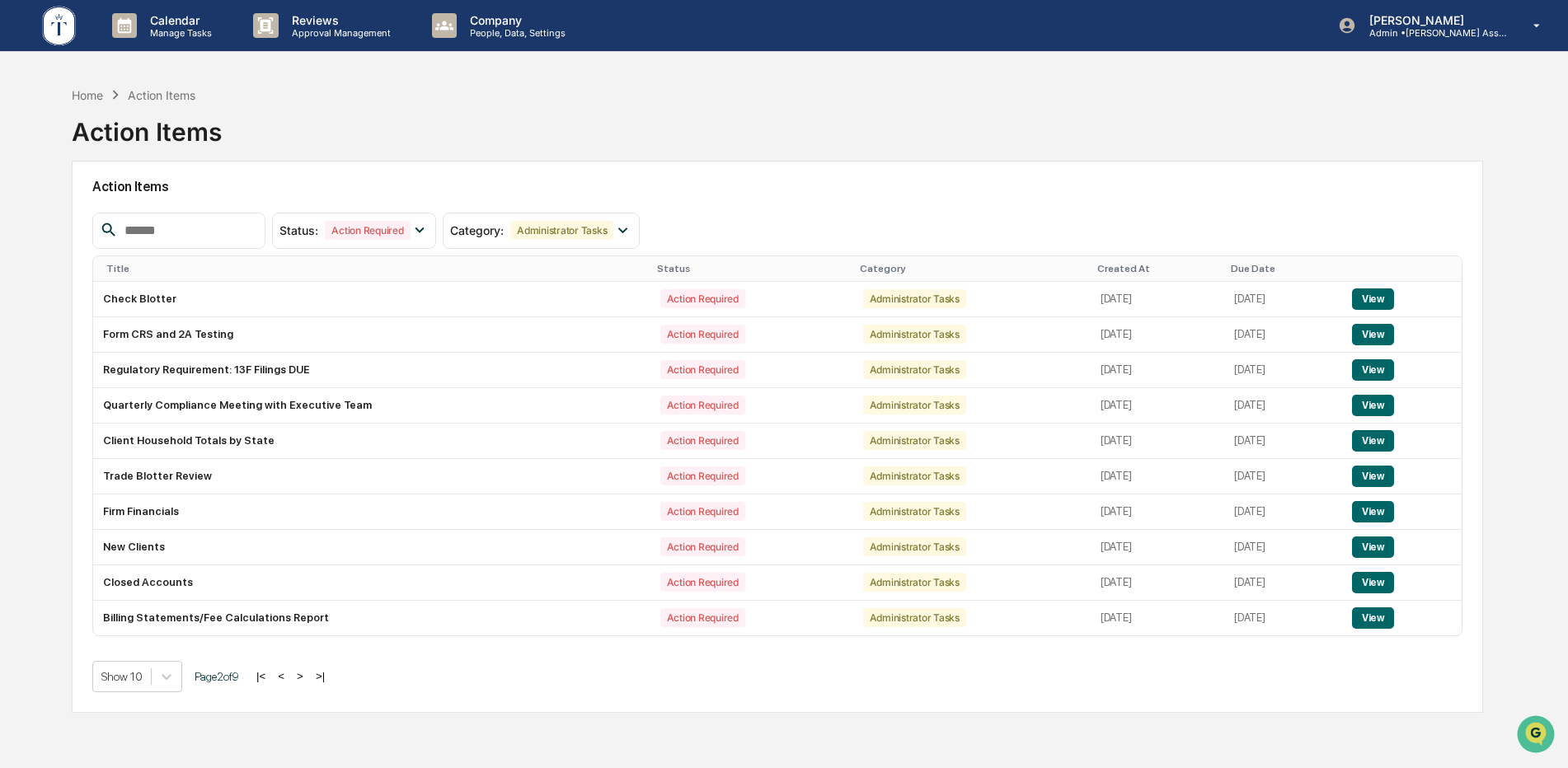
click at [305, 678] on button ">" at bounding box center [300, 676] width 17 height 14
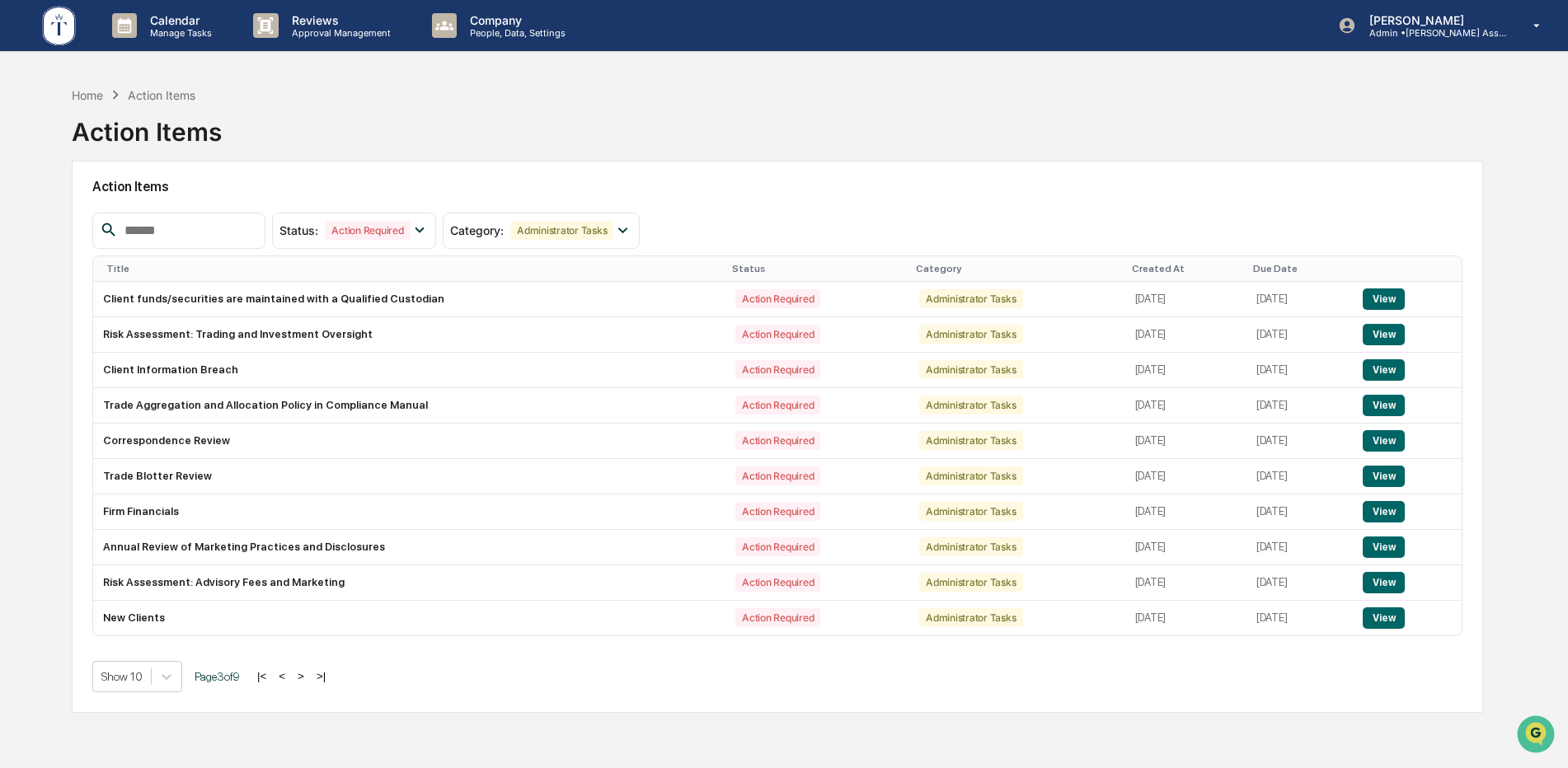
click at [305, 678] on button ">" at bounding box center [301, 676] width 17 height 14
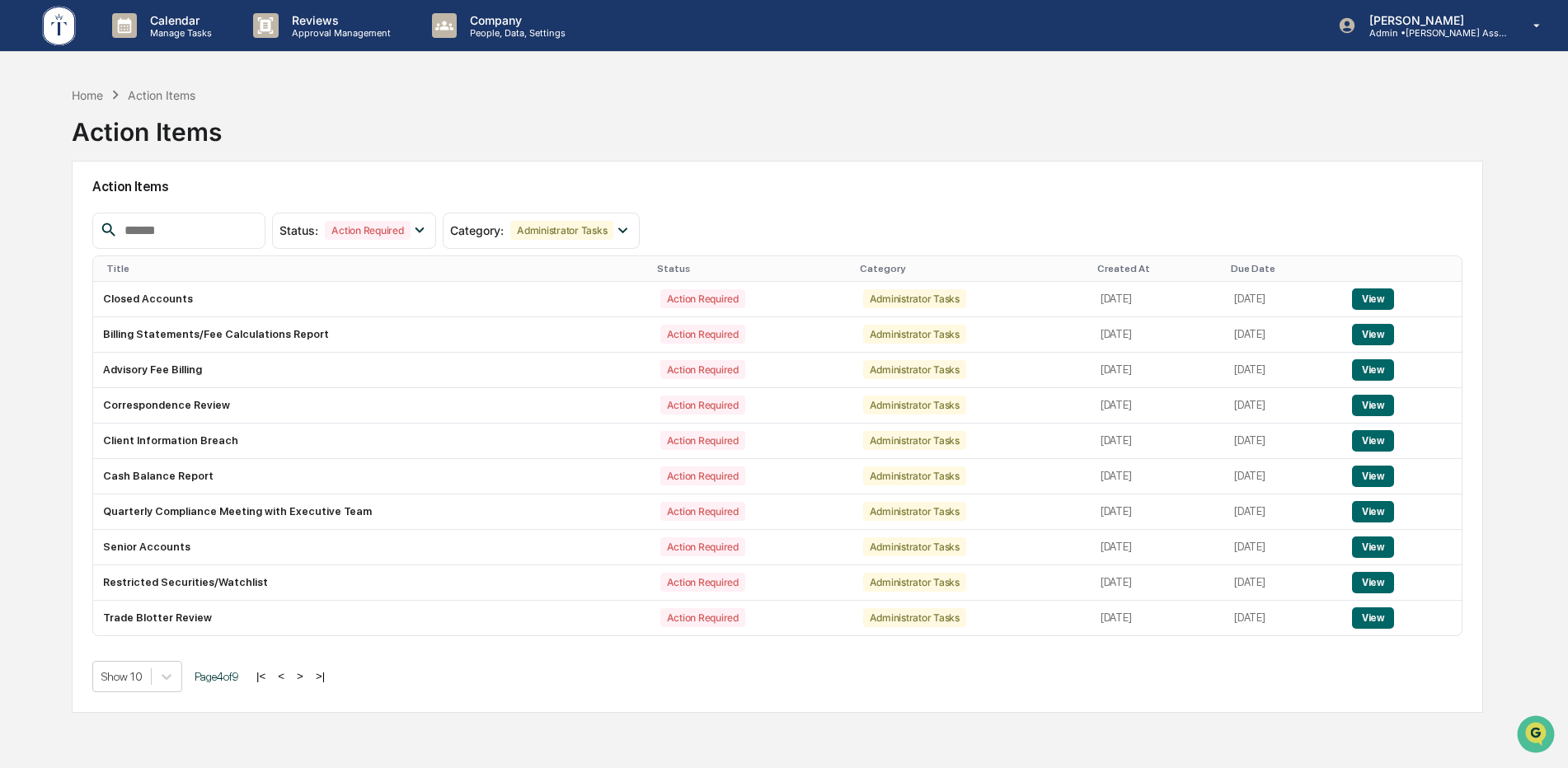
click at [305, 678] on button ">" at bounding box center [300, 676] width 17 height 14
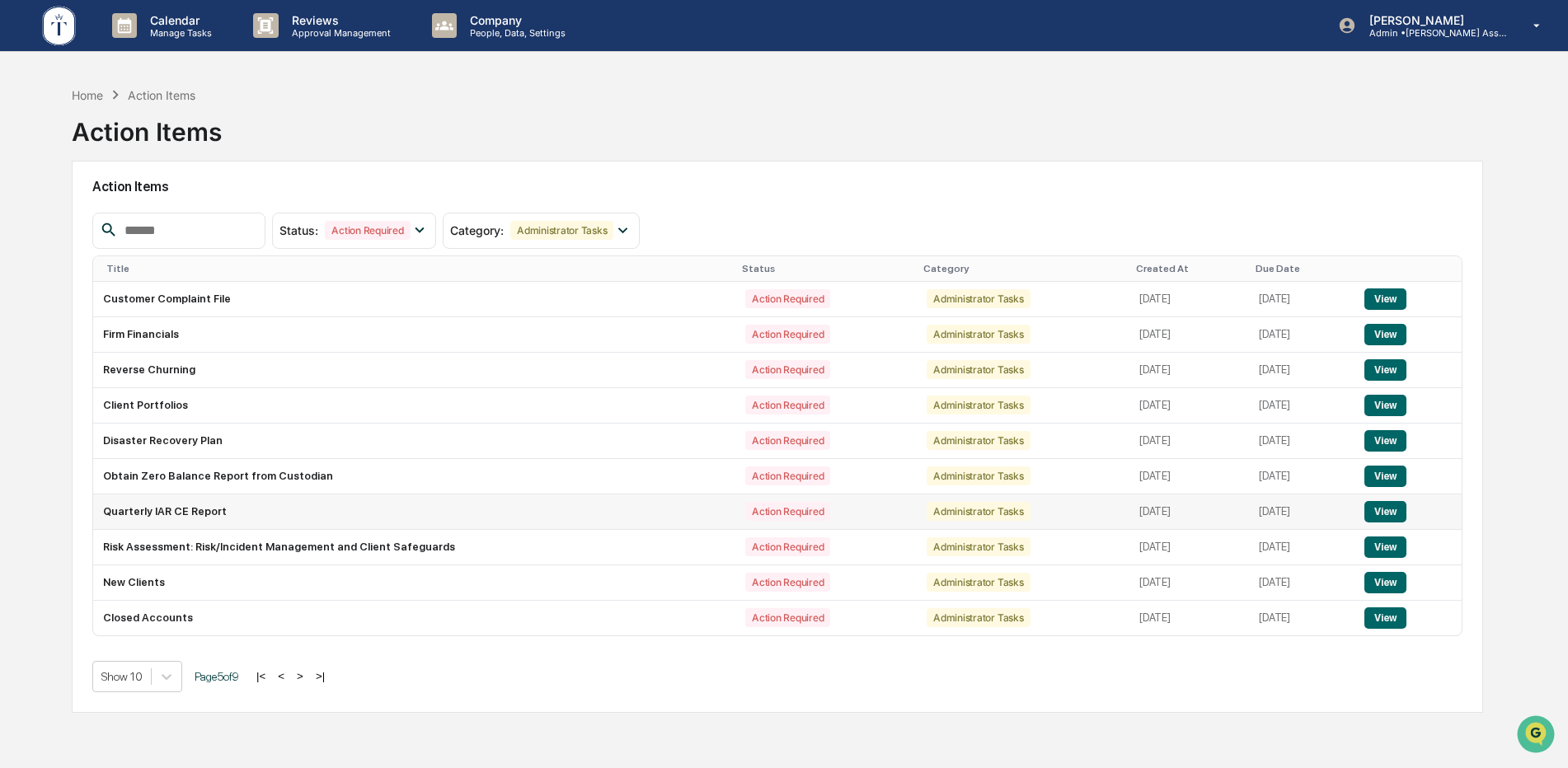
click at [1386, 510] on button "View" at bounding box center [1385, 511] width 42 height 21
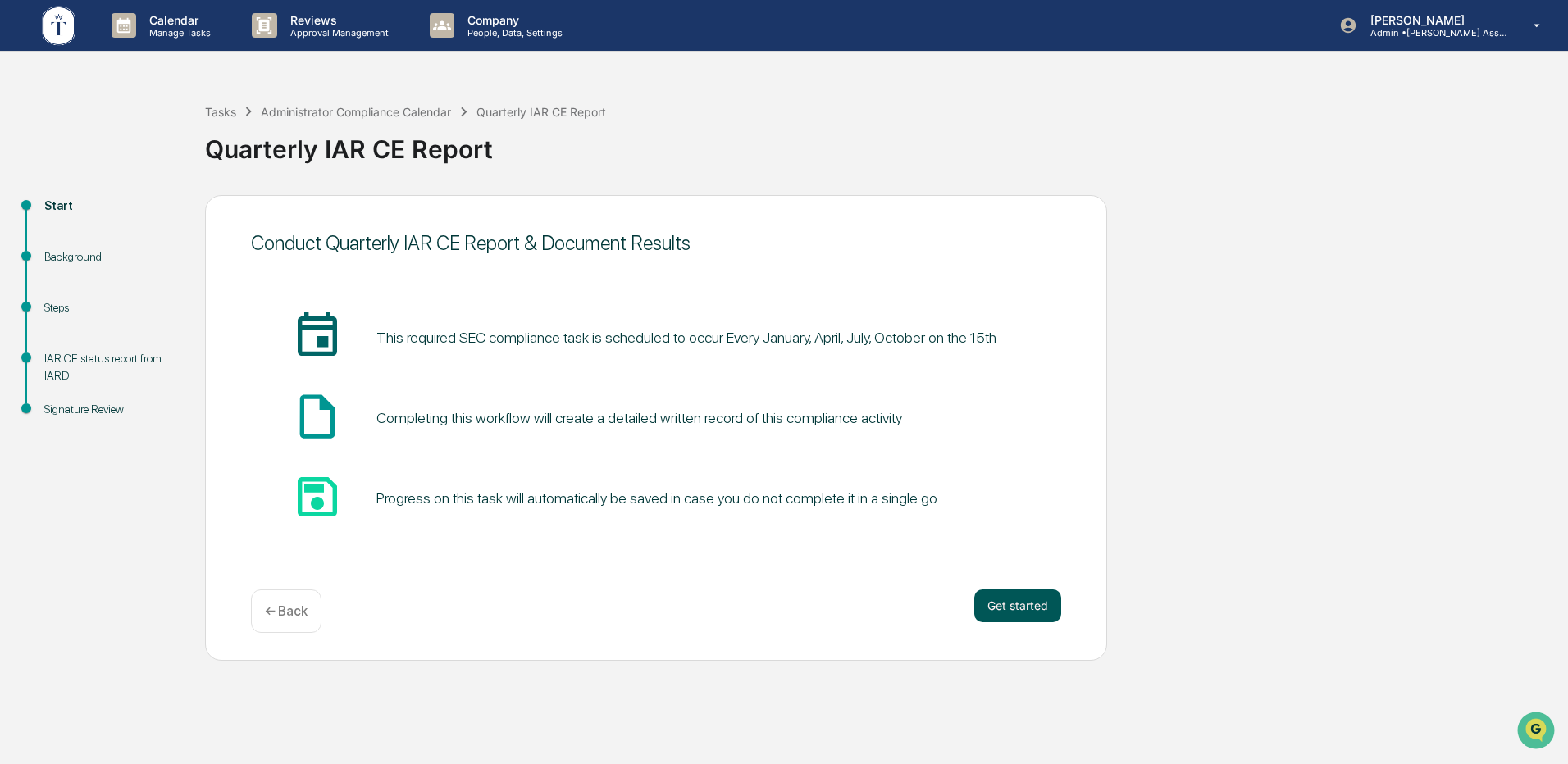
click at [1015, 606] on button "Get started" at bounding box center [1018, 605] width 86 height 33
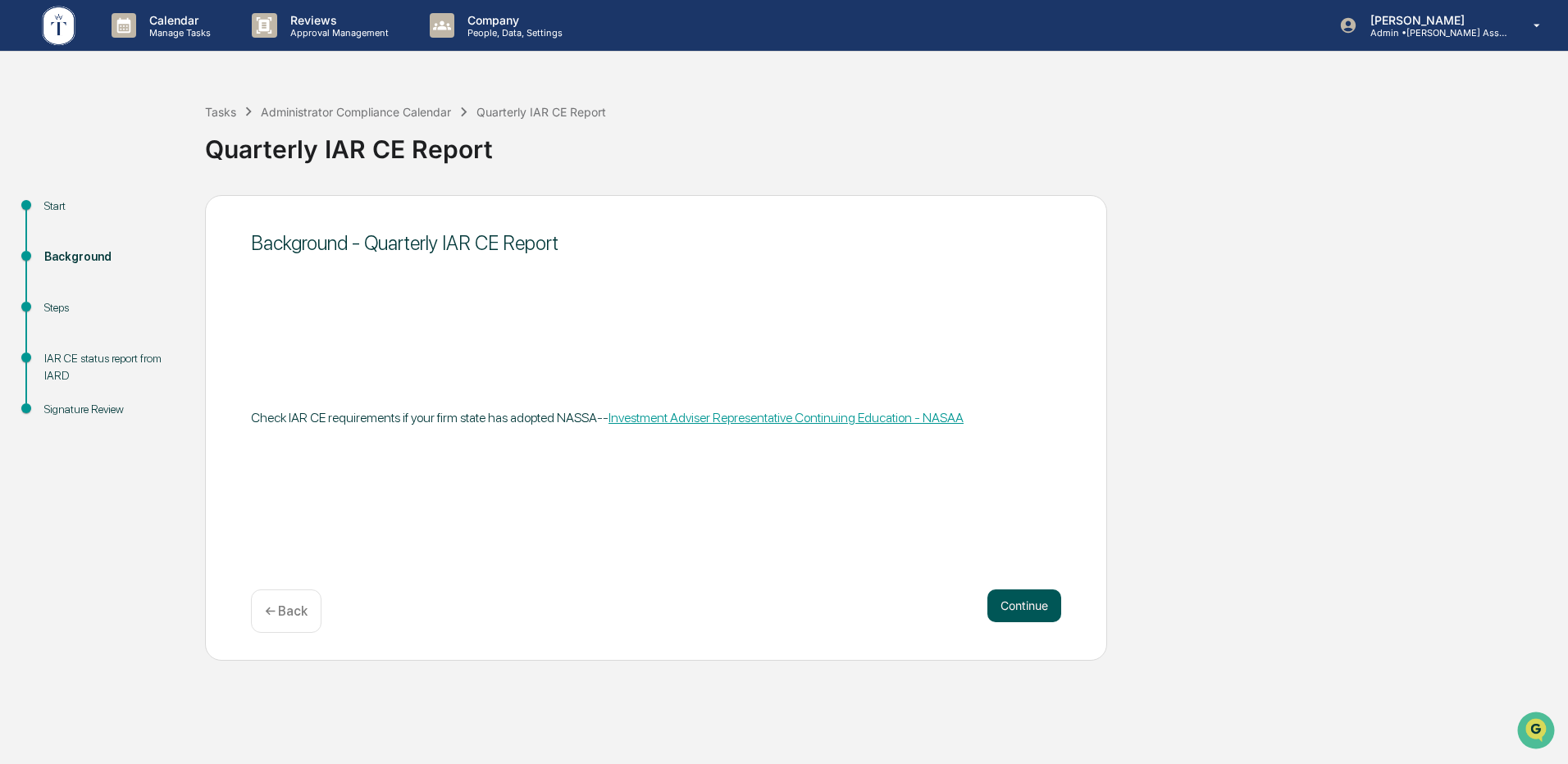
click at [1016, 606] on button "Continue" at bounding box center [1024, 605] width 74 height 33
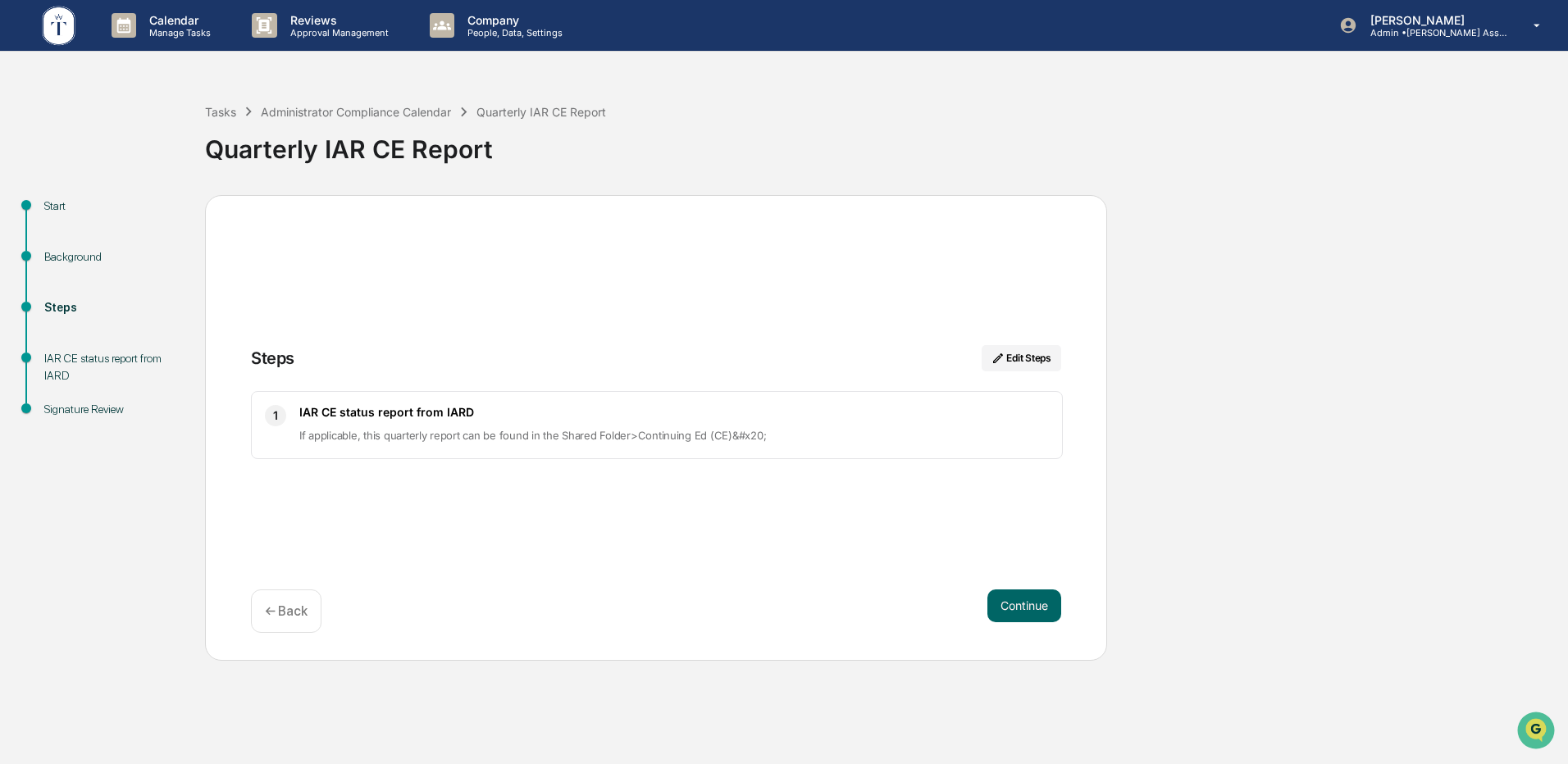
click at [367, 425] on p "If applicable, this quarterly report can be found in the Shared Folder>Continui…" at bounding box center [674, 435] width 749 height 20
click at [1006, 596] on button "Continue" at bounding box center [1024, 605] width 74 height 33
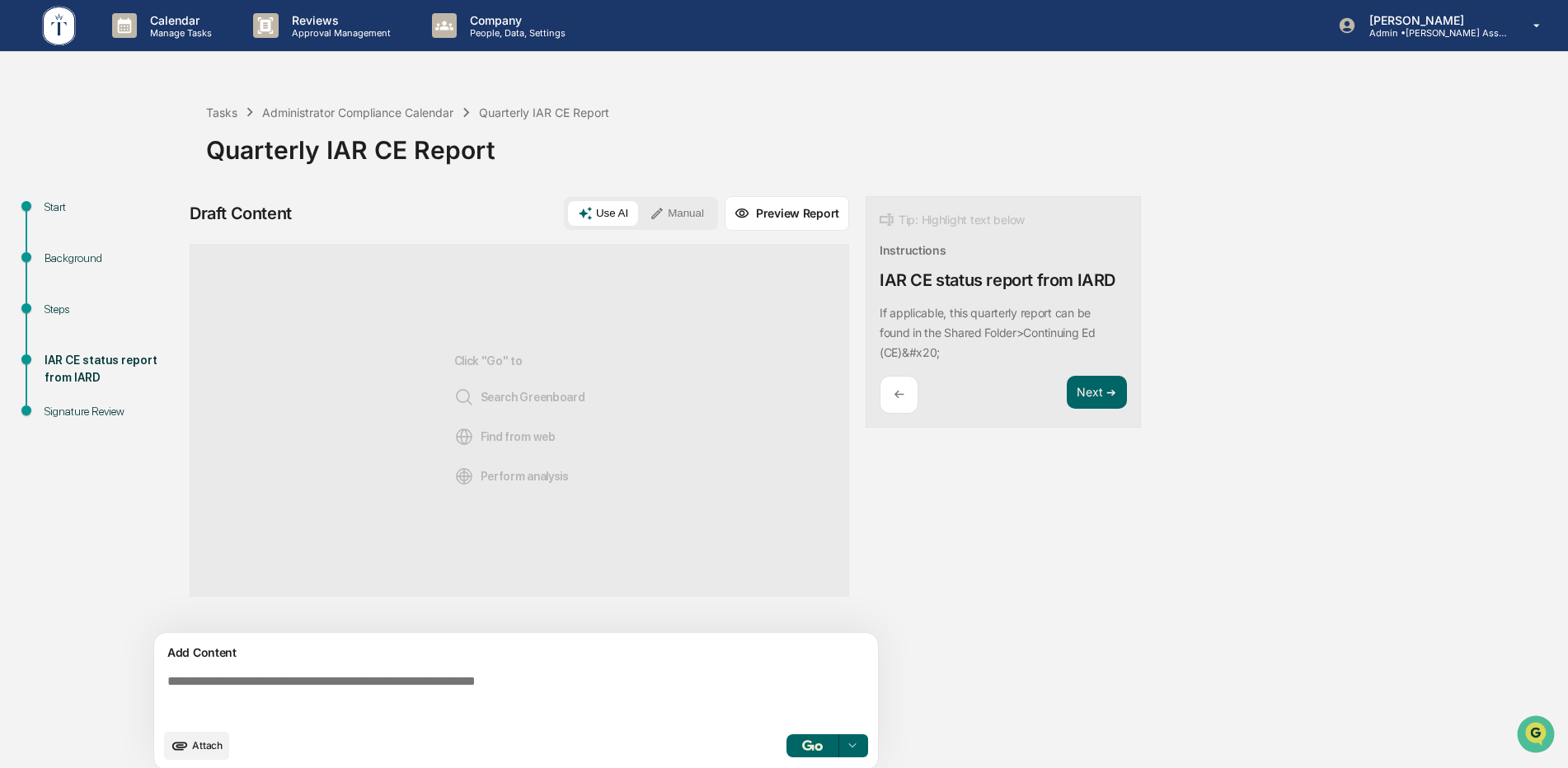
scroll to position [12, 0]
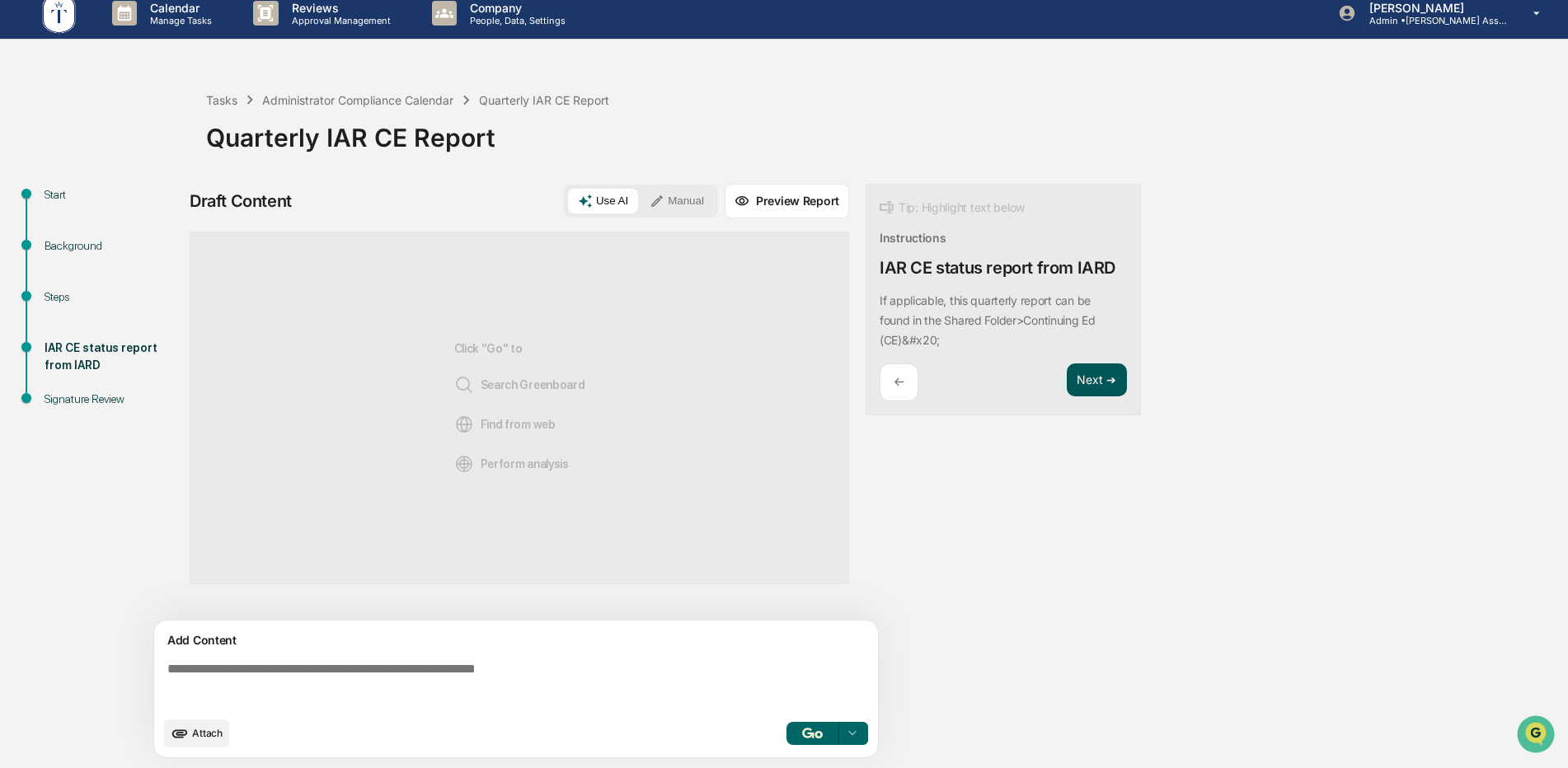
click at [1072, 381] on button "Next ➔" at bounding box center [1097, 381] width 60 height 34
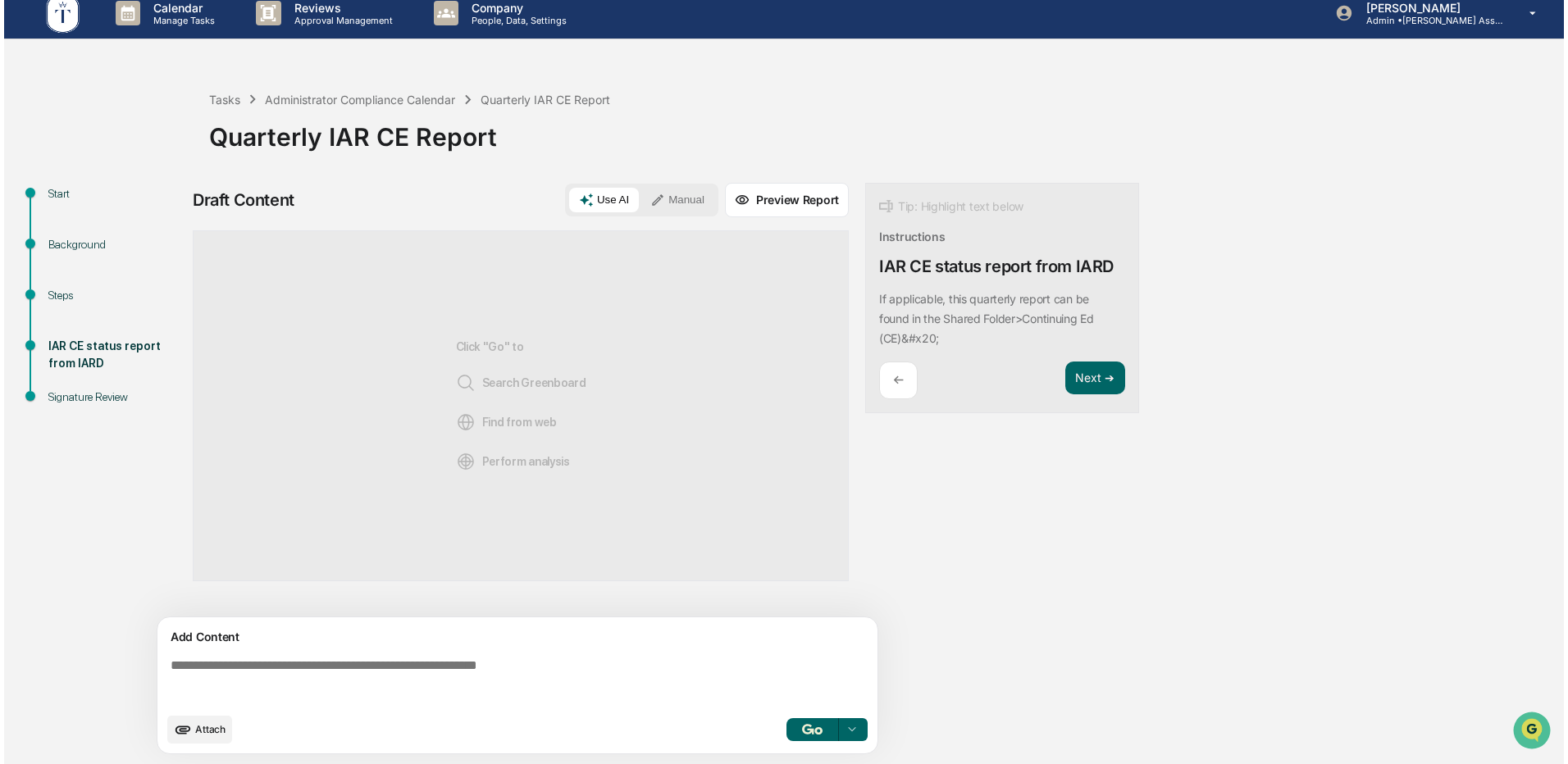
scroll to position [0, 0]
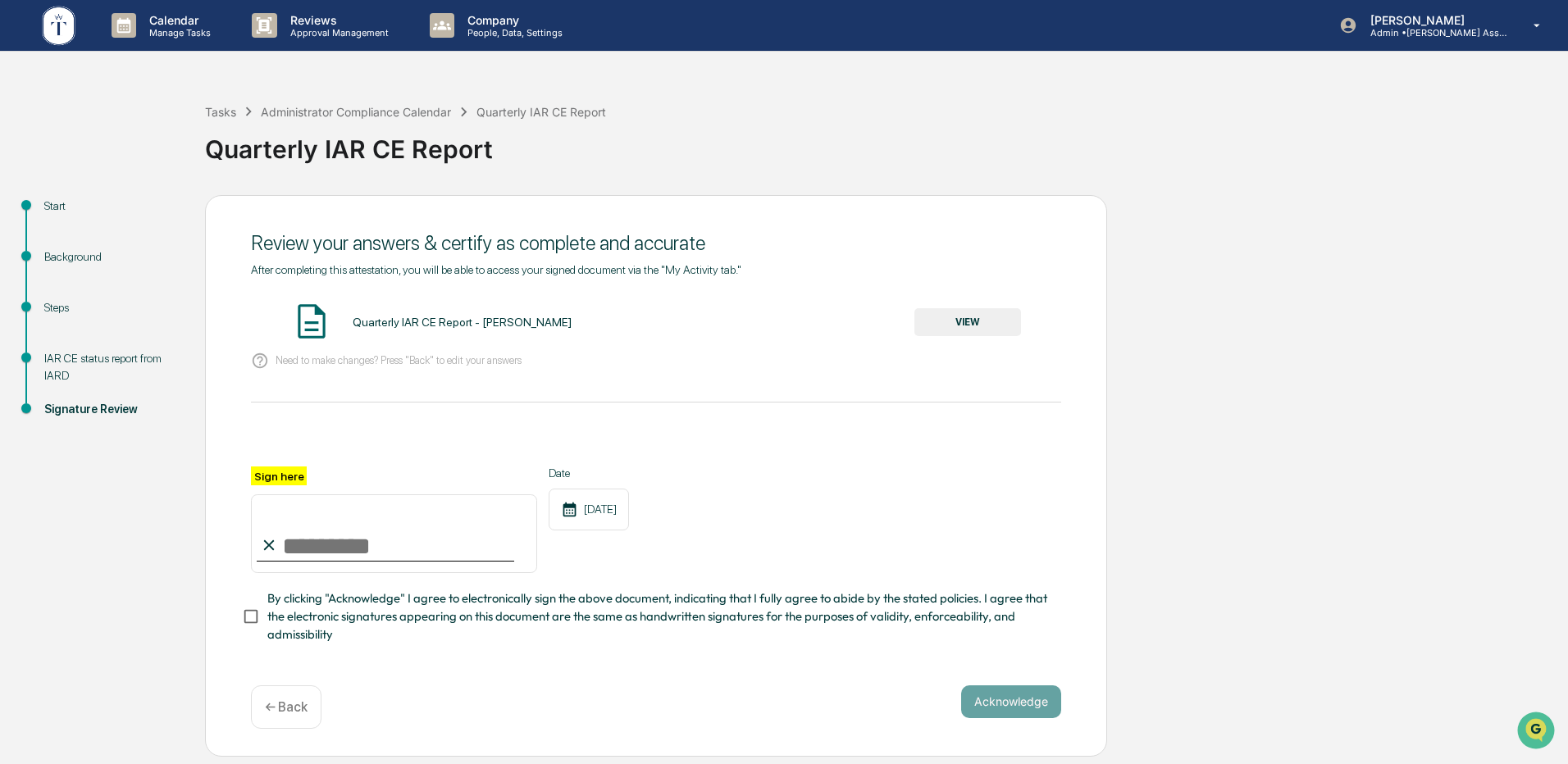
click at [951, 311] on button "VIEW" at bounding box center [967, 322] width 106 height 28
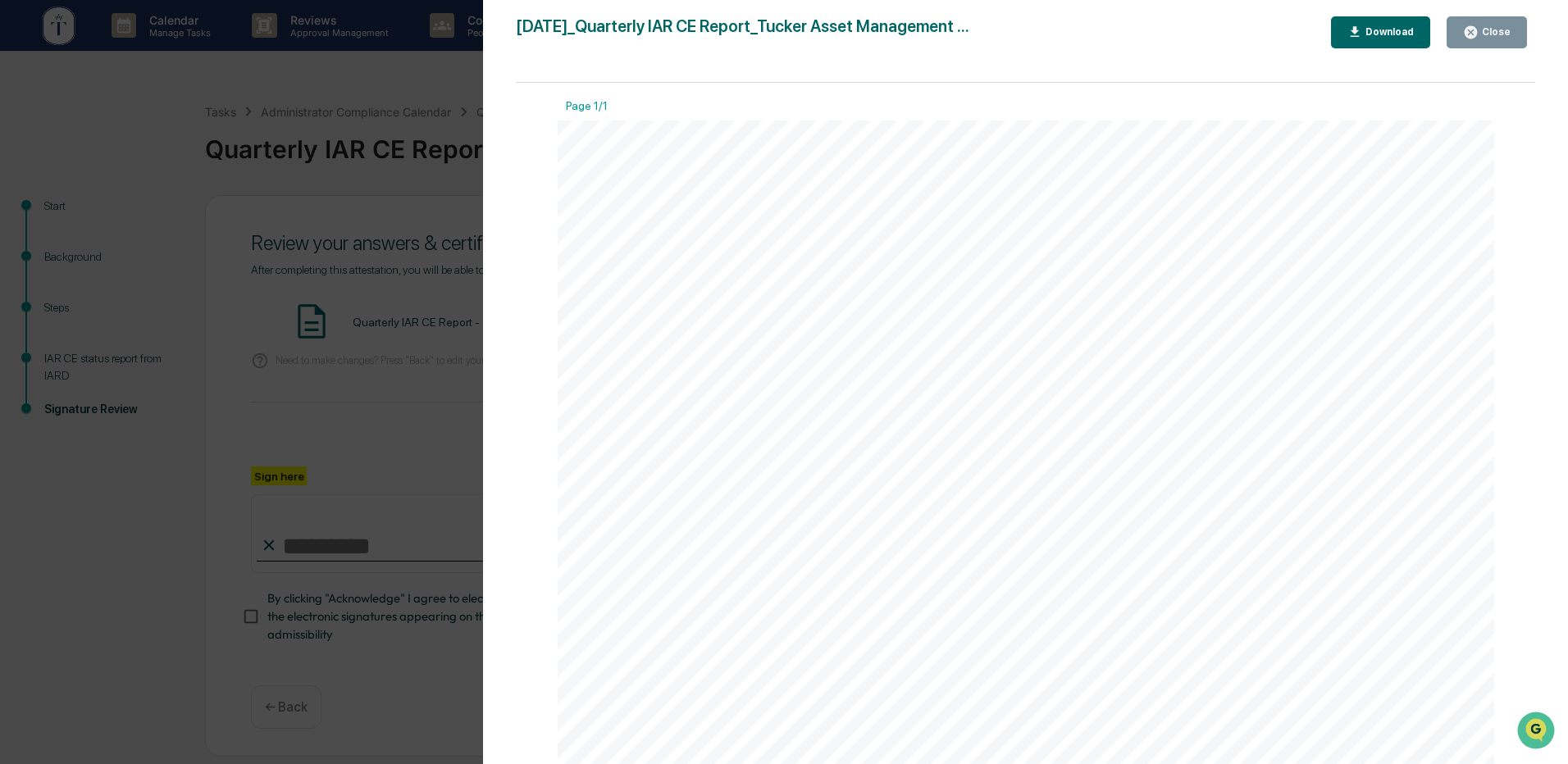
click at [1478, 30] on icon "button" at bounding box center [1471, 32] width 12 height 12
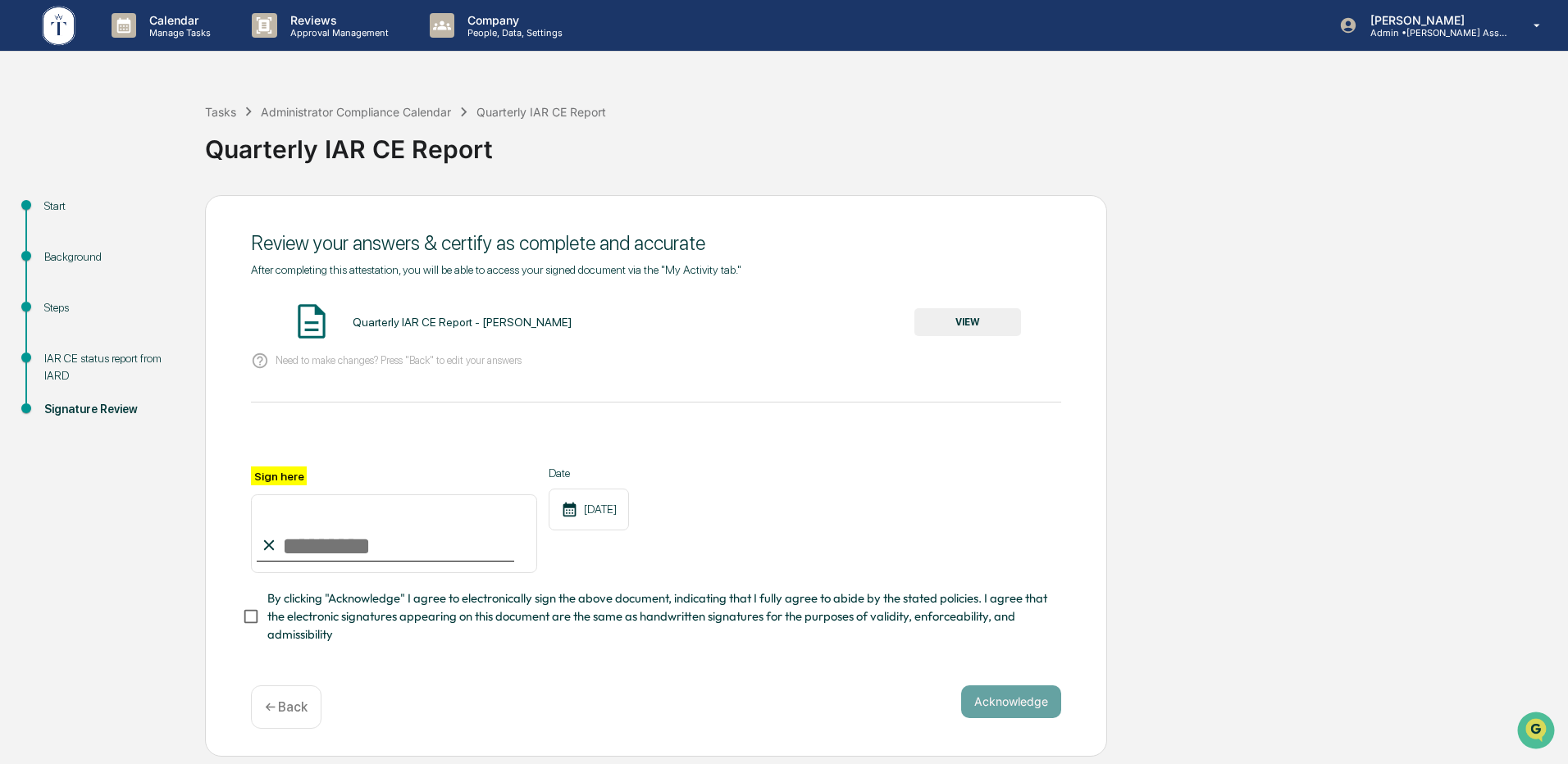
click at [312, 531] on input "Sign here" at bounding box center [394, 534] width 286 height 78
type input "**********"
click at [1027, 707] on button "Acknowledge" at bounding box center [1011, 701] width 100 height 33
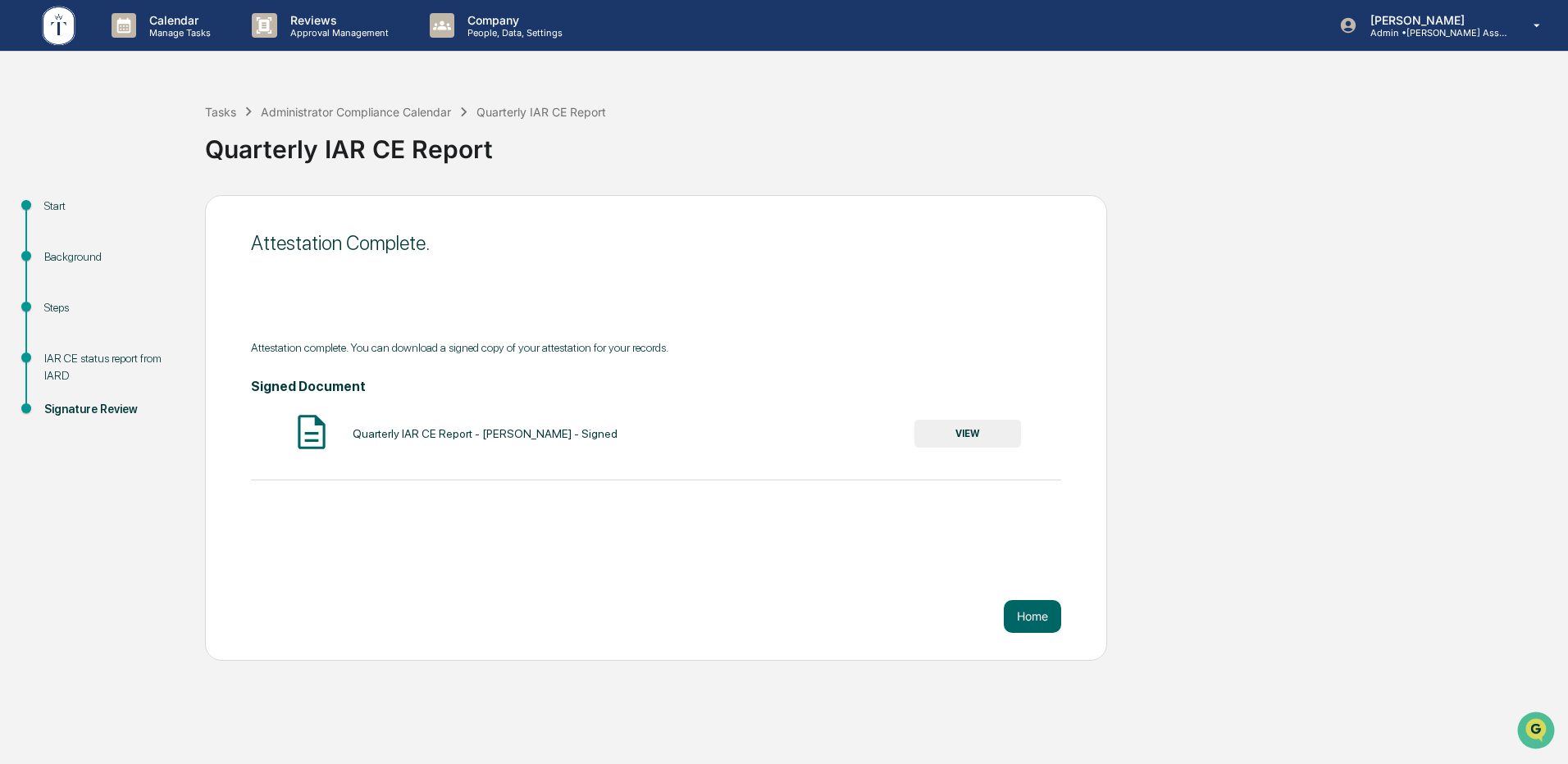
click at [985, 425] on button "VIEW" at bounding box center [967, 434] width 106 height 28
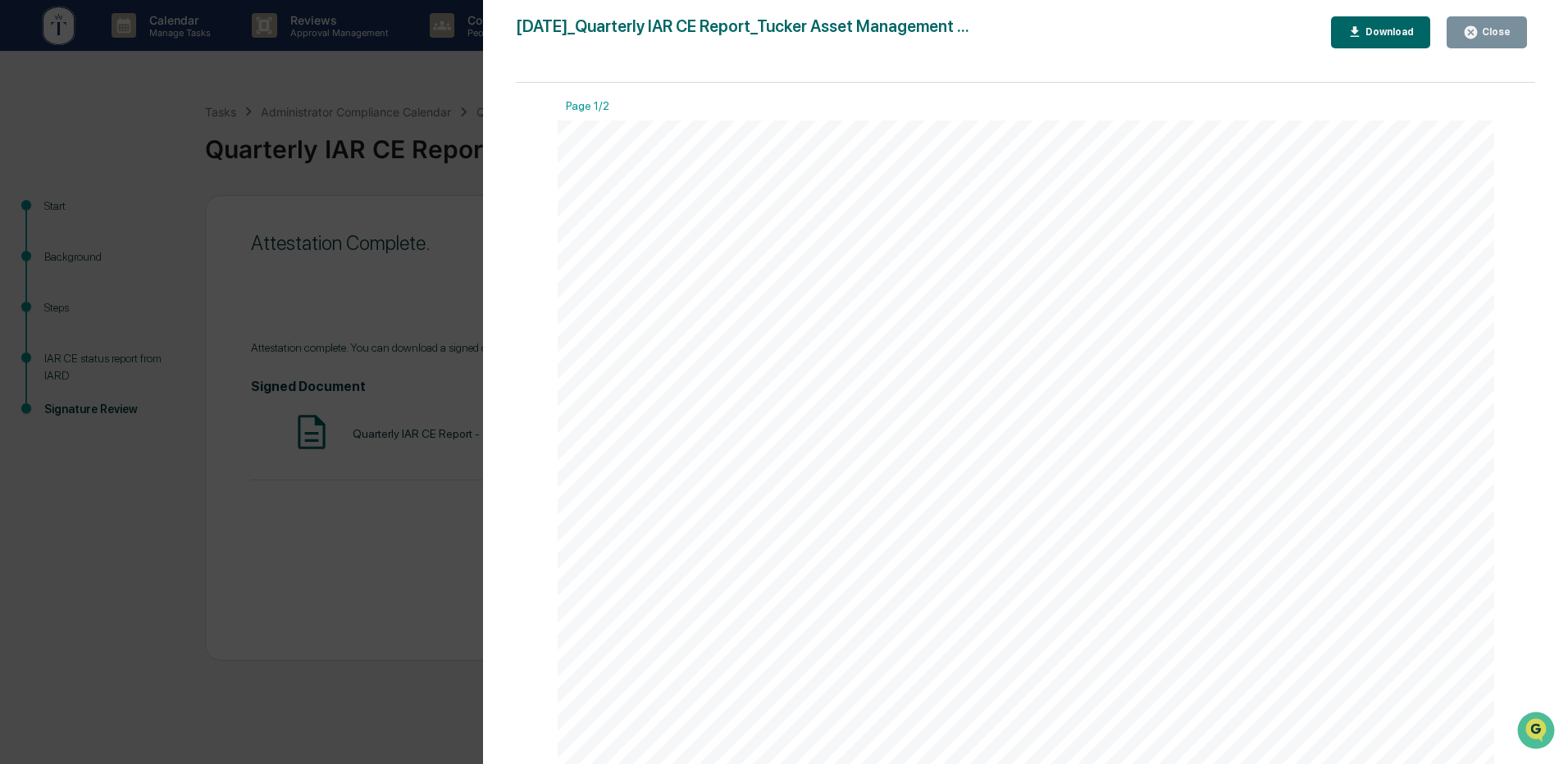
click at [1504, 681] on div "Page 1/2 October 13, 2025 Tucker Asset Management LLC Quarterly IAR CE Report B…" at bounding box center [1025, 431] width 1019 height 697
click at [1514, 43] on button "Close" at bounding box center [1487, 33] width 80 height 32
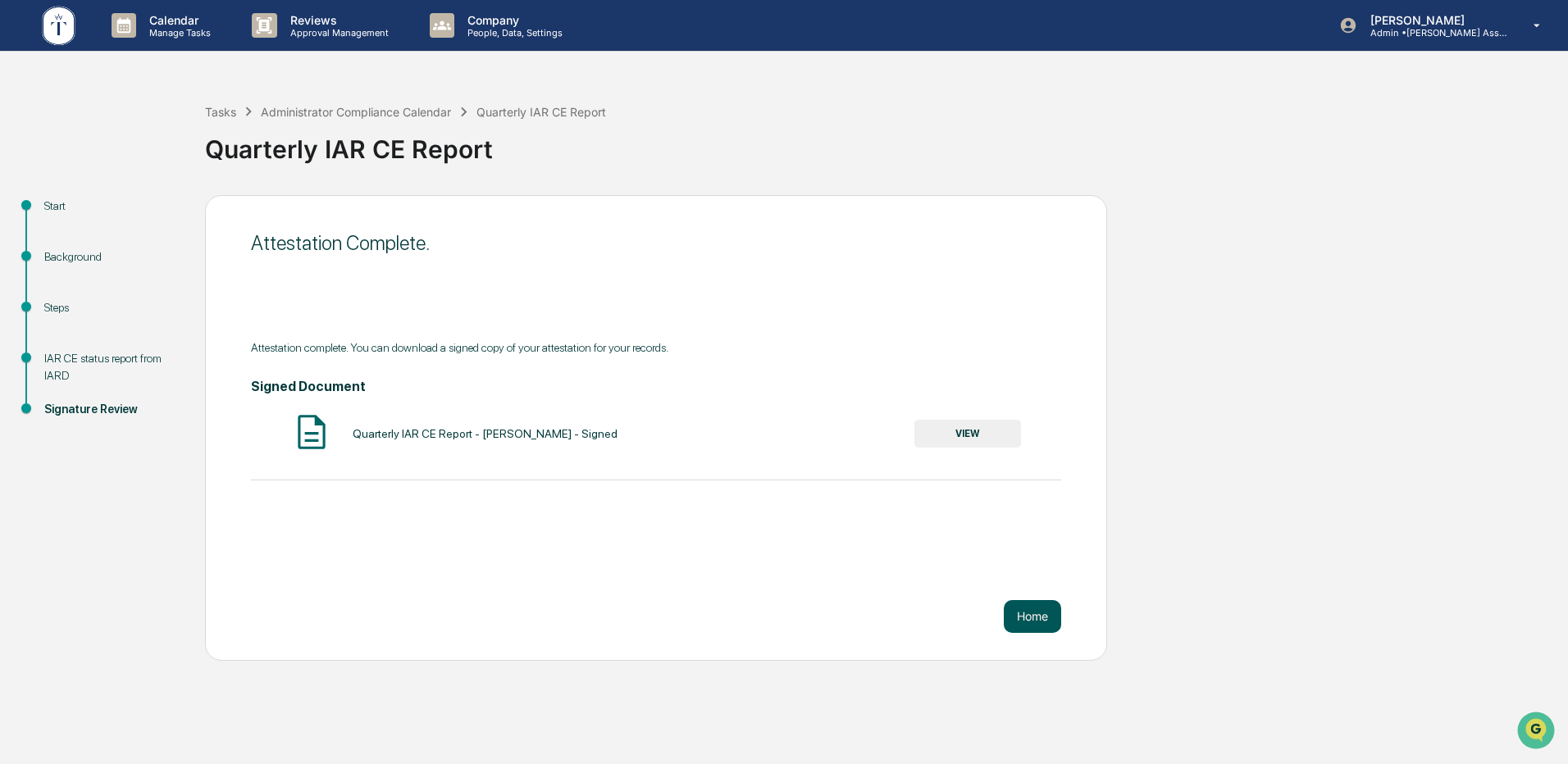
click at [1026, 611] on button "Home" at bounding box center [1032, 616] width 58 height 33
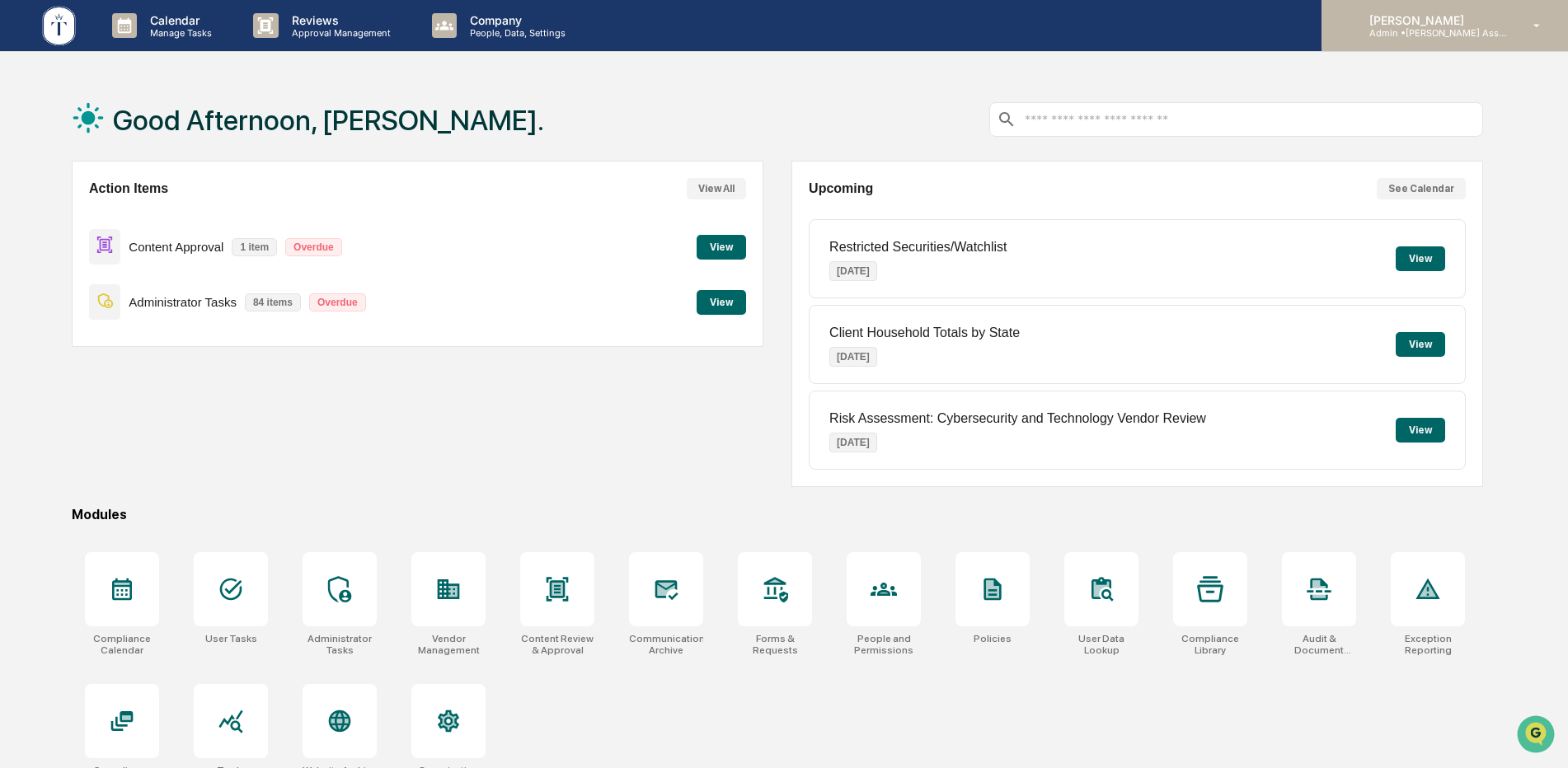
click at [1531, 24] on icon at bounding box center [1537, 26] width 29 height 16
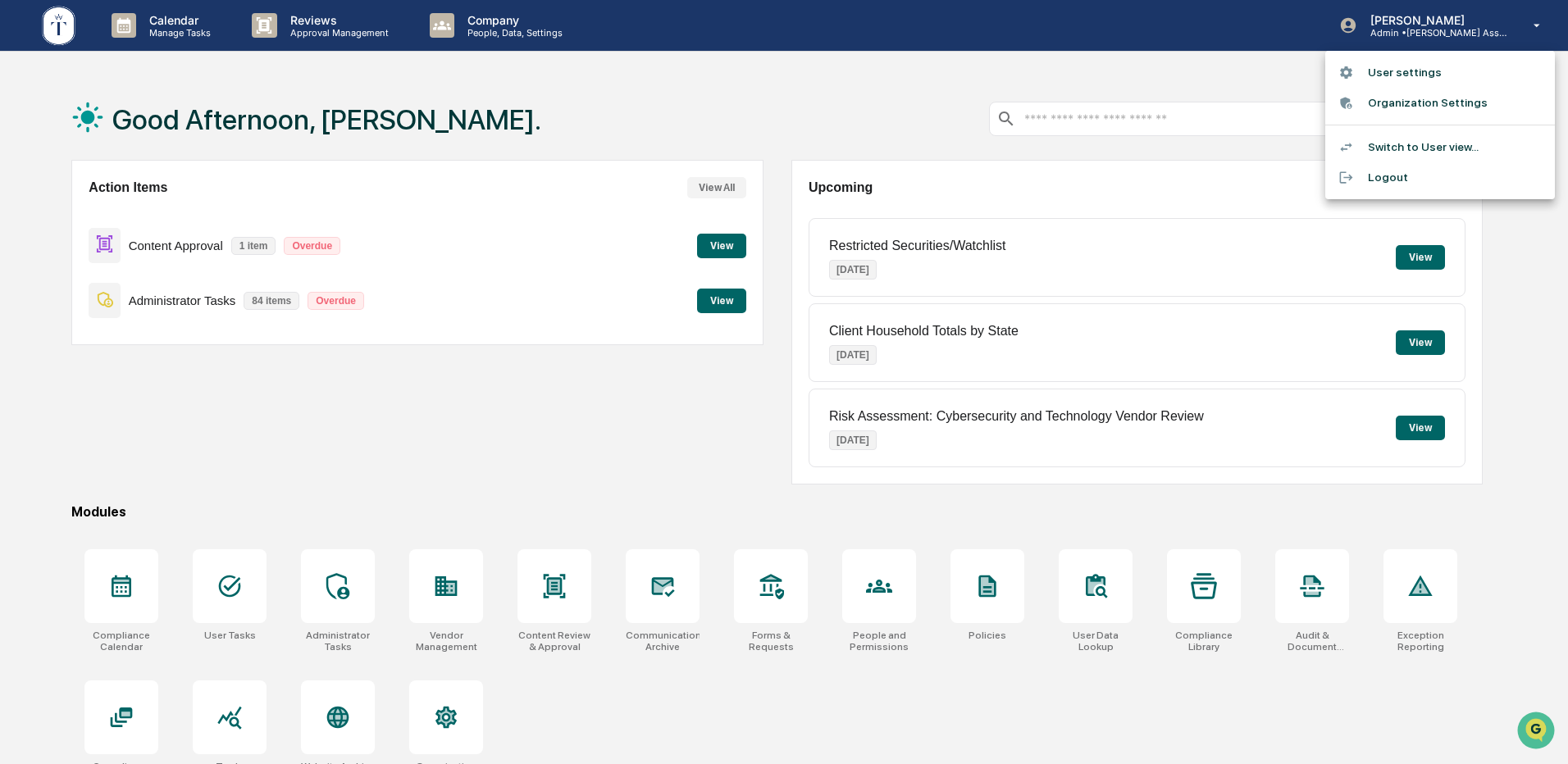
click at [1375, 180] on li "Logout" at bounding box center [1440, 177] width 230 height 31
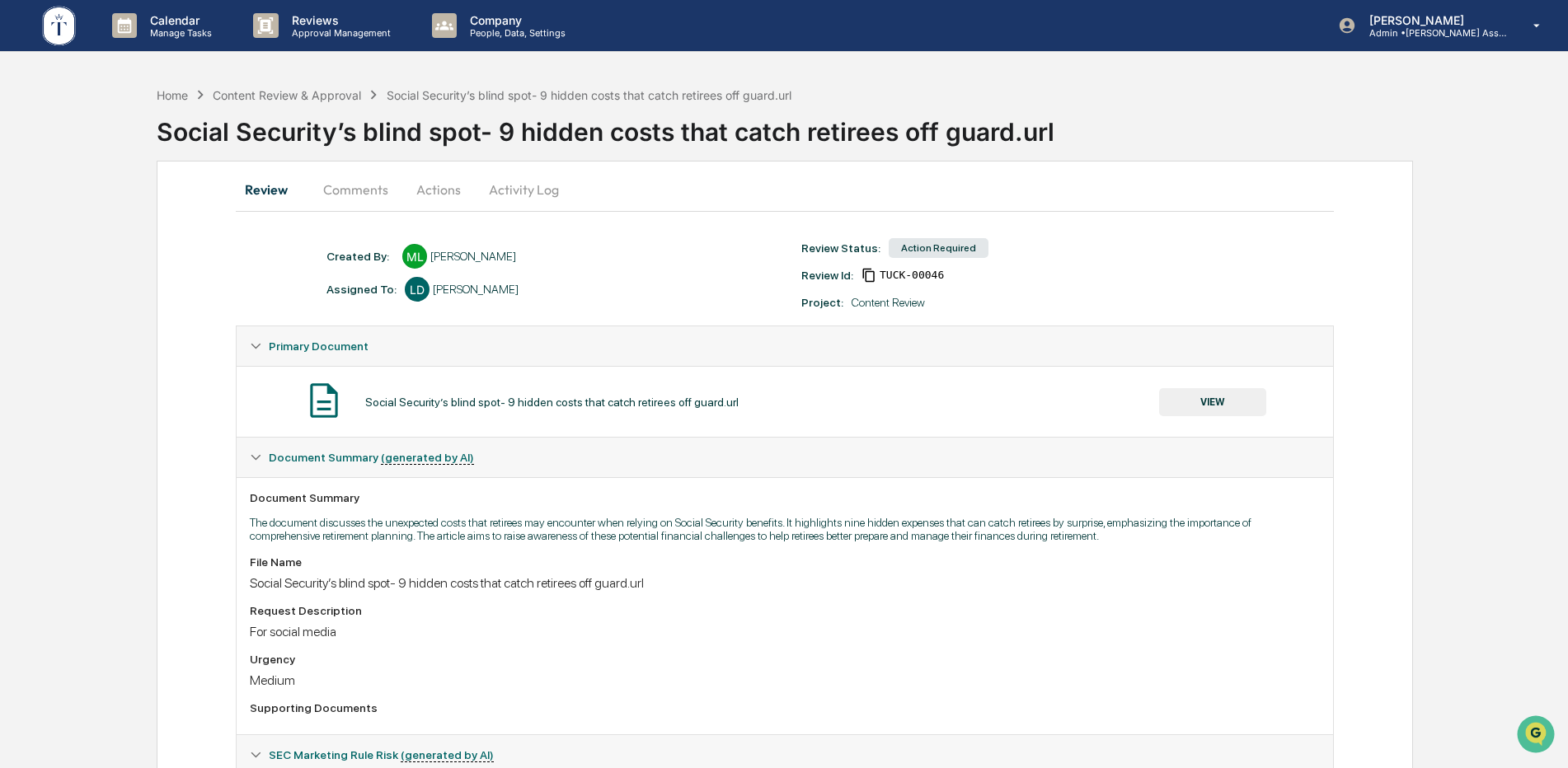
click at [427, 185] on button "Actions" at bounding box center [438, 190] width 74 height 40
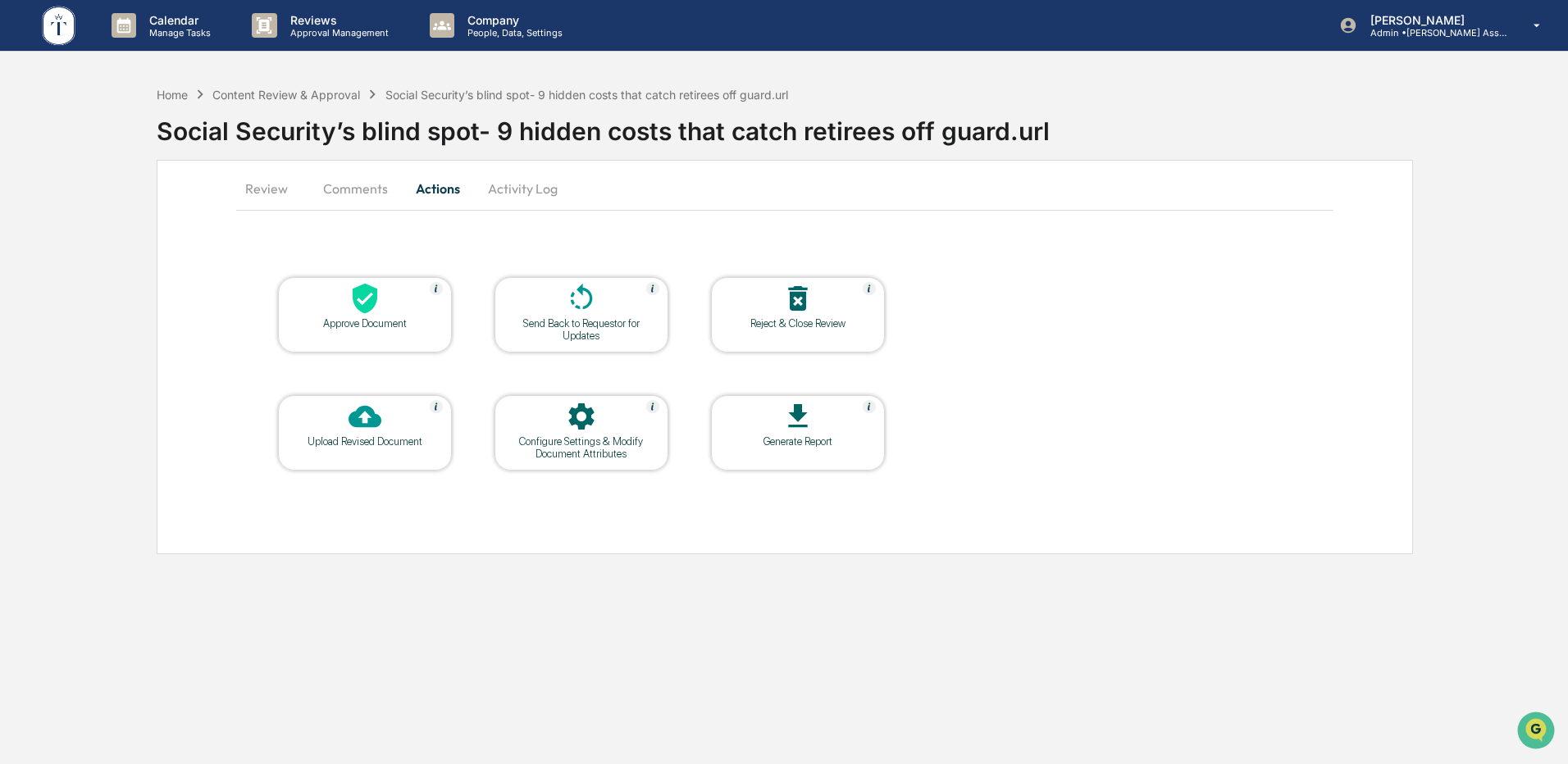
click at [346, 312] on div at bounding box center [365, 299] width 164 height 35
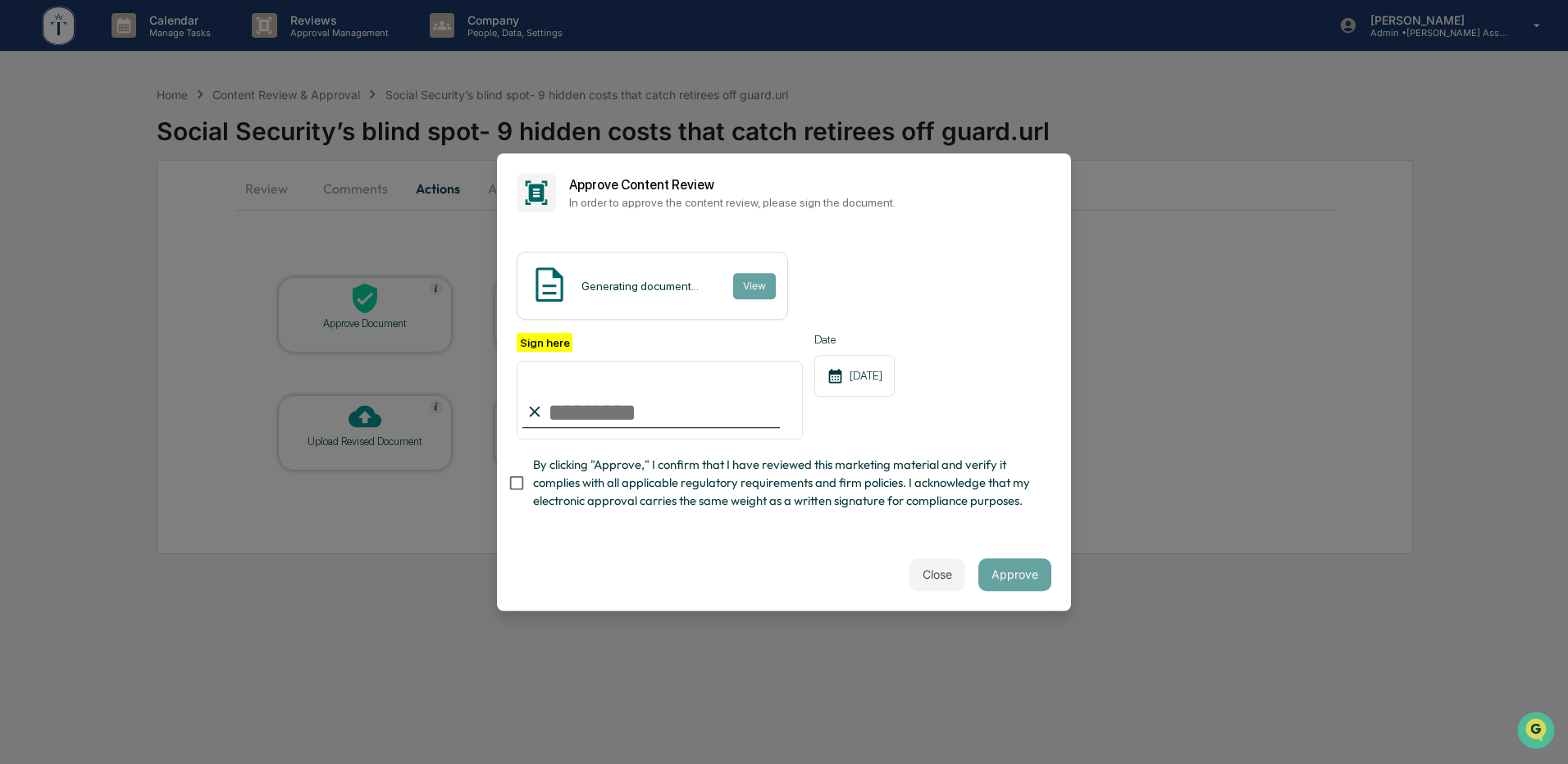
click at [604, 392] on input "Sign here" at bounding box center [660, 399] width 286 height 78
type input "**********"
click at [762, 538] on div "**********" at bounding box center [784, 385] width 574 height 307
click at [1008, 580] on button "Approve" at bounding box center [1015, 574] width 73 height 33
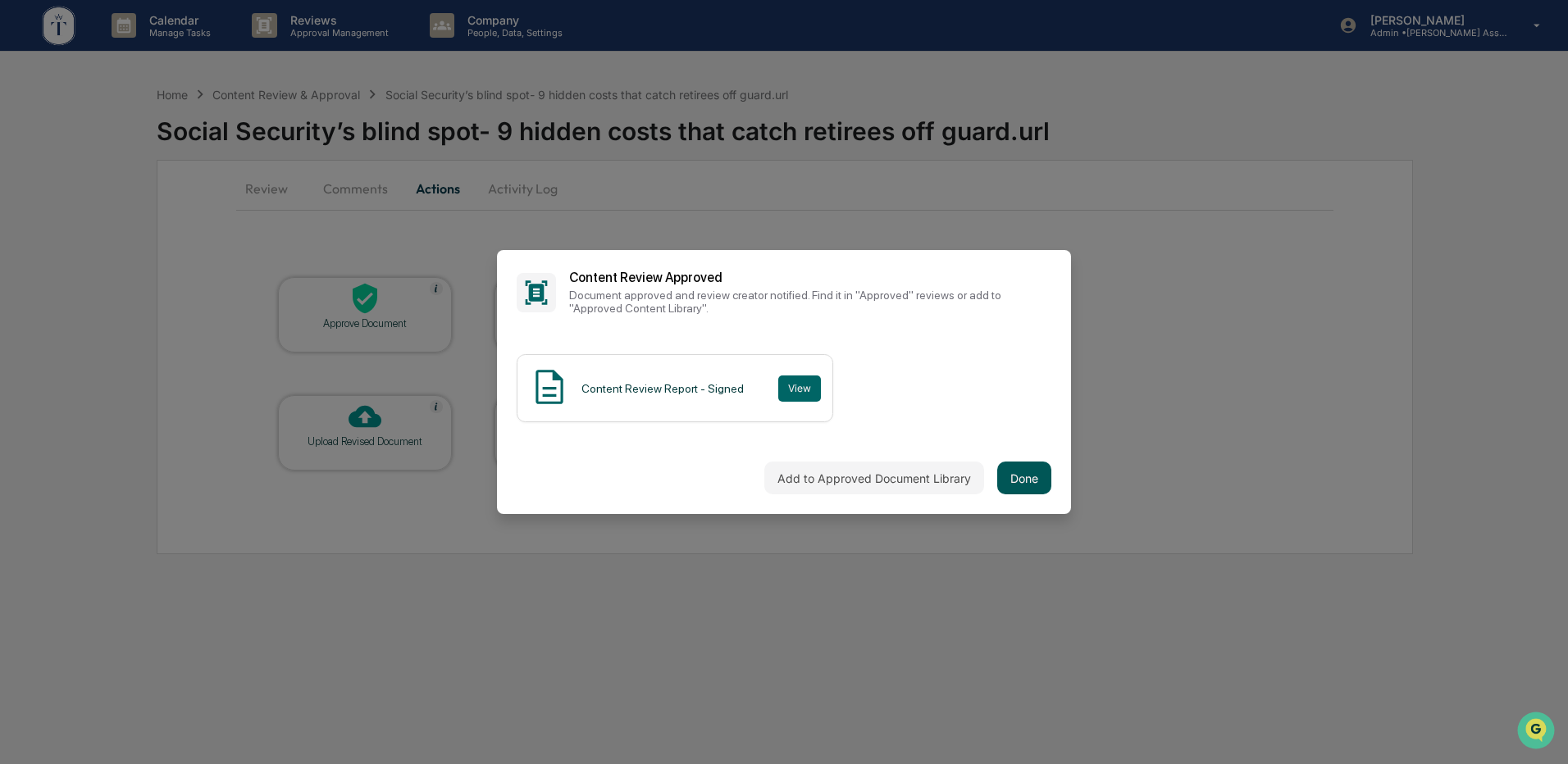
click at [1019, 478] on button "Done" at bounding box center [1024, 478] width 54 height 33
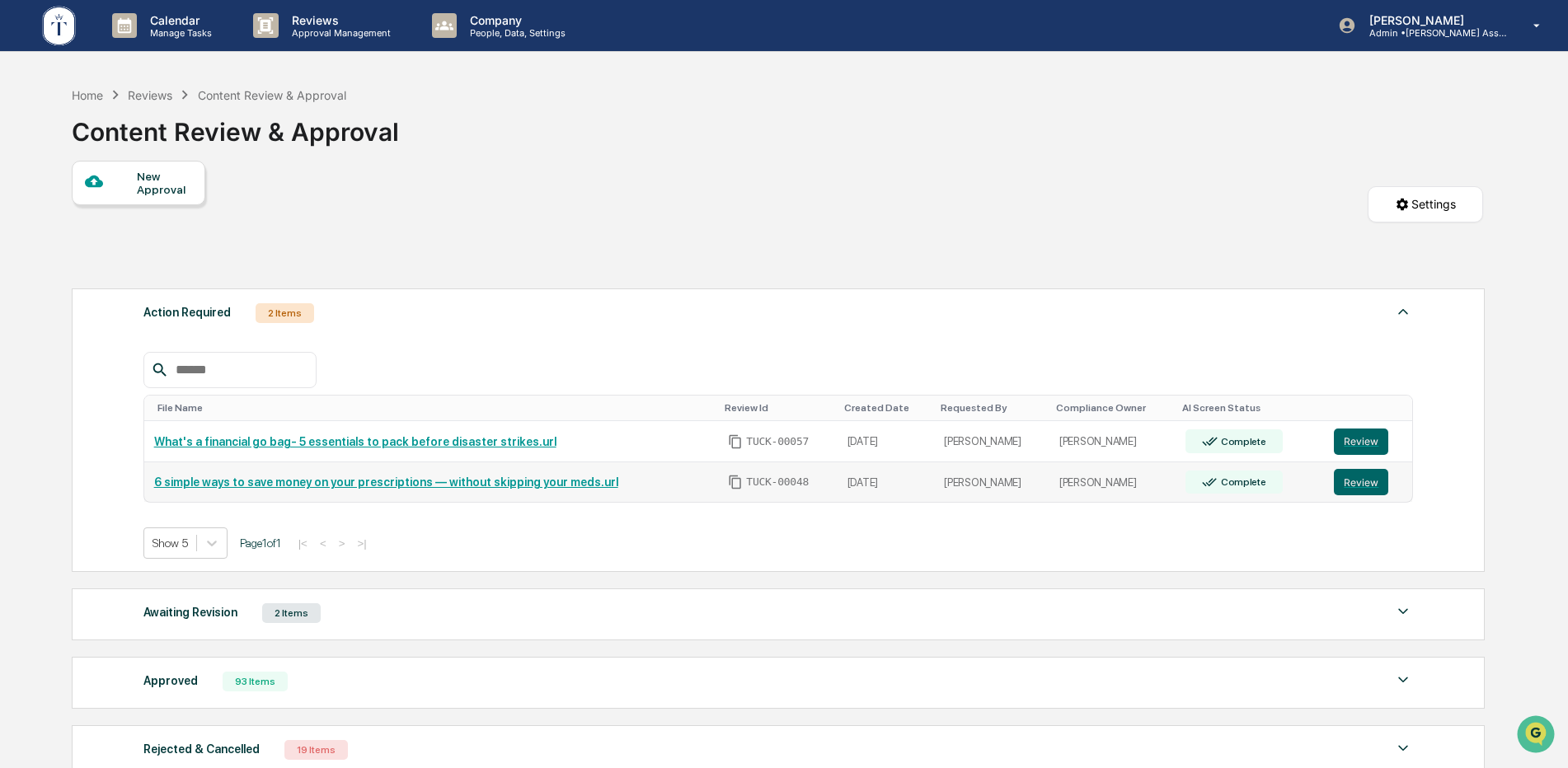
click at [264, 476] on link "6 simple ways to save money on your prescriptions — without skipping your meds.…" at bounding box center [386, 481] width 464 height 13
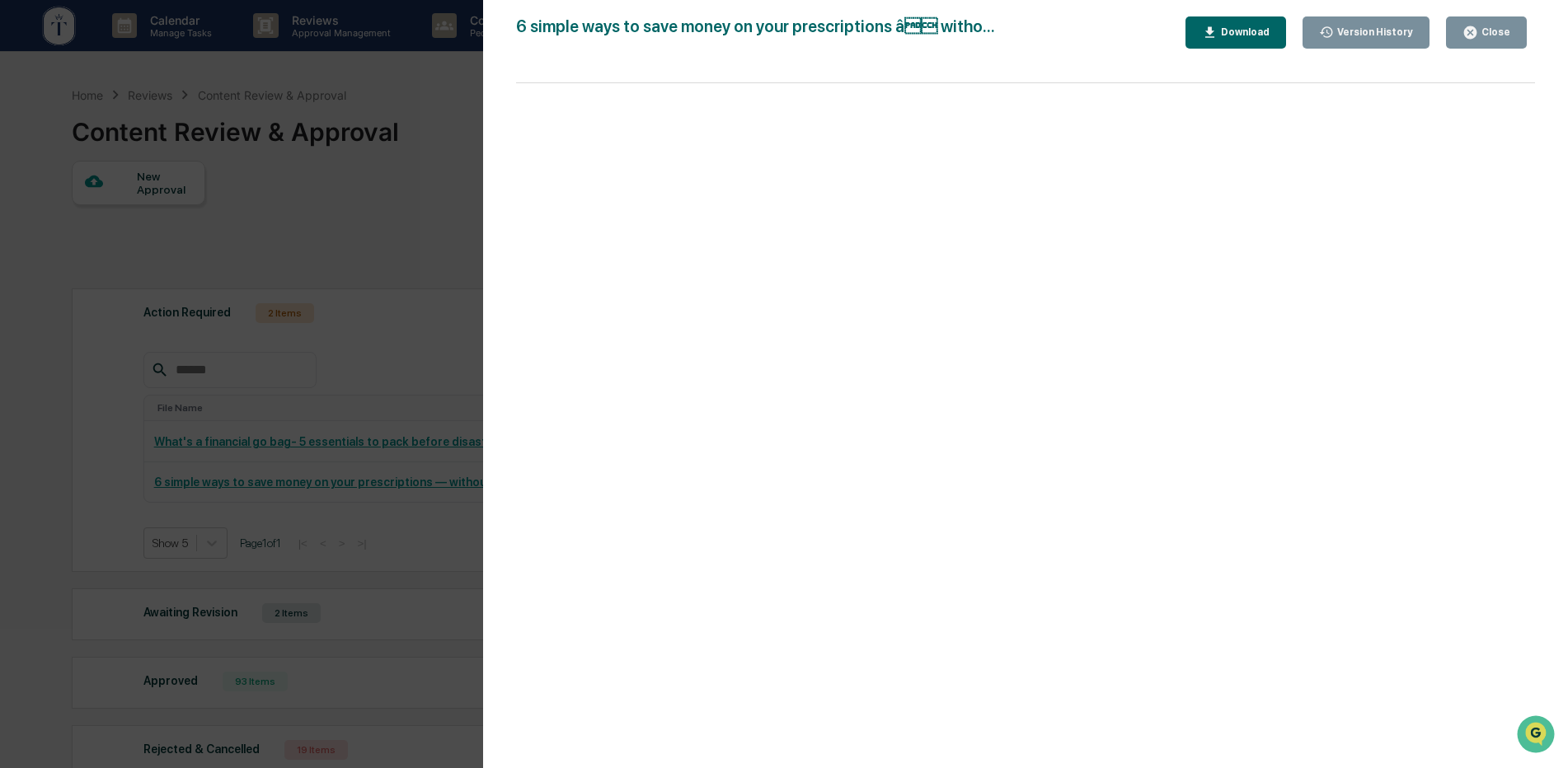
click at [1470, 32] on icon "button" at bounding box center [1470, 32] width 12 height 12
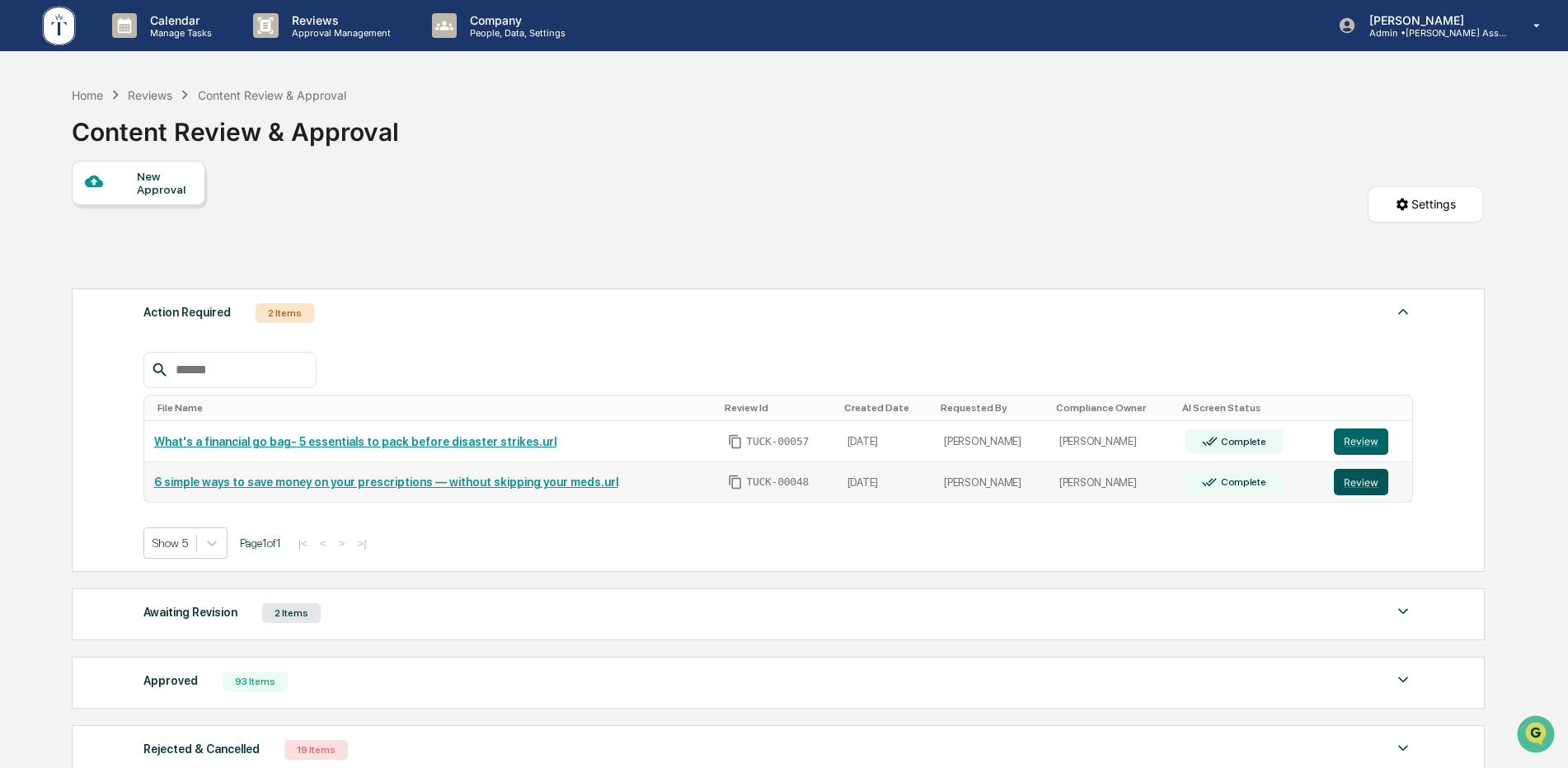
click at [1357, 484] on button "Review" at bounding box center [1361, 482] width 54 height 26
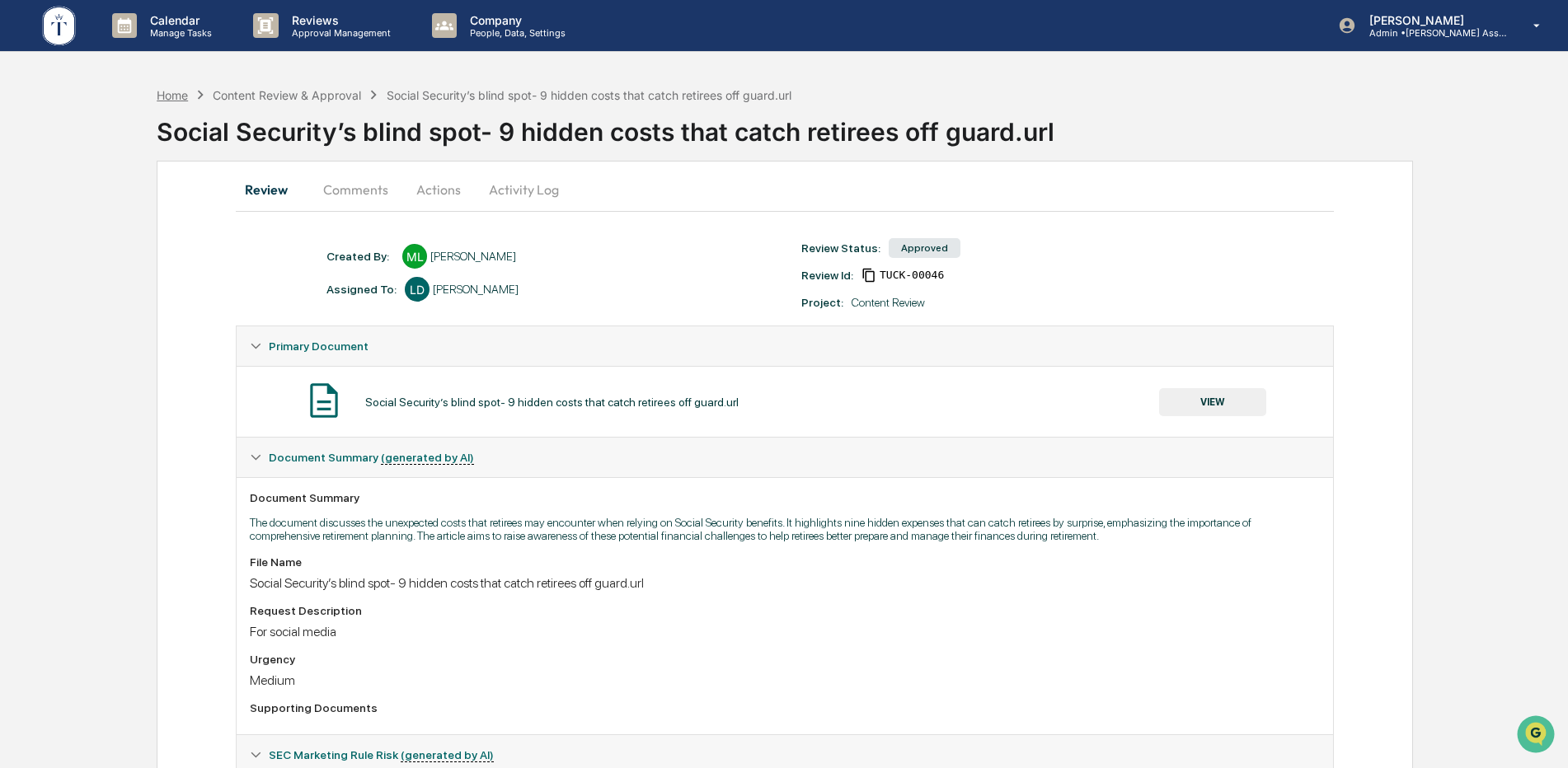
click at [174, 89] on div "Home" at bounding box center [172, 95] width 31 height 14
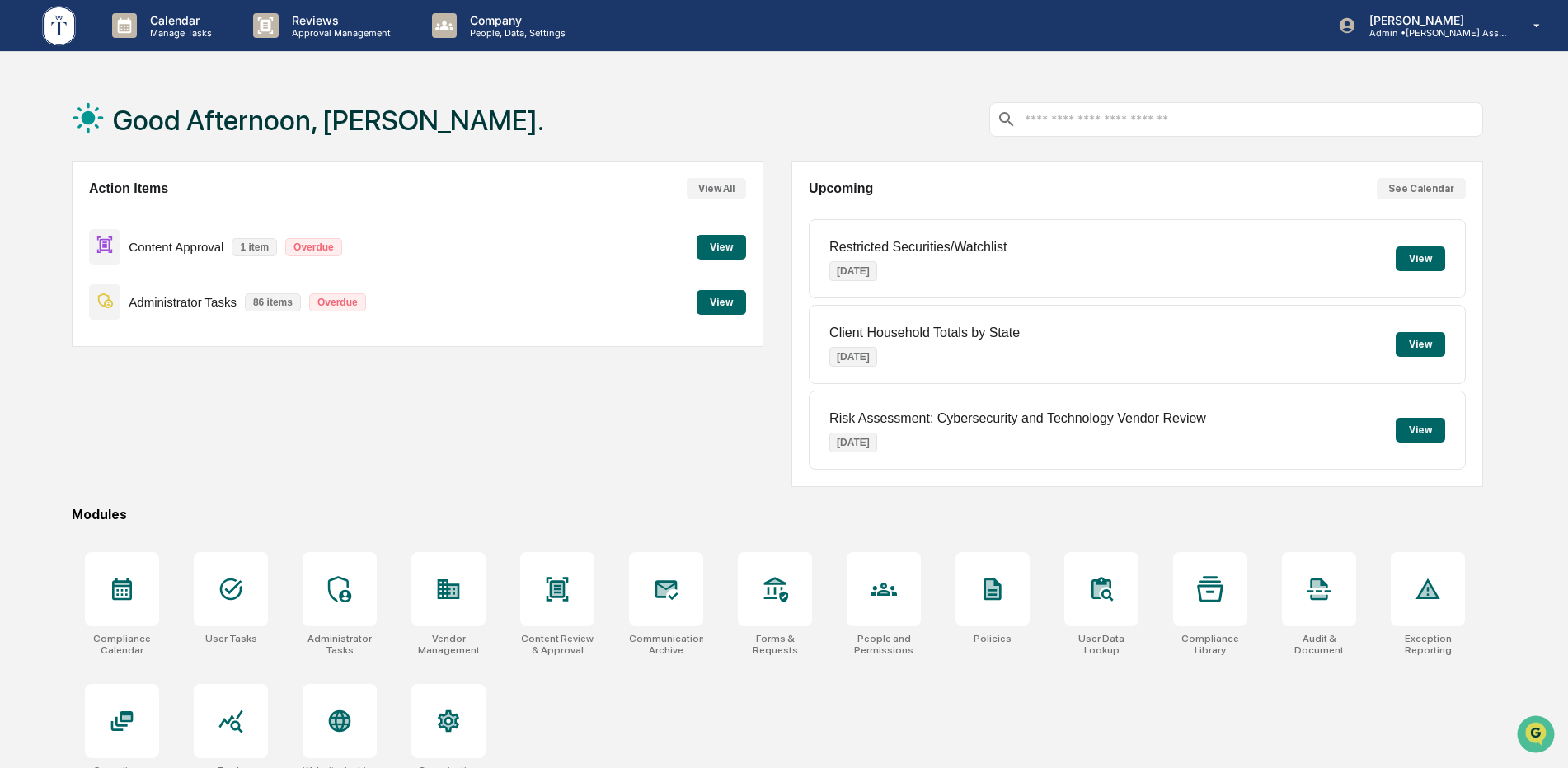
click at [719, 244] on button "View" at bounding box center [721, 247] width 50 height 25
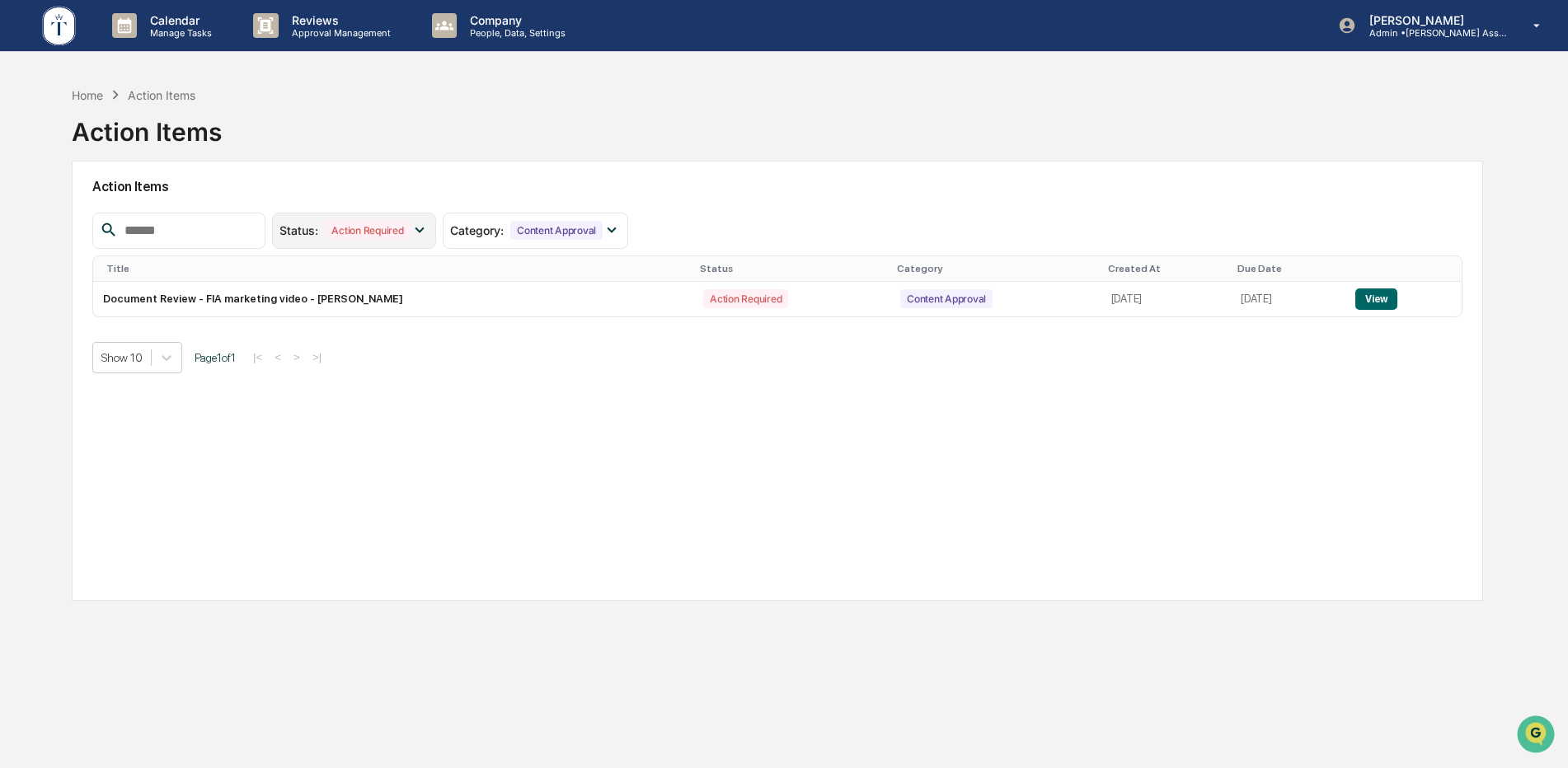
click at [428, 229] on icon at bounding box center [419, 230] width 18 height 18
click at [586, 234] on div "Content Approval" at bounding box center [556, 230] width 92 height 19
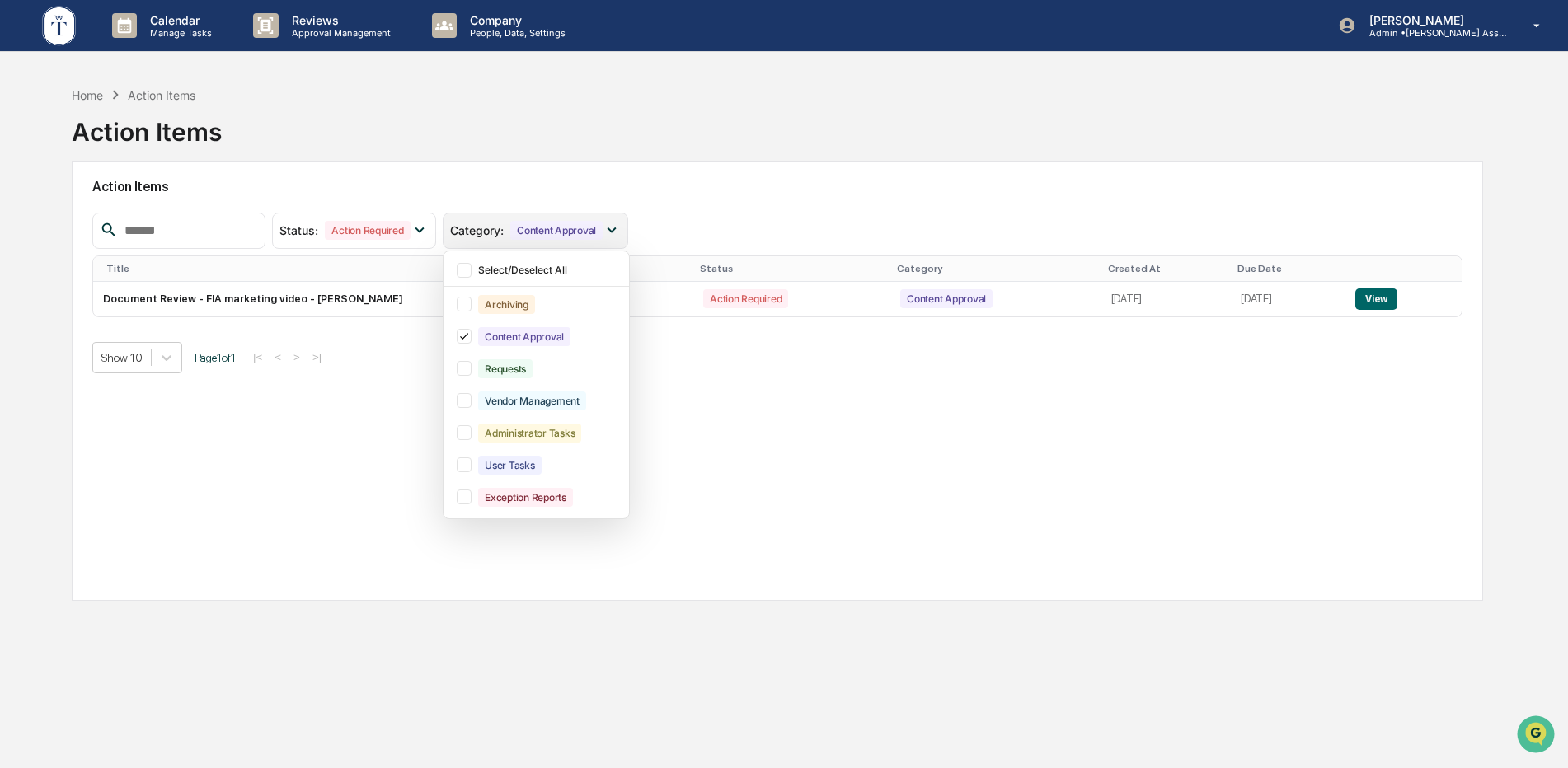
click at [586, 234] on div "Content Approval" at bounding box center [556, 230] width 92 height 19
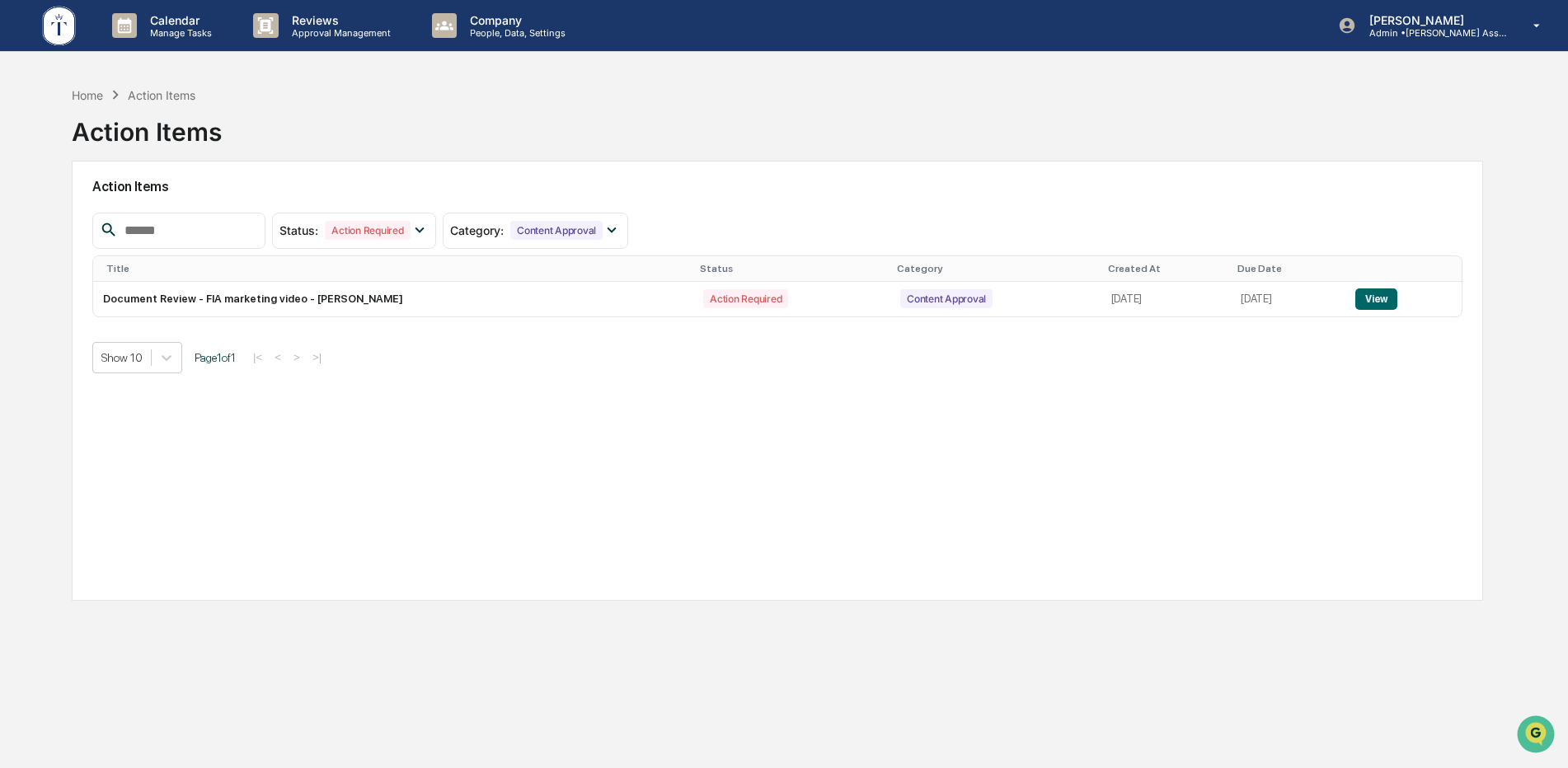
drag, startPoint x: 140, startPoint y: 303, endPoint x: 508, endPoint y: 381, distance: 376.2
click at [505, 383] on div "Action Items Status : Action Required Select/Deselect All Action Required Resol…" at bounding box center [777, 381] width 1411 height 440
click at [428, 227] on icon at bounding box center [419, 230] width 18 height 18
click at [301, 337] on div at bounding box center [293, 336] width 15 height 15
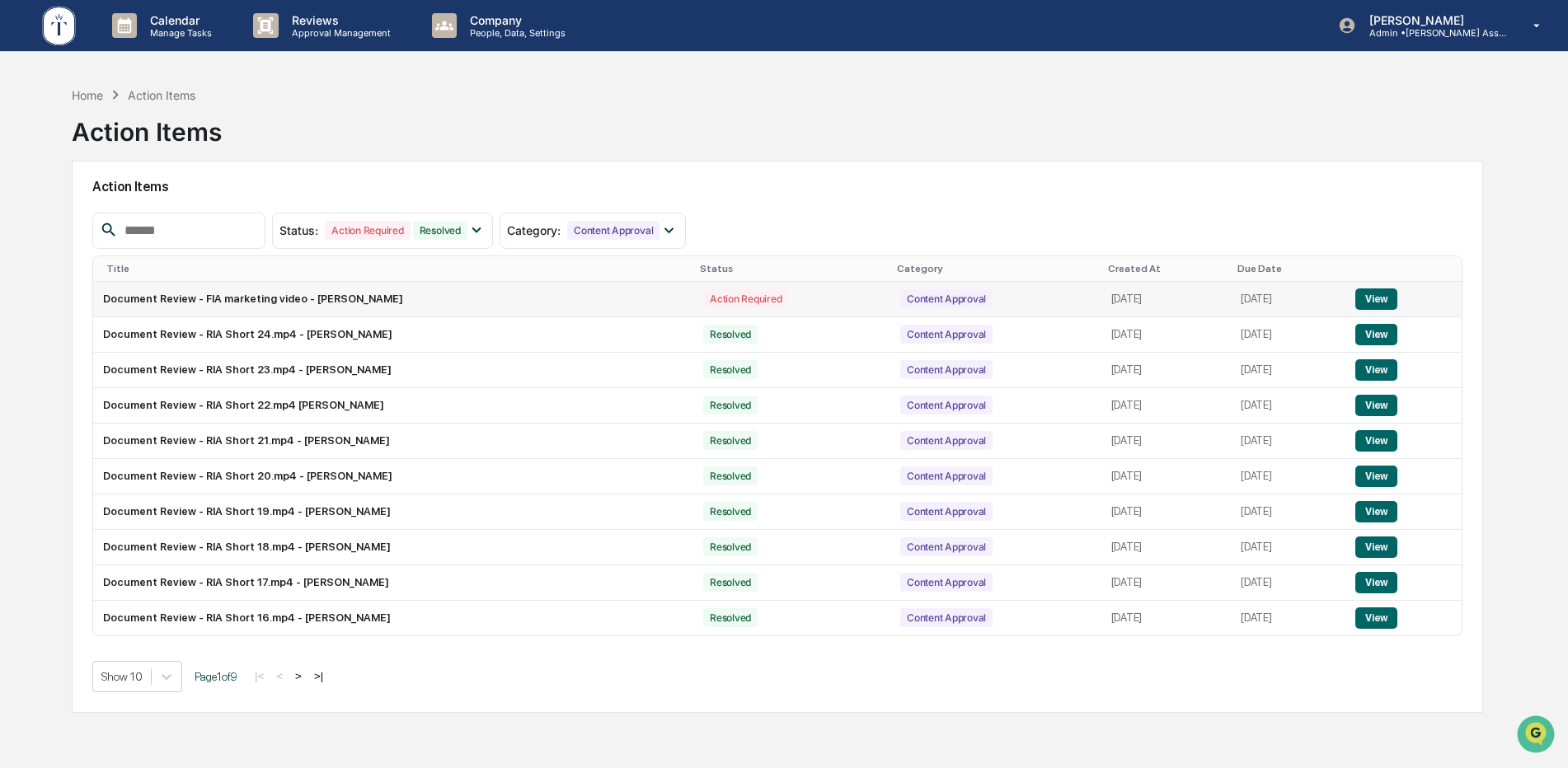
click at [703, 291] on div "Action Required" at bounding box center [745, 299] width 85 height 19
click at [1369, 300] on button "View" at bounding box center [1376, 299] width 42 height 21
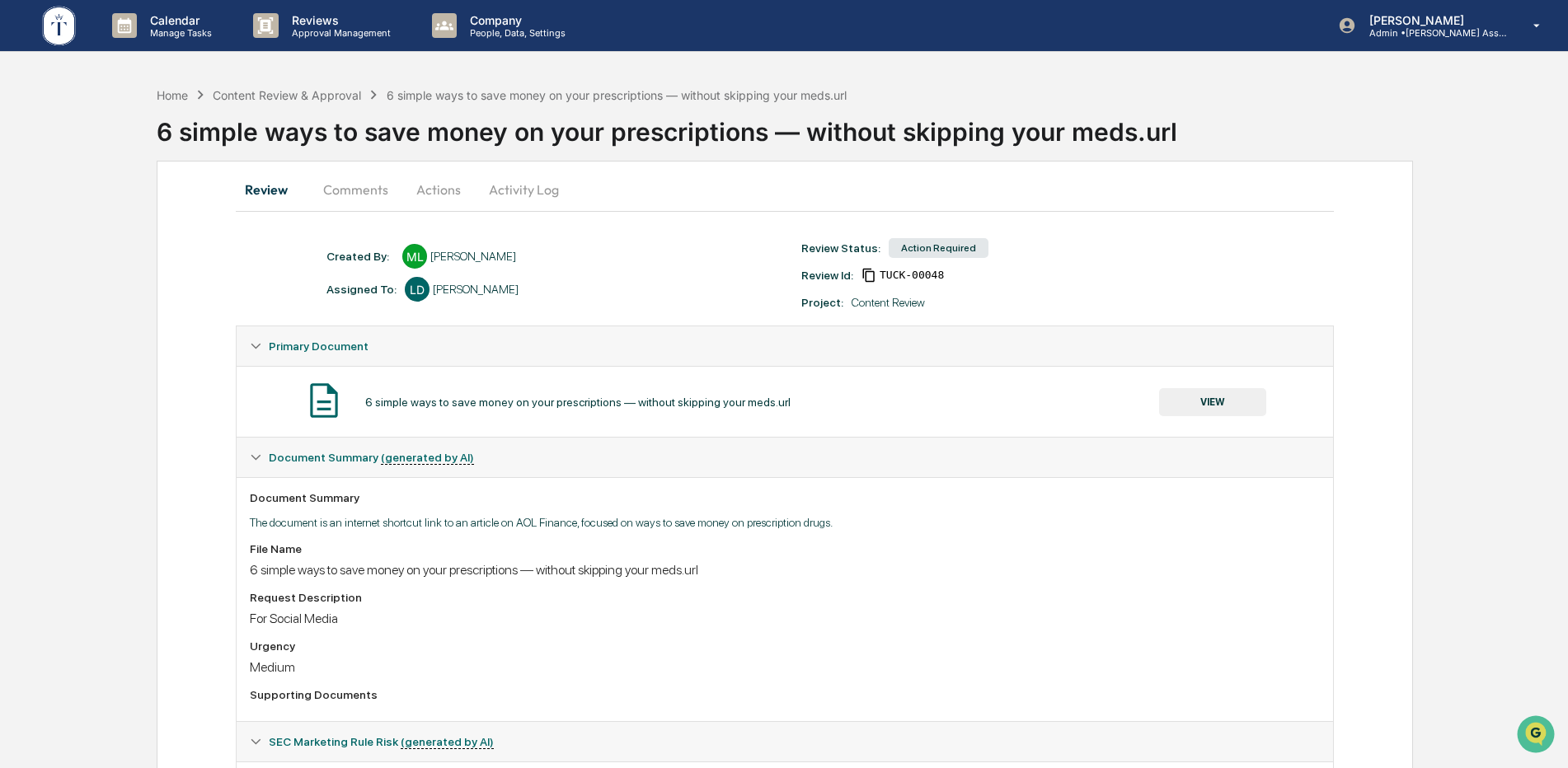
click at [425, 196] on button "Actions" at bounding box center [438, 190] width 74 height 40
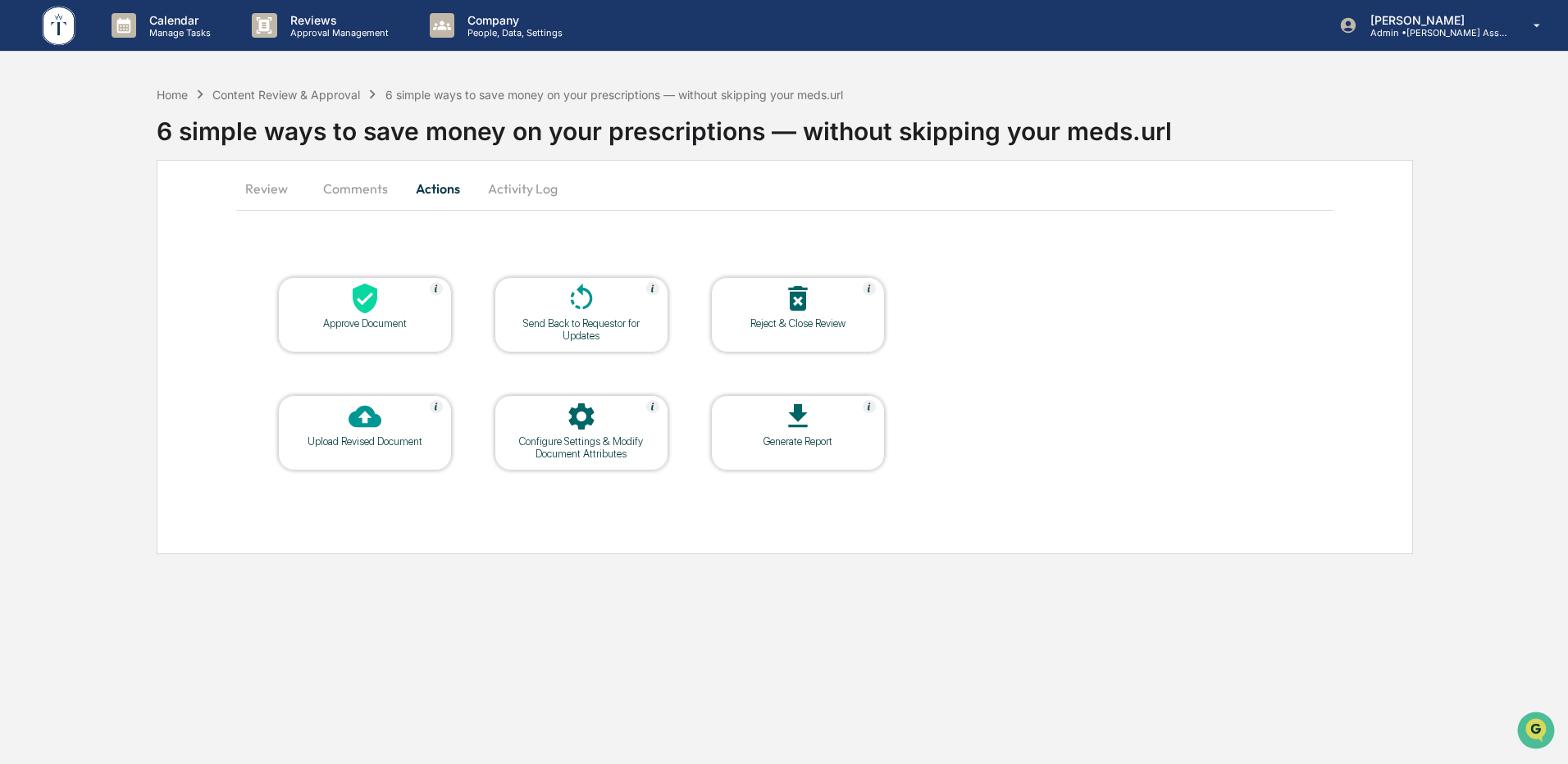
click at [372, 328] on div "Approve Document" at bounding box center [365, 323] width 148 height 12
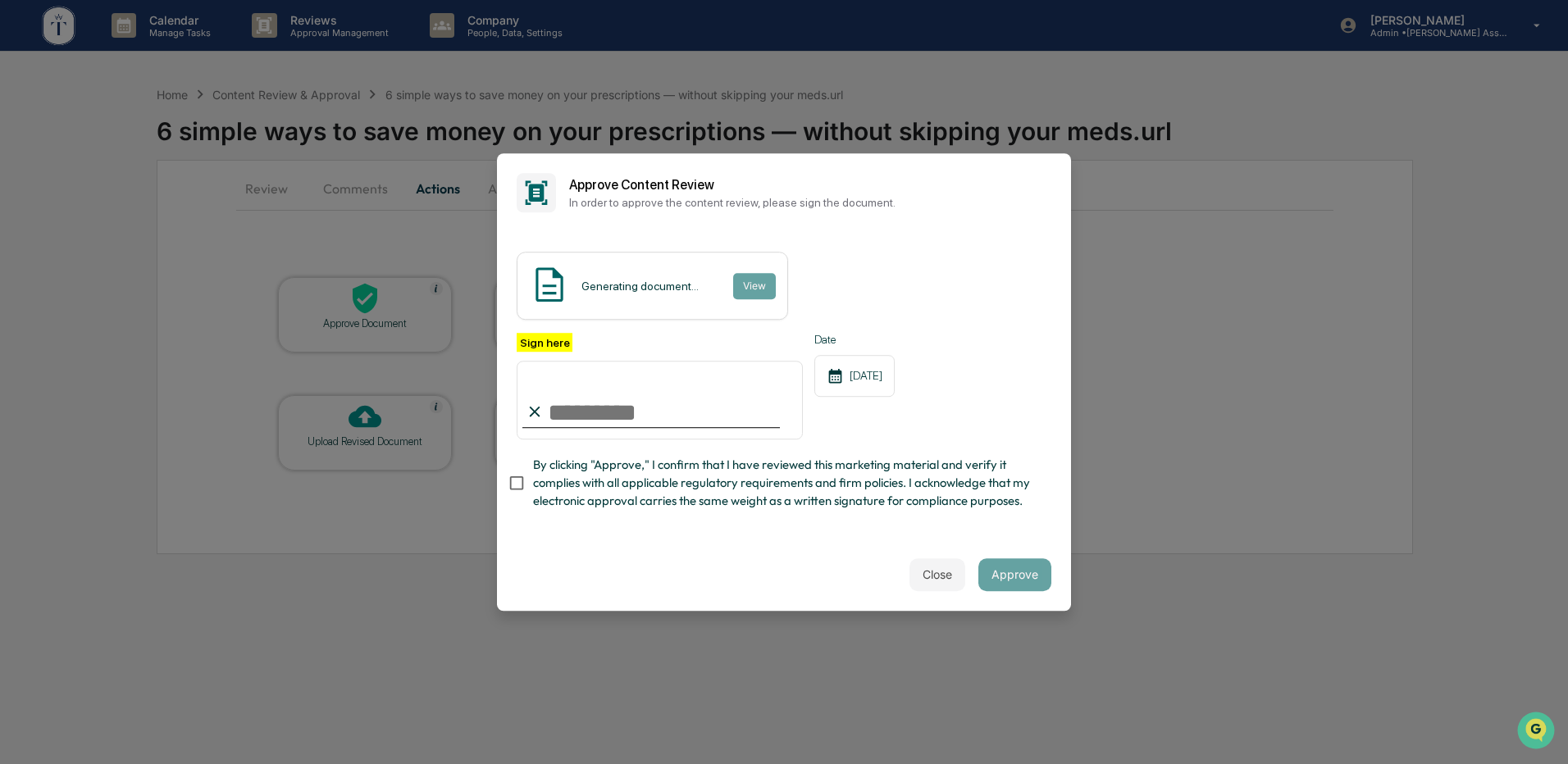
click at [651, 456] on span "By clicking "Approve," I confirm that I have reviewed this marketing material a…" at bounding box center [786, 483] width 505 height 55
click at [637, 405] on input "Sign here" at bounding box center [660, 399] width 286 height 78
type input "**********"
click at [896, 584] on div "Close Approve" at bounding box center [784, 574] width 574 height 73
click at [979, 591] on button "Approve" at bounding box center [1015, 574] width 73 height 33
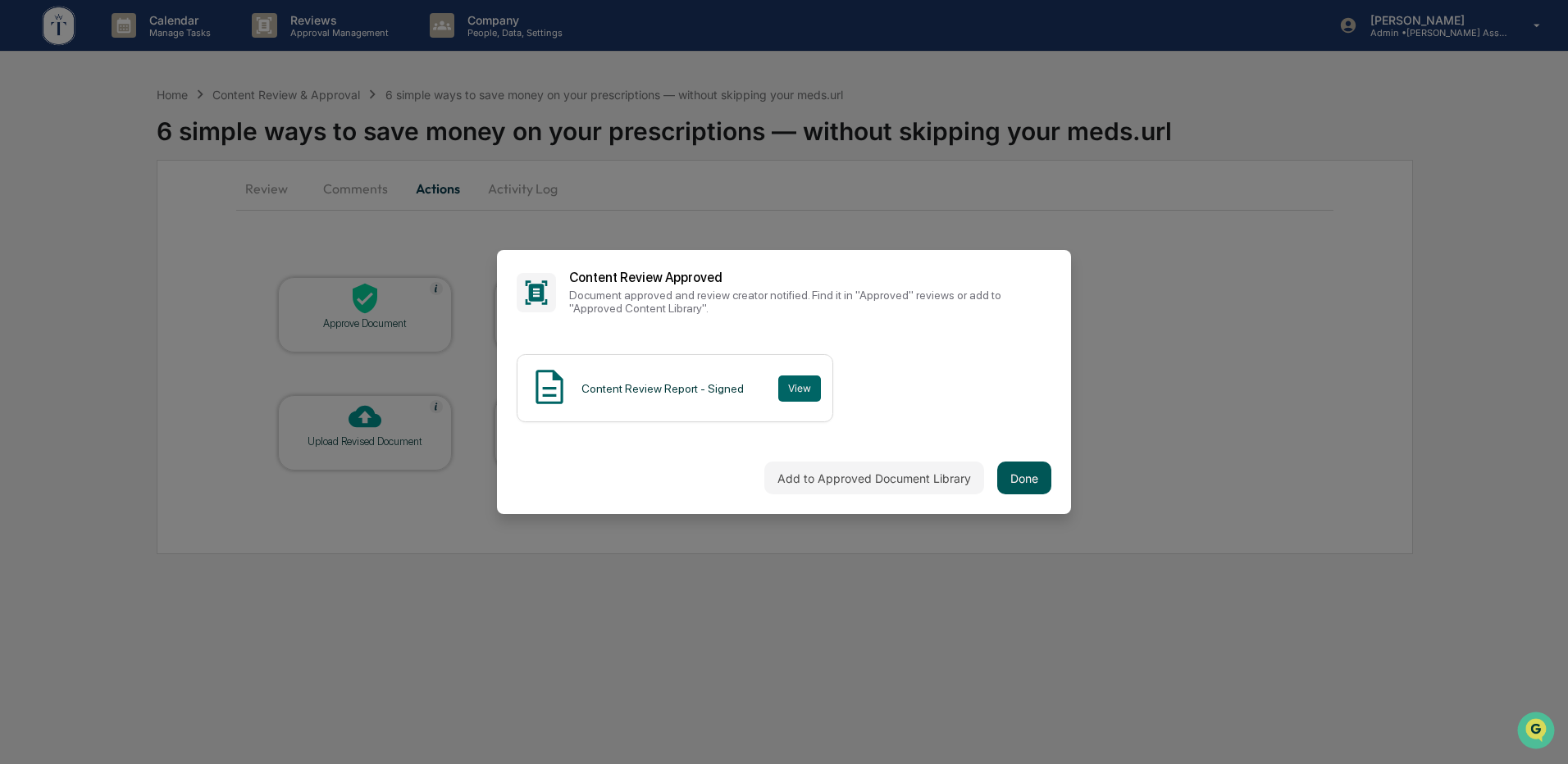
click at [1003, 479] on button "Done" at bounding box center [1024, 478] width 54 height 33
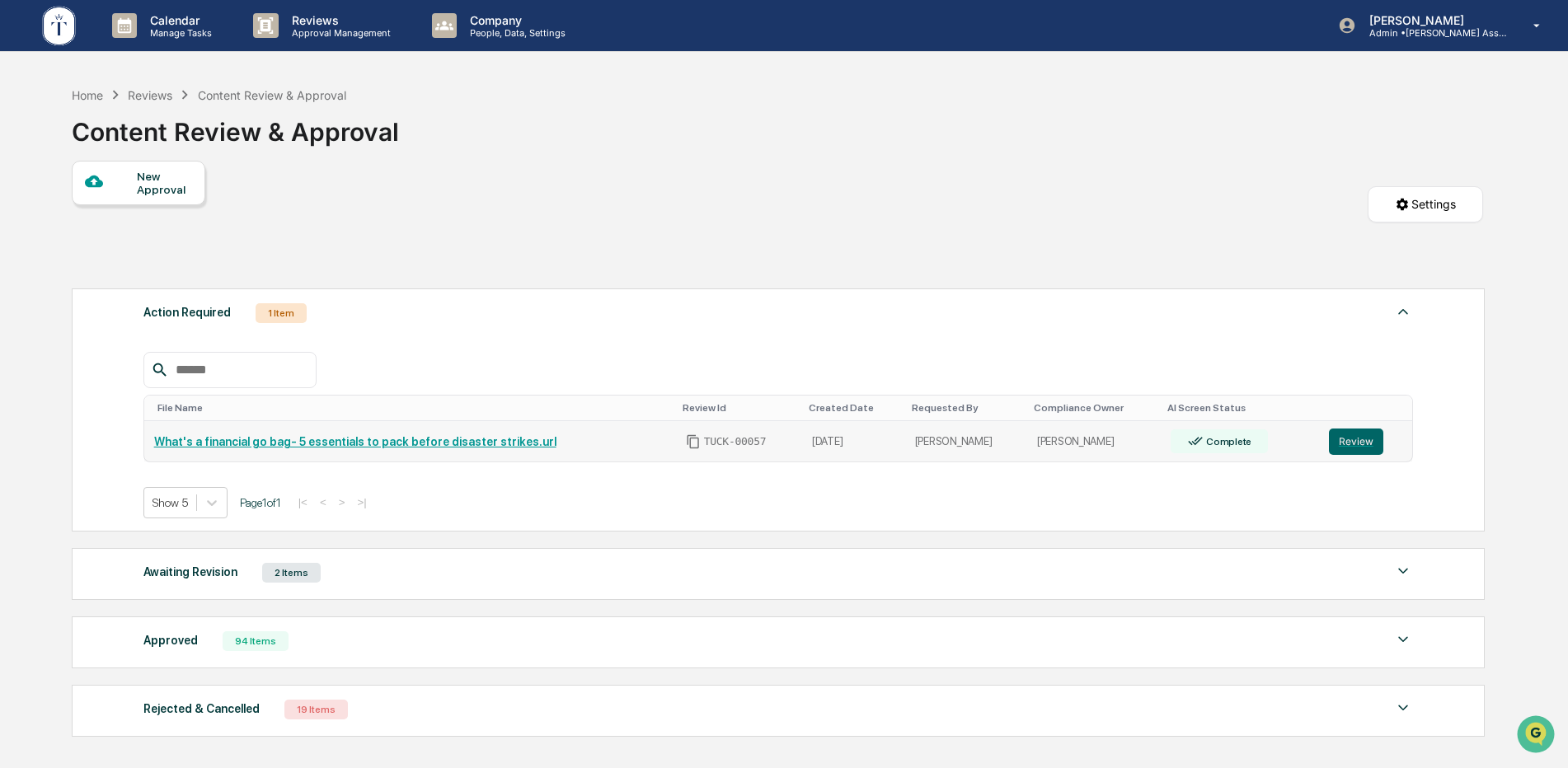
click at [279, 435] on link "What's a financial go bag- 5 essentials to pack before disaster strikes.url" at bounding box center [355, 441] width 402 height 13
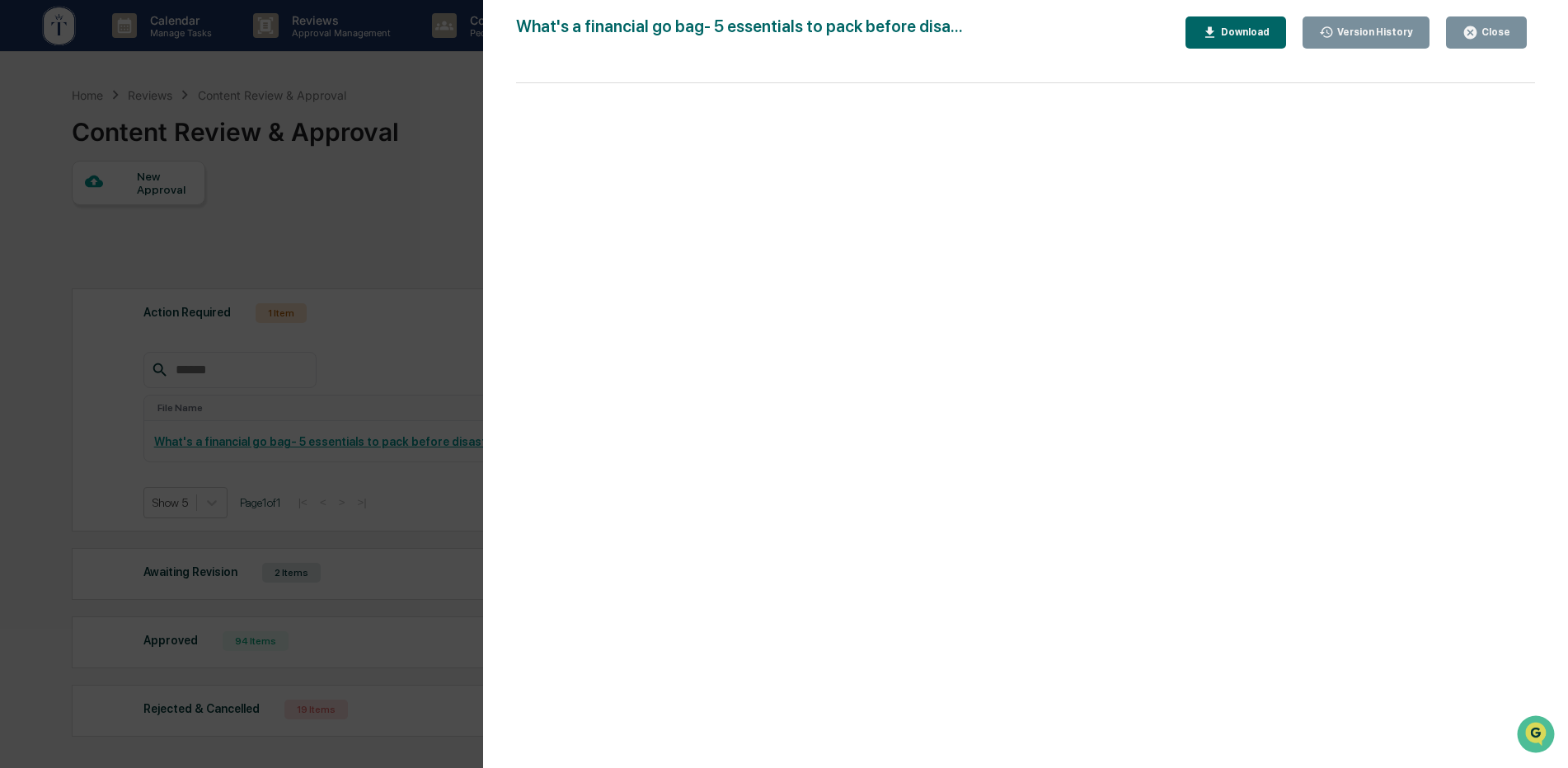
click at [1461, 35] on button "Close" at bounding box center [1486, 33] width 81 height 32
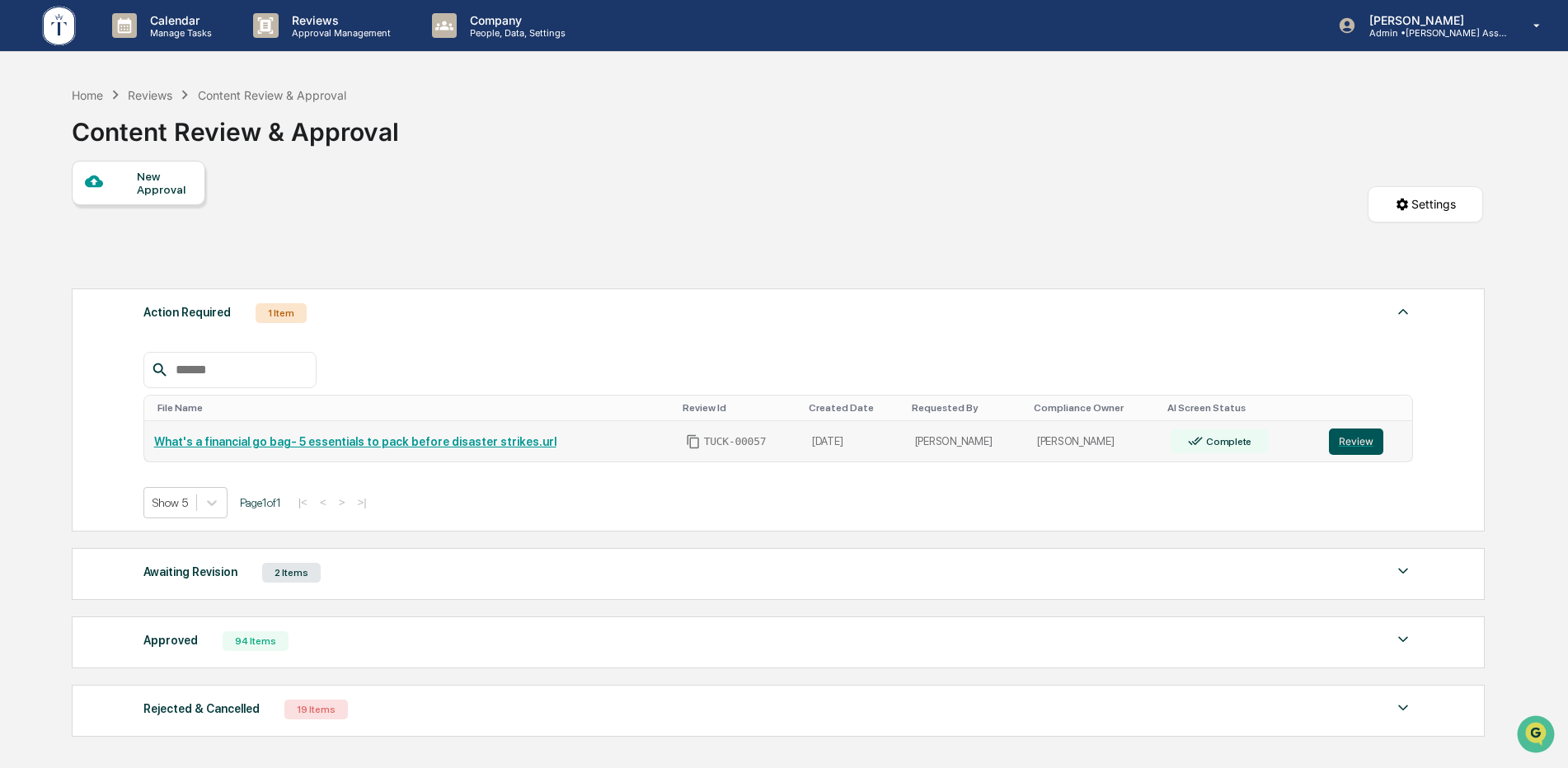
click at [1348, 440] on button "Review" at bounding box center [1356, 441] width 54 height 26
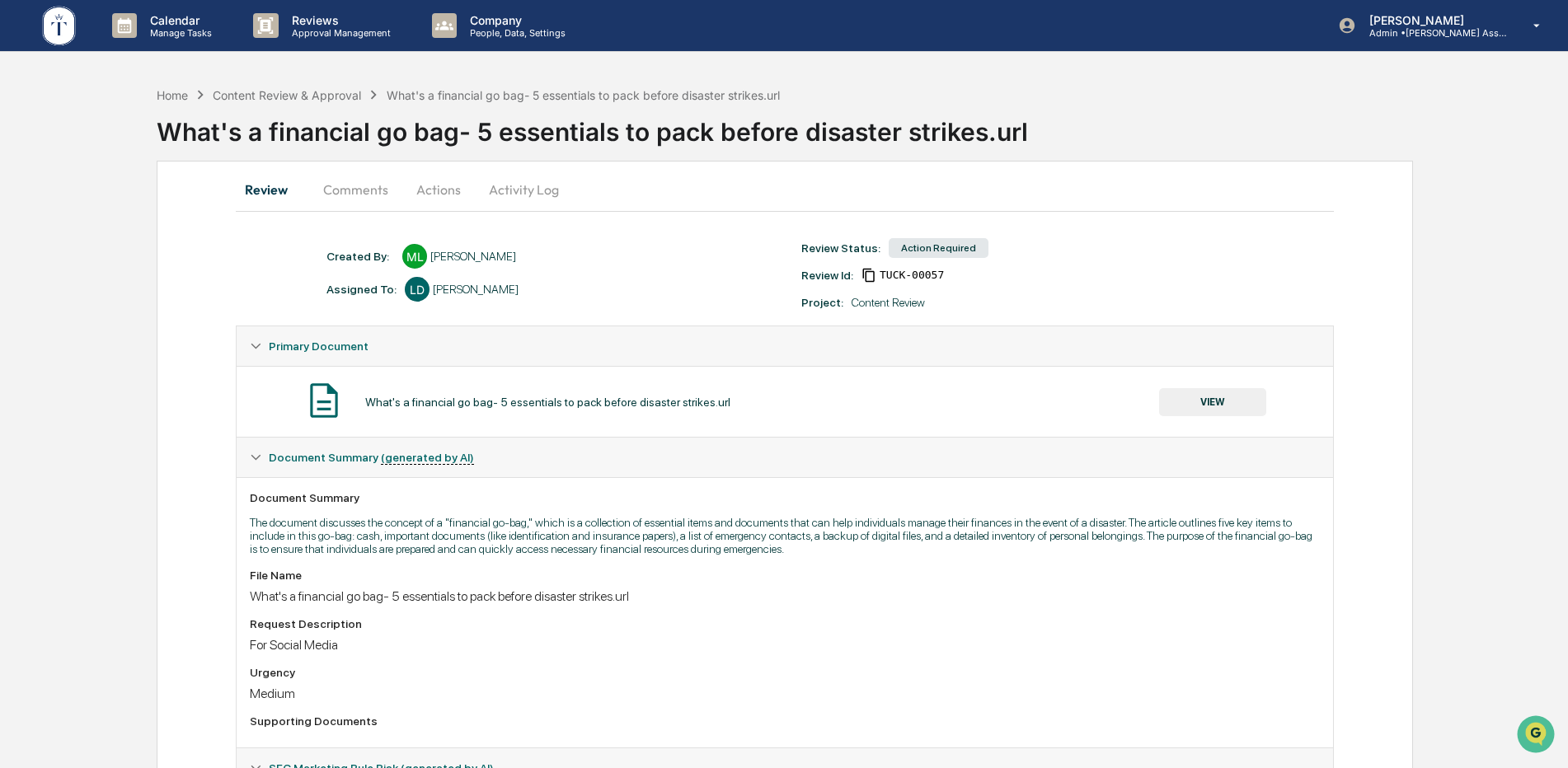
click at [422, 192] on button "Actions" at bounding box center [438, 190] width 74 height 40
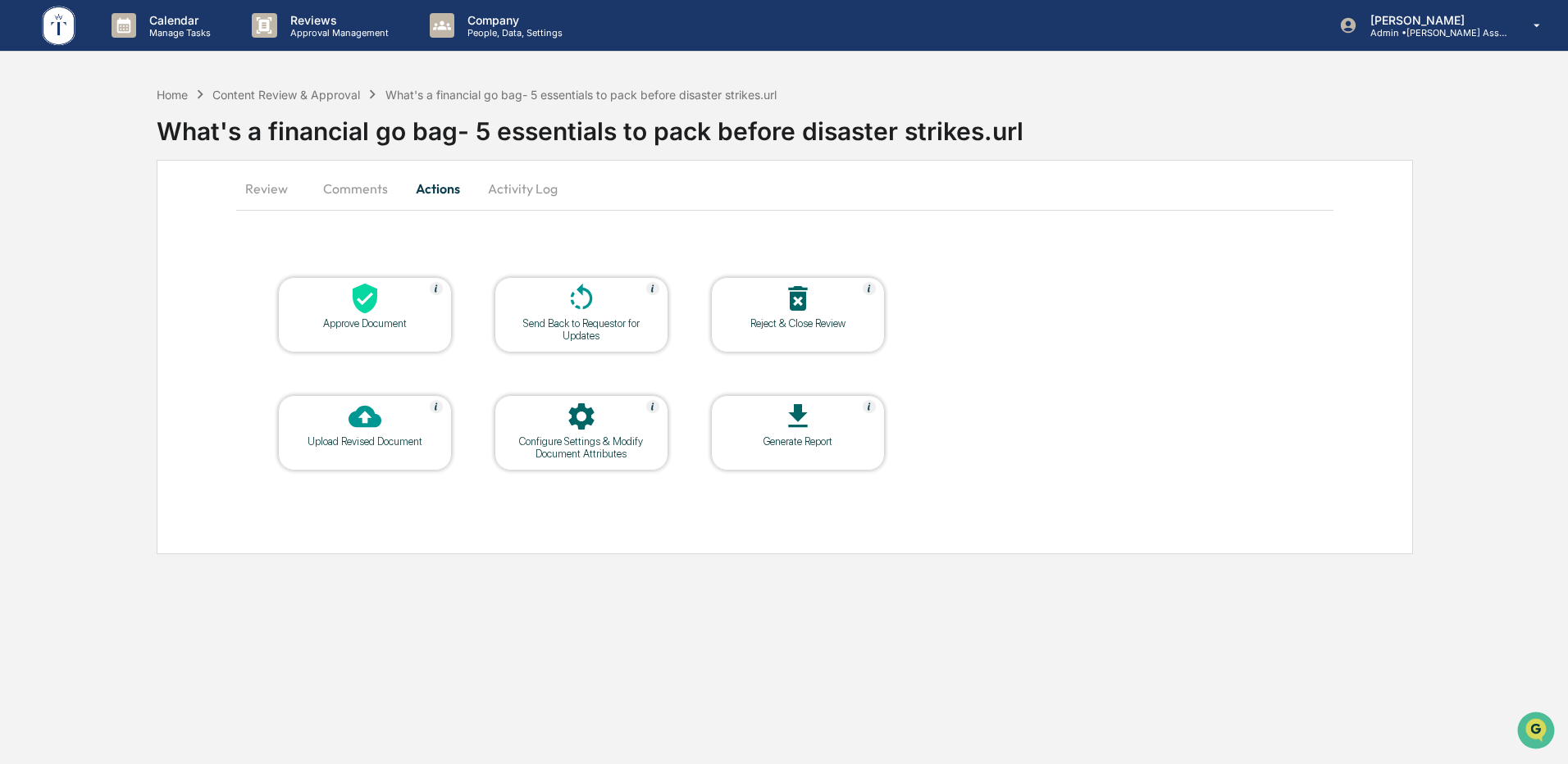
click at [371, 310] on icon at bounding box center [365, 299] width 25 height 31
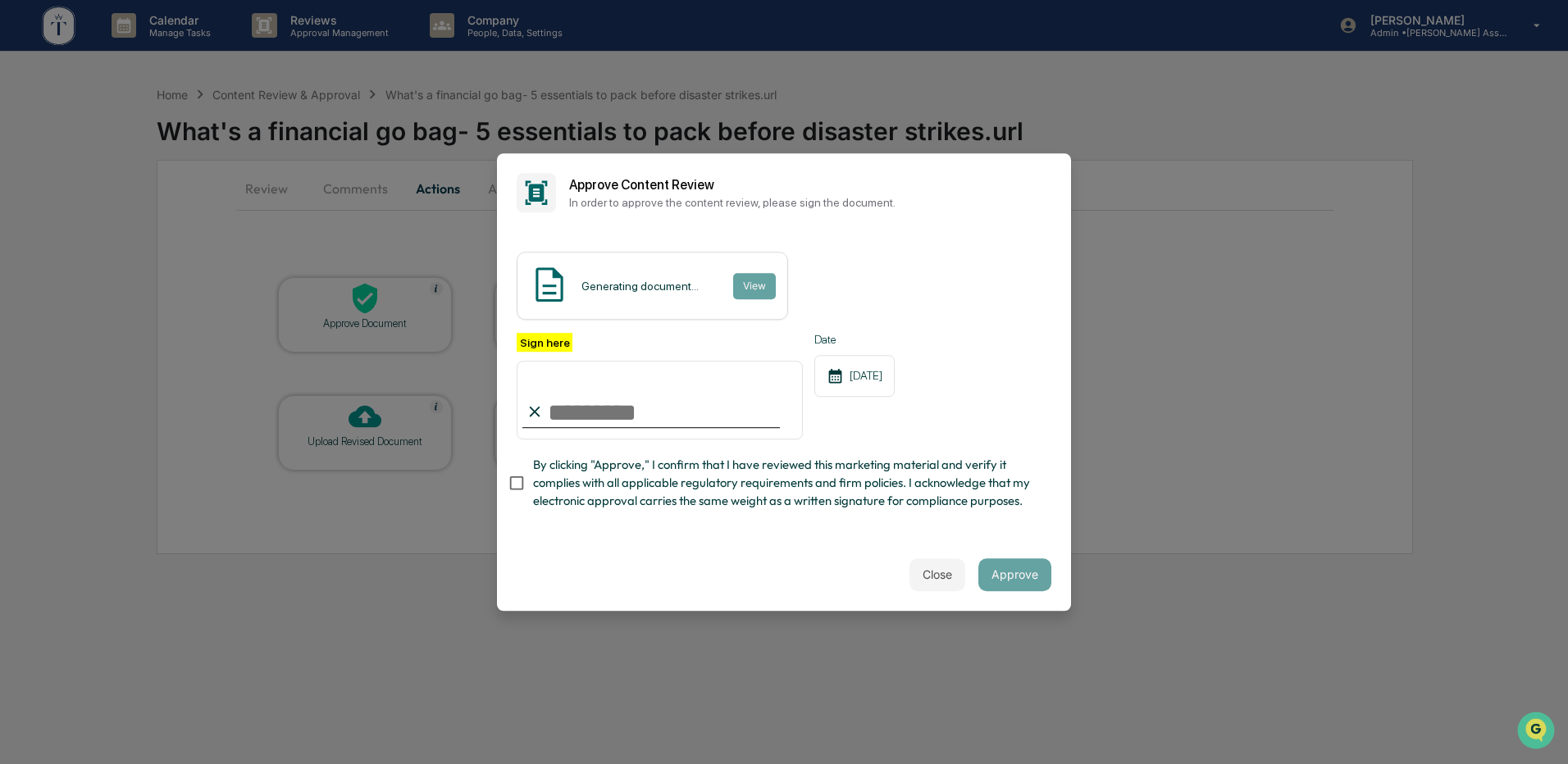
click at [590, 396] on input "Sign here" at bounding box center [660, 399] width 286 height 78
type input "**********"
click at [1003, 585] on button "Approve" at bounding box center [1015, 574] width 73 height 33
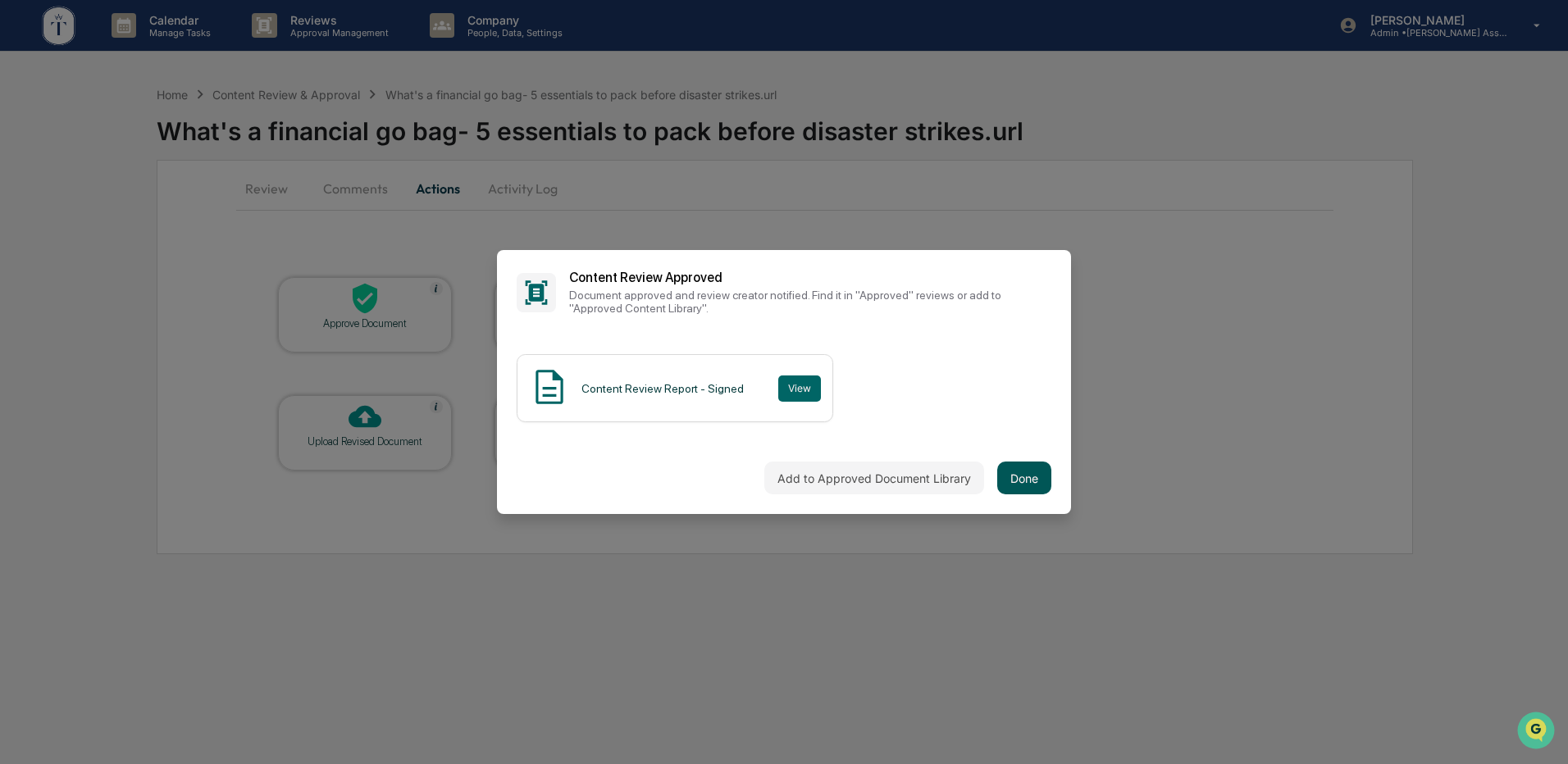
click at [1016, 478] on button "Done" at bounding box center [1024, 478] width 54 height 33
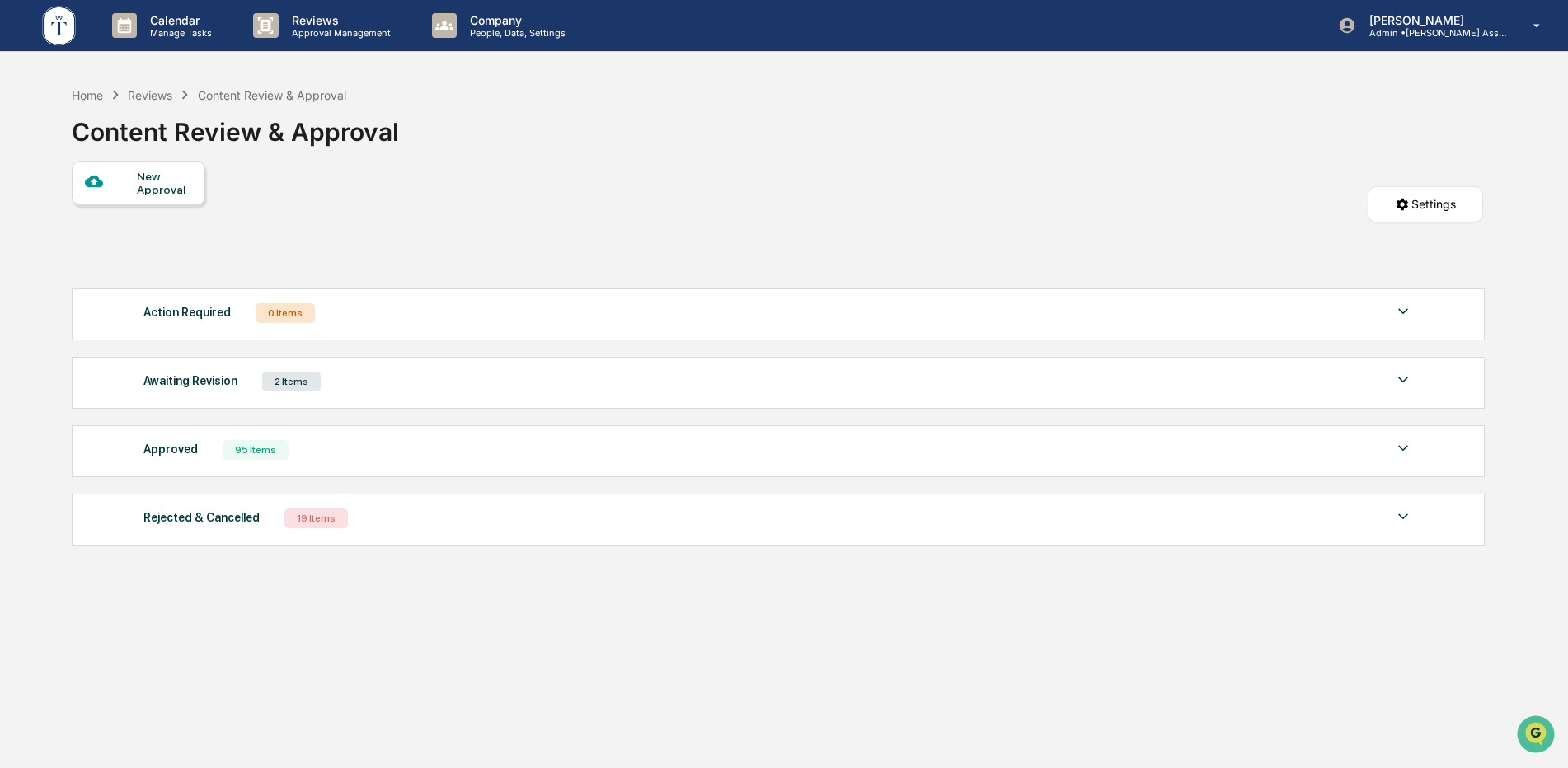
click at [294, 379] on div "2 Items" at bounding box center [291, 382] width 59 height 20
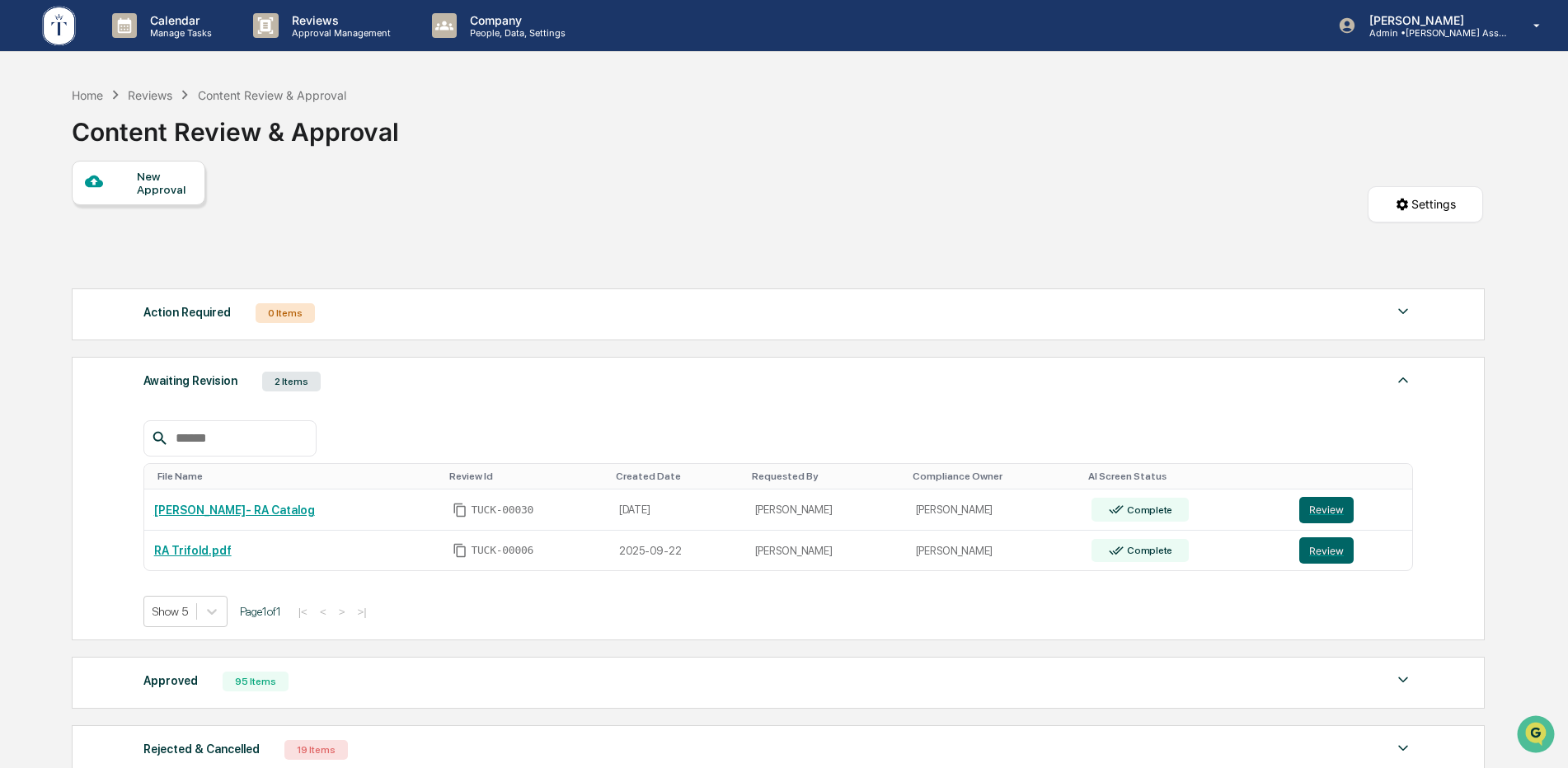
click at [377, 389] on div "Awaiting Revision 2 Items" at bounding box center [779, 382] width 1270 height 23
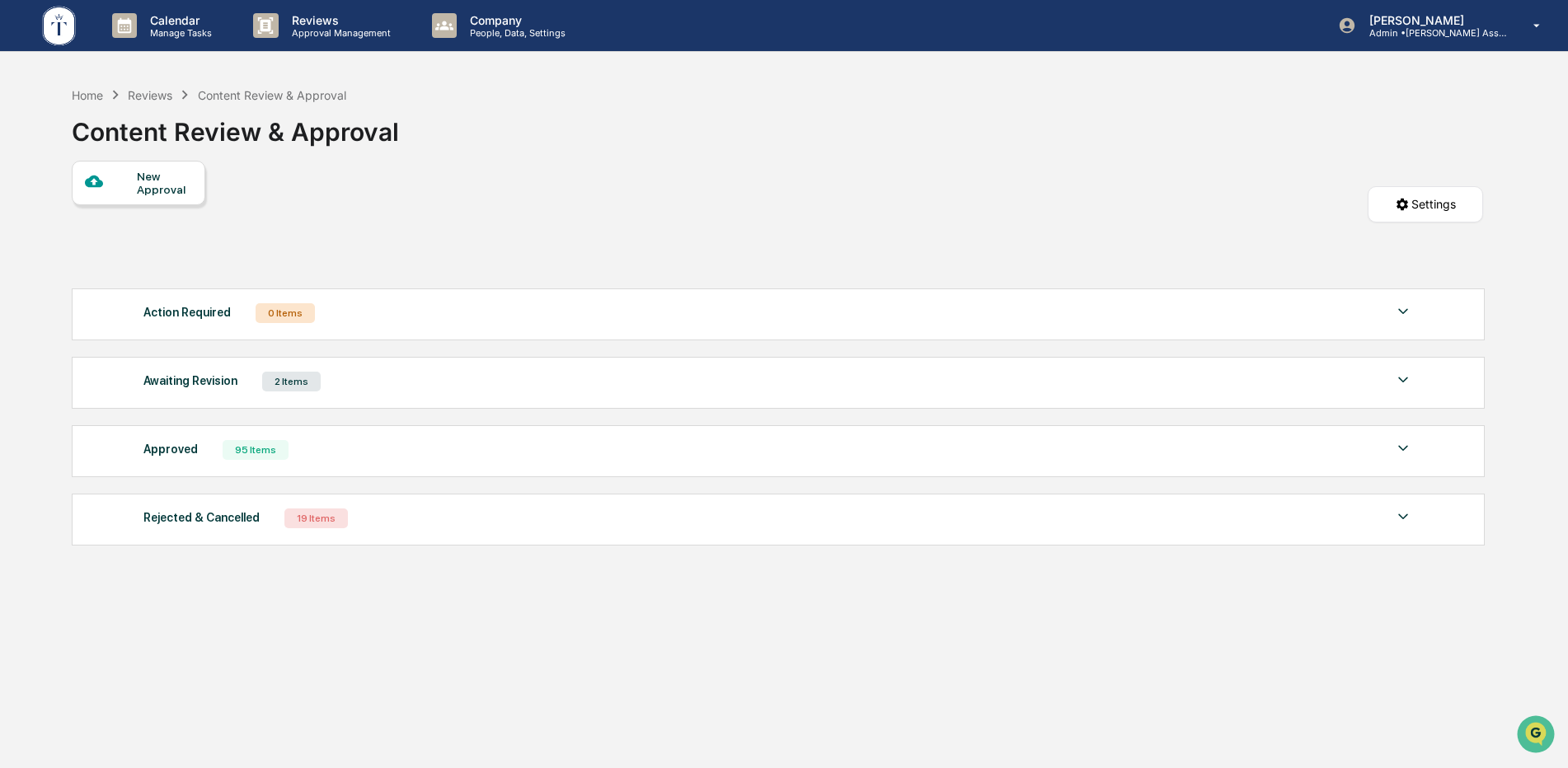
click at [311, 524] on div "19 Items" at bounding box center [317, 518] width 64 height 20
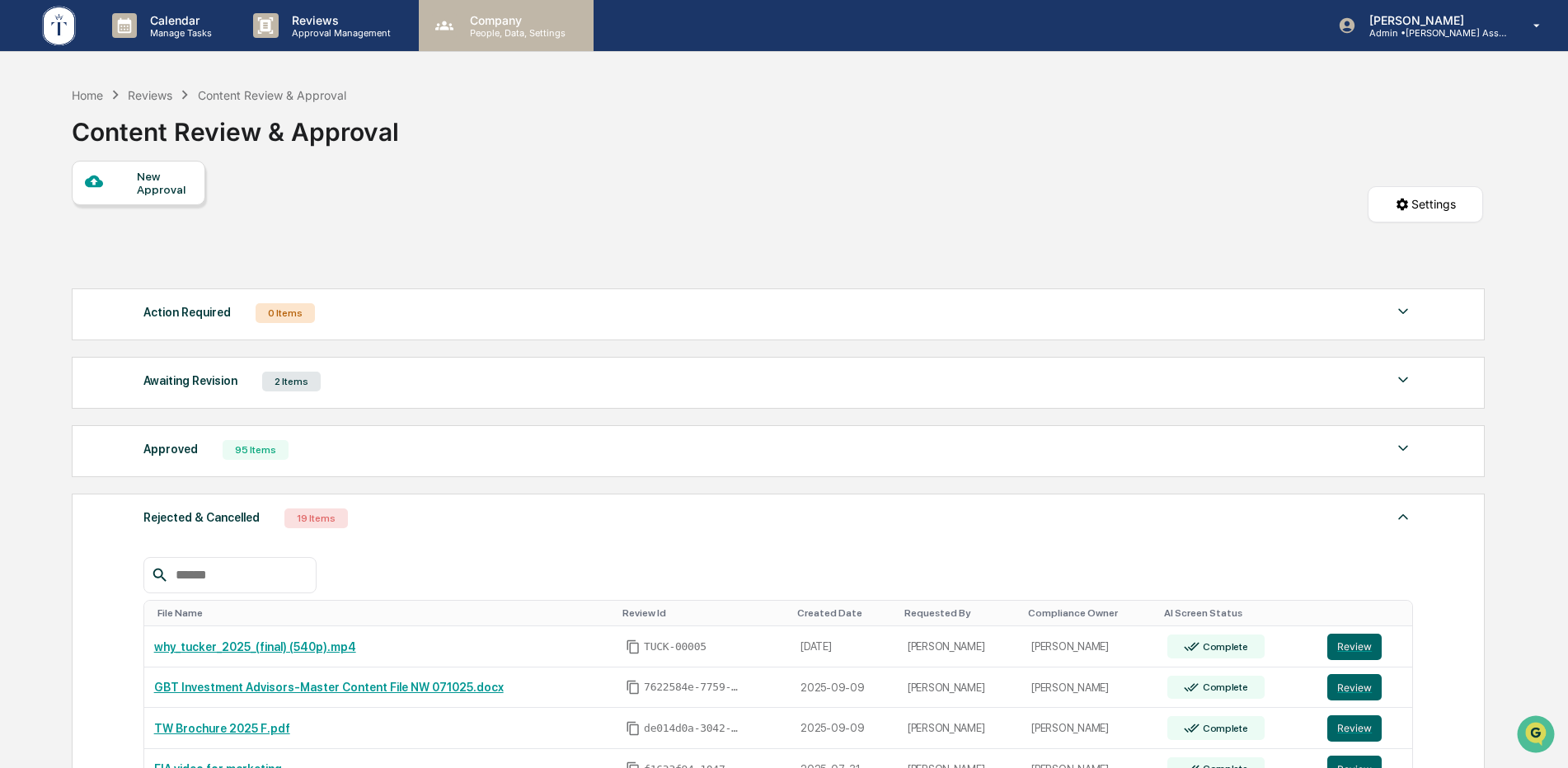
click at [497, 21] on p "Company" at bounding box center [514, 20] width 117 height 14
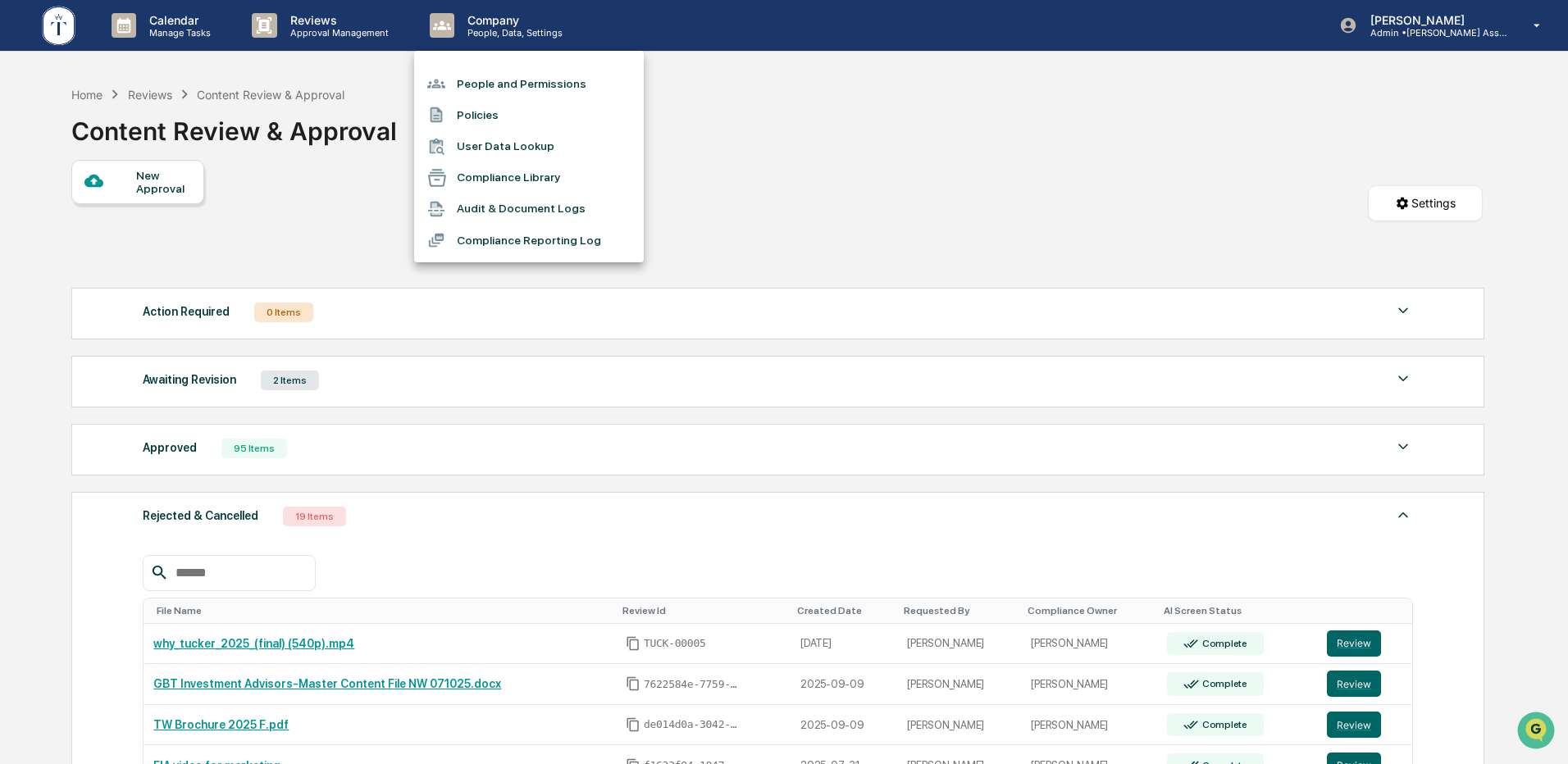
click at [294, 15] on div at bounding box center [784, 382] width 1568 height 764
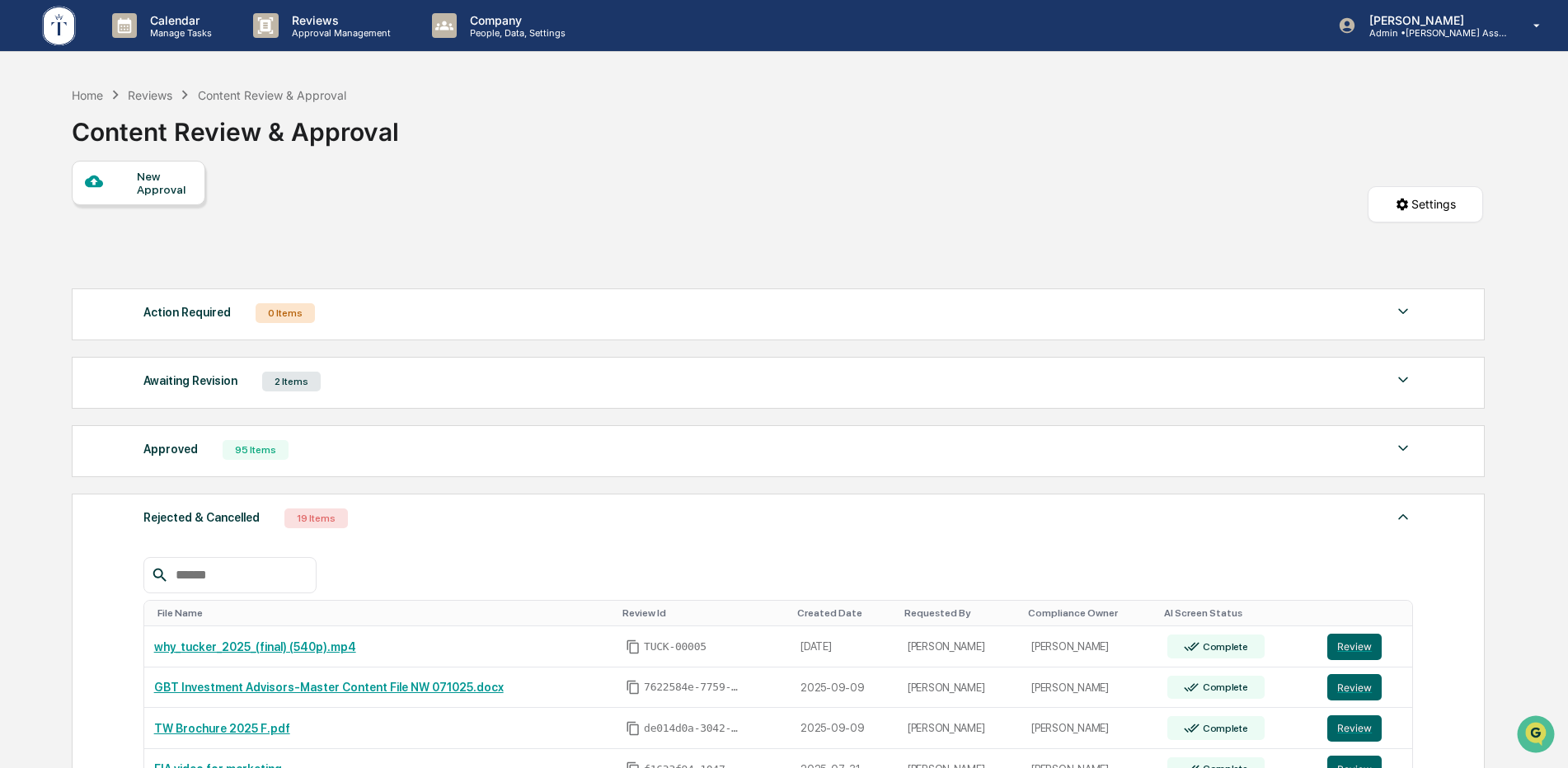
click at [296, 15] on p "Reviews" at bounding box center [339, 20] width 121 height 14
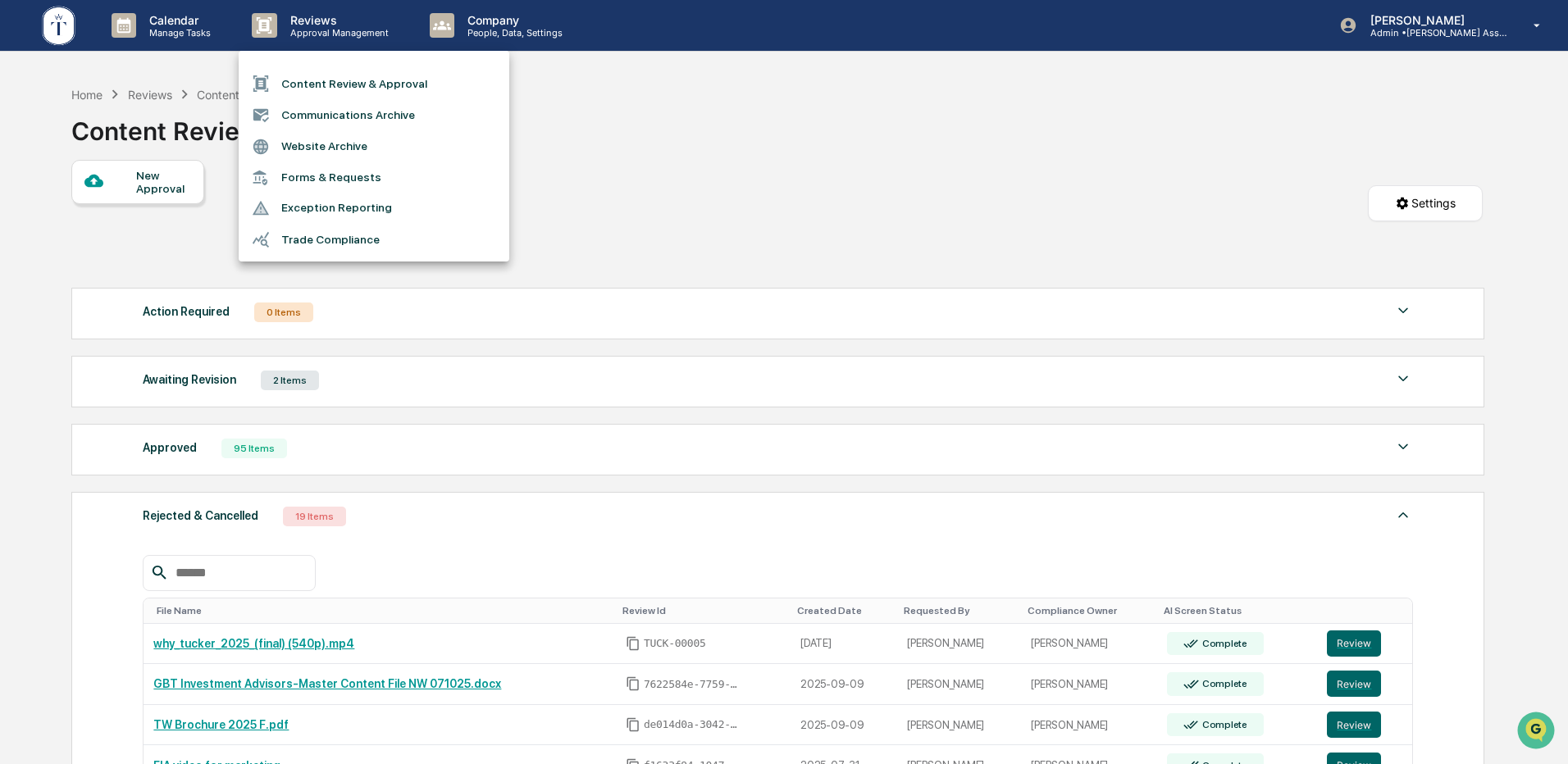
click at [339, 237] on li "Trade Compliance" at bounding box center [374, 238] width 270 height 31
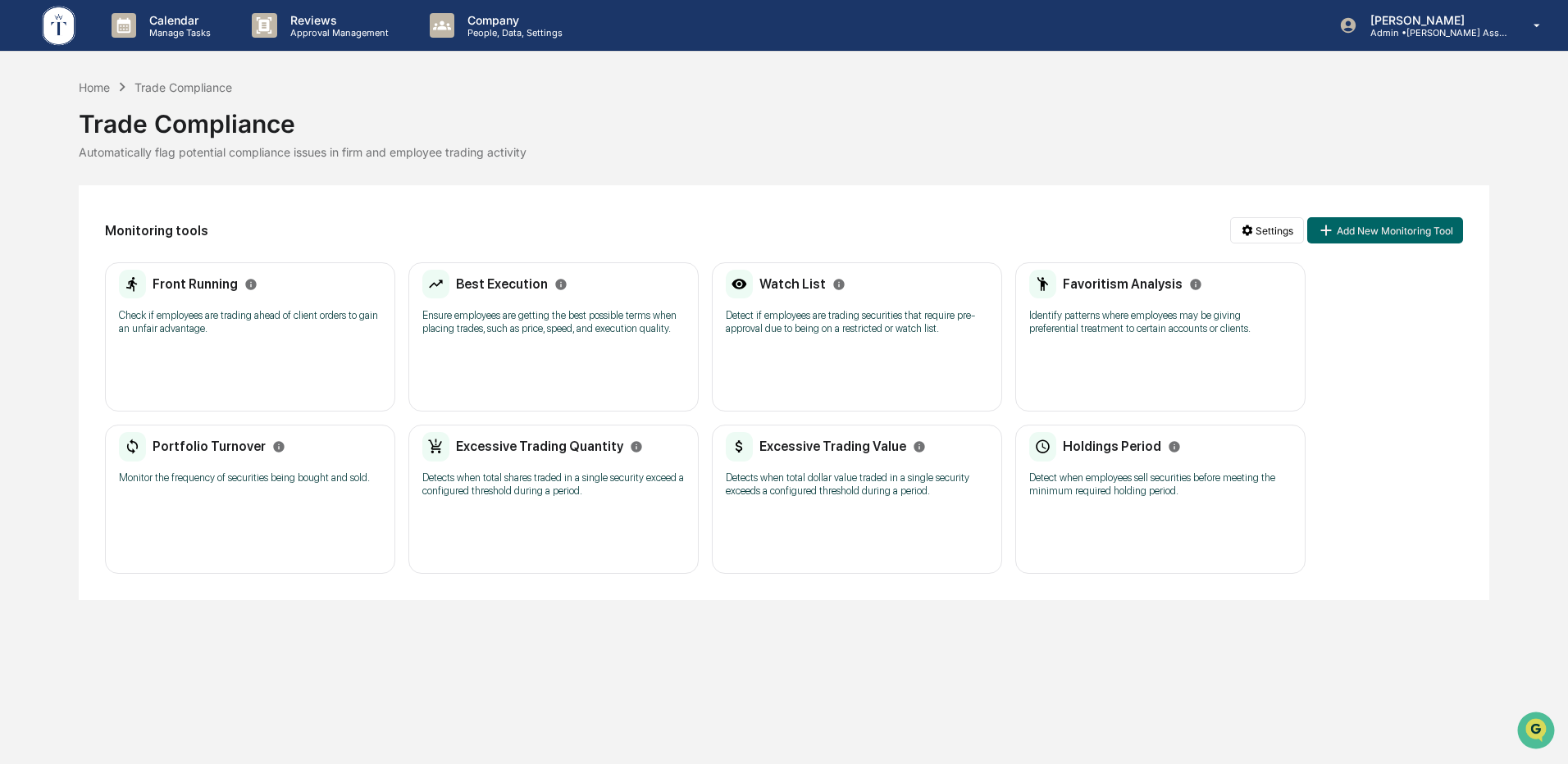
click at [217, 322] on p "Check if employees are trading ahead of client orders to gain an unfair advanta…" at bounding box center [250, 322] width 262 height 26
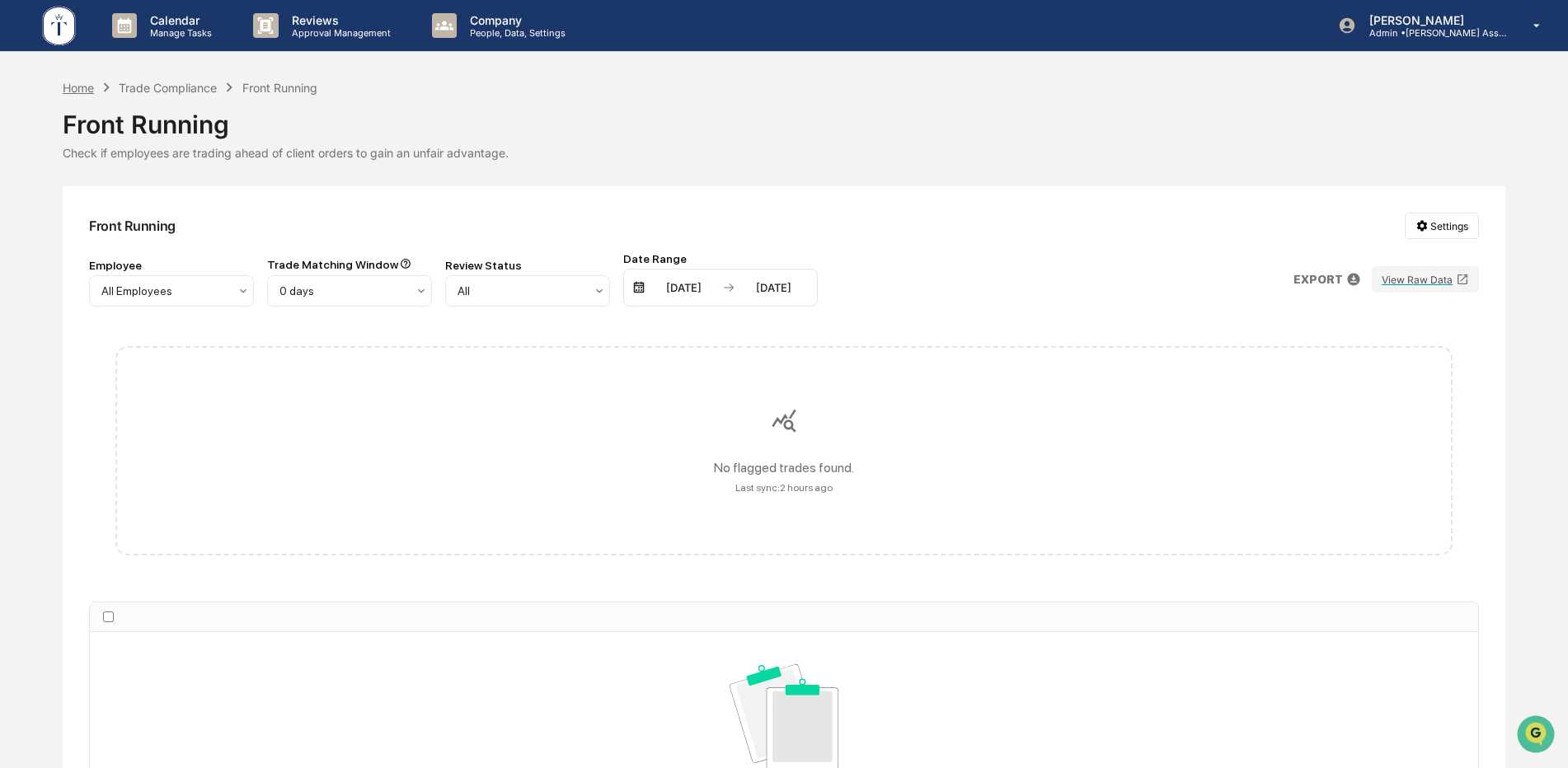
click at [78, 84] on div "Home" at bounding box center [78, 88] width 31 height 14
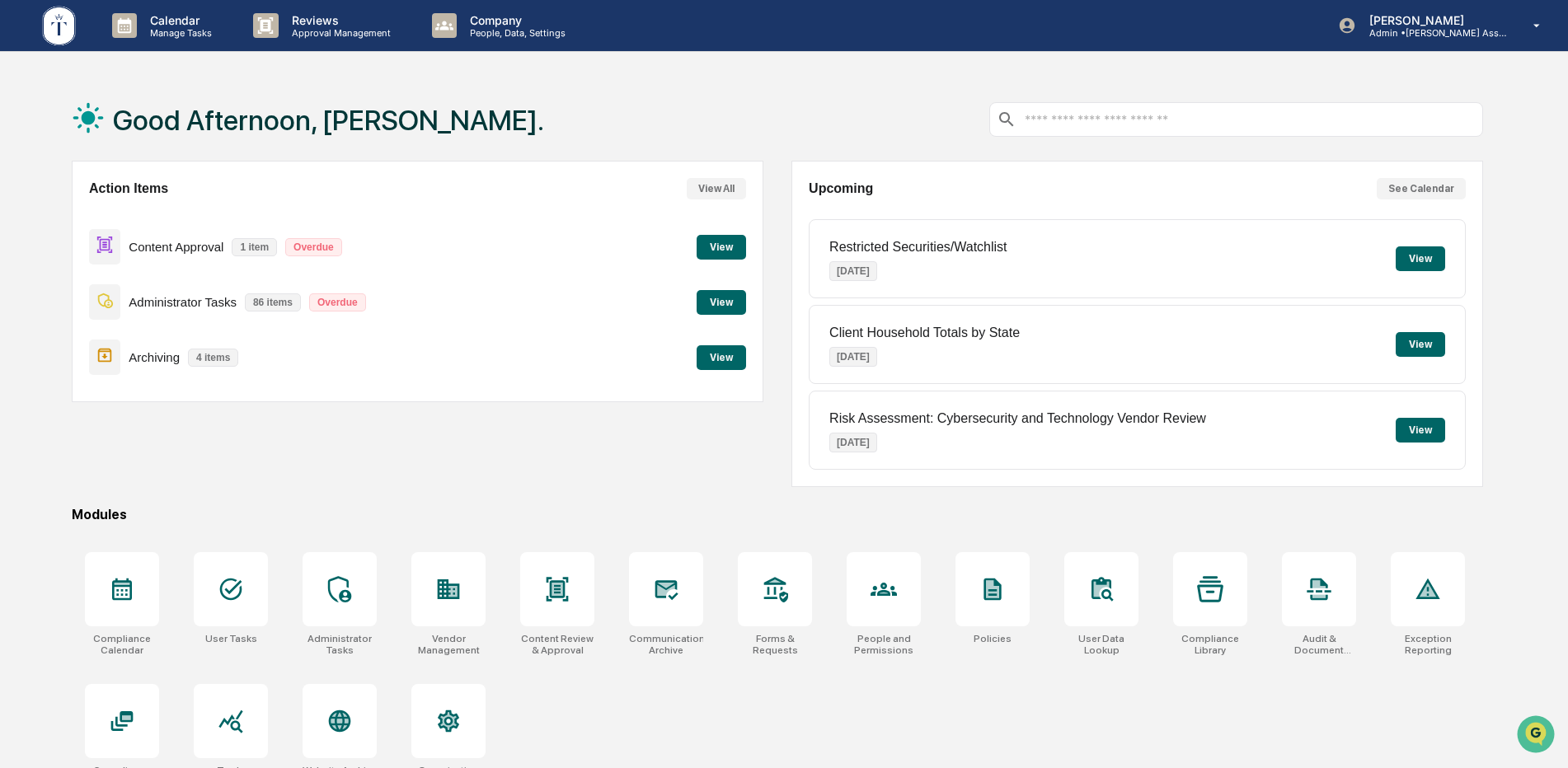
click at [719, 361] on button "View" at bounding box center [721, 358] width 50 height 25
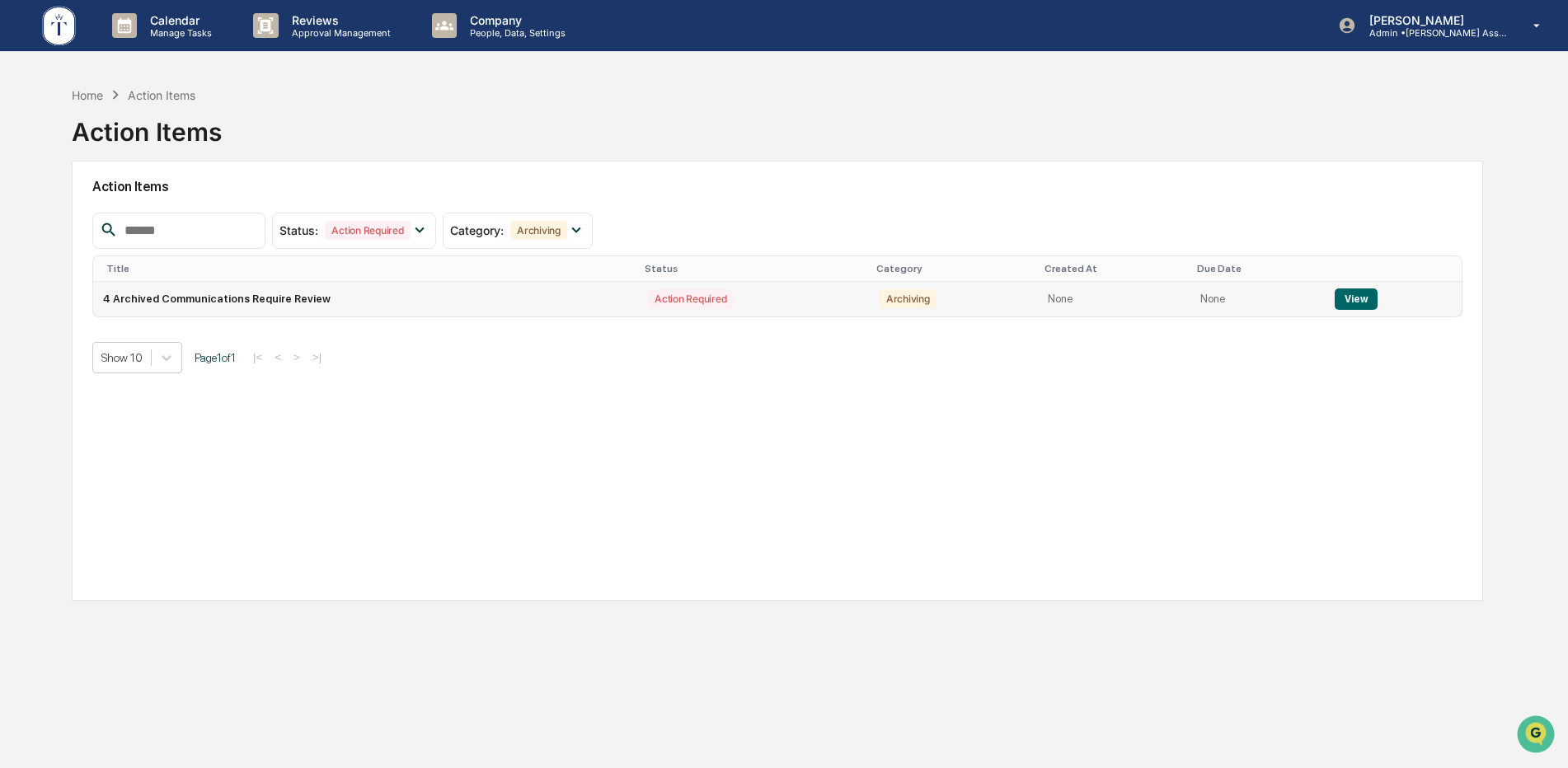
click at [1341, 301] on button "View" at bounding box center [1355, 299] width 42 height 21
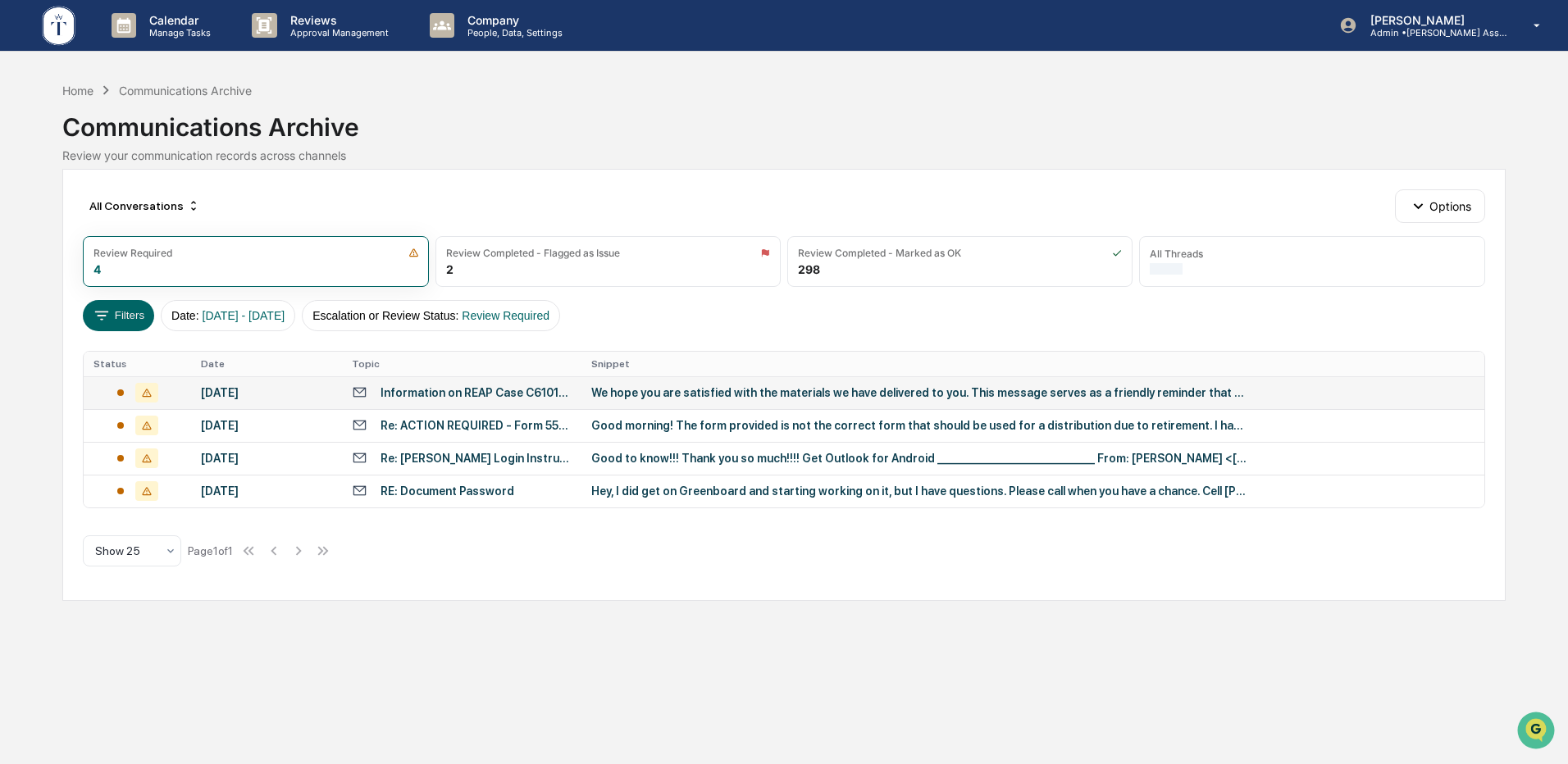
click at [821, 387] on div "We hope you are satisfied with the materials we have delivered to you. This mes…" at bounding box center [919, 392] width 656 height 13
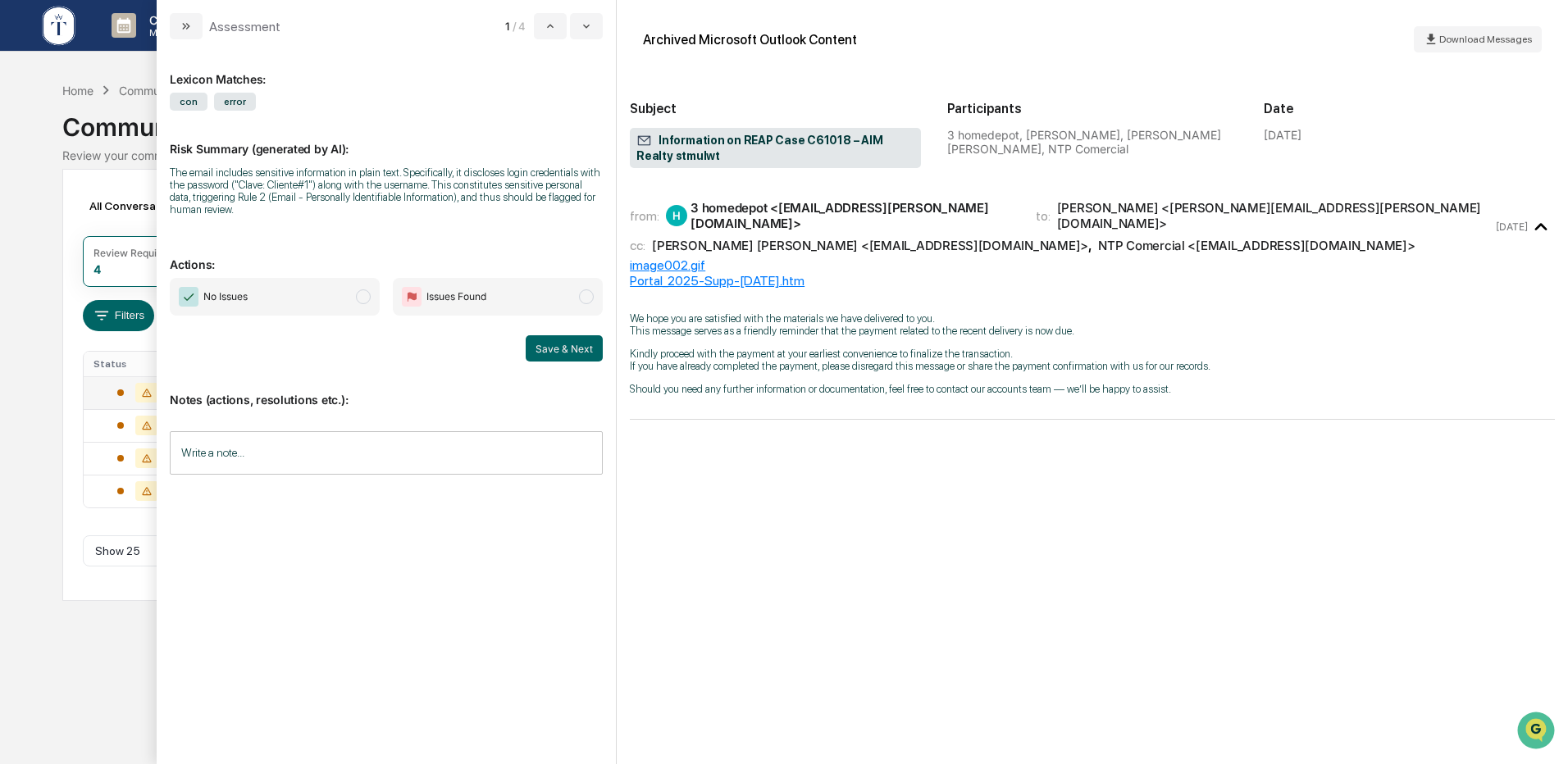
click at [581, 297] on span "modal" at bounding box center [586, 296] width 15 height 15
click at [266, 458] on input "Write a note..." at bounding box center [387, 453] width 433 height 44
click at [560, 339] on button "Save & Next" at bounding box center [564, 349] width 78 height 26
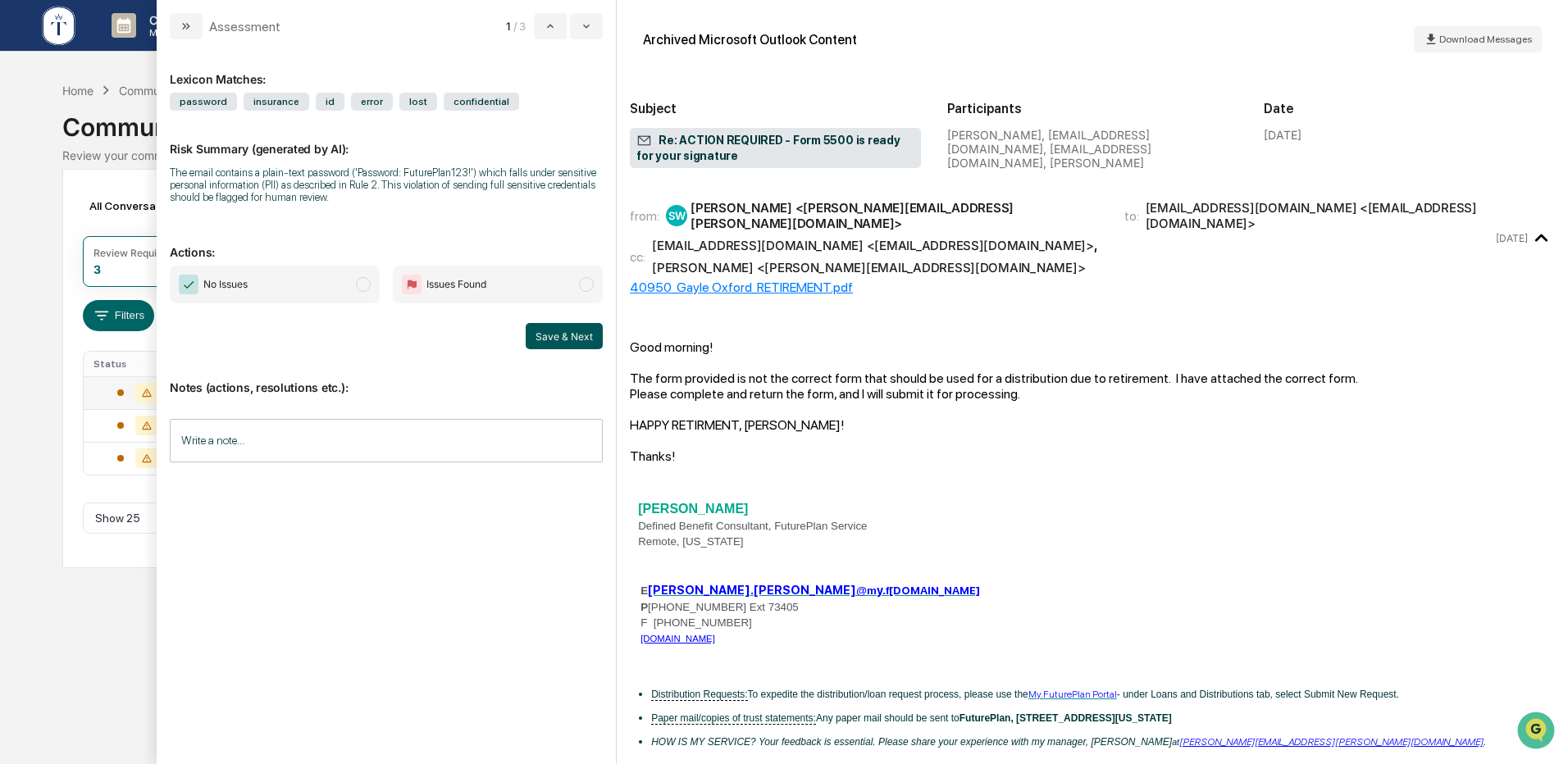
click at [580, 341] on button "Save & Next" at bounding box center [564, 336] width 78 height 26
click at [364, 284] on span "modal" at bounding box center [363, 284] width 15 height 15
click at [579, 337] on button "Save & Next" at bounding box center [564, 336] width 78 height 26
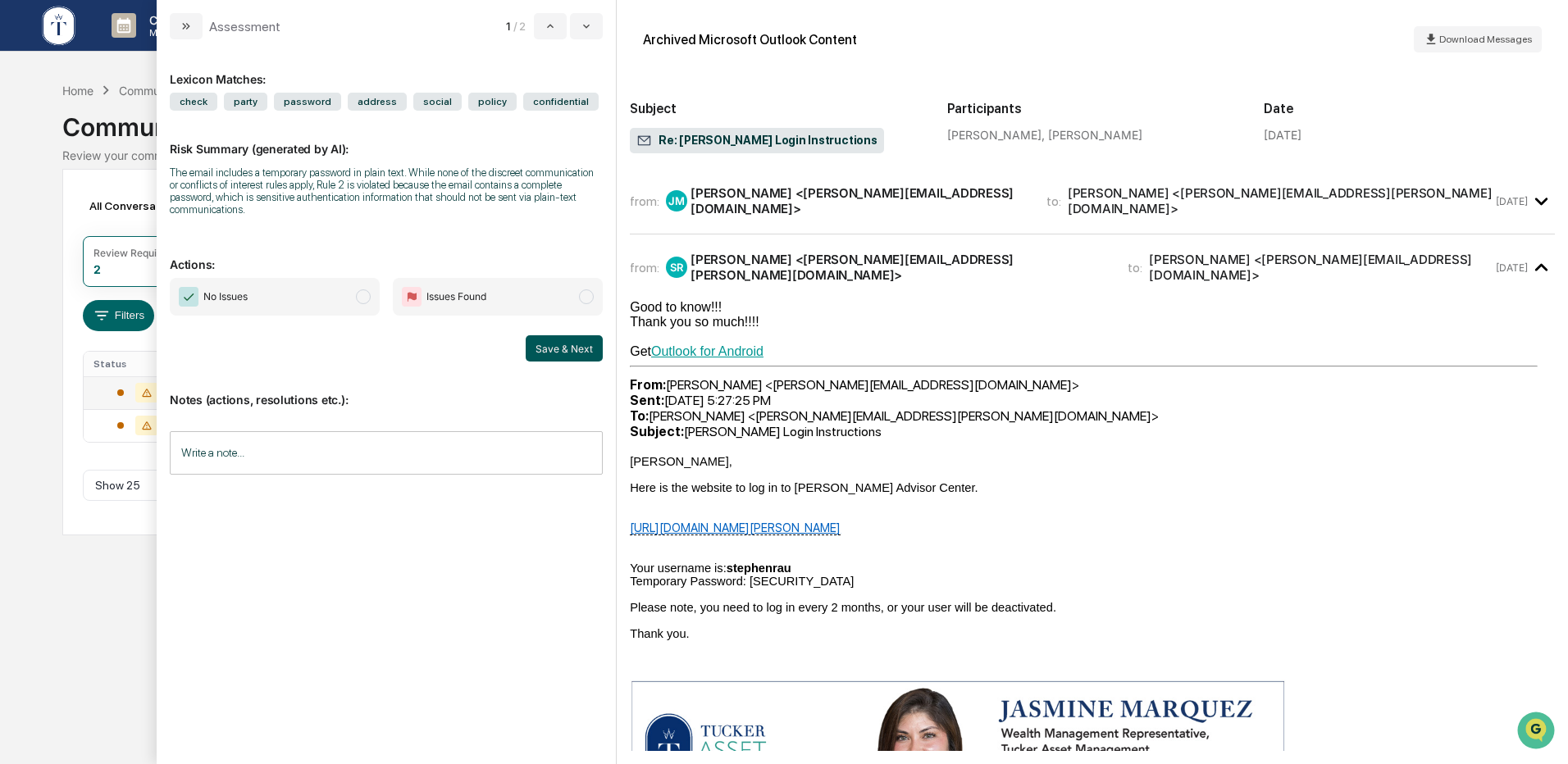
click at [575, 346] on button "Save & Next" at bounding box center [564, 349] width 78 height 26
click at [549, 341] on button "Save & Next" at bounding box center [564, 349] width 78 height 26
click at [189, 287] on img "modal" at bounding box center [189, 297] width 20 height 20
click at [562, 337] on button "Save & Next" at bounding box center [564, 349] width 78 height 26
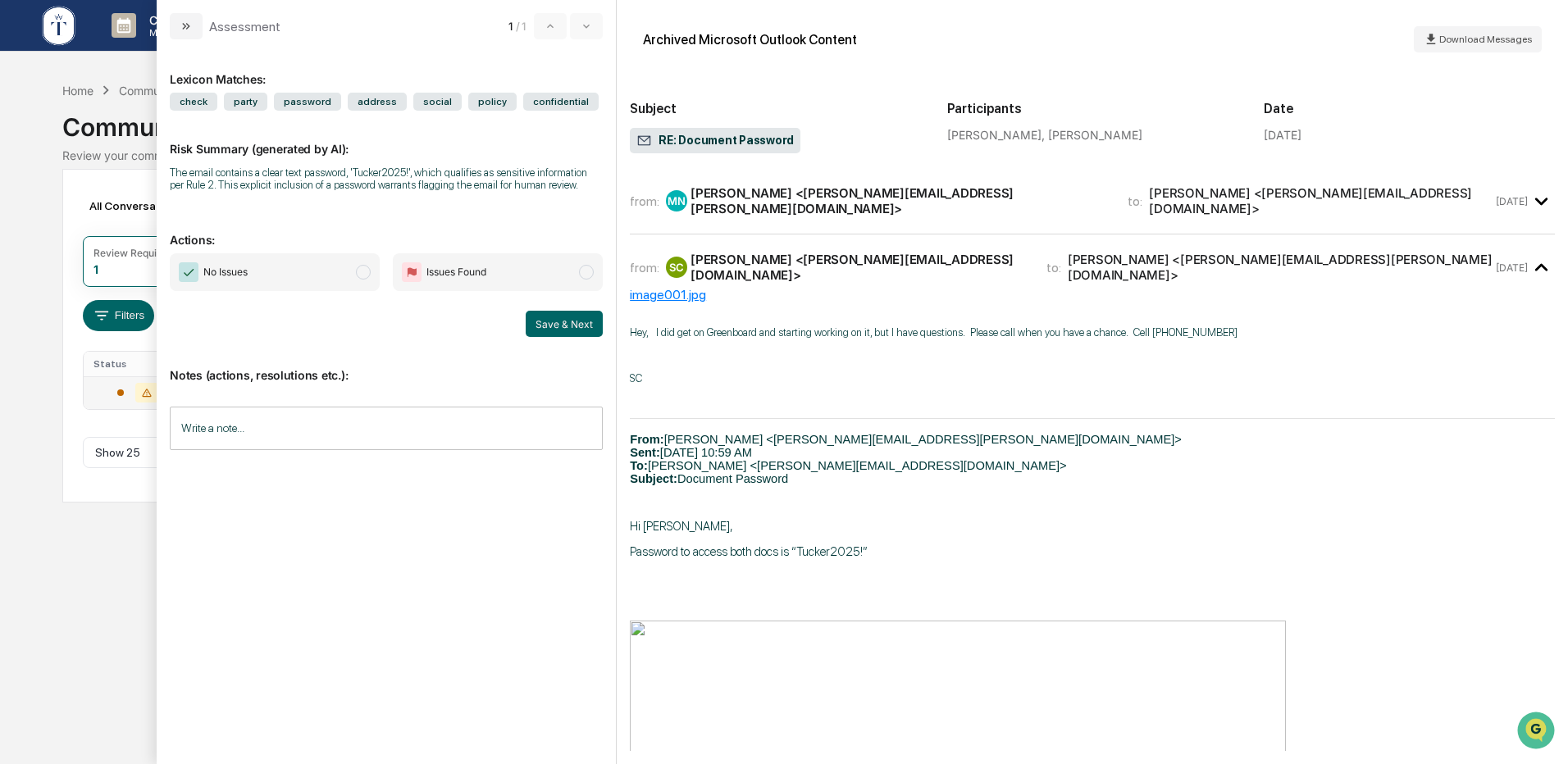
click at [366, 272] on span "modal" at bounding box center [363, 272] width 15 height 15
click at [583, 320] on button "Save & Next" at bounding box center [564, 324] width 78 height 26
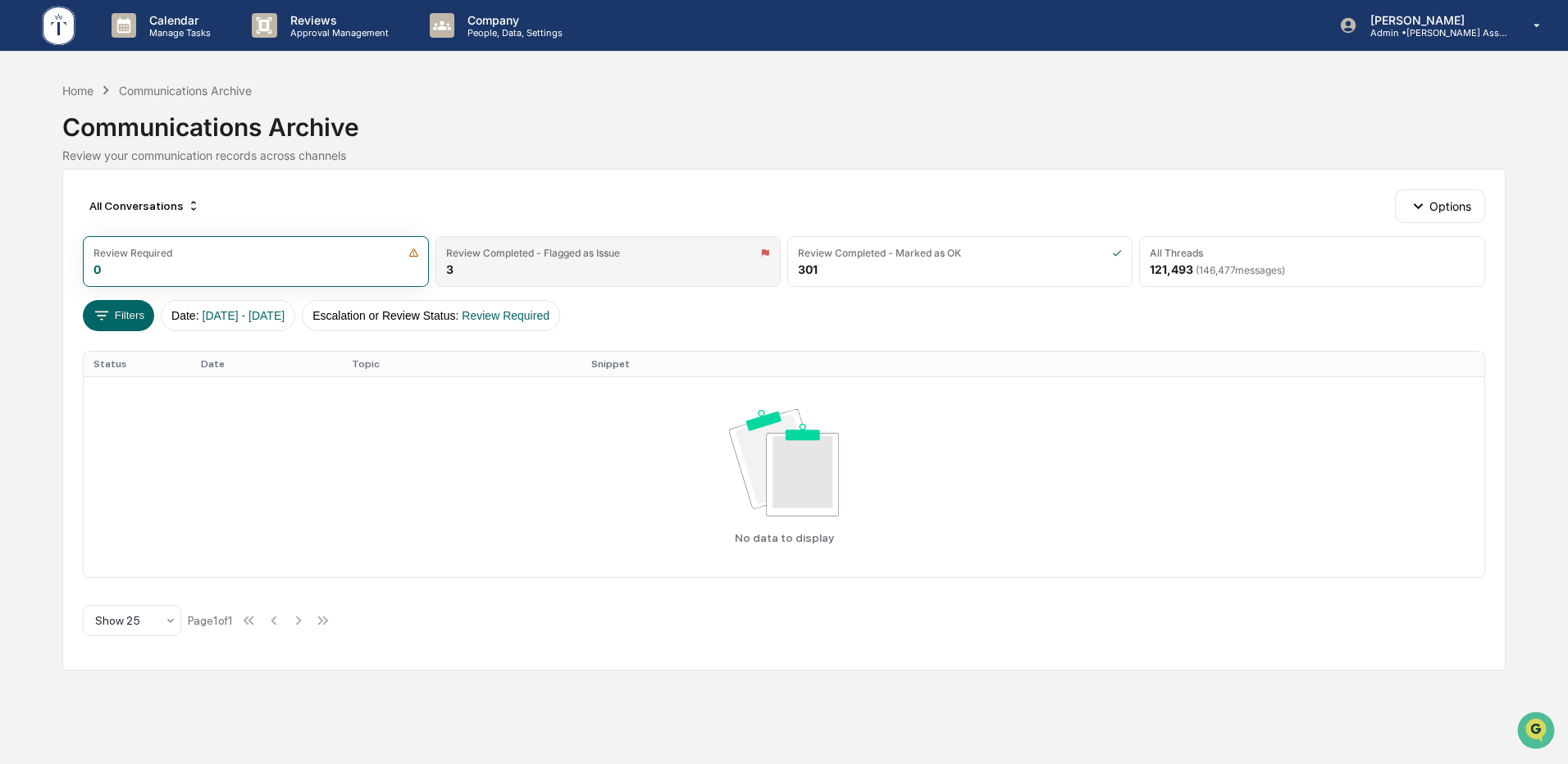
click at [530, 261] on div "Review Completed - Flagged as Issue 3" at bounding box center [608, 261] width 346 height 51
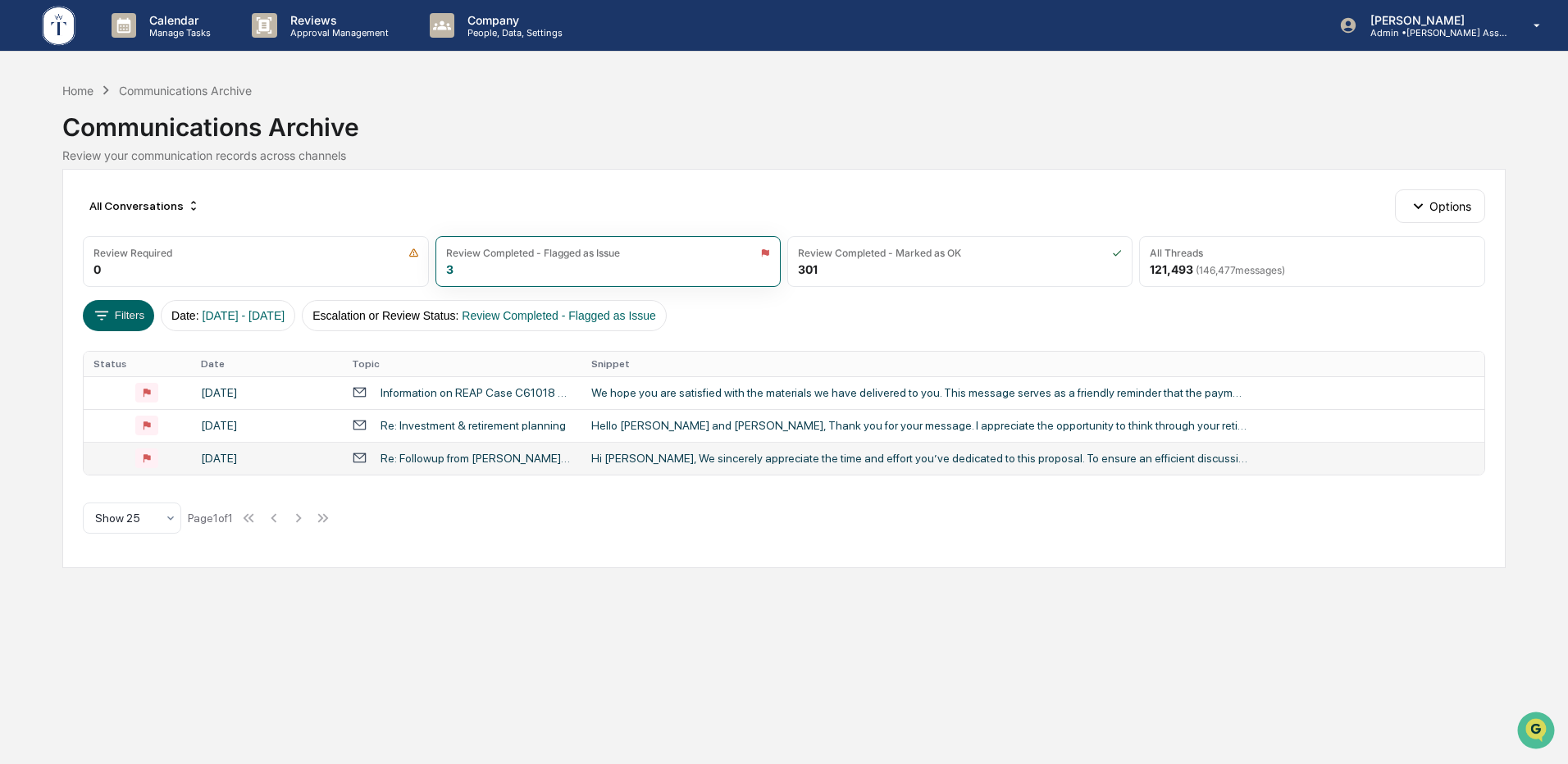
click at [711, 456] on div "Hi [PERSON_NAME], We sincerely appreciate the time and effort you’ve dedicated …" at bounding box center [919, 458] width 656 height 13
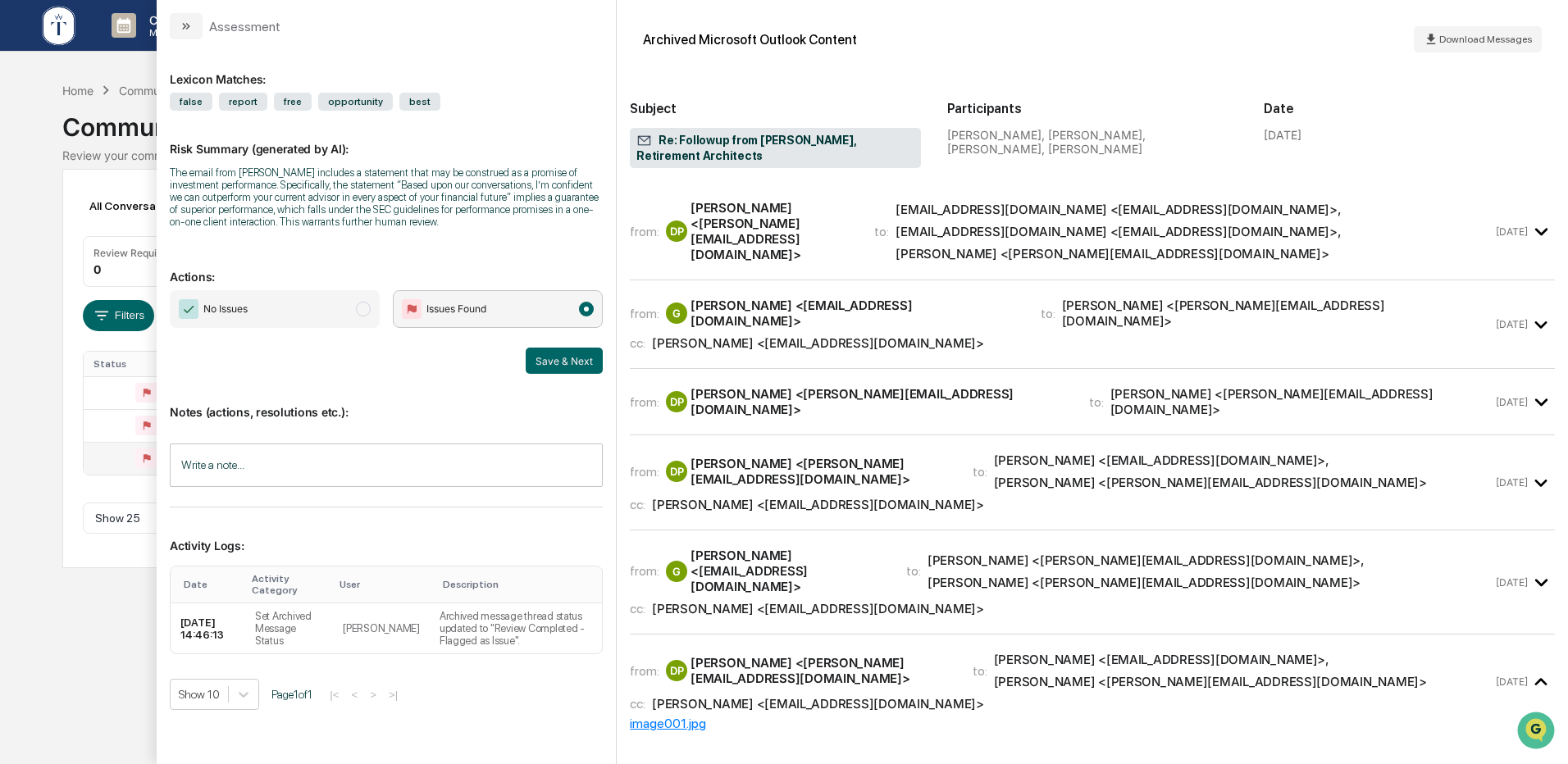
click at [15, 96] on div "Calendar Manage Tasks Reviews Approval Management Company People, Data, Setting…" at bounding box center [784, 382] width 1568 height 764
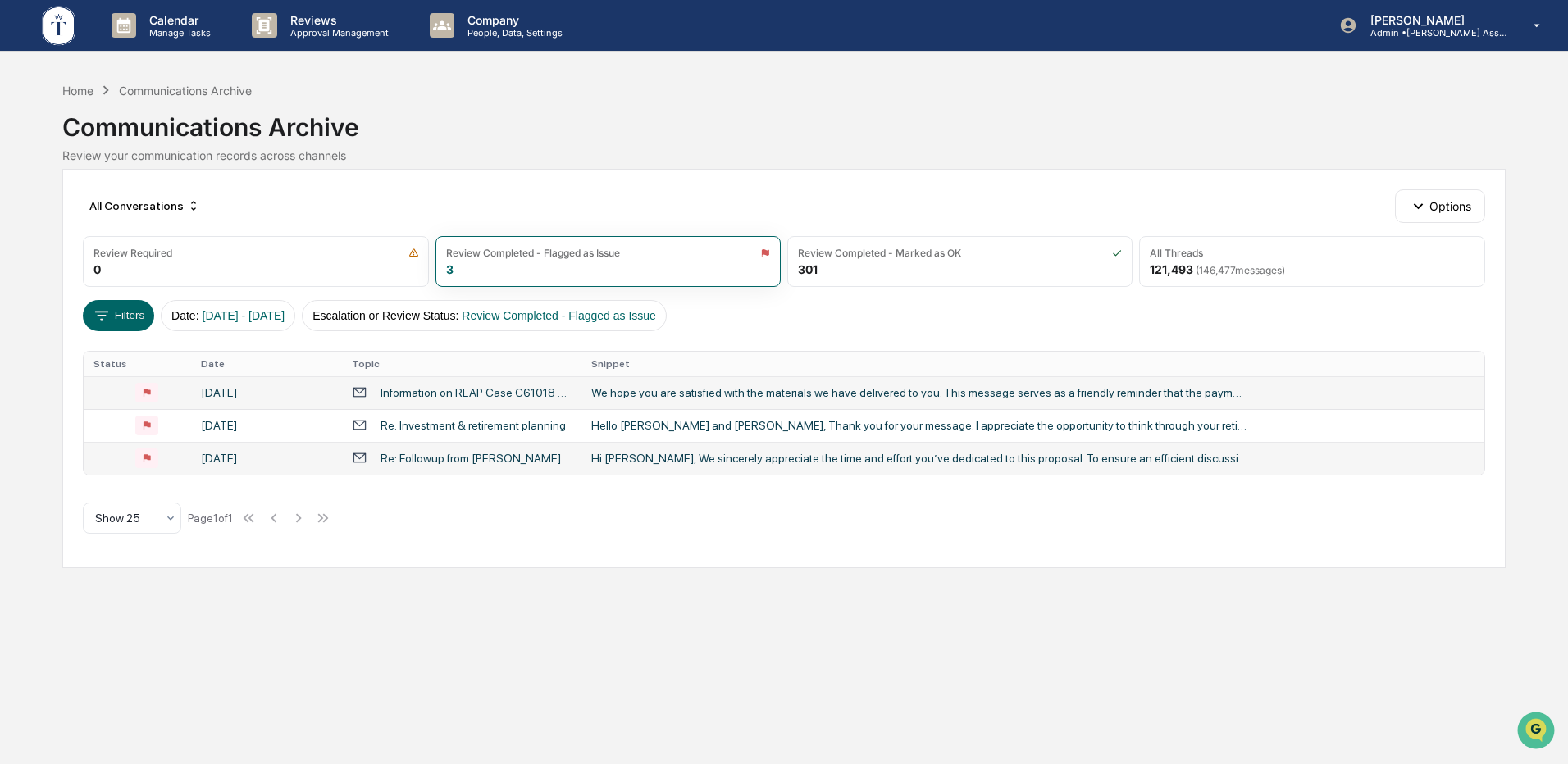
click at [672, 389] on div "We hope you are satisfied with the materials we have delivered to you. This mes…" at bounding box center [919, 392] width 656 height 13
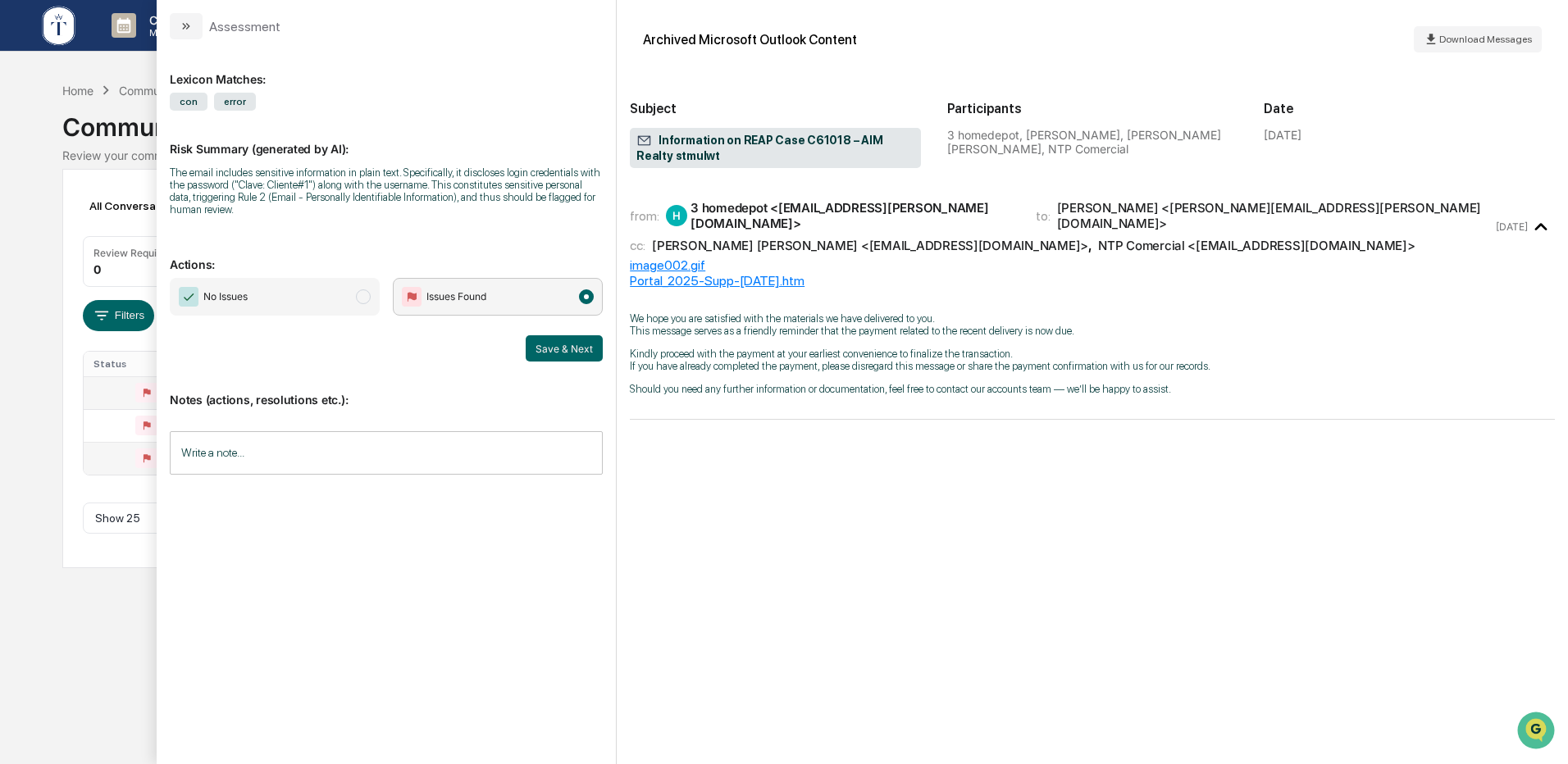
click at [364, 297] on span "modal" at bounding box center [363, 296] width 15 height 15
click at [574, 355] on button "Save & Next" at bounding box center [564, 349] width 78 height 26
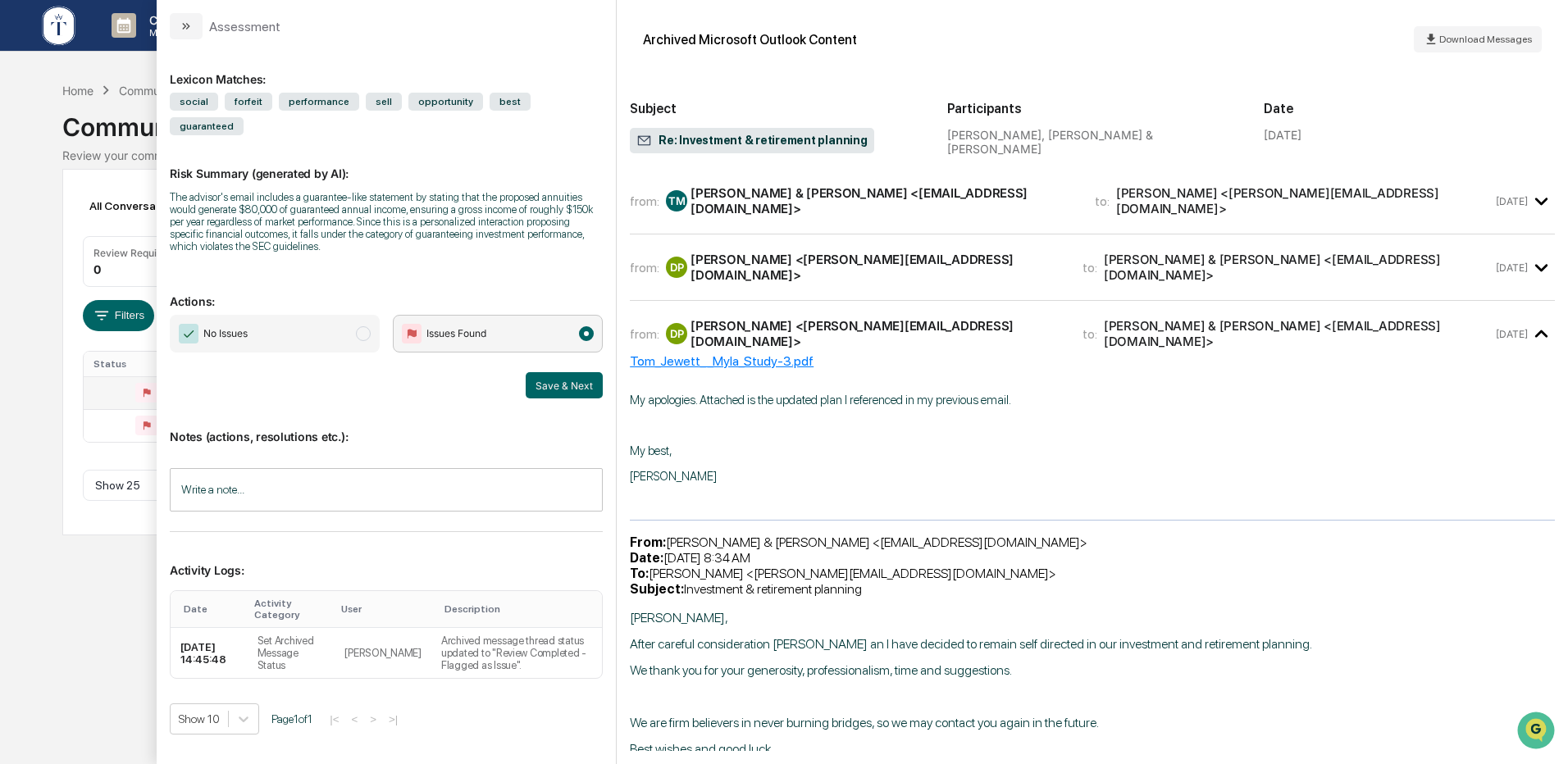
click at [367, 327] on span "modal" at bounding box center [363, 334] width 15 height 15
click at [569, 373] on button "Save & Next" at bounding box center [564, 385] width 78 height 26
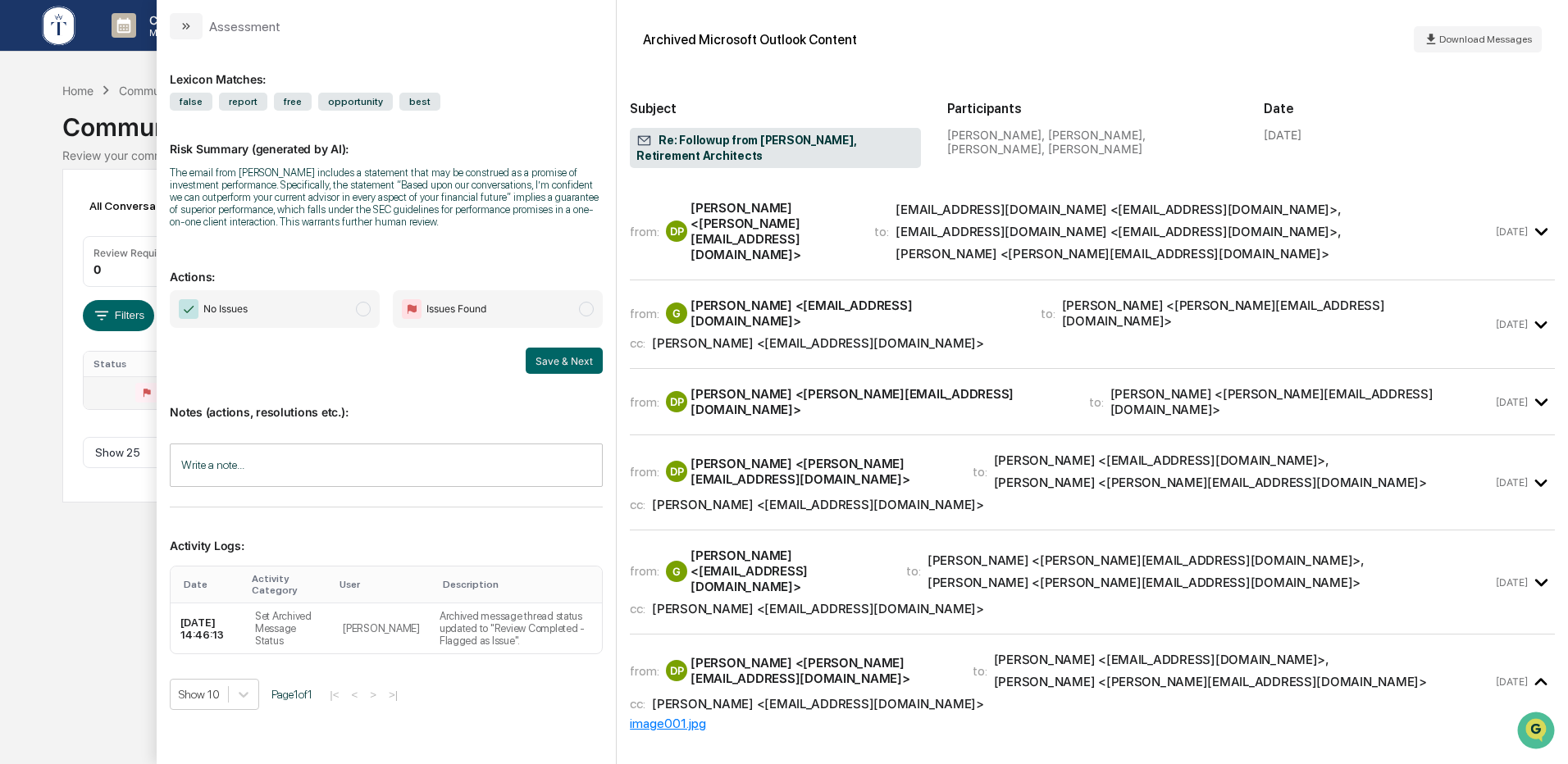
click at [369, 311] on span "modal" at bounding box center [363, 309] width 15 height 15
click at [556, 369] on button "Save & Next" at bounding box center [564, 361] width 78 height 26
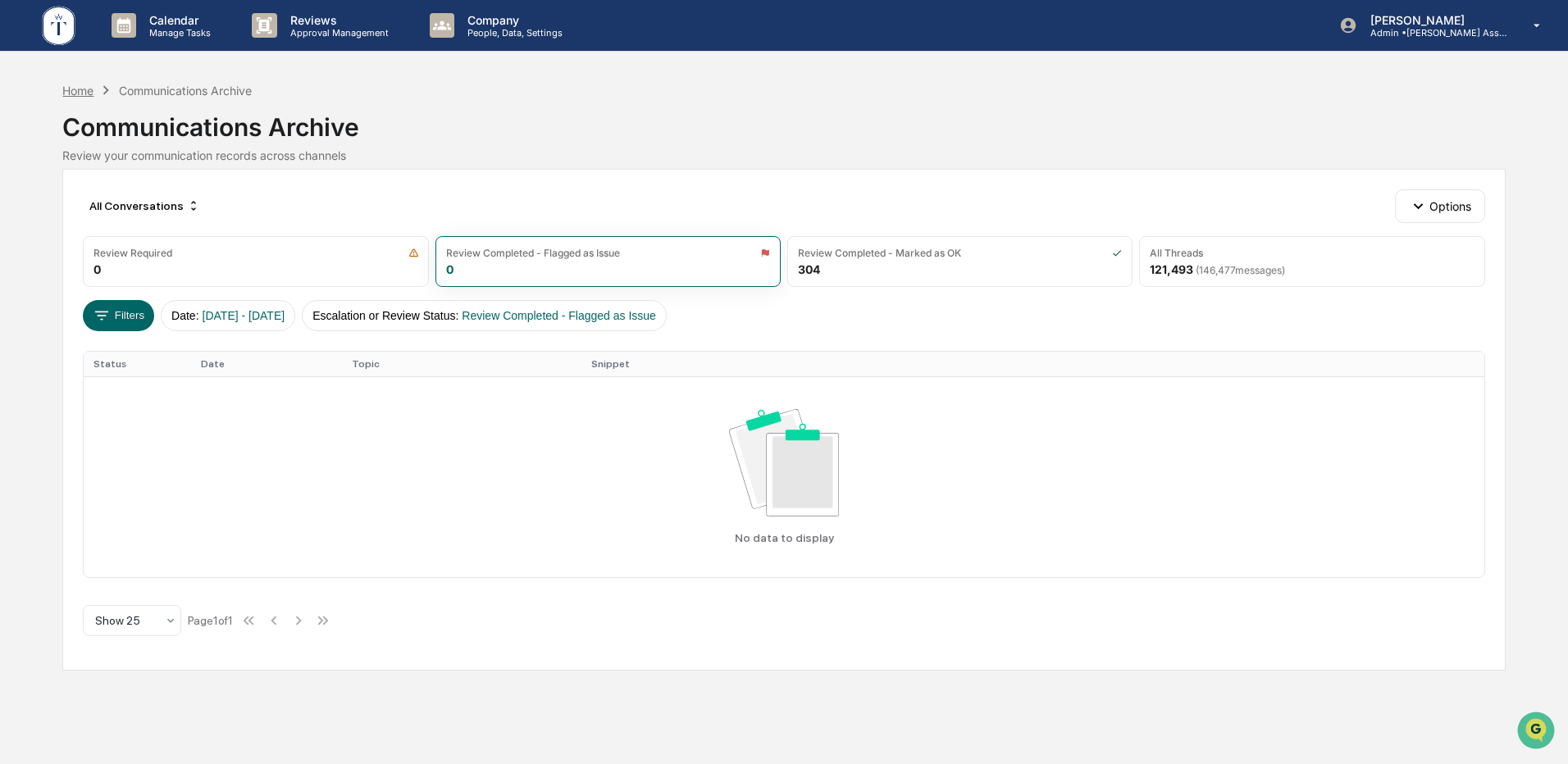
click at [78, 90] on div "Home" at bounding box center [78, 90] width 31 height 14
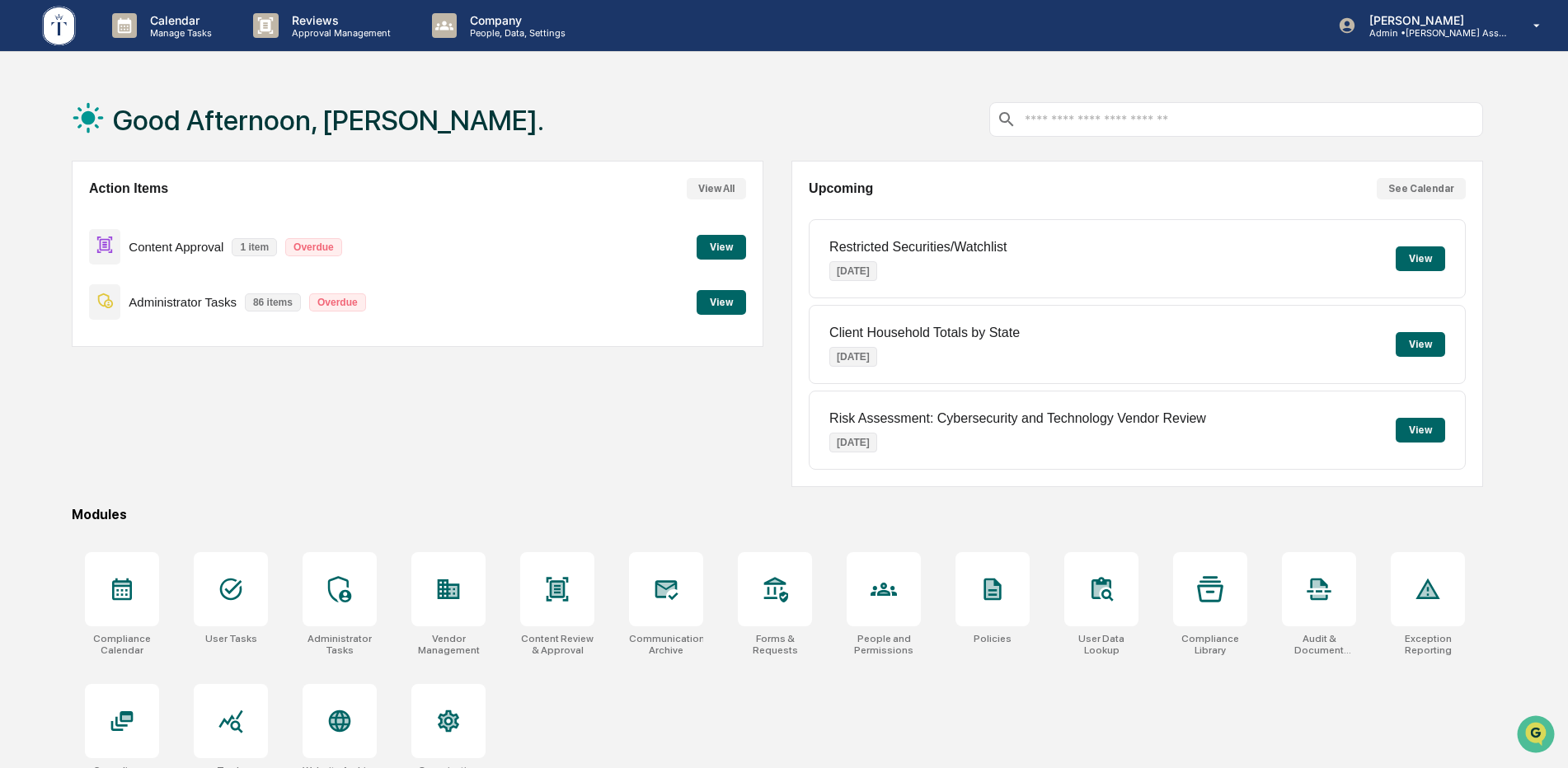
click at [721, 250] on button "View" at bounding box center [721, 247] width 50 height 25
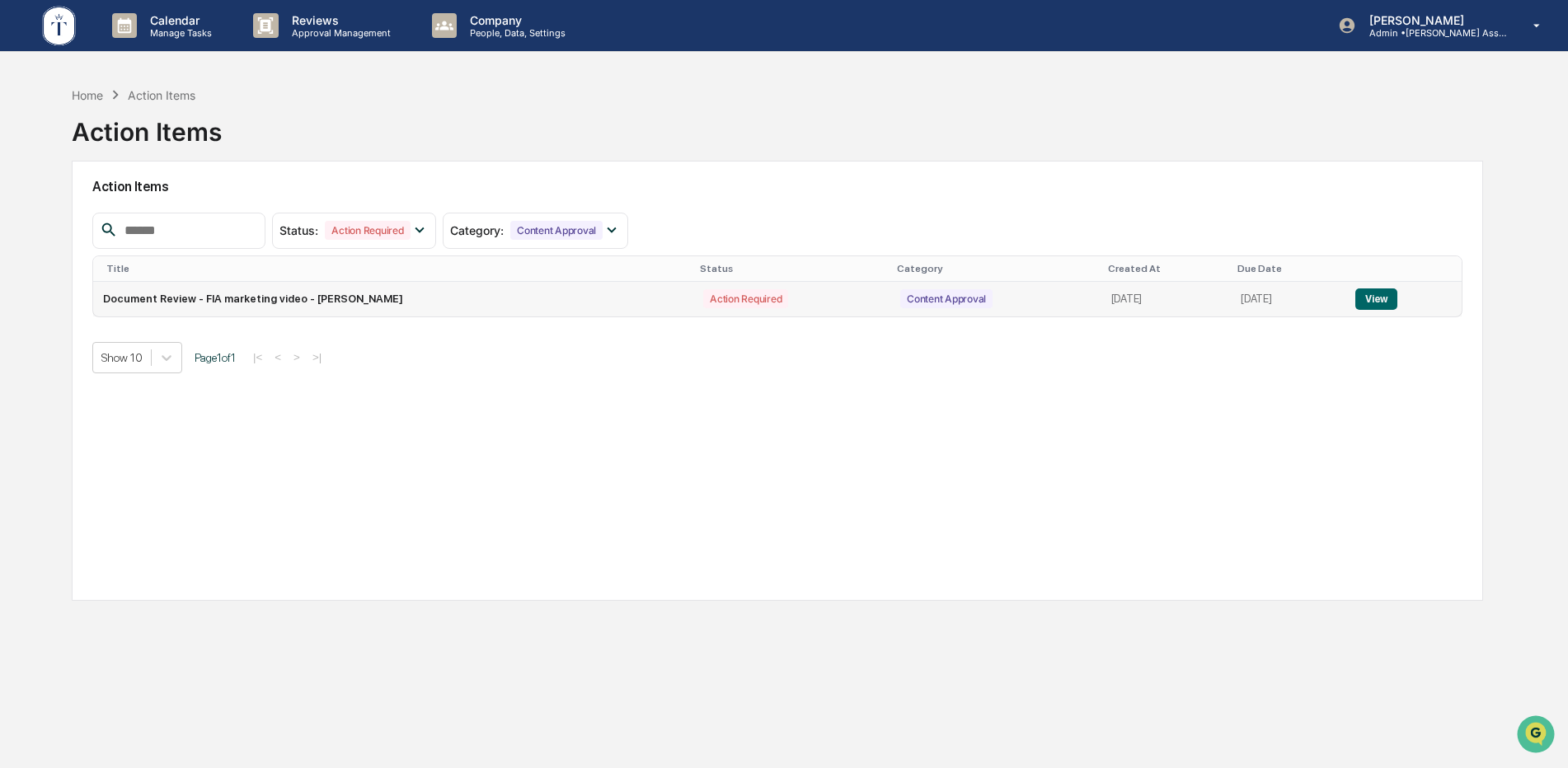
click at [1381, 296] on button "View" at bounding box center [1376, 299] width 42 height 21
